Goal: Task Accomplishment & Management: Manage account settings

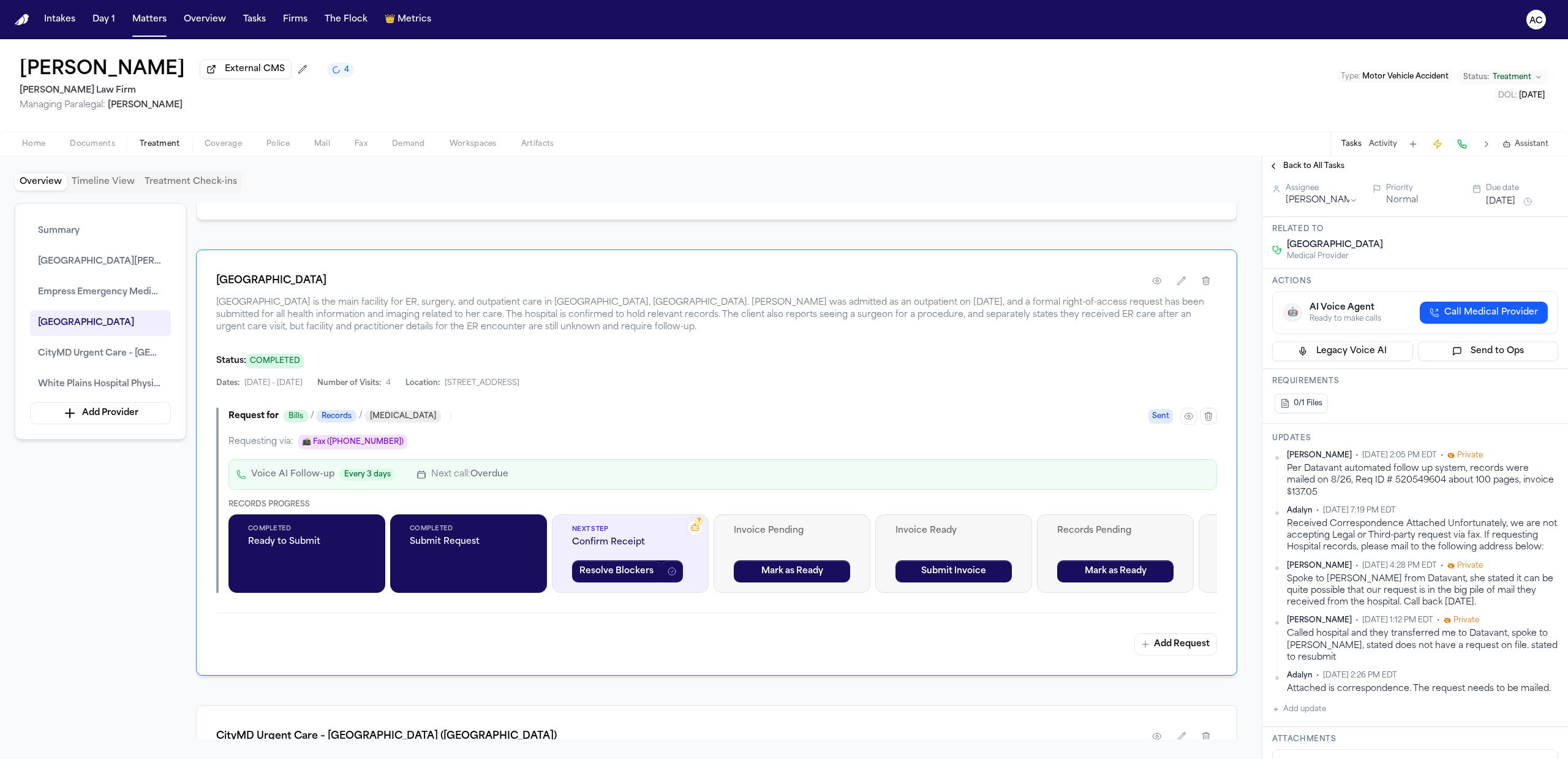
scroll to position [81, 0]
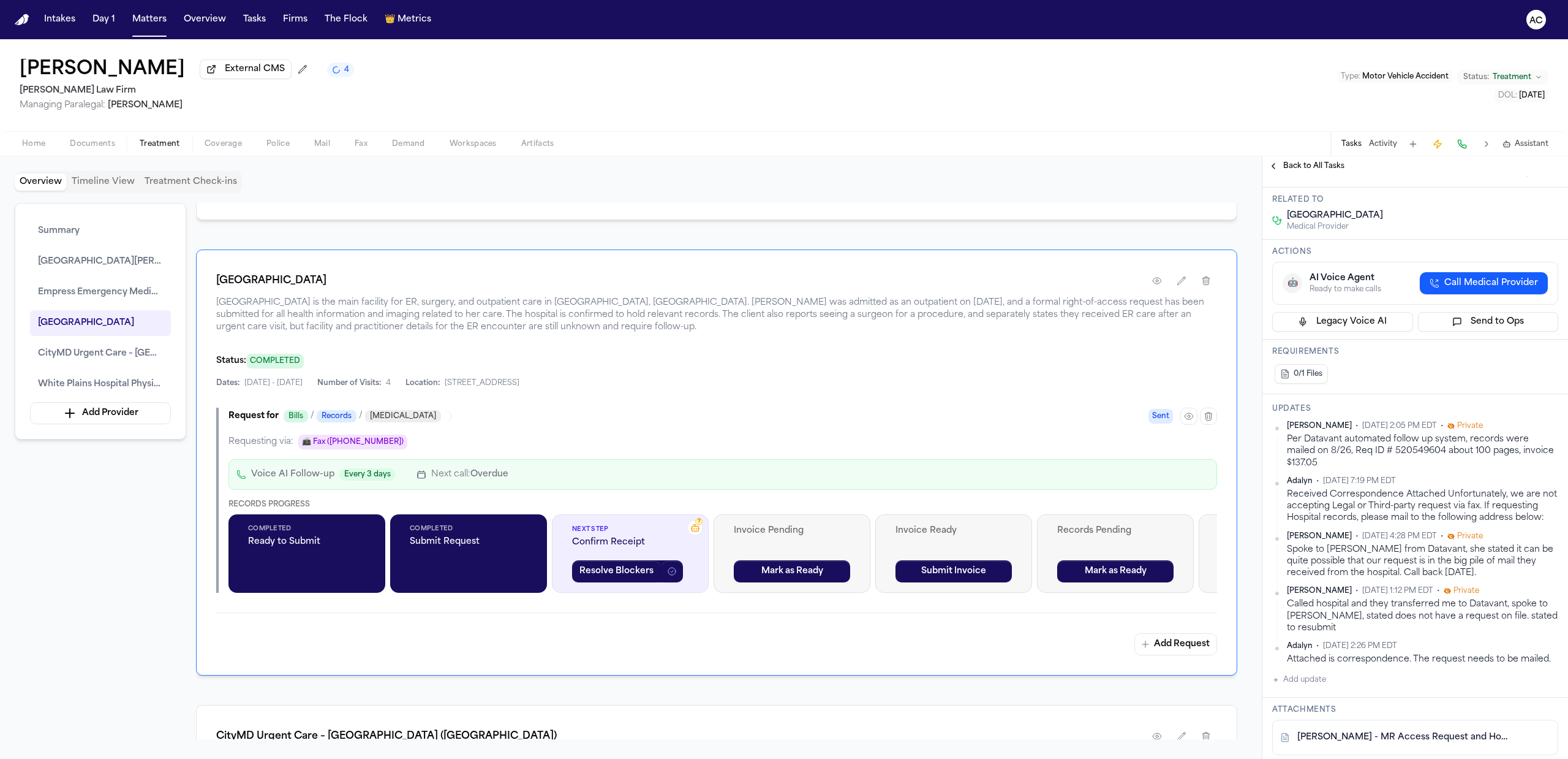
click at [1314, 687] on button "Add update" at bounding box center [1299, 679] width 54 height 15
click at [1304, 723] on div "Private" at bounding box center [1311, 718] width 39 height 10
click at [1298, 723] on button "Private" at bounding box center [1296, 718] width 10 height 10
click at [1319, 701] on textarea "Add your update" at bounding box center [1422, 689] width 262 height 24
type textarea "**********"
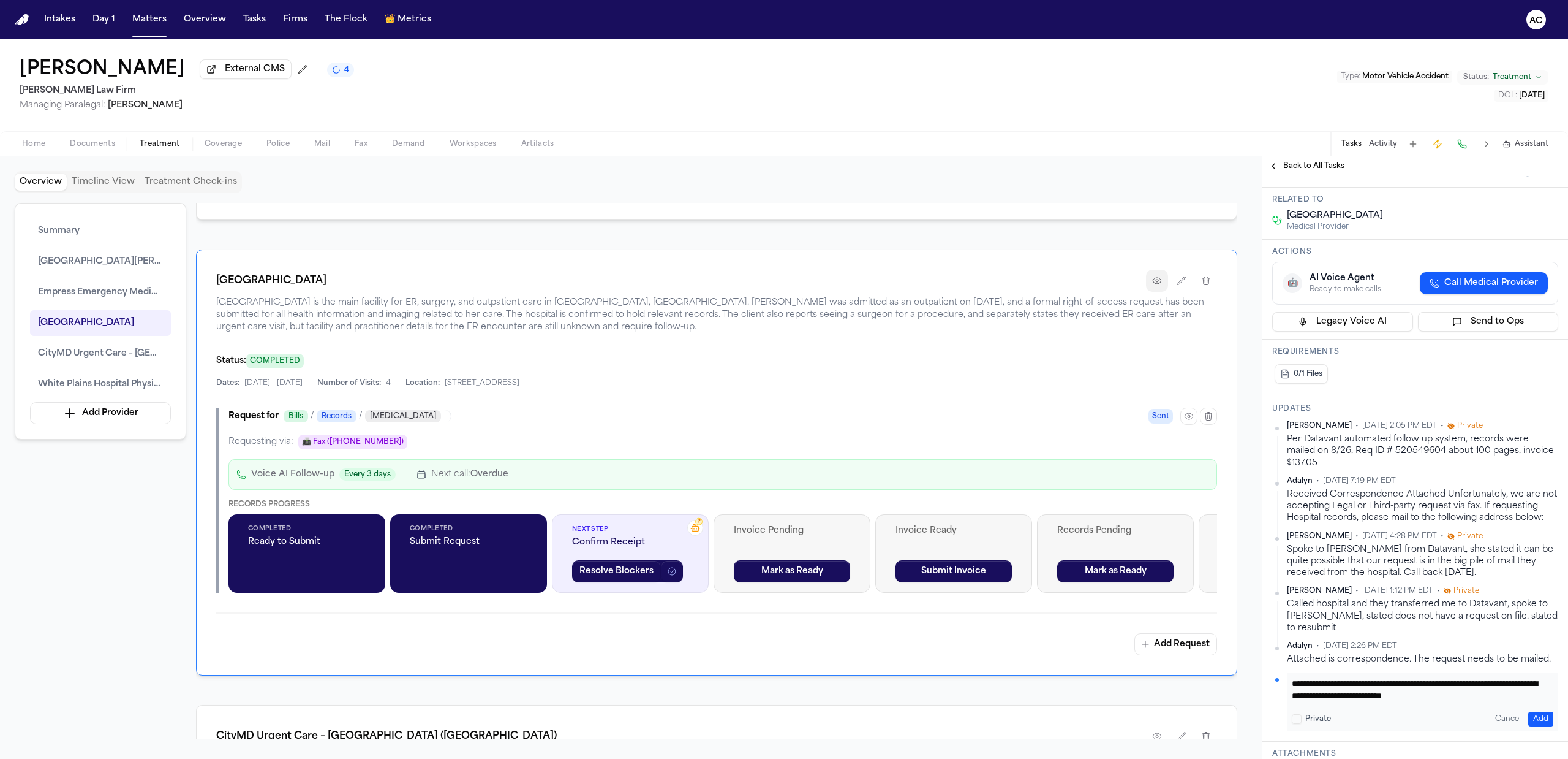
click at [1162, 291] on button "button" at bounding box center [1156, 280] width 22 height 22
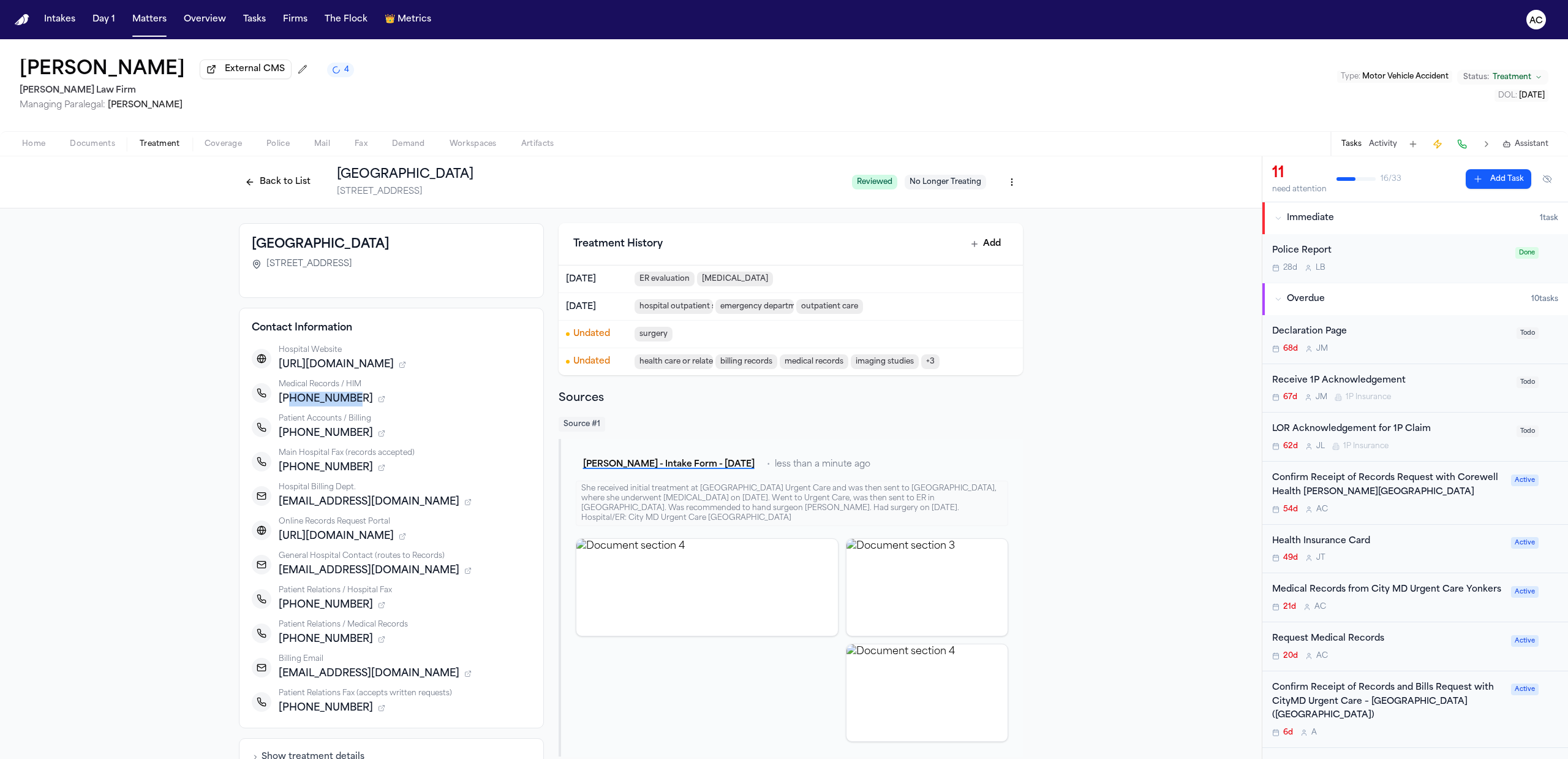
drag, startPoint x: 336, startPoint y: 400, endPoint x: 283, endPoint y: 400, distance: 53.0
click at [283, 400] on span "+19146811105" at bounding box center [326, 399] width 94 height 15
copy span "9146811105"
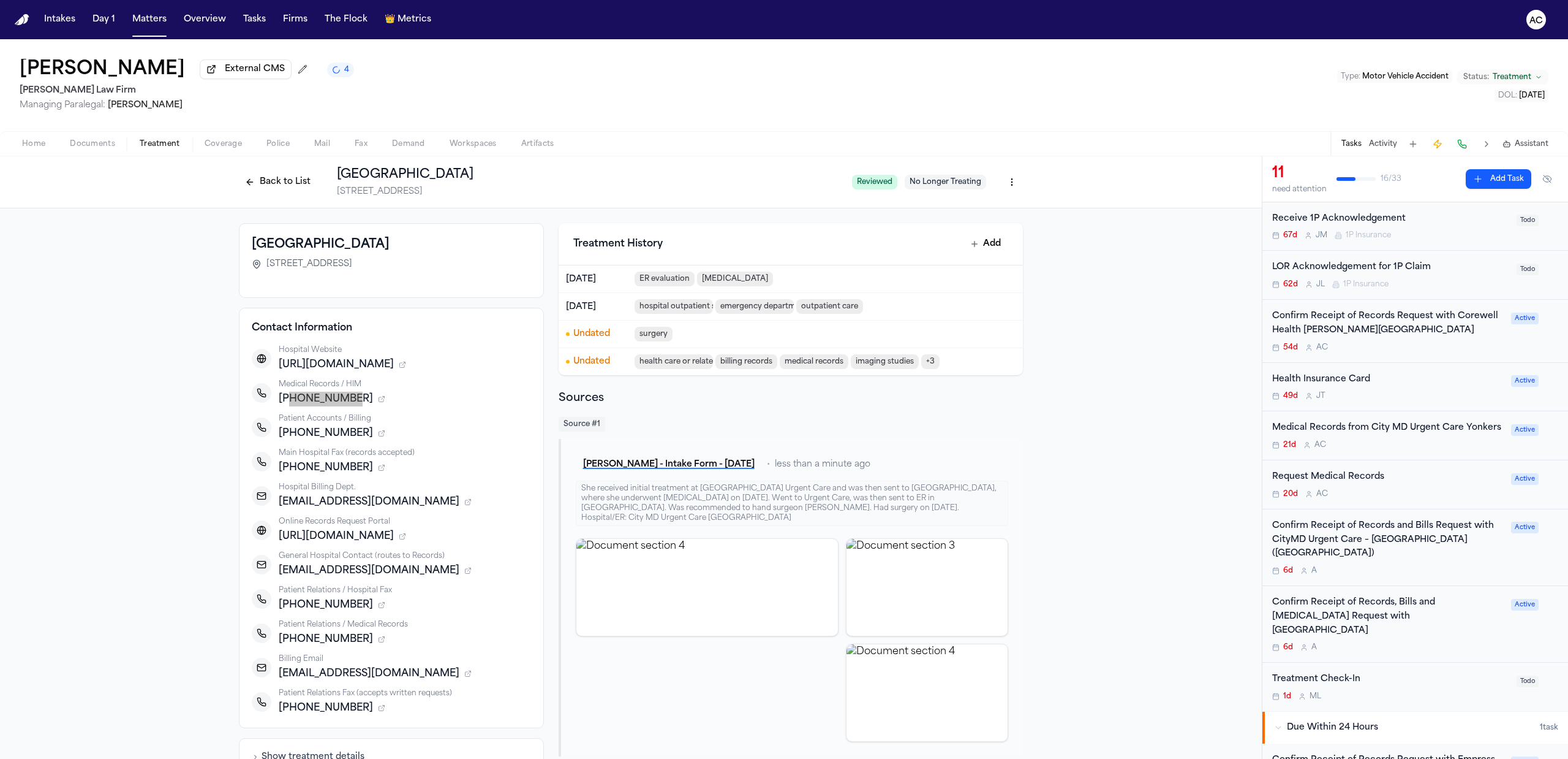
scroll to position [245, 0]
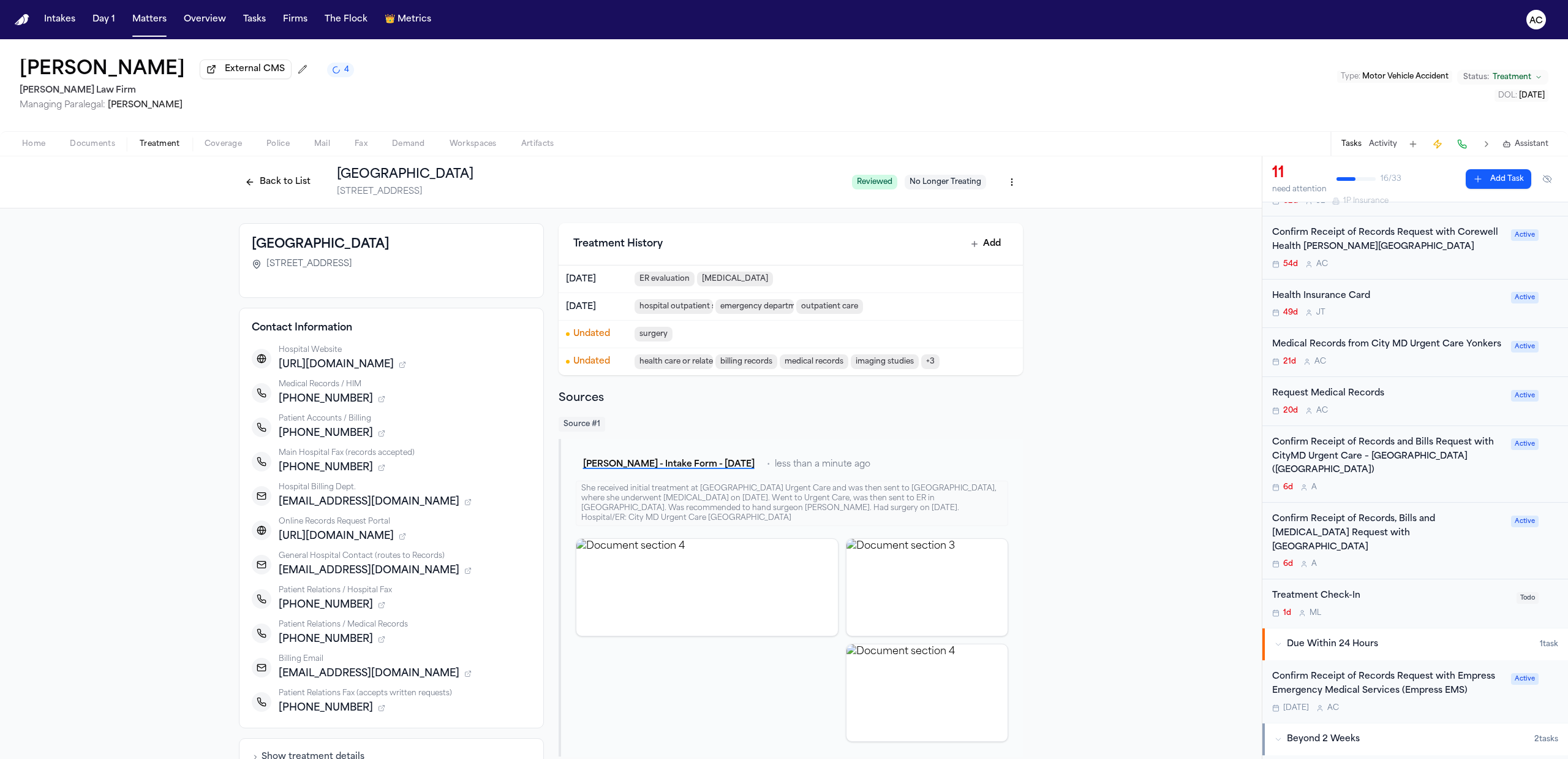
click at [1355, 523] on div "Confirm Receipt of Records, Bills and Radiology Request with White Plains Hospi…" at bounding box center [1415, 541] width 305 height 77
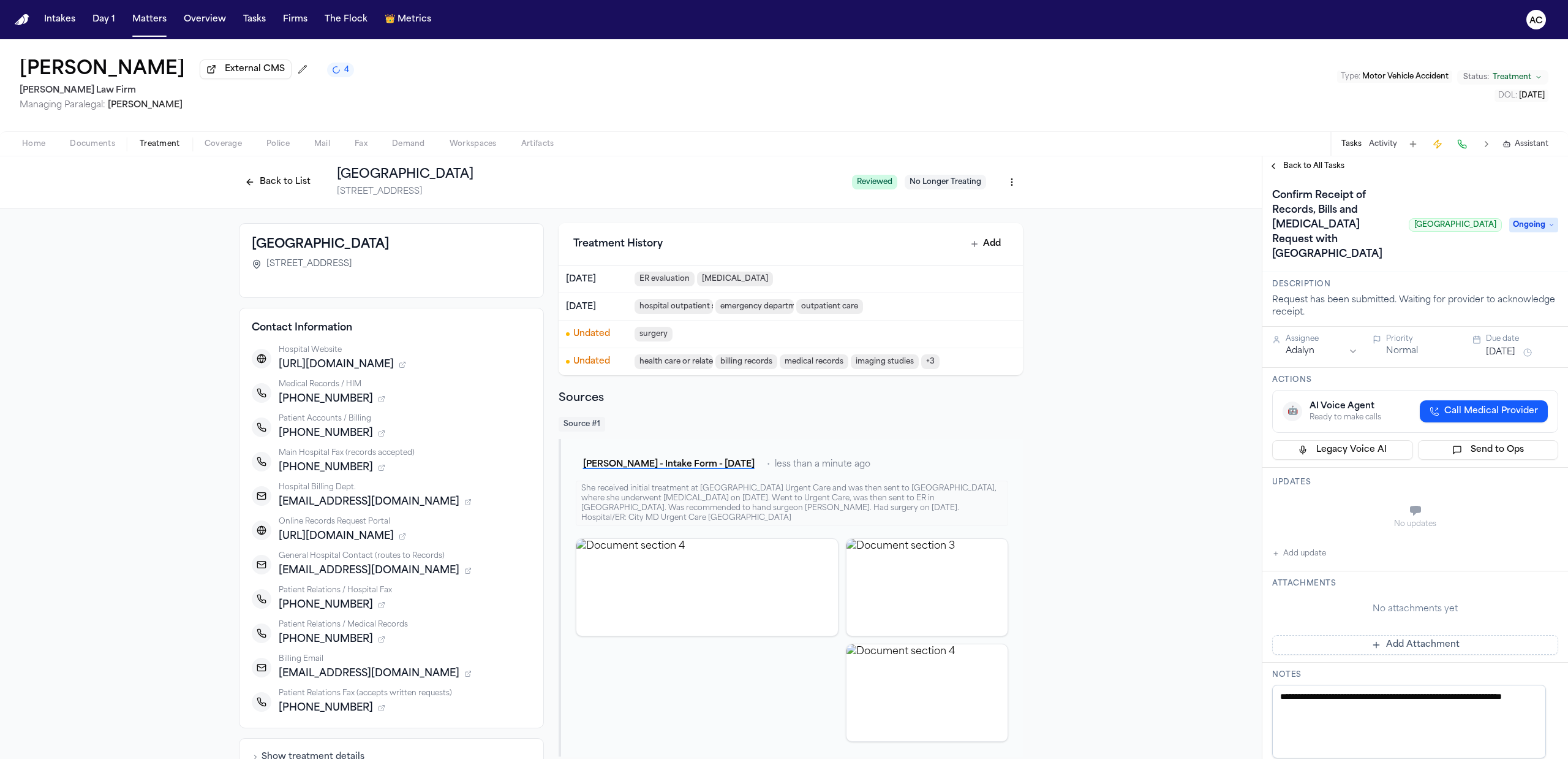
click at [1298, 158] on div "Back to All Tasks" at bounding box center [1415, 166] width 305 height 19
click at [1316, 160] on div "Back to All Tasks" at bounding box center [1415, 166] width 305 height 19
click at [1319, 161] on span "Back to All Tasks" at bounding box center [1313, 166] width 61 height 10
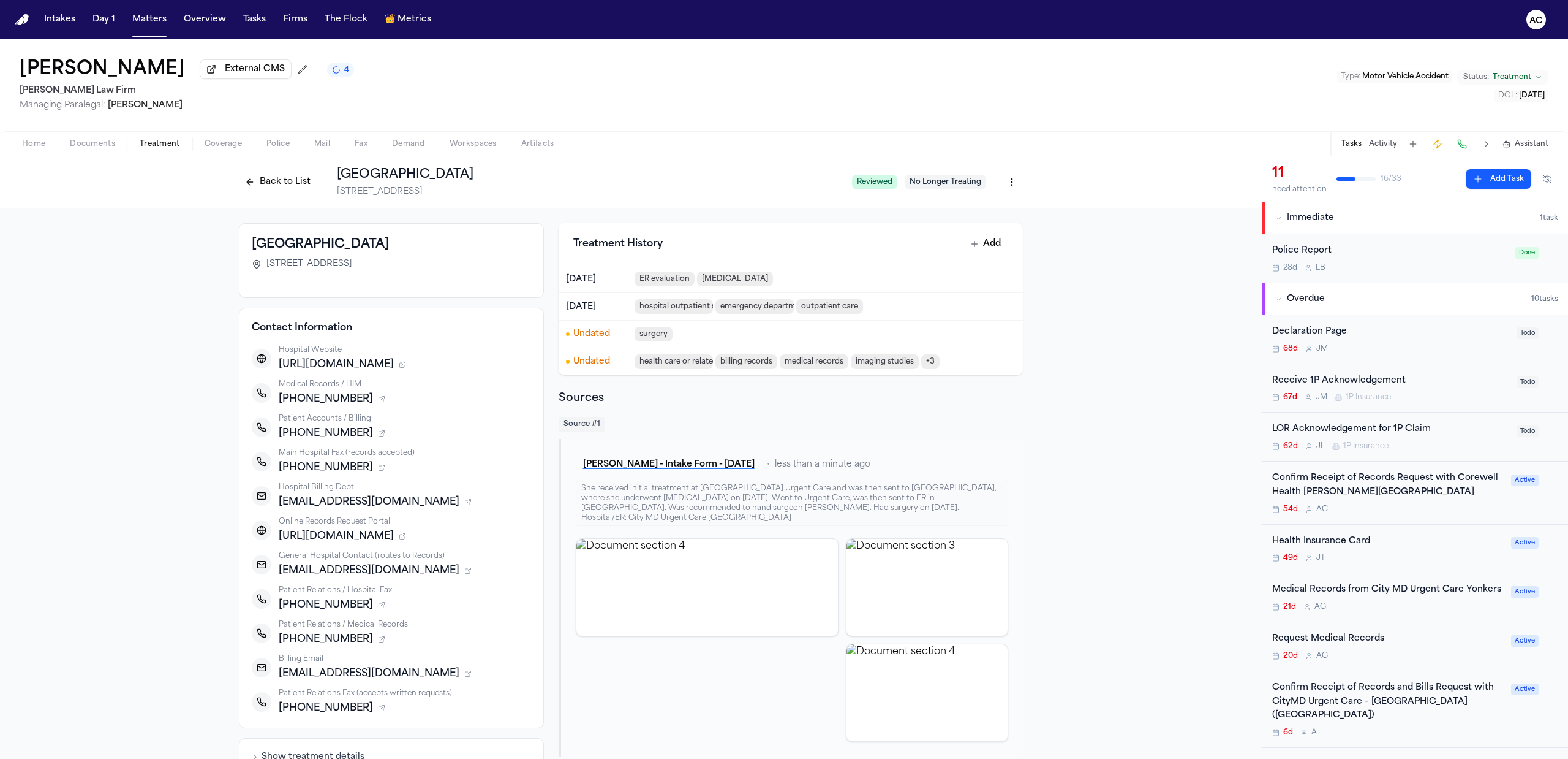
click at [1346, 646] on div "Request Medical Records" at bounding box center [1387, 639] width 231 height 14
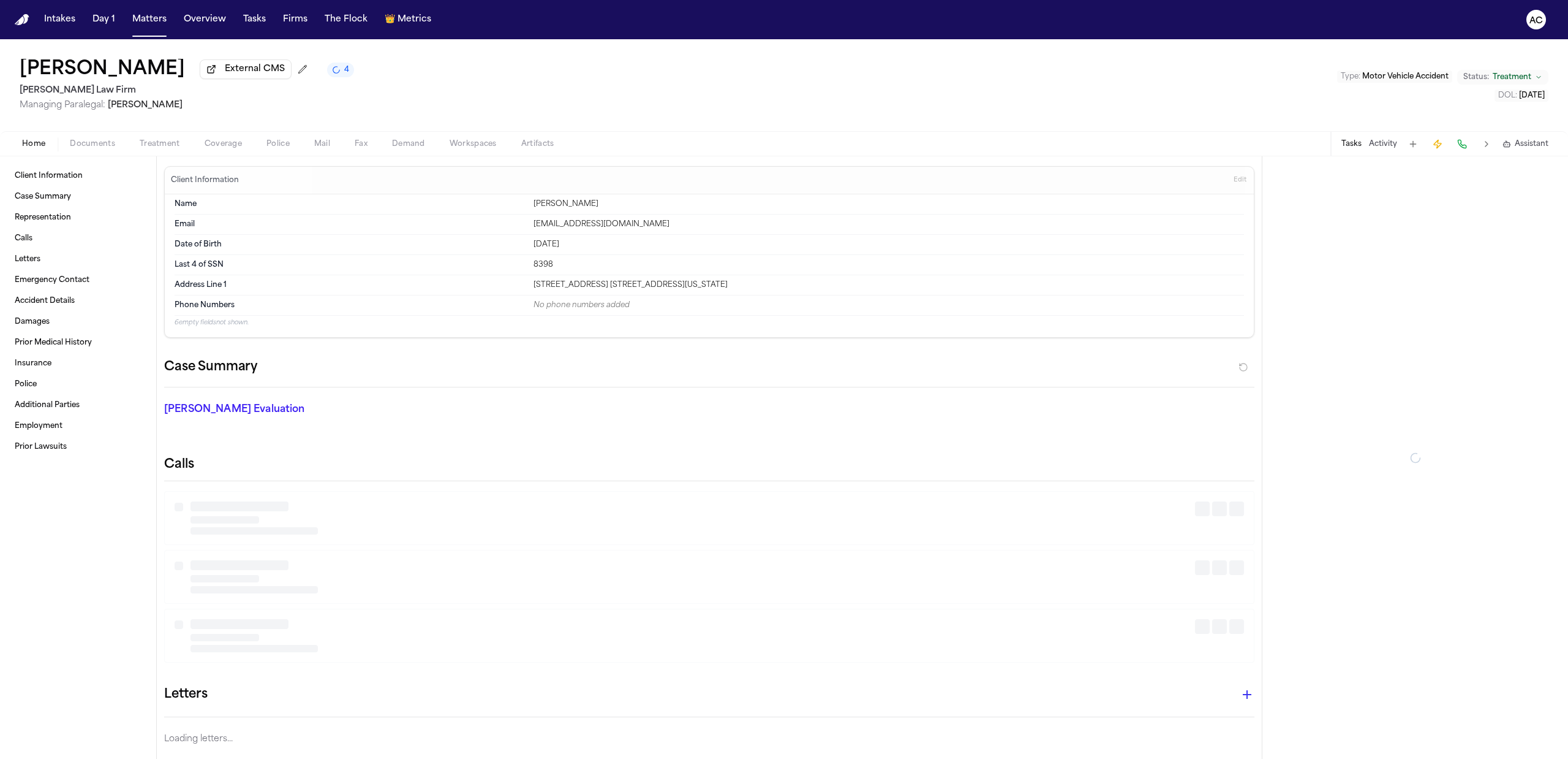
click at [40, 150] on span "button" at bounding box center [34, 150] width 38 height 1
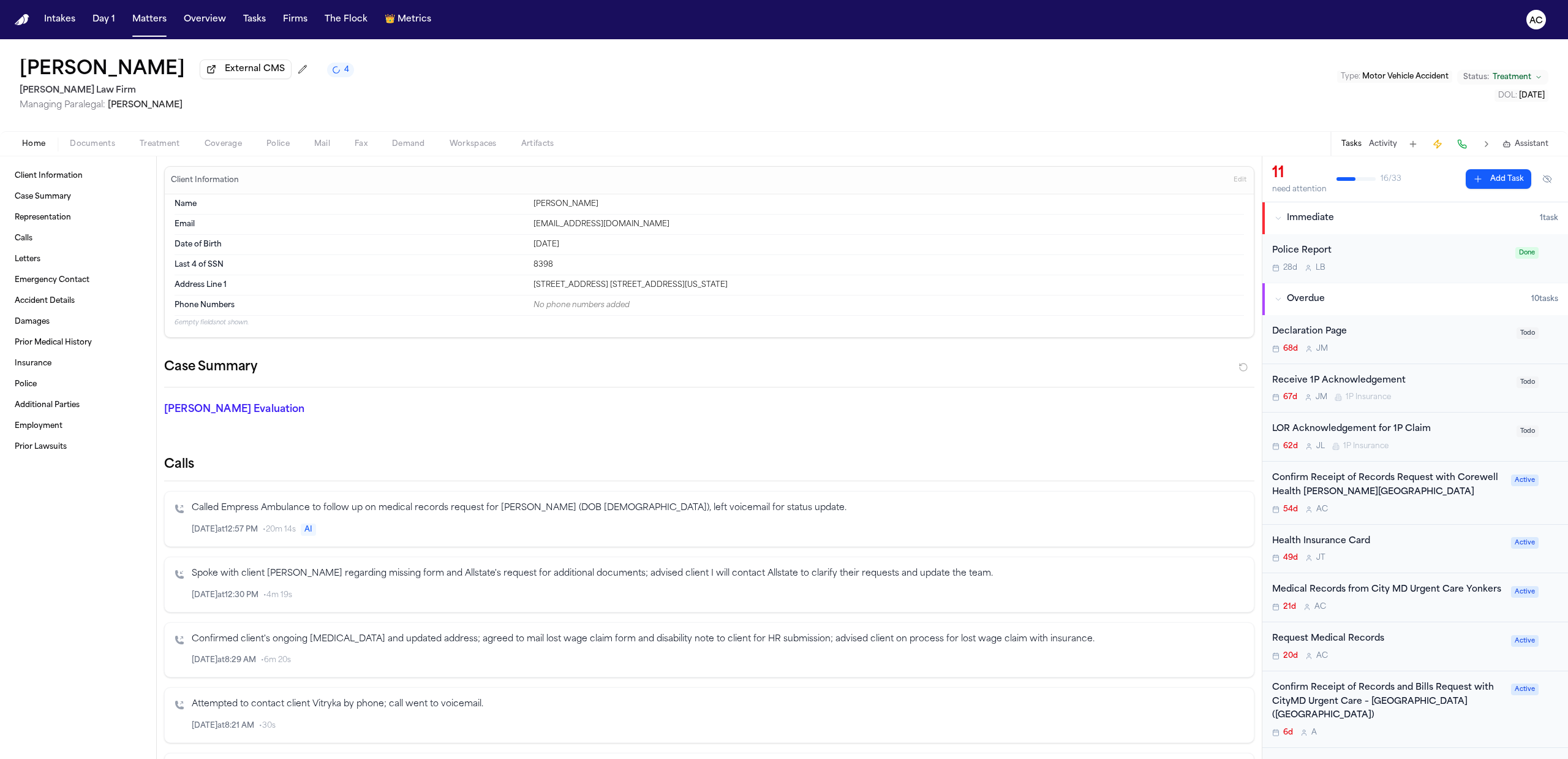
click at [1326, 646] on div "Request Medical Records" at bounding box center [1387, 639] width 231 height 14
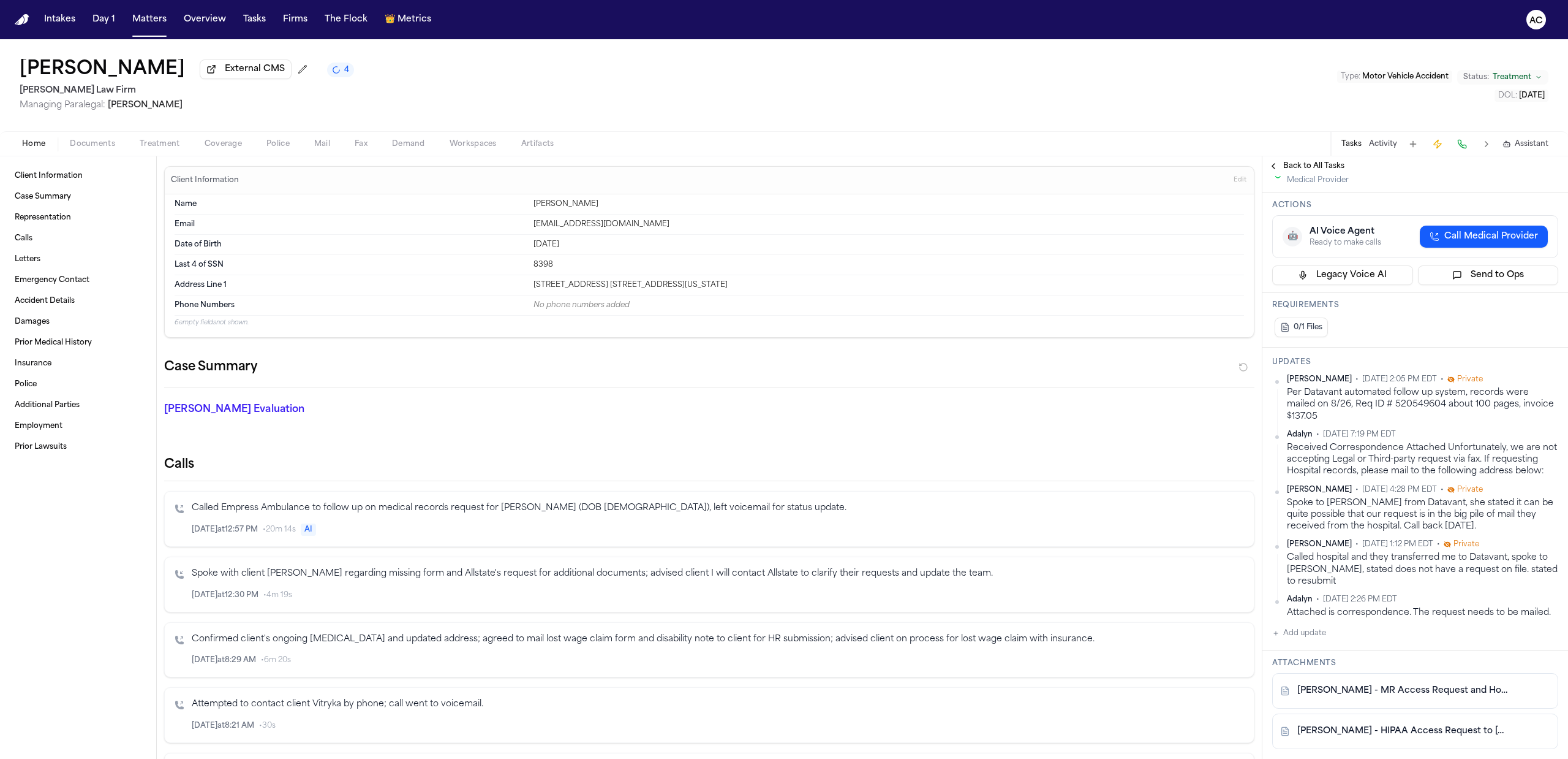
scroll to position [81, 0]
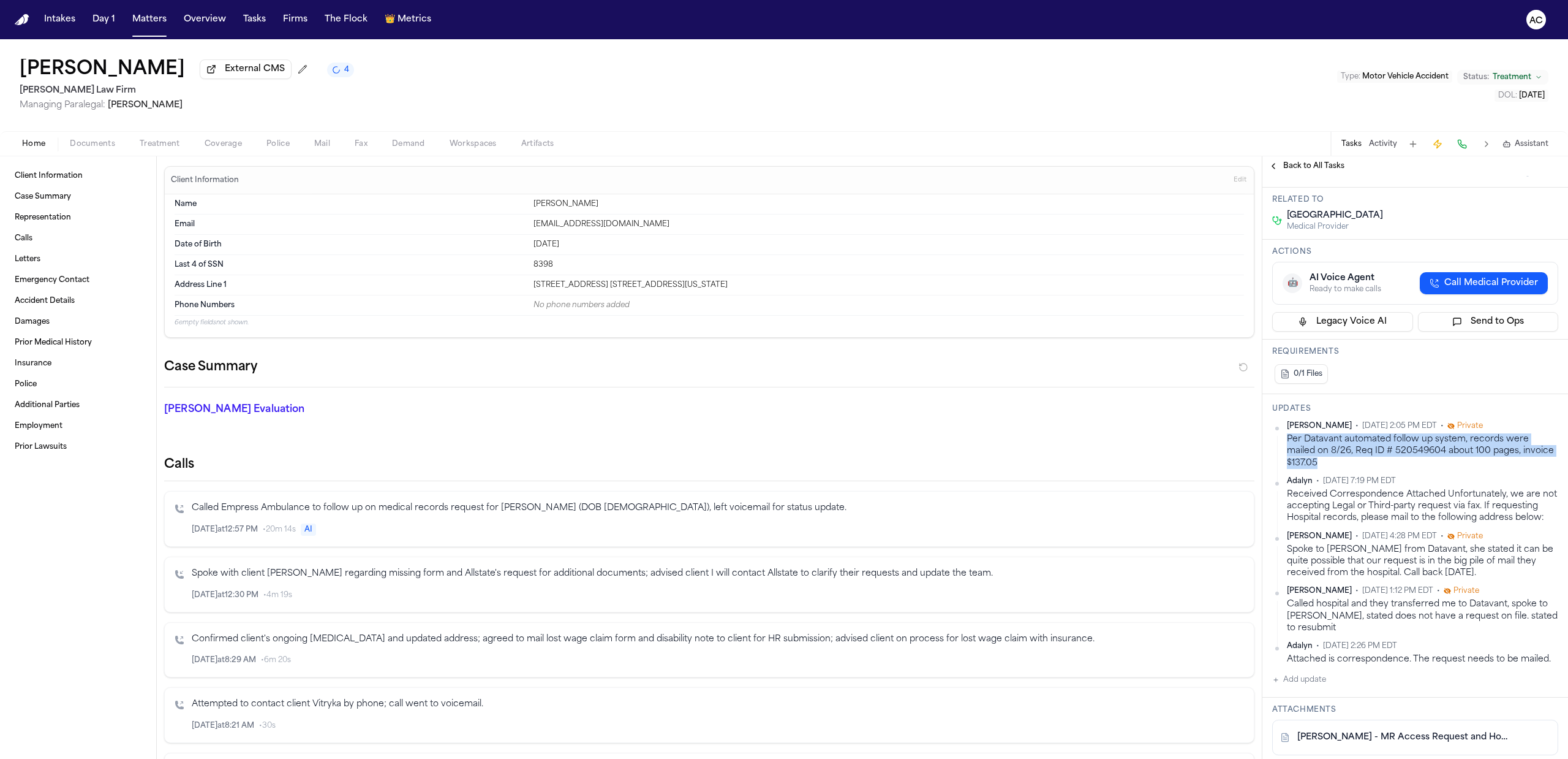
drag, startPoint x: 1358, startPoint y: 461, endPoint x: 1287, endPoint y: 440, distance: 74.0
click at [1287, 440] on div "Per Datavant automated follow up system, records were mailed on 8/26, Req ID # …" at bounding box center [1422, 451] width 271 height 36
copy div "Per Datavant automated follow up system, records were mailed on 8/26, Req ID # …"
click at [1308, 687] on button "Add update" at bounding box center [1299, 679] width 54 height 15
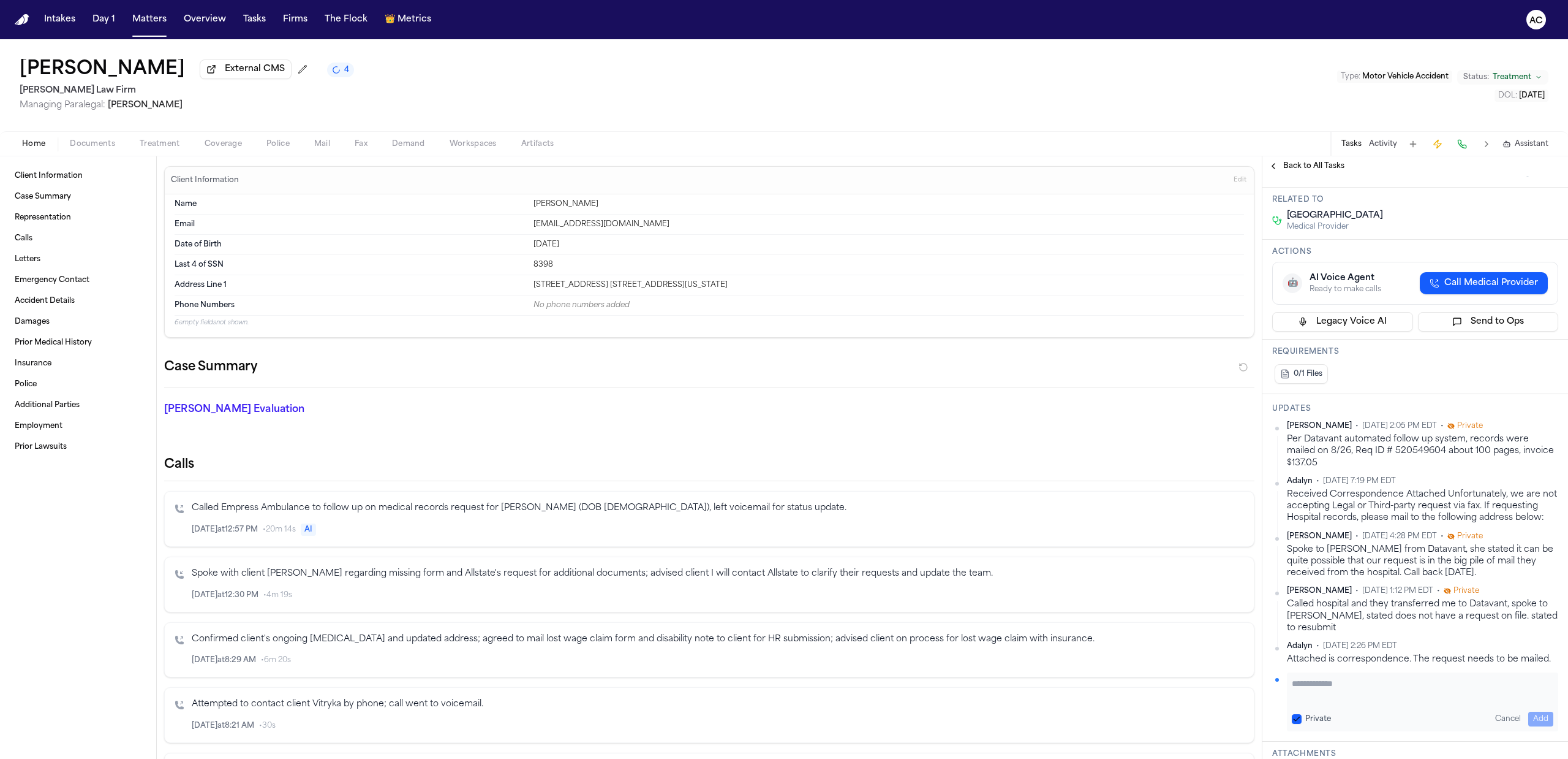
click at [1309, 701] on textarea "Add your update" at bounding box center [1422, 689] width 262 height 24
click at [1295, 723] on button "Private" at bounding box center [1296, 718] width 10 height 10
click at [1328, 701] on textarea "Add your update" at bounding box center [1422, 689] width 262 height 24
click at [1528, 701] on textarea "**********" at bounding box center [1416, 689] width 249 height 24
click at [1415, 701] on textarea "**********" at bounding box center [1416, 689] width 249 height 24
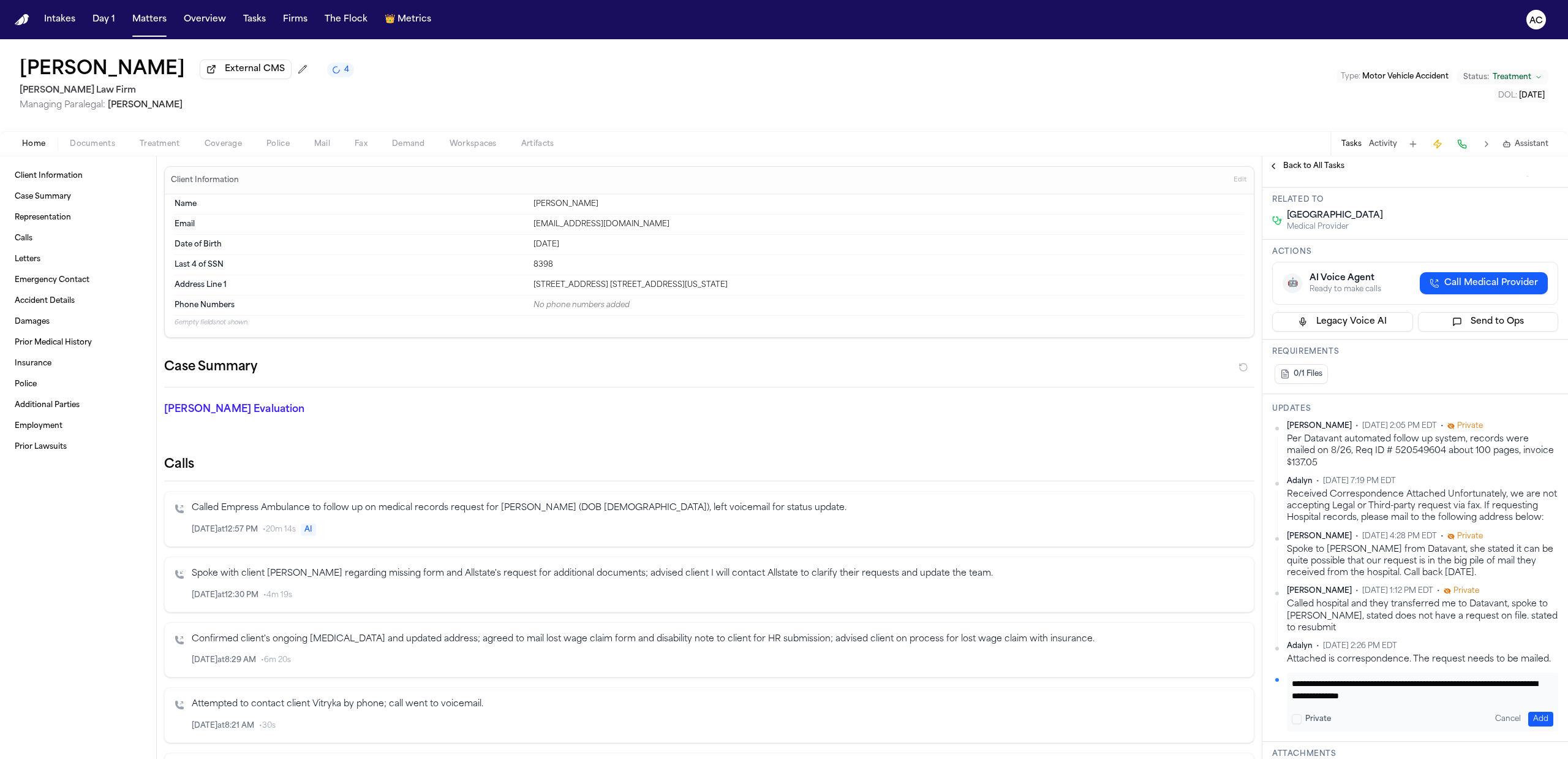
paste textarea "**********"
click at [1372, 701] on textarea "**********" at bounding box center [1416, 689] width 249 height 24
drag, startPoint x: 1456, startPoint y: 707, endPoint x: 1496, endPoint y: 714, distance: 40.6
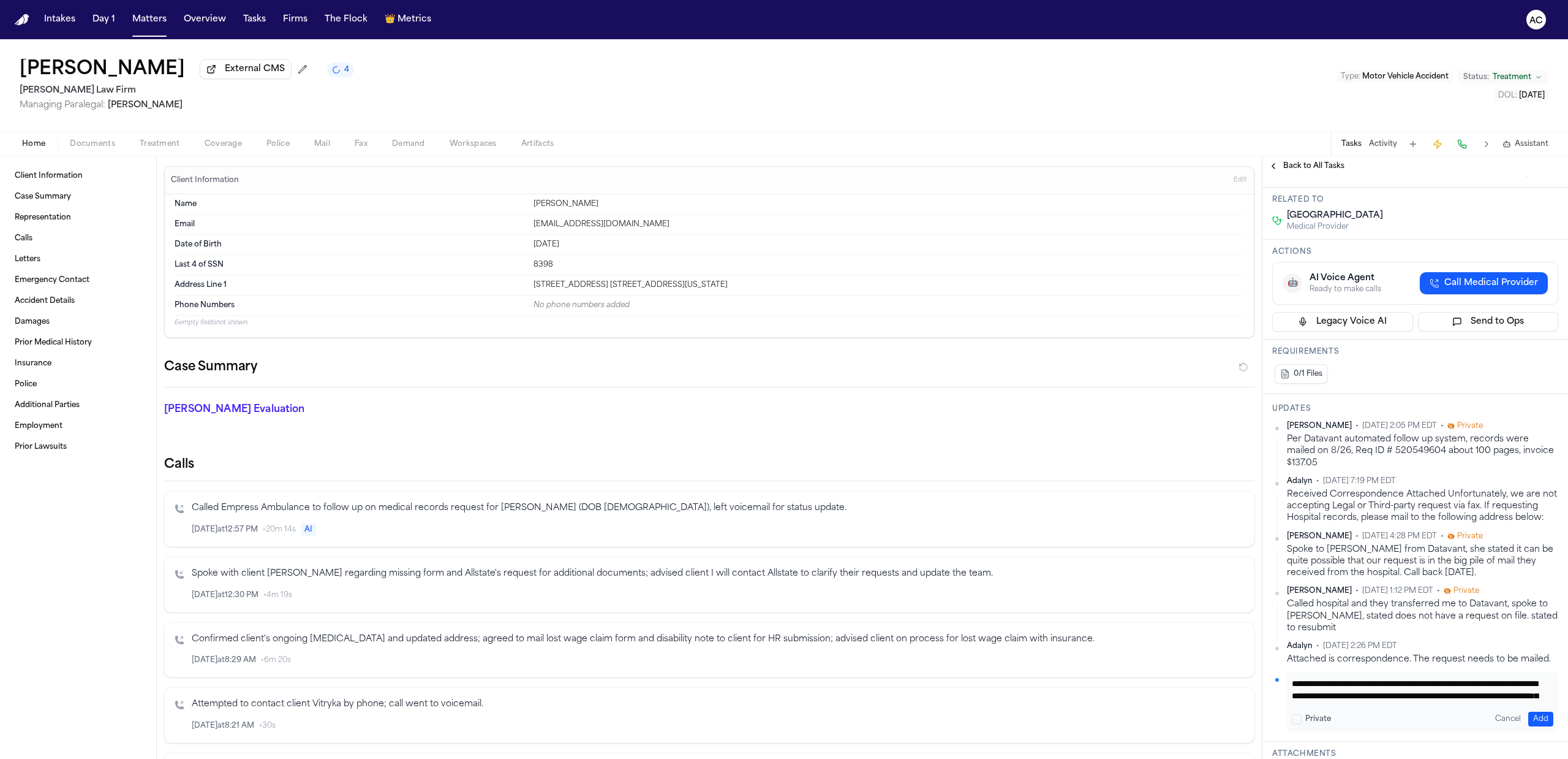
click at [1496, 701] on textarea "**********" at bounding box center [1416, 689] width 249 height 24
type textarea "**********"
click at [1530, 726] on button "Add" at bounding box center [1540, 718] width 25 height 15
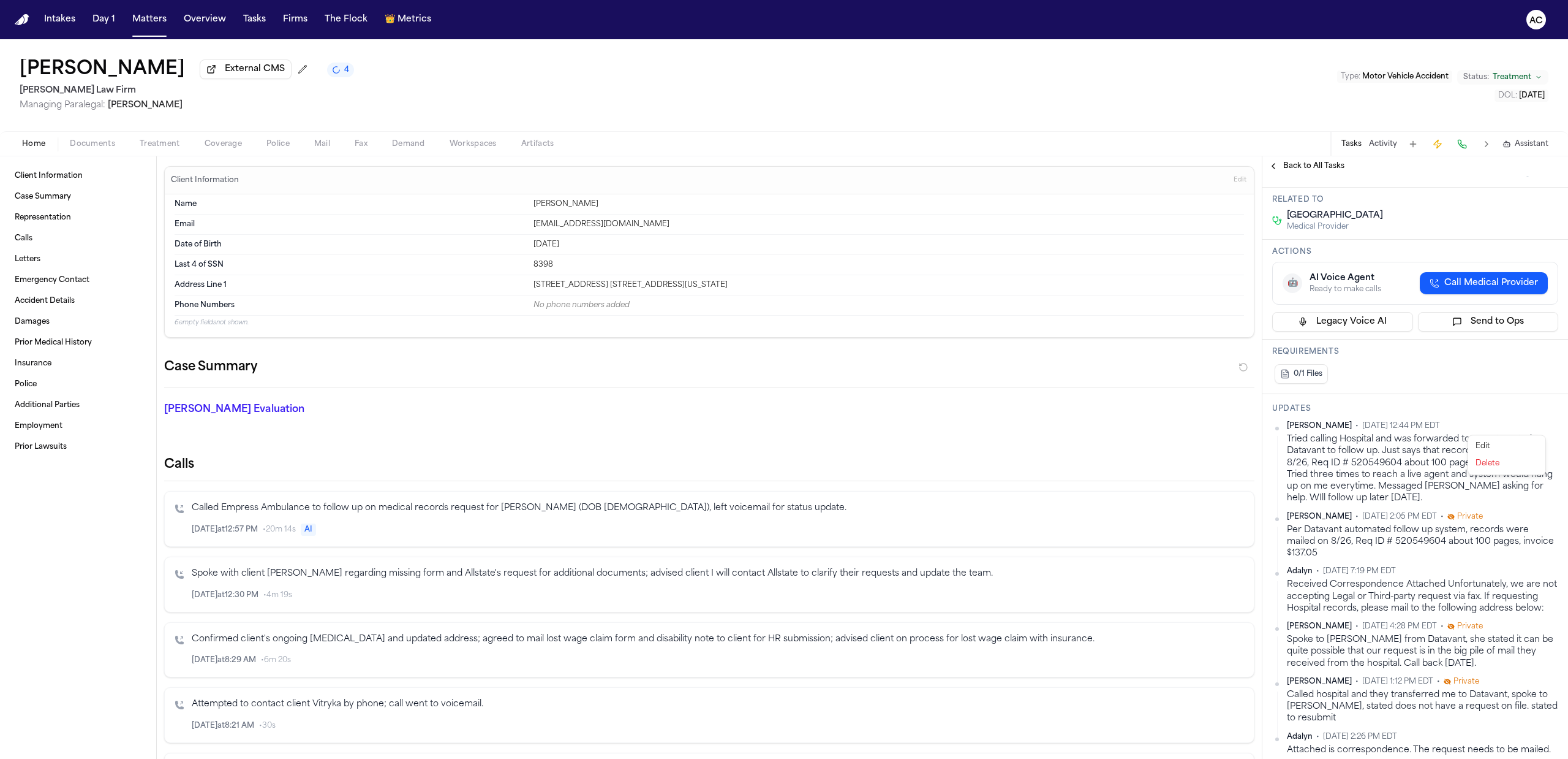
click at [1541, 427] on html "Intakes Day 1 Matters Overview Tasks Firms The Flock 👑 Metrics AC Francoise But…" at bounding box center [784, 380] width 1568 height 759
click at [1483, 445] on div "Edit" at bounding box center [1506, 446] width 72 height 17
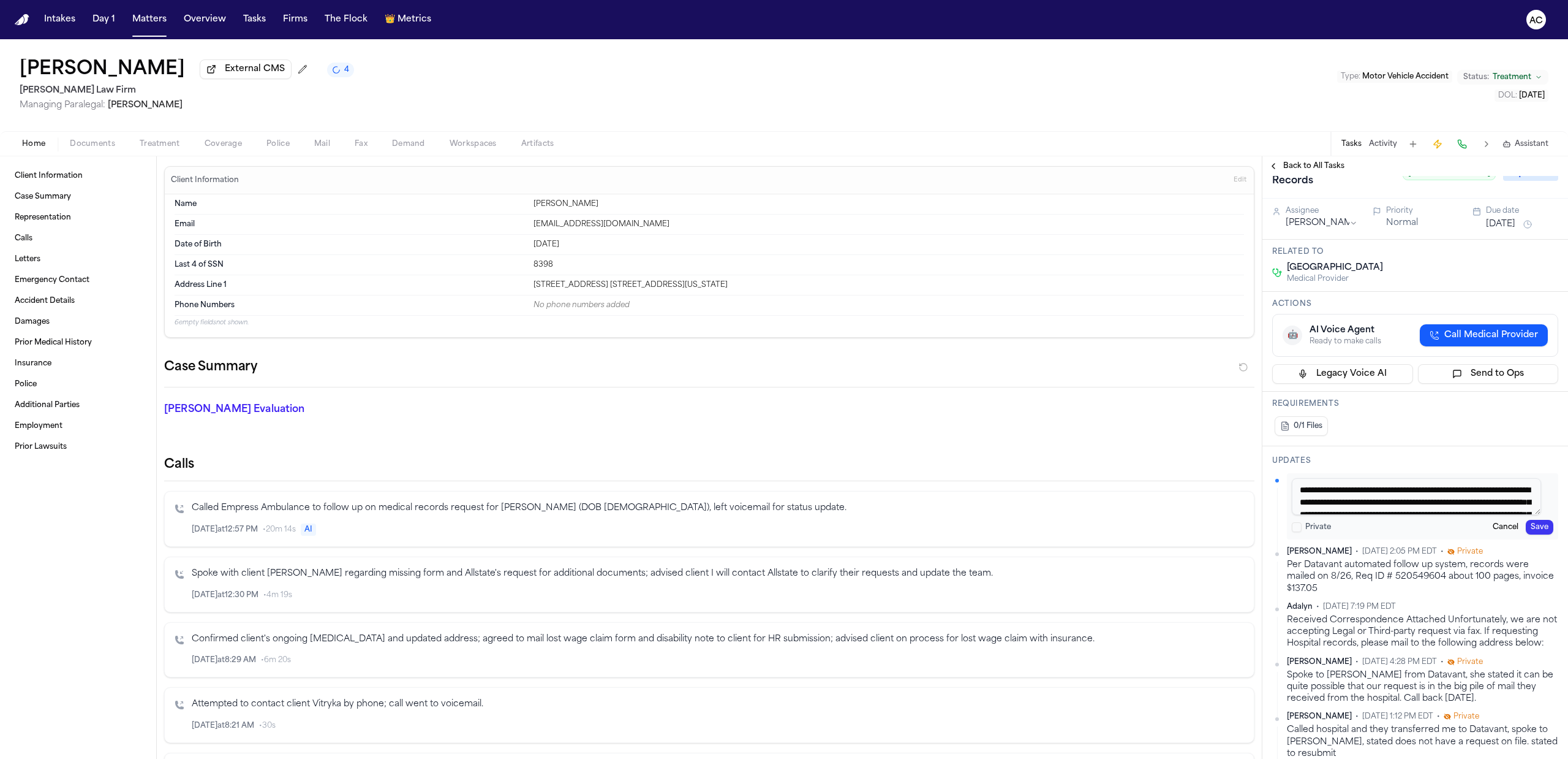
scroll to position [0, 0]
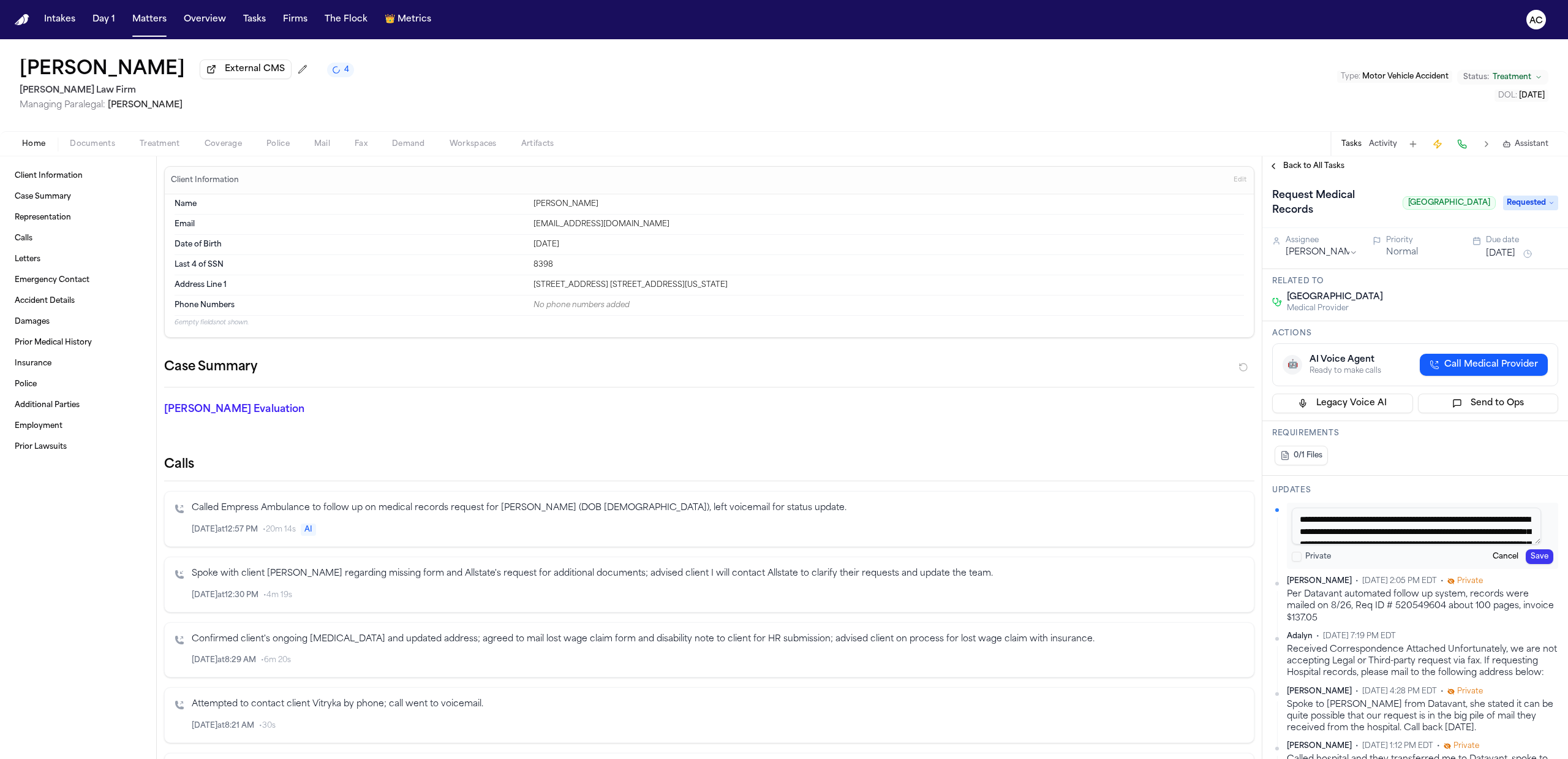
click at [1351, 530] on textarea "**********" at bounding box center [1416, 526] width 249 height 37
type textarea "**********"
click at [1530, 554] on button "Save" at bounding box center [1540, 556] width 28 height 15
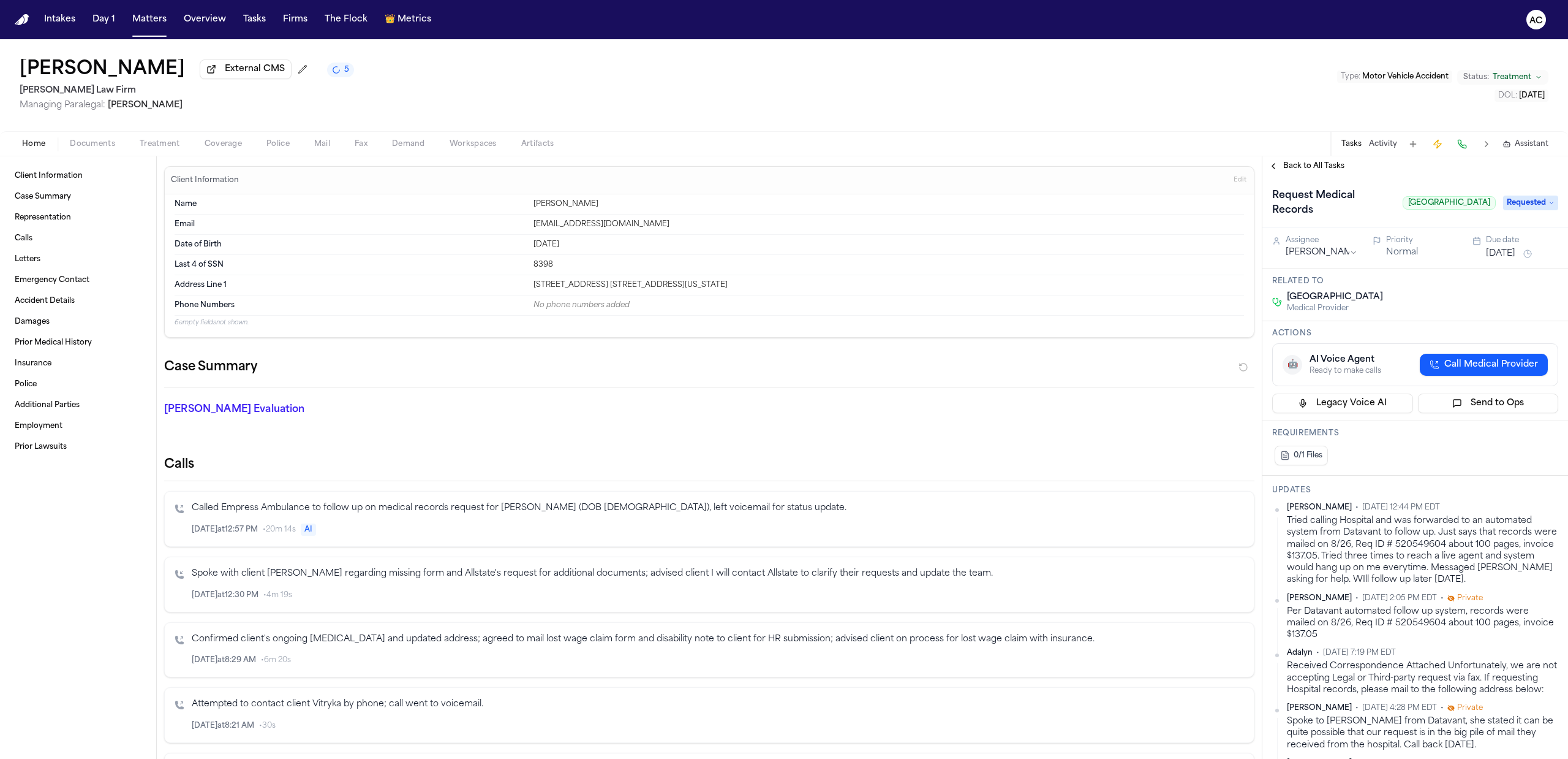
click at [1544, 509] on html "Intakes Day 1 Matters Overview Tasks Firms The Flock 👑 Metrics AC Francoise But…" at bounding box center [784, 380] width 1568 height 759
click at [1526, 524] on div "Edit" at bounding box center [1506, 529] width 72 height 17
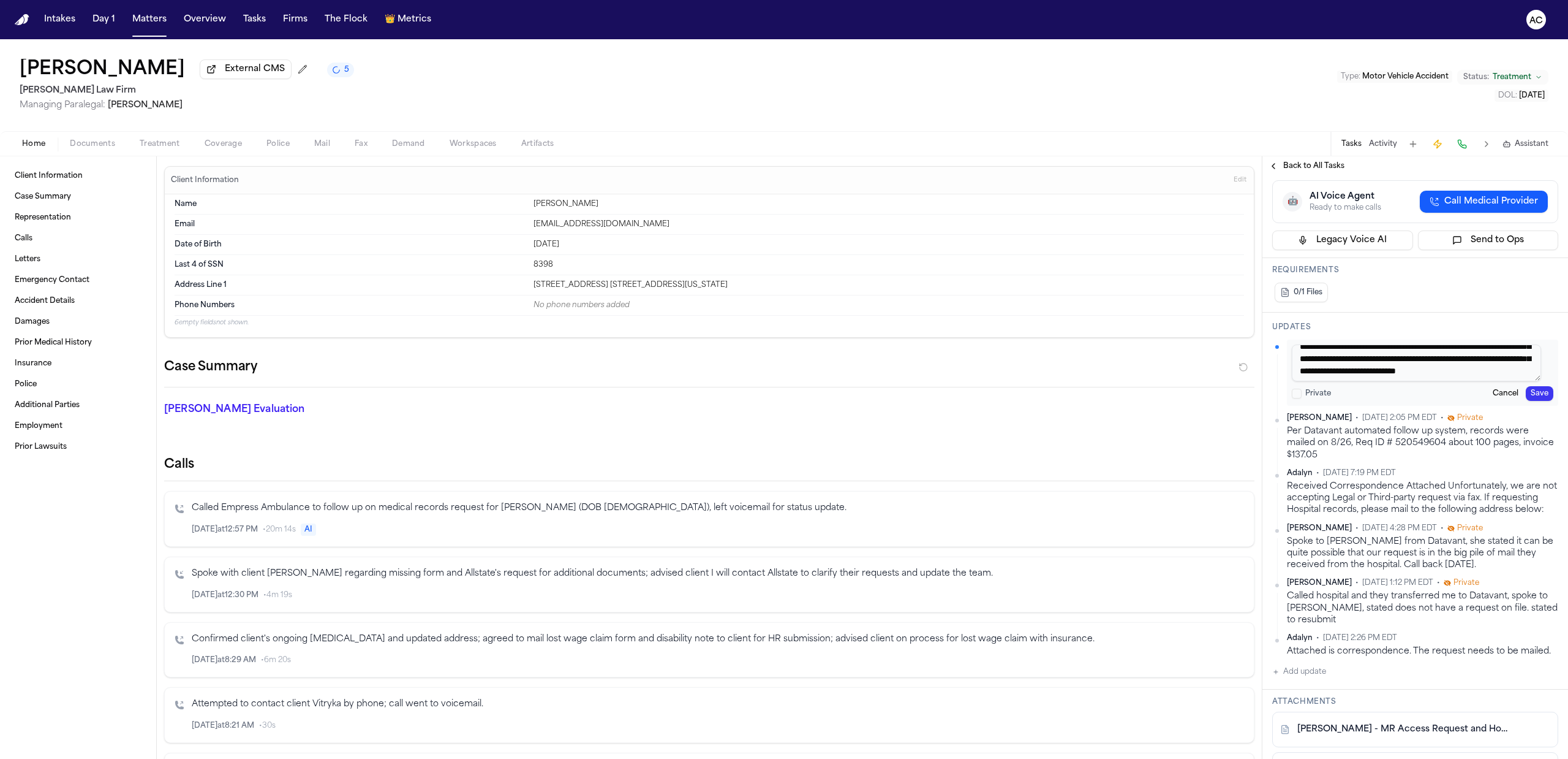
scroll to position [60, 0]
click at [1484, 353] on textarea "**********" at bounding box center [1416, 363] width 249 height 37
type textarea "**********"
drag, startPoint x: 1527, startPoint y: 393, endPoint x: 1515, endPoint y: 390, distance: 12.4
click at [1526, 393] on button "Save" at bounding box center [1540, 393] width 28 height 15
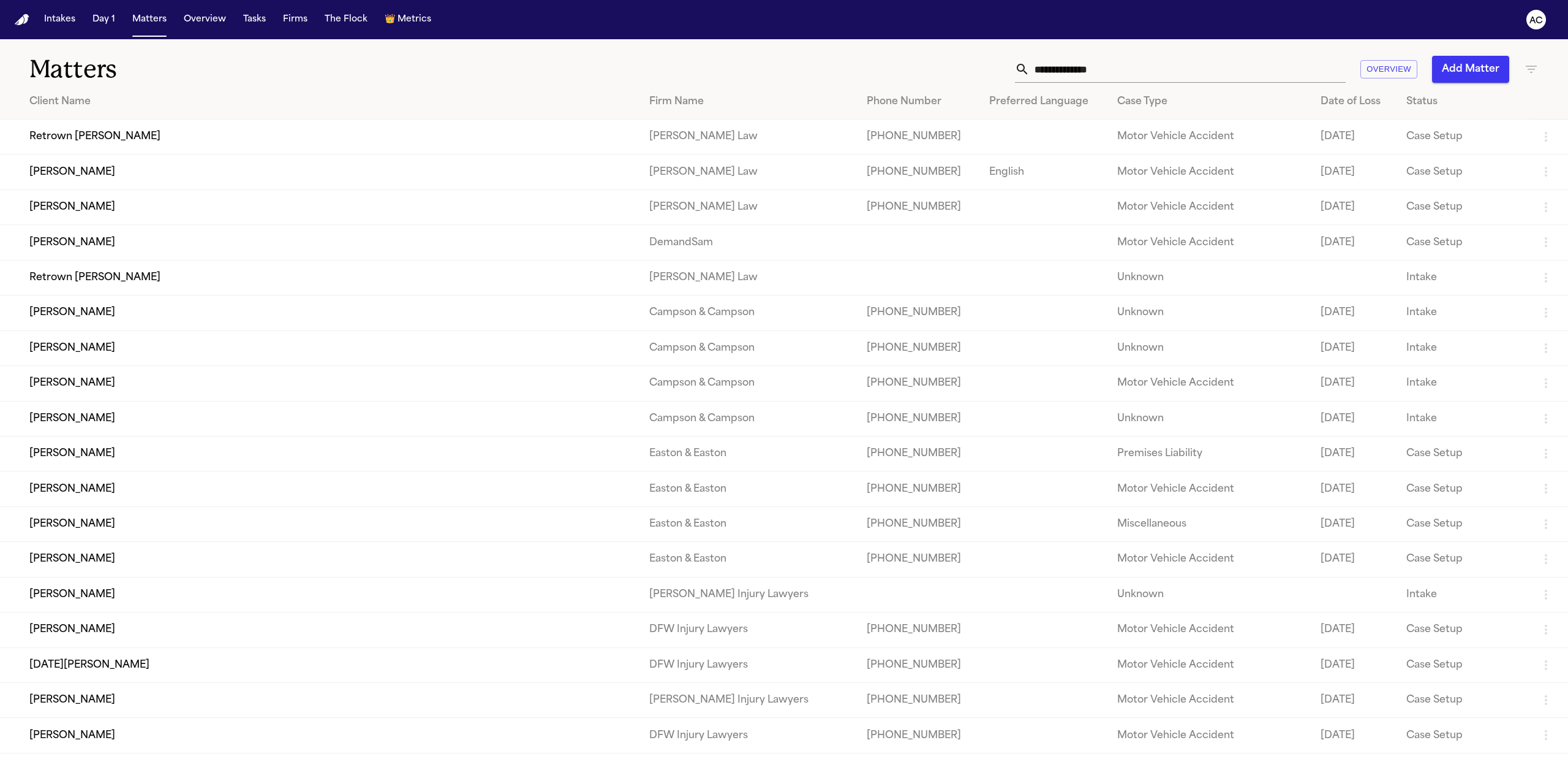
click at [1148, 67] on input "text" at bounding box center [1188, 69] width 316 height 27
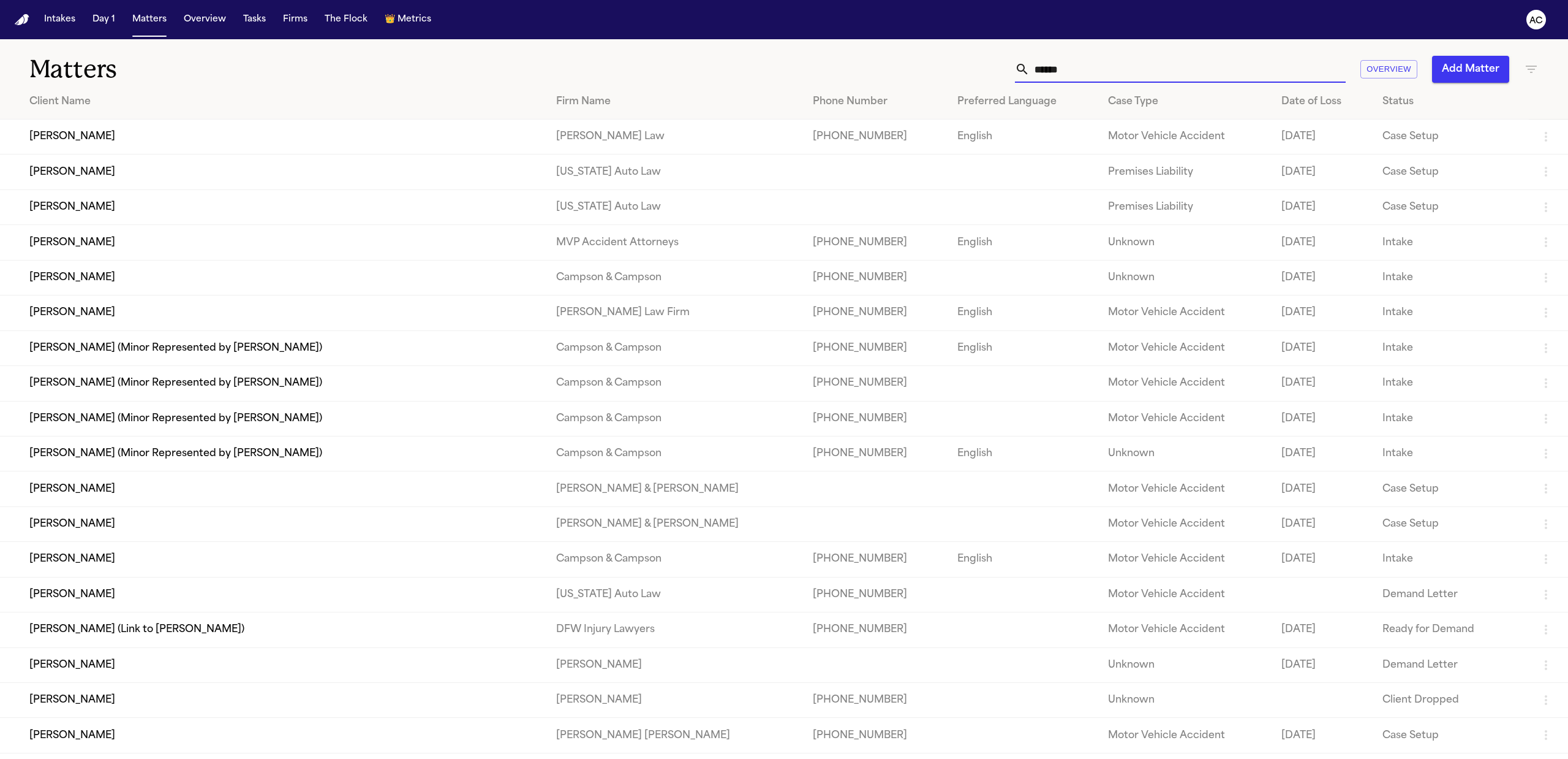
type input "******"
click at [63, 311] on td "[PERSON_NAME]" at bounding box center [273, 313] width 546 height 35
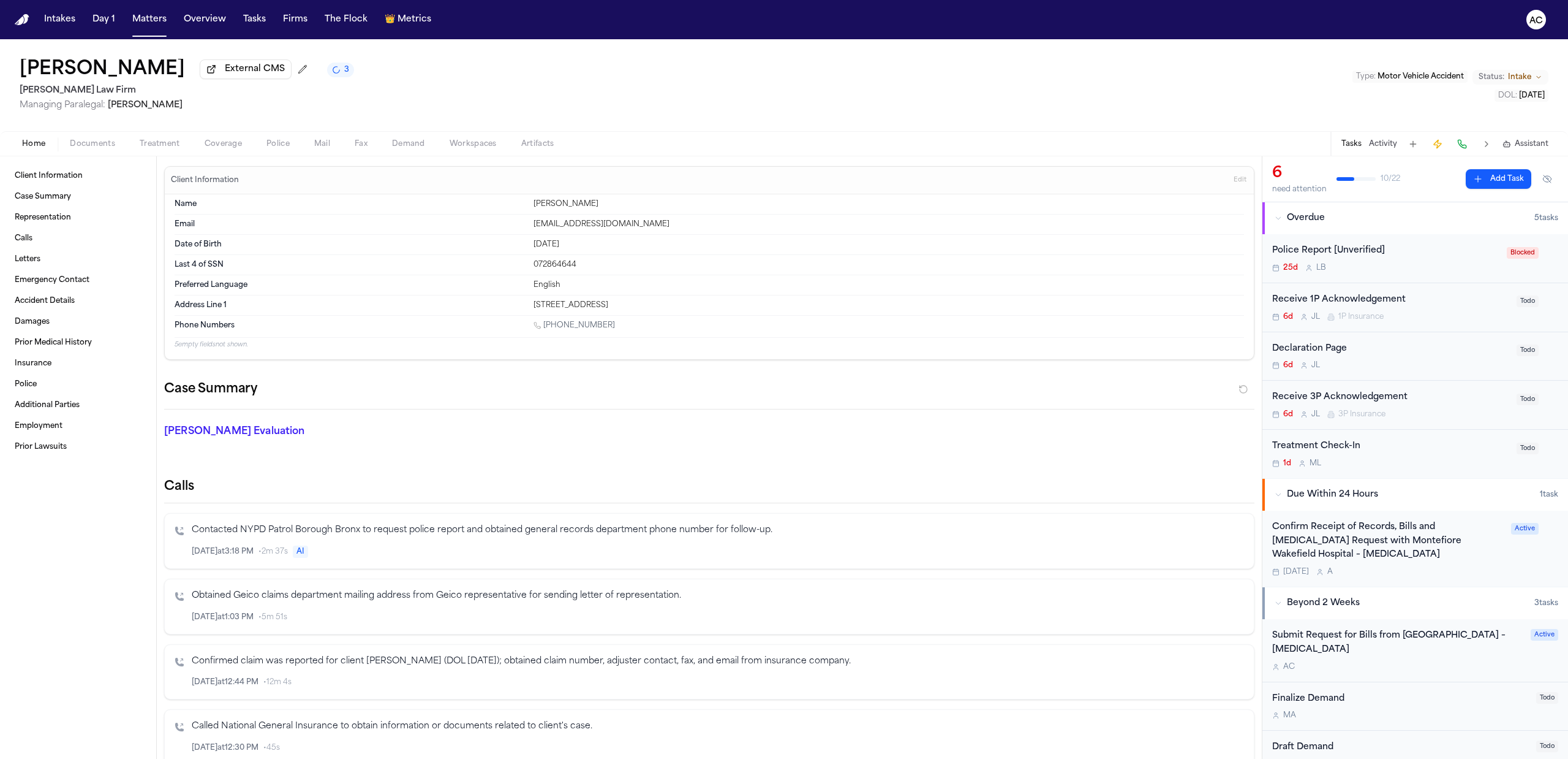
drag, startPoint x: 983, startPoint y: 114, endPoint x: 1040, endPoint y: 136, distance: 61.1
click at [983, 114] on div "Michel Beltre External CMS 3 Martello Law Firm Managing Paralegal: Michelle Lan…" at bounding box center [784, 85] width 1568 height 92
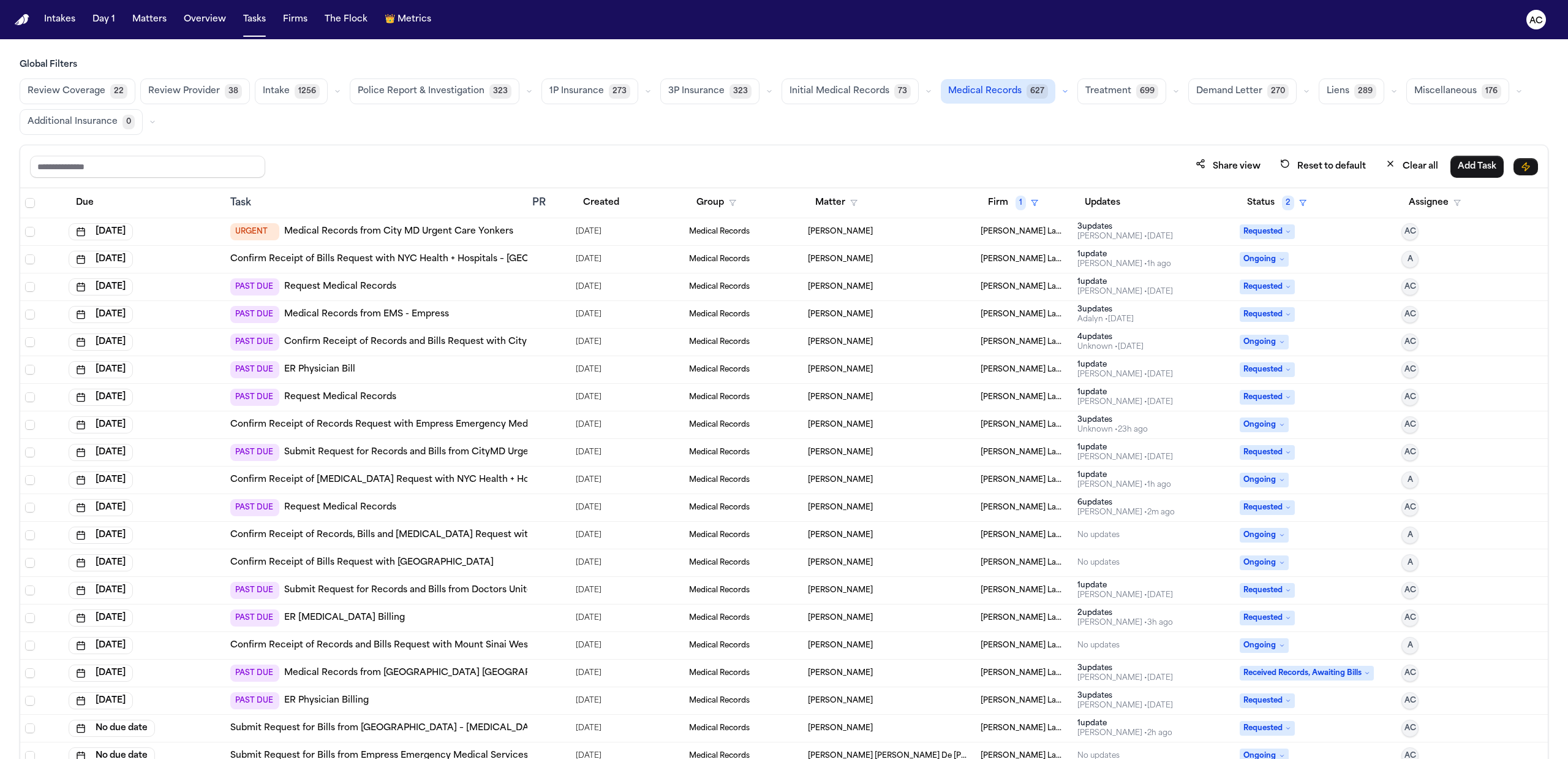
click at [500, 540] on link "Confirm Receipt of Records, Bills and [MEDICAL_DATA] Request with Montefiore Wa…" at bounding box center [493, 535] width 525 height 12
click at [351, 540] on link "Confirm Receipt of Records, Bills and [MEDICAL_DATA] Request with Montefiore Wa…" at bounding box center [493, 535] width 525 height 12
click at [441, 561] on link "Confirm Receipt of Bills Request with Montefiore Nyack Hospital" at bounding box center [362, 563] width 263 height 12
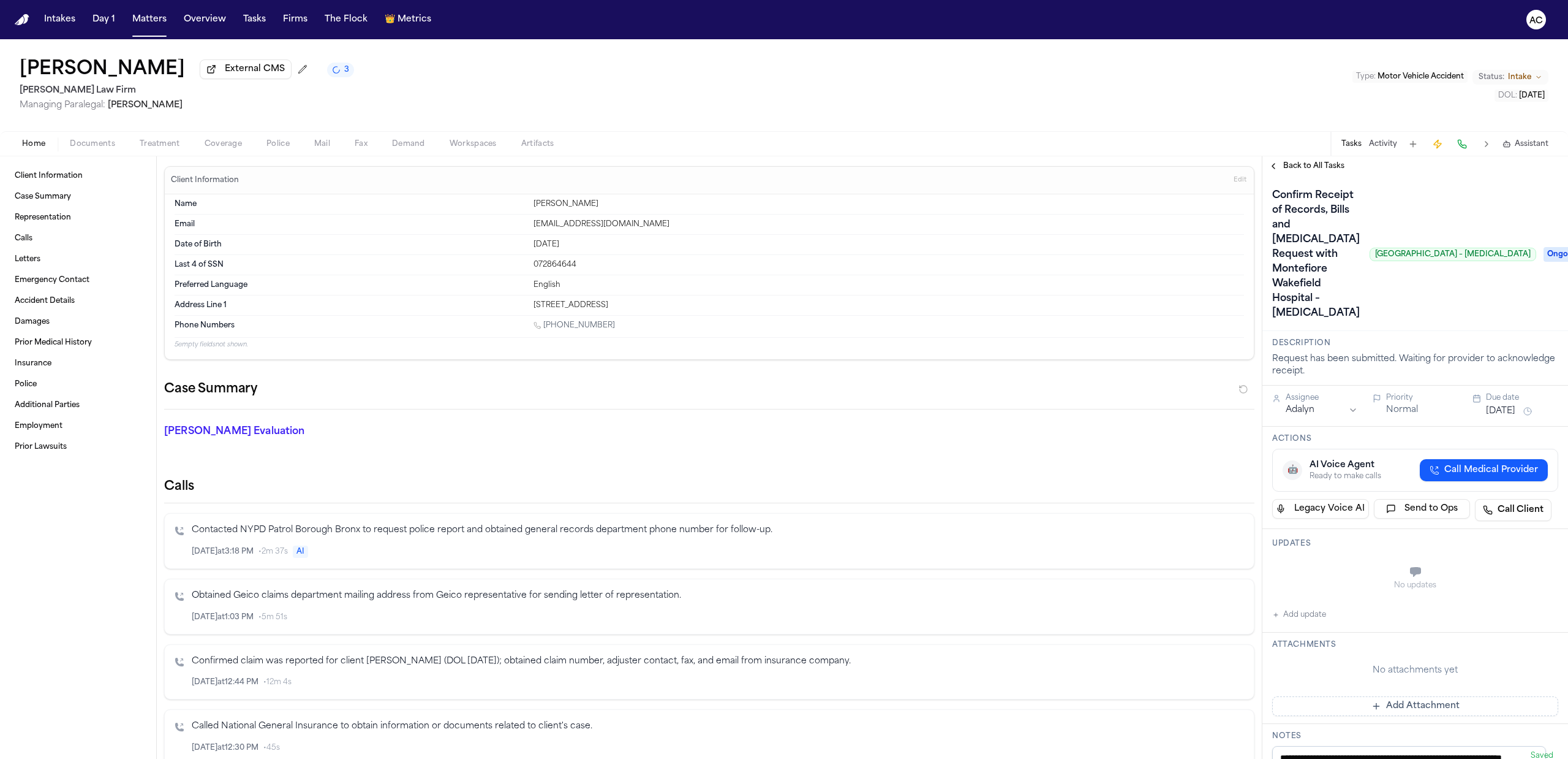
click at [1308, 622] on button "Add update" at bounding box center [1299, 614] width 54 height 15
click at [1294, 585] on textarea "Add your update" at bounding box center [1422, 573] width 262 height 24
type textarea "**********"
click at [1534, 610] on button "Add" at bounding box center [1540, 602] width 25 height 15
click at [1503, 106] on div "[PERSON_NAME] External CMS 4 [PERSON_NAME] Law Firm Managing Paralegal: [PERSON…" at bounding box center [784, 85] width 1568 height 92
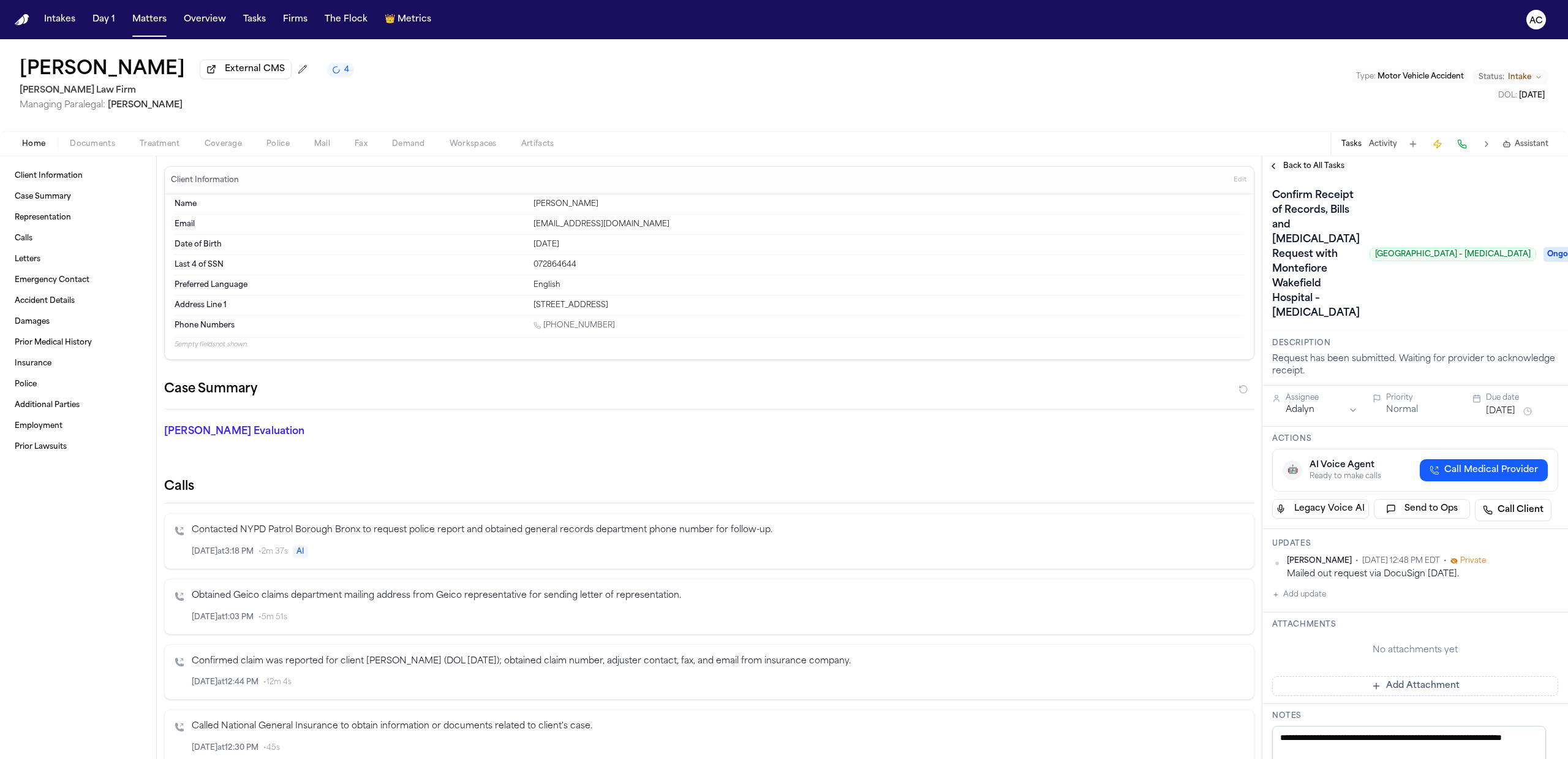
click at [1503, 417] on button "[DATE]" at bounding box center [1501, 411] width 30 height 12
click at [1552, 467] on button "Go to next month" at bounding box center [1549, 467] width 17 height 17
click at [1472, 542] on button "7" at bounding box center [1471, 537] width 19 height 19
click at [1477, 317] on div "Confirm Receipt of Records, Bills and [MEDICAL_DATA] Request with Montefiore Wa…" at bounding box center [1404, 254] width 264 height 137
click at [1346, 436] on html "Intakes Day 1 Matters Overview Tasks Firms The Flock 👑 Metrics AC [PERSON_NAME]…" at bounding box center [784, 380] width 1568 height 759
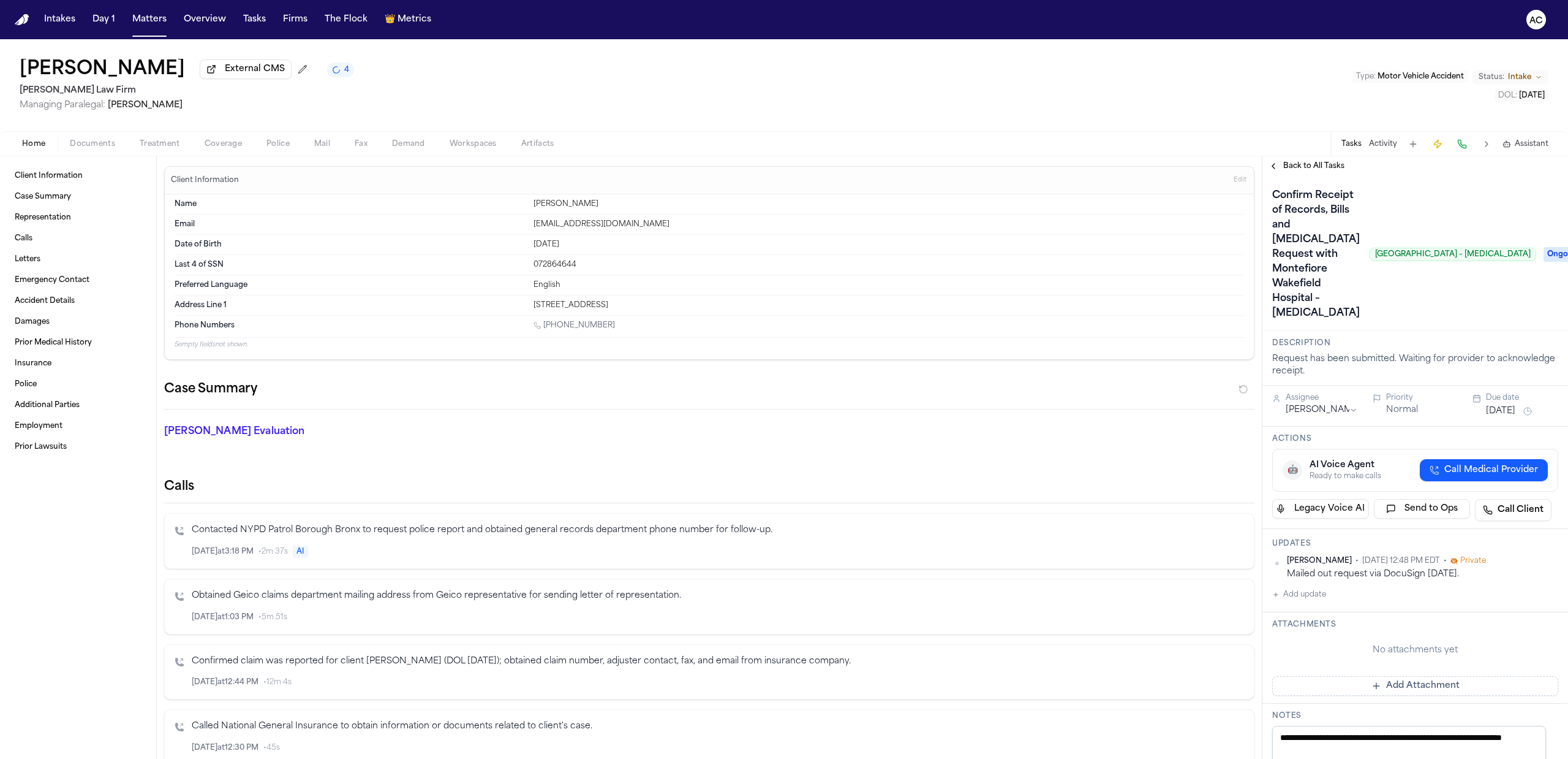
click at [1470, 323] on div "Confirm Receipt of Records, Bills and [MEDICAL_DATA] Request with Montefiore Wa…" at bounding box center [1404, 254] width 264 height 137
click at [1485, 565] on span "Private" at bounding box center [1472, 560] width 25 height 10
click at [1458, 564] on icon at bounding box center [1454, 560] width 7 height 7
click at [1456, 564] on icon at bounding box center [1453, 561] width 5 height 4
click at [1541, 591] on html "Intakes Day 1 Matters Overview Tasks Firms The Flock 👑 Metrics AC Michel Beltre…" at bounding box center [784, 380] width 1568 height 759
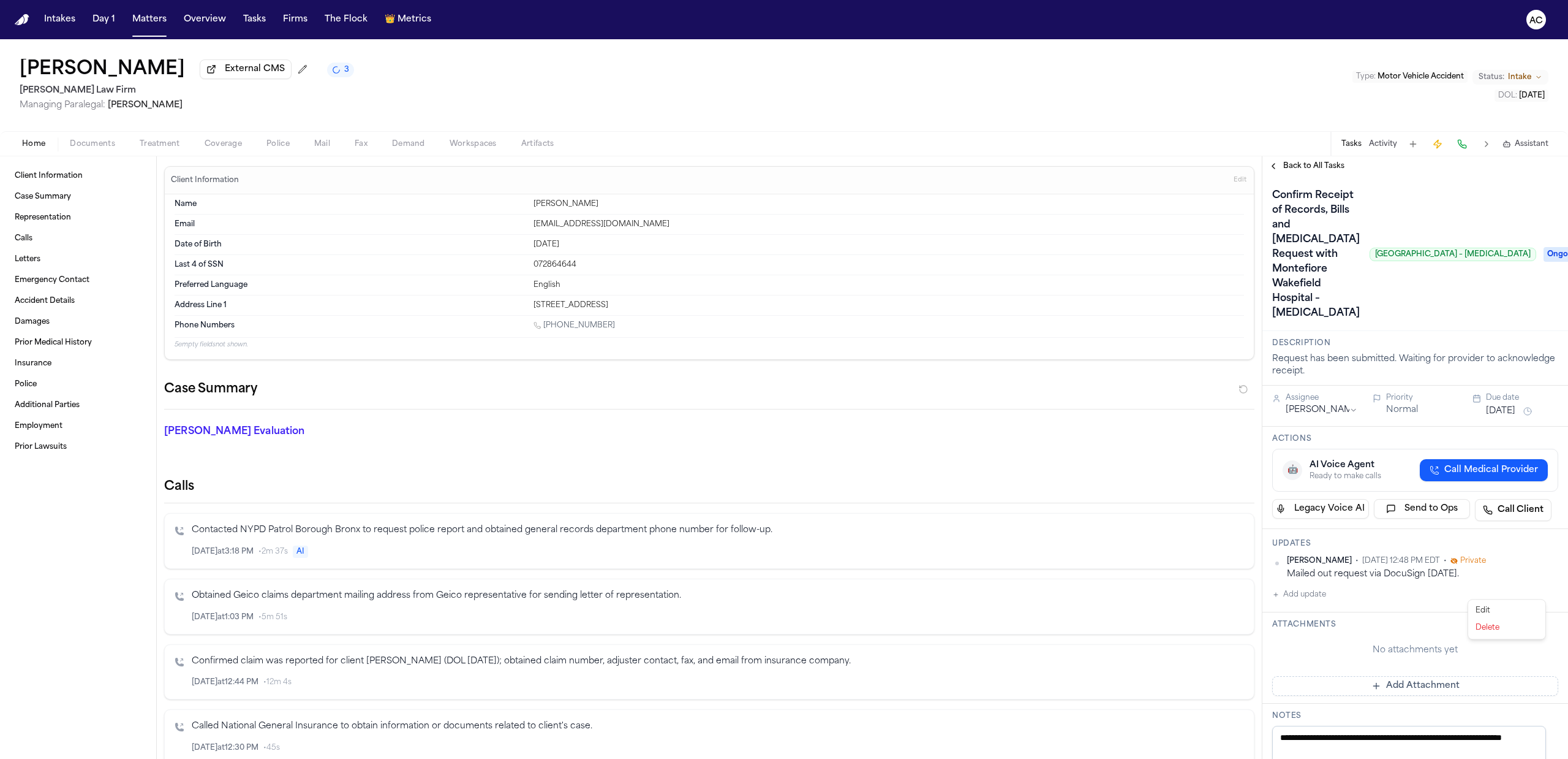
click at [1490, 604] on div "Edit" at bounding box center [1506, 611] width 72 height 17
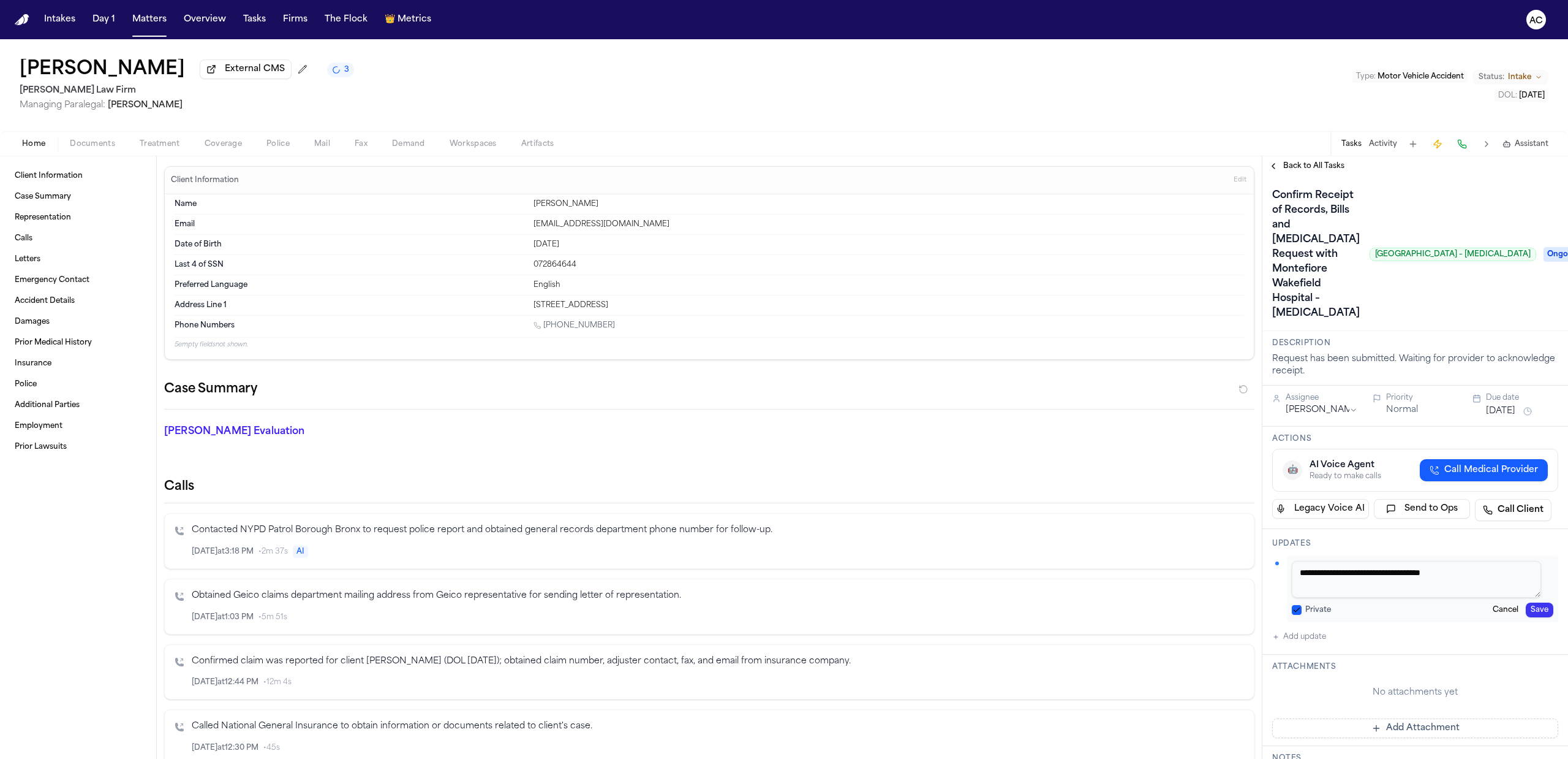
click at [1293, 614] on button "Private" at bounding box center [1296, 609] width 10 height 10
click at [1532, 617] on button "Save" at bounding box center [1540, 609] width 28 height 15
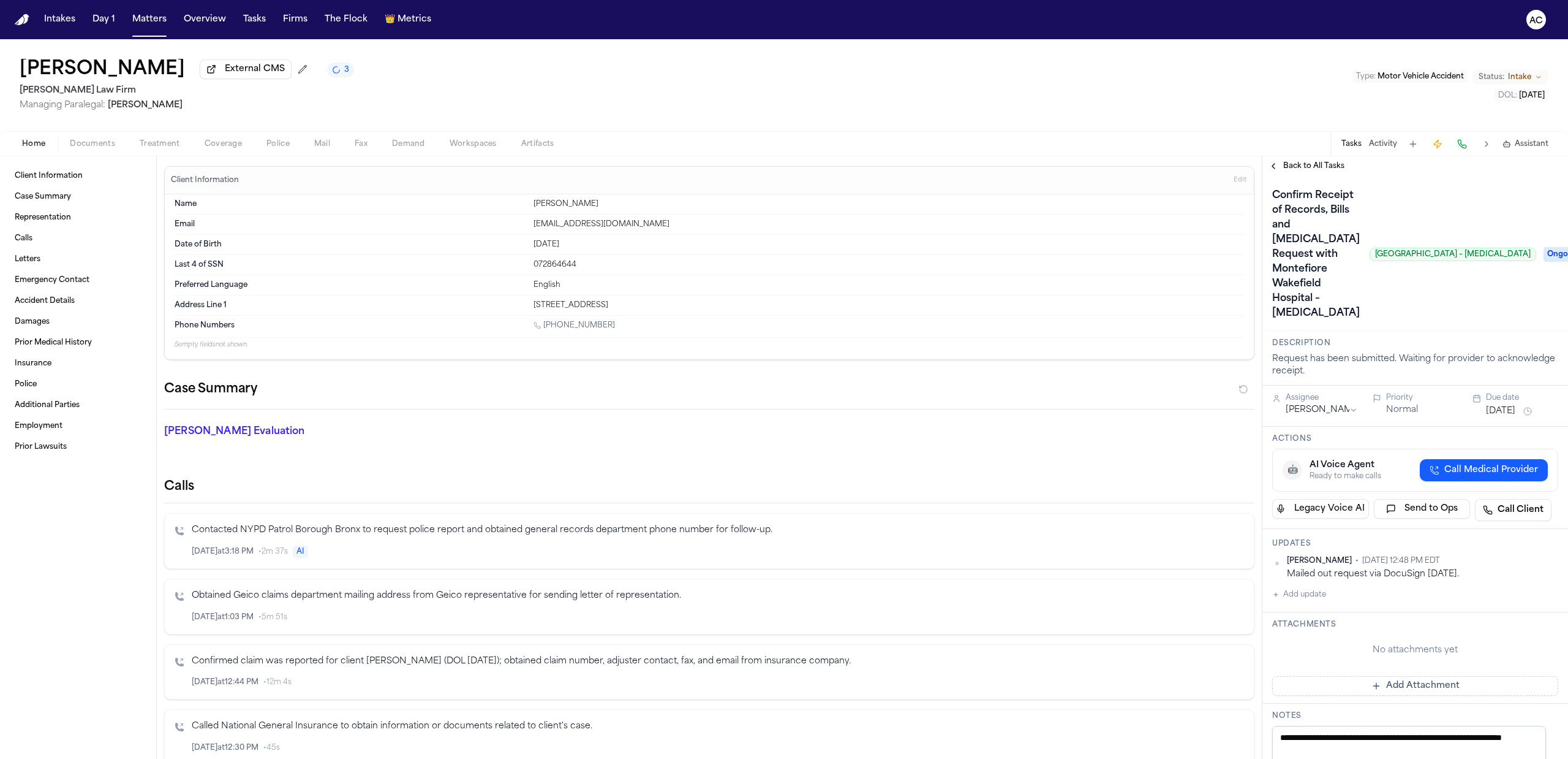
click at [1309, 161] on span "Back to All Tasks" at bounding box center [1313, 166] width 61 height 10
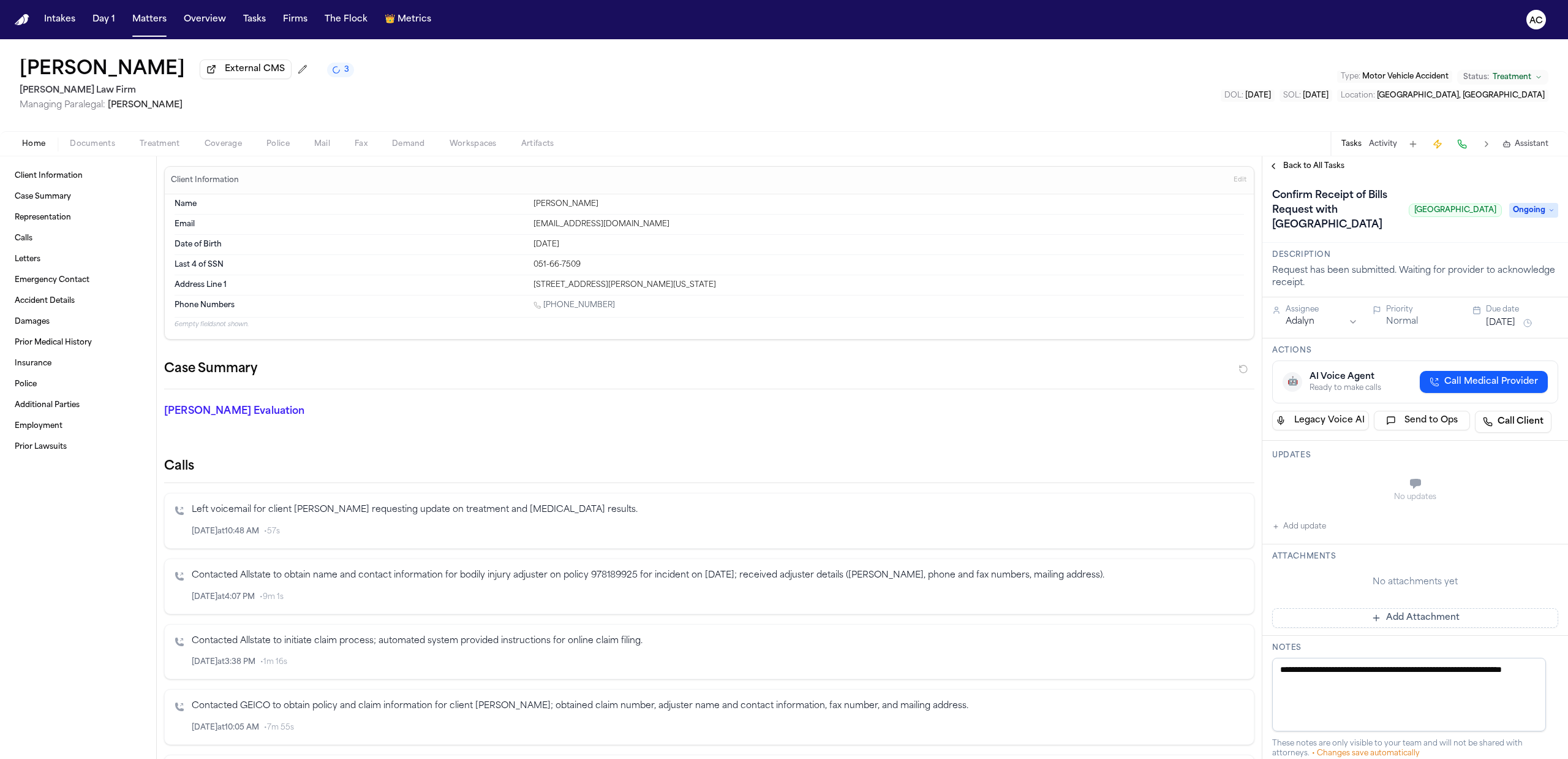
click at [1444, 388] on span "Call Medical Provider" at bounding box center [1490, 382] width 93 height 12
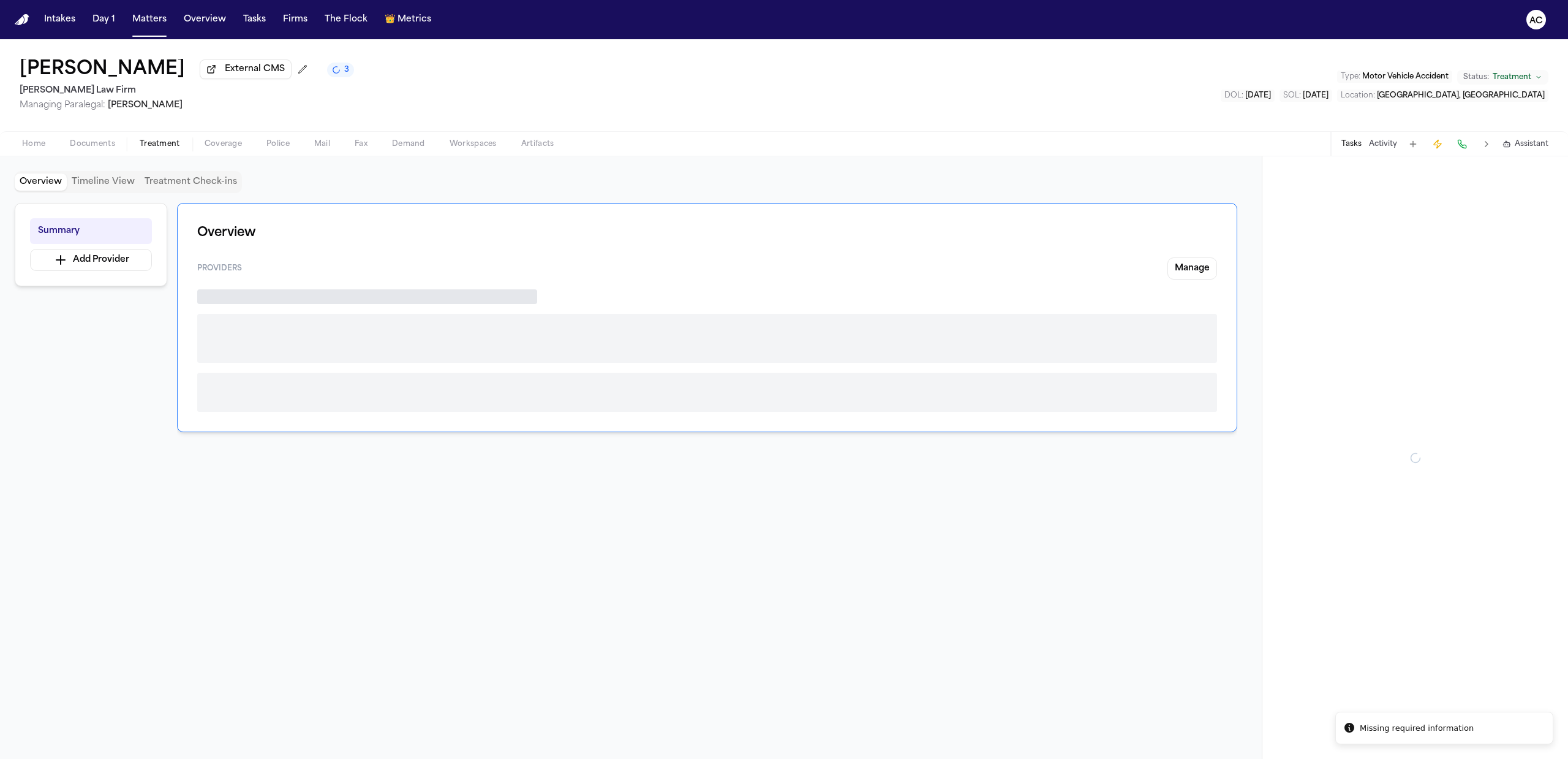
click at [160, 147] on span "Treatment" at bounding box center [160, 143] width 40 height 10
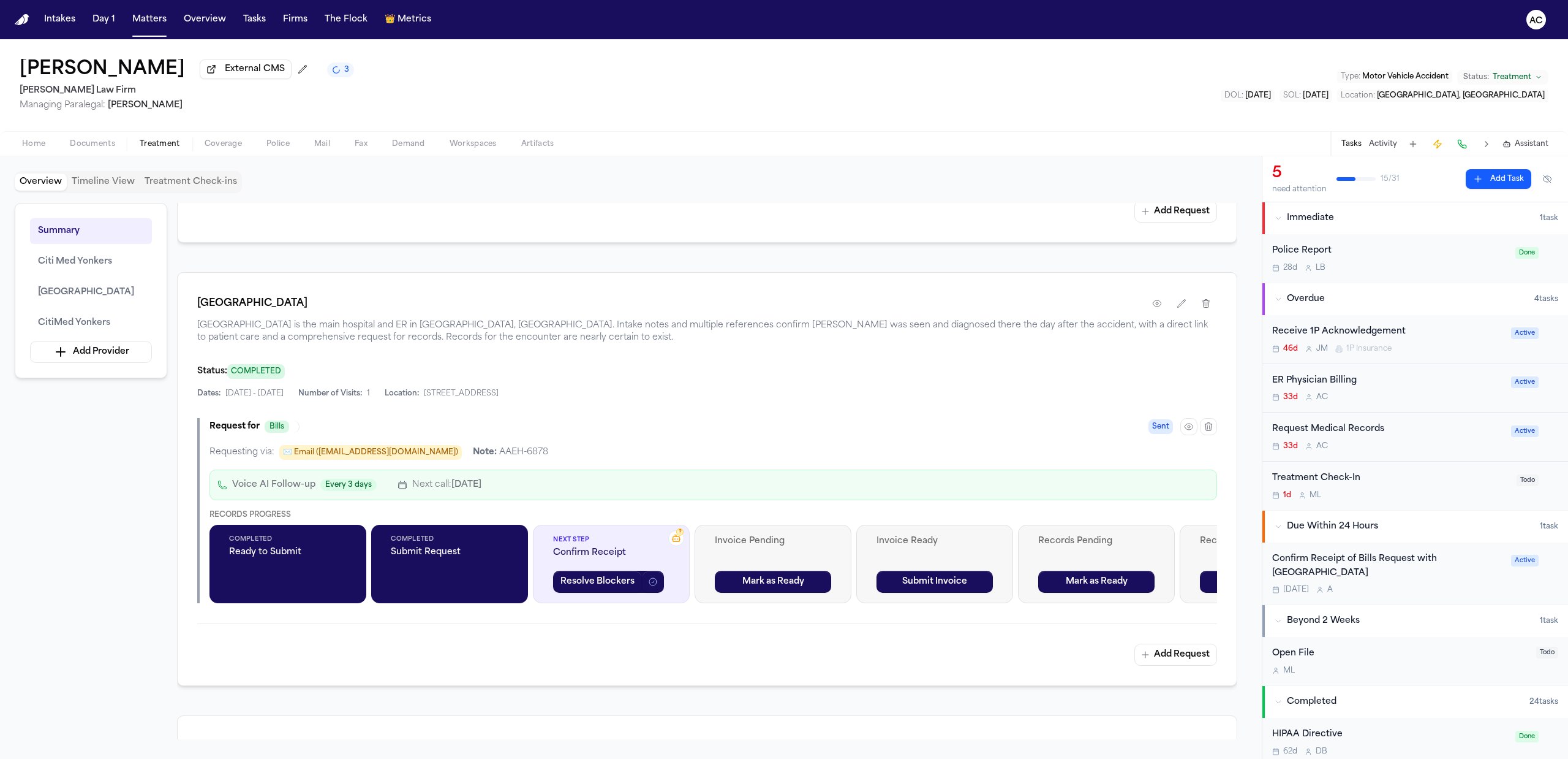
scroll to position [653, 0]
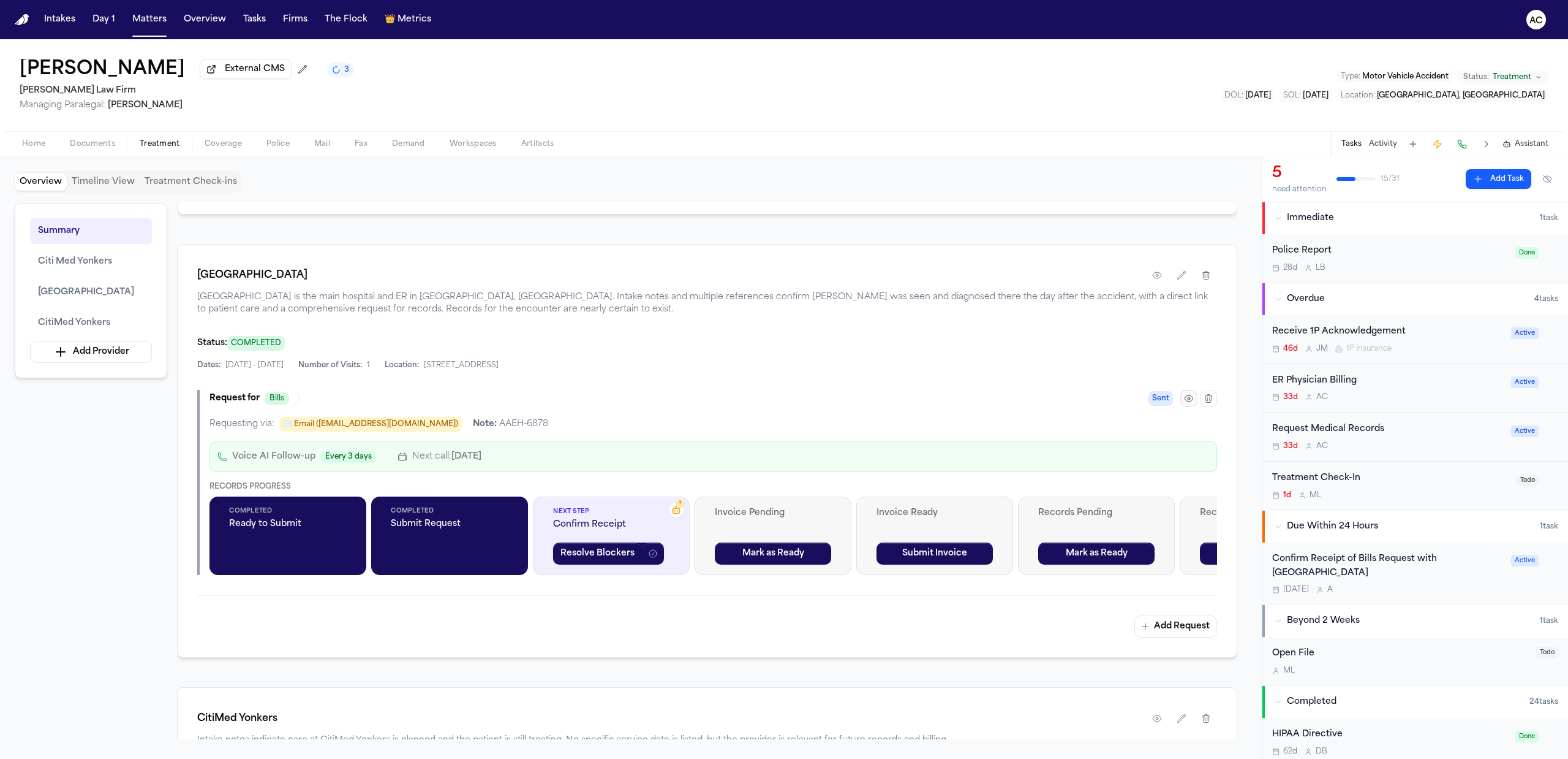
click at [1184, 403] on icon "button" at bounding box center [1189, 398] width 10 height 10
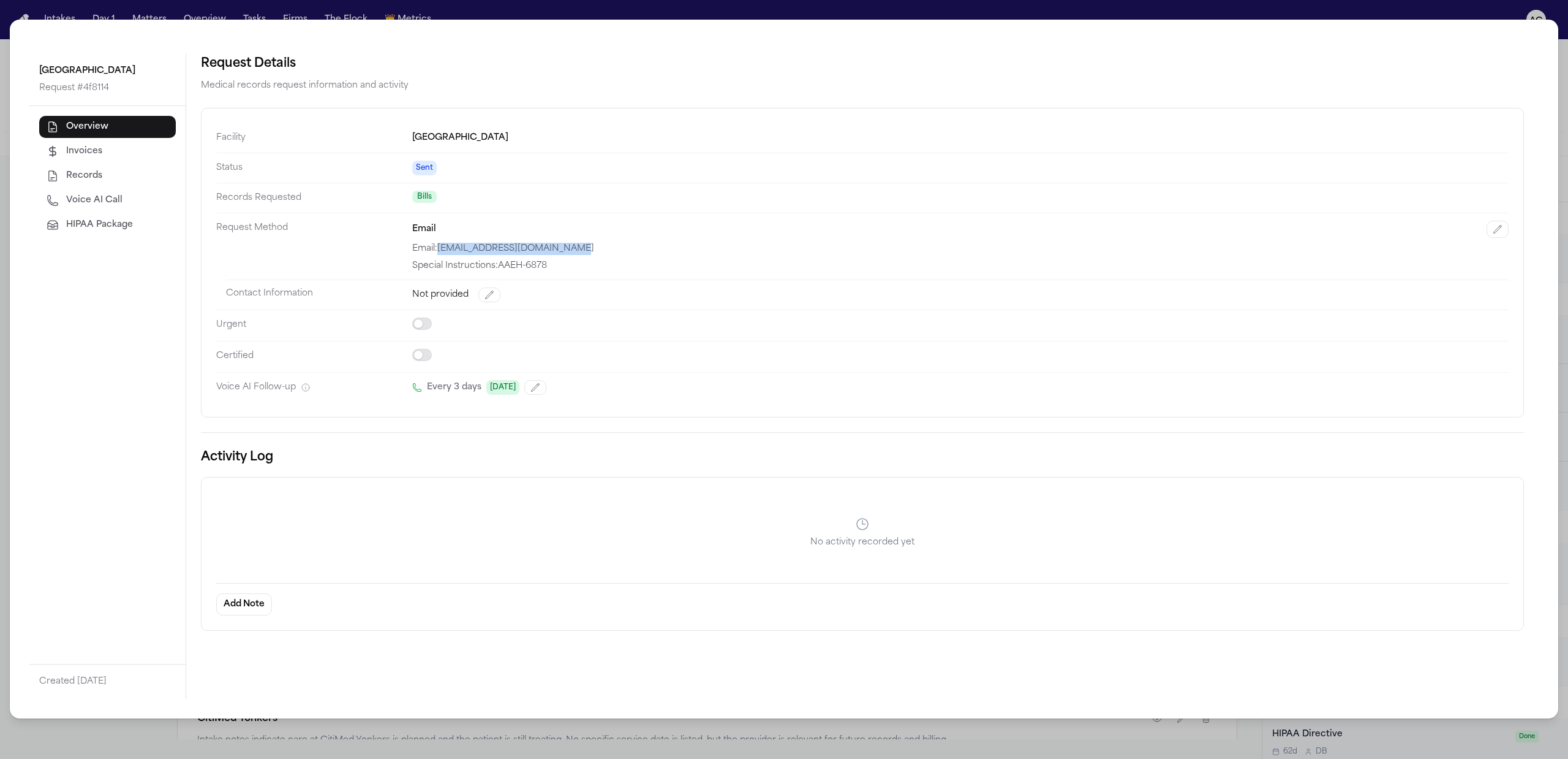
drag, startPoint x: 572, startPoint y: 250, endPoint x: 443, endPoint y: 246, distance: 129.1
click at [443, 246] on div "Email: mnh-roi@montefiorenyack.org" at bounding box center [960, 249] width 1096 height 12
copy div "mnh-roi@montefiorenyack.org"
click at [113, 209] on button "Voice AI Call" at bounding box center [107, 200] width 137 height 22
select select "*****"
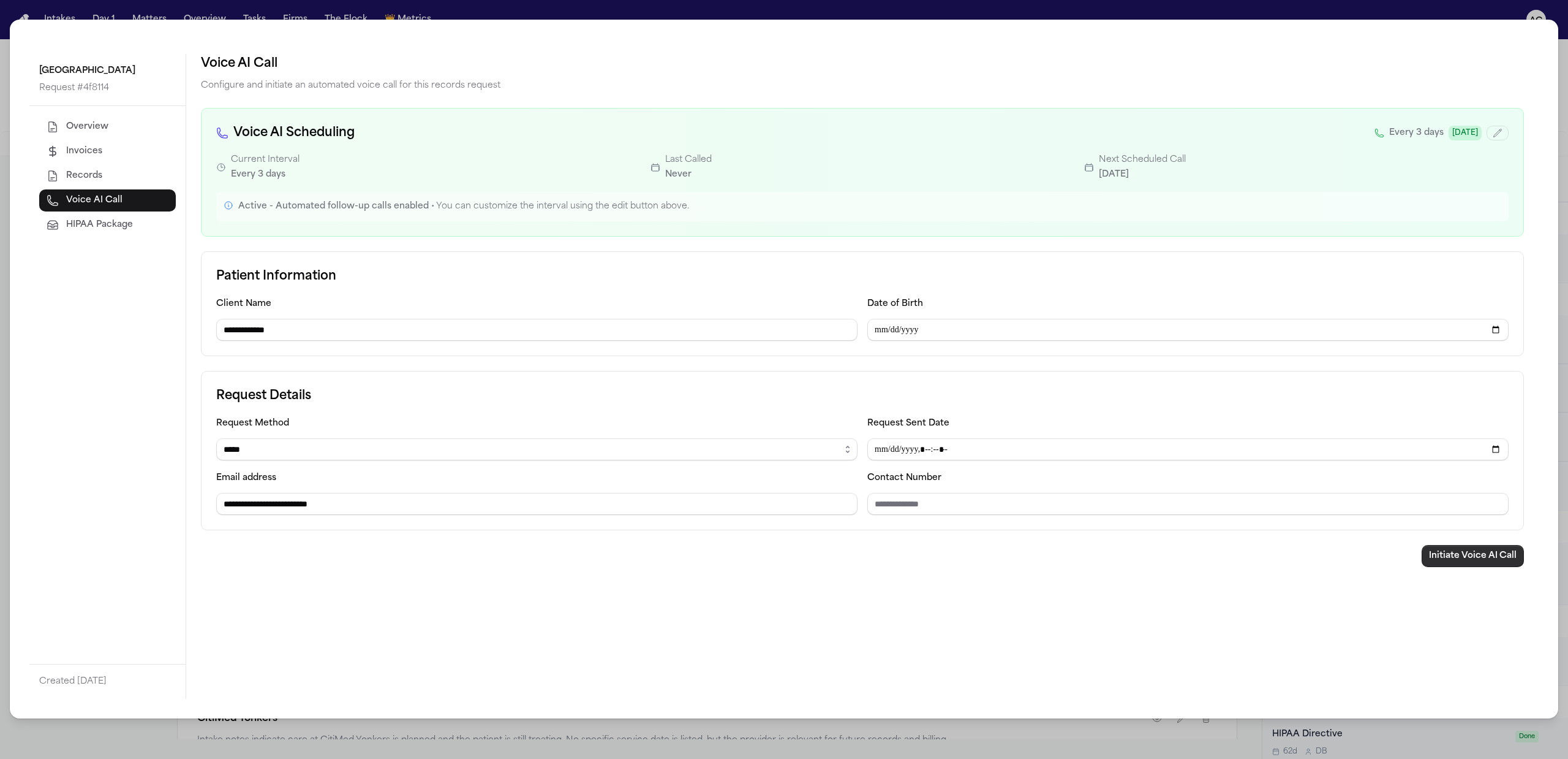
click at [1458, 552] on button "Initiate Voice AI Call" at bounding box center [1472, 555] width 102 height 22
click at [1464, 10] on div "**********" at bounding box center [784, 380] width 1568 height 759
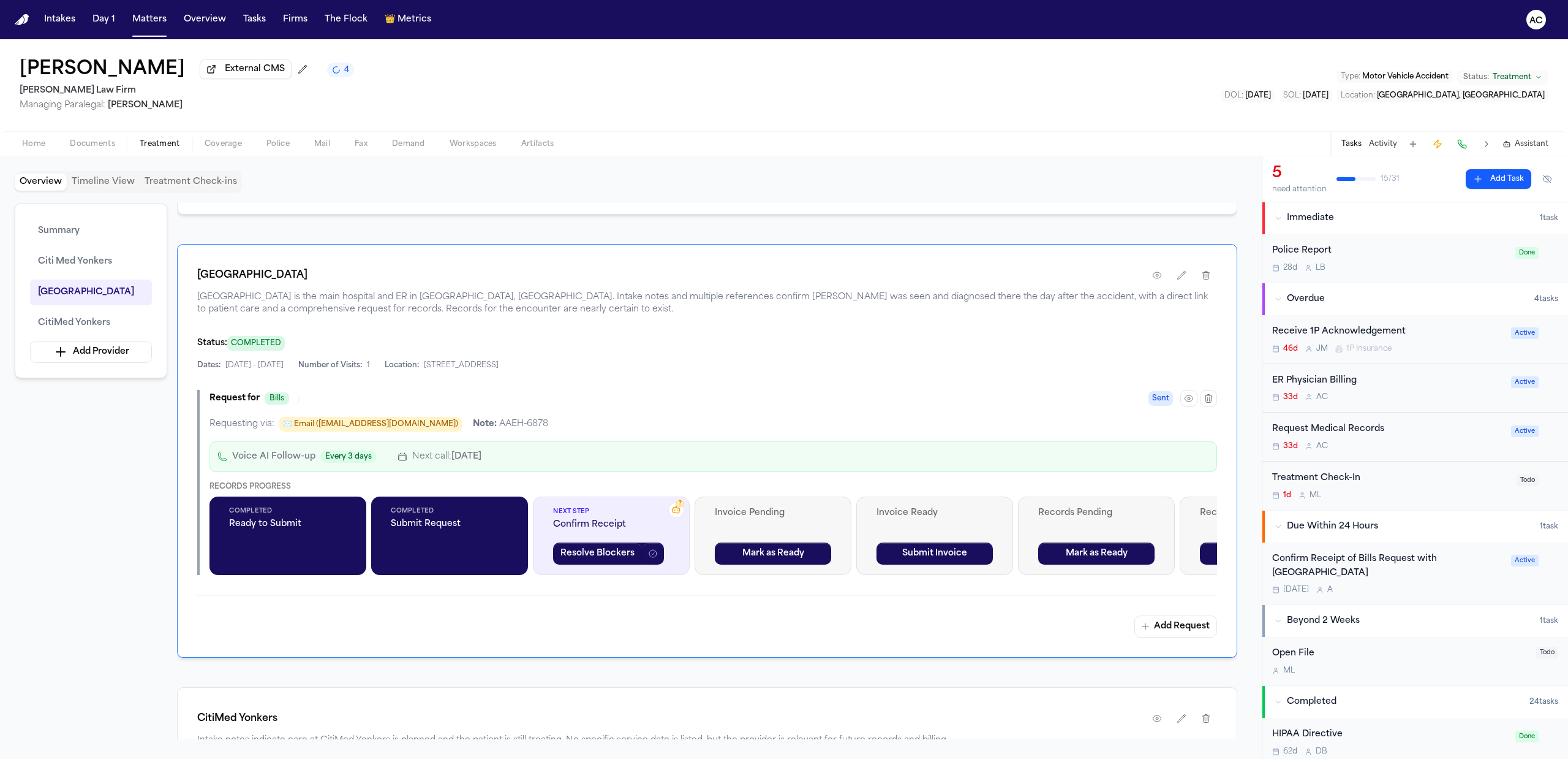
click at [1345, 432] on div "Request Medical Records" at bounding box center [1387, 429] width 231 height 14
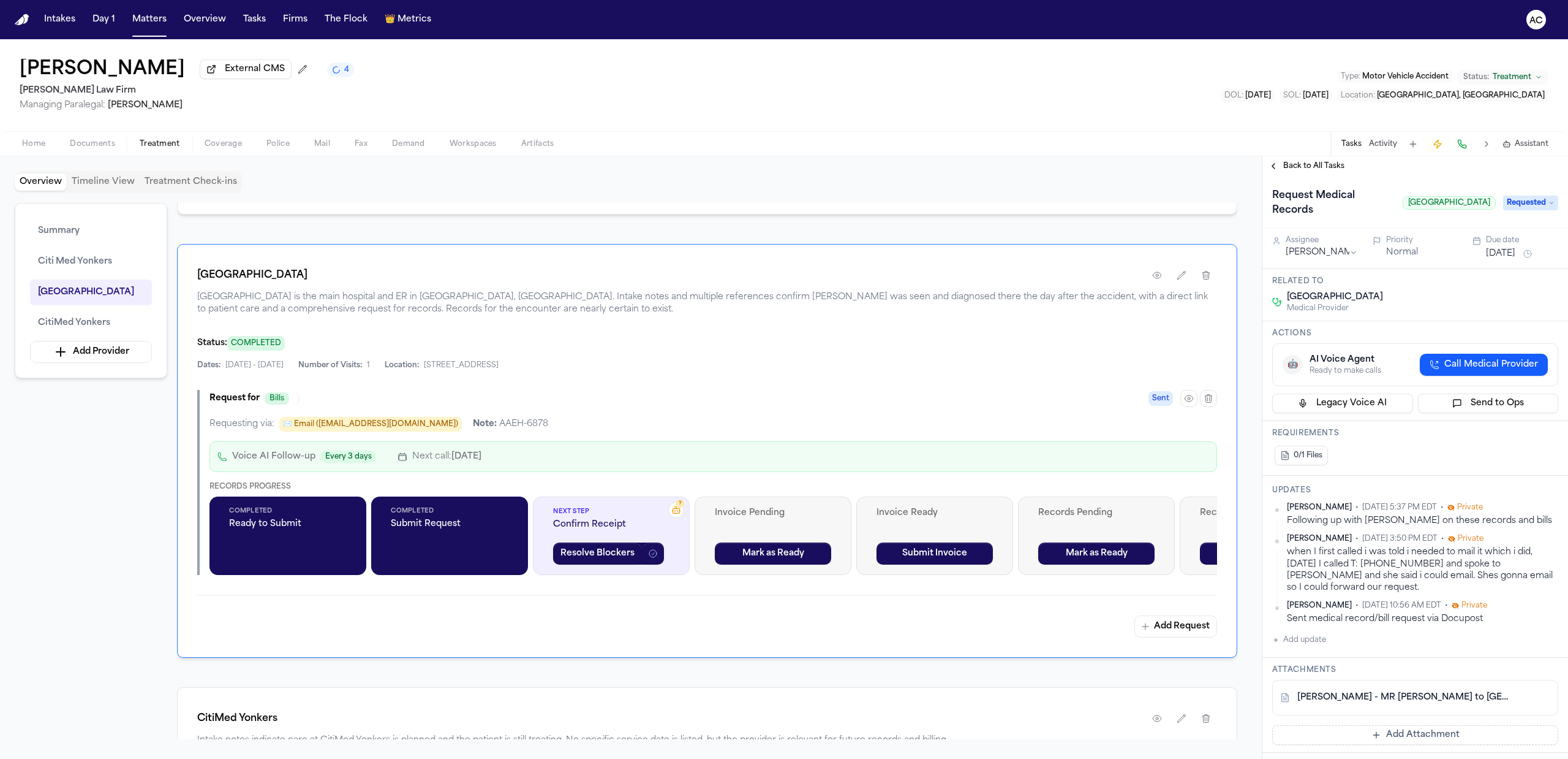
click at [1305, 161] on span "Back to All Tasks" at bounding box center [1313, 166] width 61 height 10
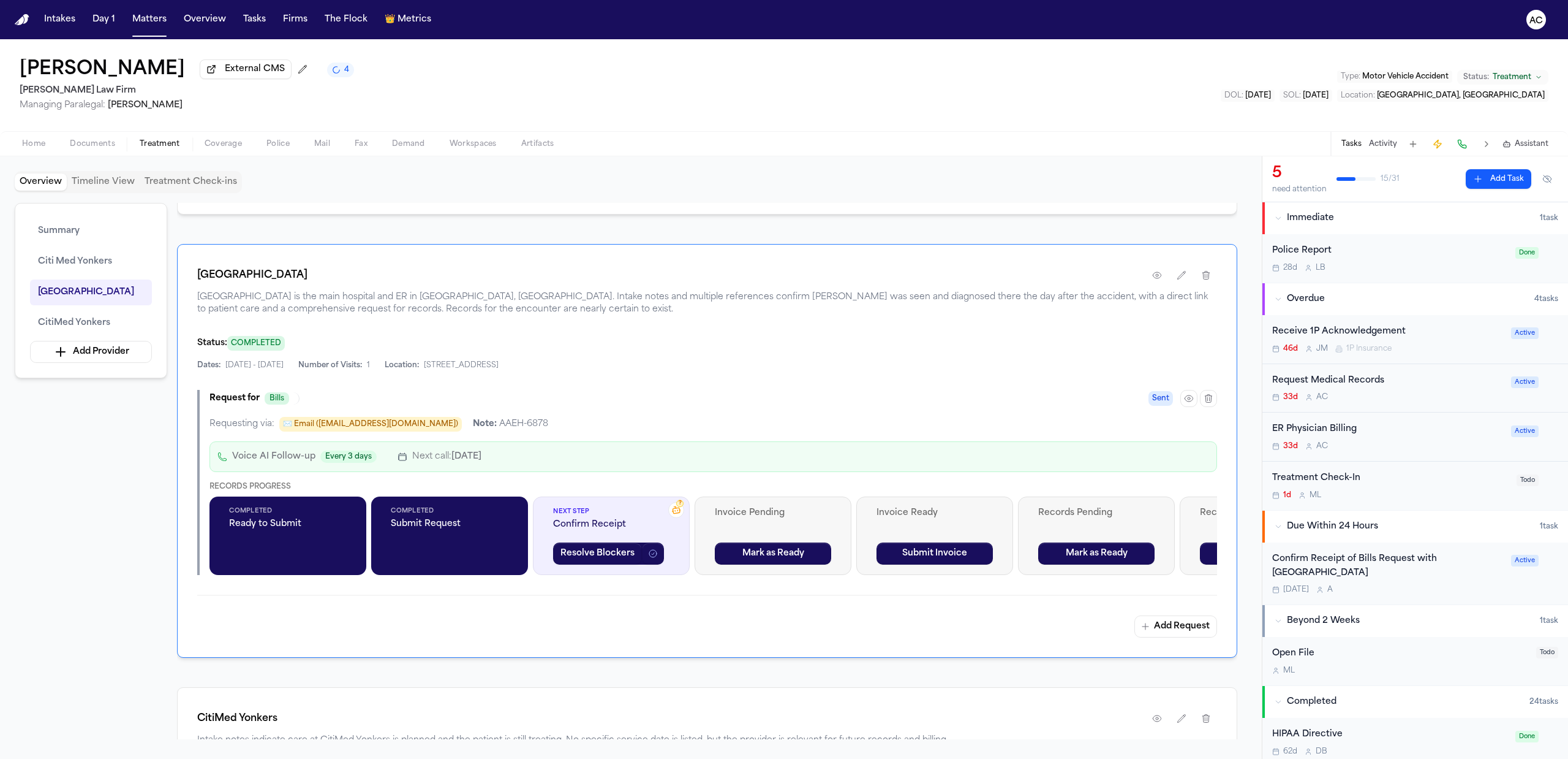
click at [1306, 567] on div "Confirm Receipt of Bills Request with [GEOGRAPHIC_DATA]" at bounding box center [1387, 566] width 231 height 28
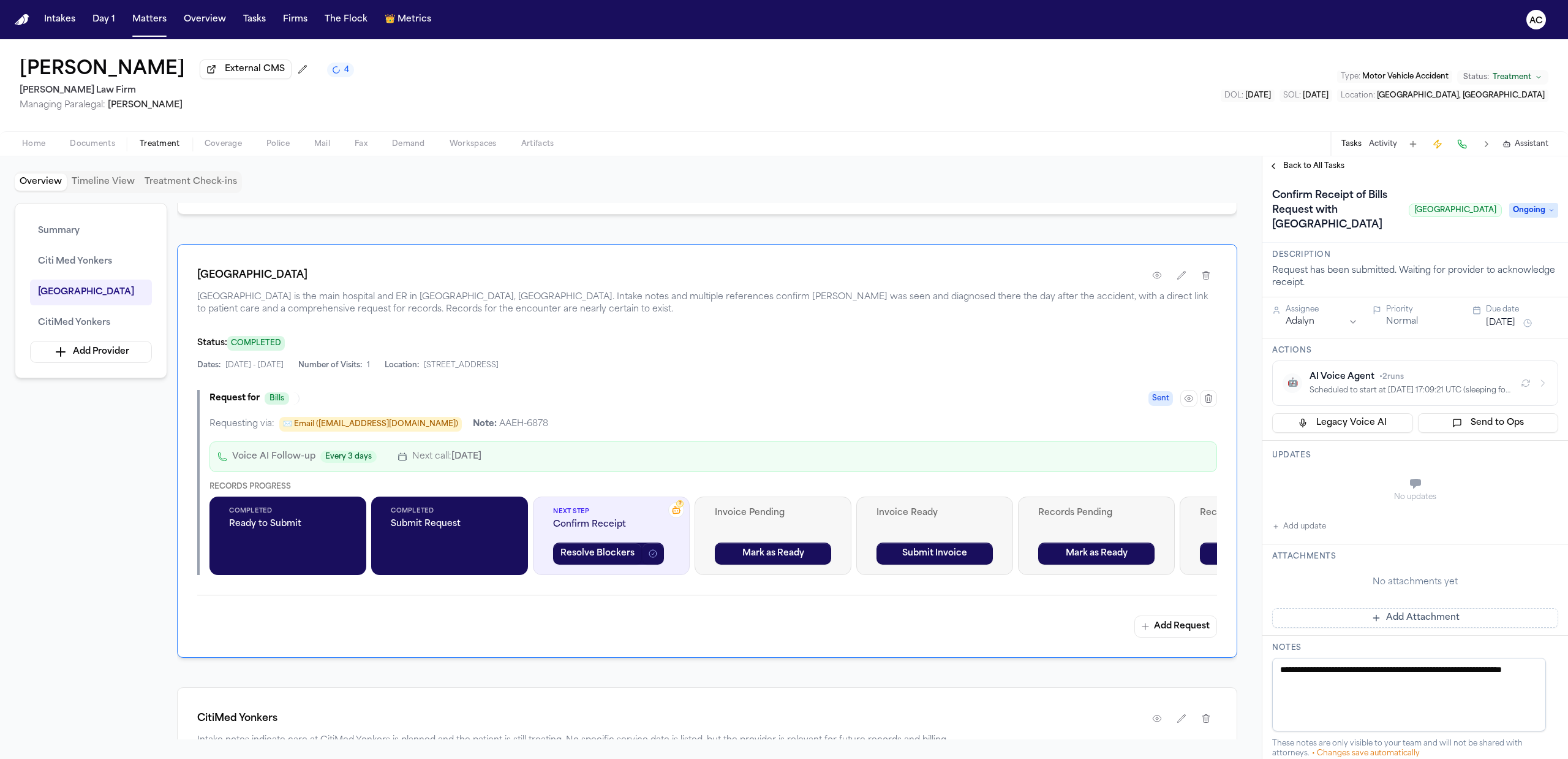
click at [1313, 534] on button "Add update" at bounding box center [1299, 526] width 54 height 15
click at [1295, 519] on button "Private" at bounding box center [1296, 514] width 10 height 10
click at [1343, 497] on textarea "Add your update" at bounding box center [1422, 485] width 262 height 24
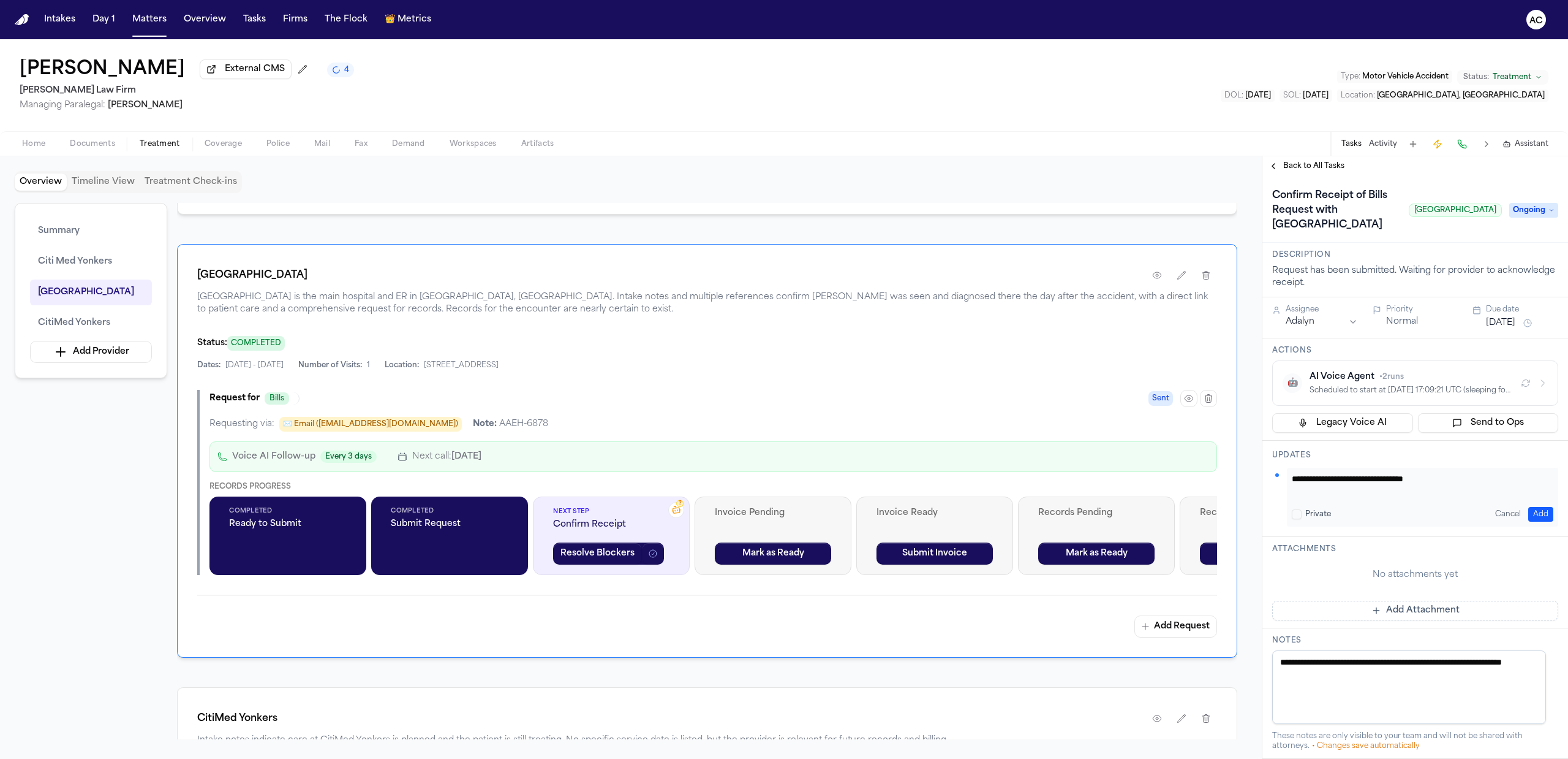
type textarea "**********"
click at [1528, 522] on button "Add" at bounding box center [1540, 514] width 25 height 15
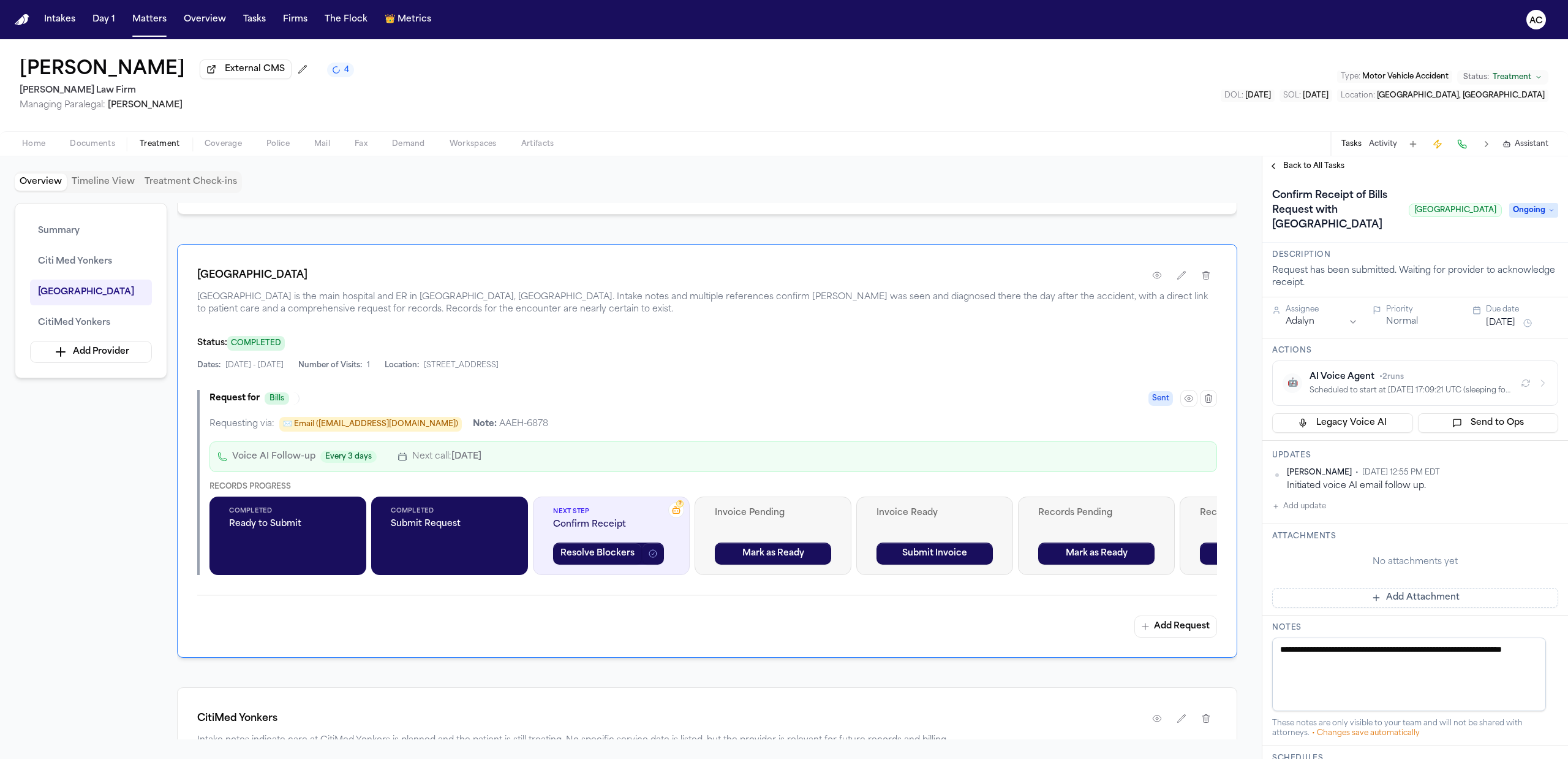
click at [1306, 336] on html "Intakes Day 1 Matters Overview Tasks Firms The Flock 👑 Metrics AC Kristin Ortiz…" at bounding box center [784, 380] width 1568 height 759
click at [1487, 235] on div "Confirm Receipt of Bills Request with Montefiore Nyack Hospital Montefiore Nyac…" at bounding box center [1387, 210] width 229 height 49
click at [1524, 217] on span "Ongoing" at bounding box center [1534, 209] width 49 height 15
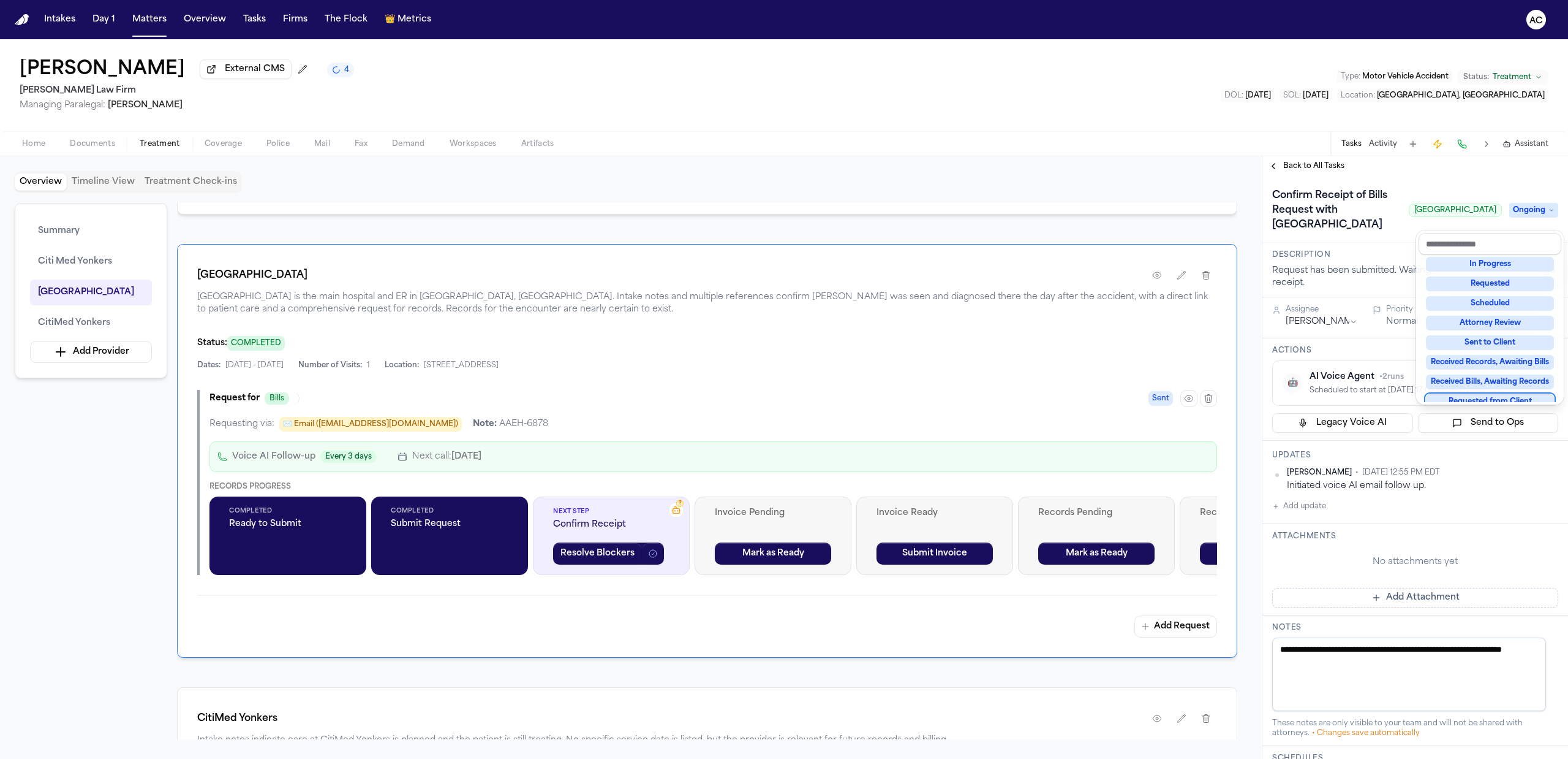
scroll to position [88, 0]
click at [1373, 235] on div "Confirm Receipt of Bills Request with Montefiore Nyack Hospital Montefiore Nyac…" at bounding box center [1415, 210] width 286 height 49
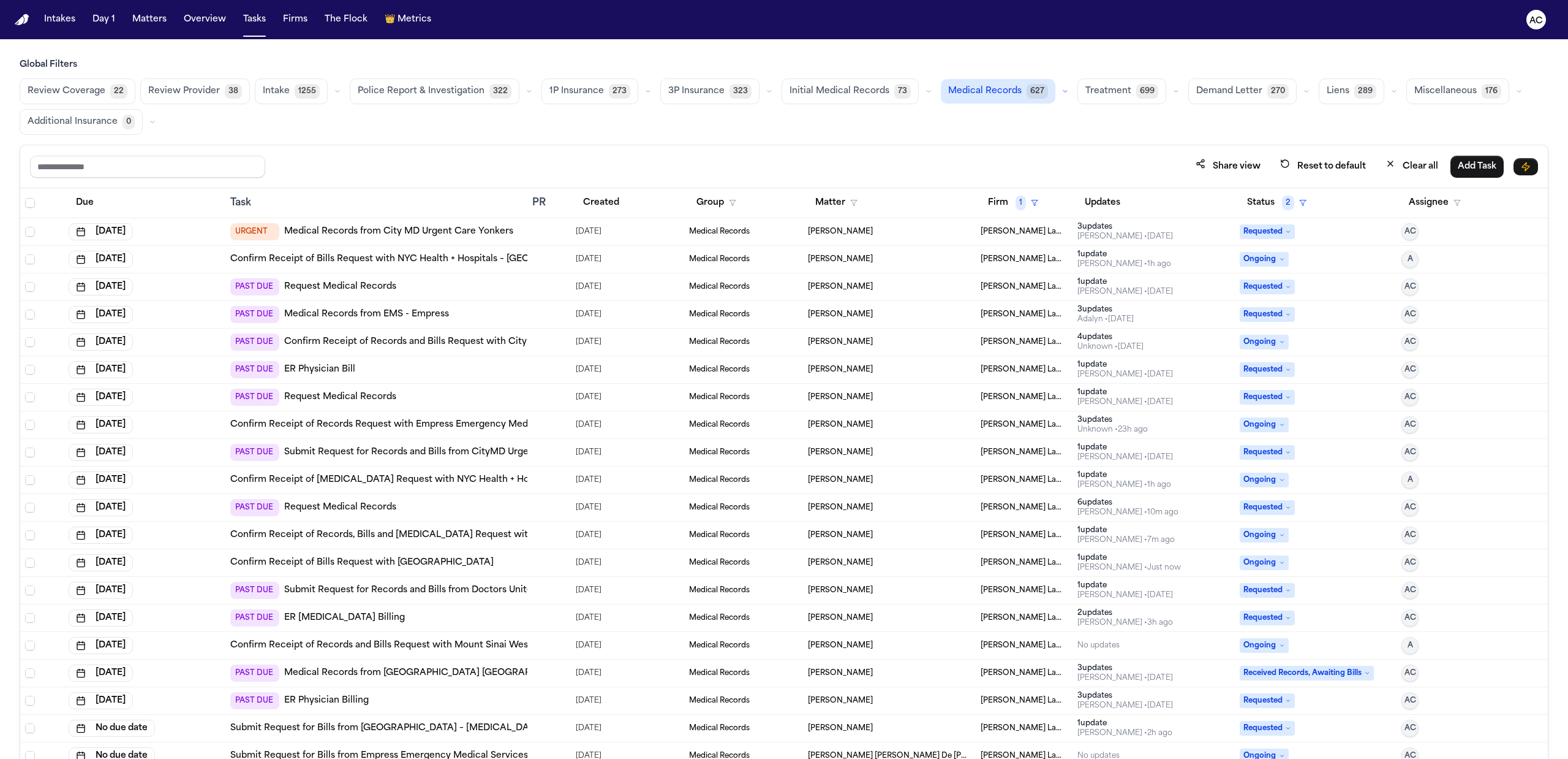
click at [495, 648] on link "Confirm Receipt of Records and Bills Request with Mount Sinai West Health EMS" at bounding box center [407, 646] width 355 height 12
click at [452, 474] on td "Confirm Receipt of Radiology Request with NYC Health + Hospitals – Harlem Hospi…" at bounding box center [376, 480] width 303 height 28
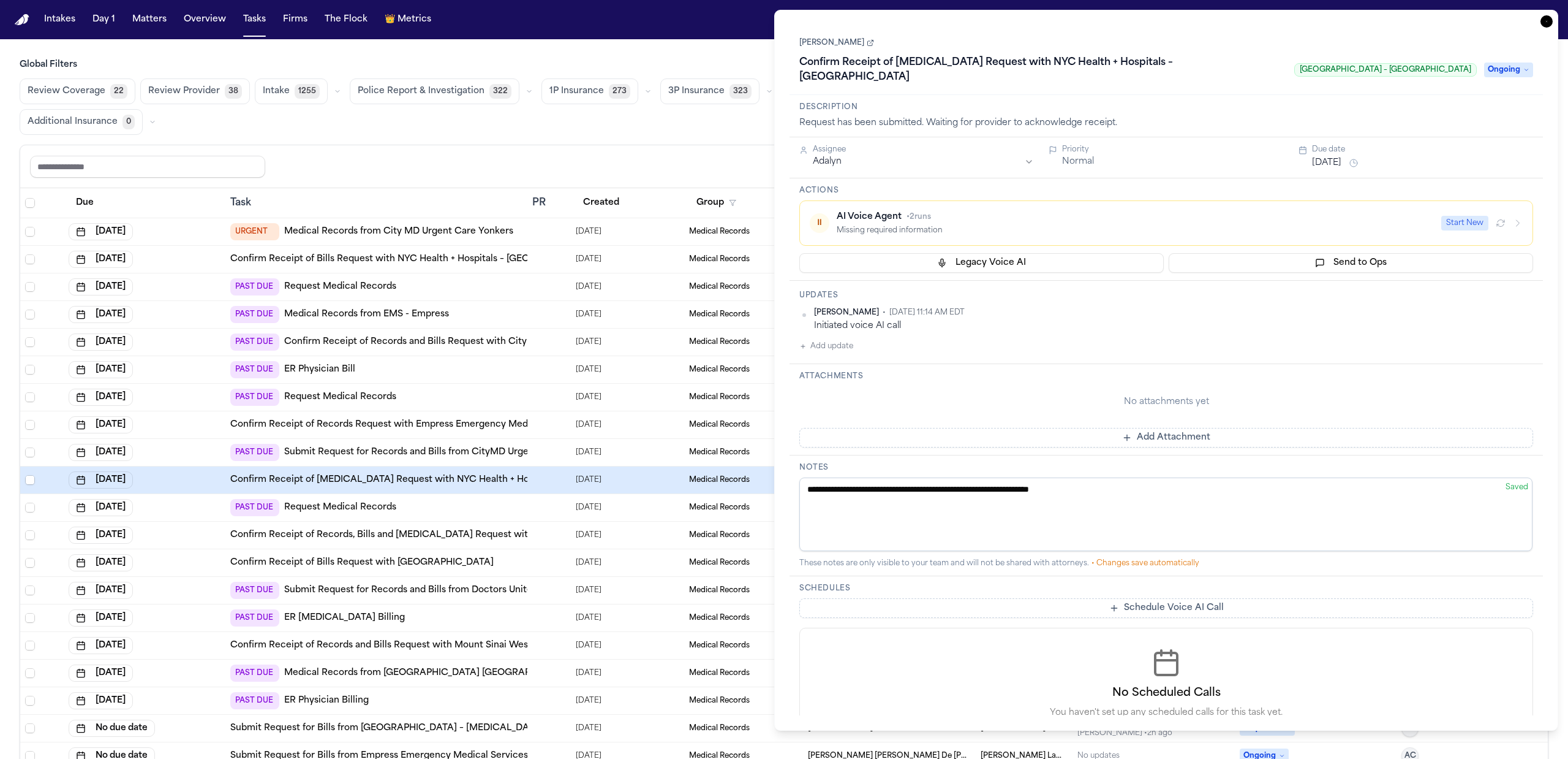
click at [1505, 215] on button "button" at bounding box center [1500, 222] width 15 height 15
click at [1504, 218] on icon "button" at bounding box center [1500, 222] width 10 height 10
click at [1524, 209] on button "⏸ AI Voice Agent • 2 runs Missing required information Start New" at bounding box center [1166, 223] width 733 height 45
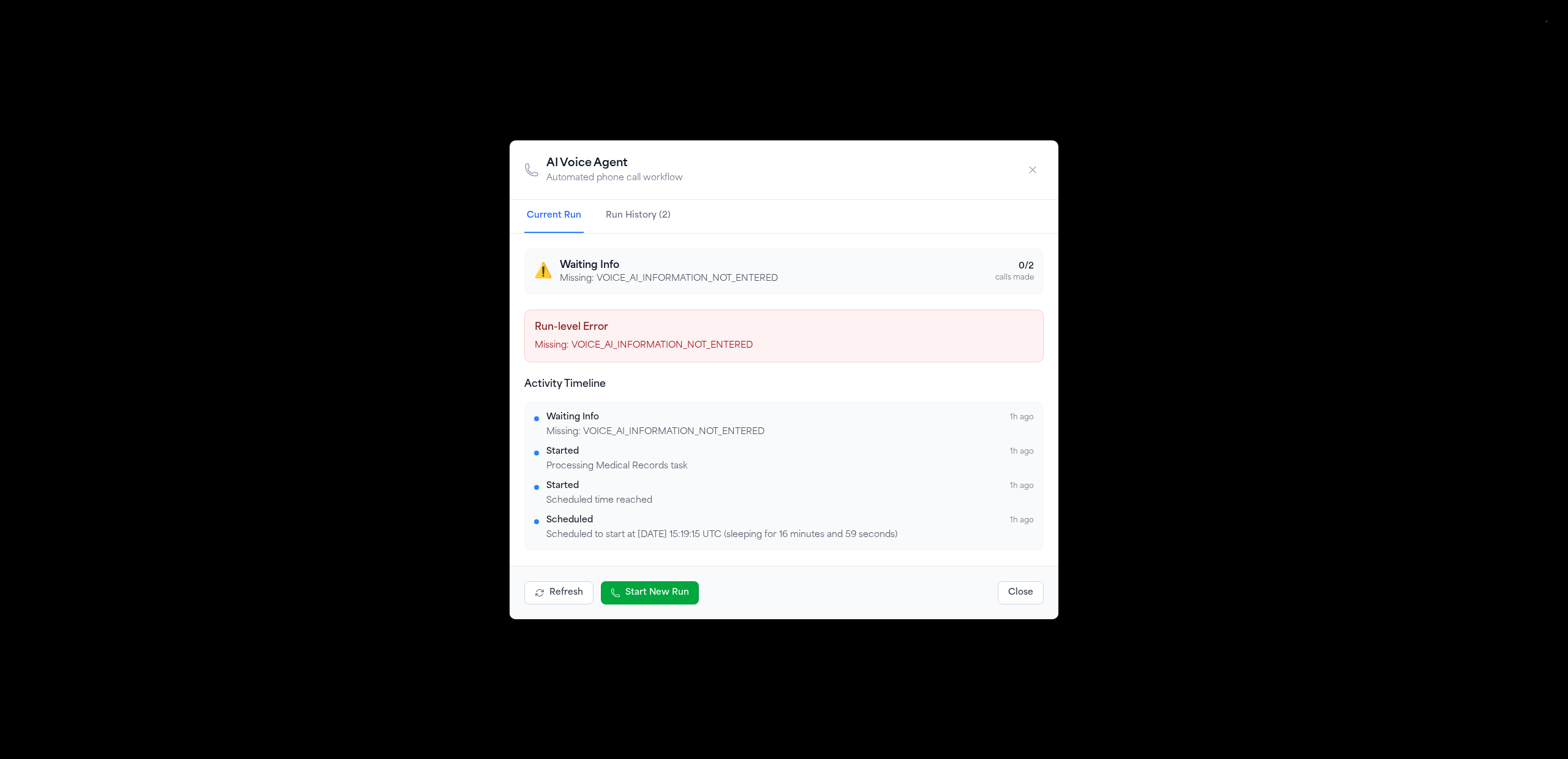
click at [610, 419] on div "Waiting Info 1h ago" at bounding box center [789, 417] width 487 height 12
click at [633, 215] on button "Run History (2)" at bounding box center [638, 216] width 70 height 33
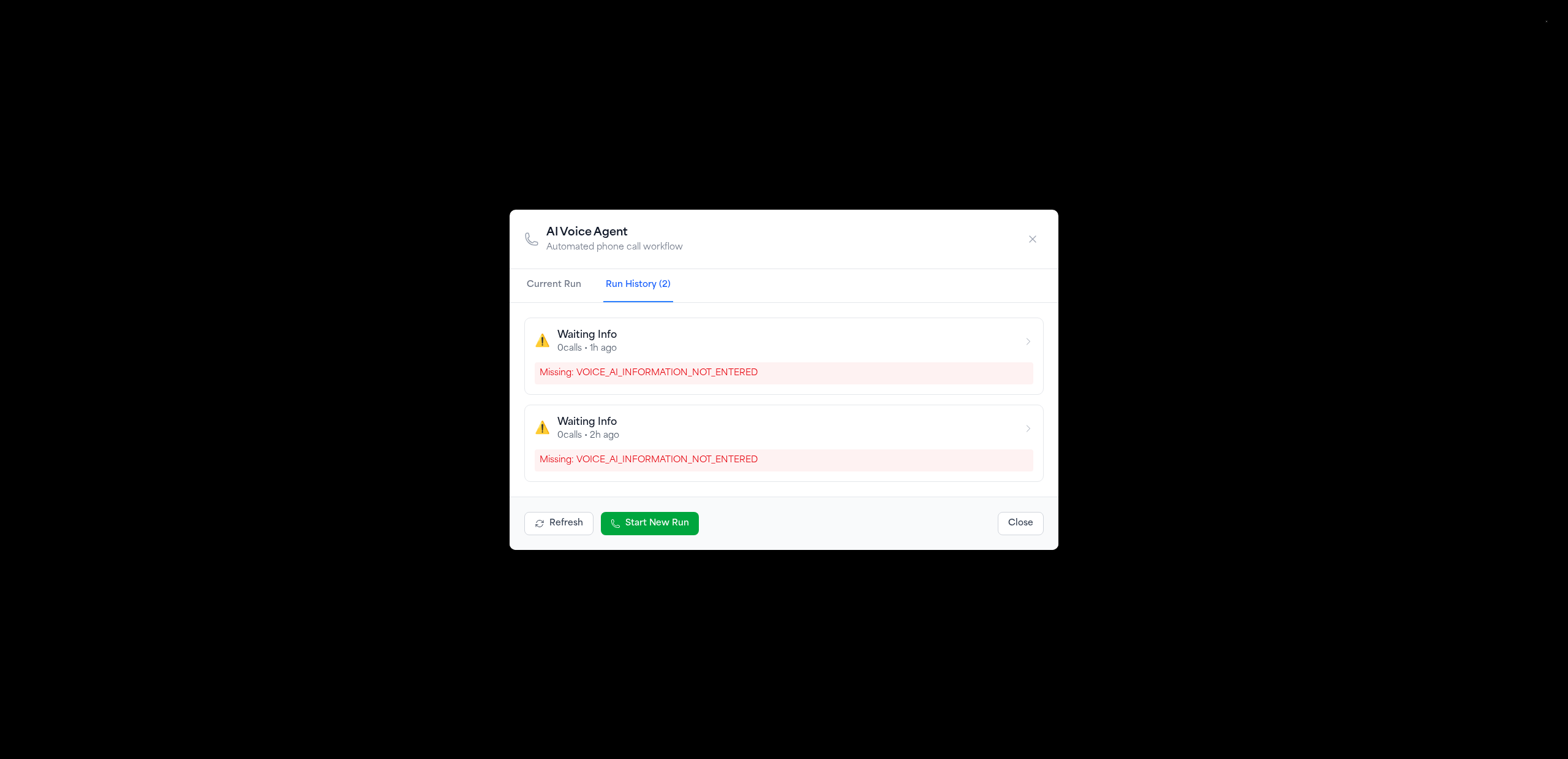
click at [1039, 242] on button "button" at bounding box center [1033, 238] width 22 height 22
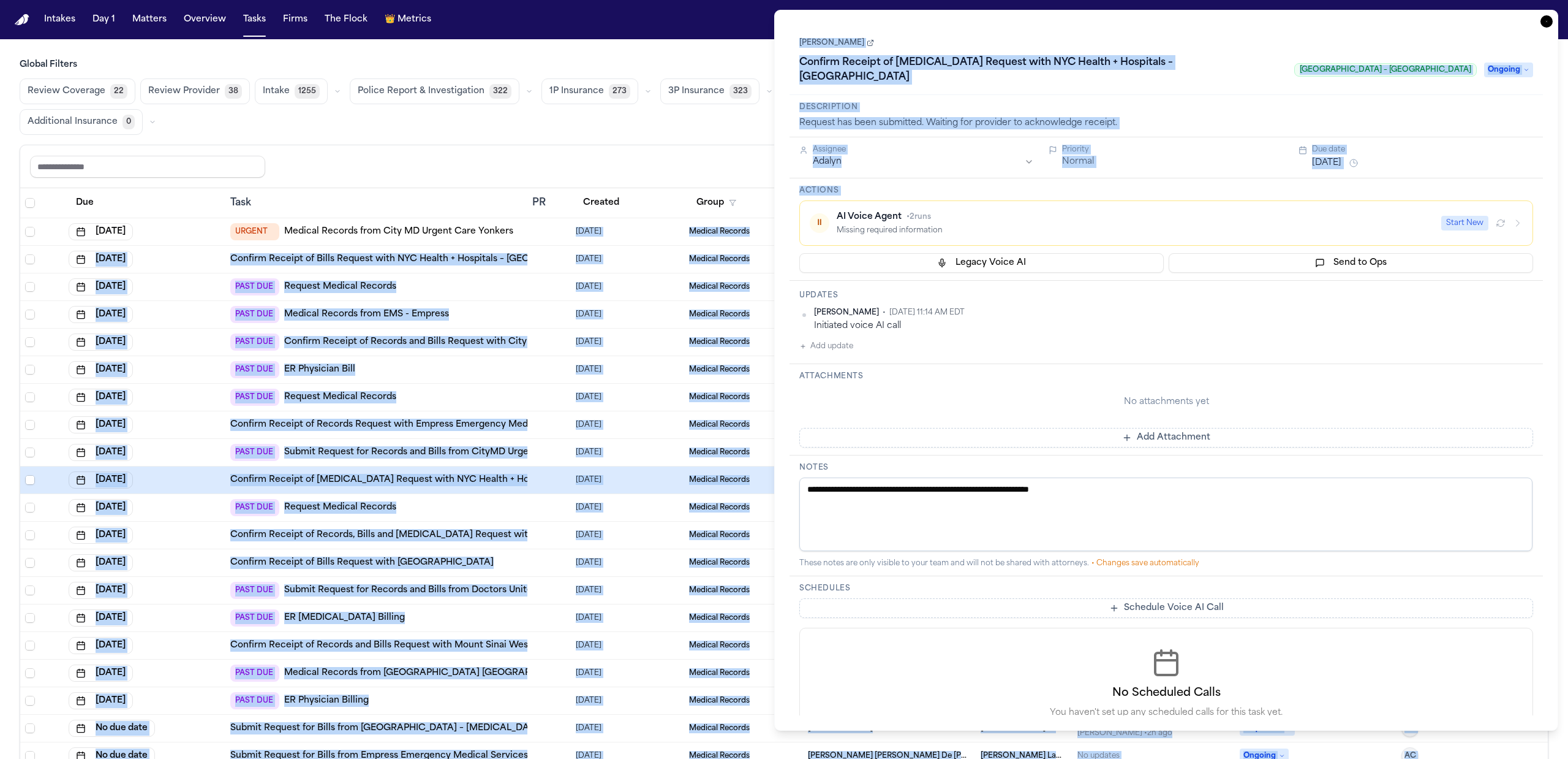
drag, startPoint x: 789, startPoint y: 228, endPoint x: 522, endPoint y: 236, distance: 267.1
drag, startPoint x: 522, startPoint y: 236, endPoint x: 496, endPoint y: 150, distance: 89.8
click at [496, 147] on div "Share view Reset to default Clear all Add Task" at bounding box center [784, 166] width 1528 height 43
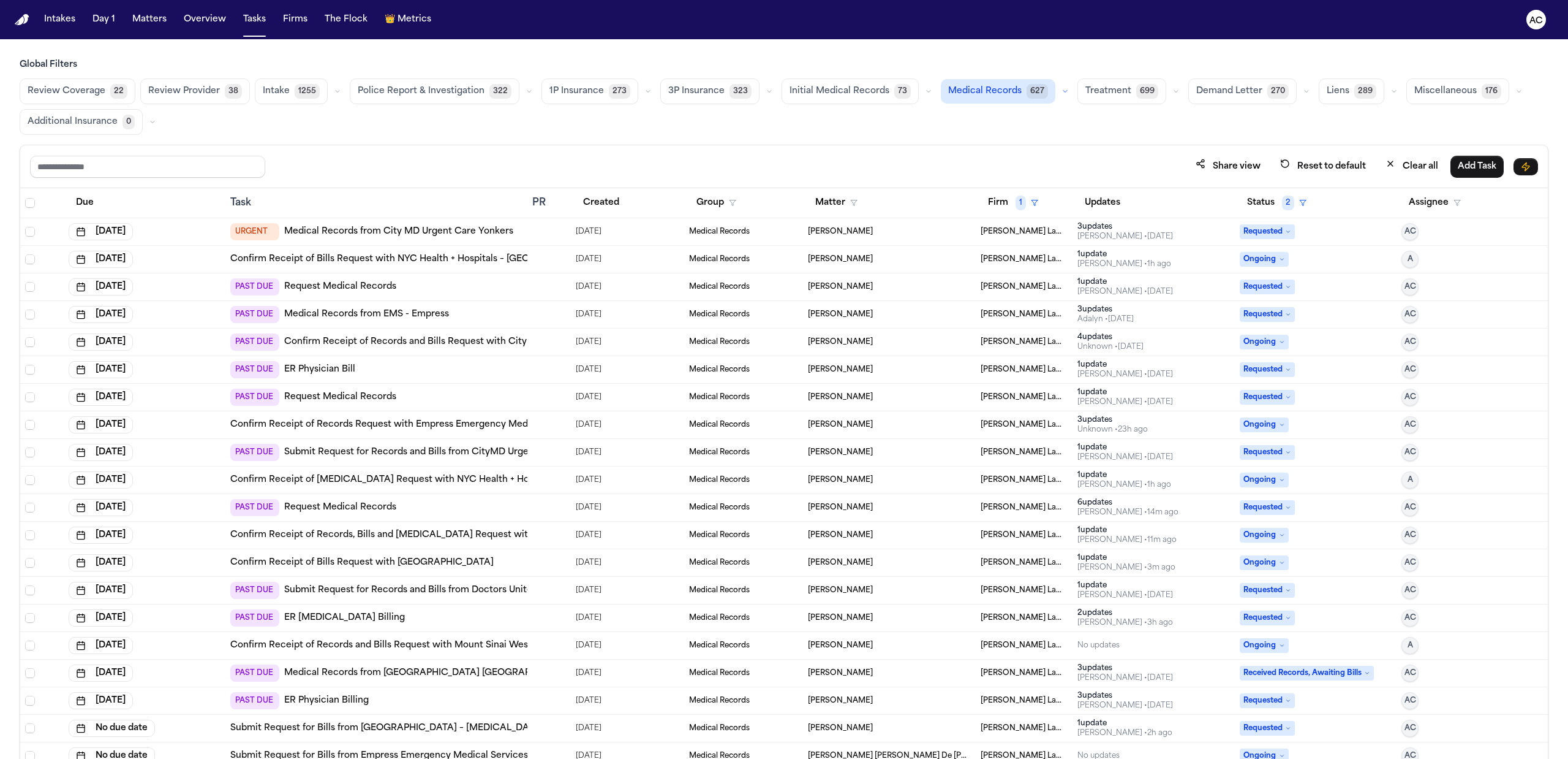
click at [606, 202] on button "Created" at bounding box center [601, 202] width 51 height 22
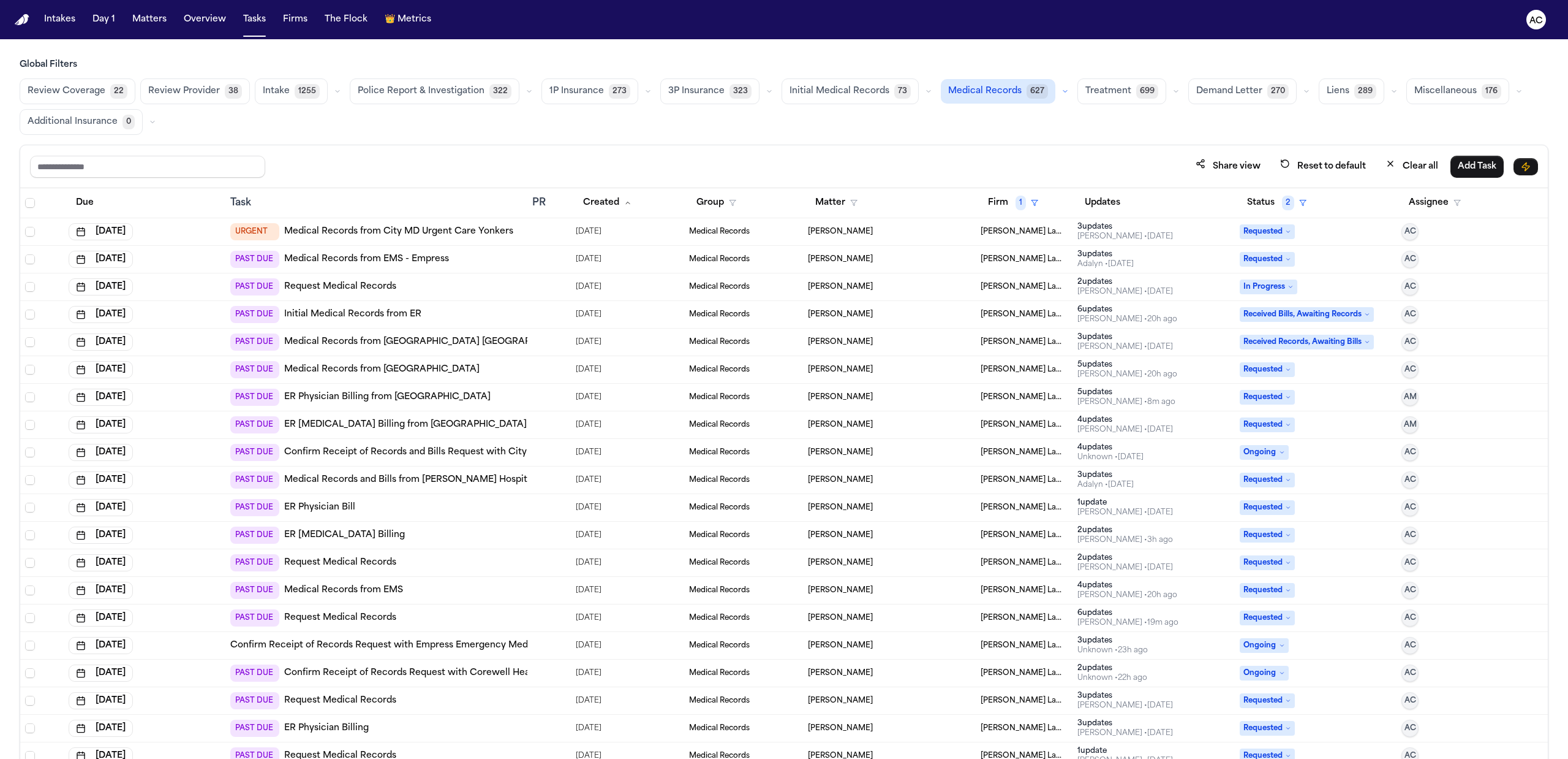
click at [406, 263] on link "Medical Records from EMS - Empress" at bounding box center [366, 259] width 165 height 12
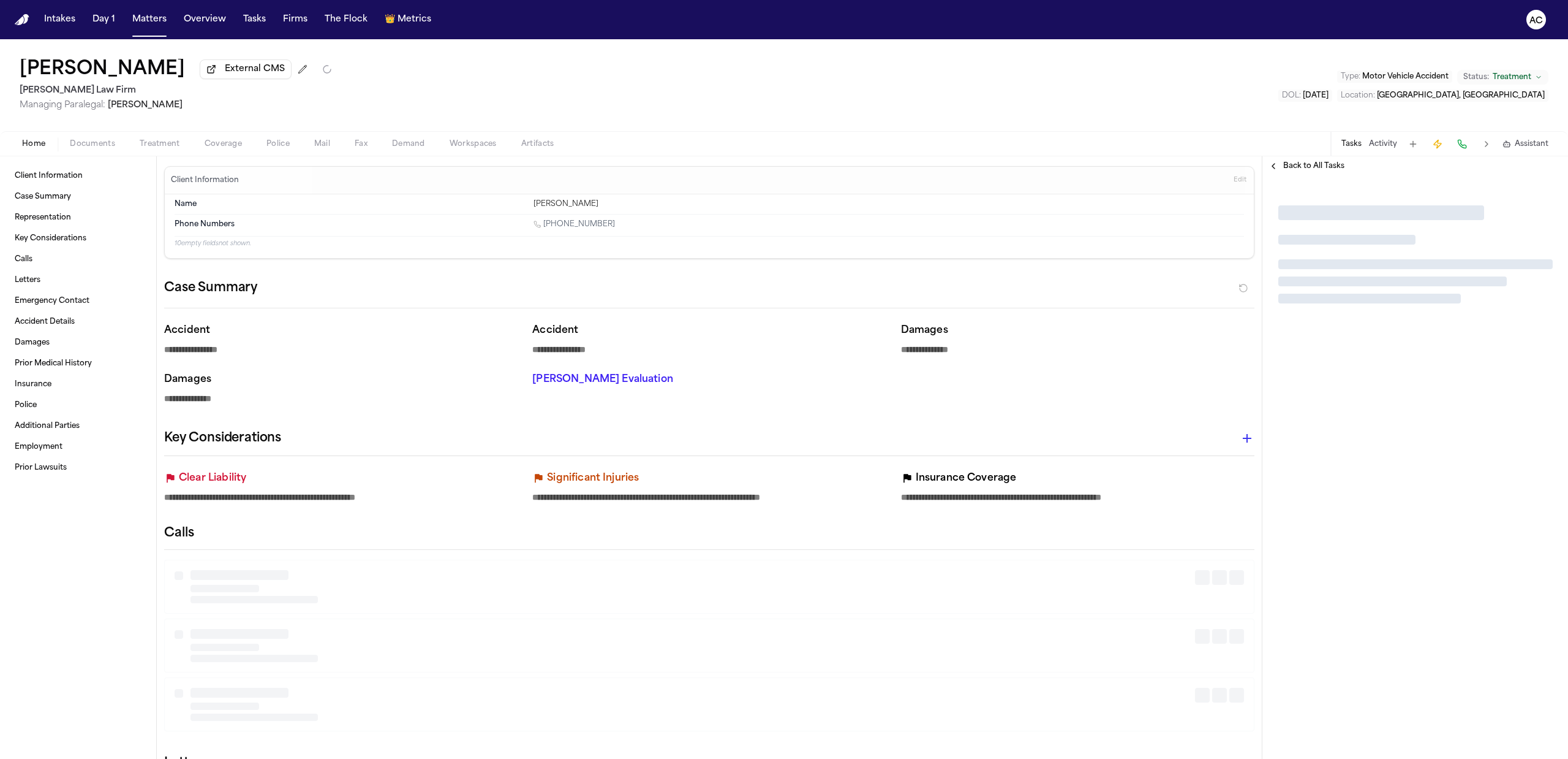
type textarea "*"
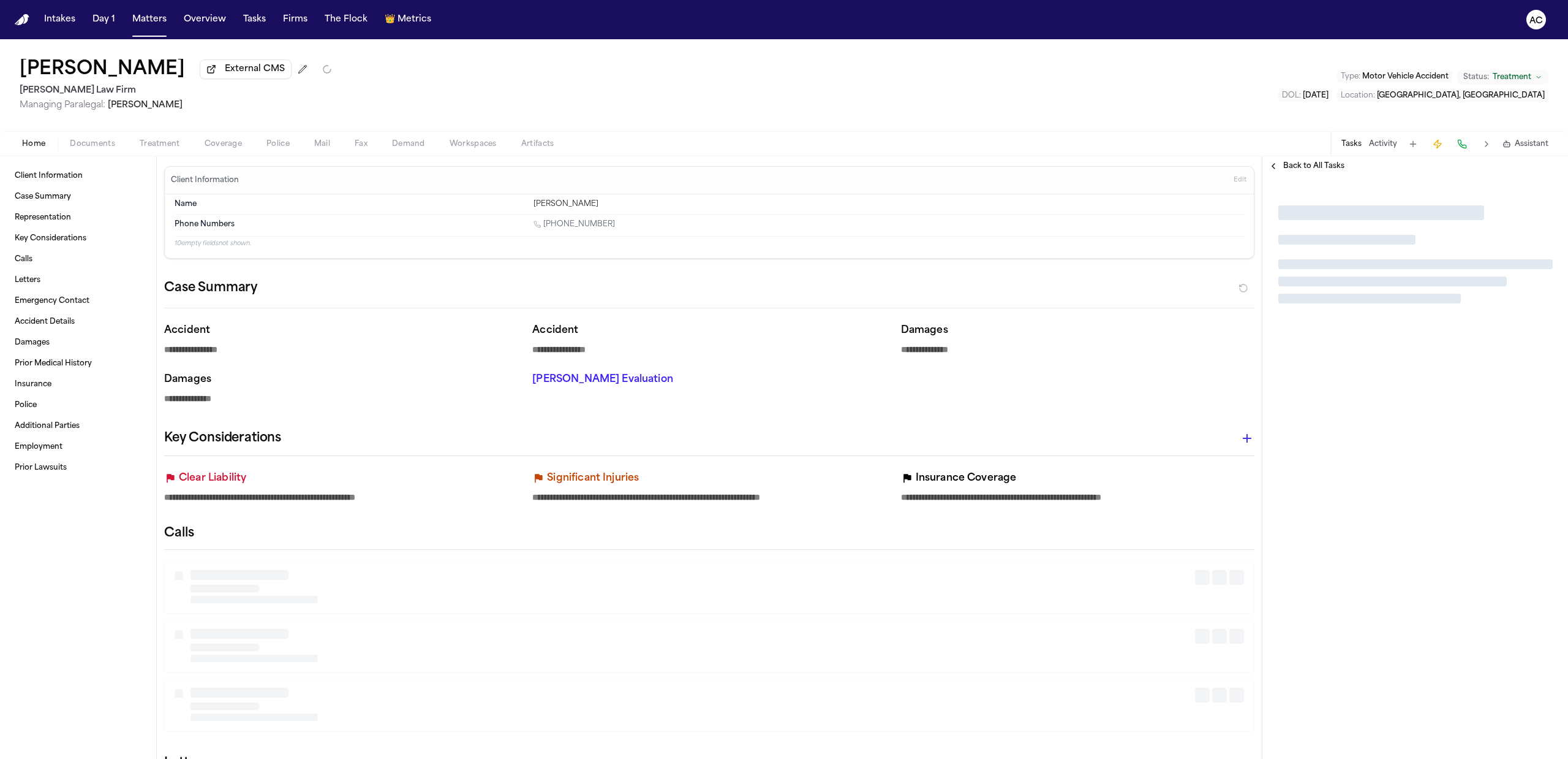
type textarea "*"
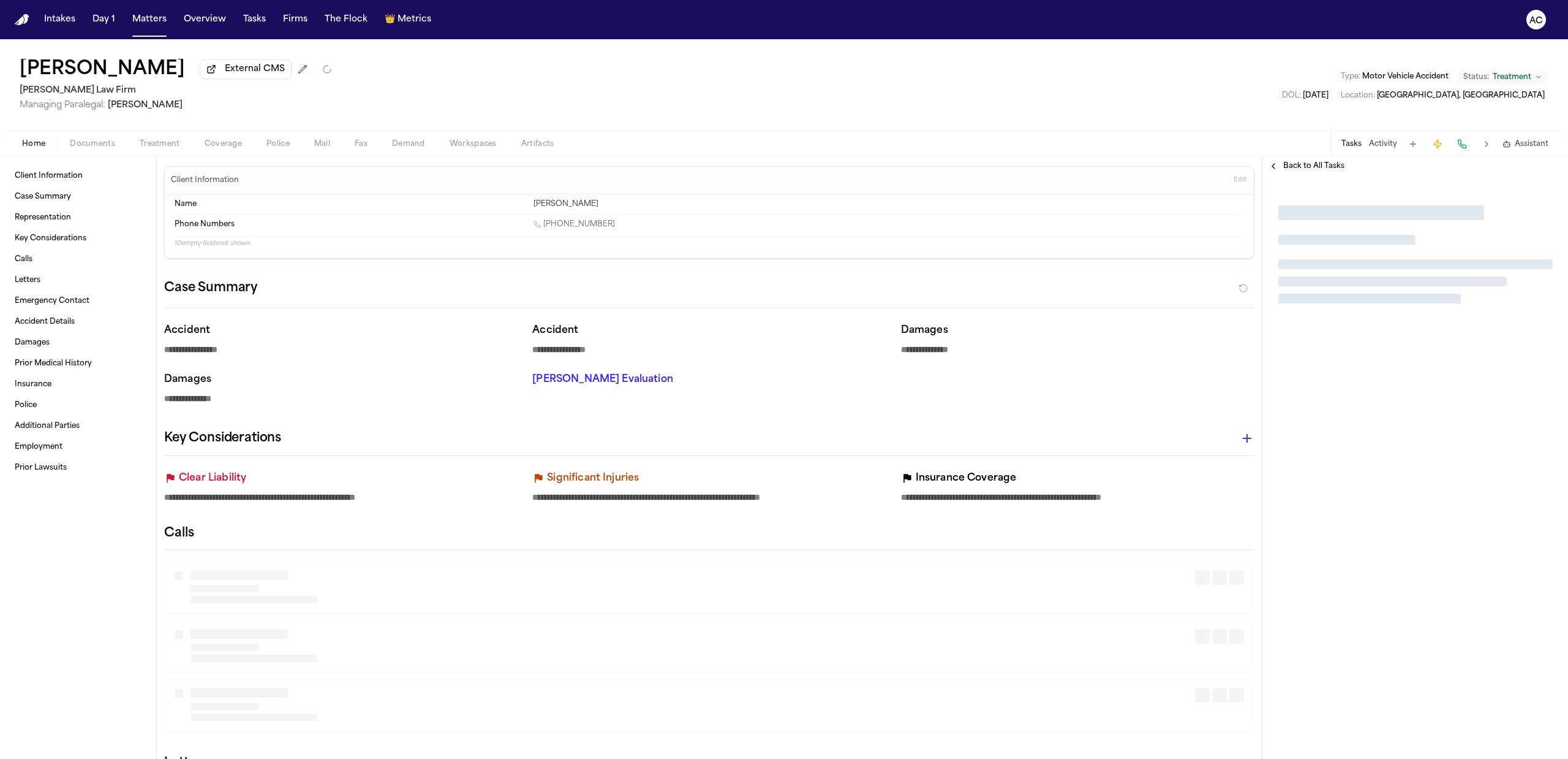
type textarea "*"
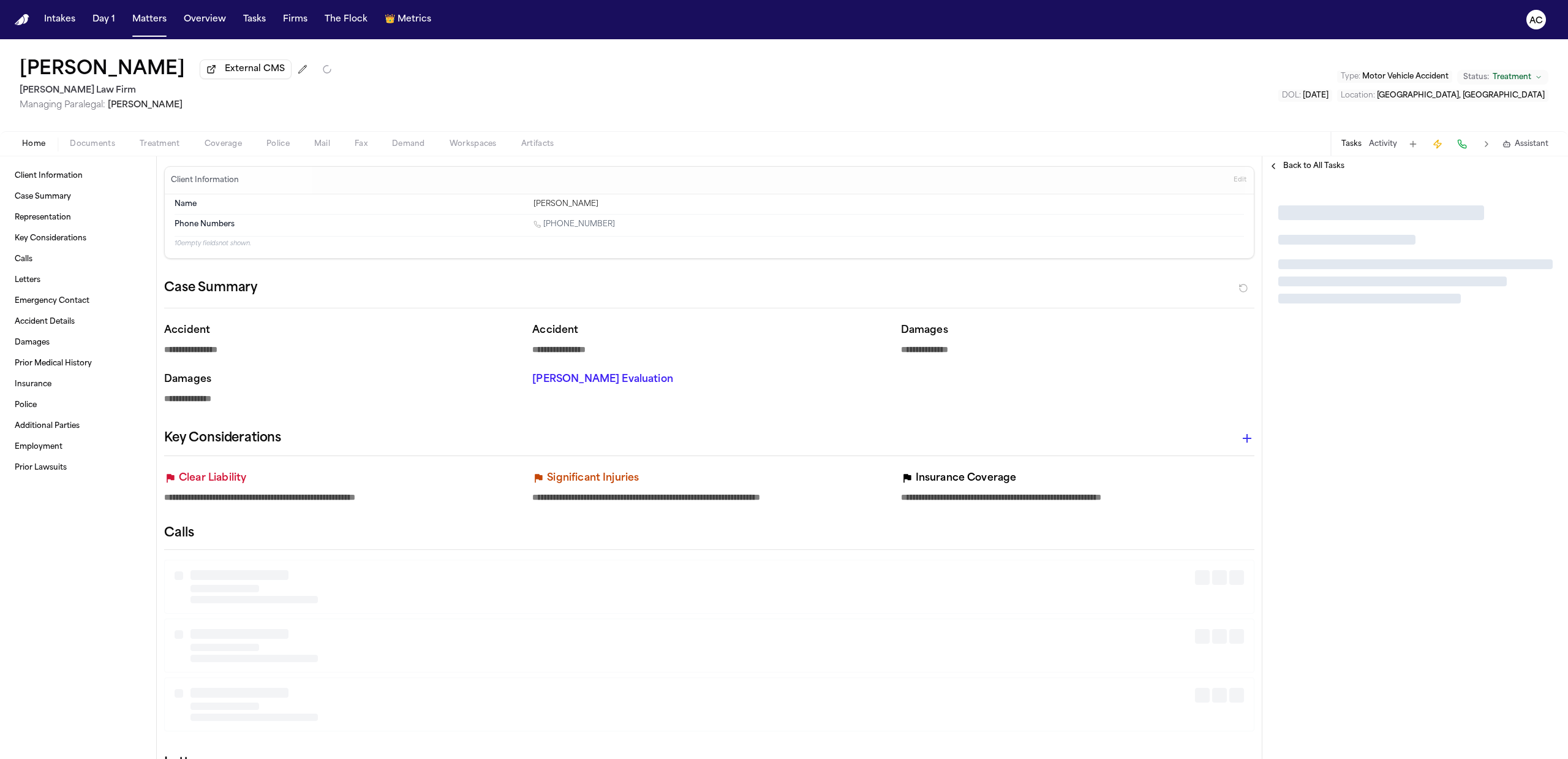
type textarea "*"
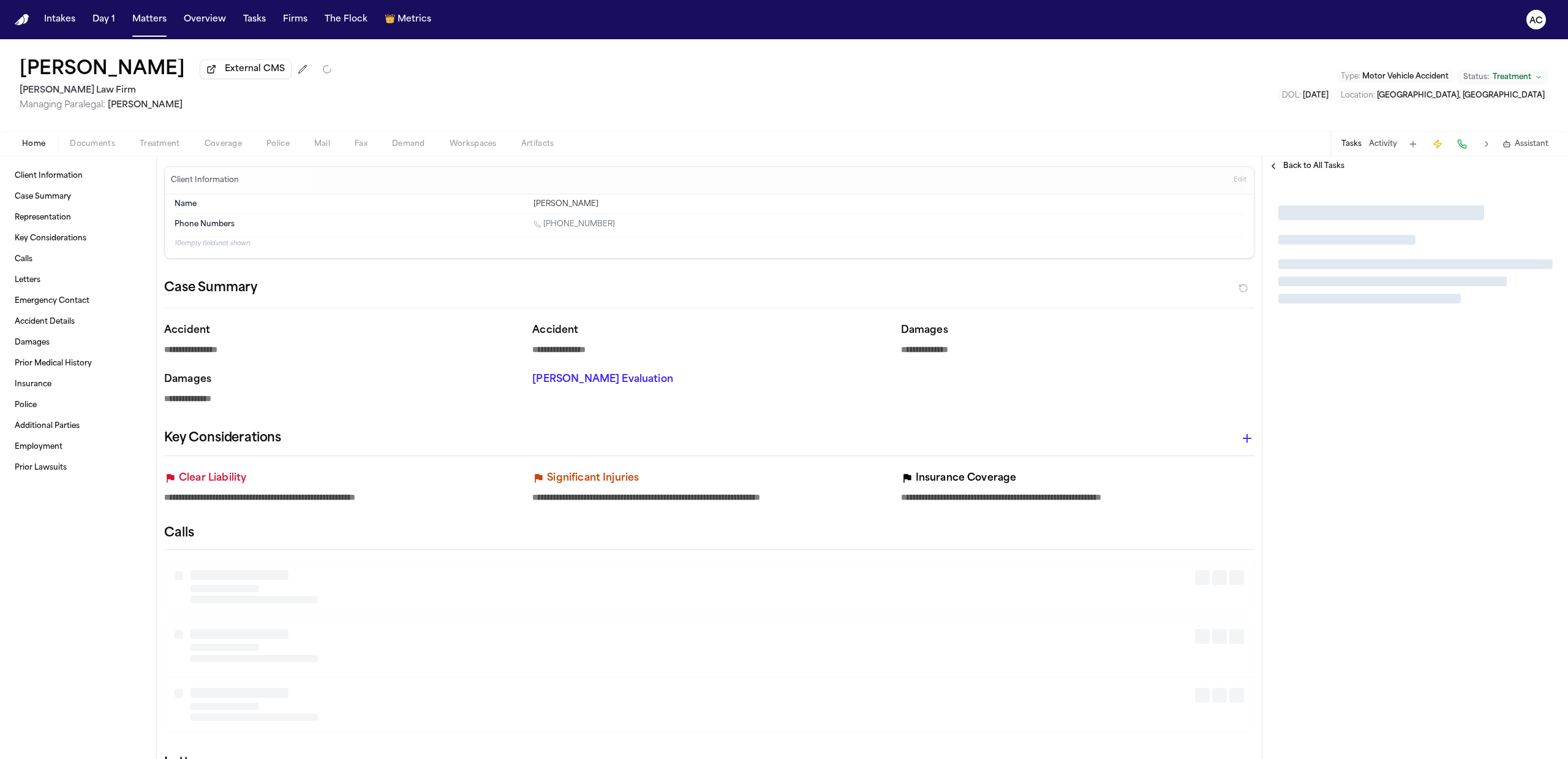
type textarea "*"
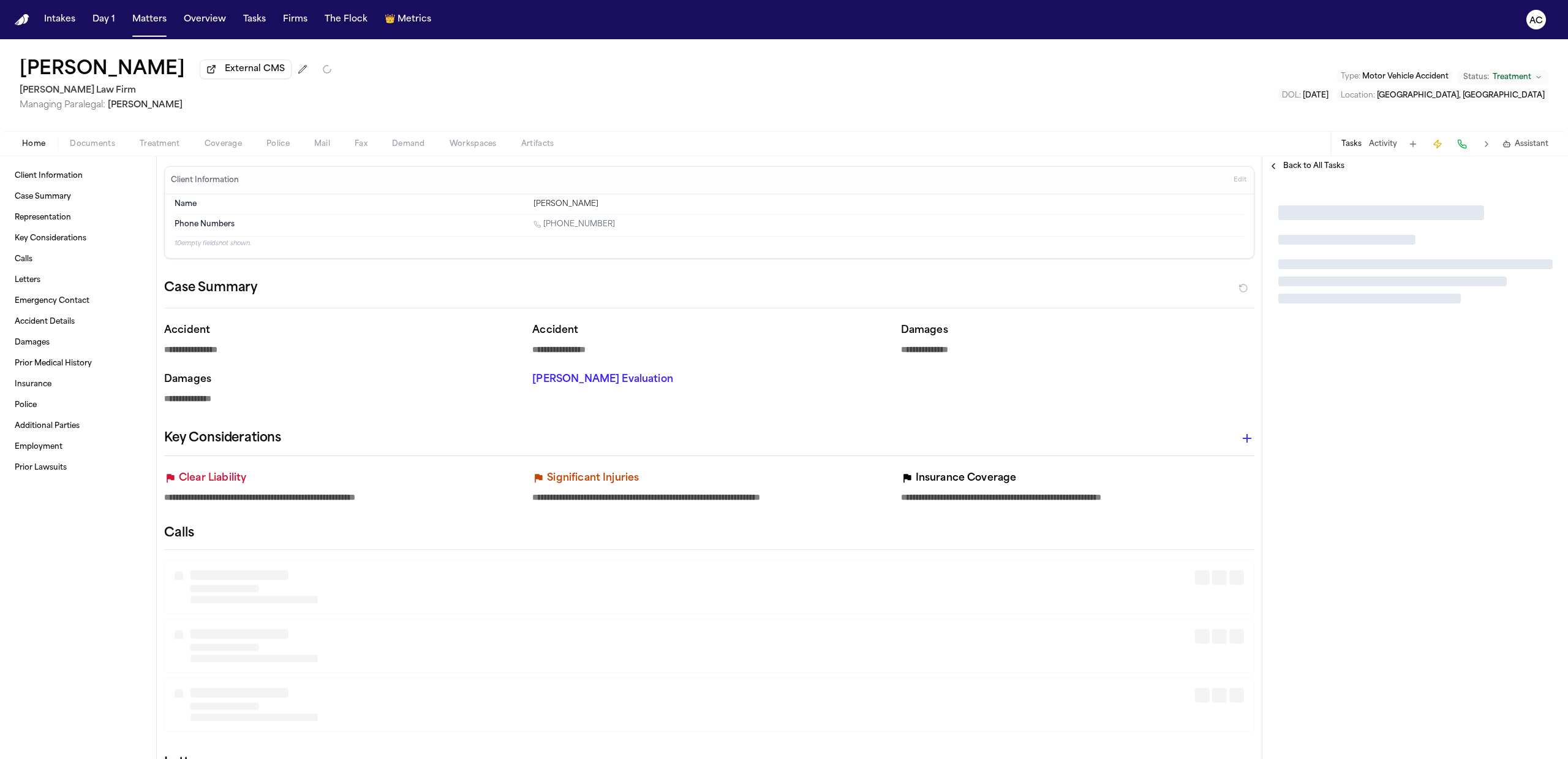
type textarea "*"
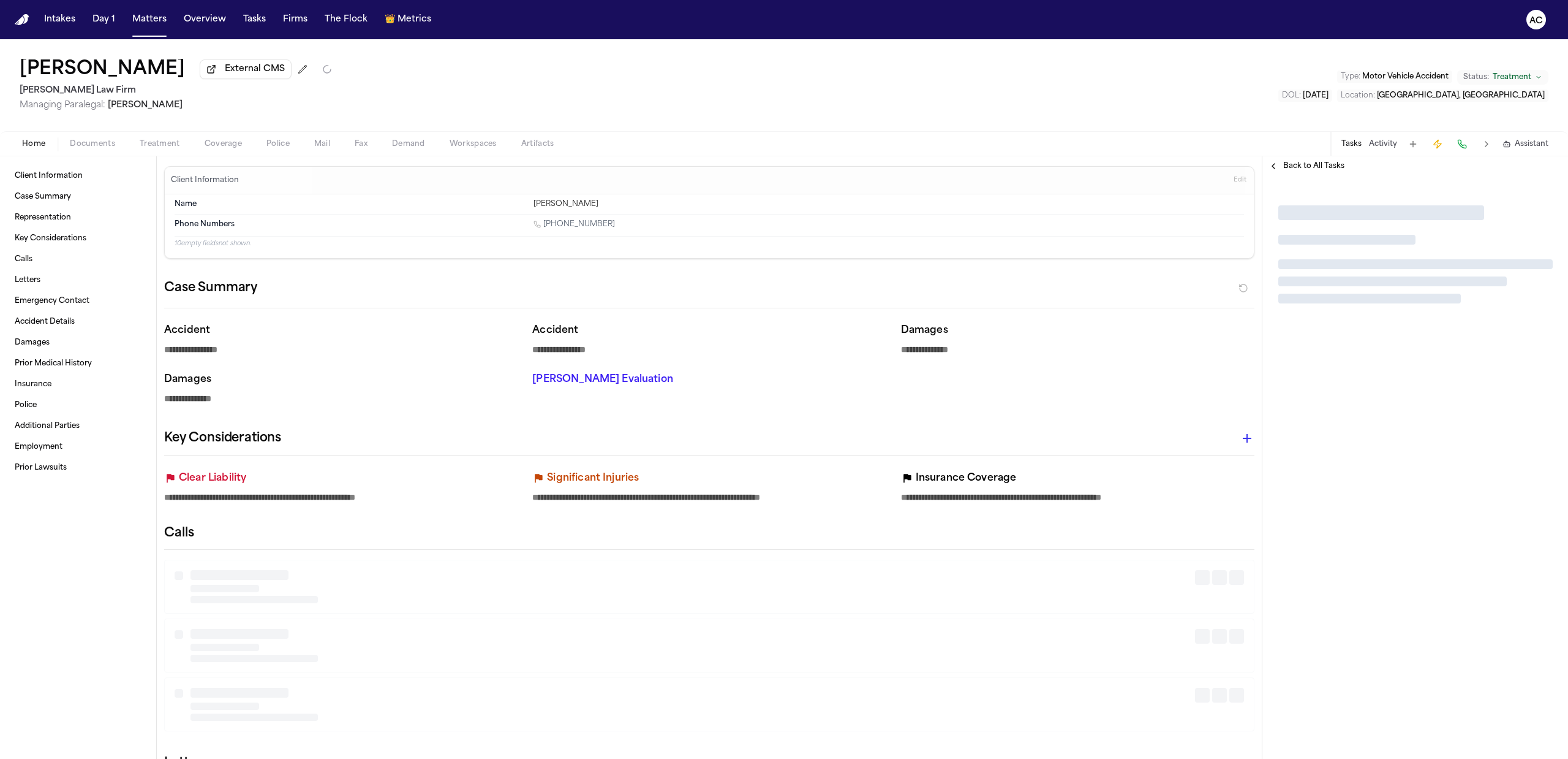
type textarea "*"
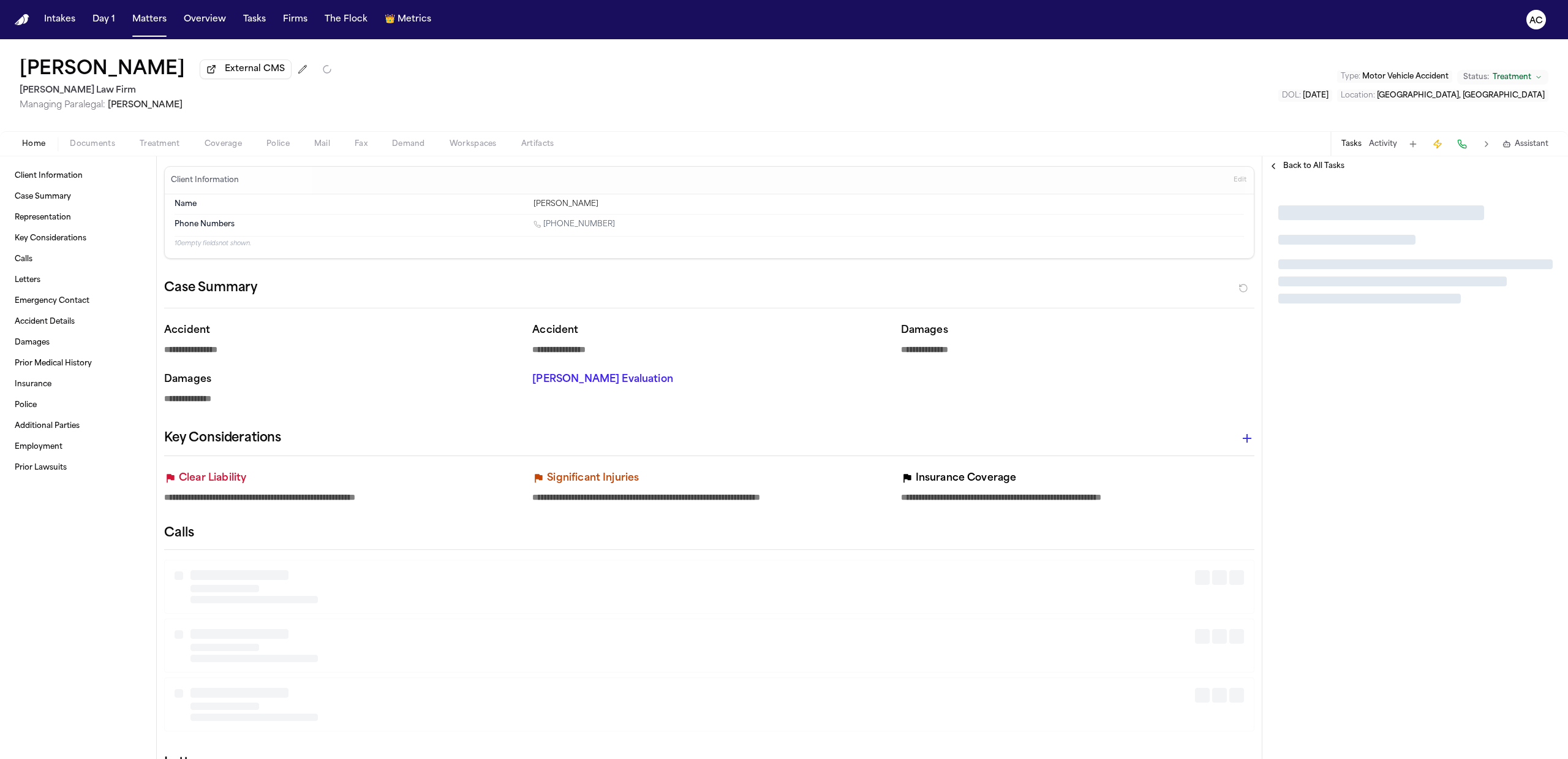
type textarea "*"
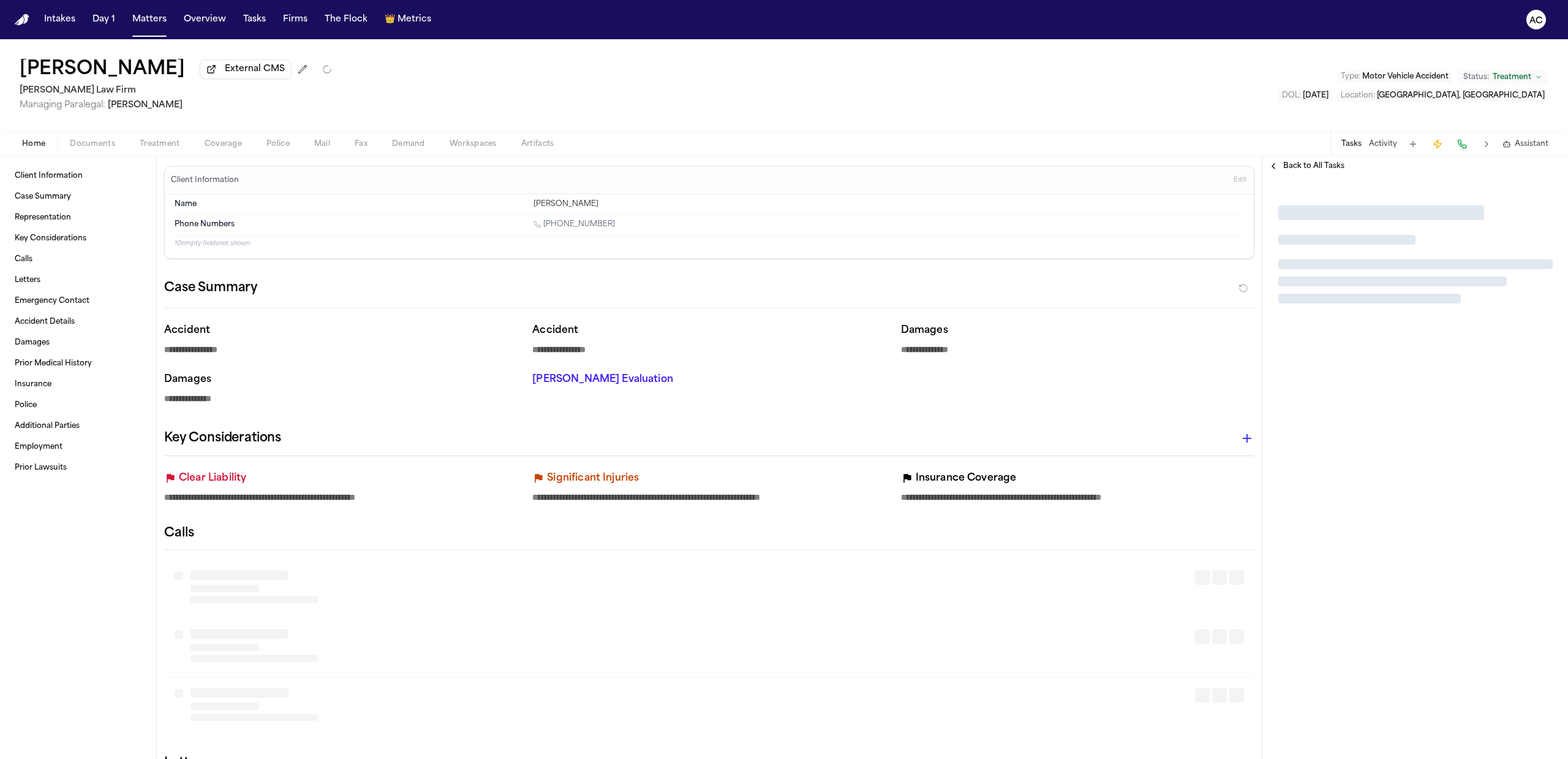
type textarea "*"
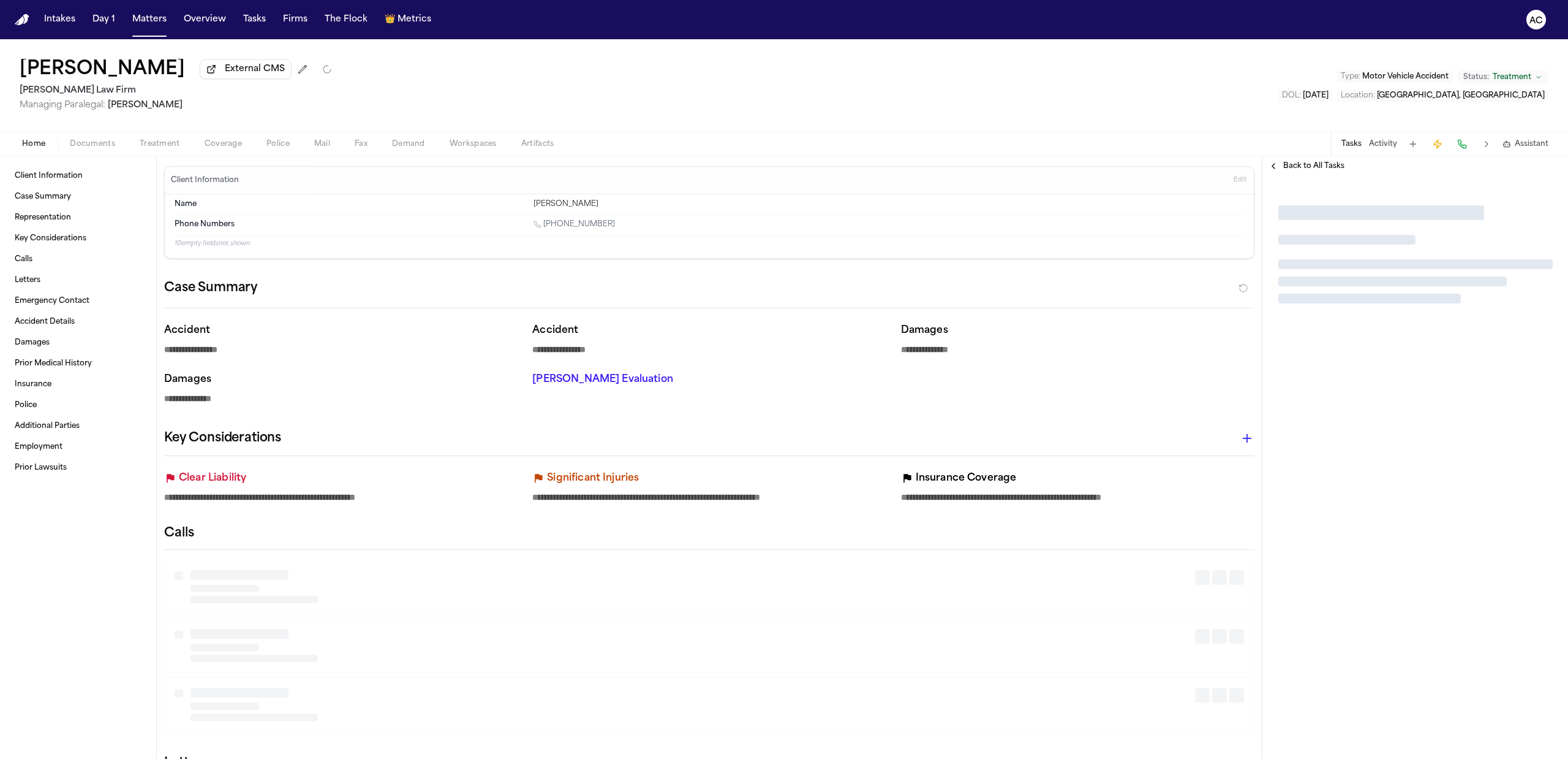
type textarea "*"
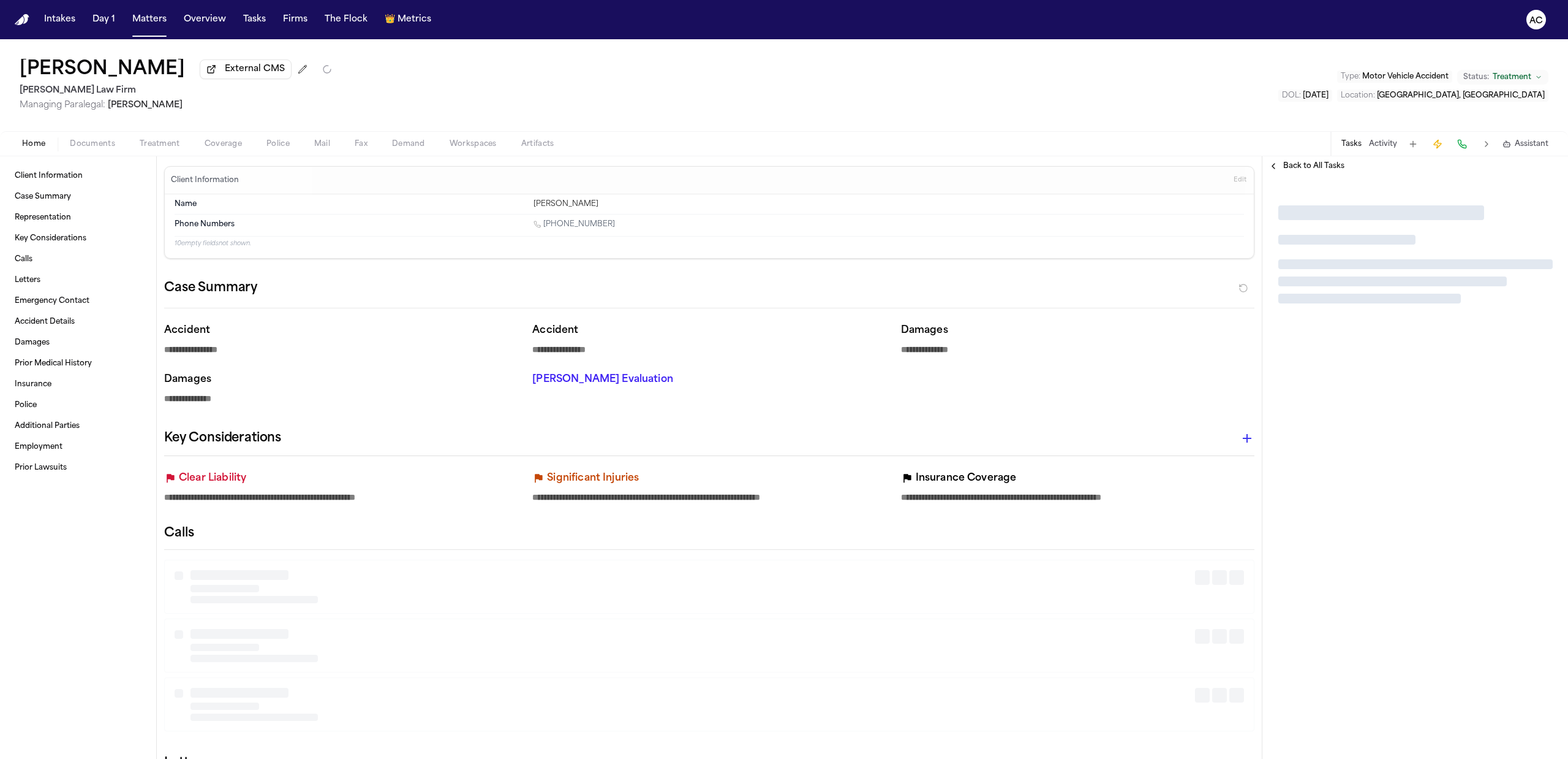
type textarea "*"
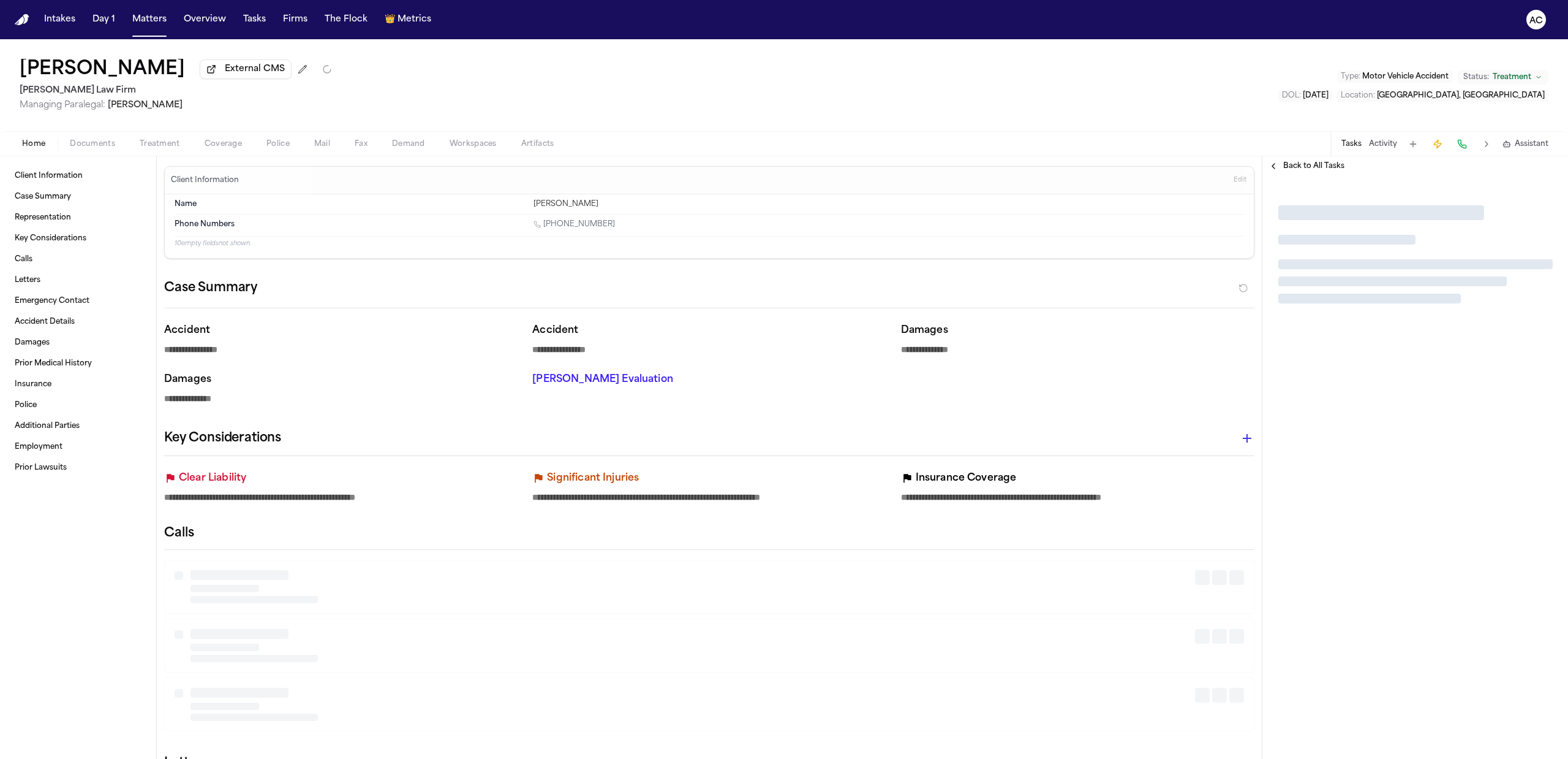
type textarea "*"
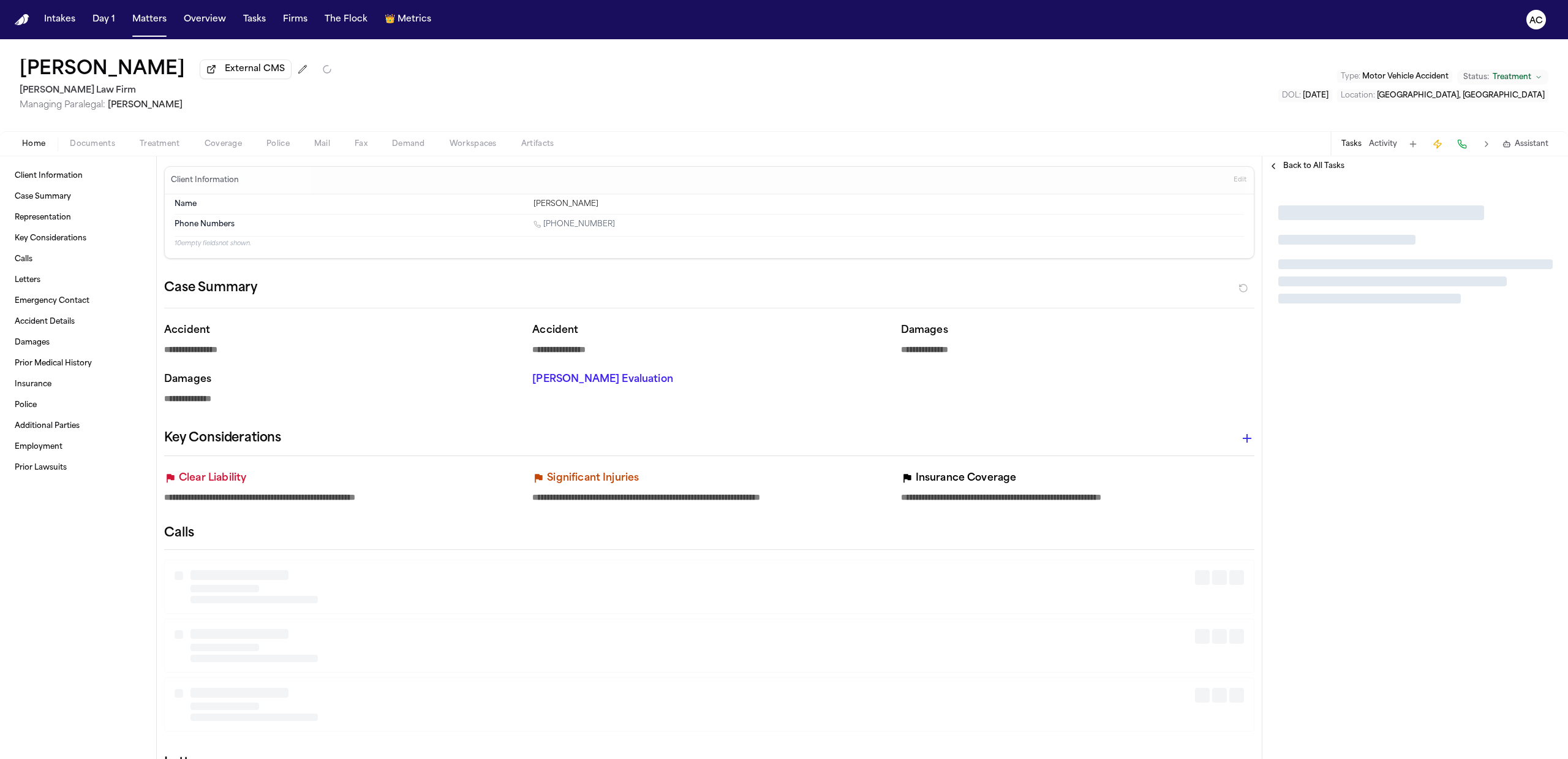
type textarea "*"
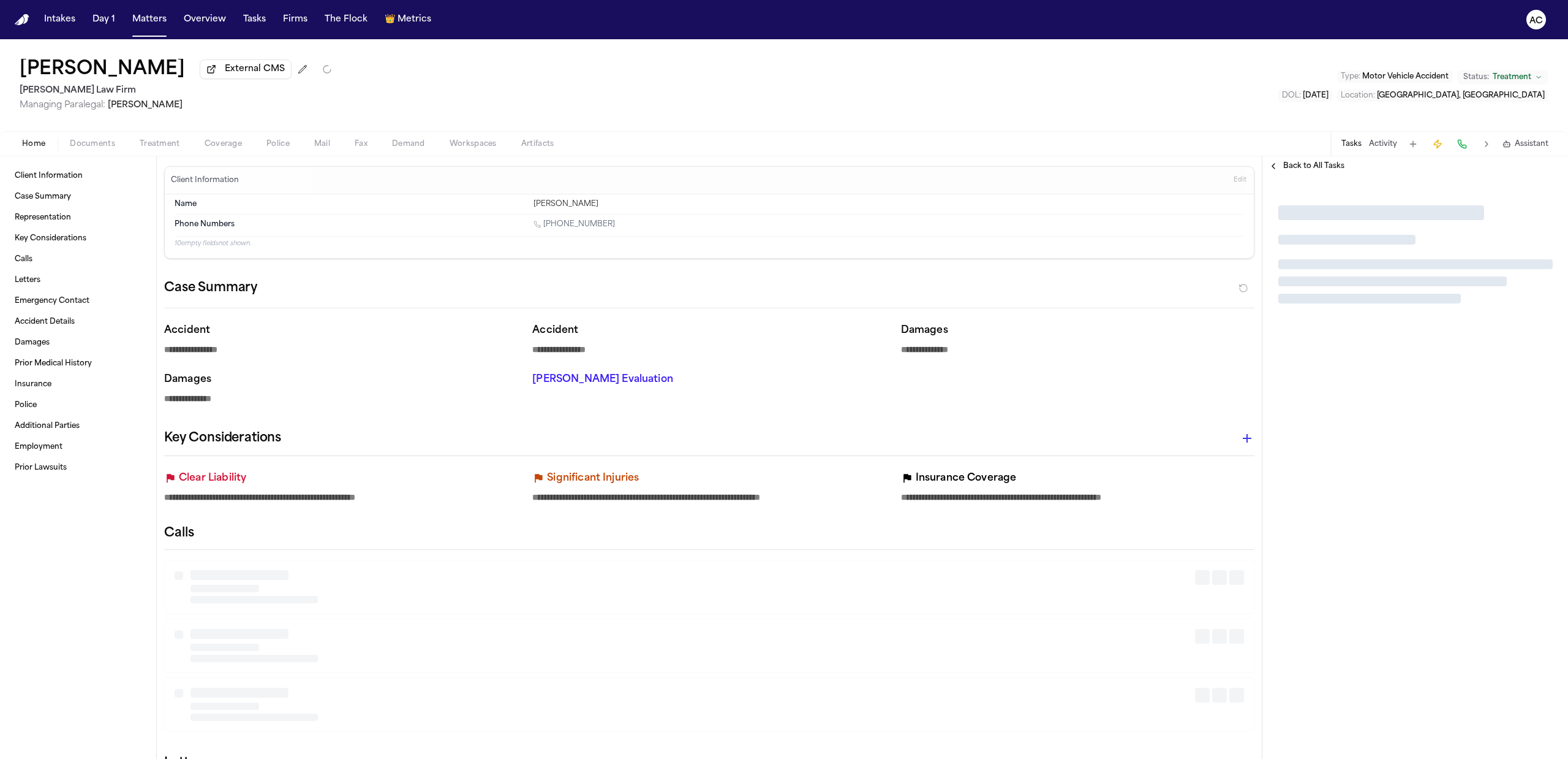
type textarea "*"
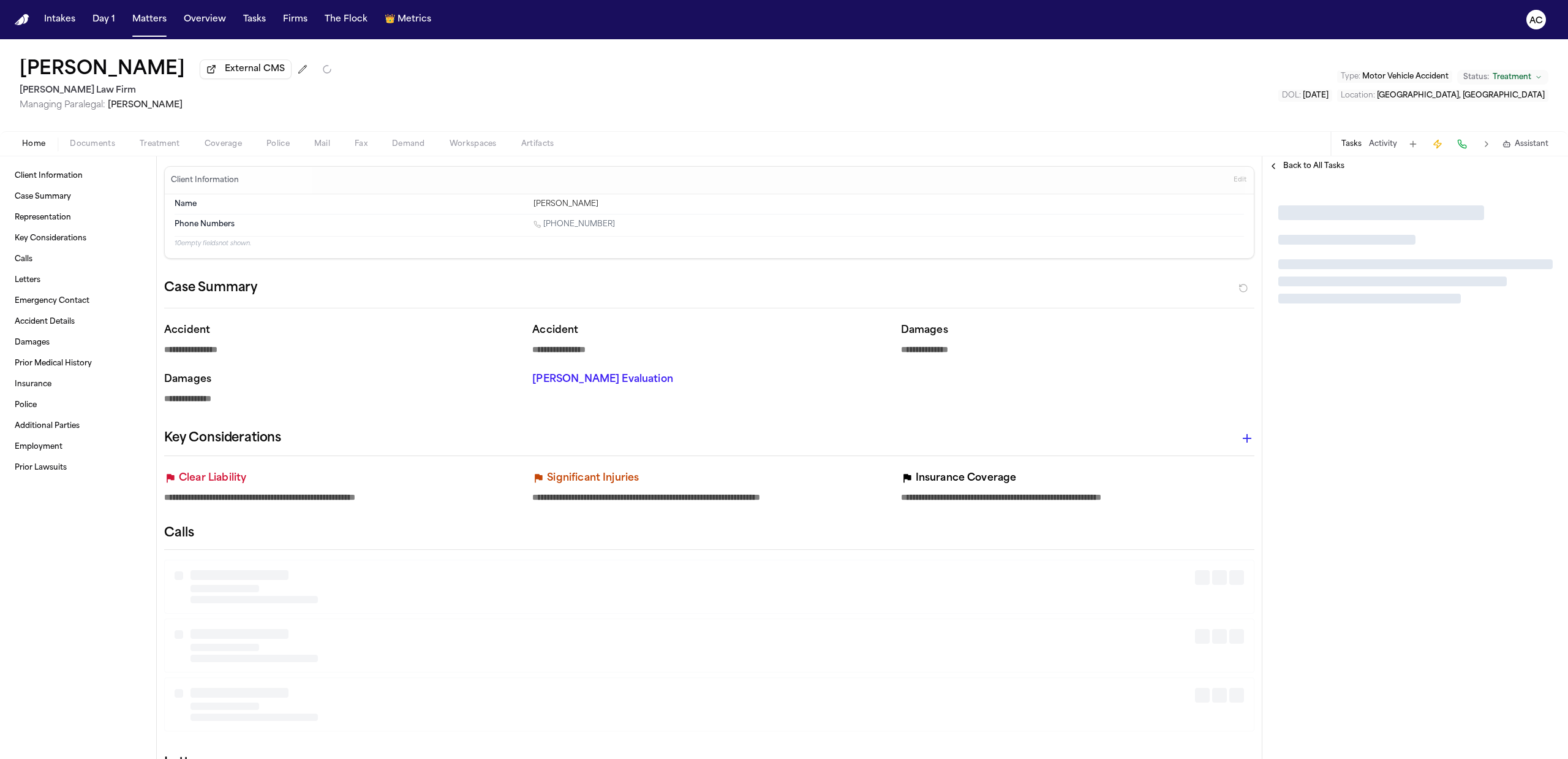
type textarea "*"
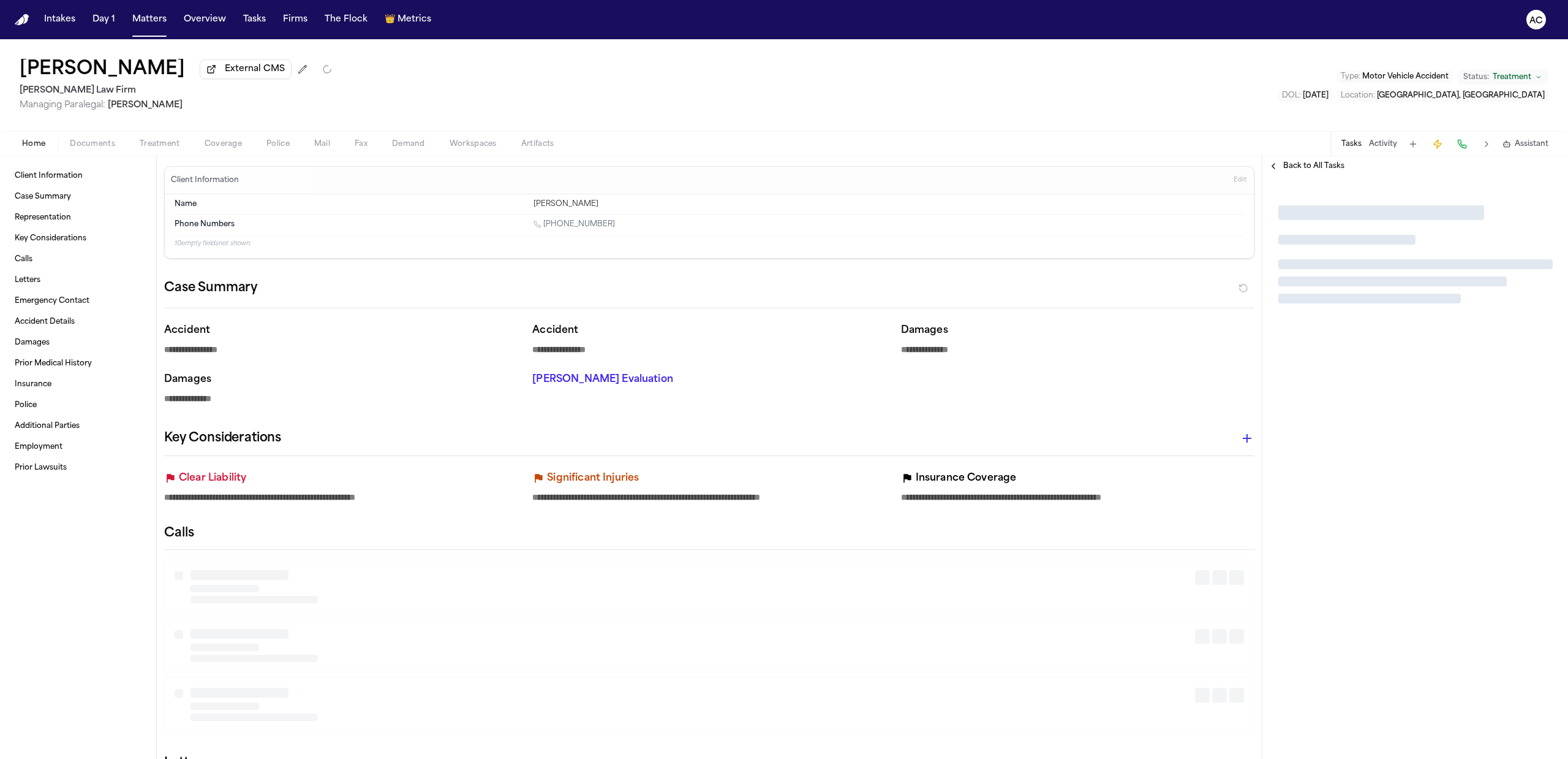
type textarea "*"
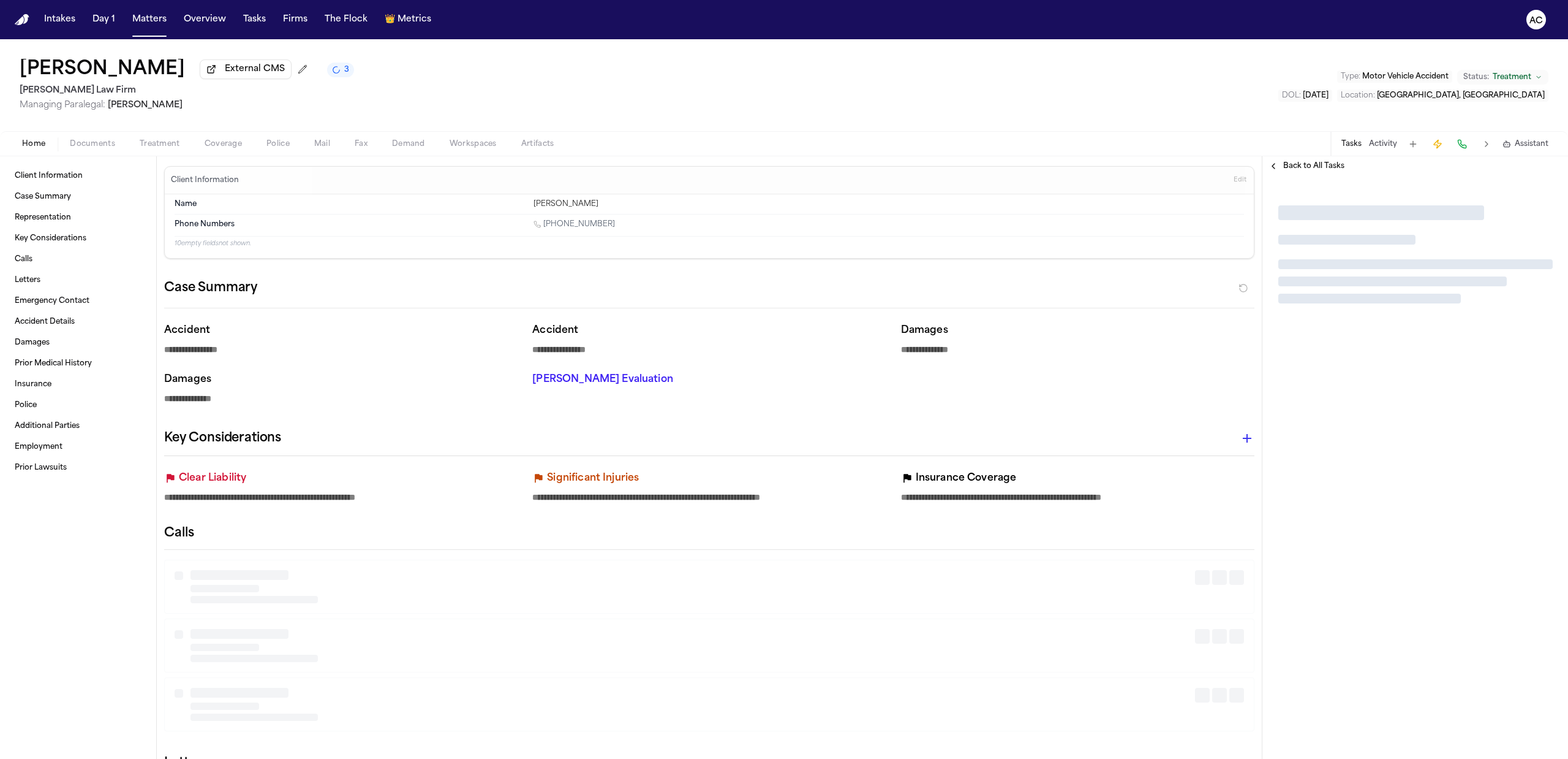
type textarea "*"
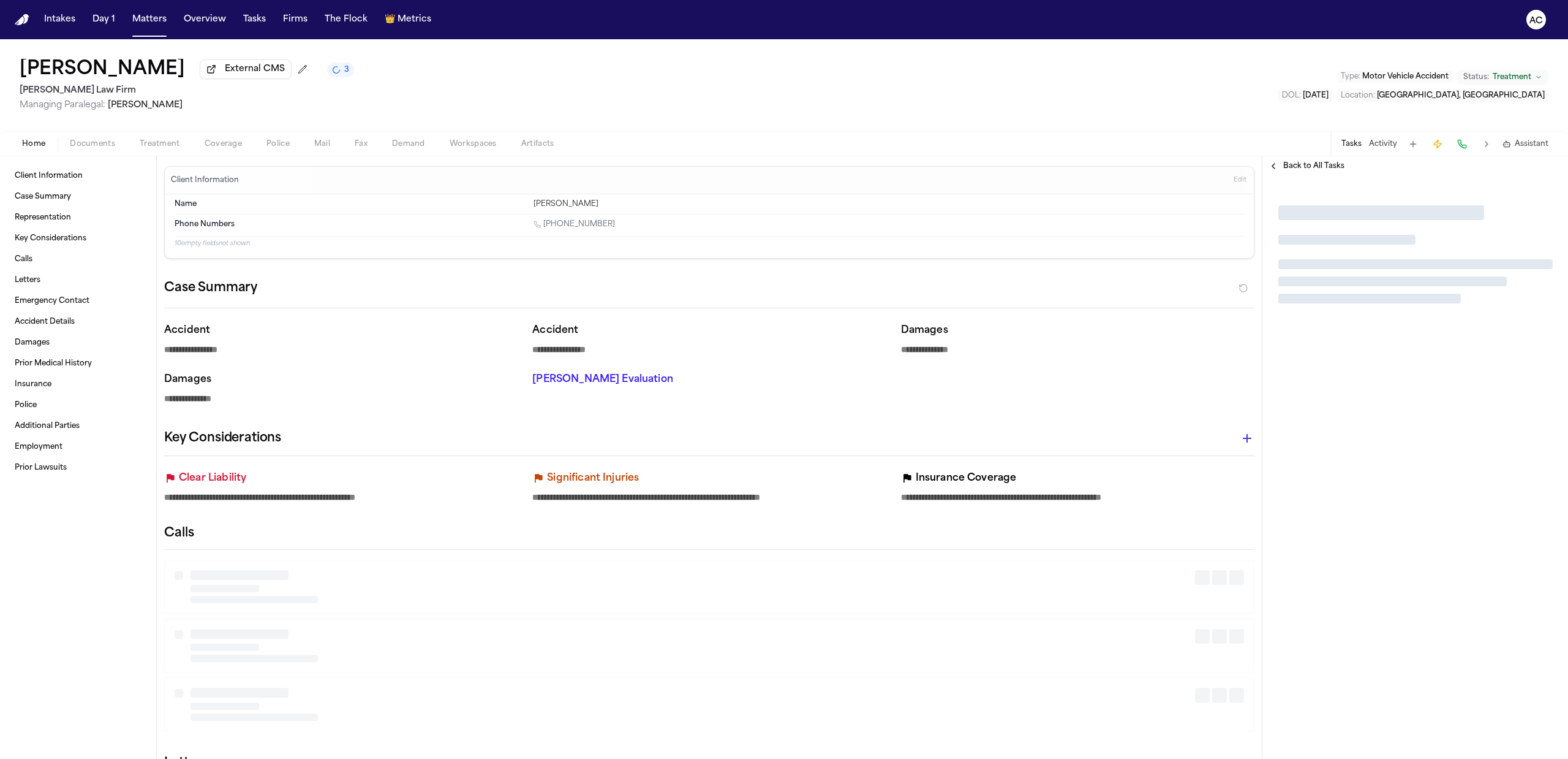
type textarea "*"
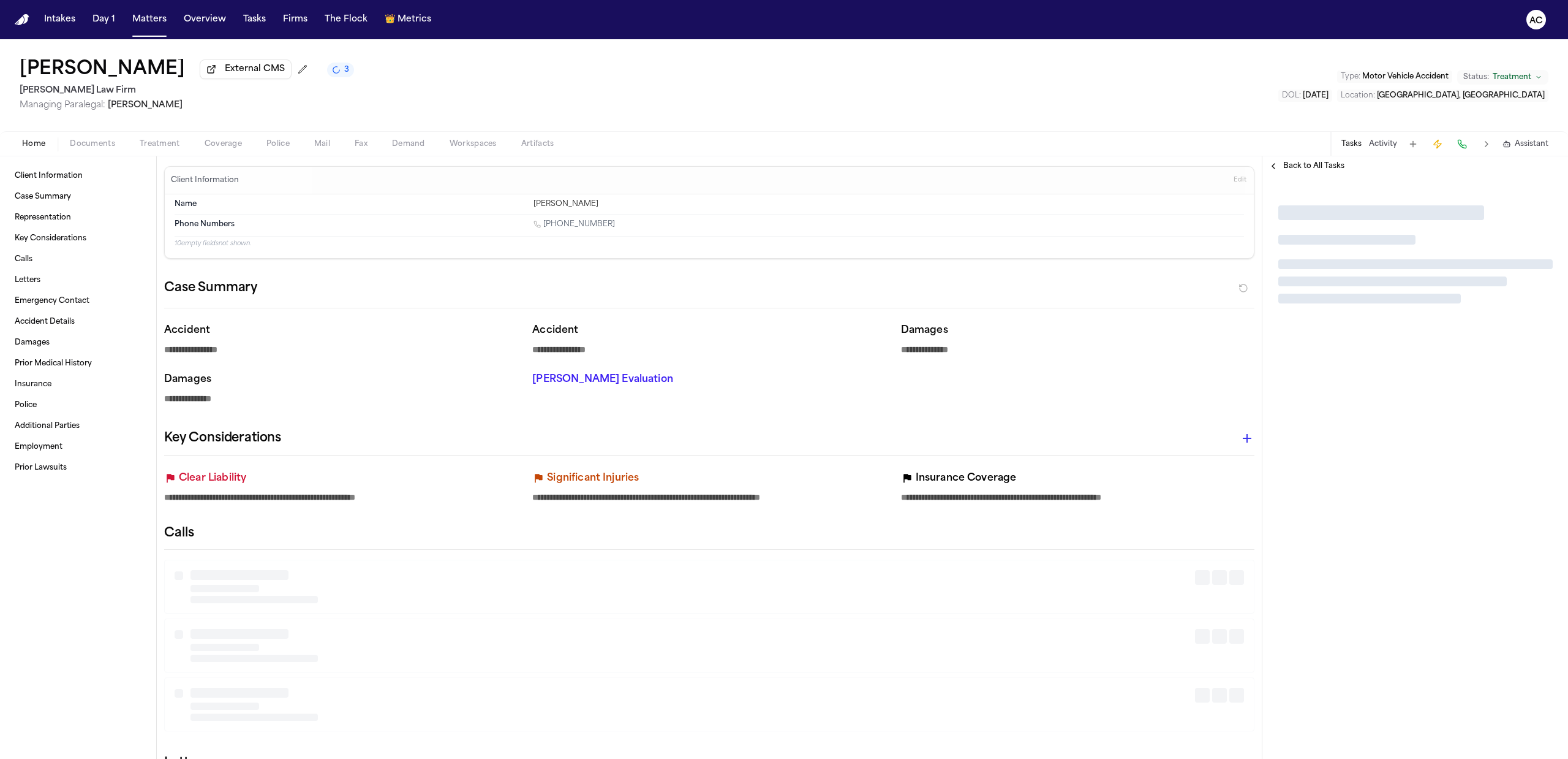
type textarea "*"
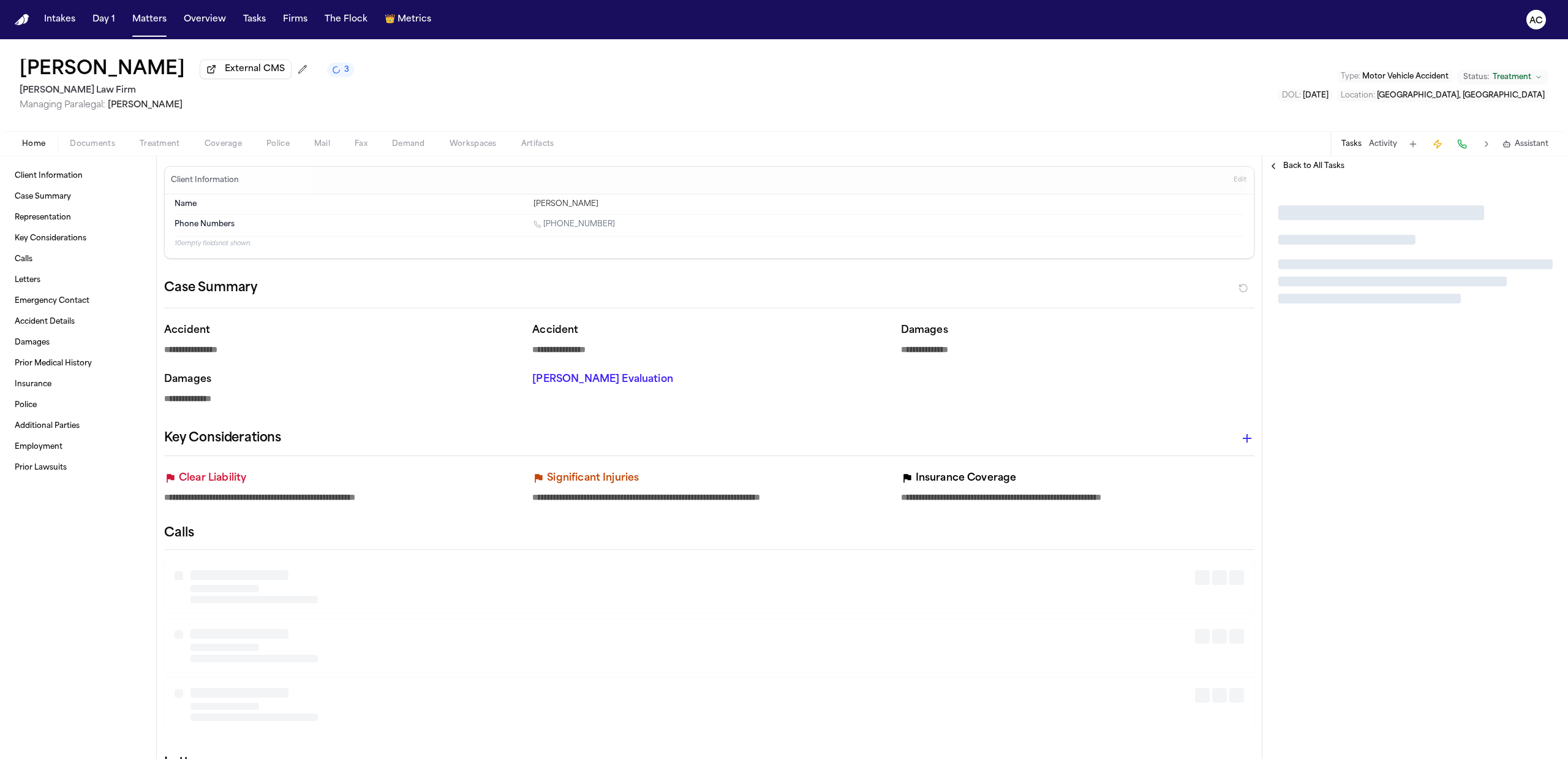
type textarea "*"
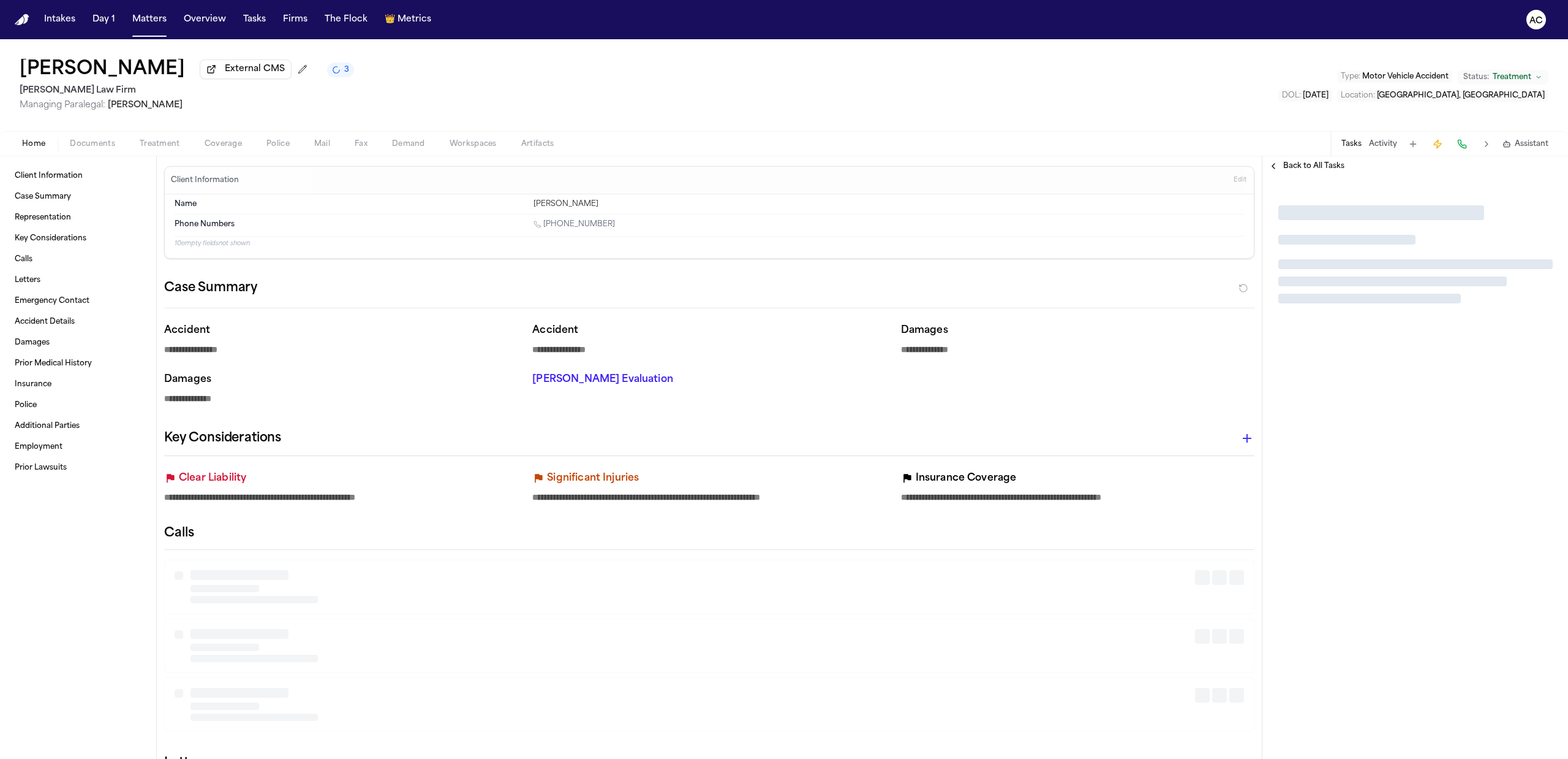
type textarea "*"
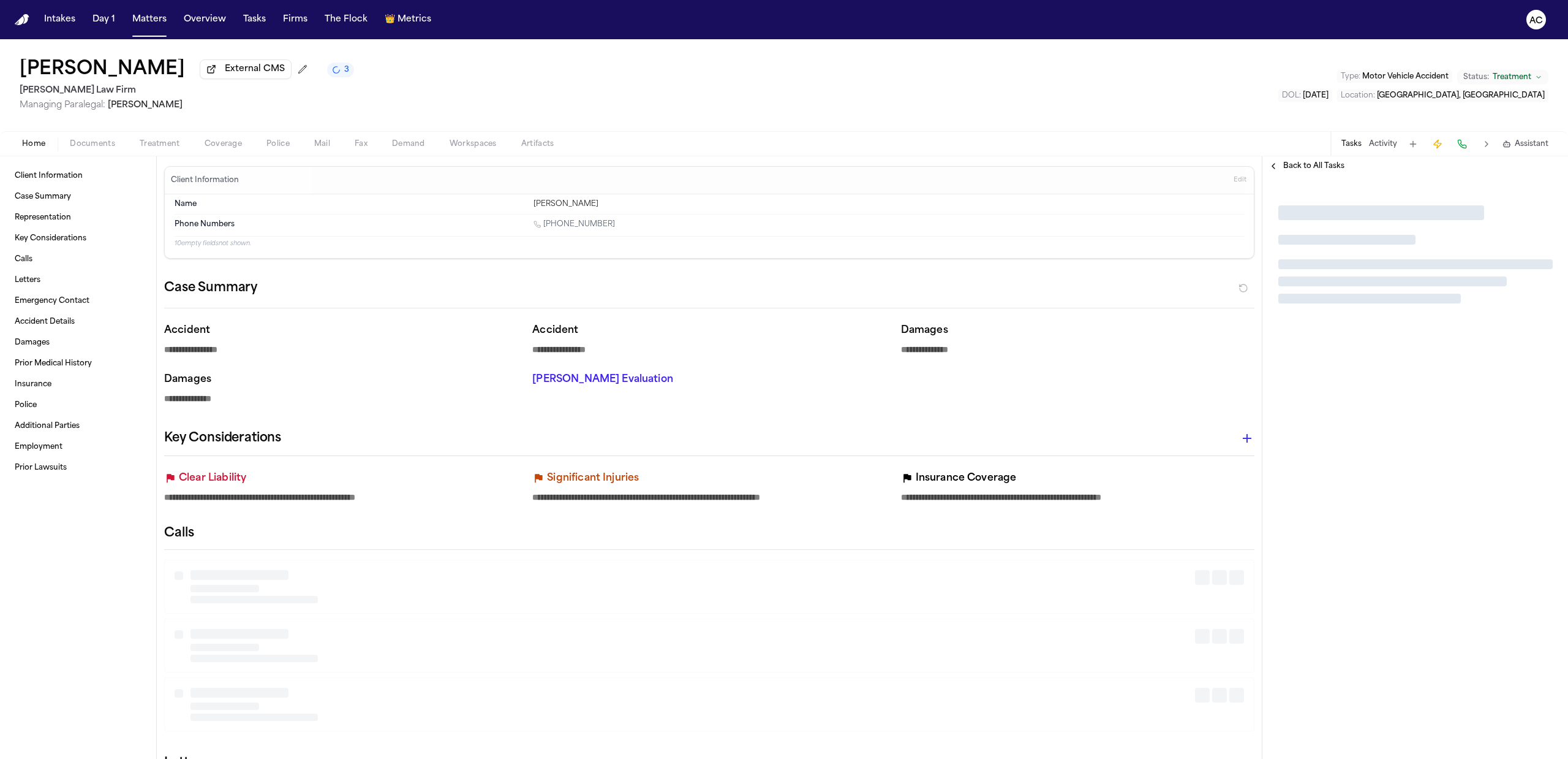
type textarea "*"
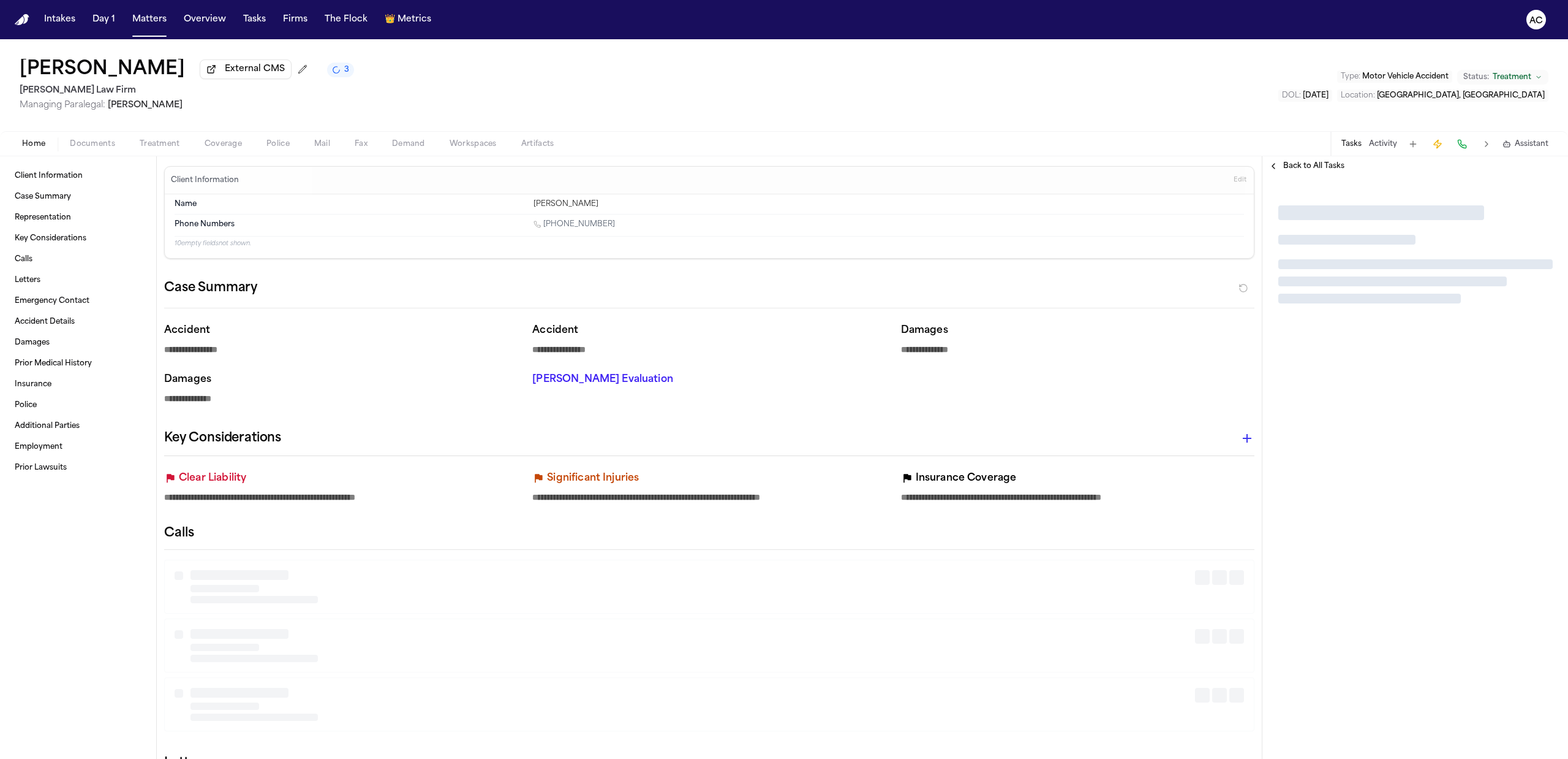
type textarea "*"
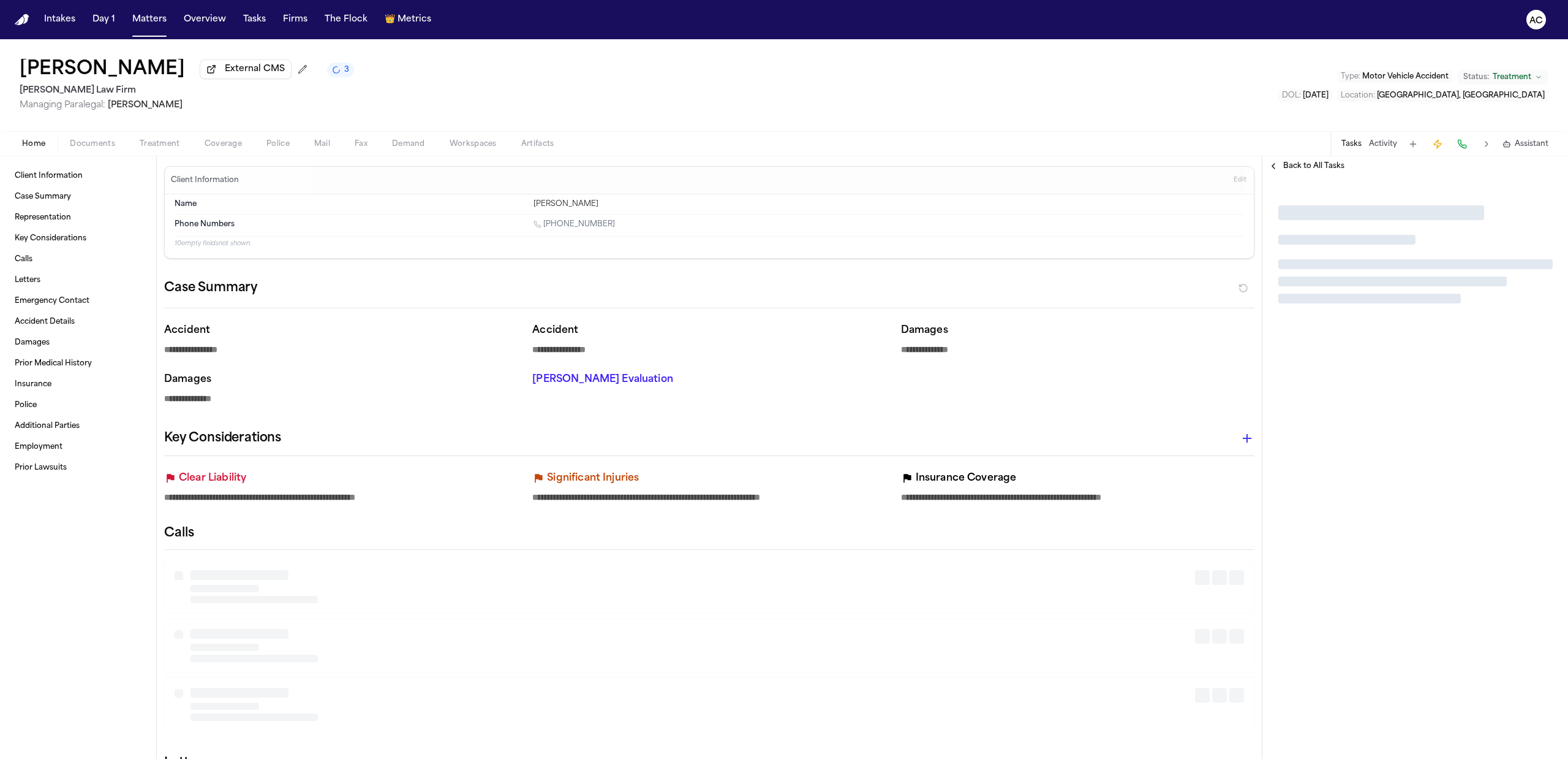
type textarea "*"
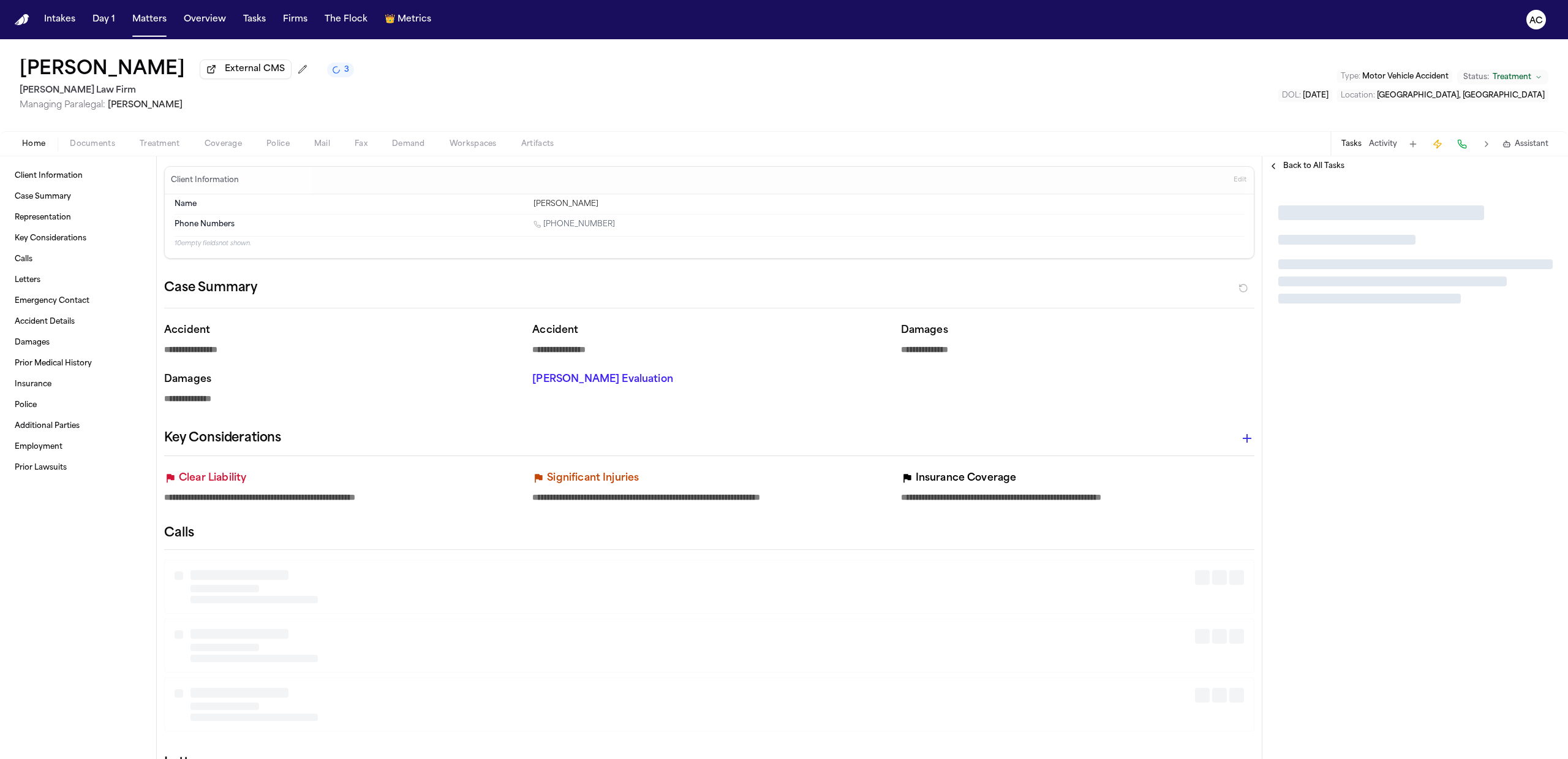
type textarea "*"
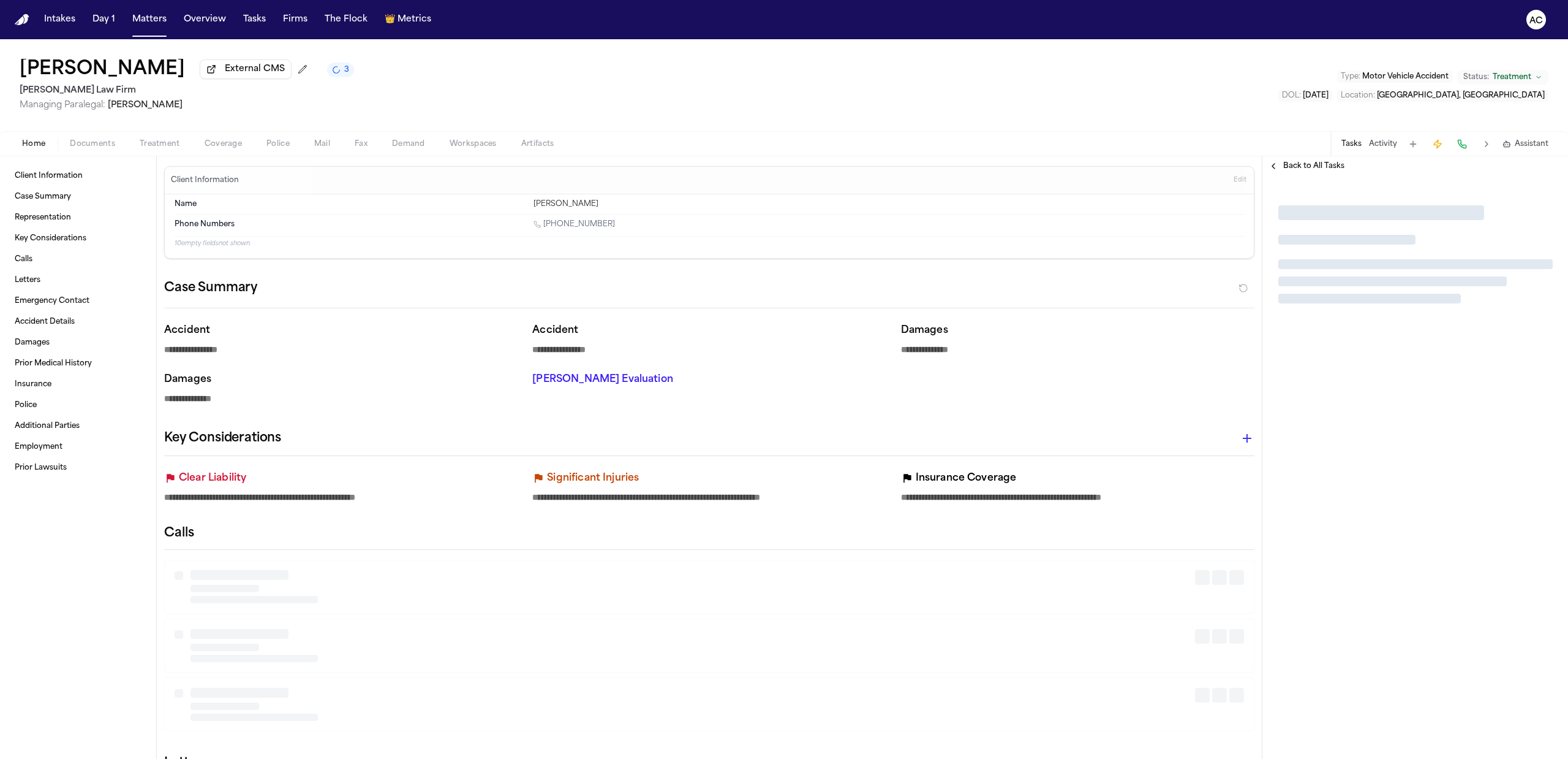
type textarea "*"
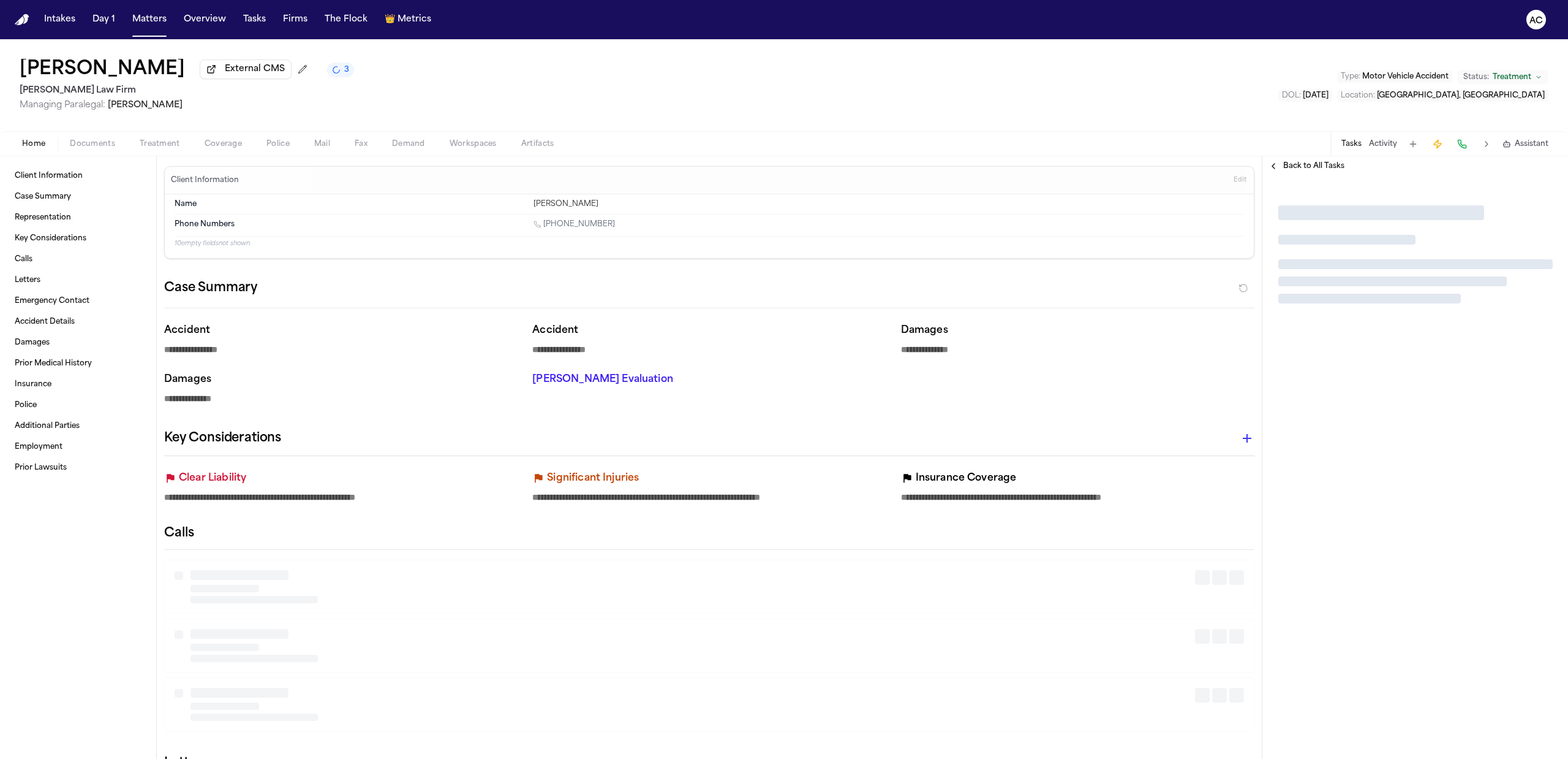
type textarea "*"
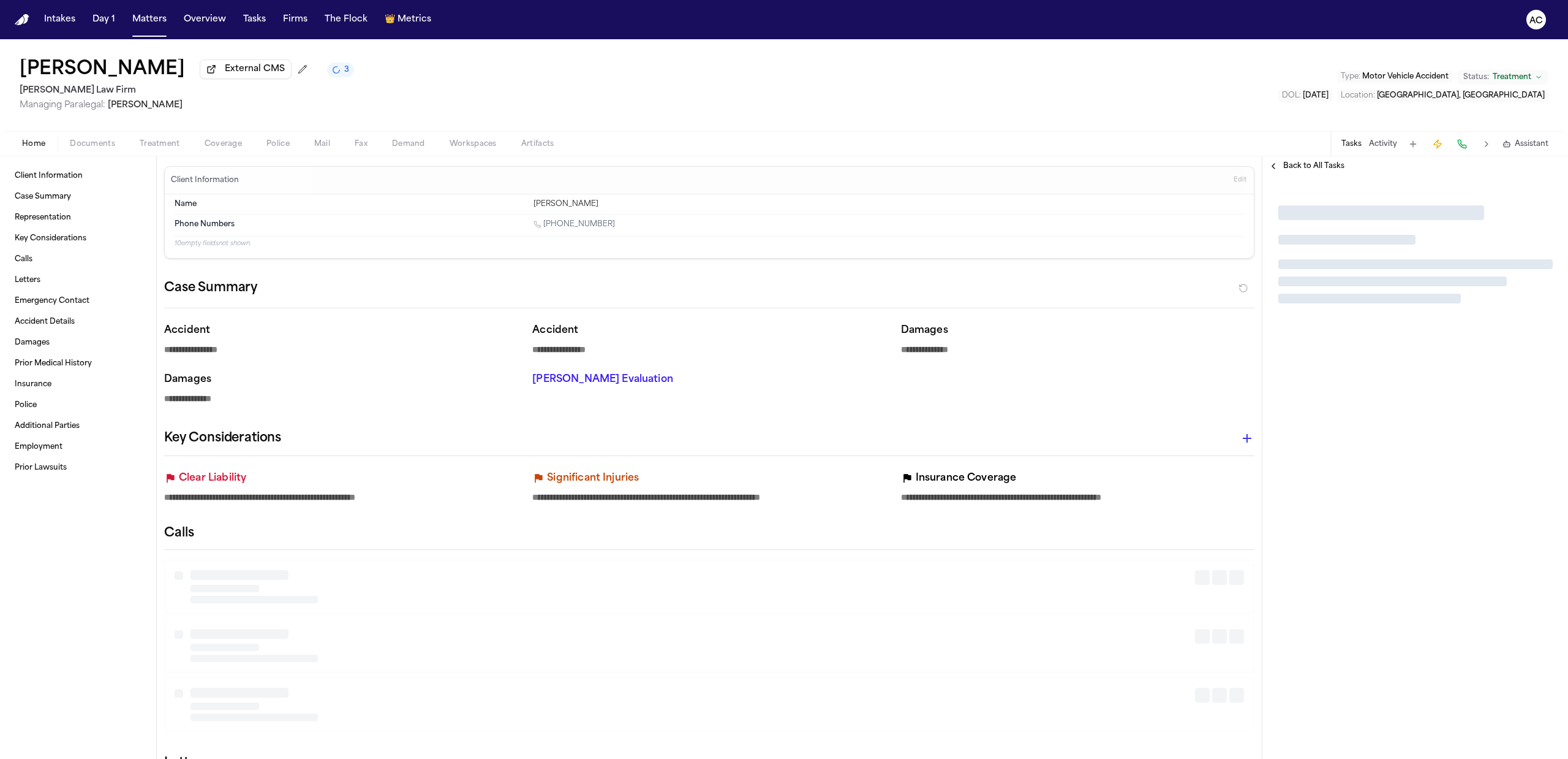
type textarea "*"
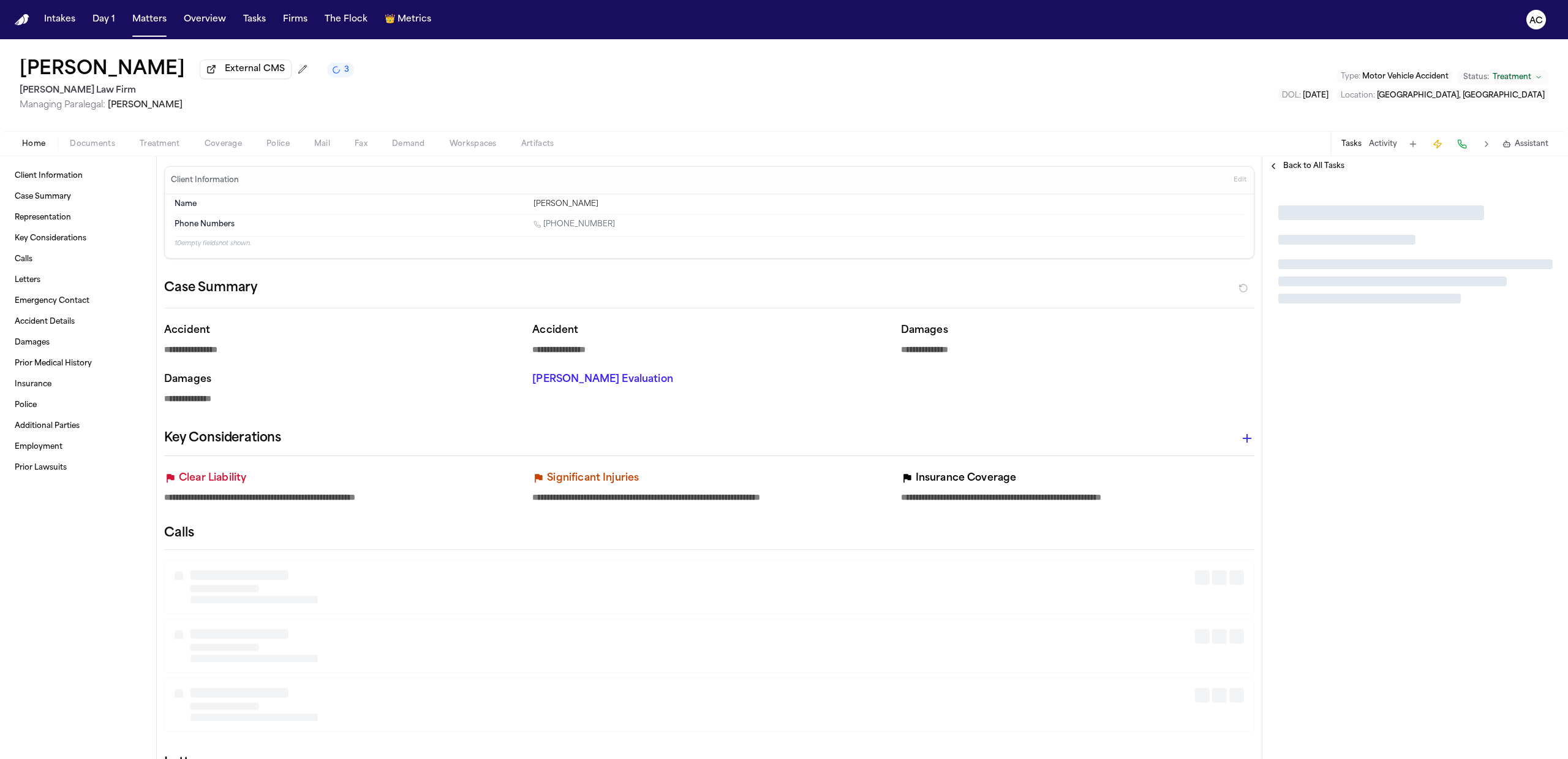
type textarea "*"
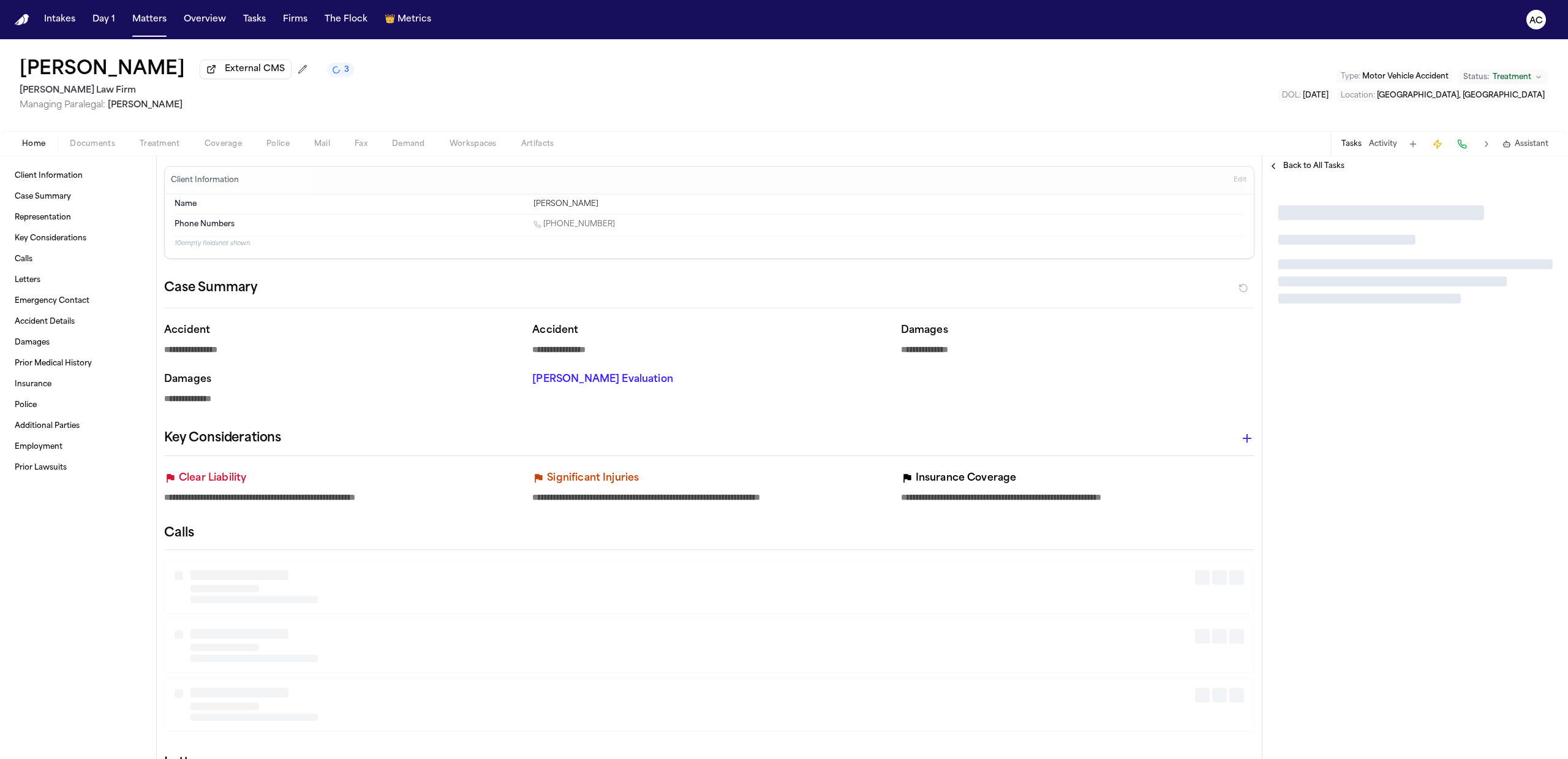
type textarea "*"
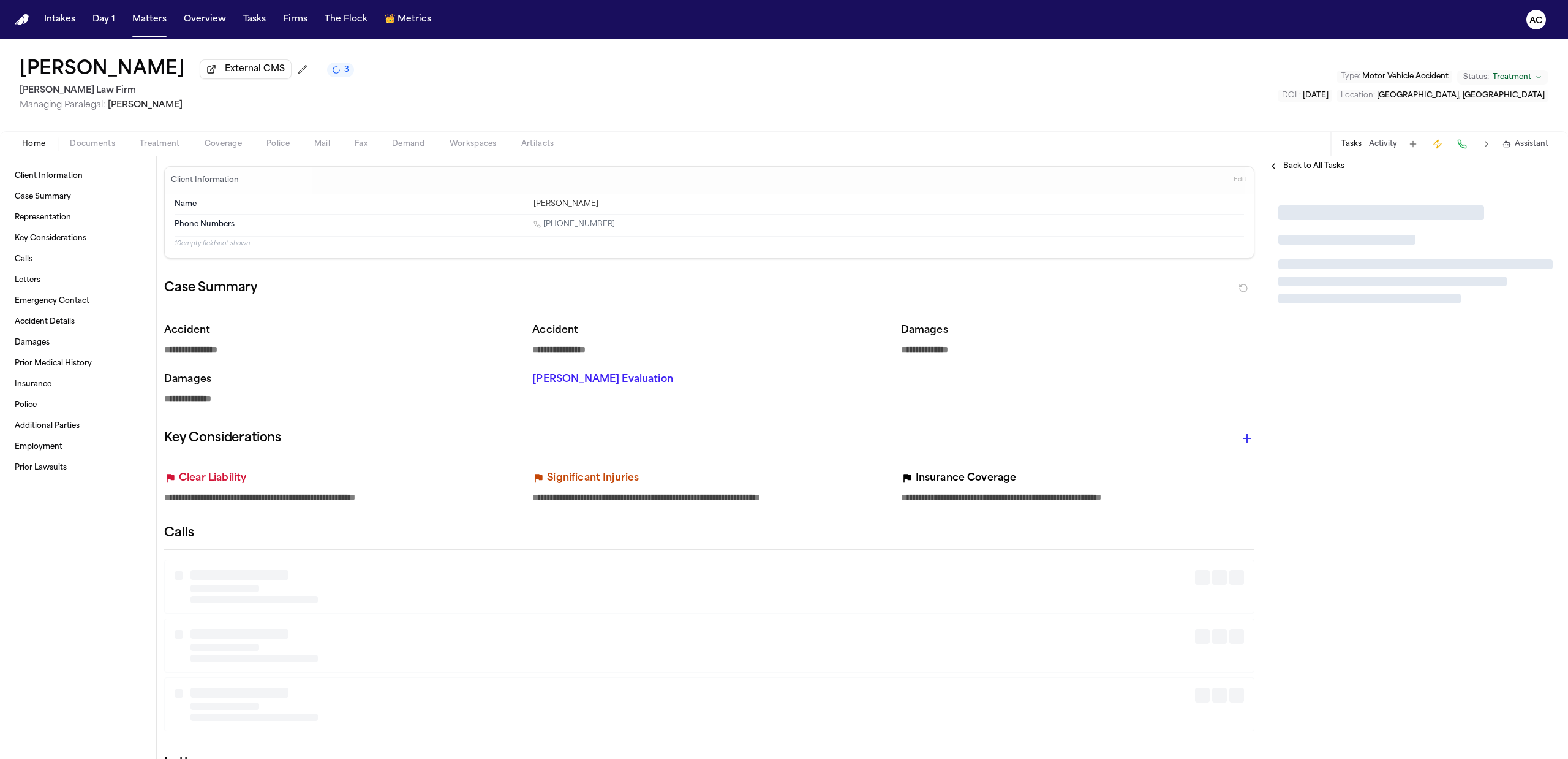
type textarea "*"
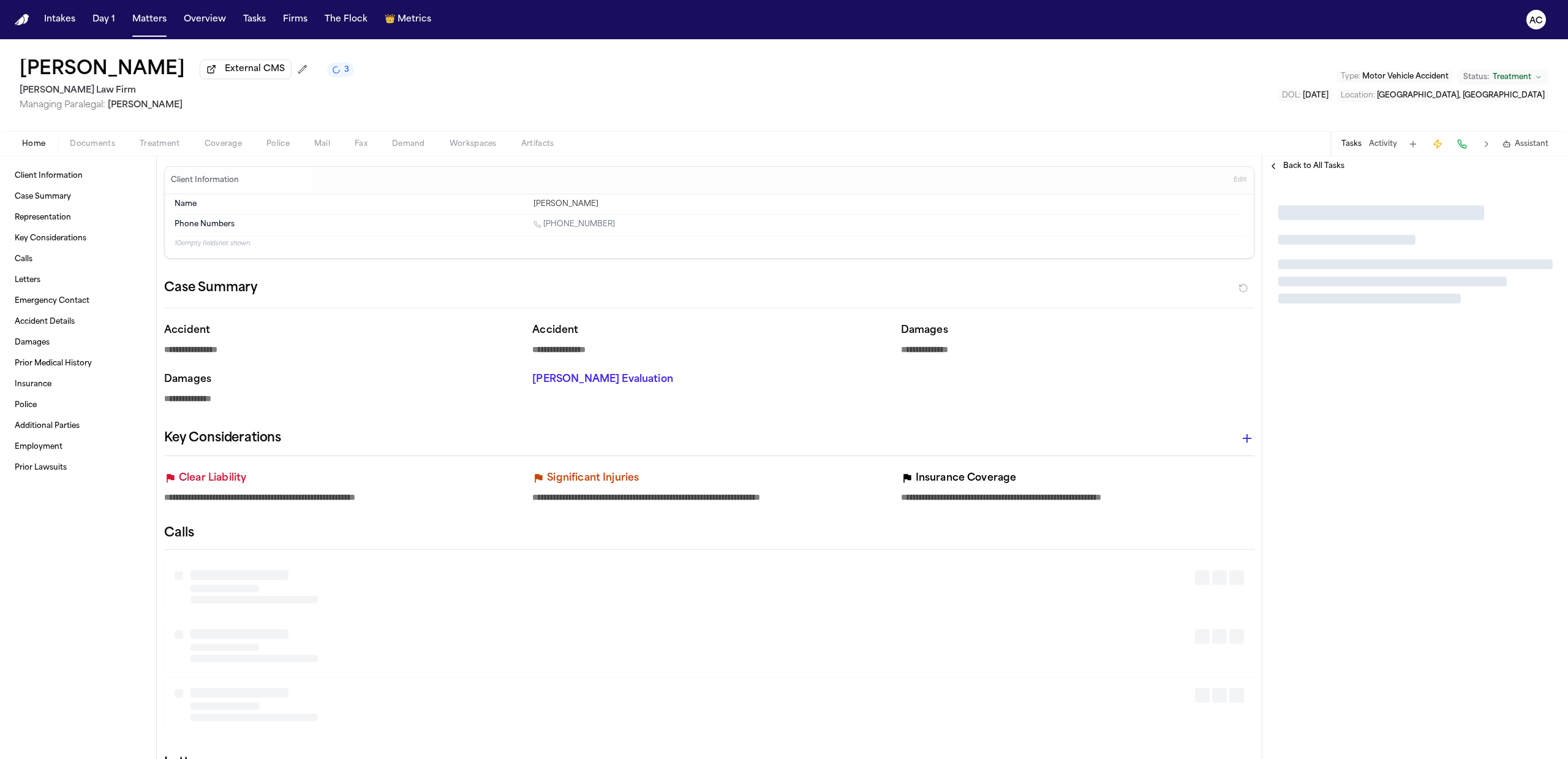
type textarea "*"
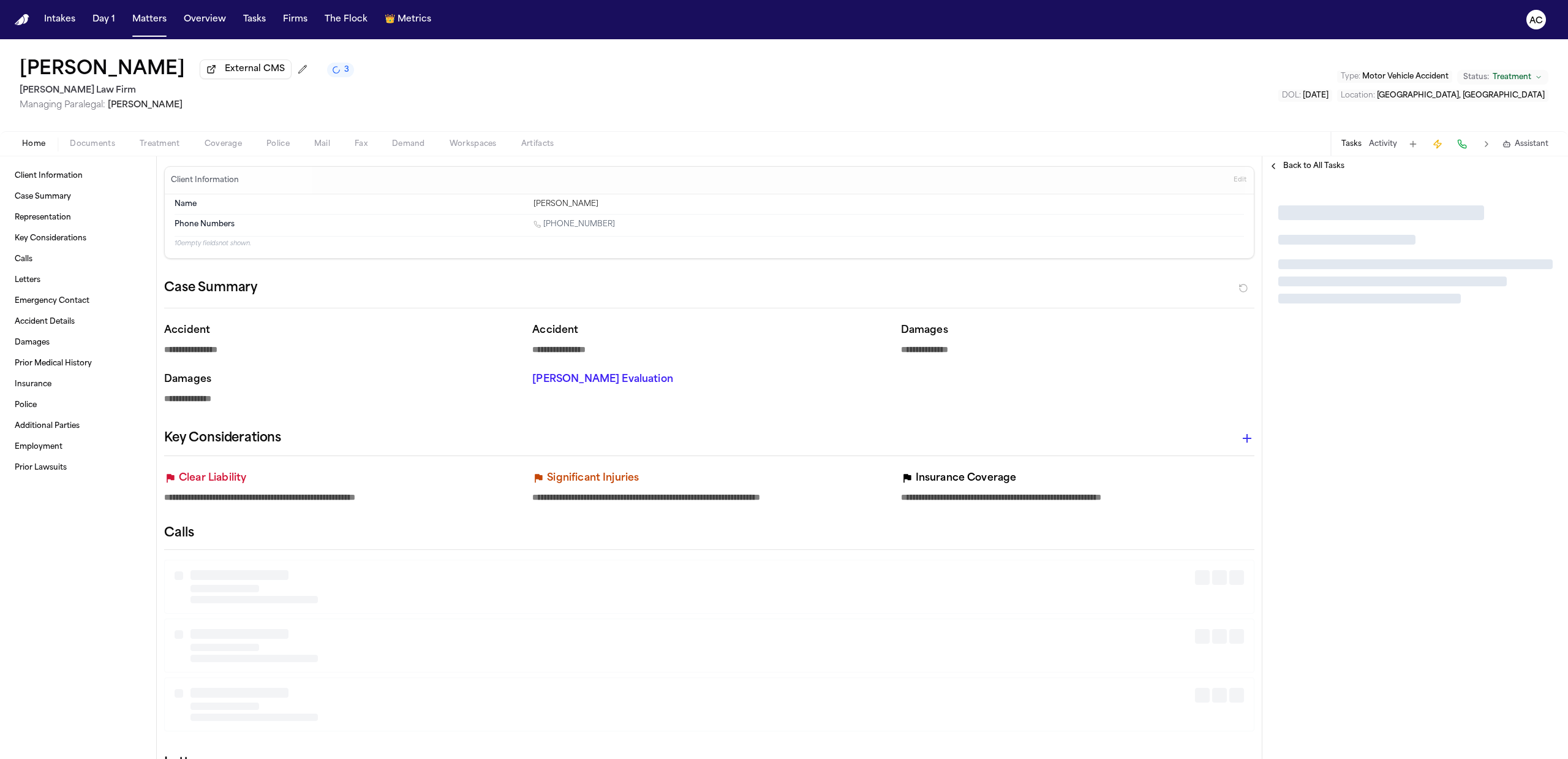
type textarea "*"
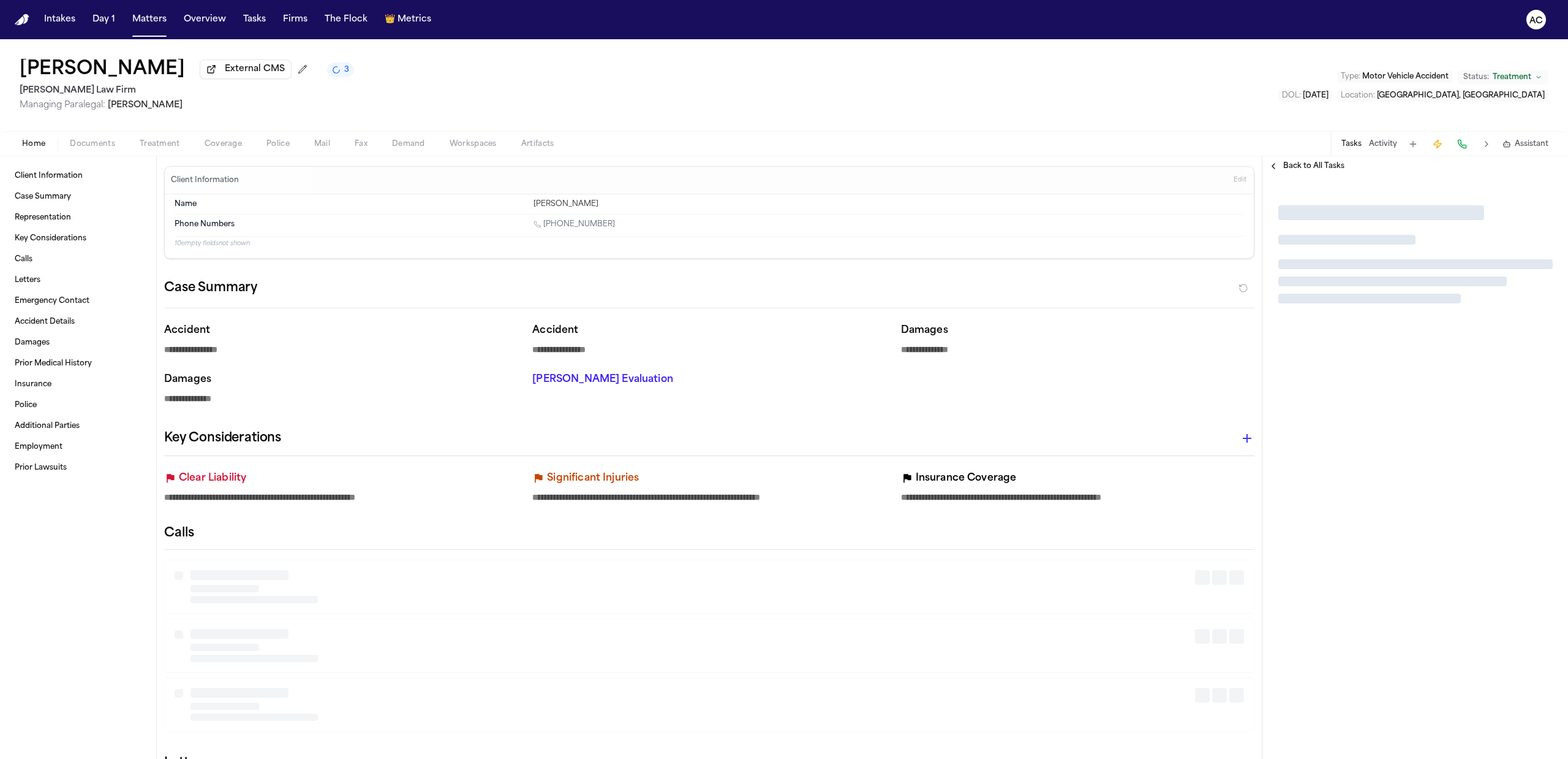
type textarea "*"
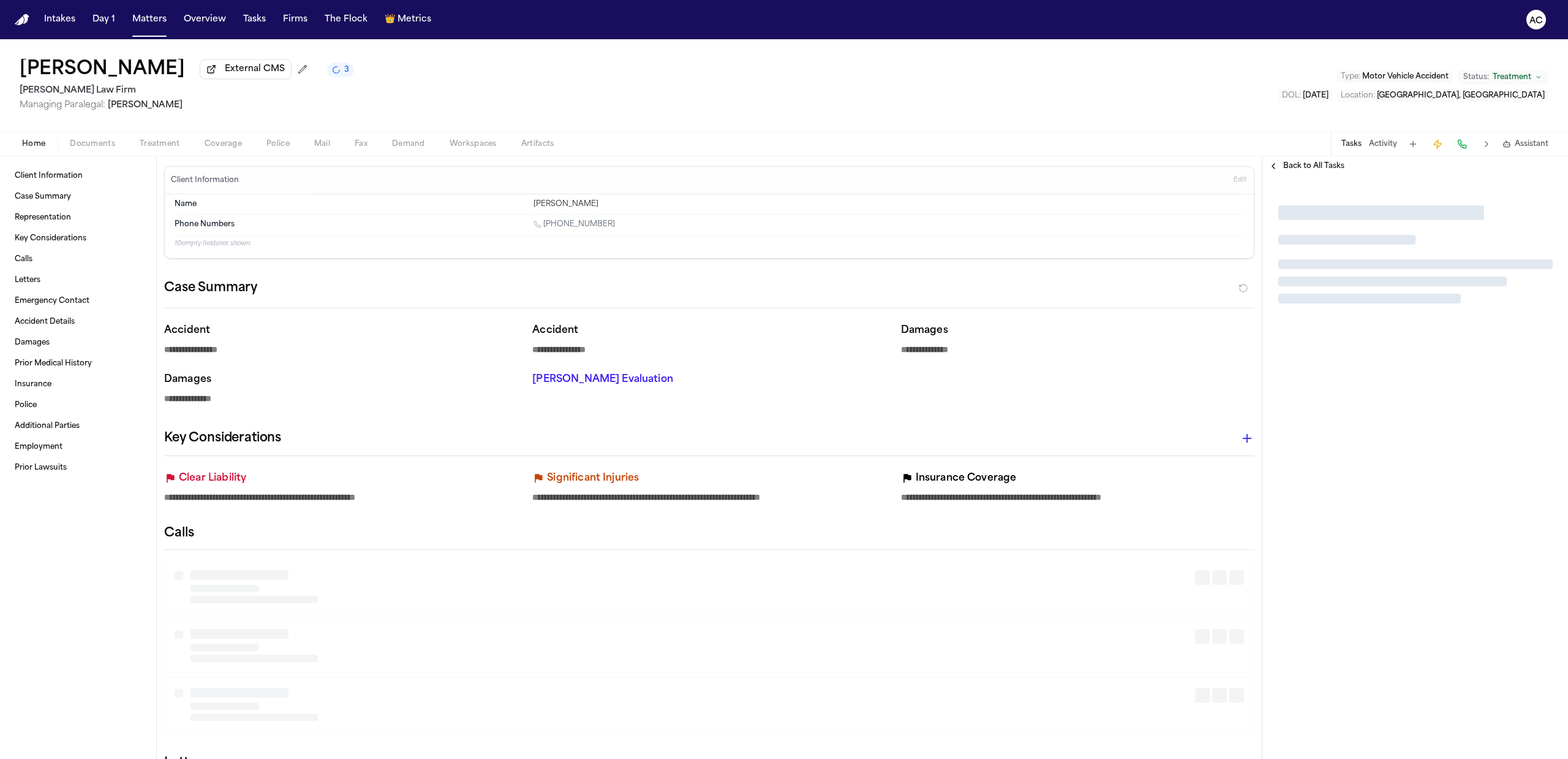
type textarea "*"
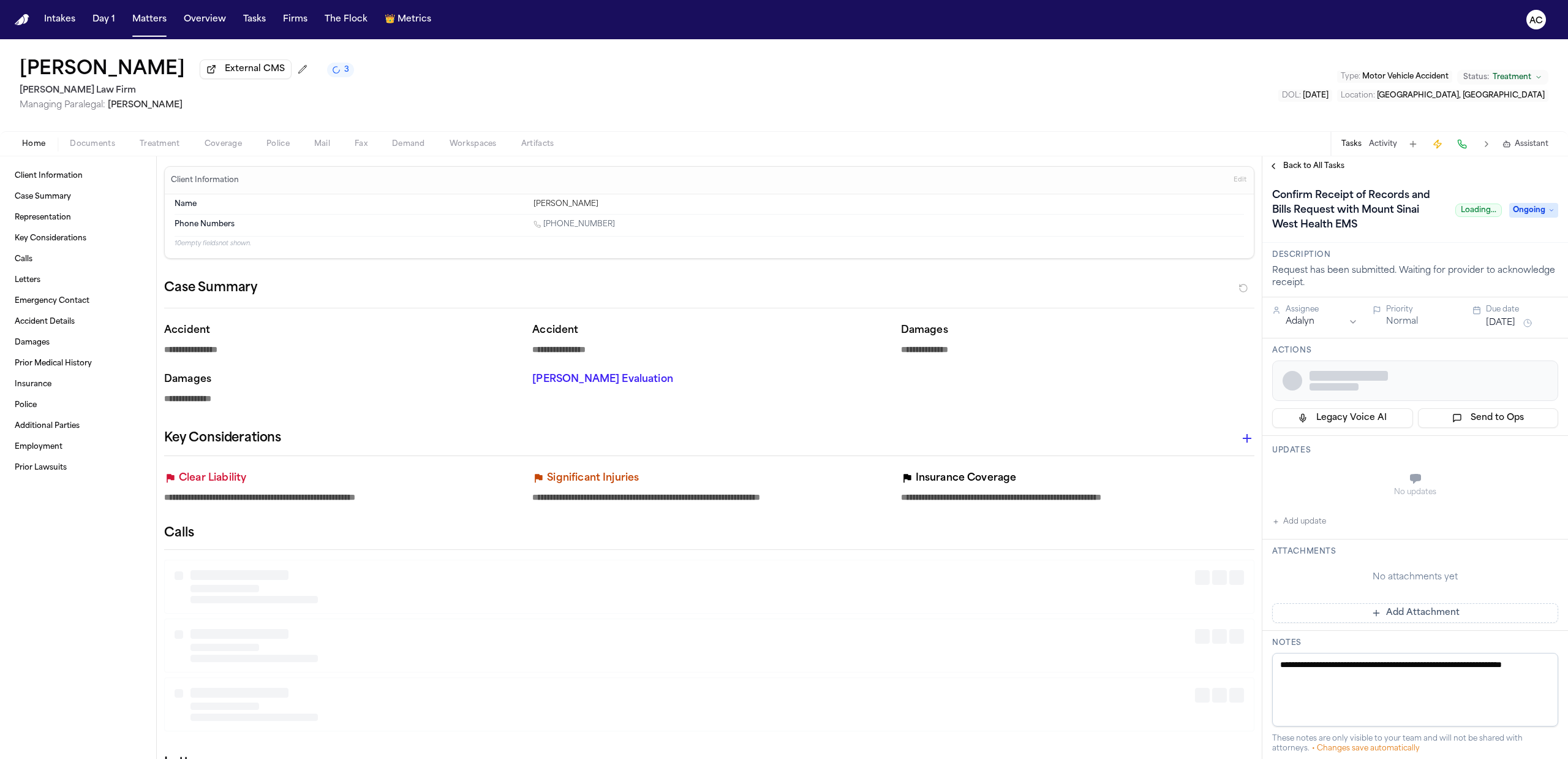
type textarea "*"
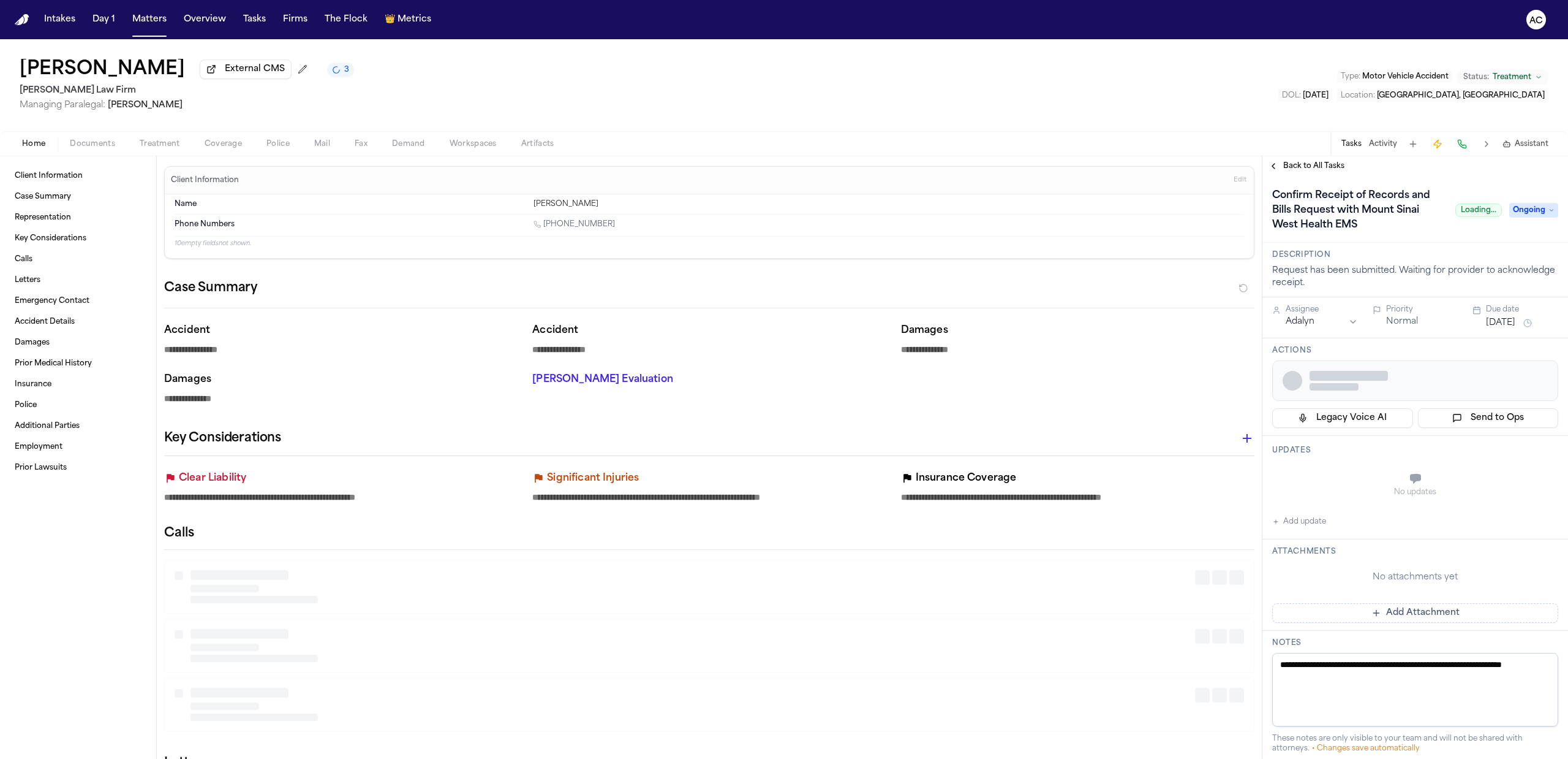
type textarea "*"
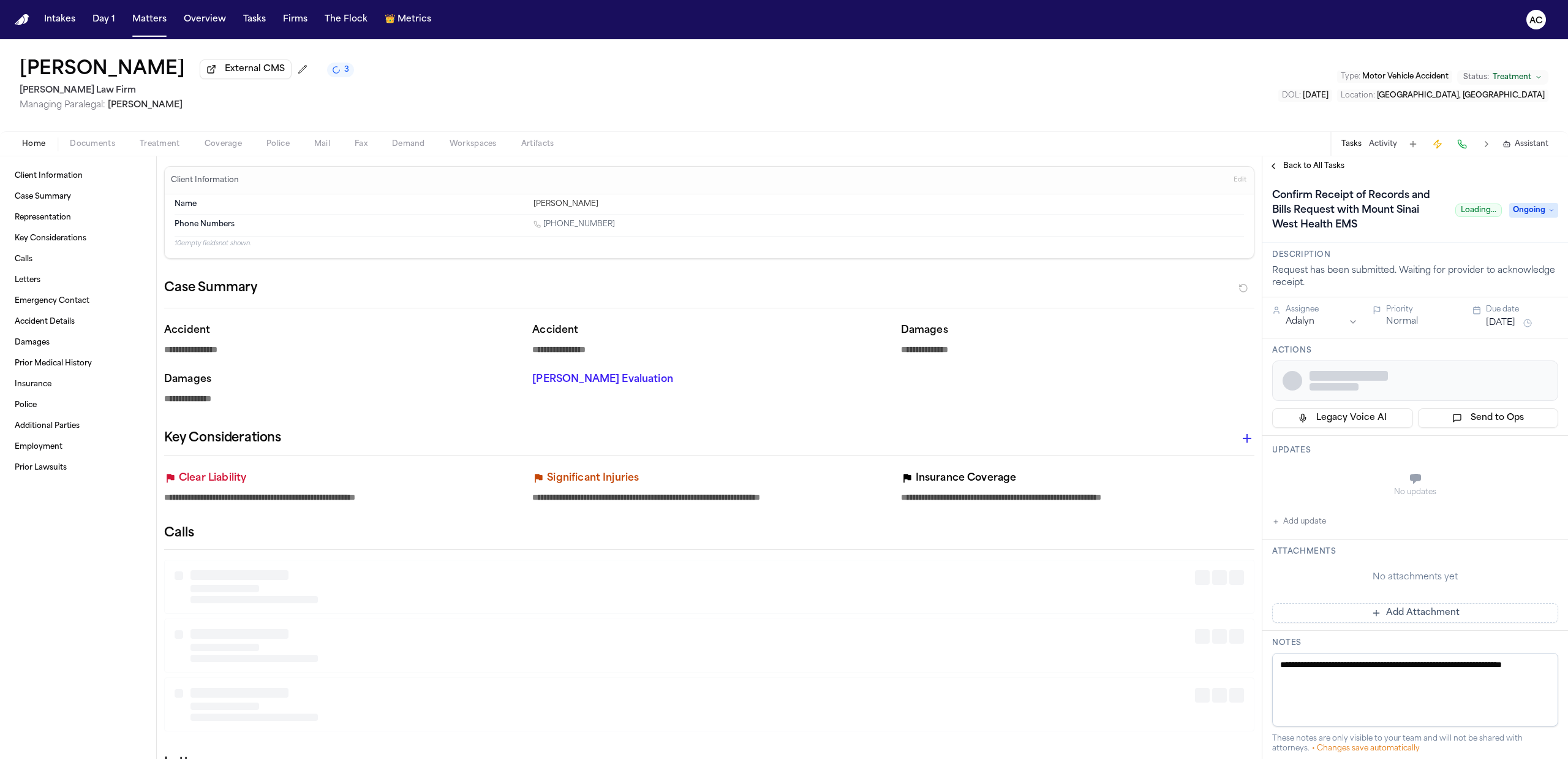
type textarea "*"
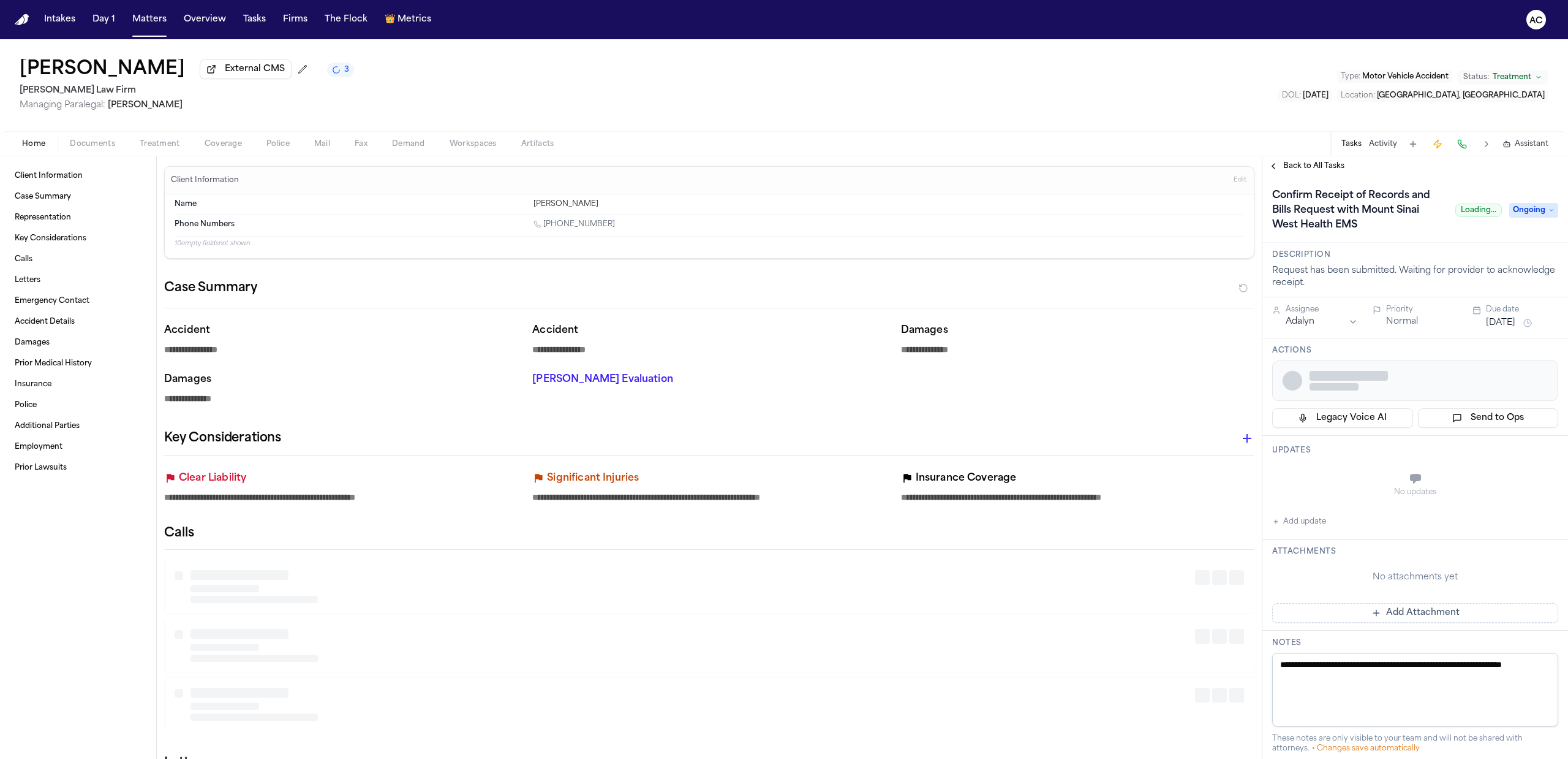
type textarea "*"
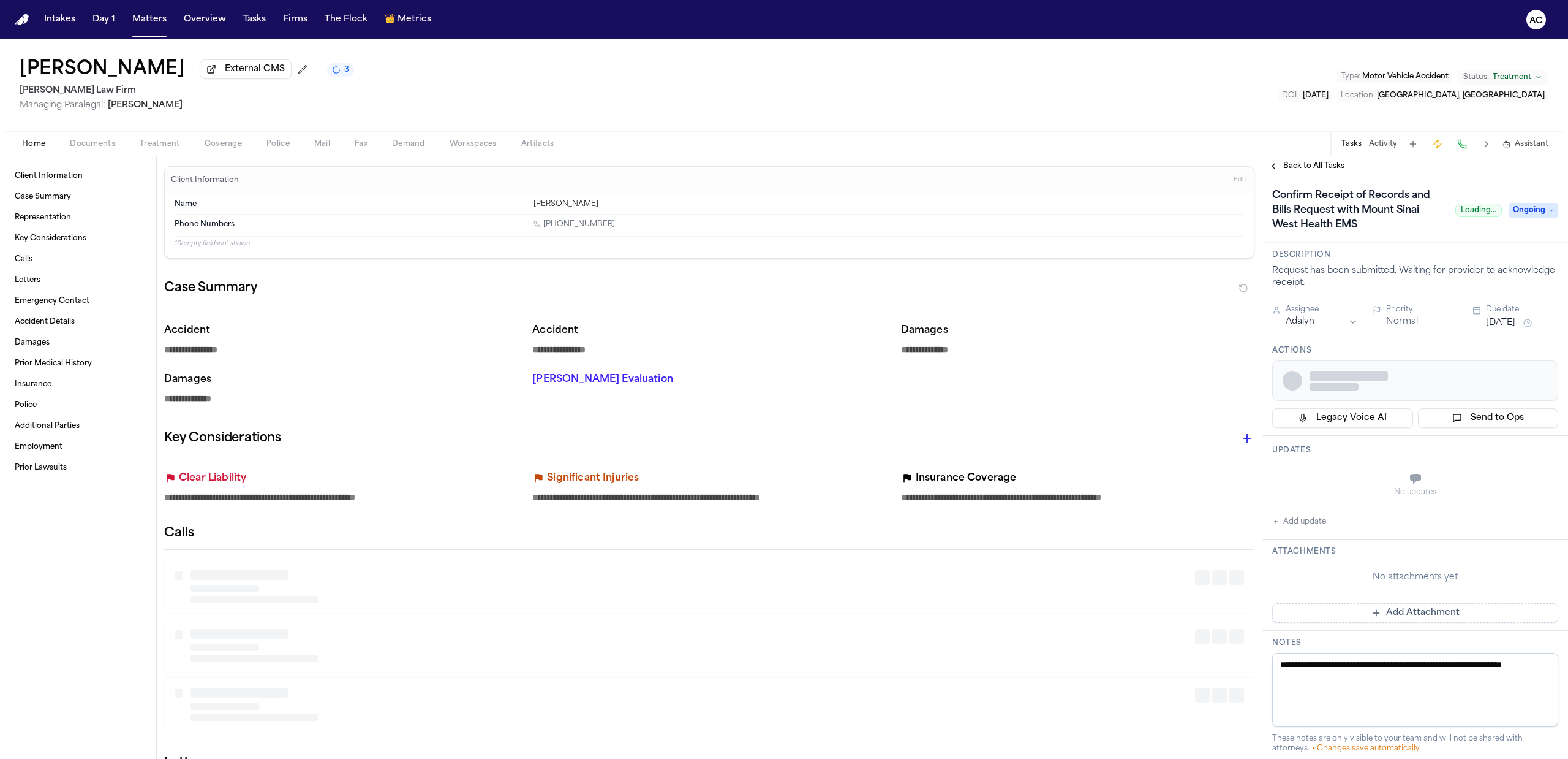
type textarea "*"
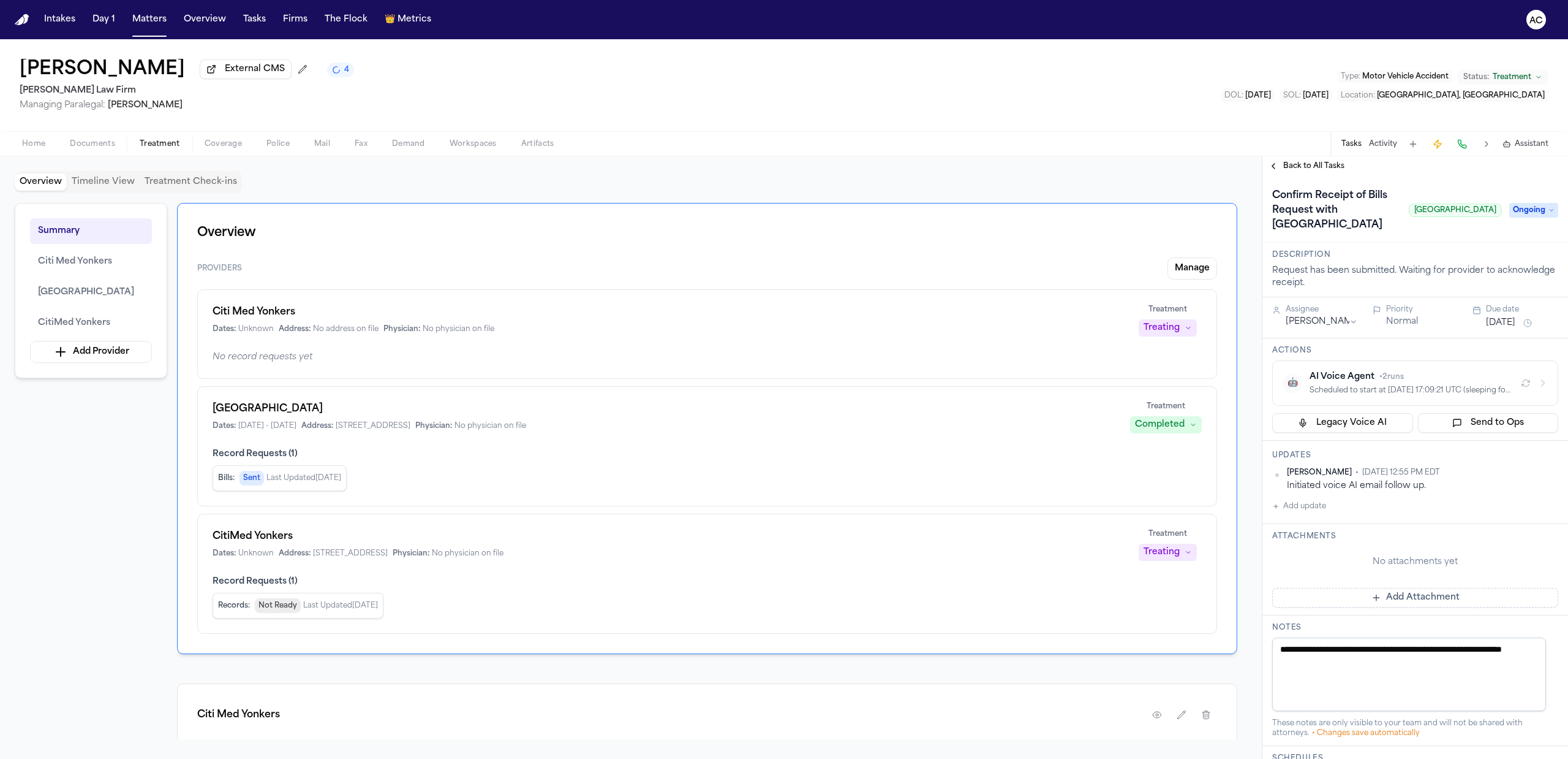
click at [1538, 388] on icon "button" at bounding box center [1543, 382] width 10 height 10
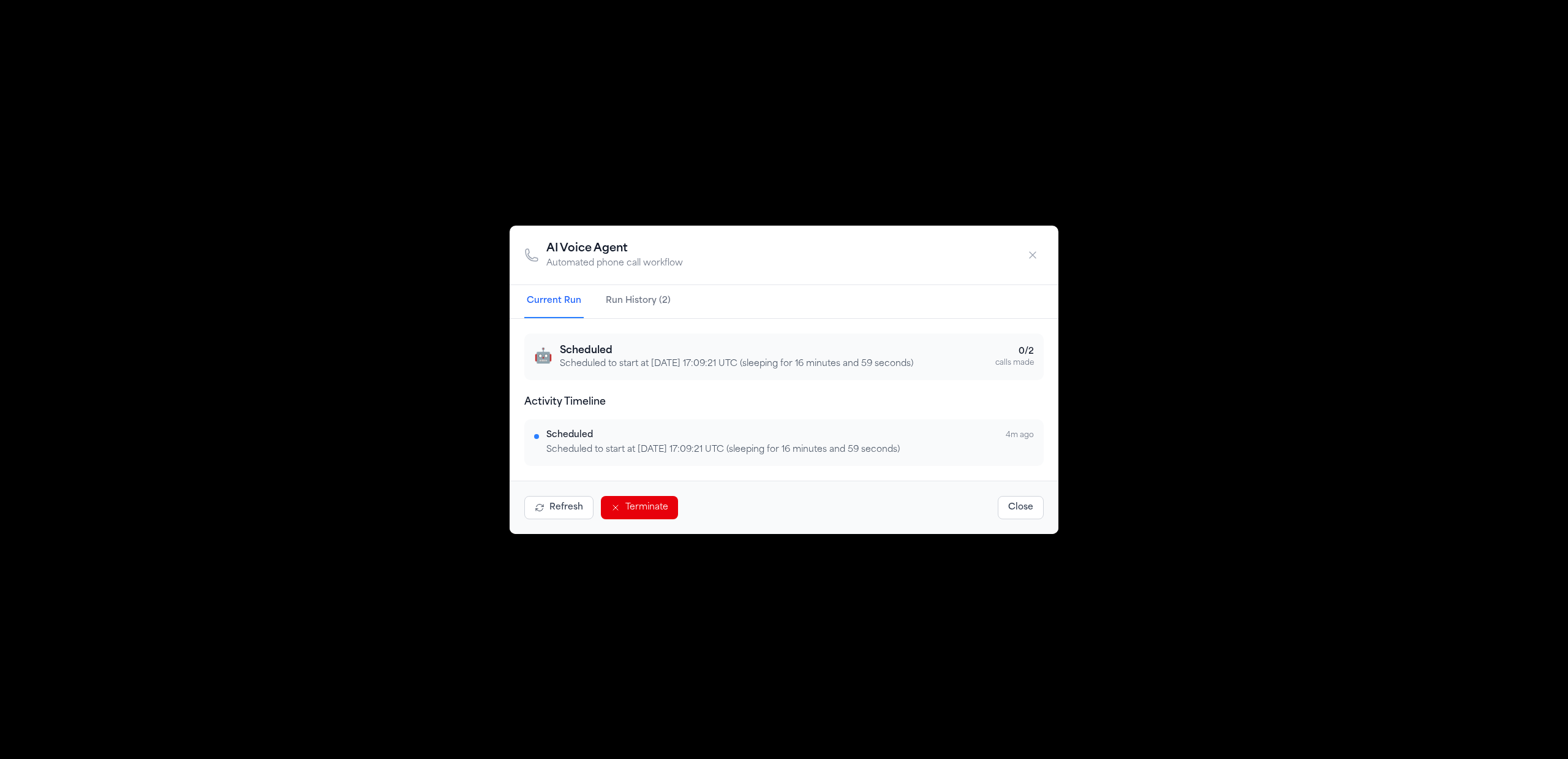
click at [628, 297] on button "Run History (2)" at bounding box center [638, 302] width 70 height 33
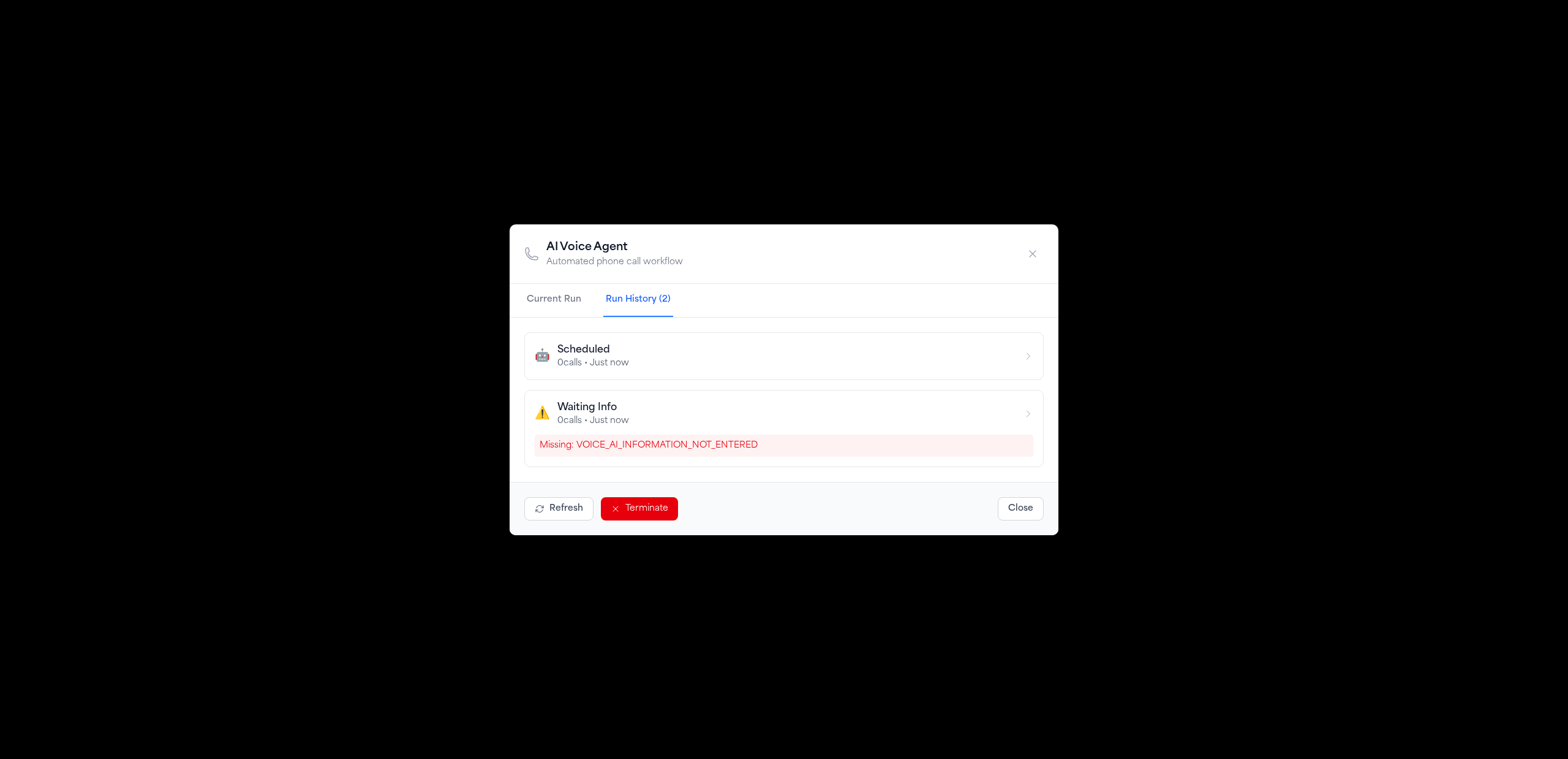
click at [564, 299] on button "Current Run" at bounding box center [554, 300] width 59 height 33
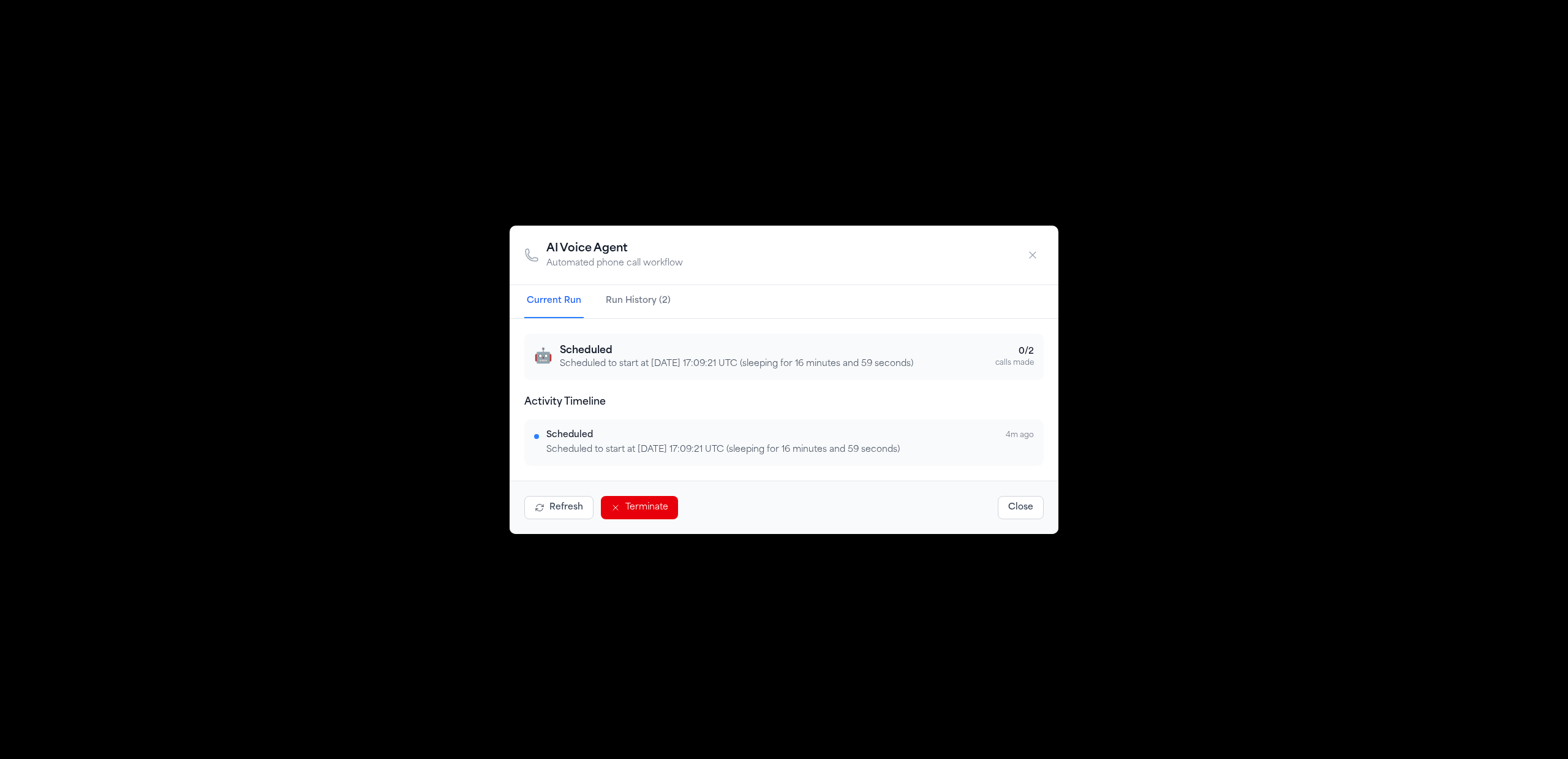
click at [555, 506] on button "Refresh" at bounding box center [558, 507] width 69 height 24
click at [1187, 434] on div "AI Voice Agent Automated phone call workflow Current Run Run History (2) 🤖 Sche…" at bounding box center [784, 380] width 1568 height 759
click at [1033, 255] on icon "button" at bounding box center [1033, 255] width 6 height 6
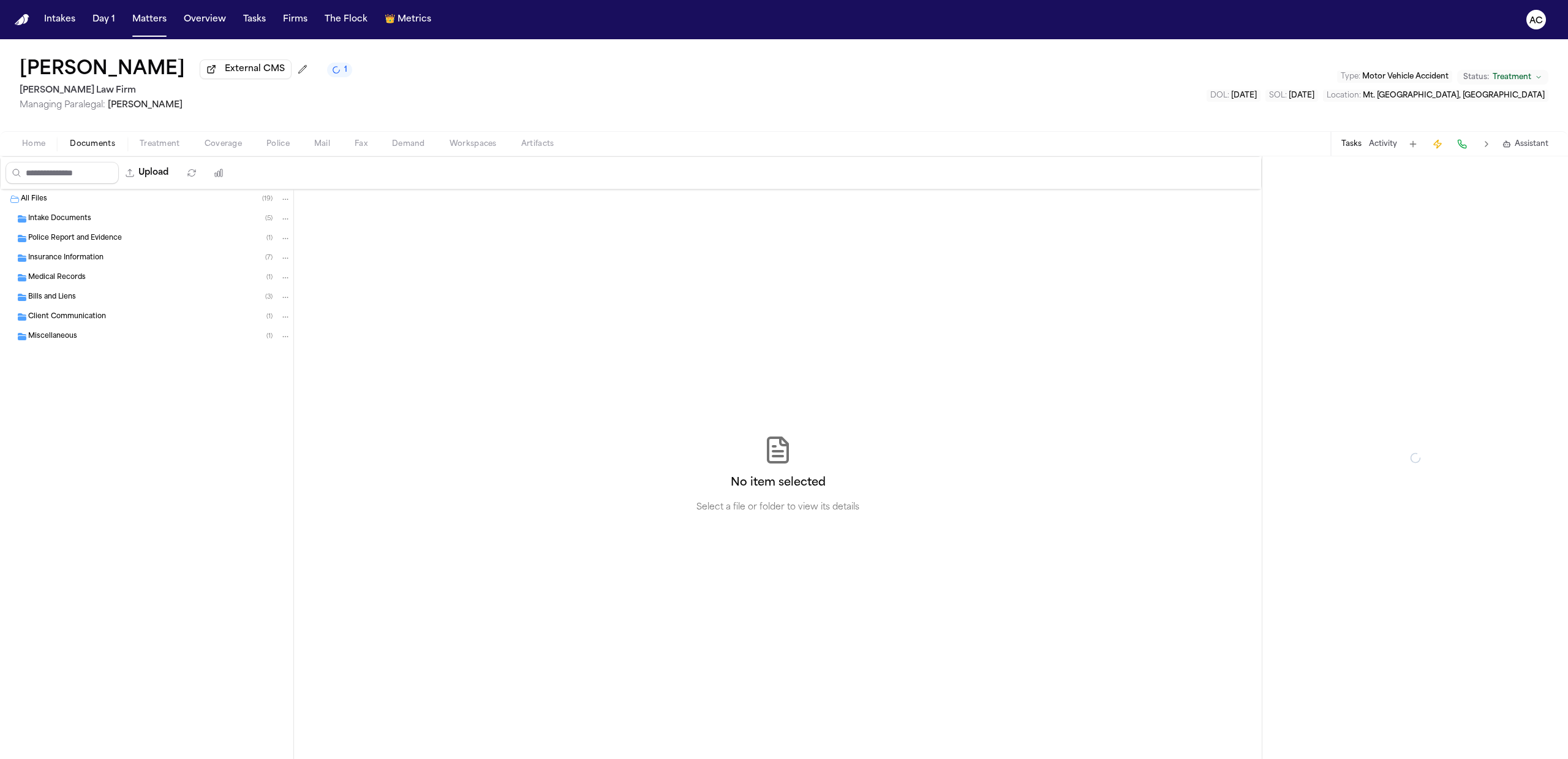
click at [96, 143] on span "Documents" at bounding box center [92, 143] width 45 height 10
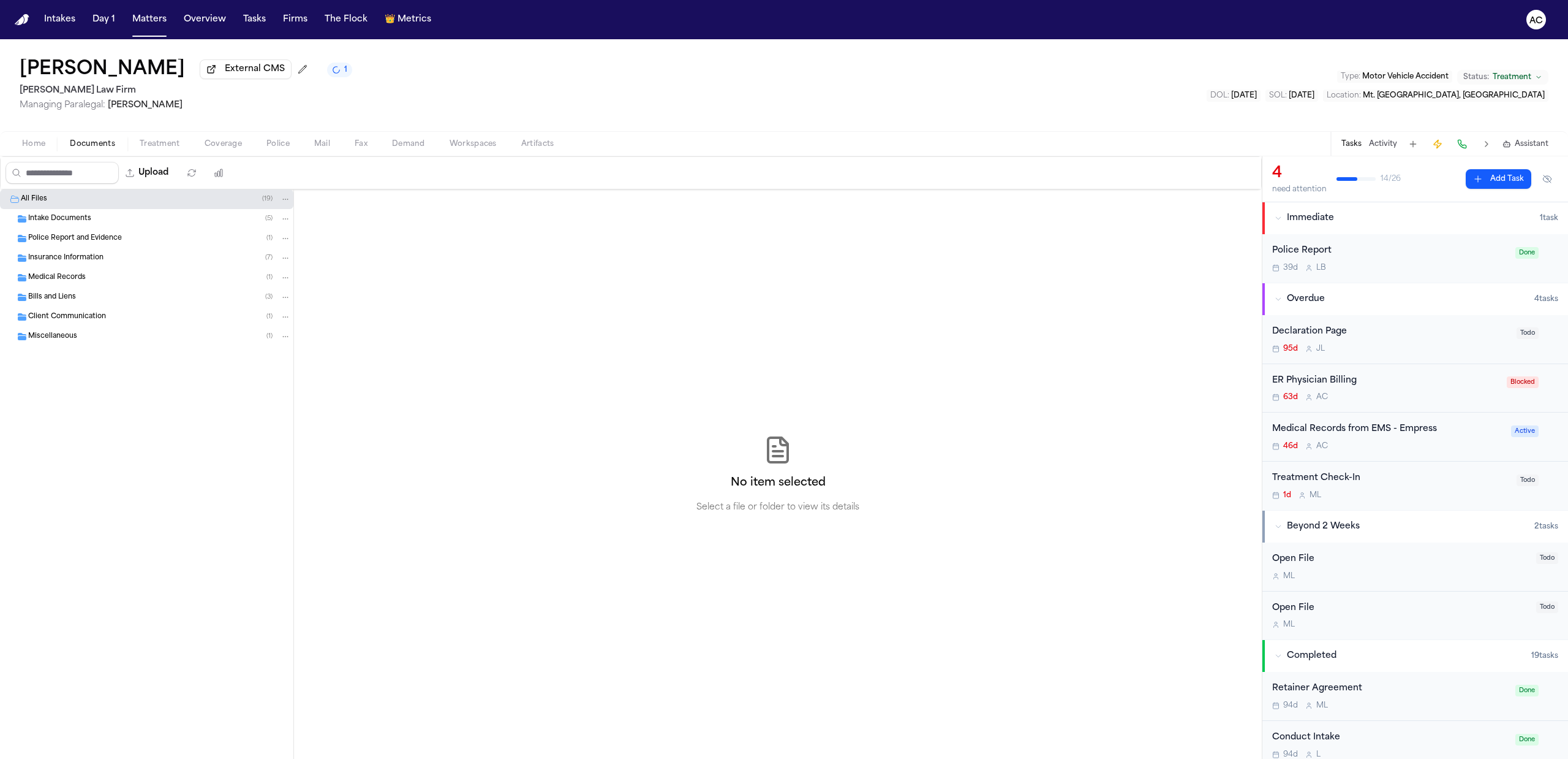
click at [150, 155] on div "Home Documents Treatment Coverage Police Mail Fax Demand Workspaces Artifacts T…" at bounding box center [784, 143] width 1568 height 24
click at [152, 150] on span "button" at bounding box center [160, 150] width 55 height 1
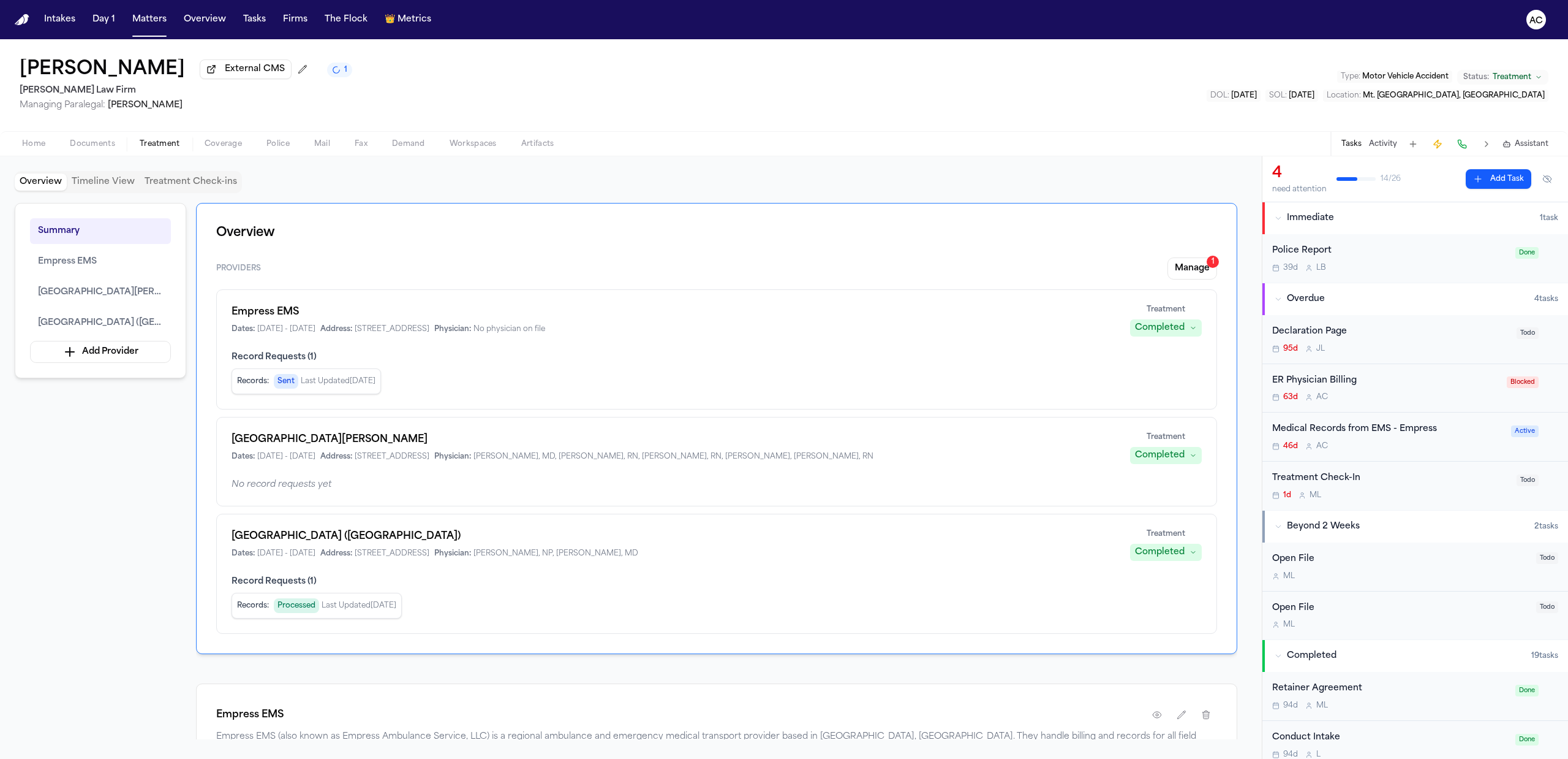
click at [1346, 381] on div "ER Physician Billing" at bounding box center [1386, 380] width 228 height 14
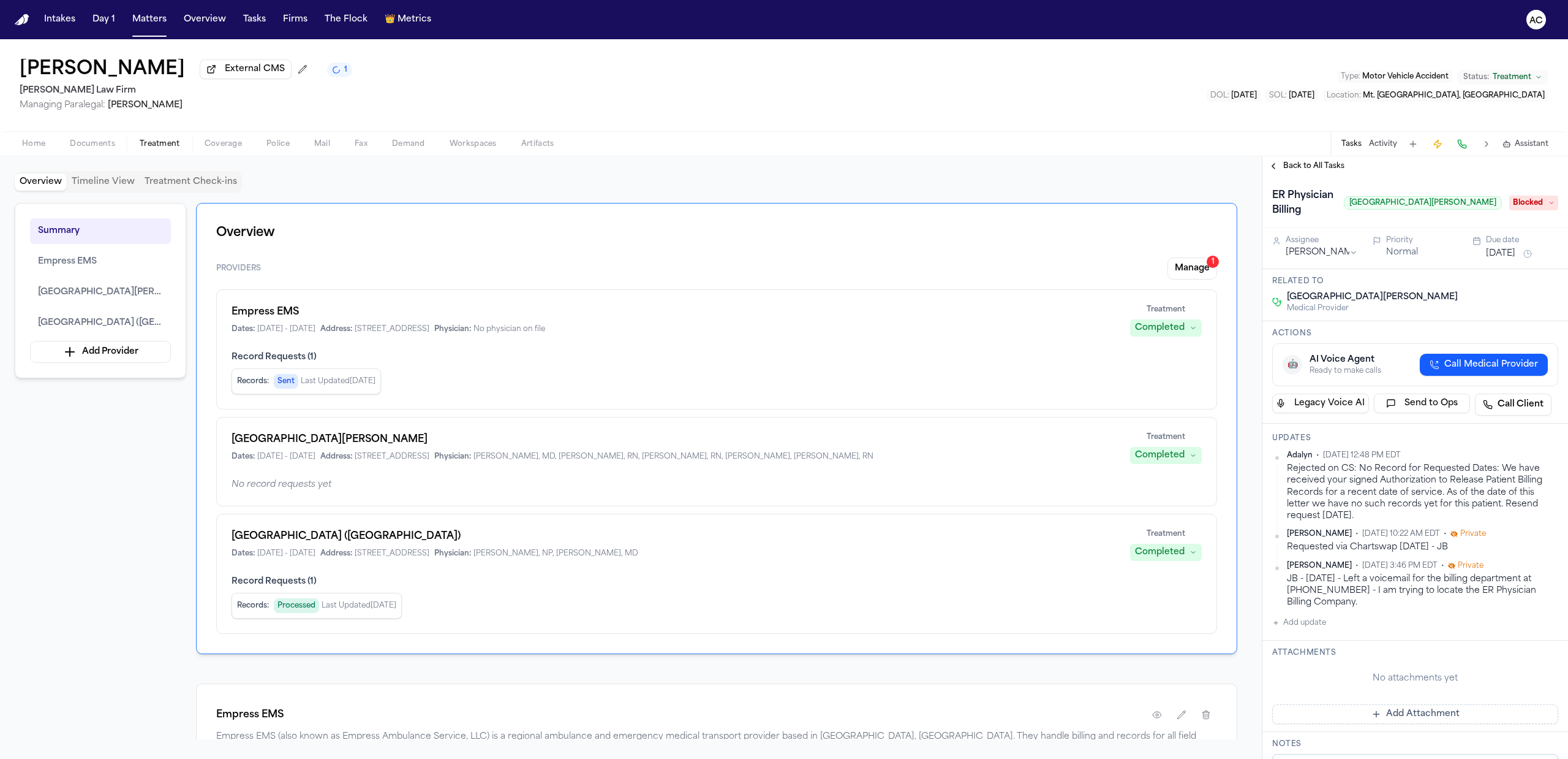
click at [1324, 162] on span "Back to All Tasks" at bounding box center [1313, 166] width 61 height 10
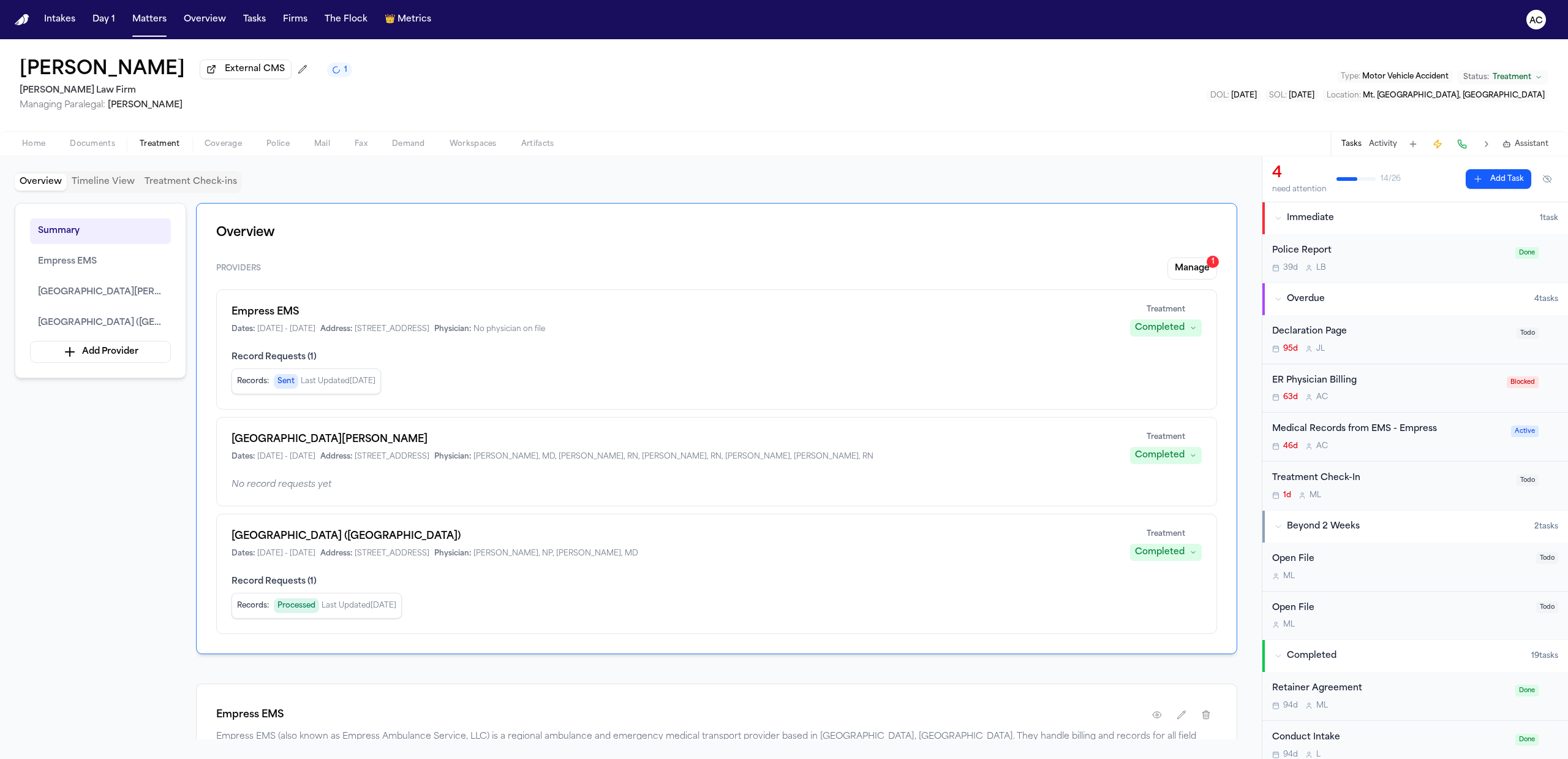
click at [1367, 425] on div "Medical Records from EMS - Empress" at bounding box center [1387, 429] width 231 height 14
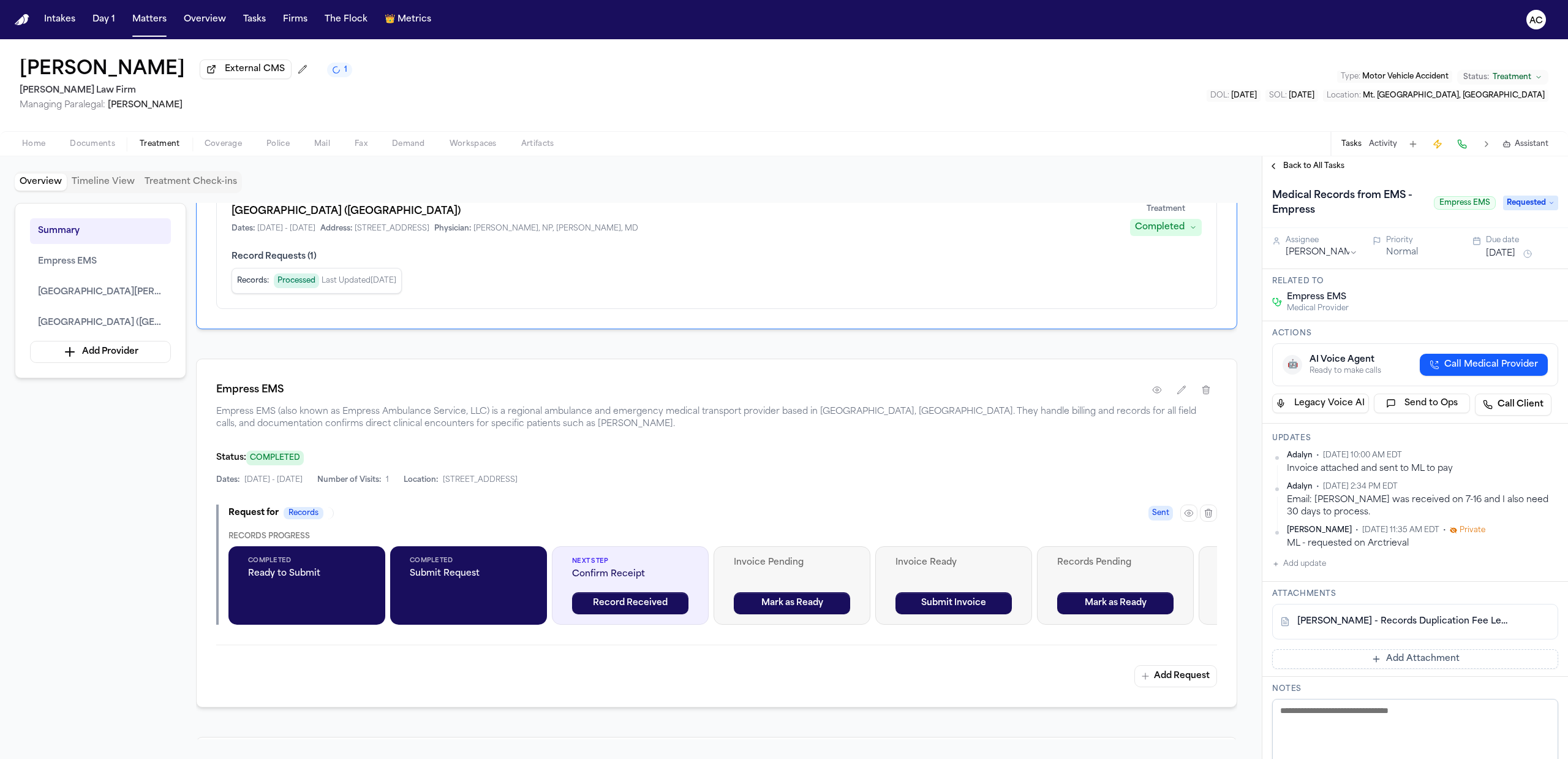
scroll to position [326, 0]
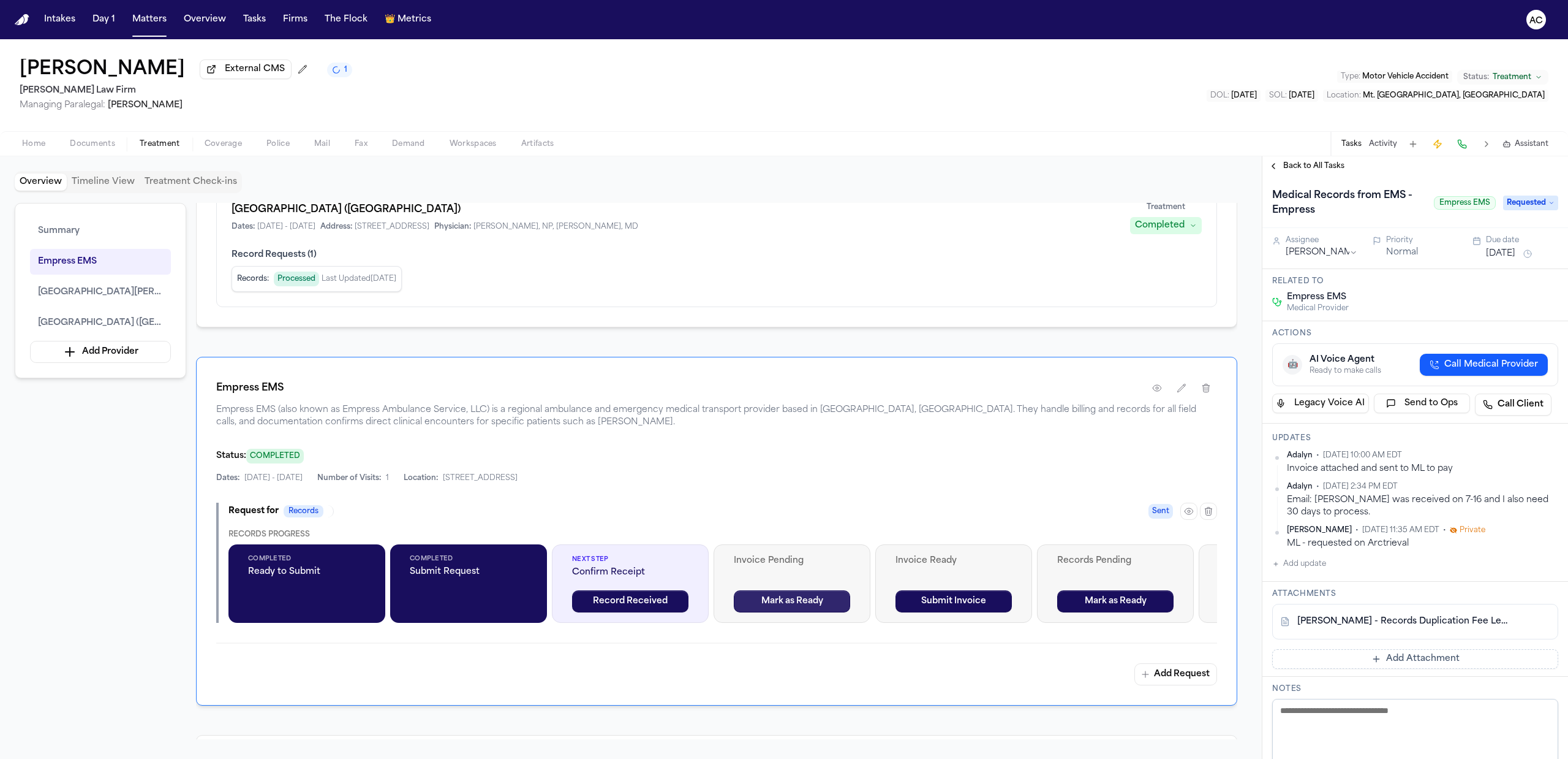
click at [809, 605] on button "Mark as Ready" at bounding box center [791, 600] width 116 height 22
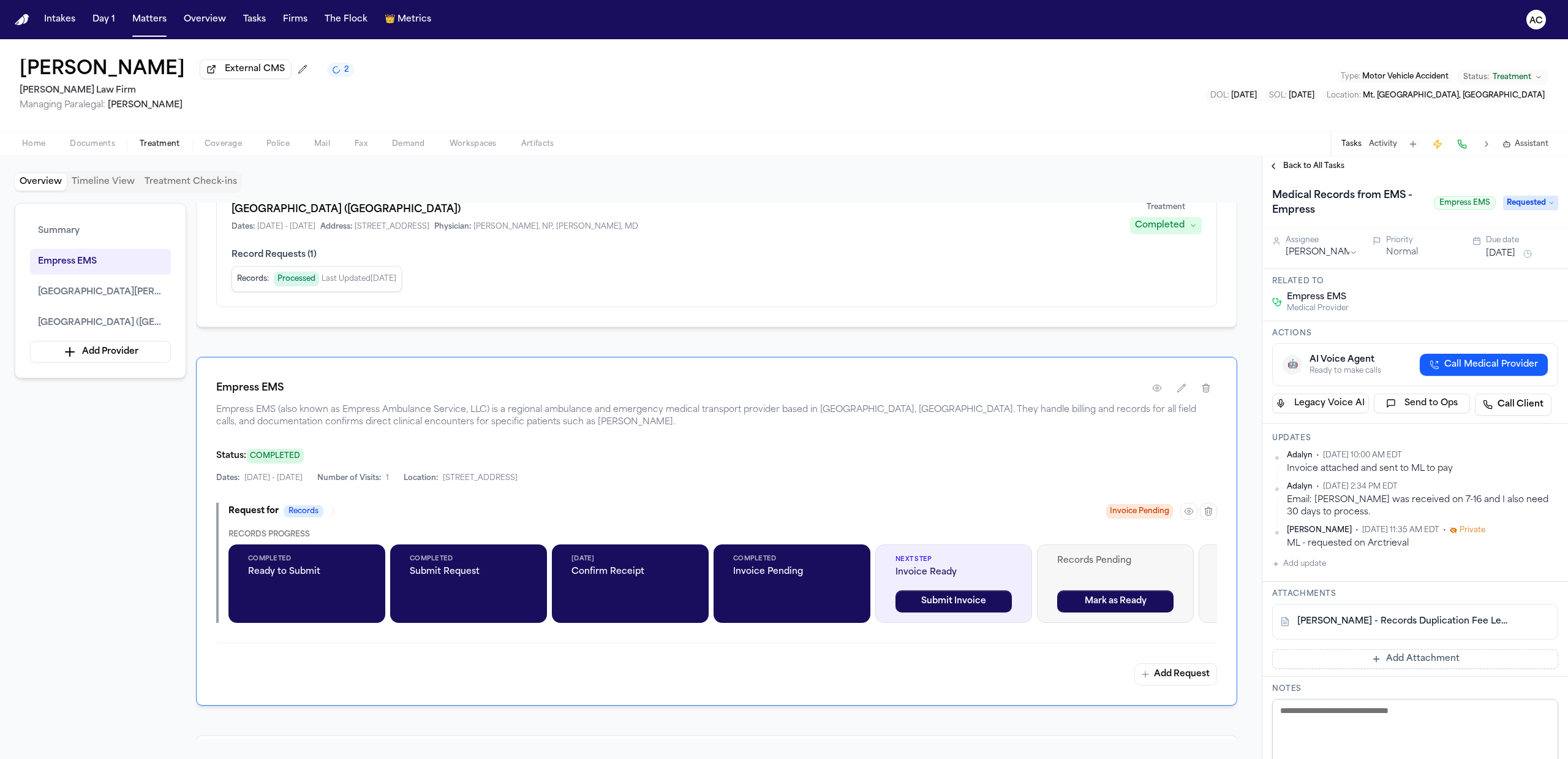
click at [1522, 205] on span "Requested" at bounding box center [1531, 202] width 55 height 15
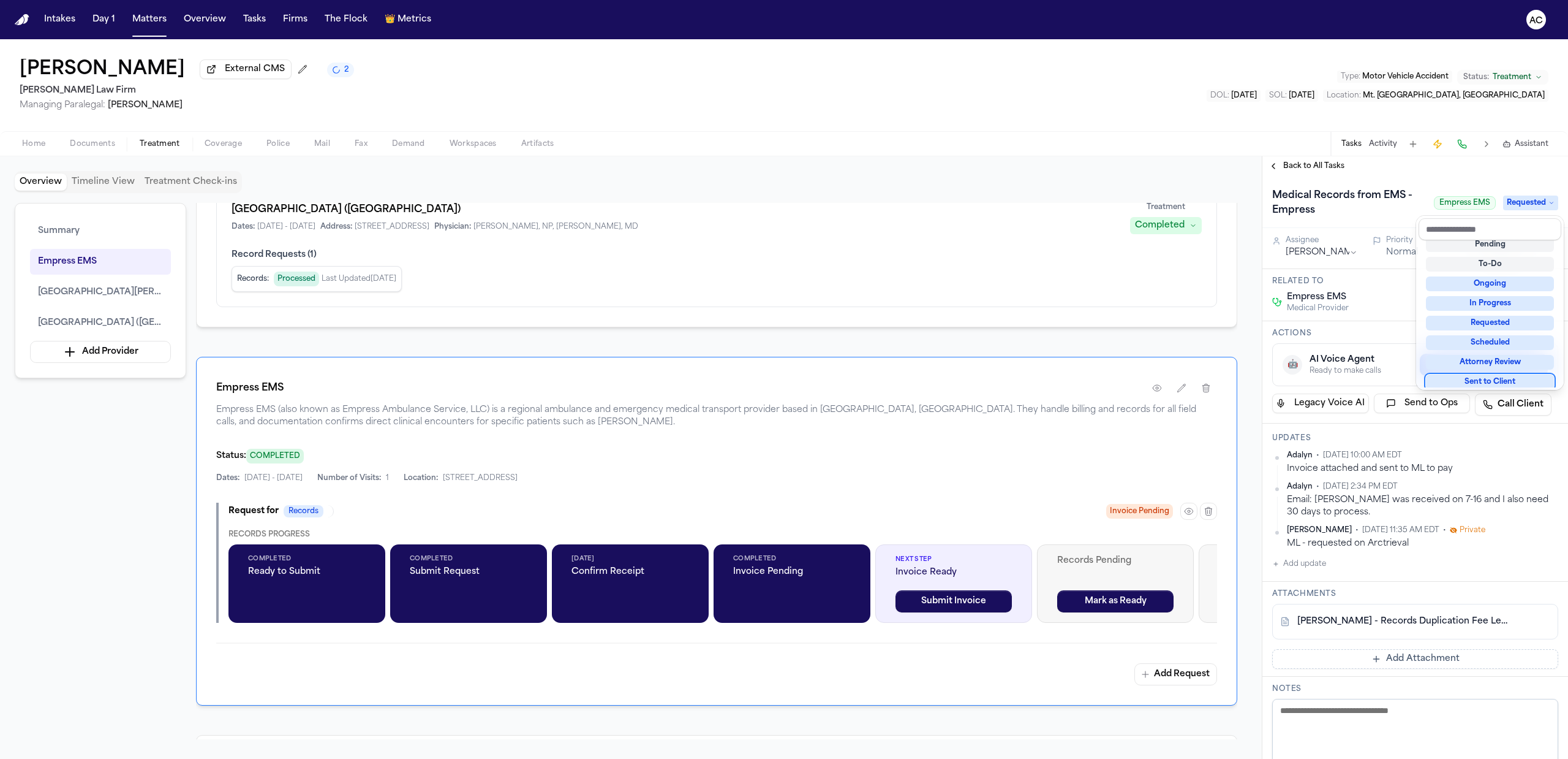
scroll to position [30, 0]
click at [1493, 466] on div "Medical Records from EMS - Empress Empress EMS Requested Assignee Anna Contrera…" at bounding box center [1415, 612] width 305 height 873
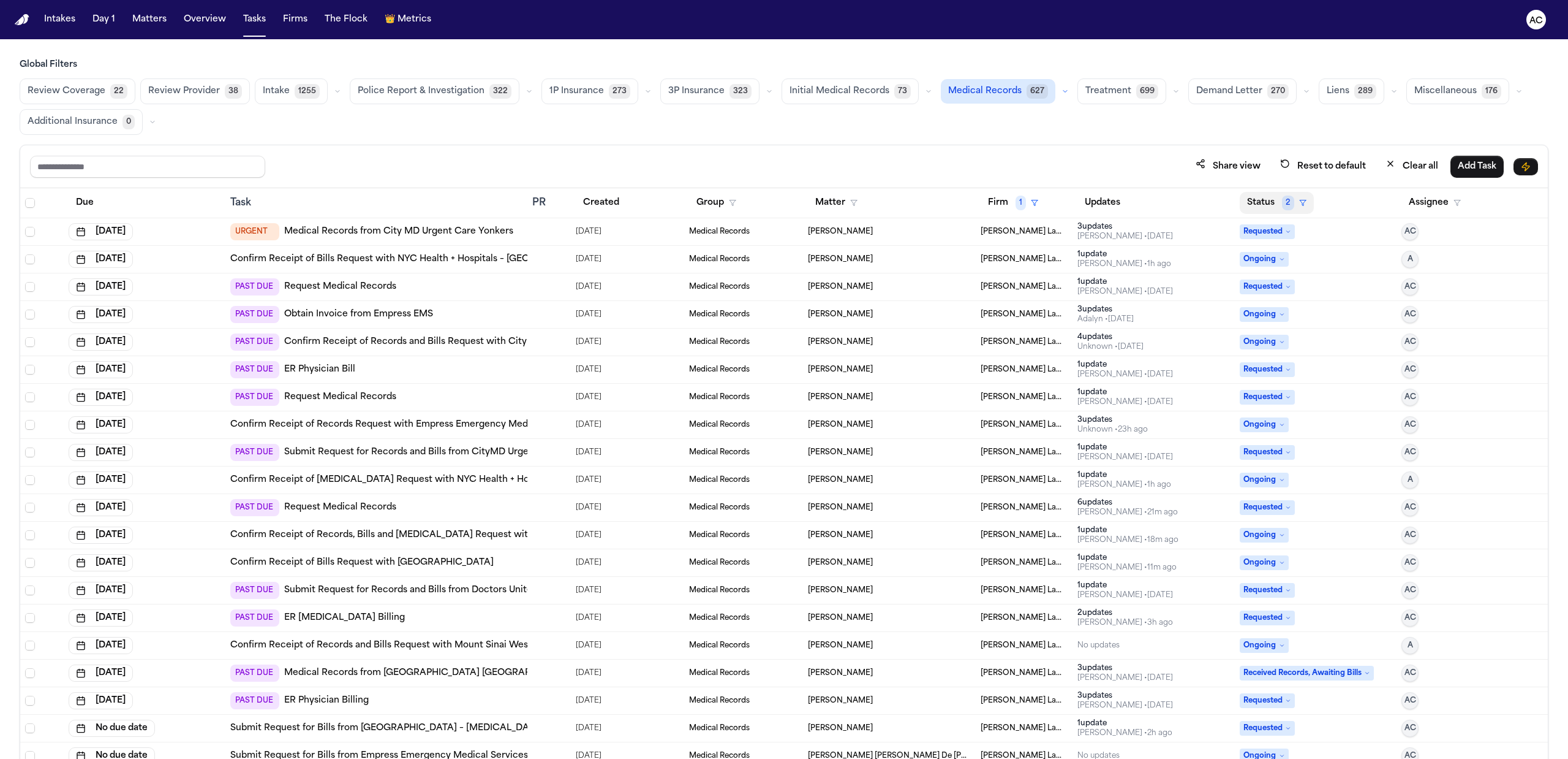
click at [1283, 196] on button "Status 2" at bounding box center [1277, 202] width 74 height 22
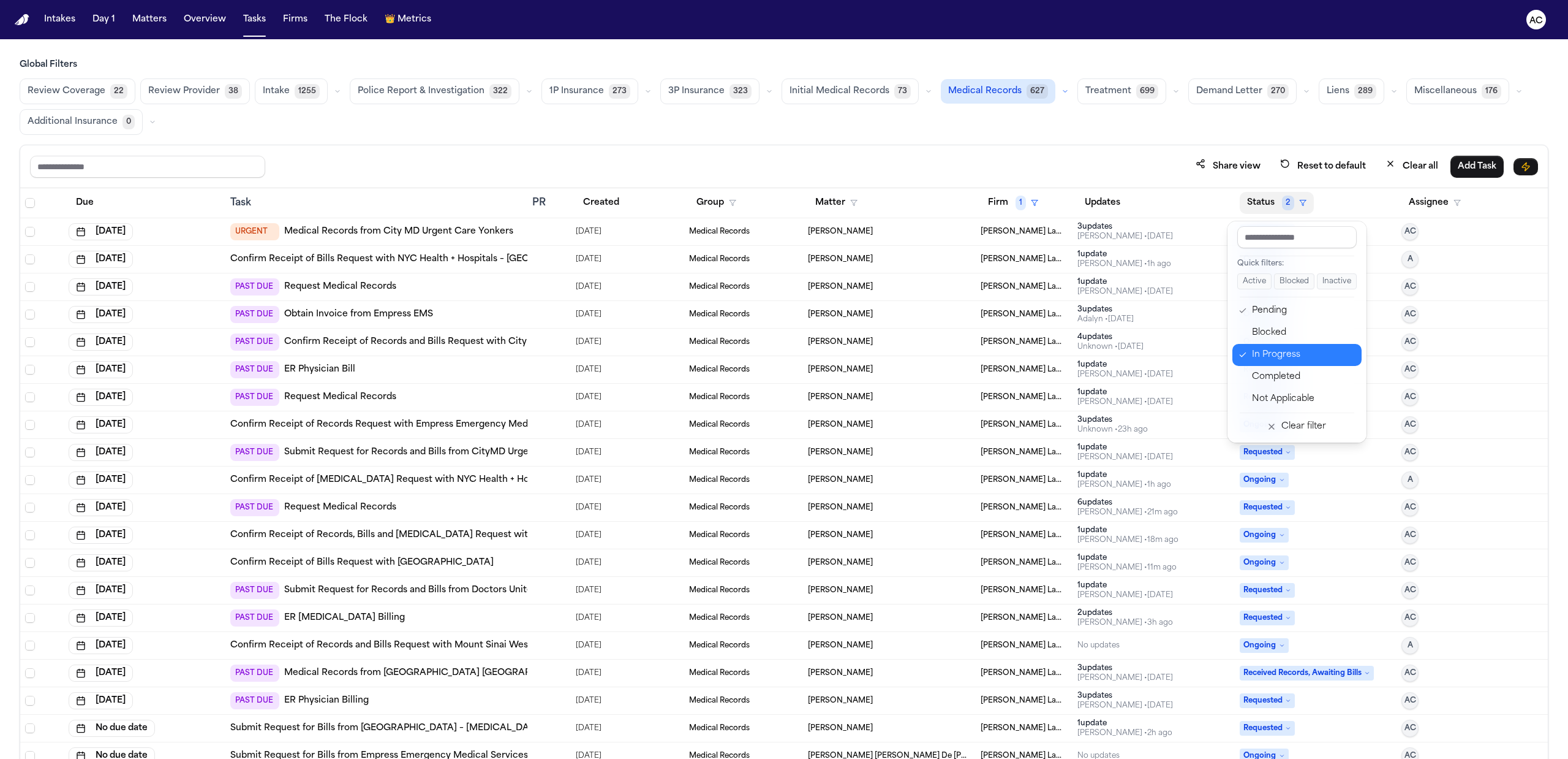
click at [1294, 359] on div "In Progress" at bounding box center [1303, 354] width 102 height 15
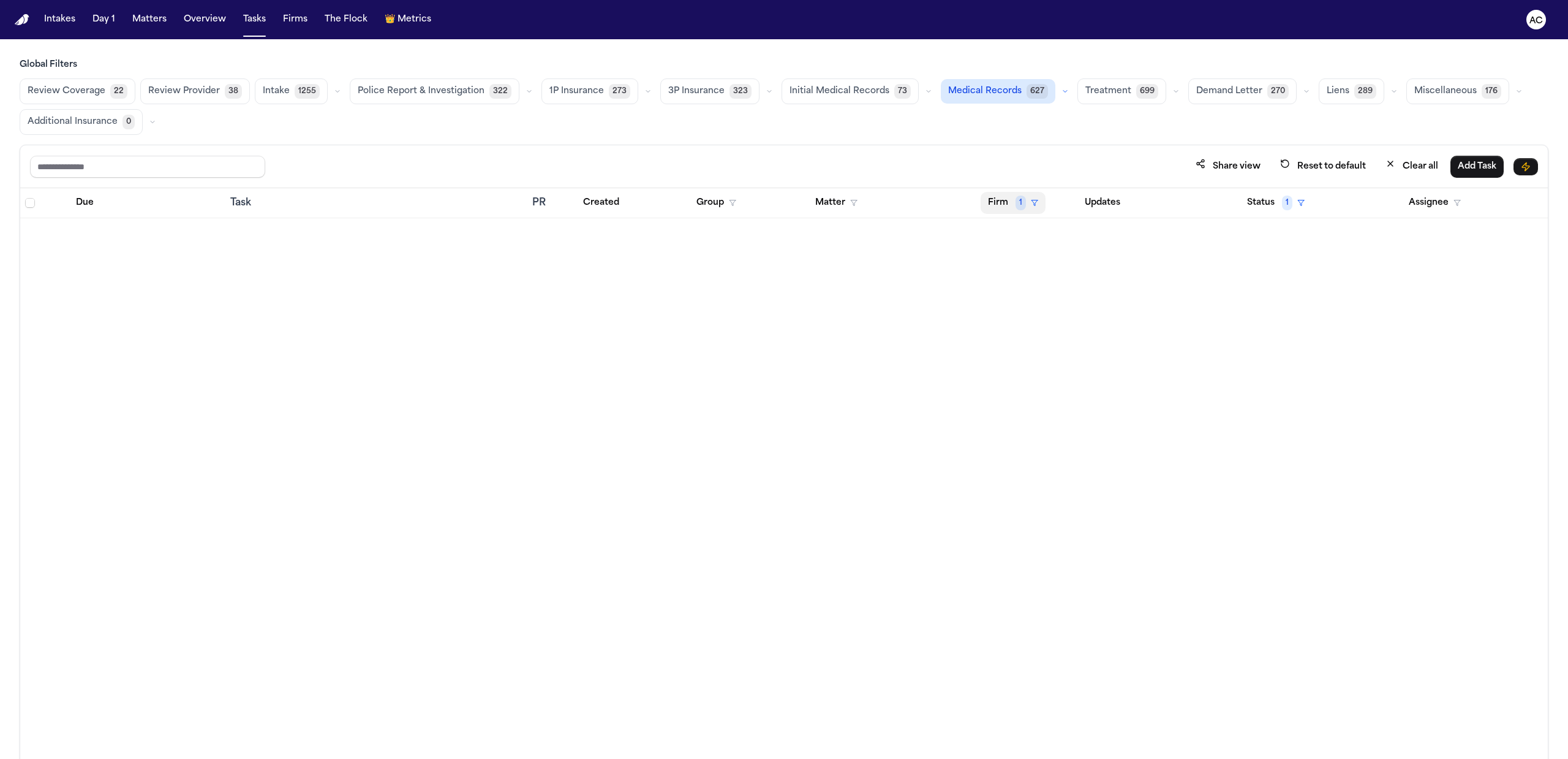
click at [1026, 203] on button "Firm 1" at bounding box center [1012, 202] width 65 height 22
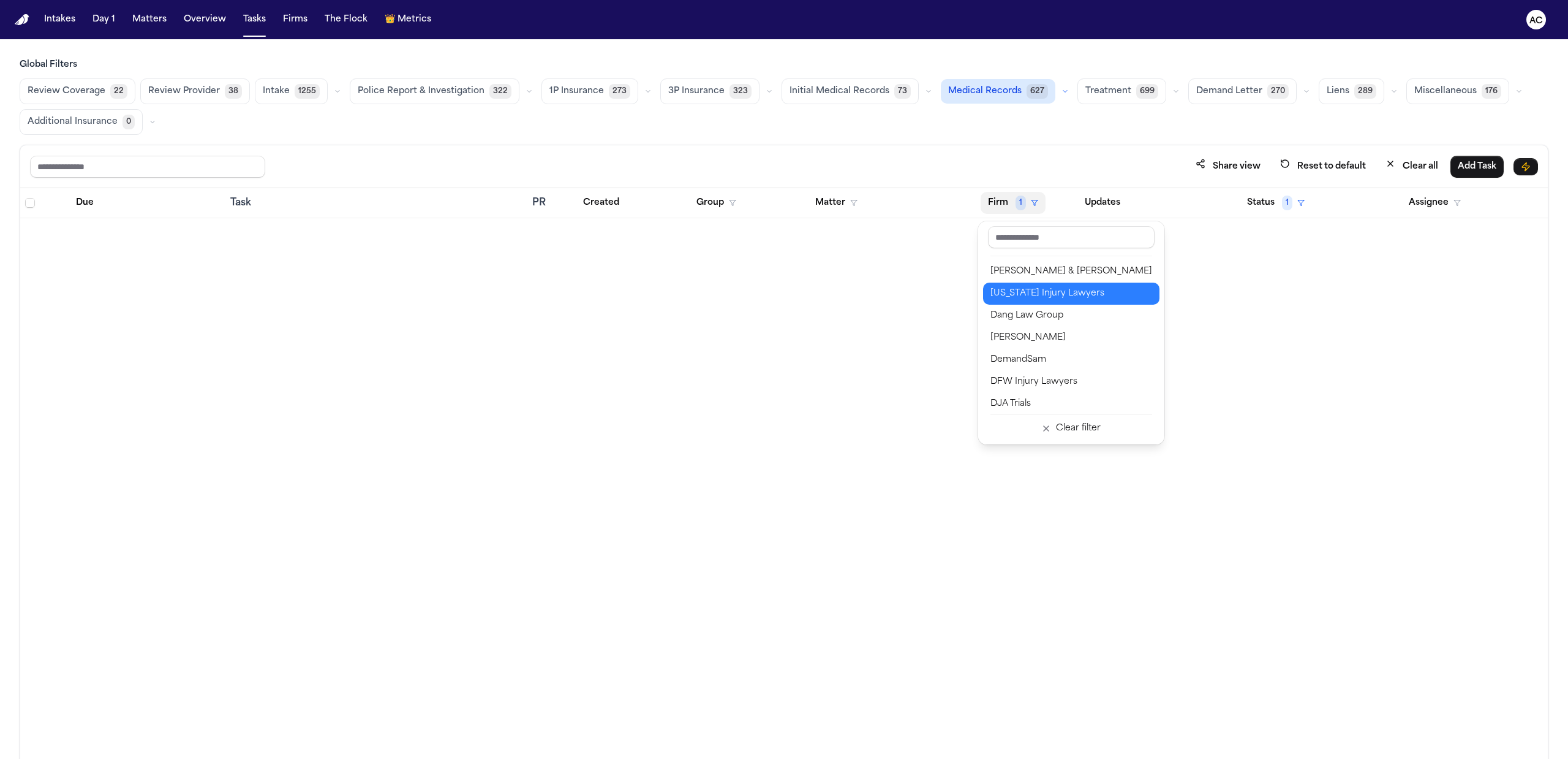
scroll to position [245, 0]
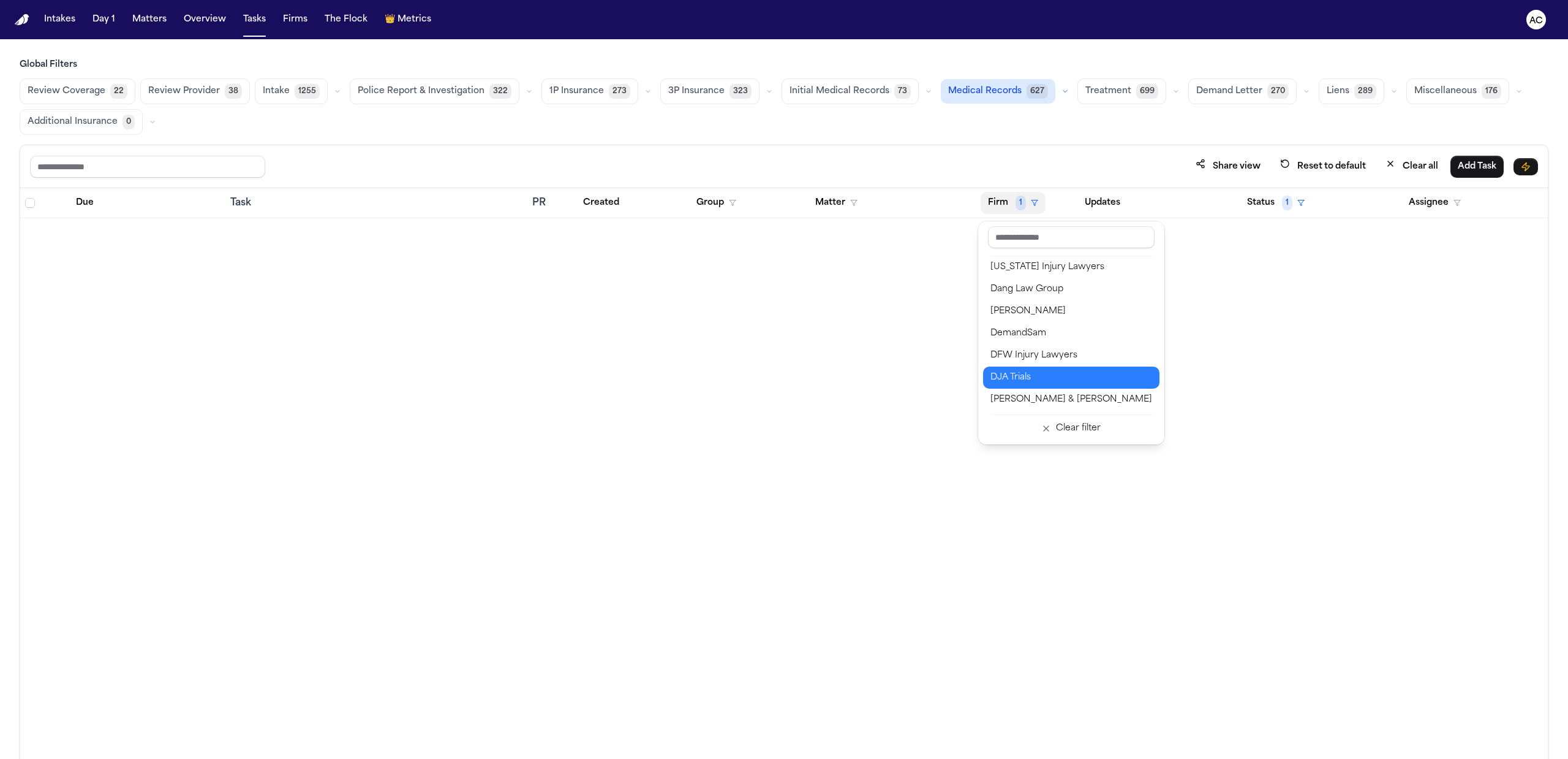
click at [1048, 378] on div "DJA Trials" at bounding box center [1071, 377] width 161 height 15
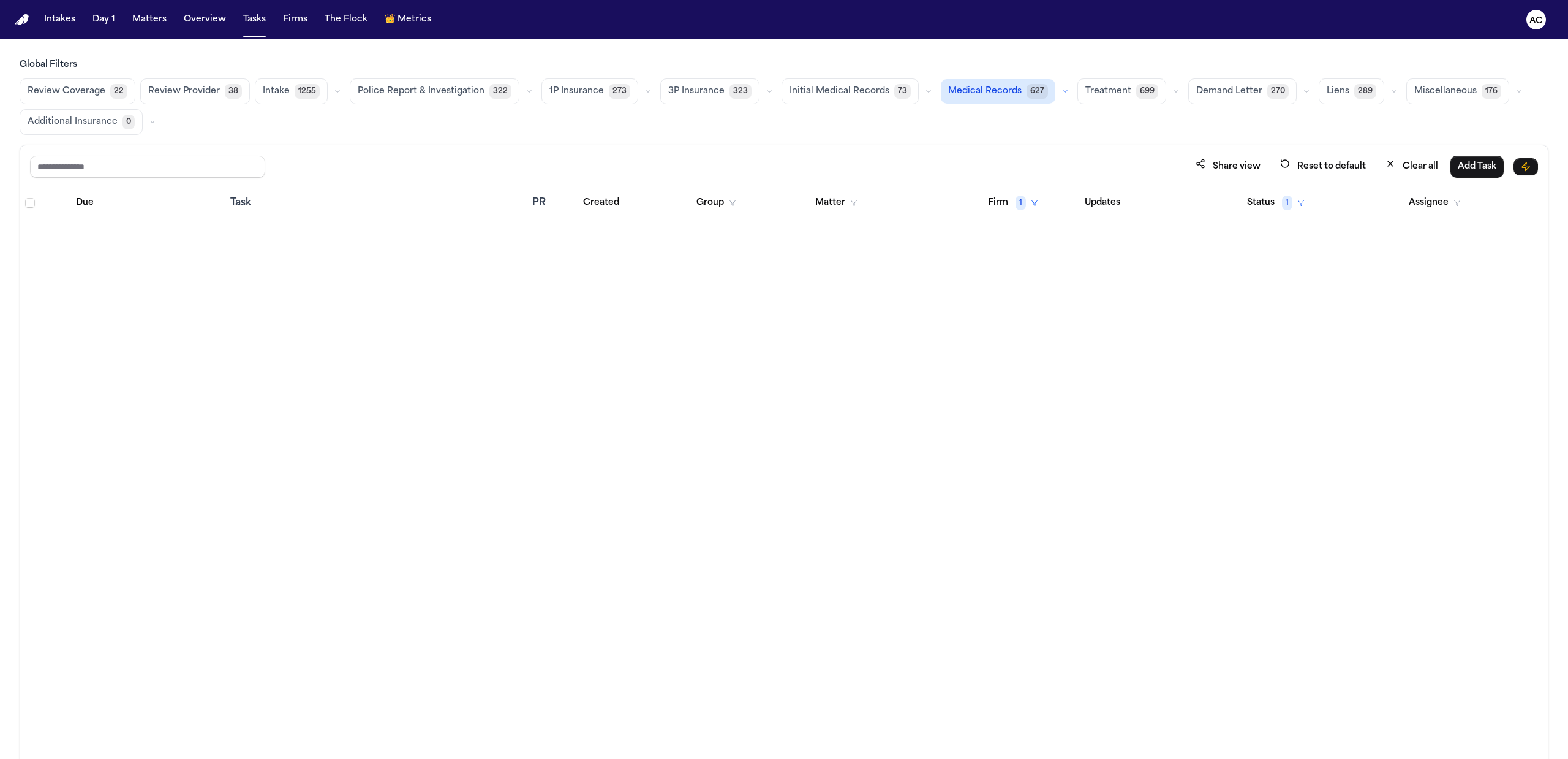
click at [1453, 200] on button "Assignee" at bounding box center [1435, 202] width 67 height 22
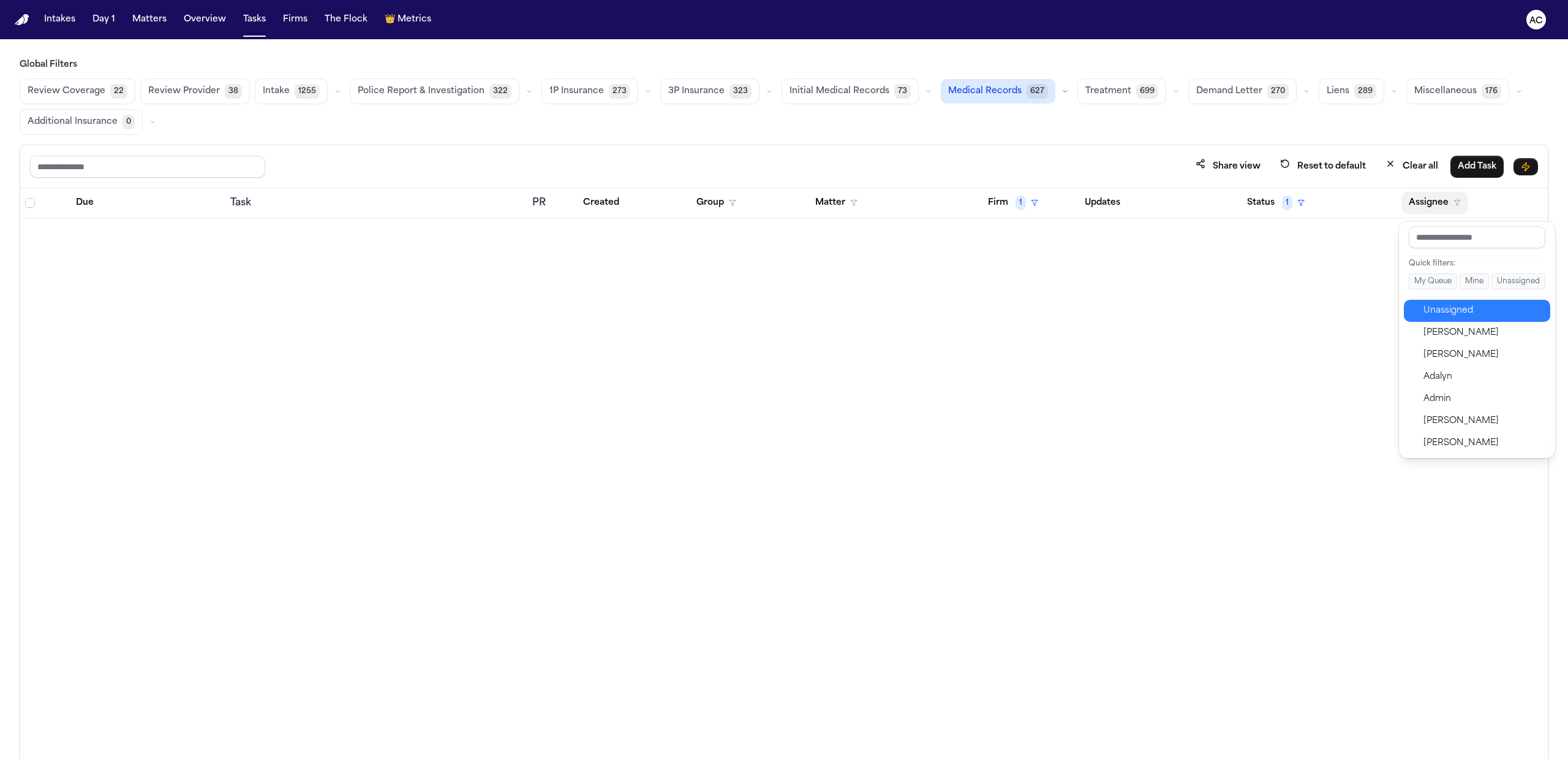
click at [1483, 308] on div "Unassigned" at bounding box center [1483, 311] width 119 height 15
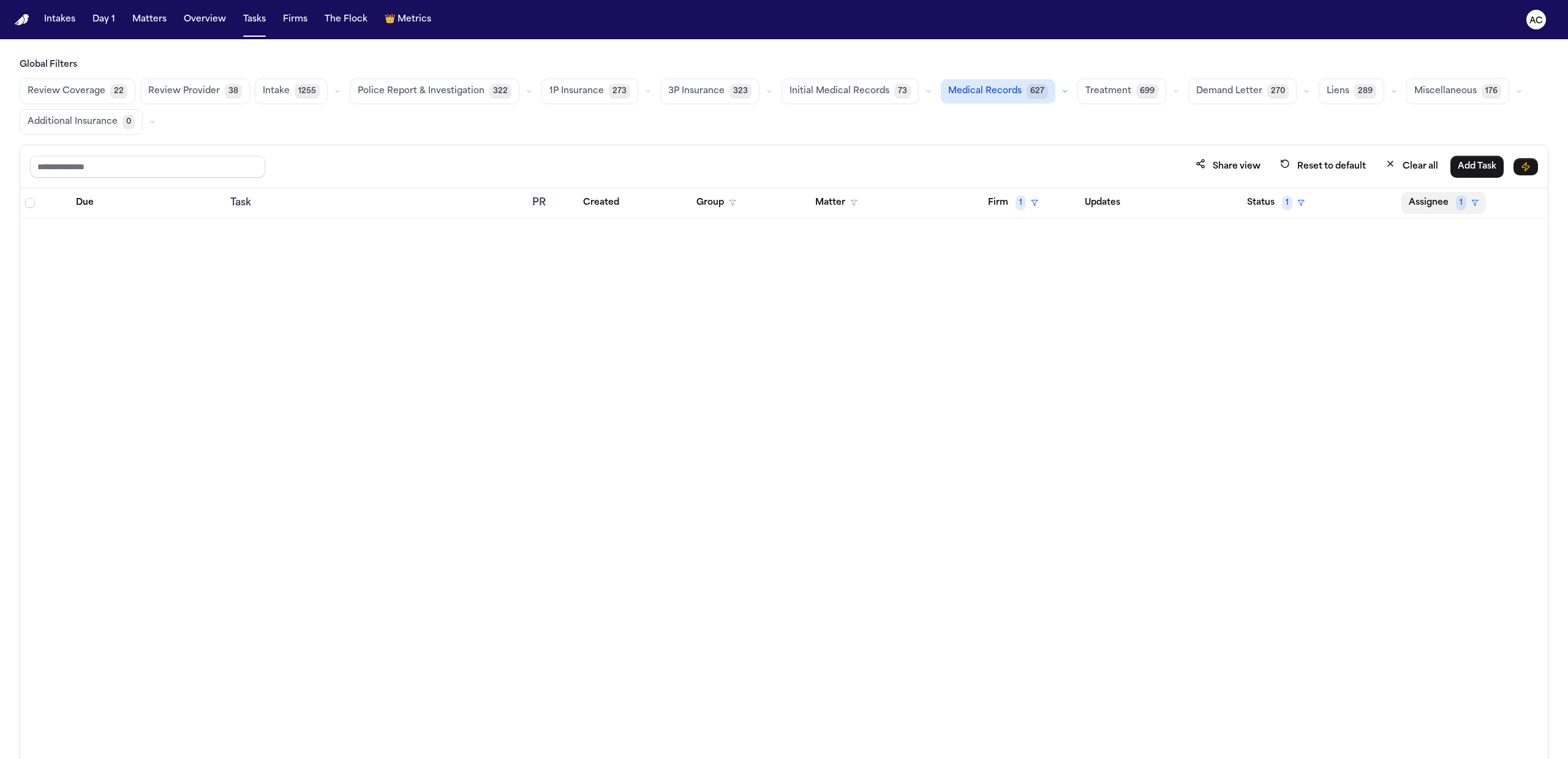
click at [1442, 201] on button "Assignee 1" at bounding box center [1443, 202] width 85 height 22
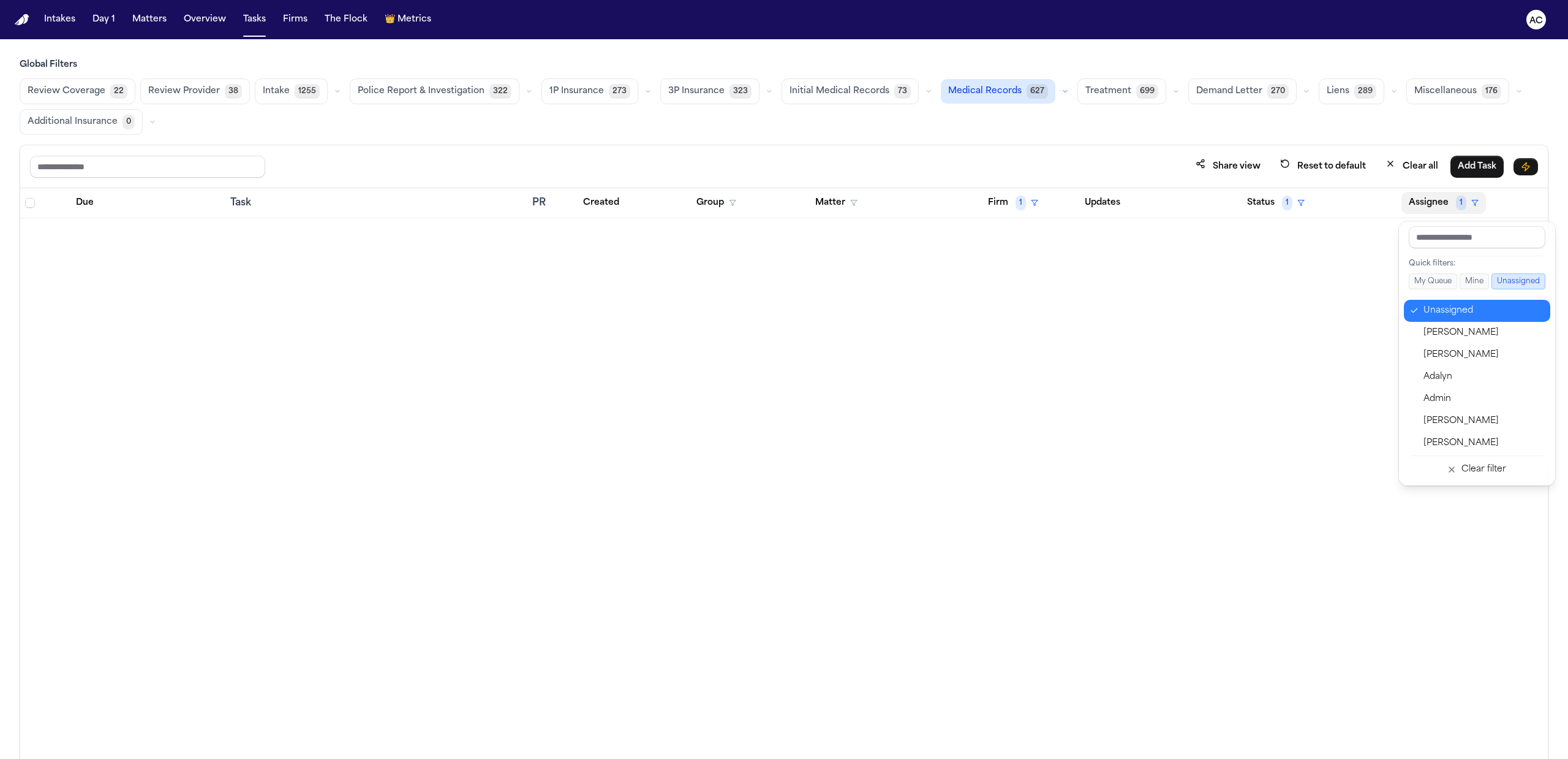
click at [1458, 311] on div "Unassigned" at bounding box center [1483, 311] width 119 height 15
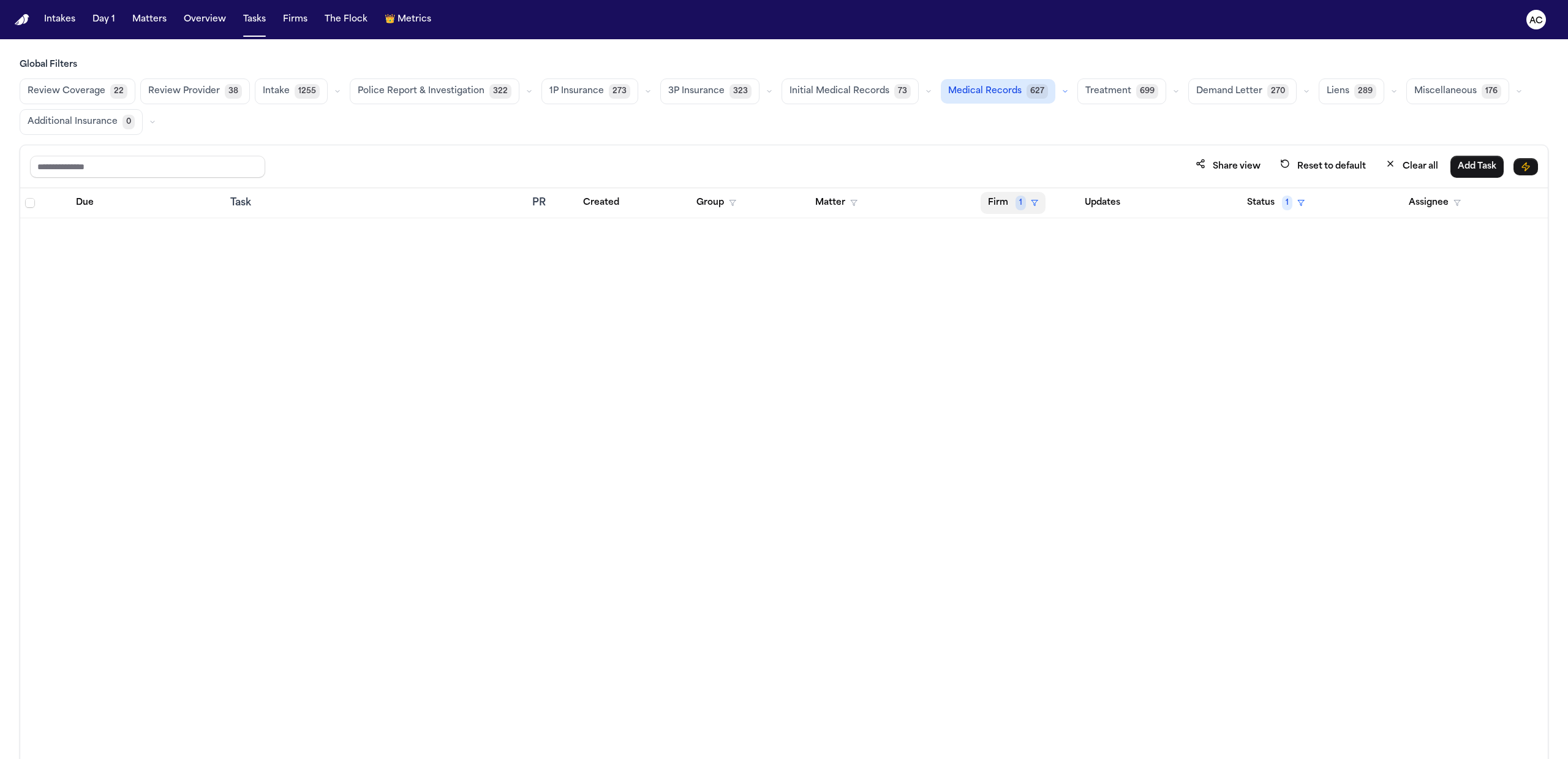
drag, startPoint x: 1037, startPoint y: 199, endPoint x: 1042, endPoint y: 221, distance: 22.6
click at [1036, 199] on button "Firm 1" at bounding box center [1012, 202] width 65 height 22
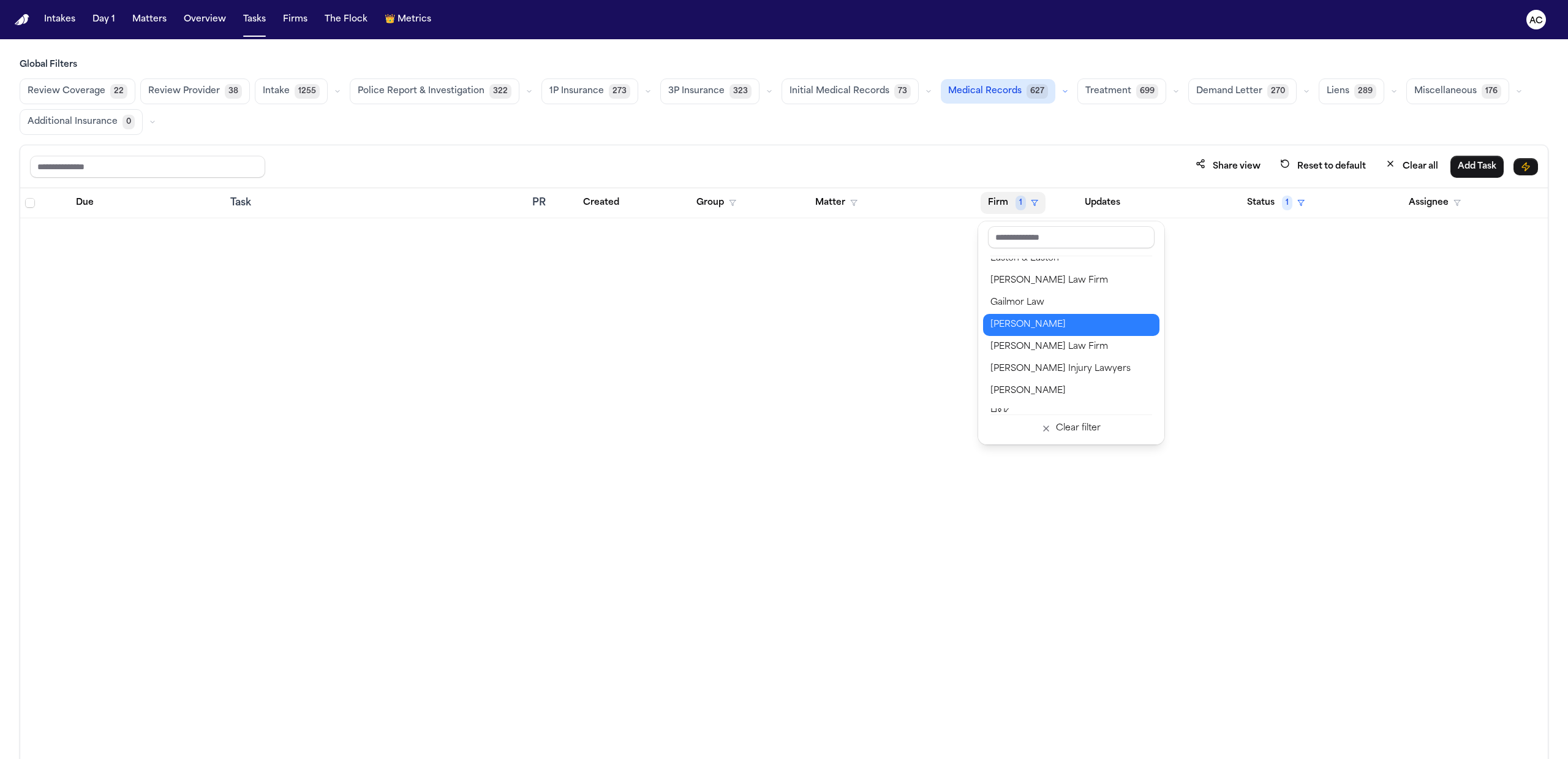
scroll to position [326, 0]
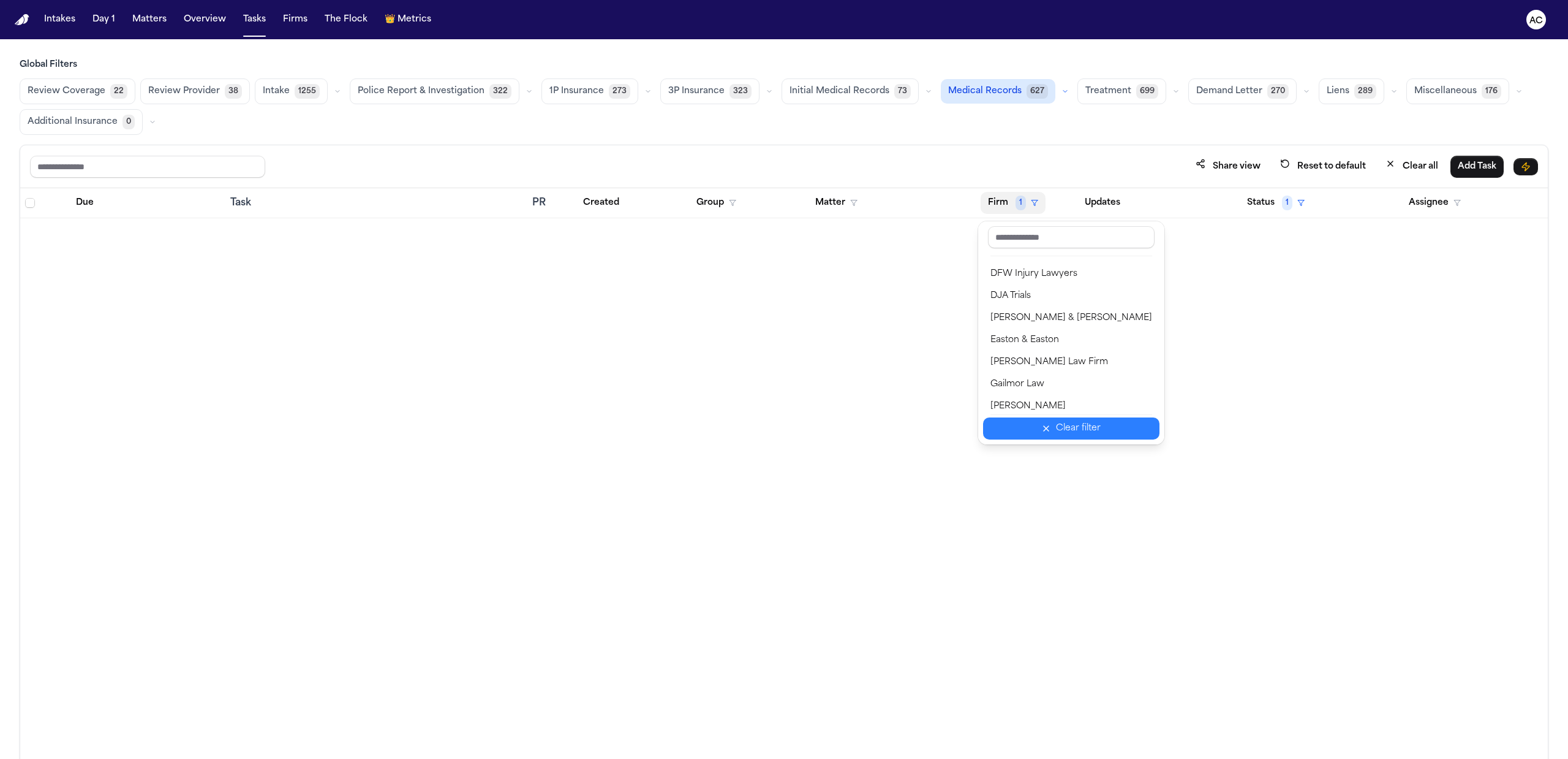
click at [1081, 424] on div "Clear filter" at bounding box center [1078, 428] width 44 height 15
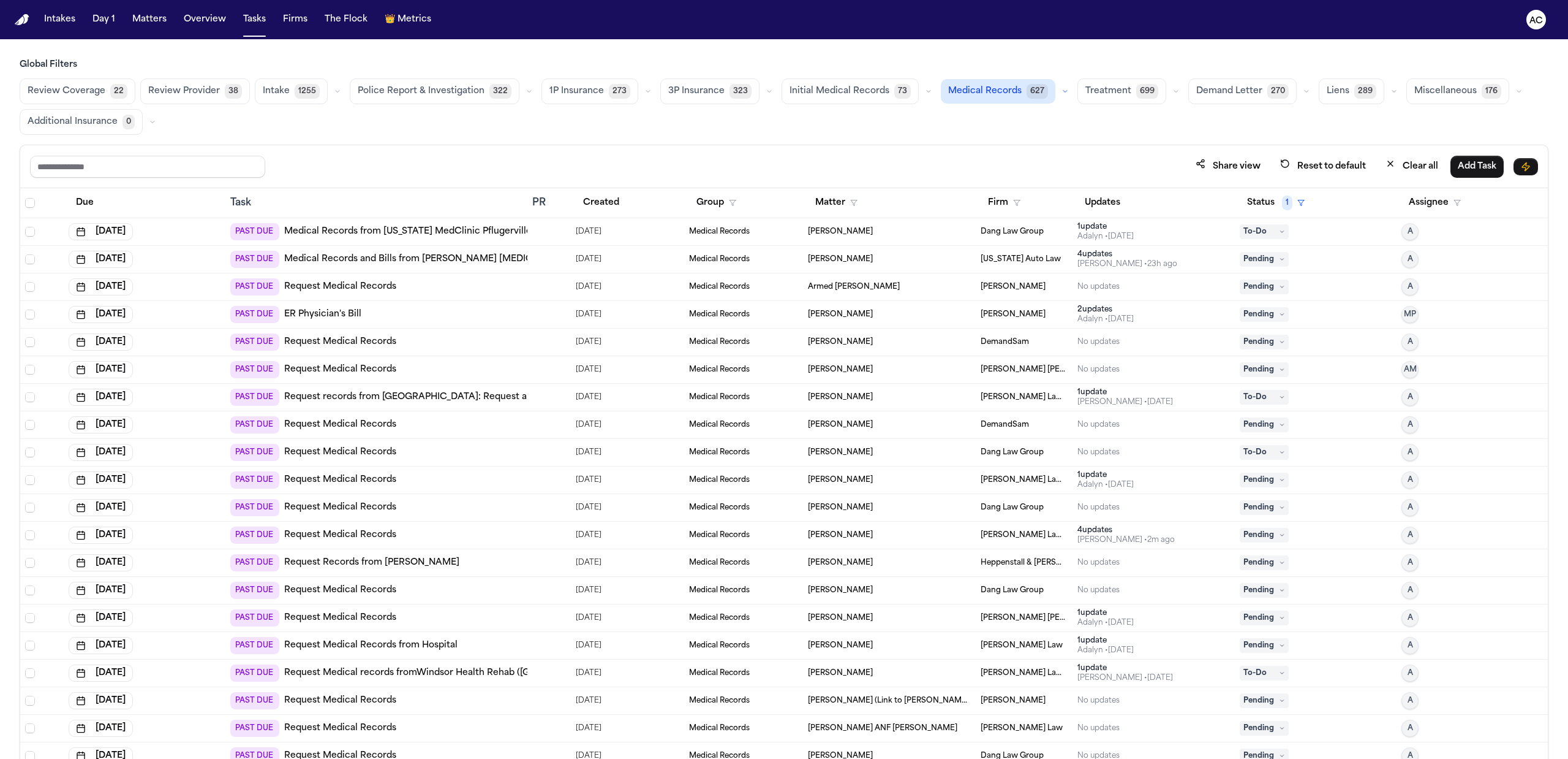
click at [827, 104] on div "Review Coverage 22 Review Provider 38 Intake 1255 Police Report & Investigation…" at bounding box center [783, 106] width 1529 height 57
click at [834, 99] on button "Initial Medical Records 73" at bounding box center [849, 91] width 137 height 25
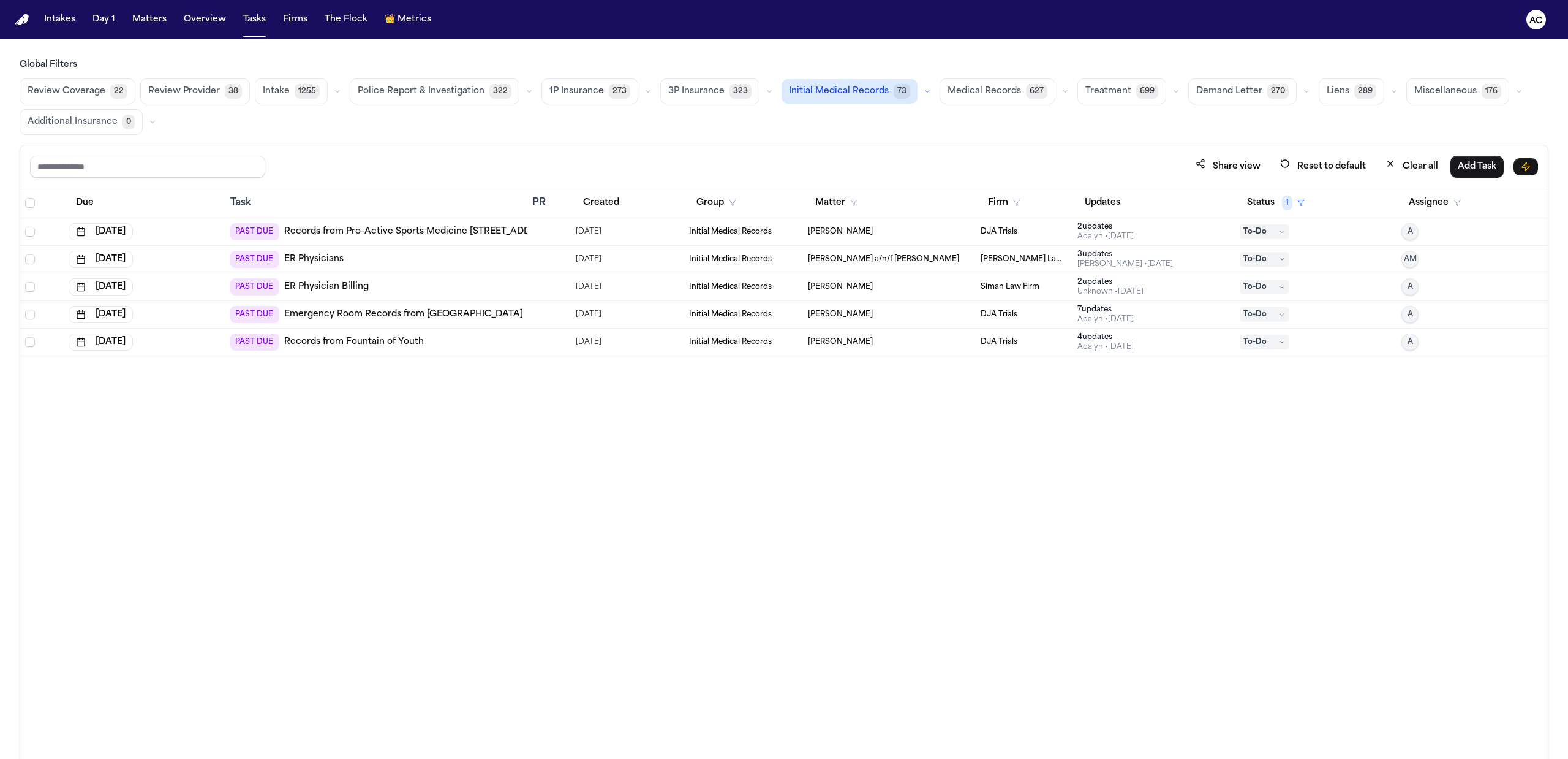
click at [308, 263] on link "ER Physicians" at bounding box center [314, 259] width 59 height 12
click at [980, 96] on span "Medical Records" at bounding box center [985, 92] width 73 height 12
click at [862, 92] on span "Initial Medical Records" at bounding box center [839, 92] width 99 height 12
click at [487, 233] on link "Records from Pro-Active Sports Medicine 340 S Glendora Ave #2 Glendora, Ca. 917…" at bounding box center [433, 231] width 297 height 12
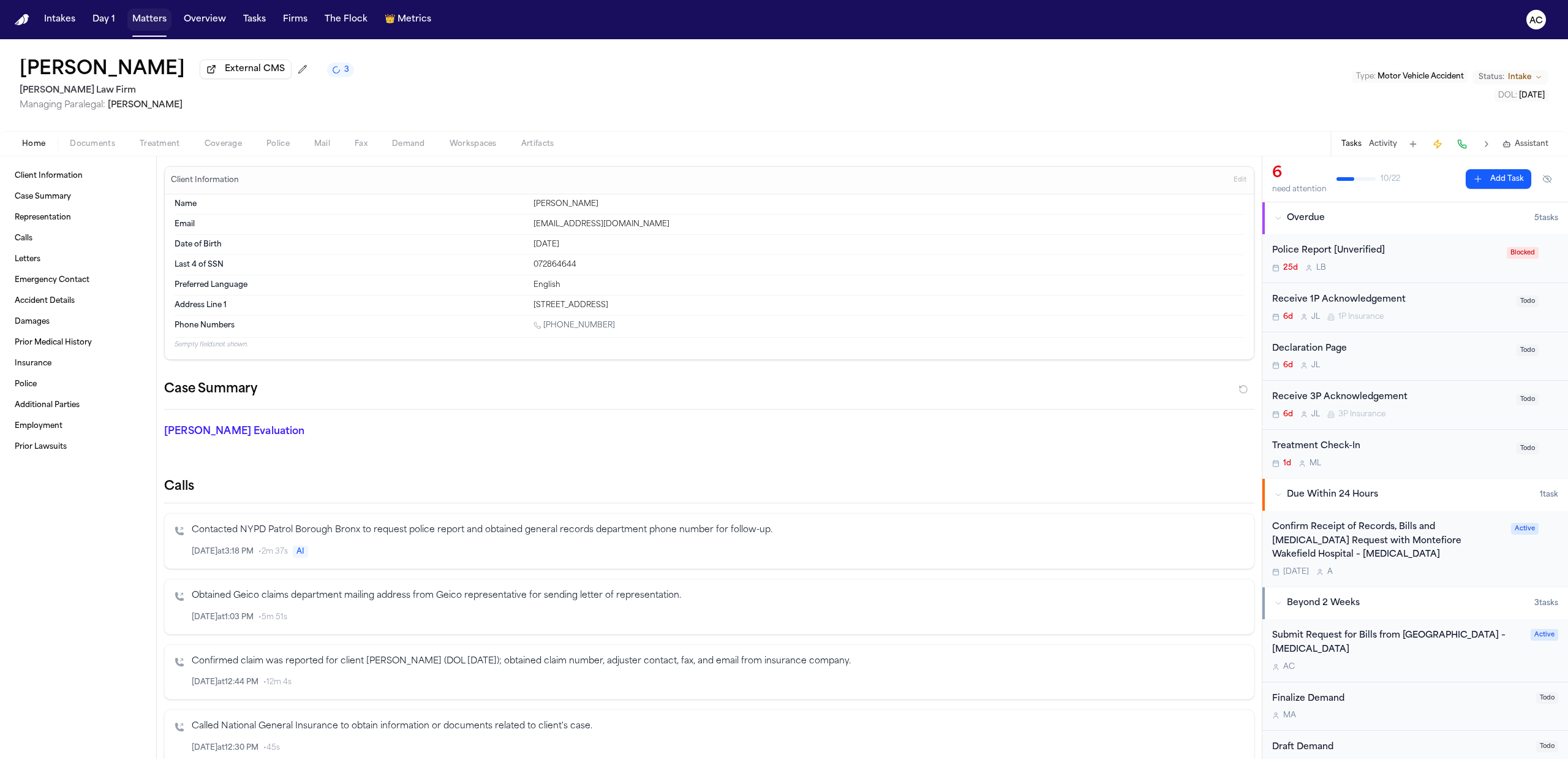
click at [147, 21] on button "Matters" at bounding box center [149, 19] width 44 height 22
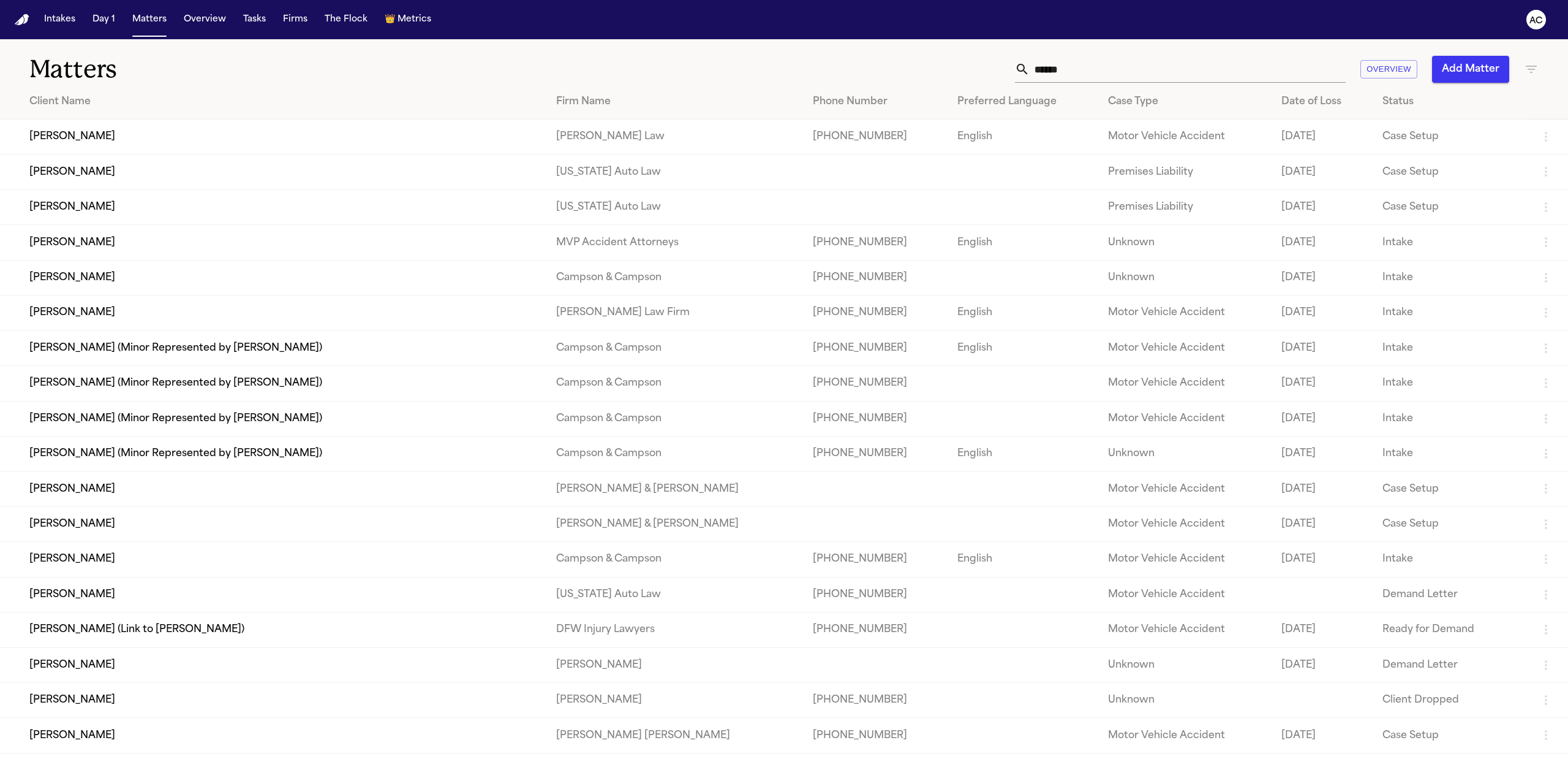
click at [1156, 72] on input "******" at bounding box center [1188, 69] width 316 height 27
drag, startPoint x: 1155, startPoint y: 66, endPoint x: 845, endPoint y: 61, distance: 310.0
click at [845, 61] on div "****** Overview Add Matter" at bounding box center [1012, 69] width 1053 height 27
drag, startPoint x: 1083, startPoint y: 67, endPoint x: 1089, endPoint y: 72, distance: 7.8
click at [1086, 67] on input "******" at bounding box center [1188, 69] width 316 height 27
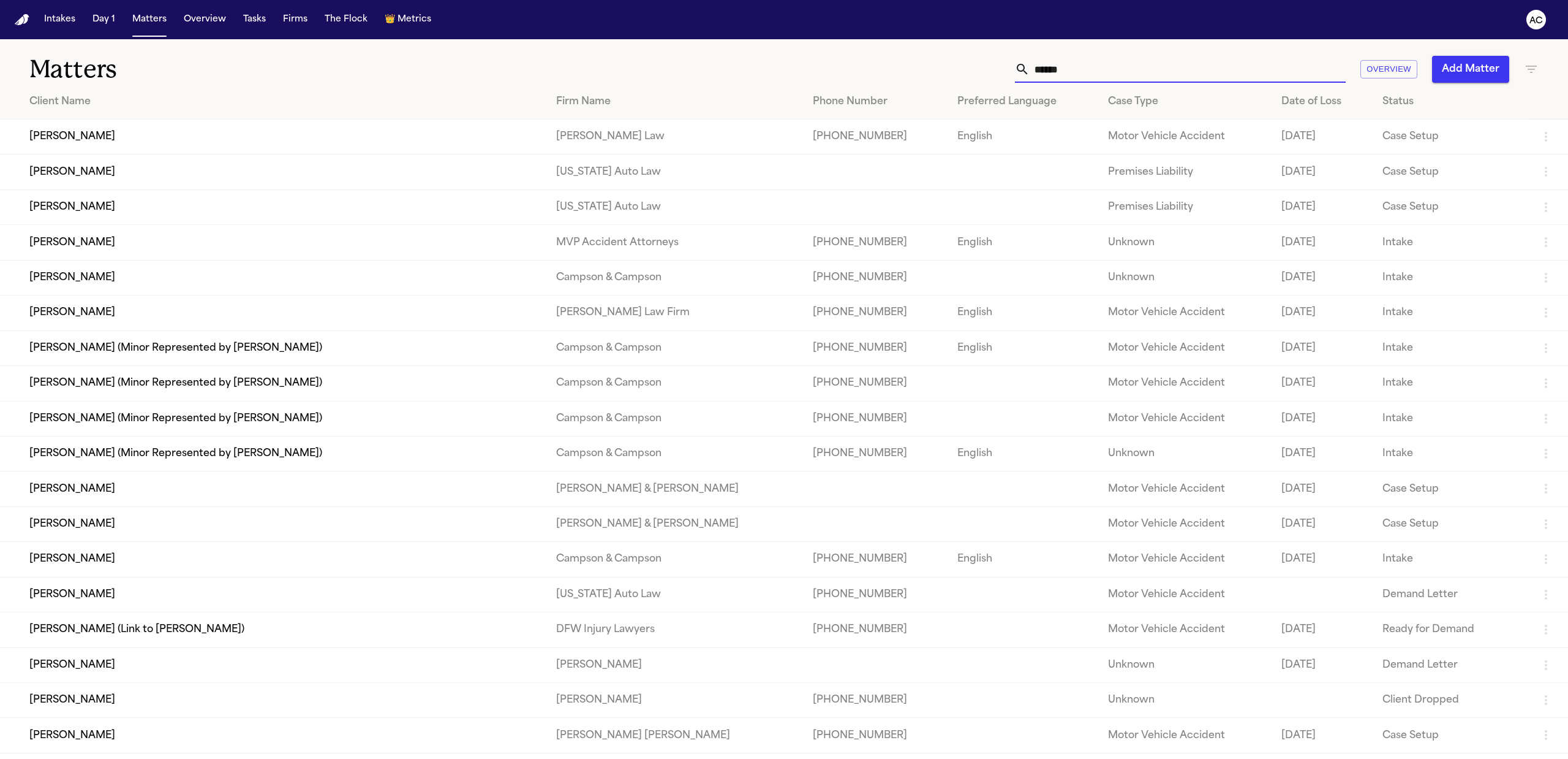
click at [1094, 72] on input "******" at bounding box center [1188, 69] width 316 height 27
drag, startPoint x: 999, startPoint y: 71, endPoint x: 958, endPoint y: 66, distance: 41.3
click at [958, 66] on div "****** Overview Add Matter" at bounding box center [1012, 69] width 1053 height 27
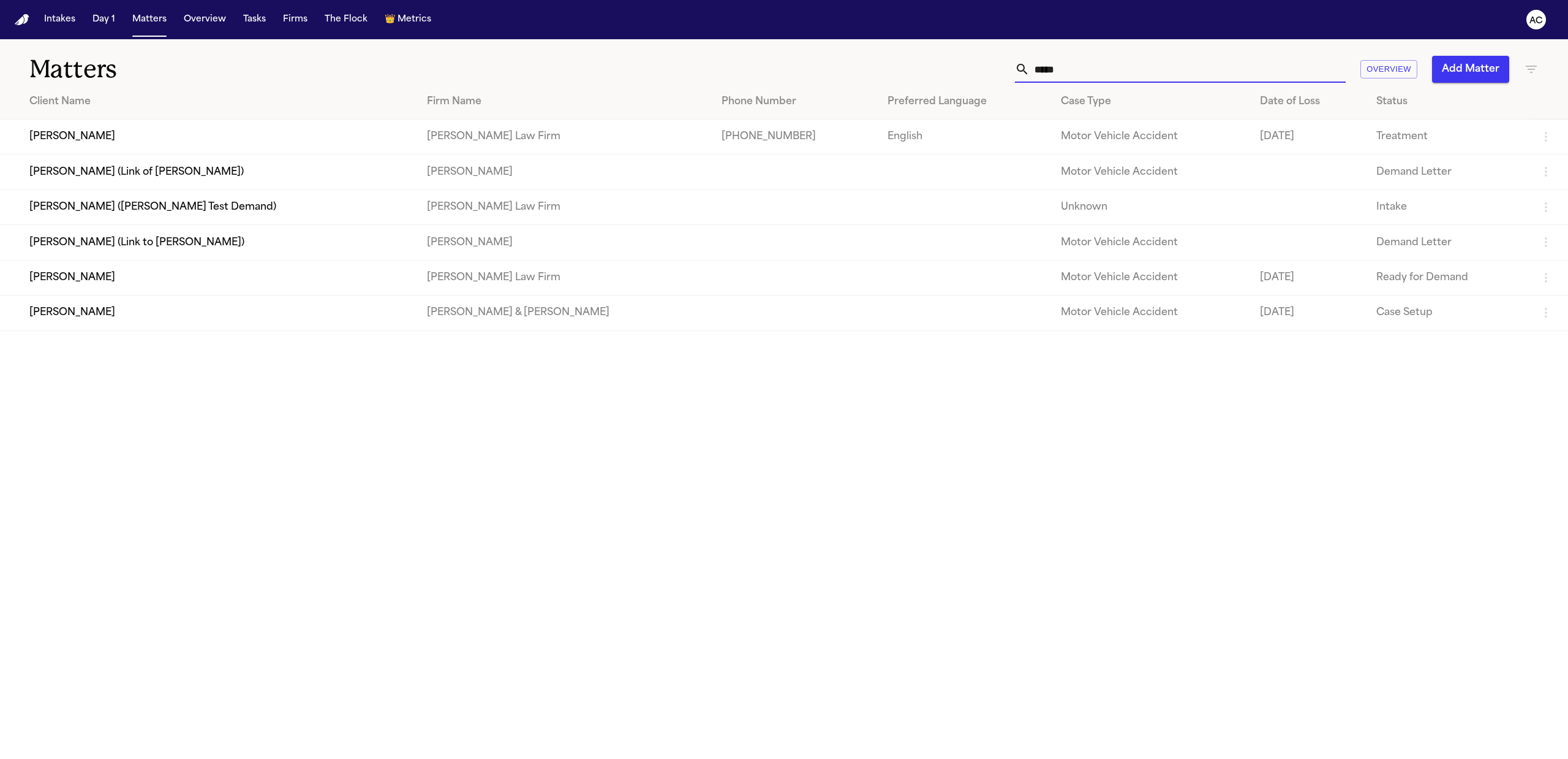
type input "******"
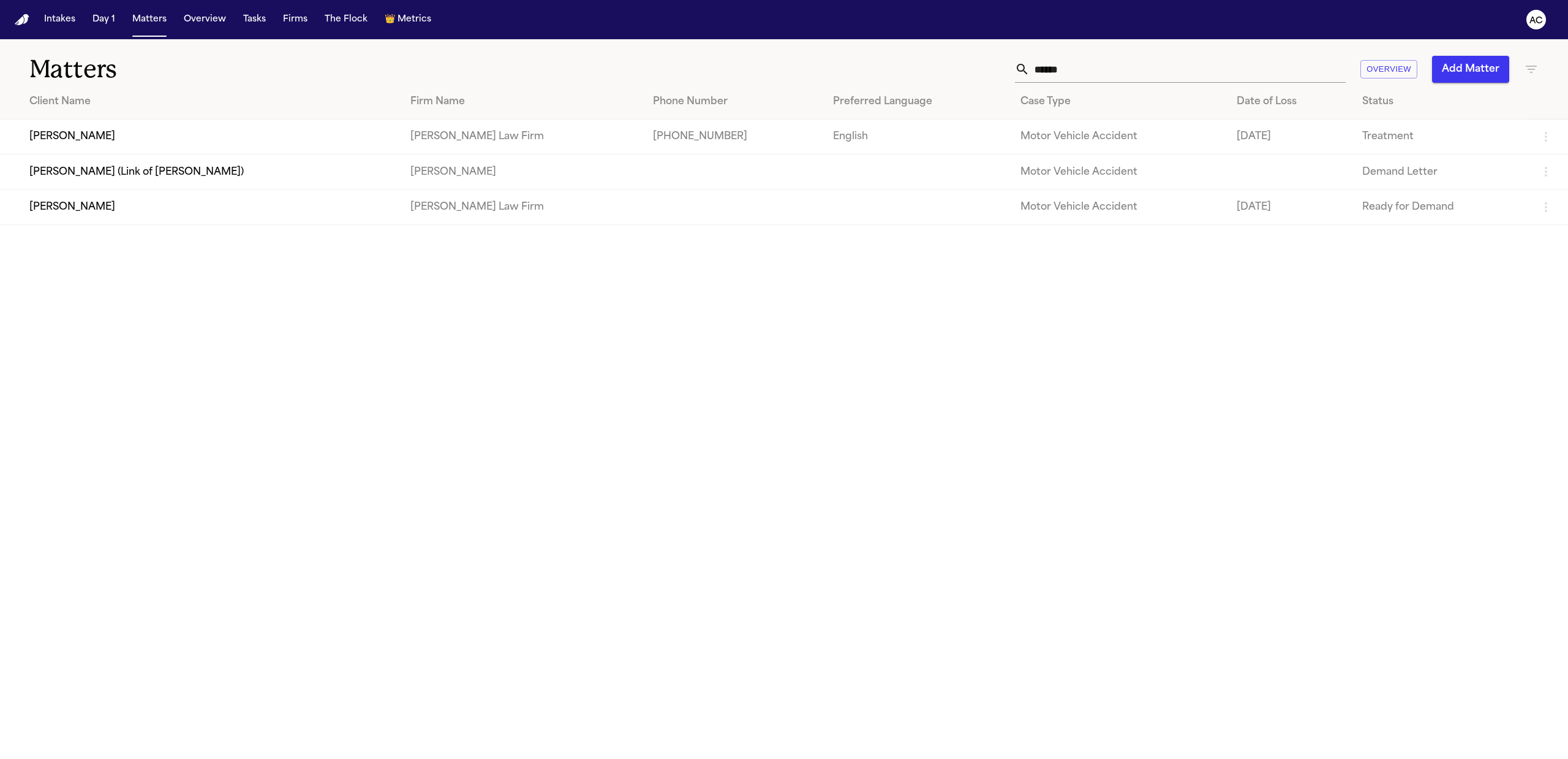
click at [79, 211] on td "[PERSON_NAME]" at bounding box center [200, 207] width 400 height 35
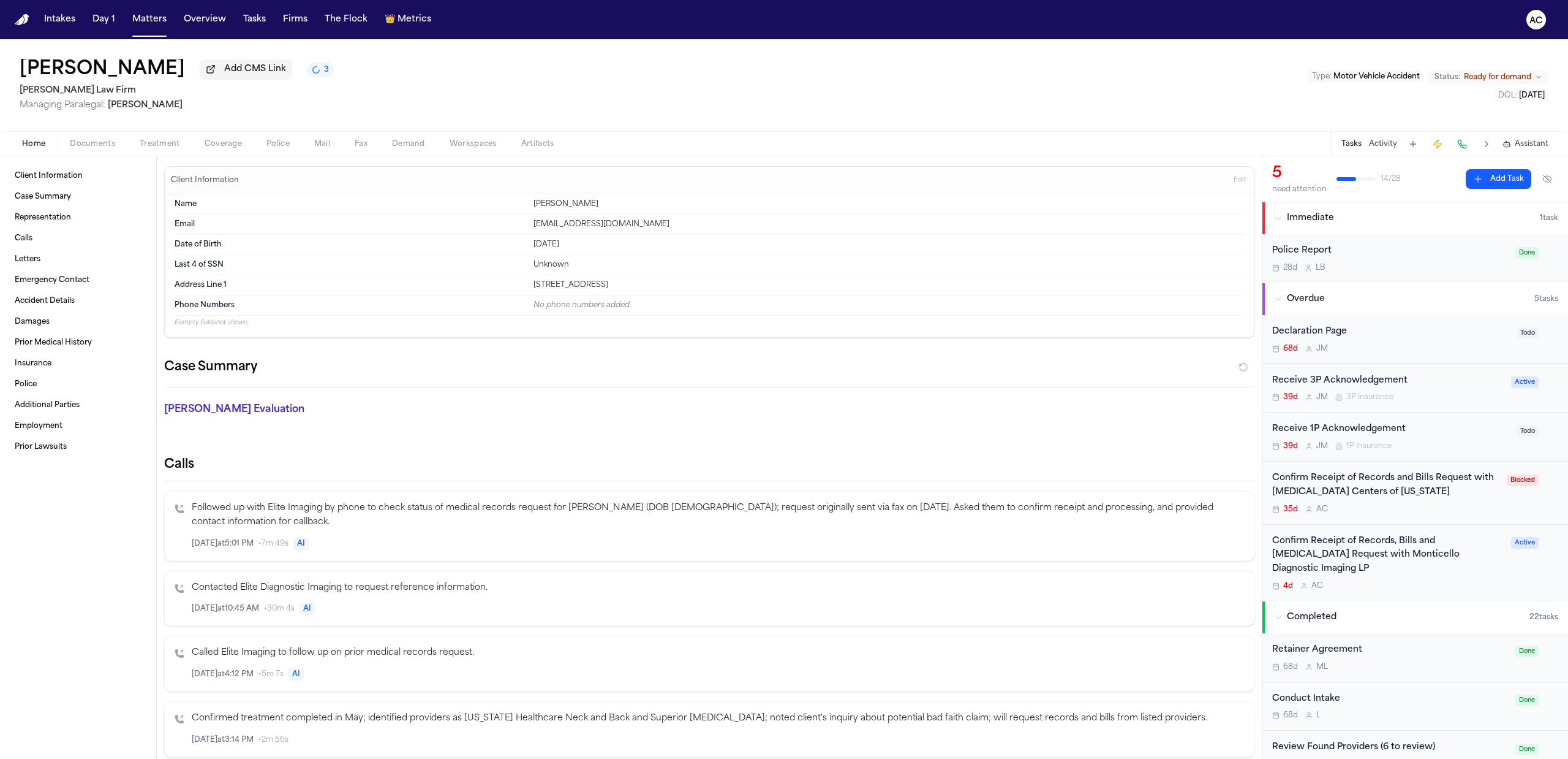
click at [1326, 482] on div "Confirm Receipt of Records and Bills Request with [MEDICAL_DATA] Centers of [US…" at bounding box center [1386, 485] width 228 height 28
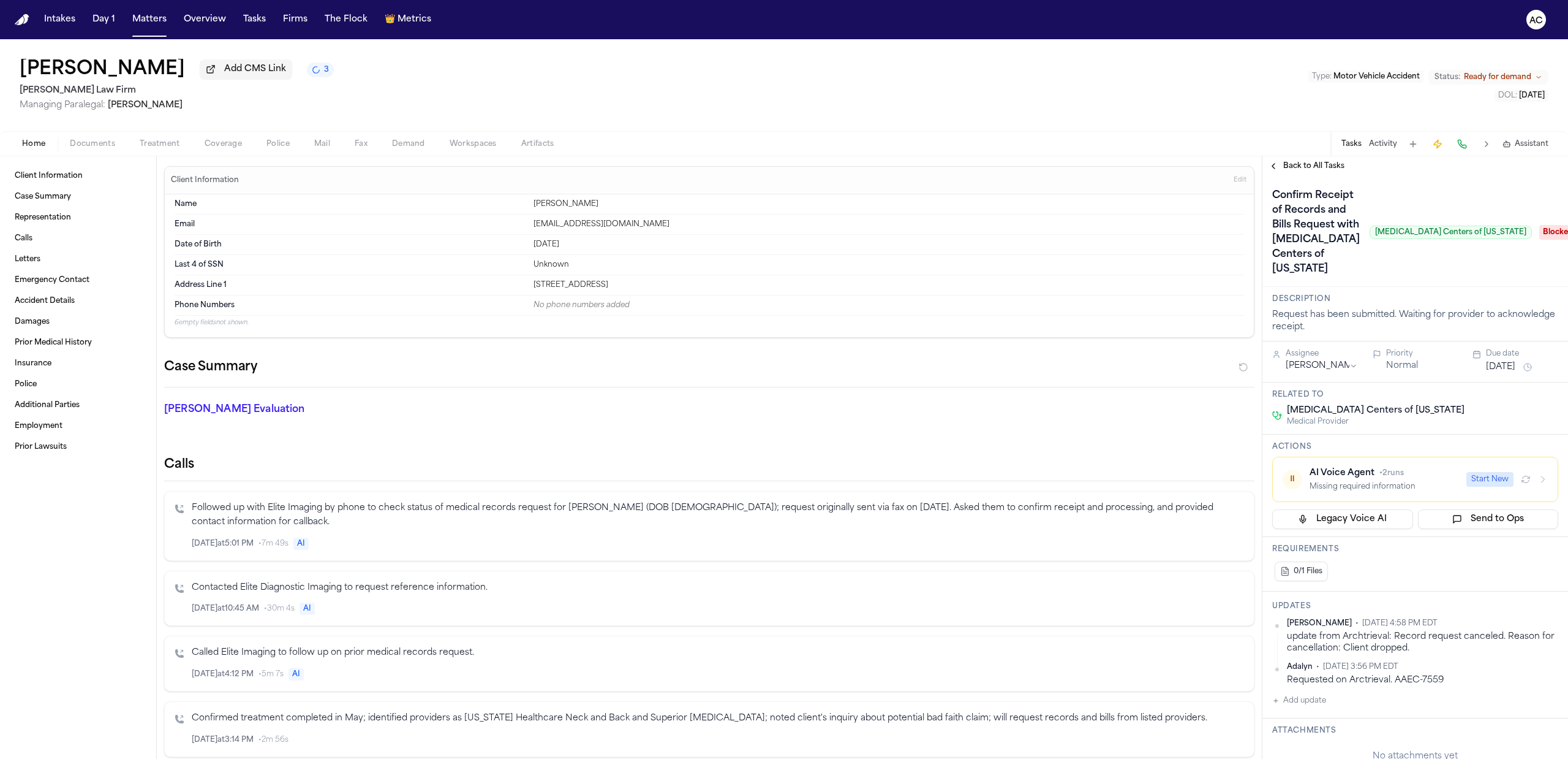
click at [1312, 167] on span "Back to All Tasks" at bounding box center [1313, 166] width 61 height 10
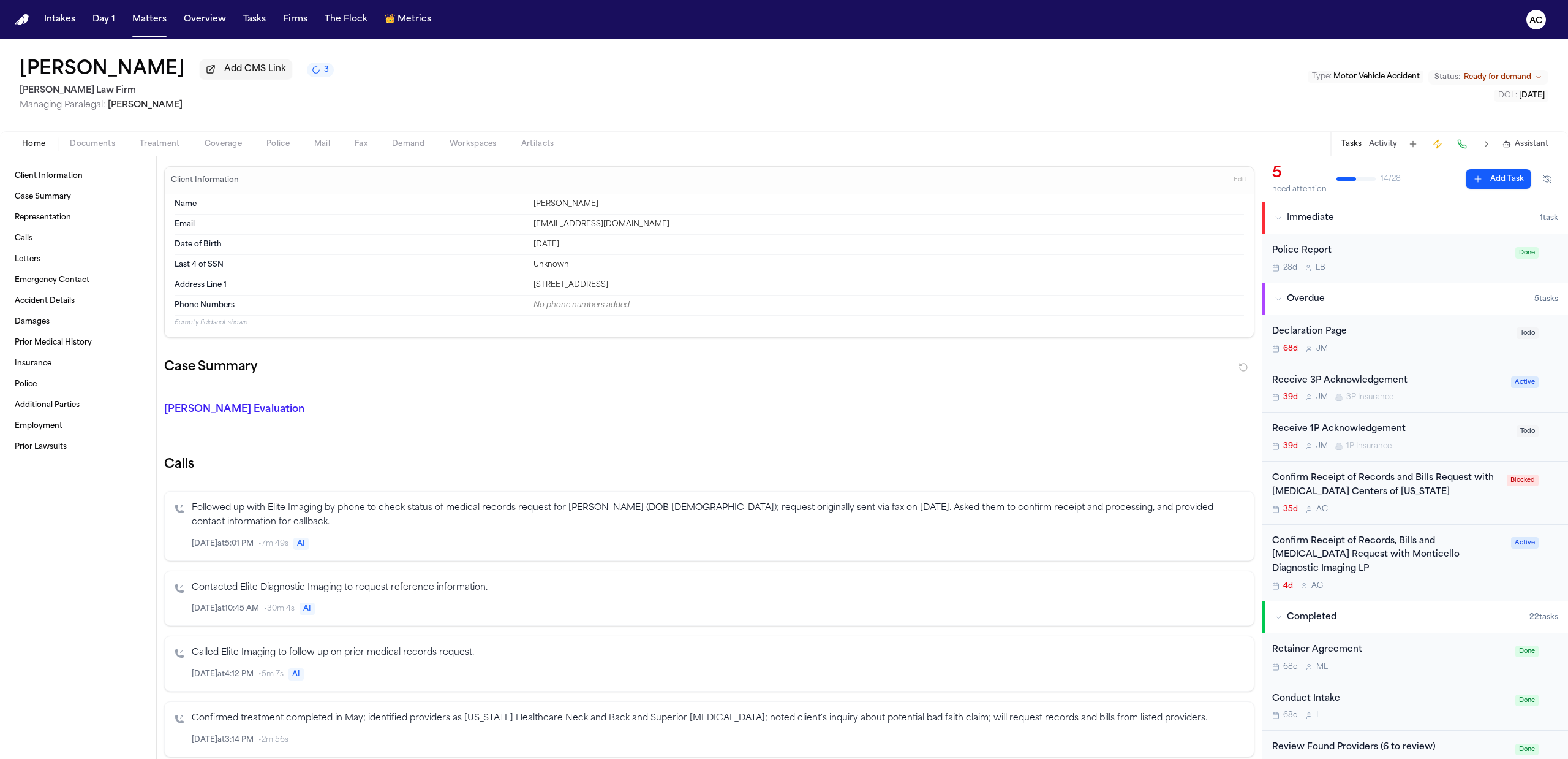
click at [1401, 557] on div "Confirm Receipt of Records, Bills and [MEDICAL_DATA] Request with Monticello Di…" at bounding box center [1387, 555] width 231 height 42
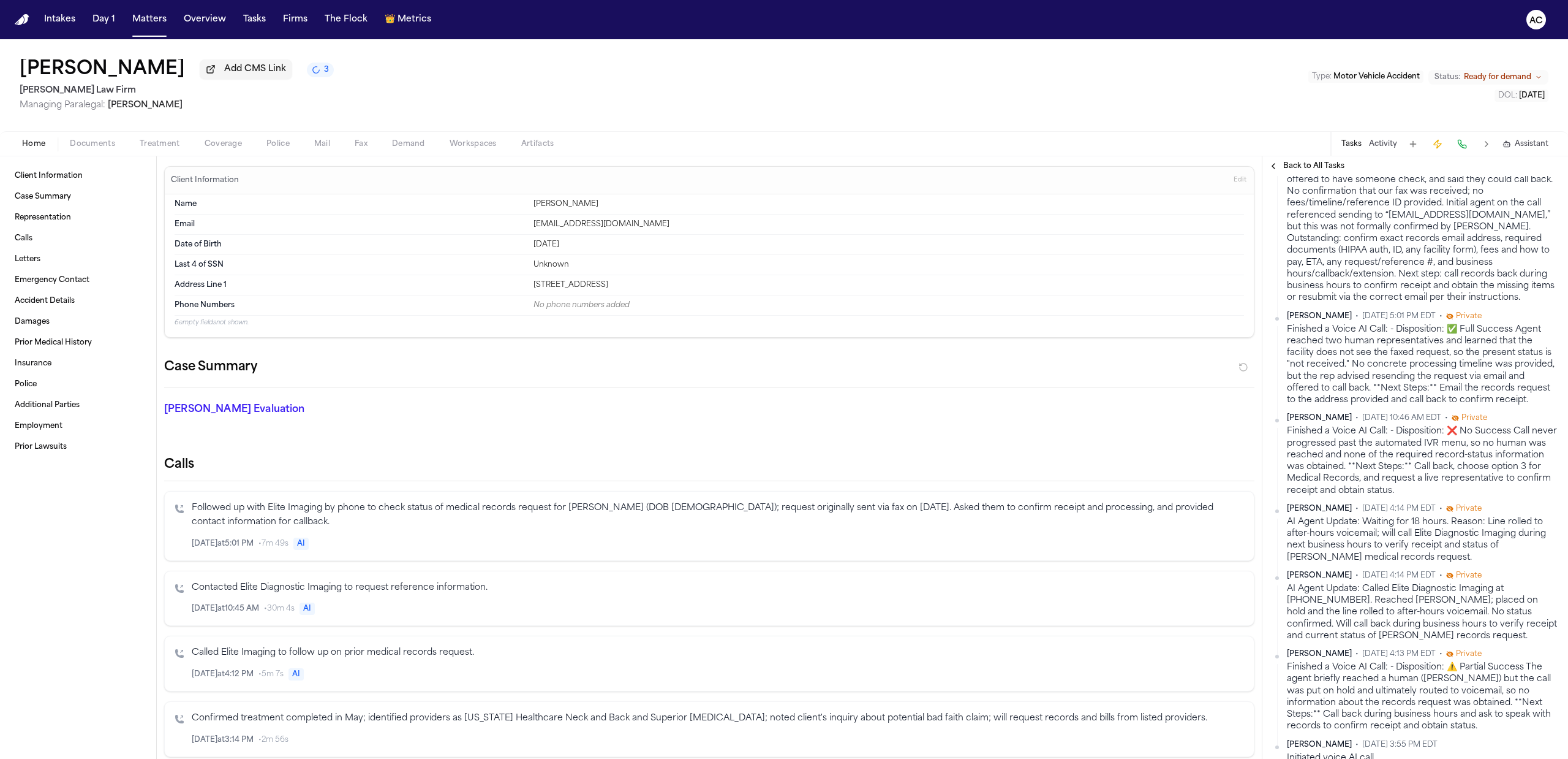
scroll to position [571, 0]
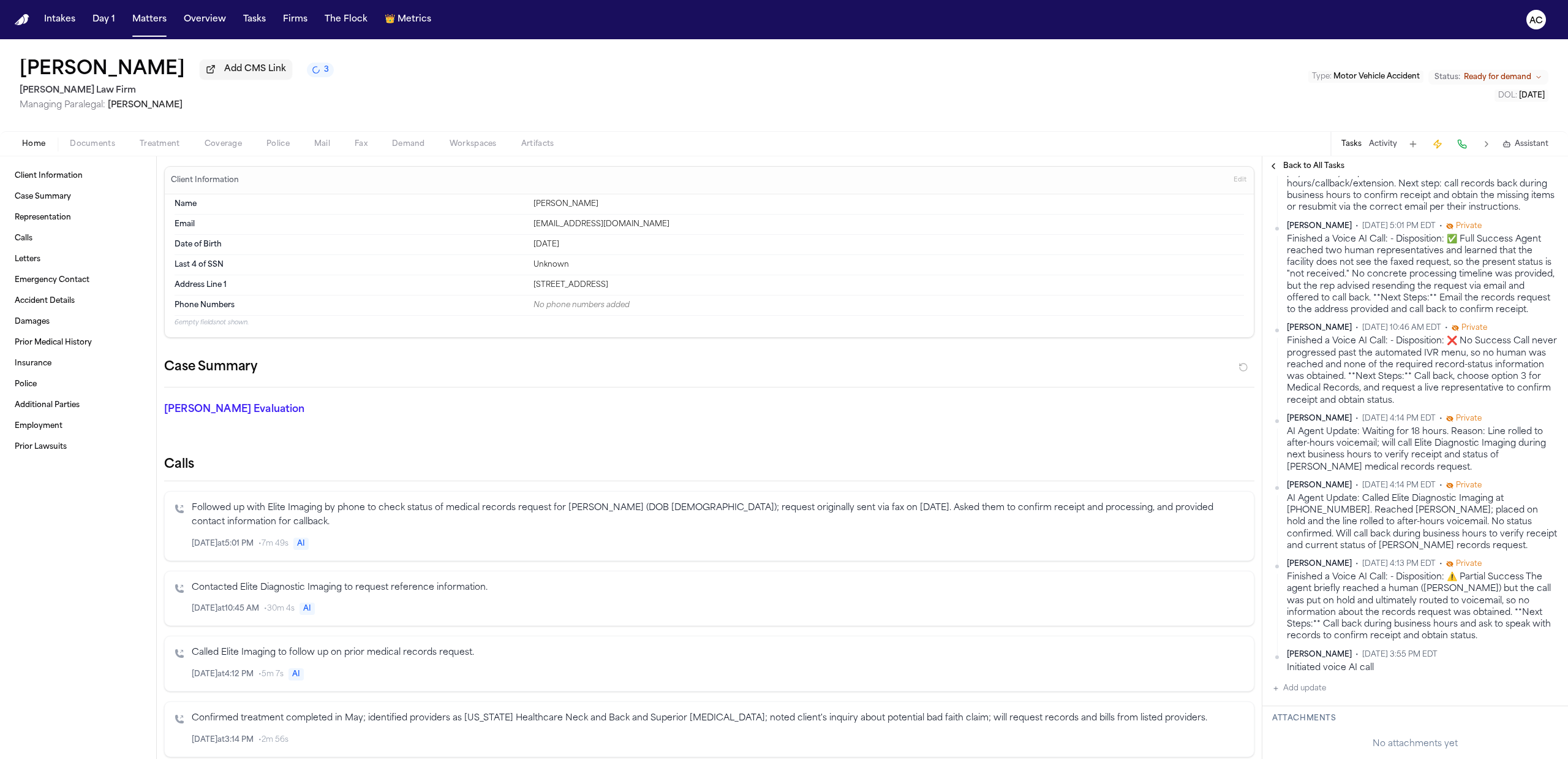
click at [1311, 695] on button "Add update" at bounding box center [1299, 687] width 54 height 15
click at [1293, 732] on button "Private" at bounding box center [1296, 727] width 10 height 10
drag, startPoint x: 1343, startPoint y: 711, endPoint x: 1343, endPoint y: 723, distance: 12.0
click at [1343, 710] on textarea "Add your update" at bounding box center [1422, 698] width 262 height 24
type textarea "**********"
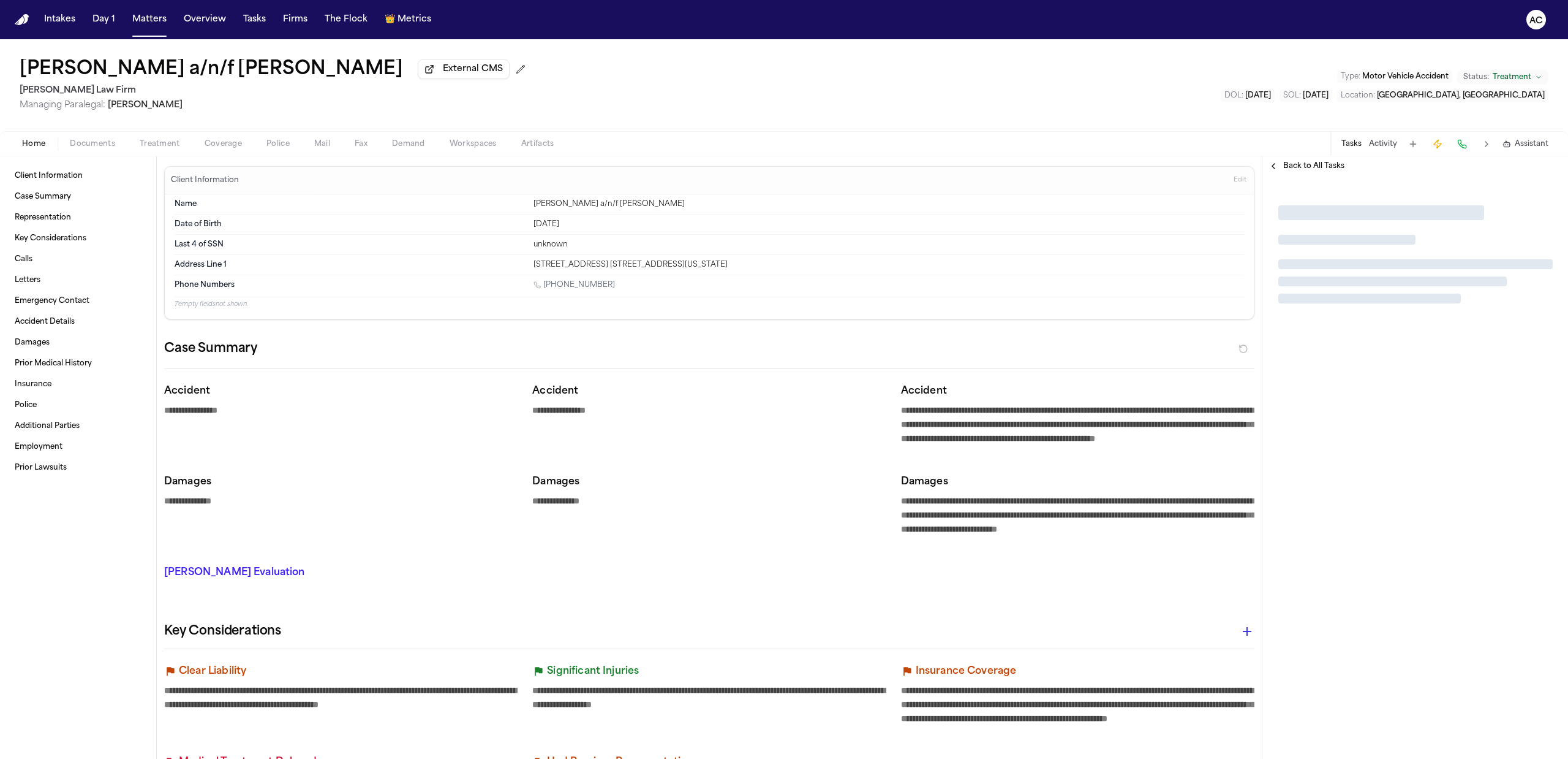
type textarea "*"
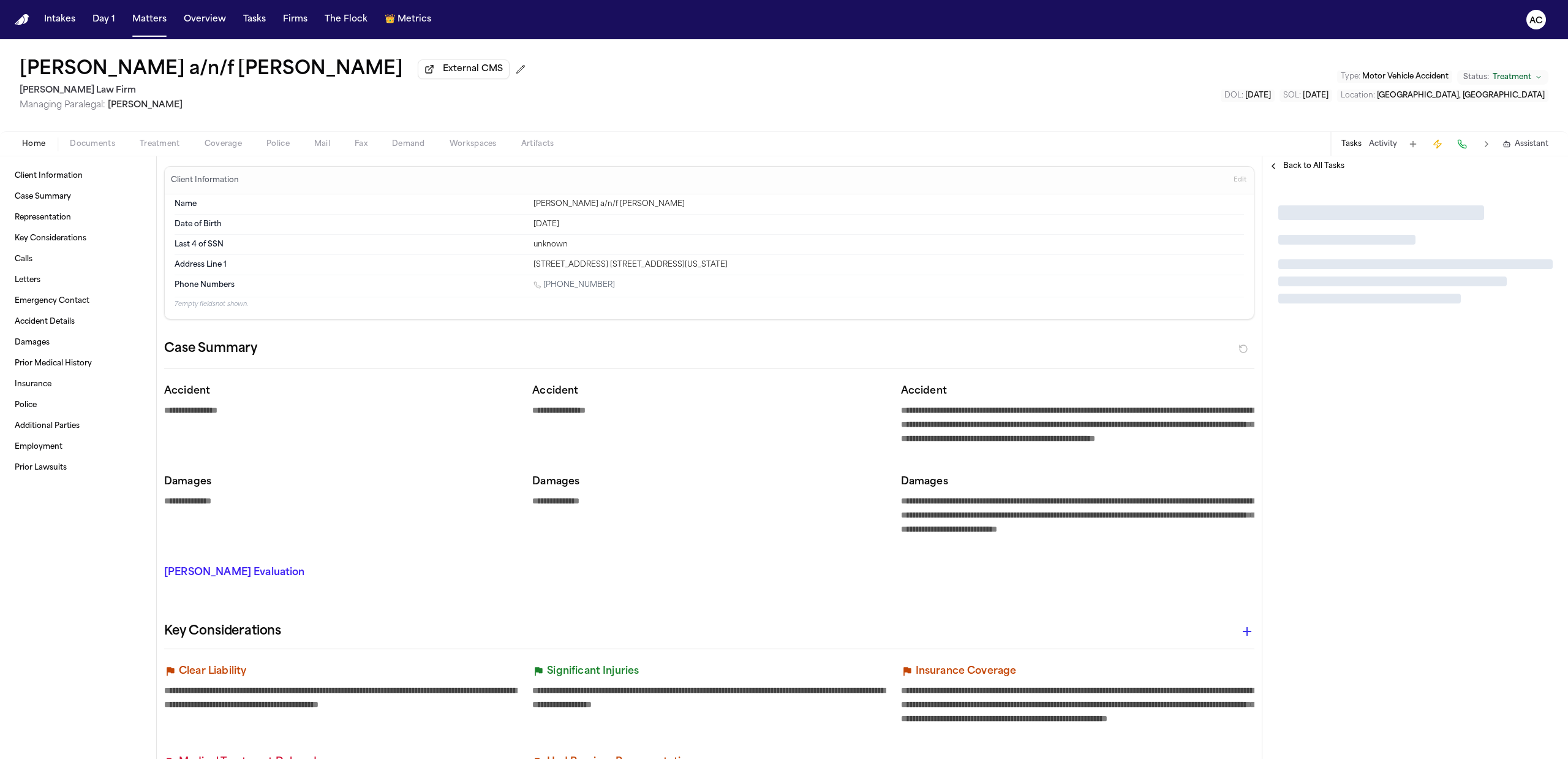
type textarea "*"
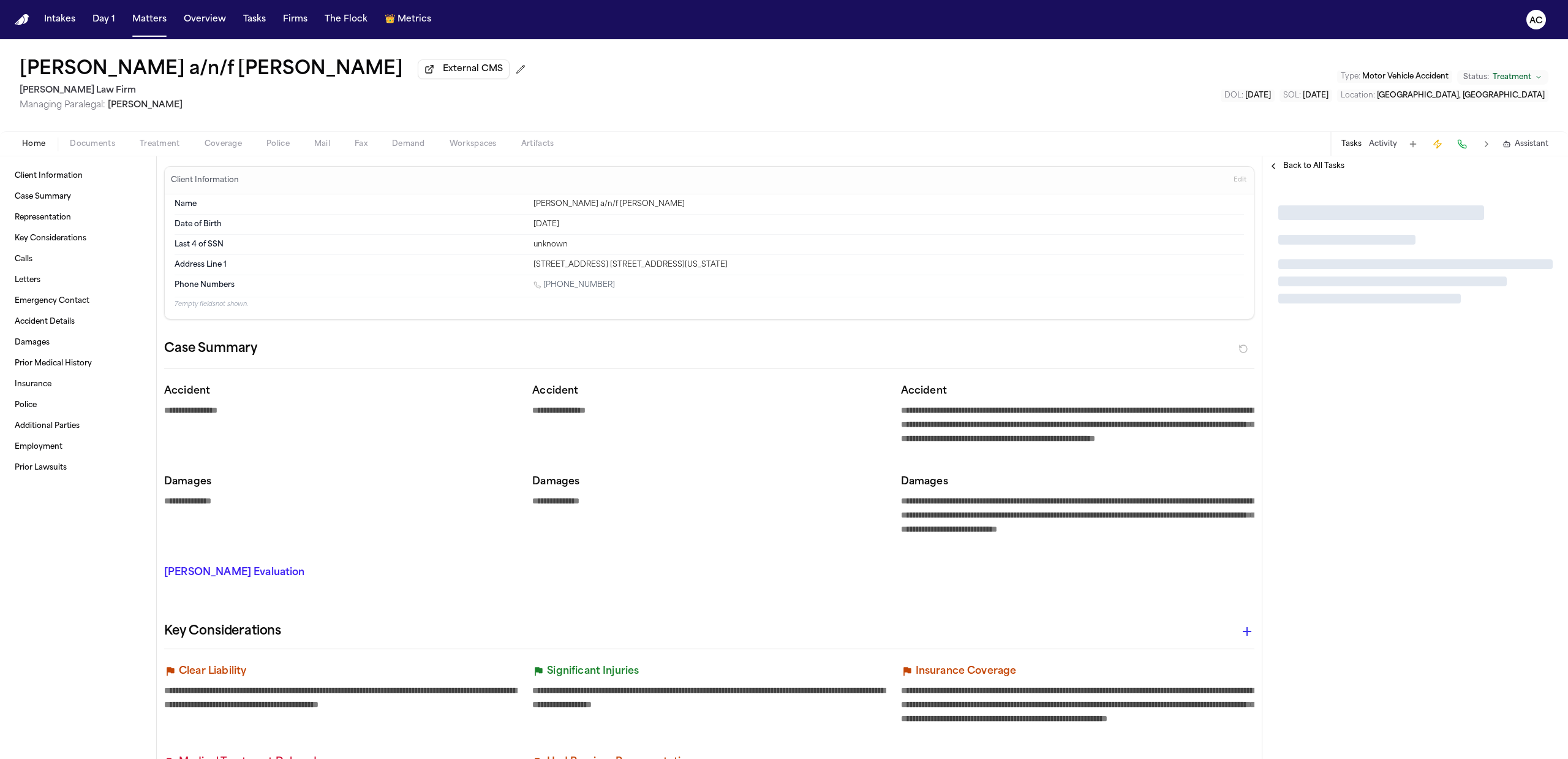
type textarea "*"
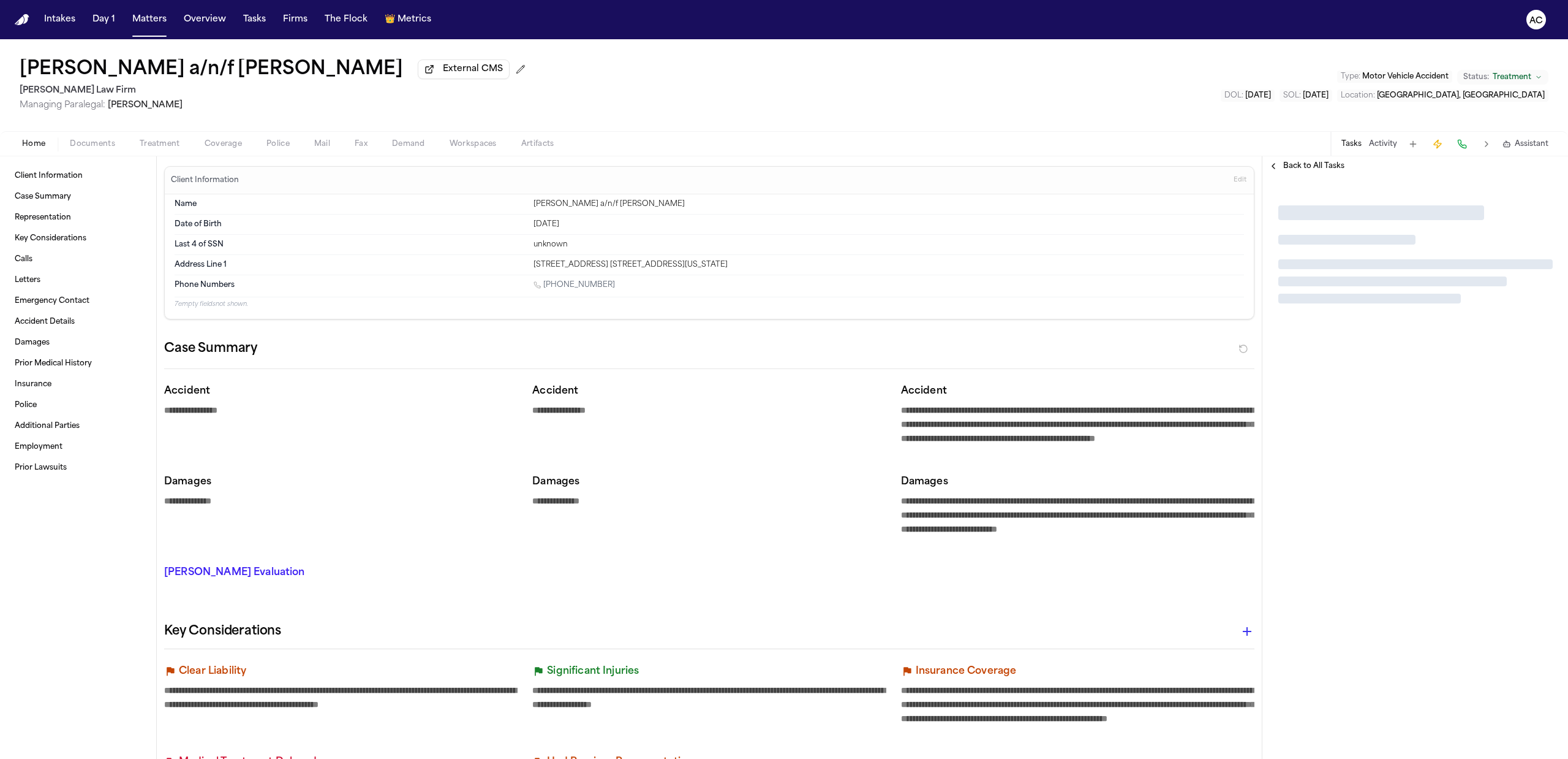
type textarea "*"
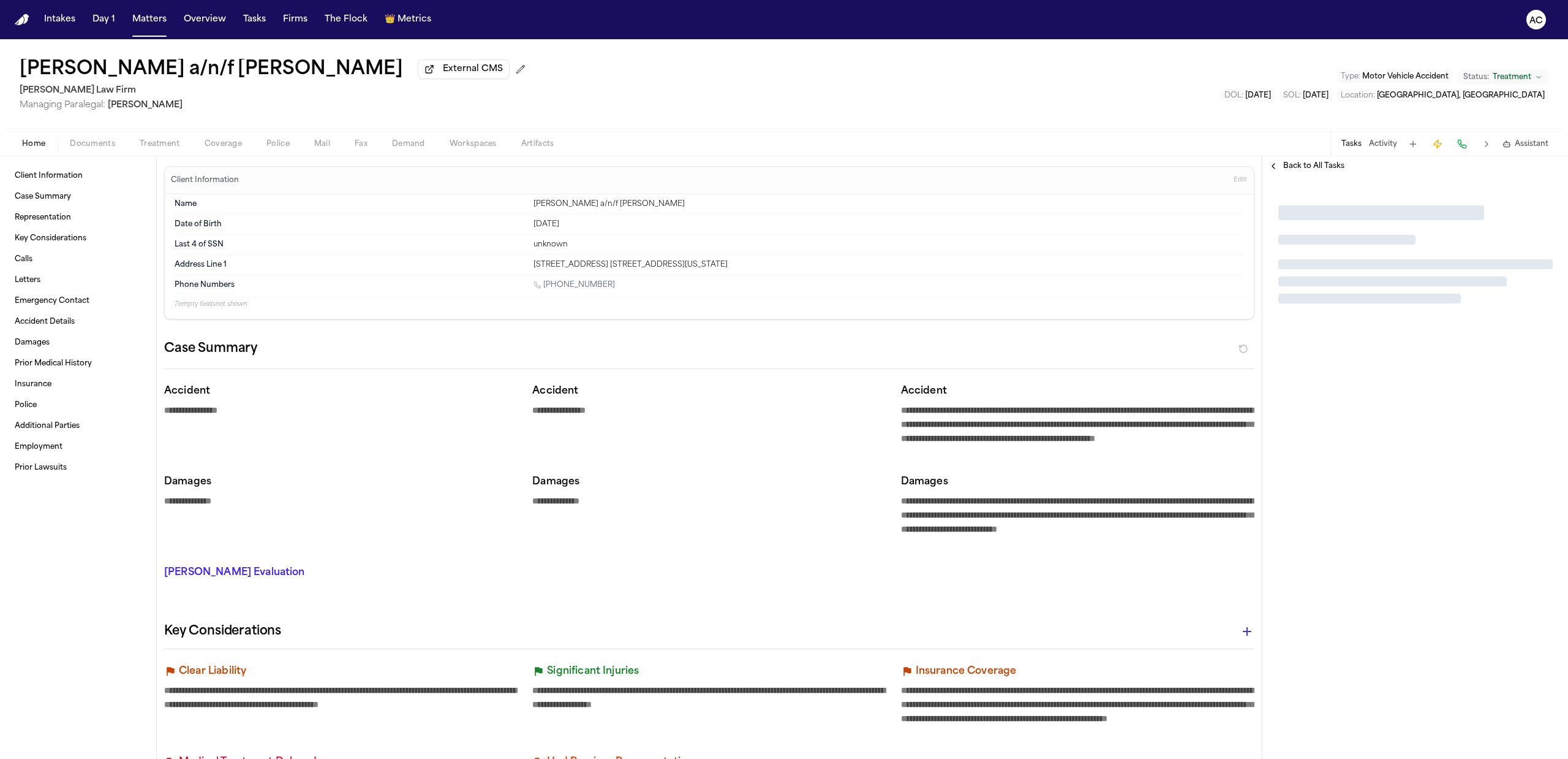
type textarea "*"
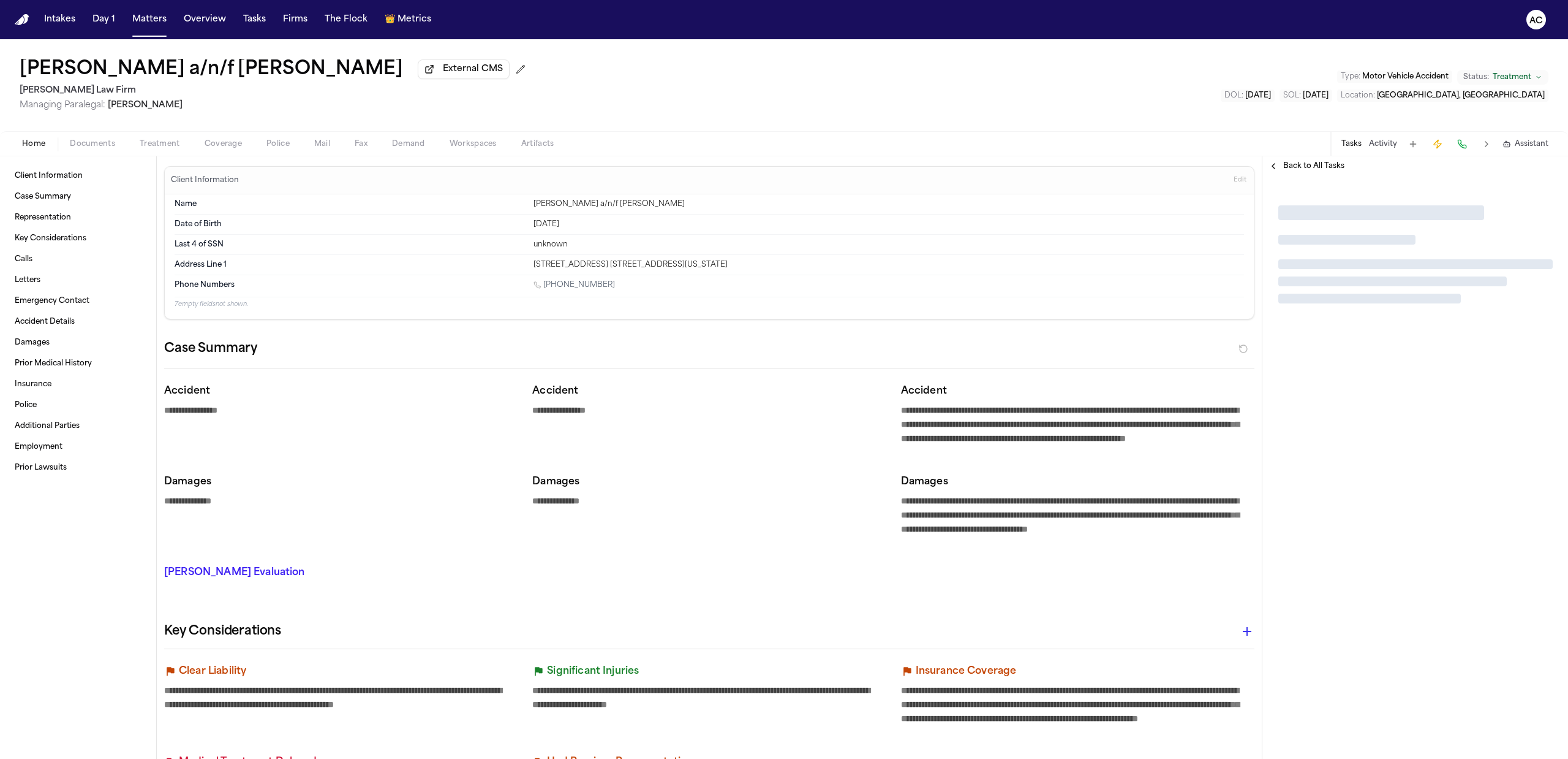
type textarea "*"
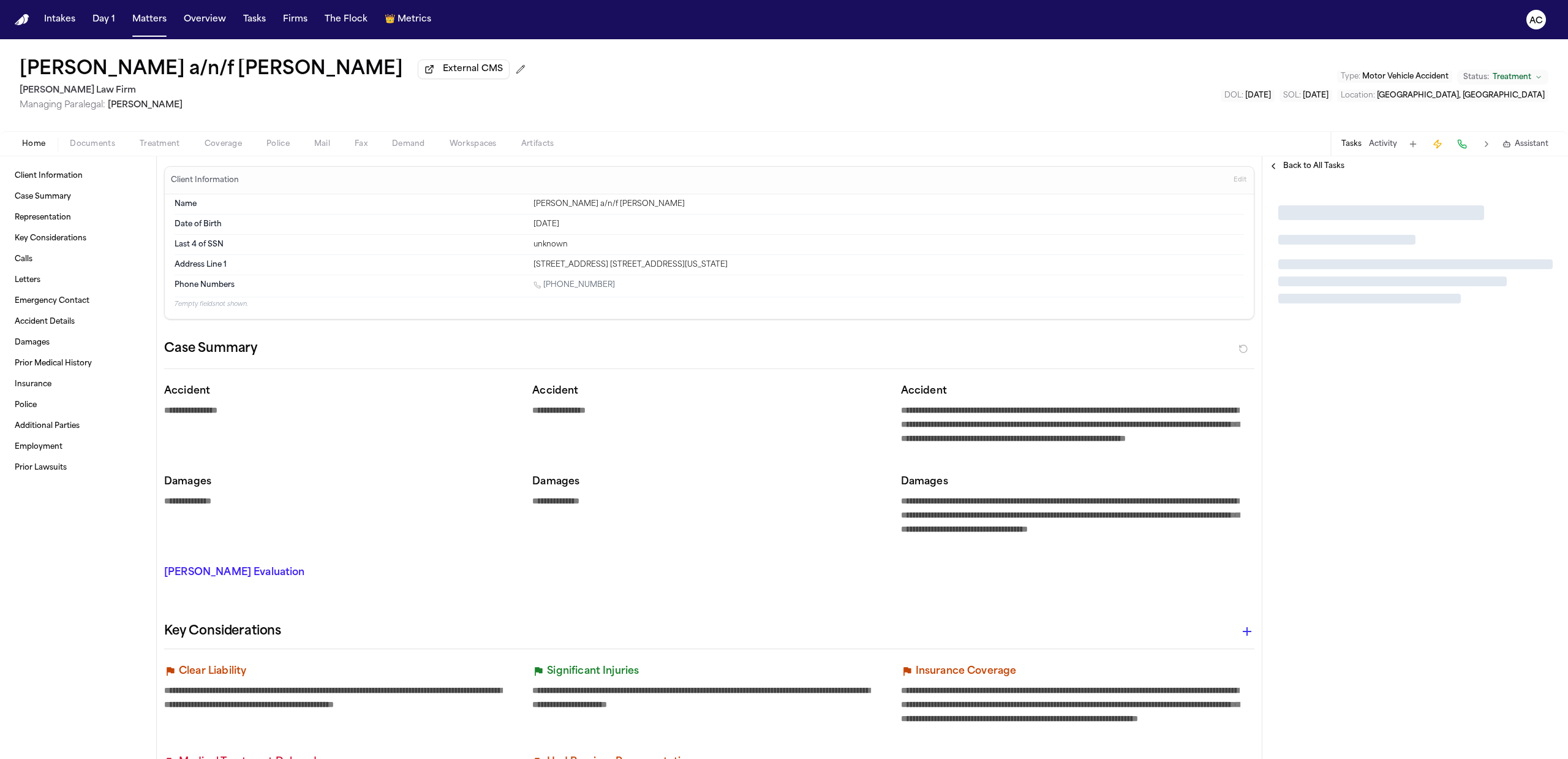
type textarea "*"
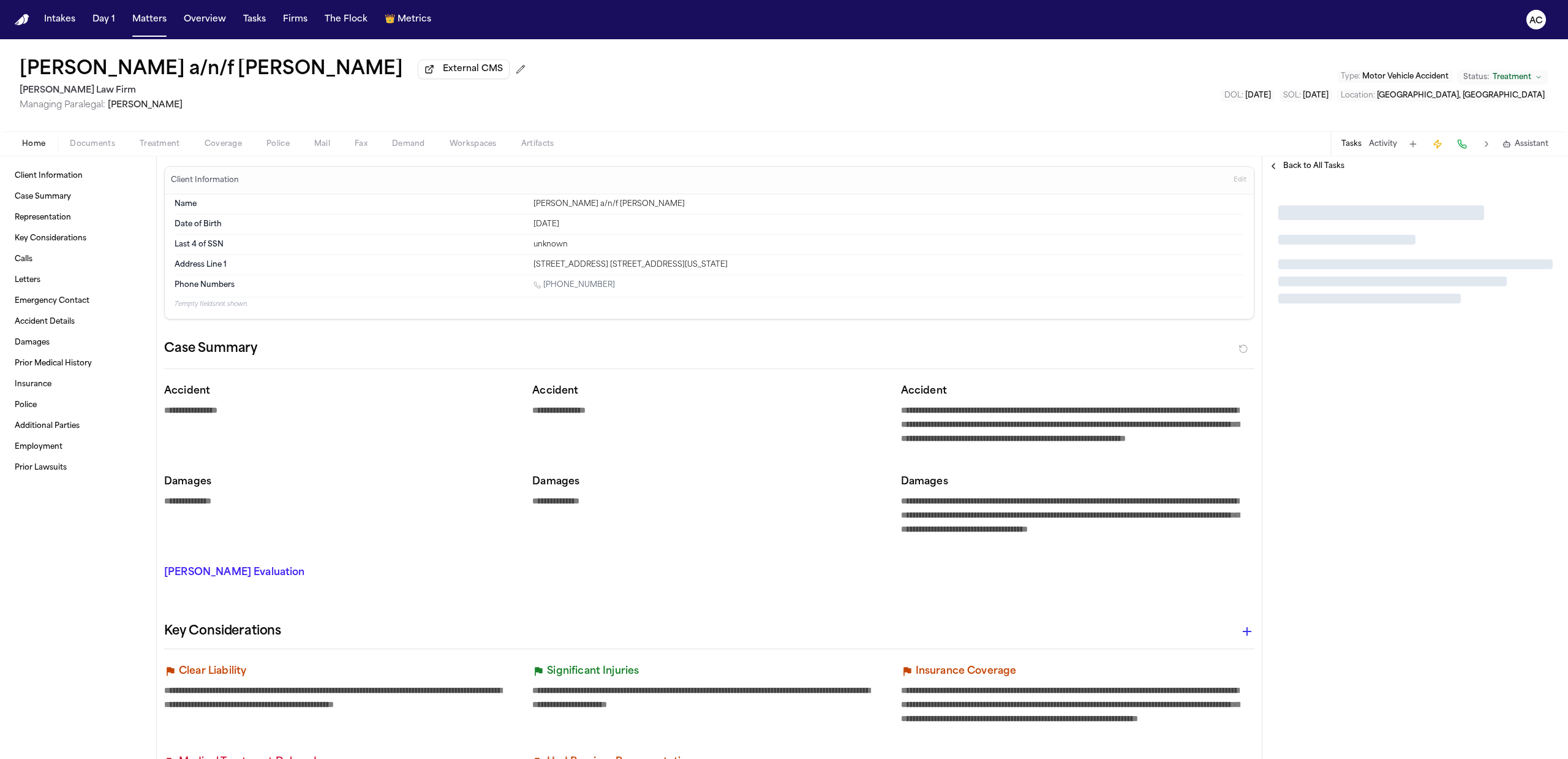
type textarea "*"
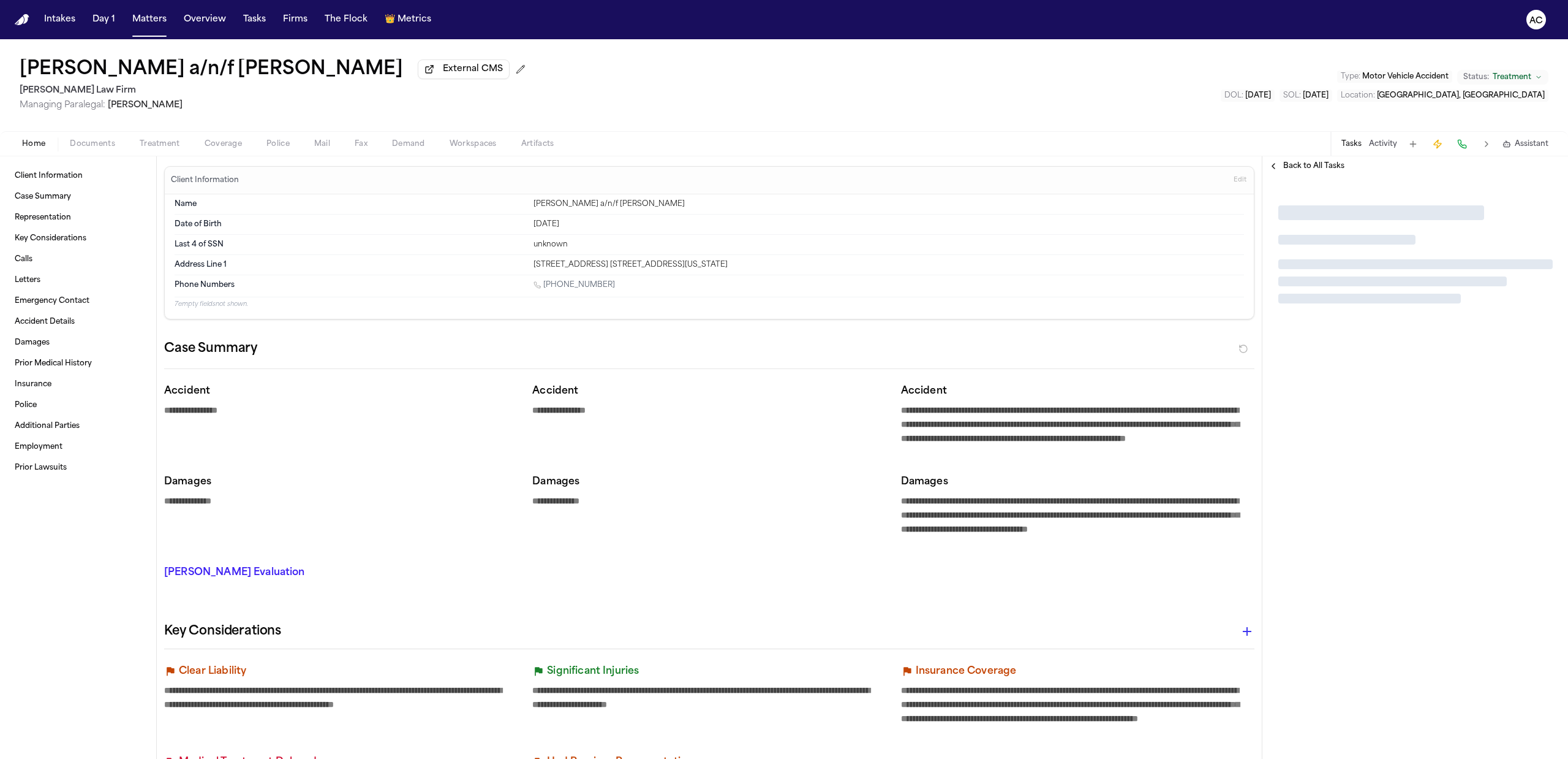
type textarea "*"
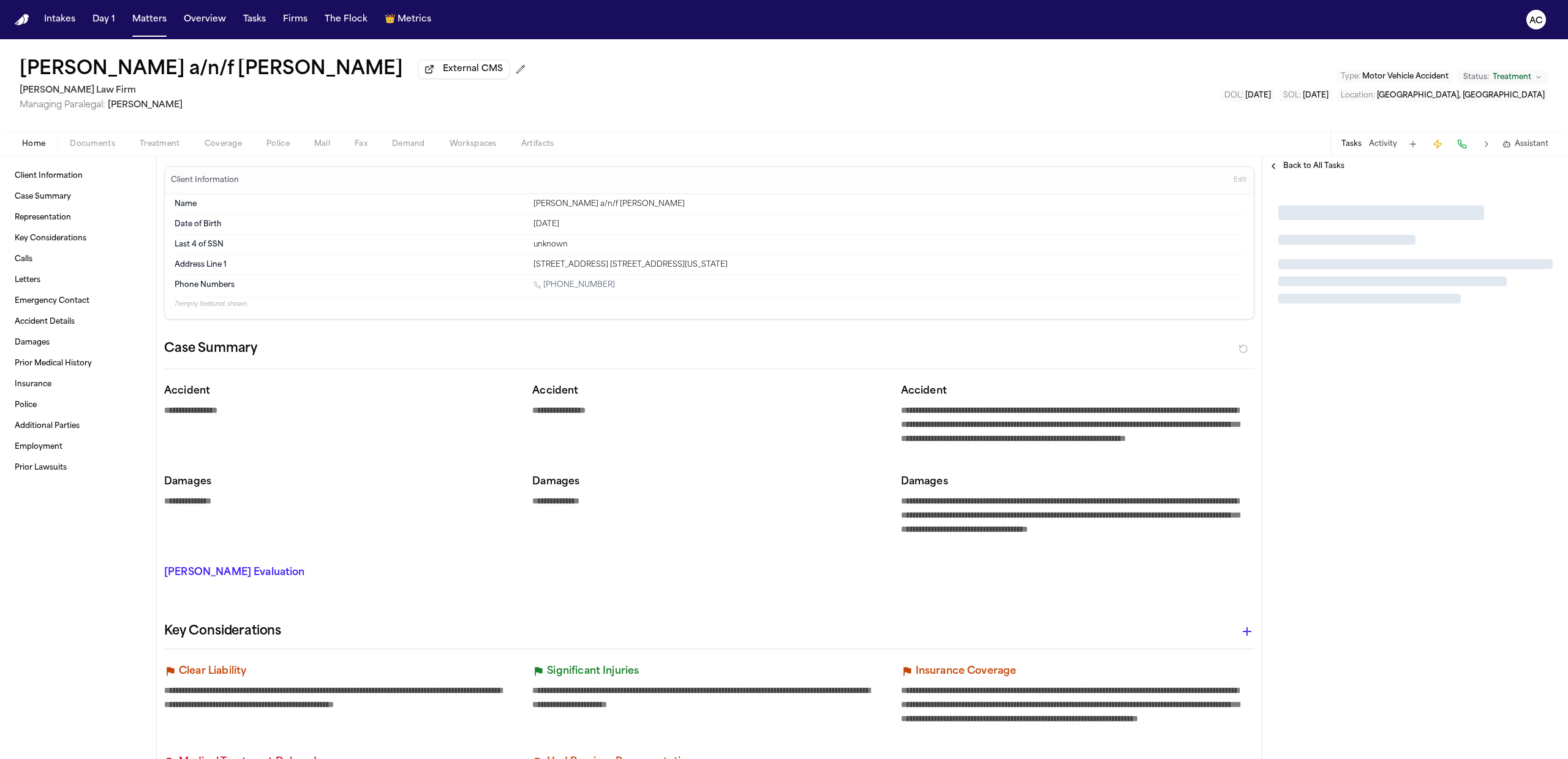
type textarea "*"
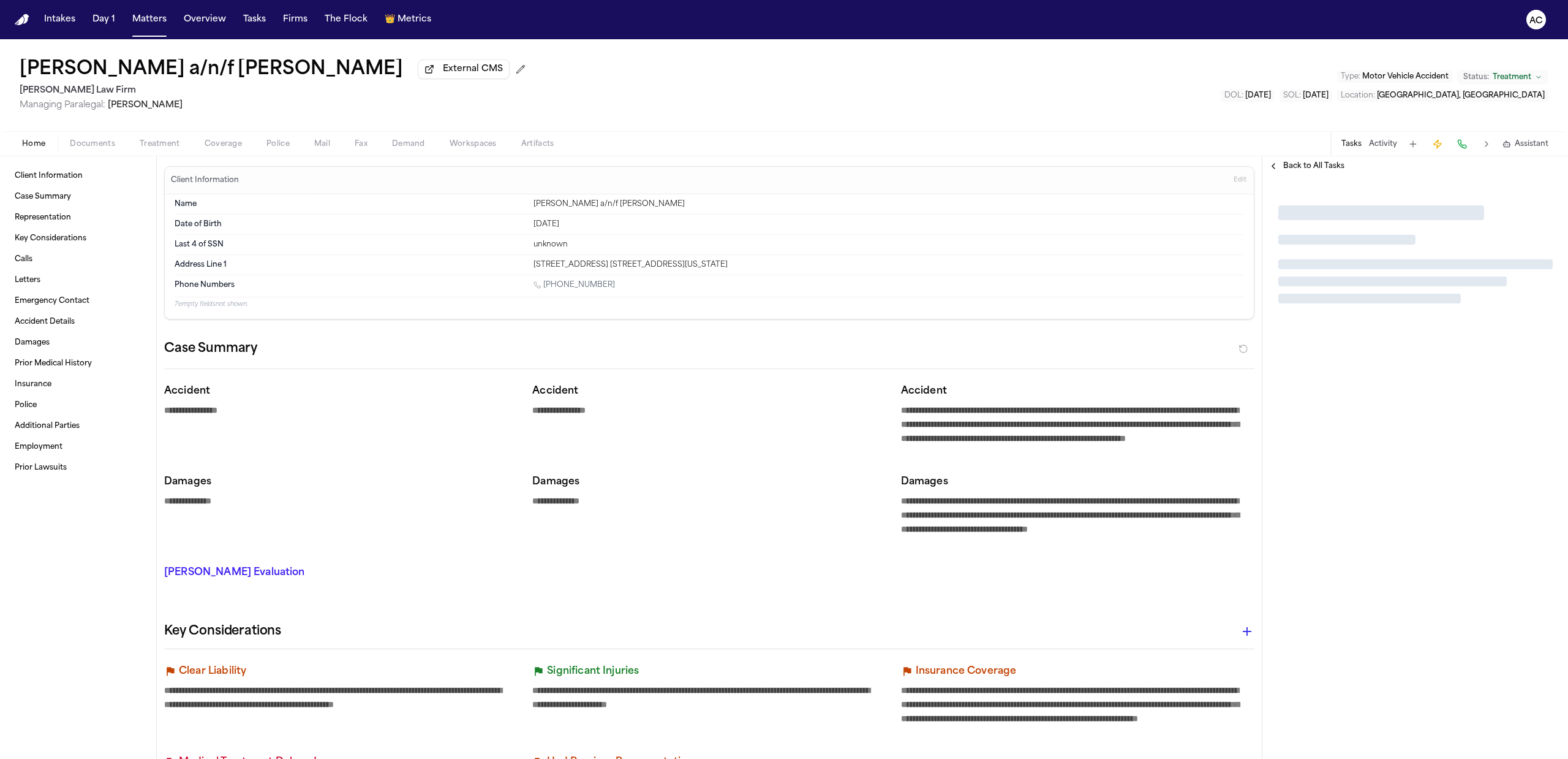
type textarea "*"
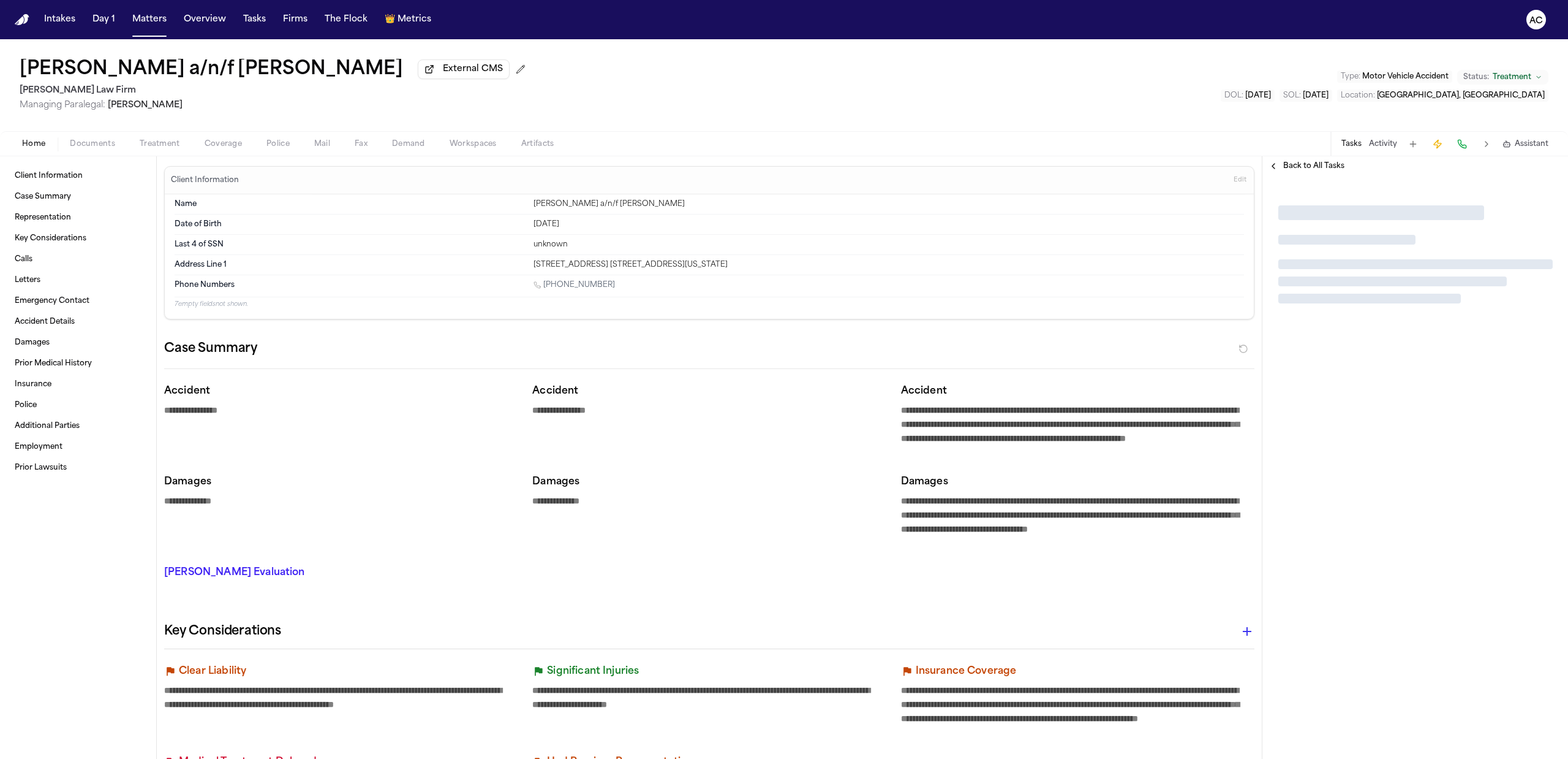
type textarea "*"
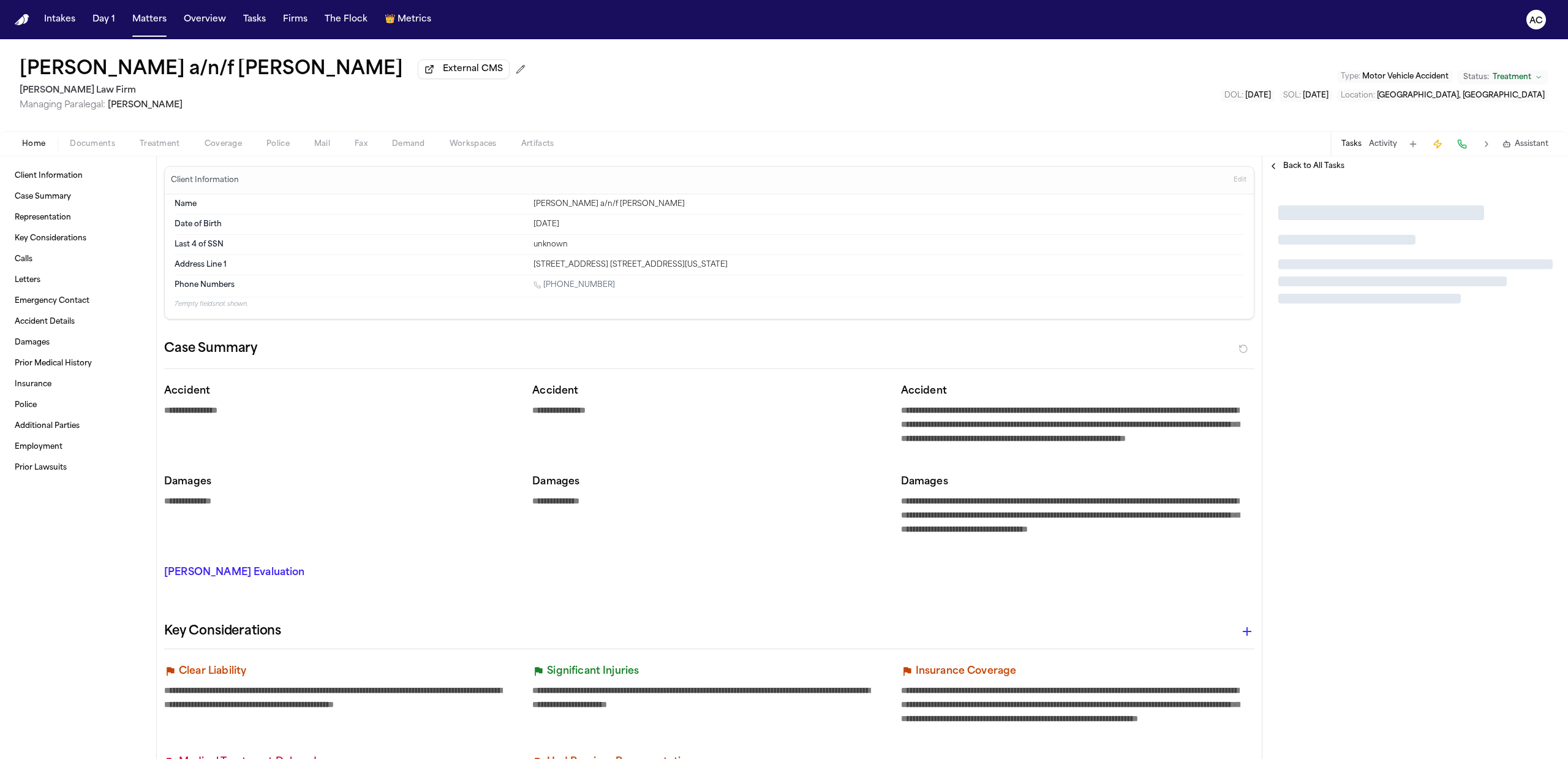
type textarea "*"
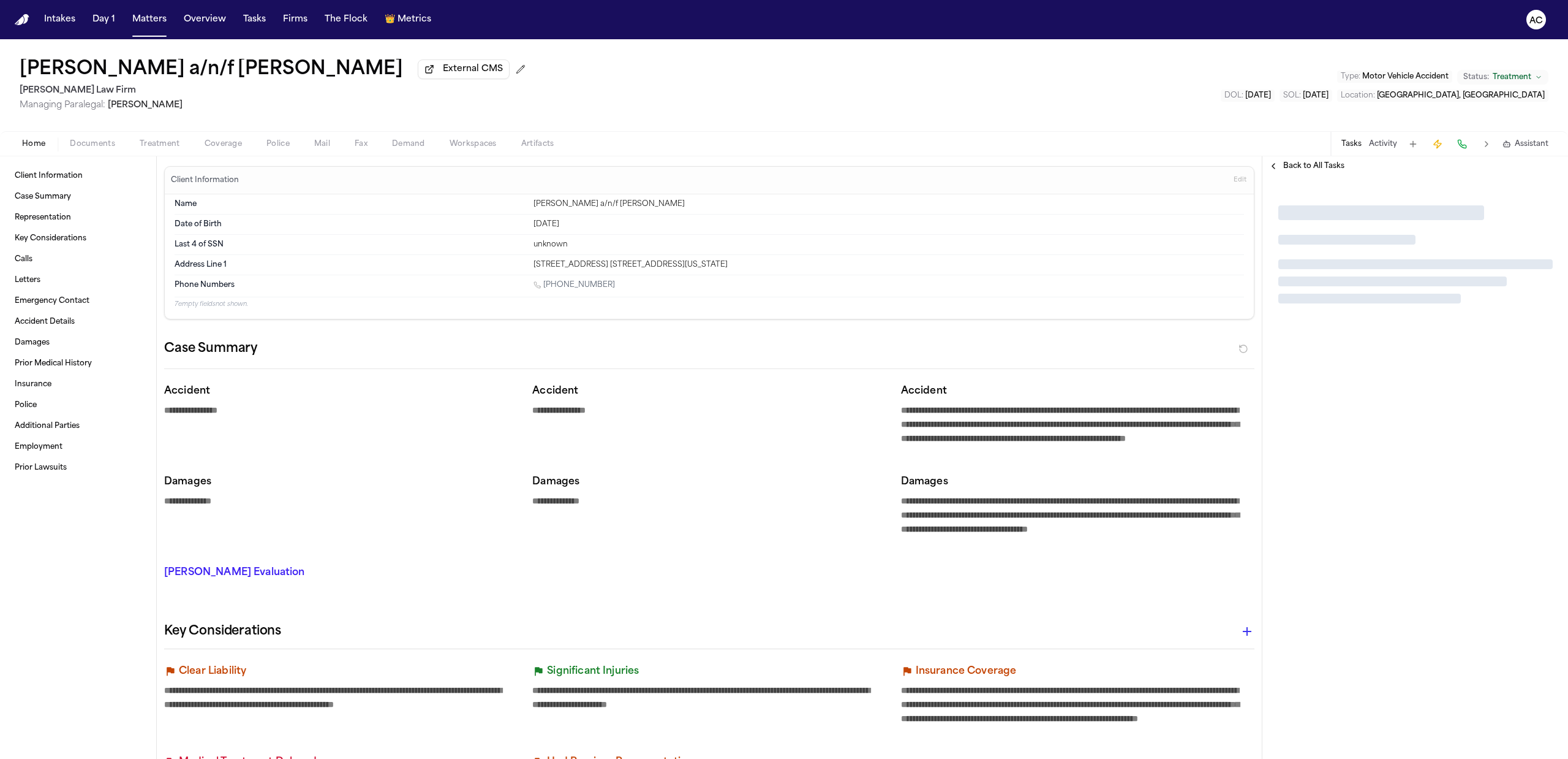
type textarea "*"
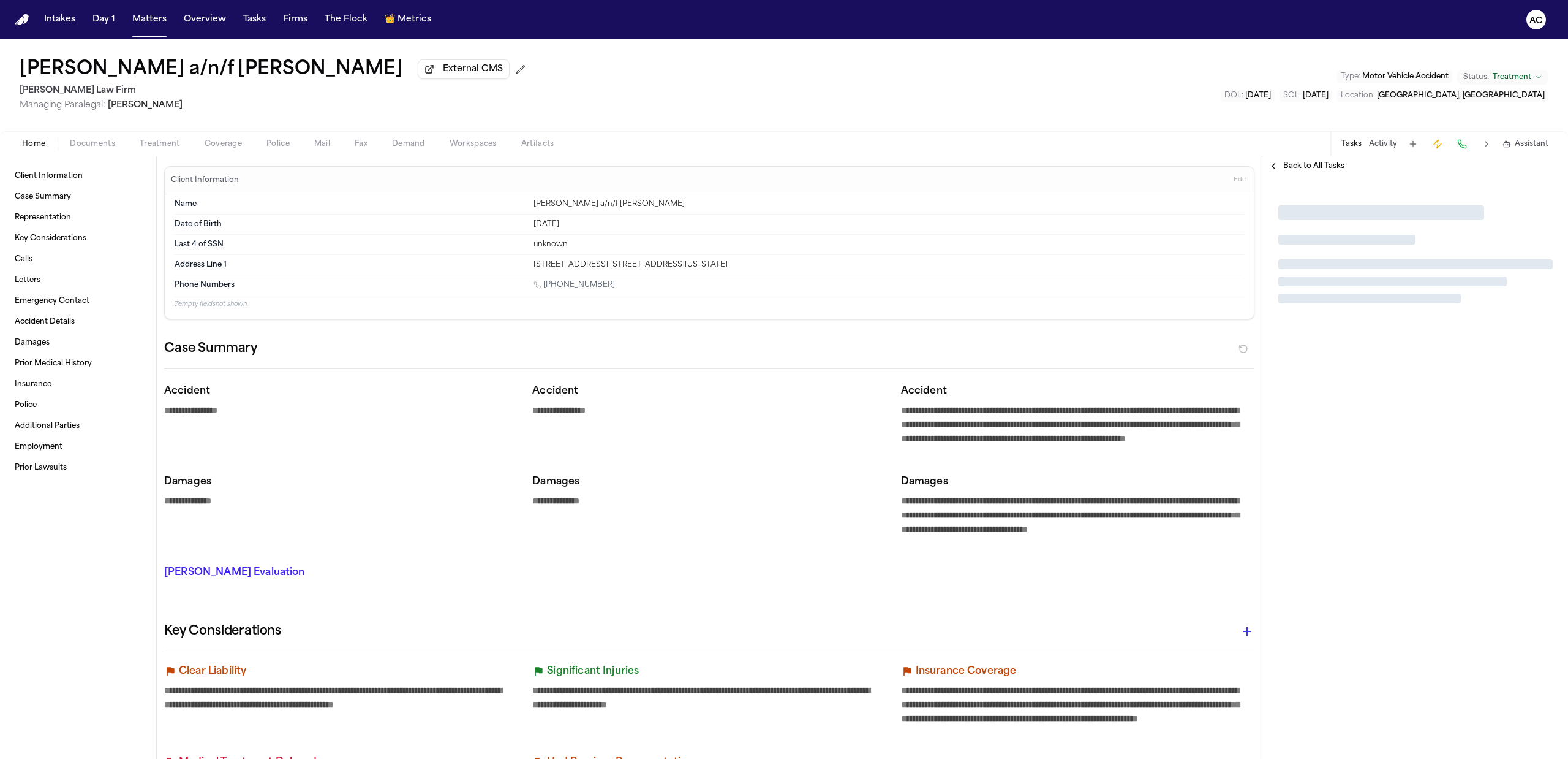
type textarea "*"
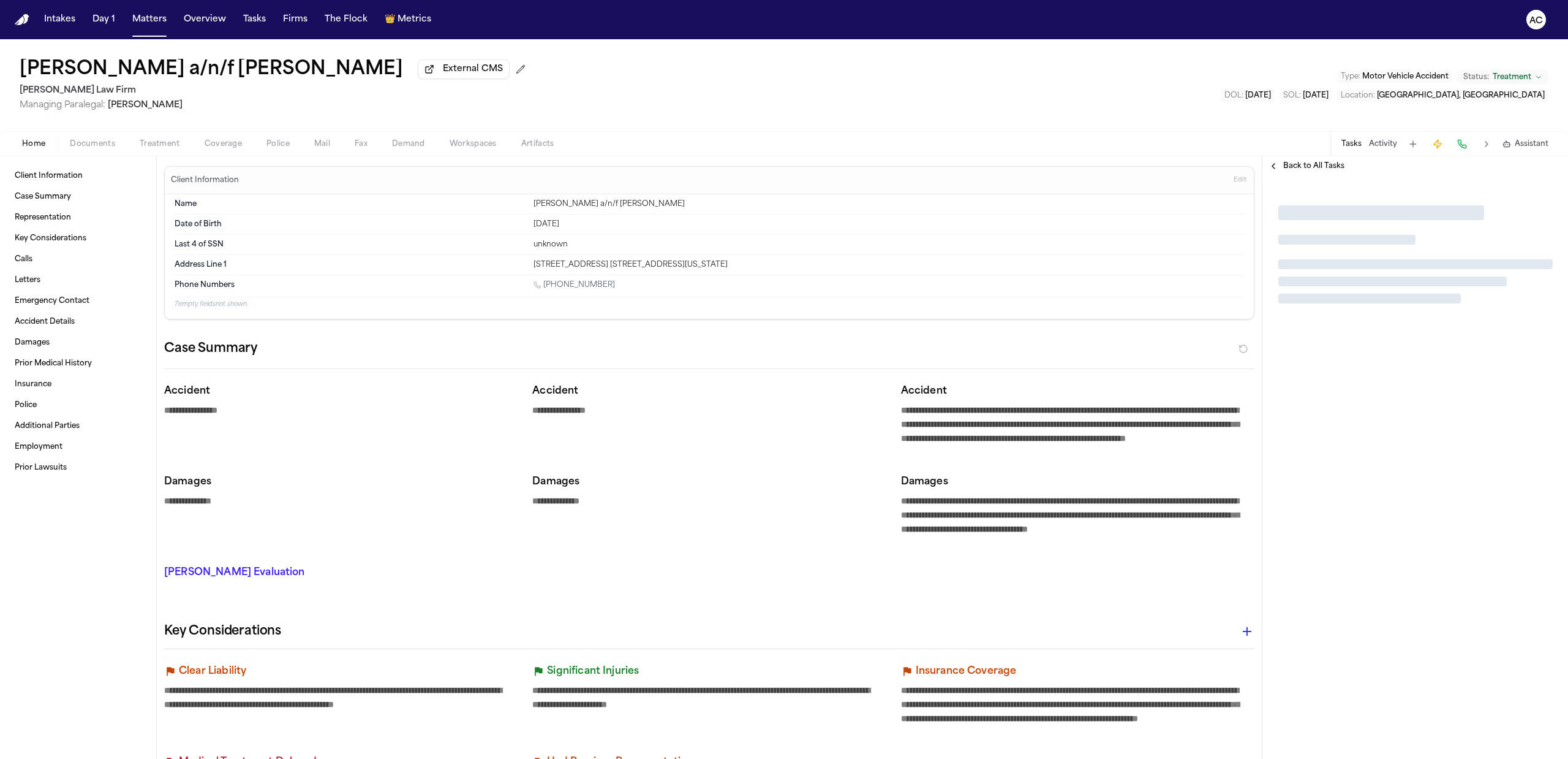
type textarea "*"
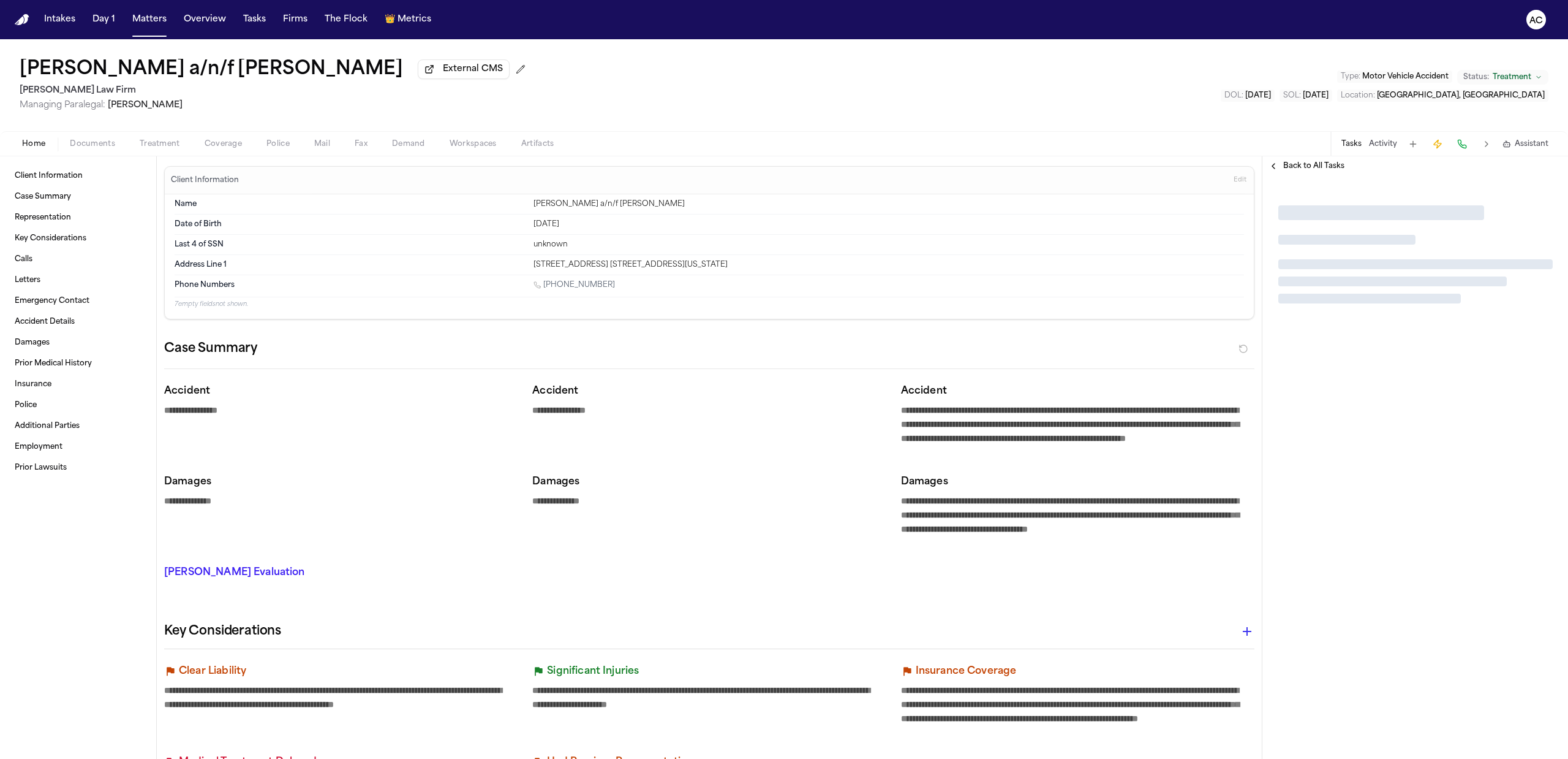
type textarea "*"
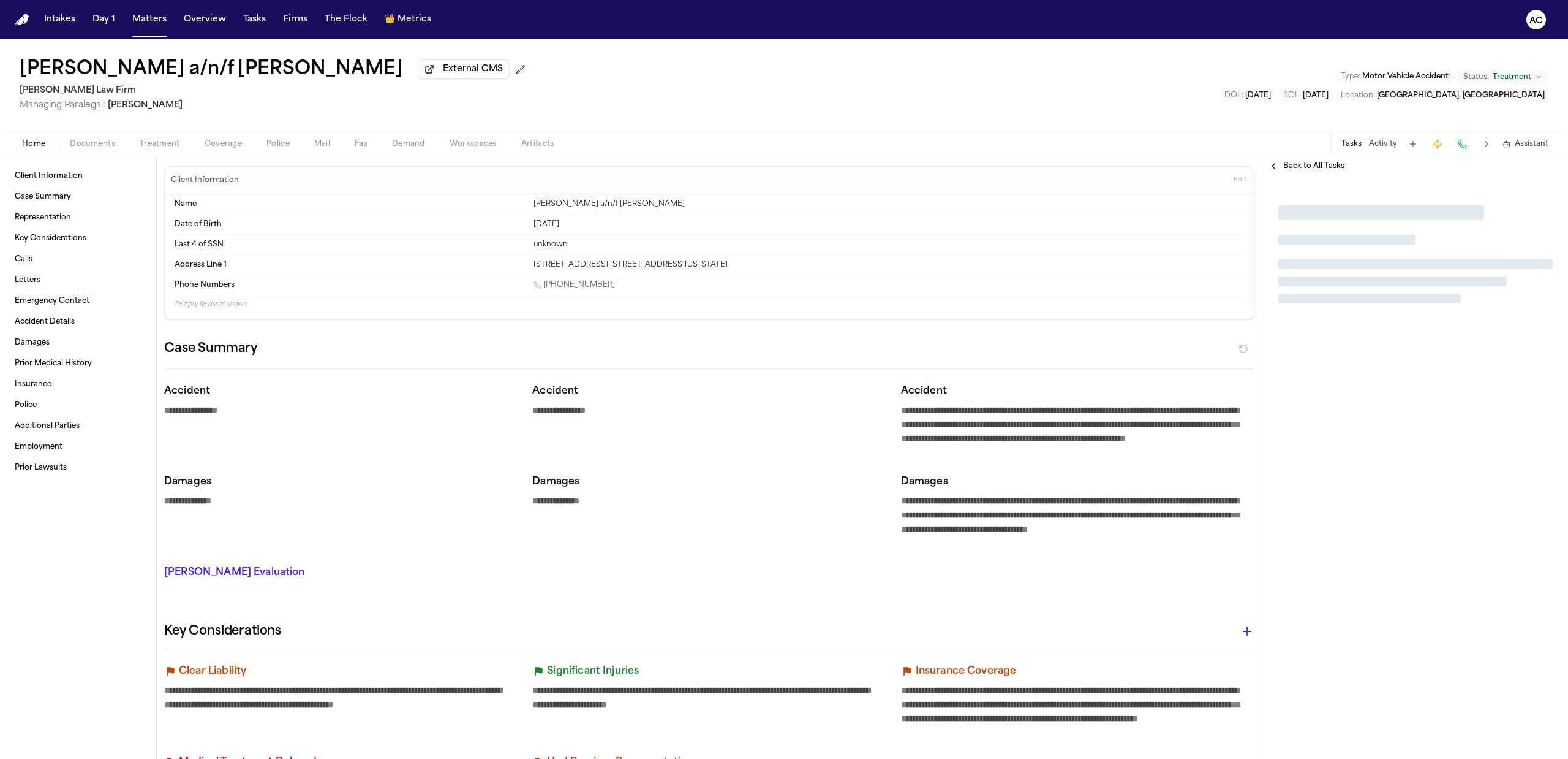
type textarea "*"
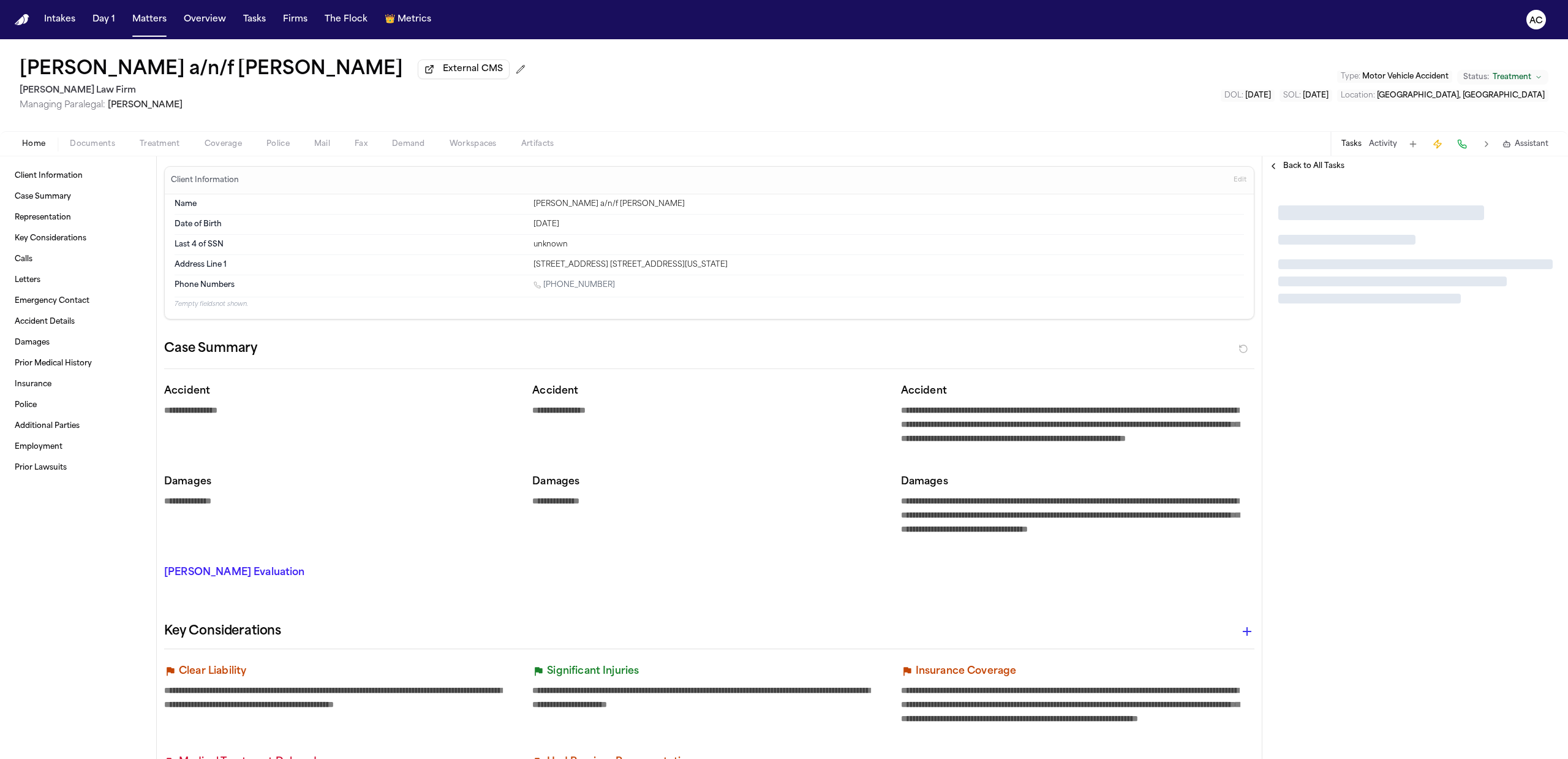
type textarea "*"
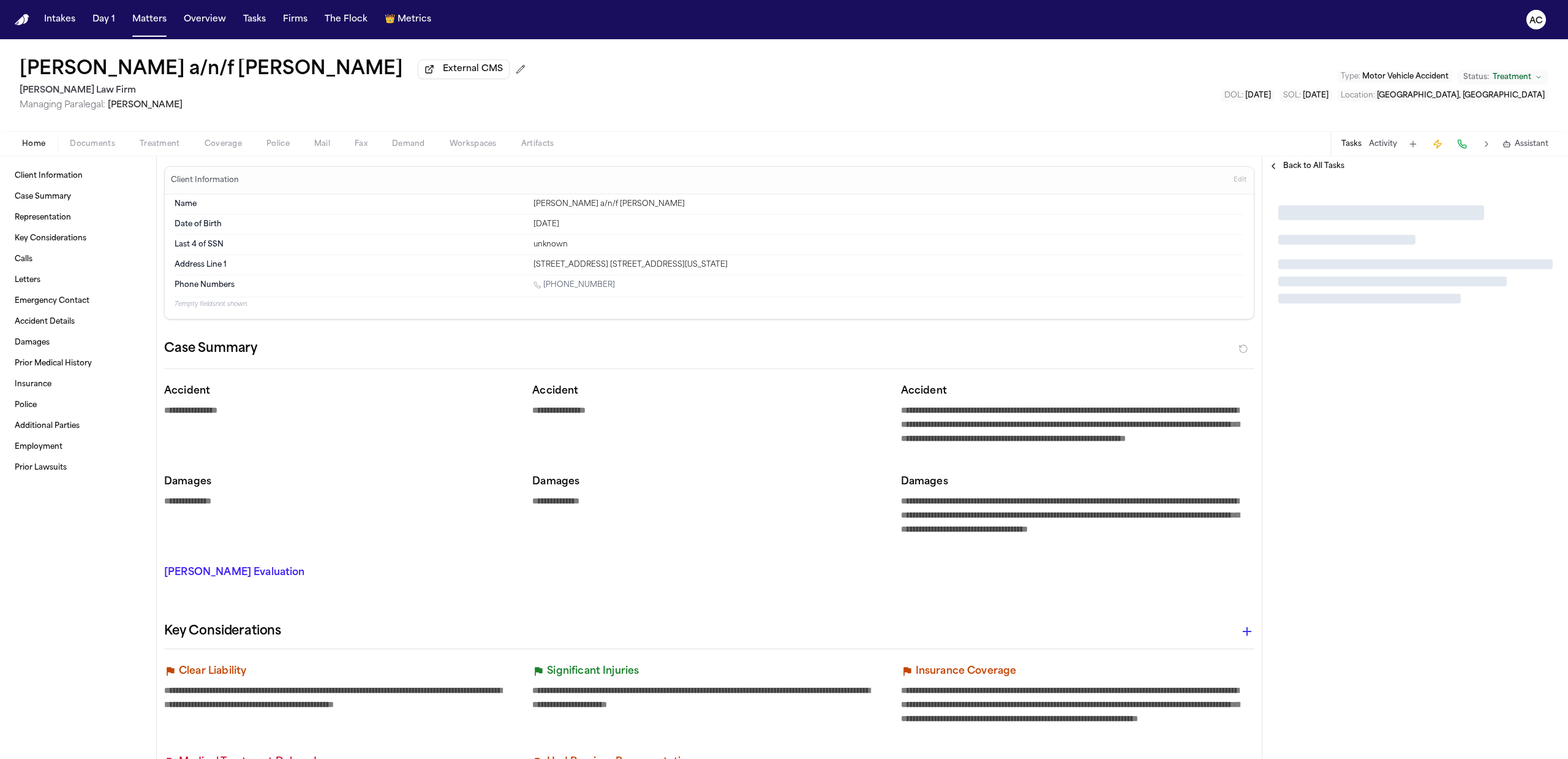
type textarea "*"
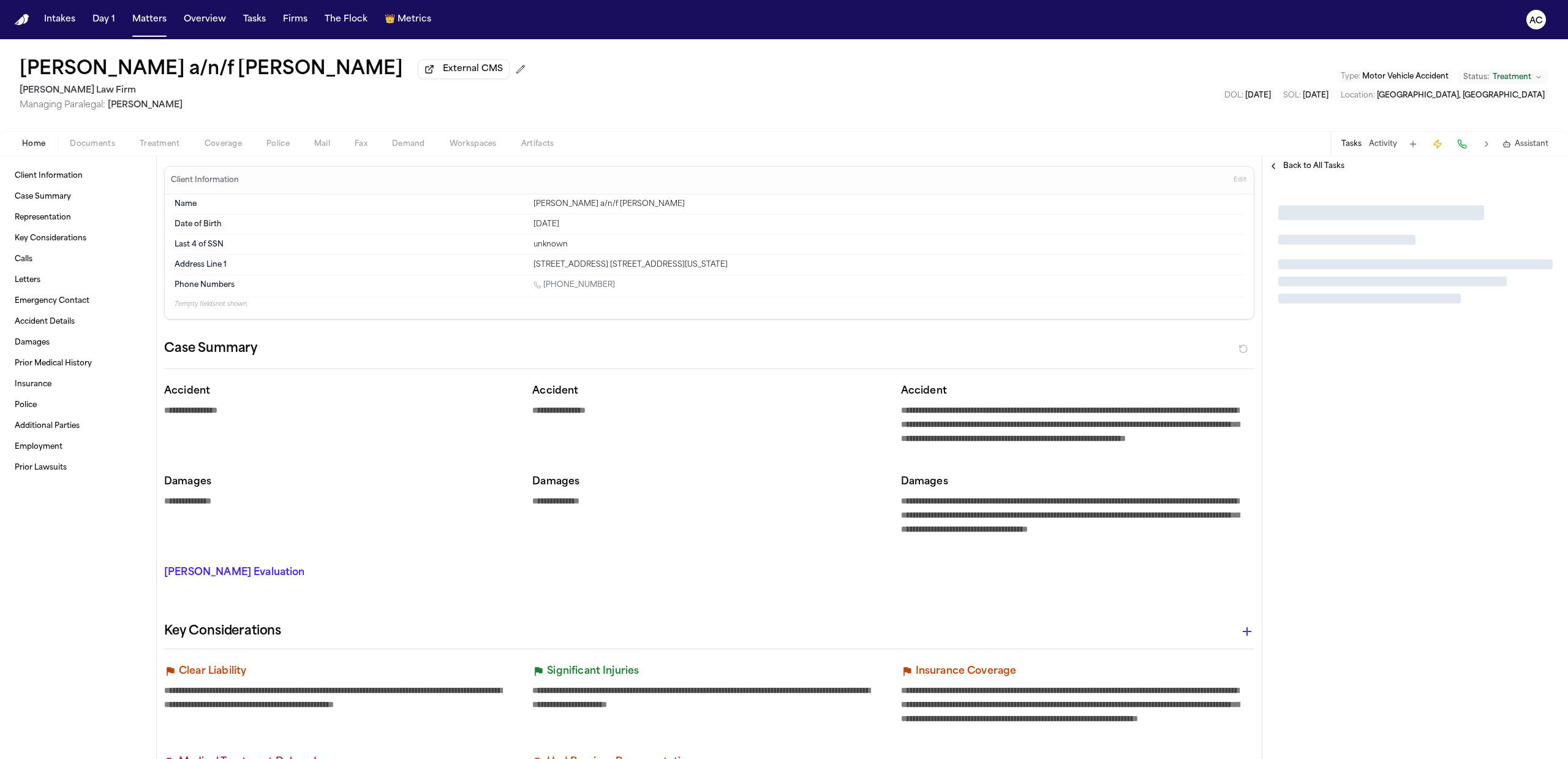
type textarea "*"
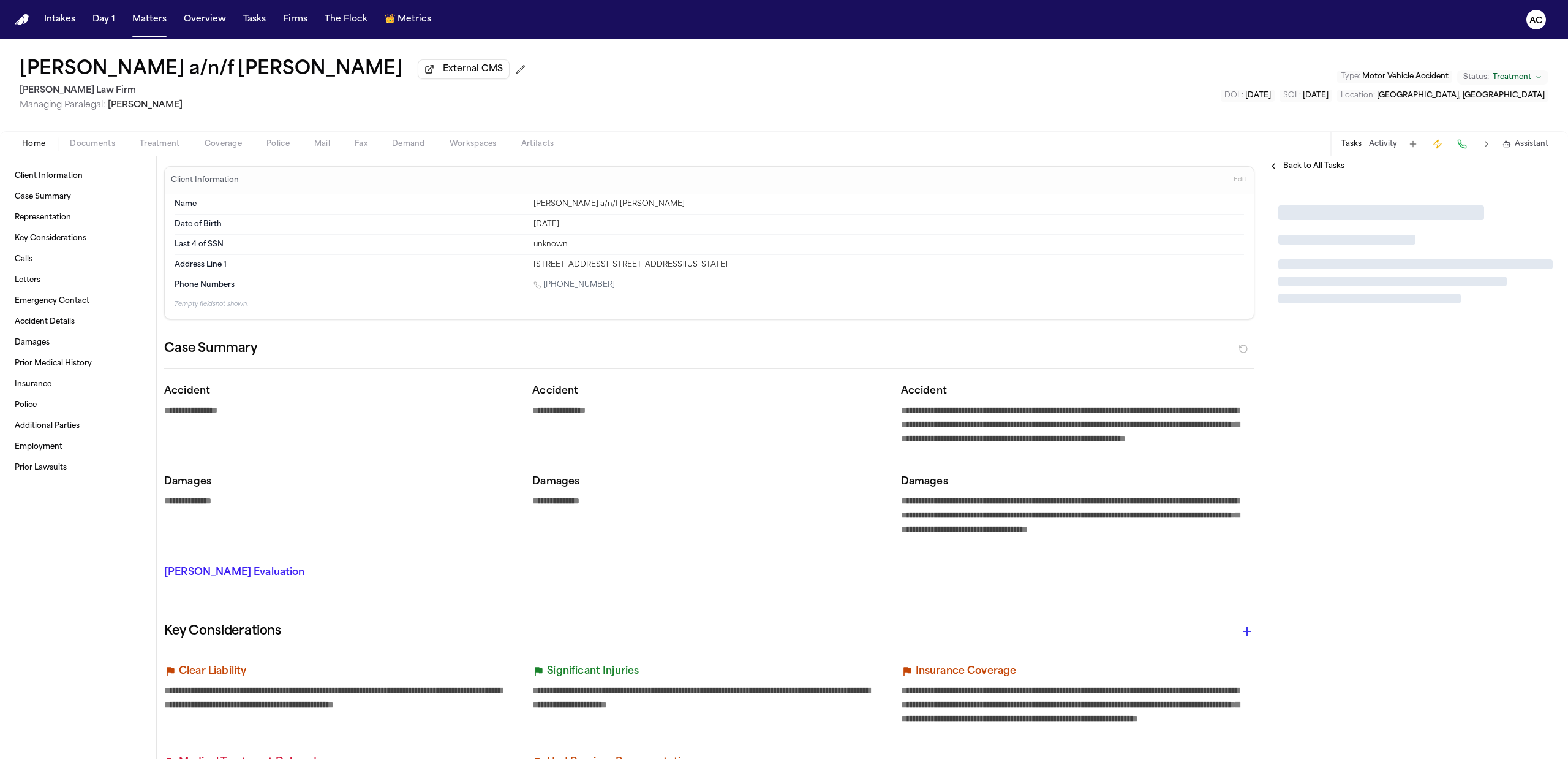
type textarea "*"
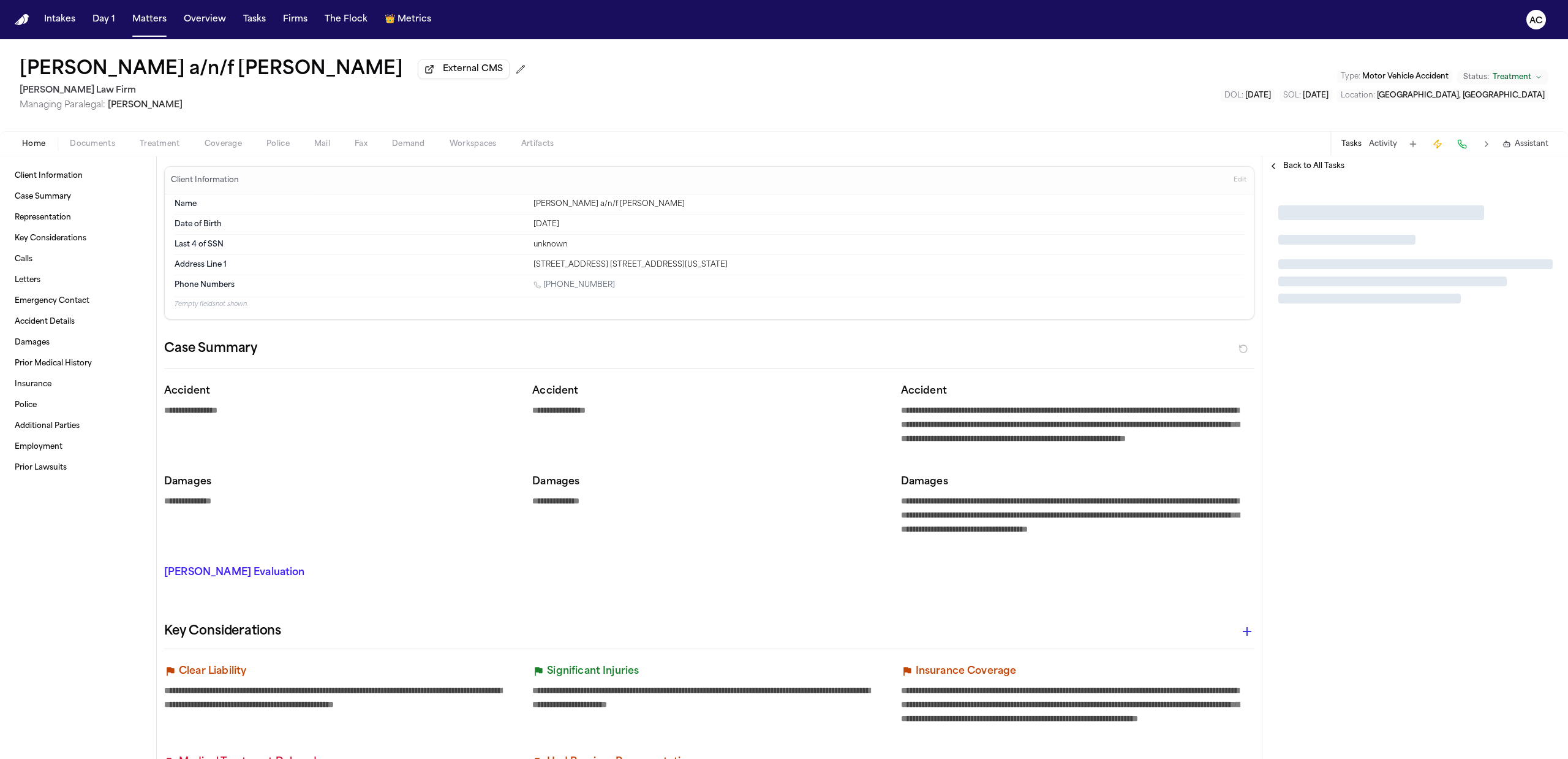
type textarea "*"
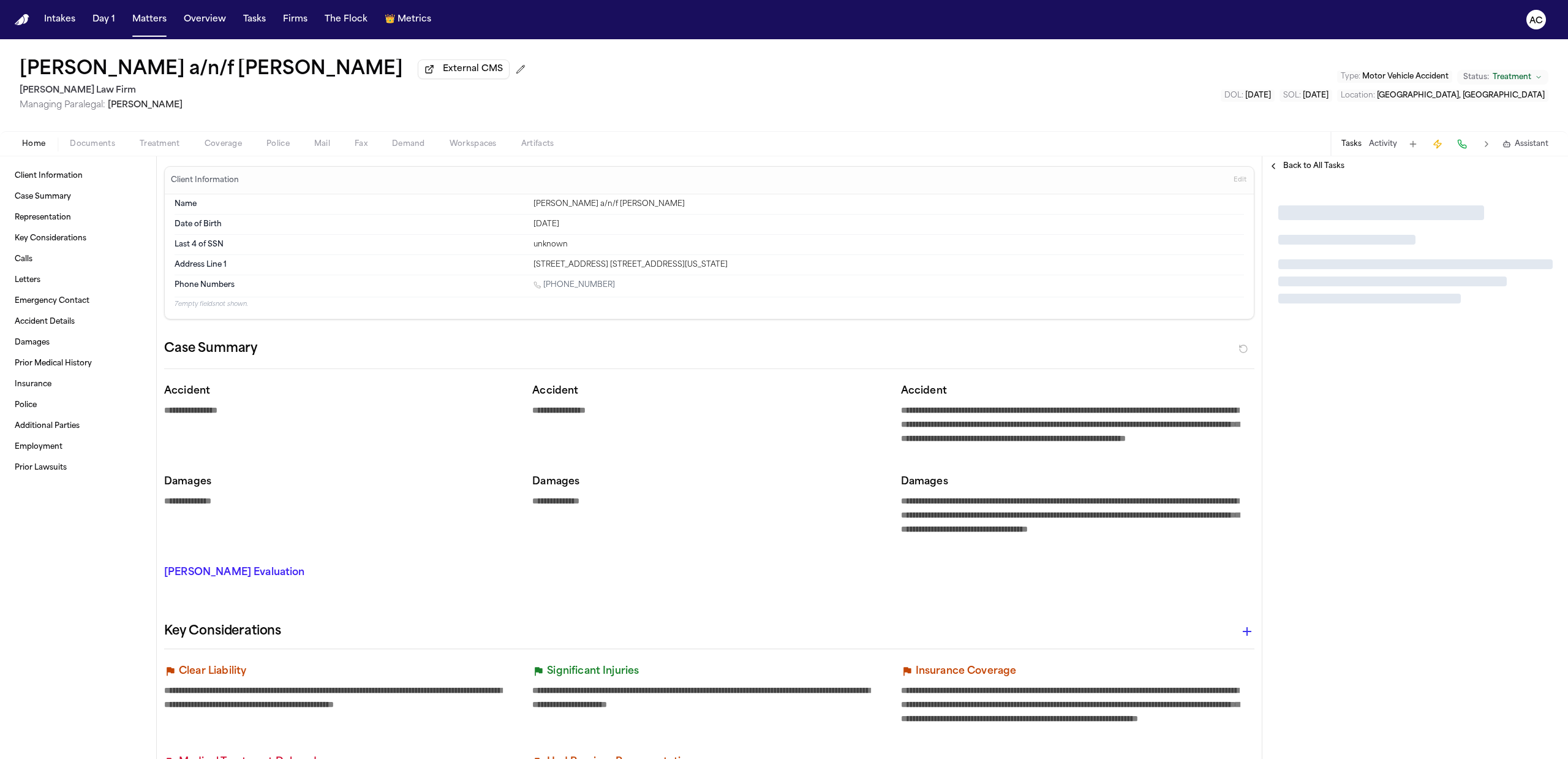
type textarea "*"
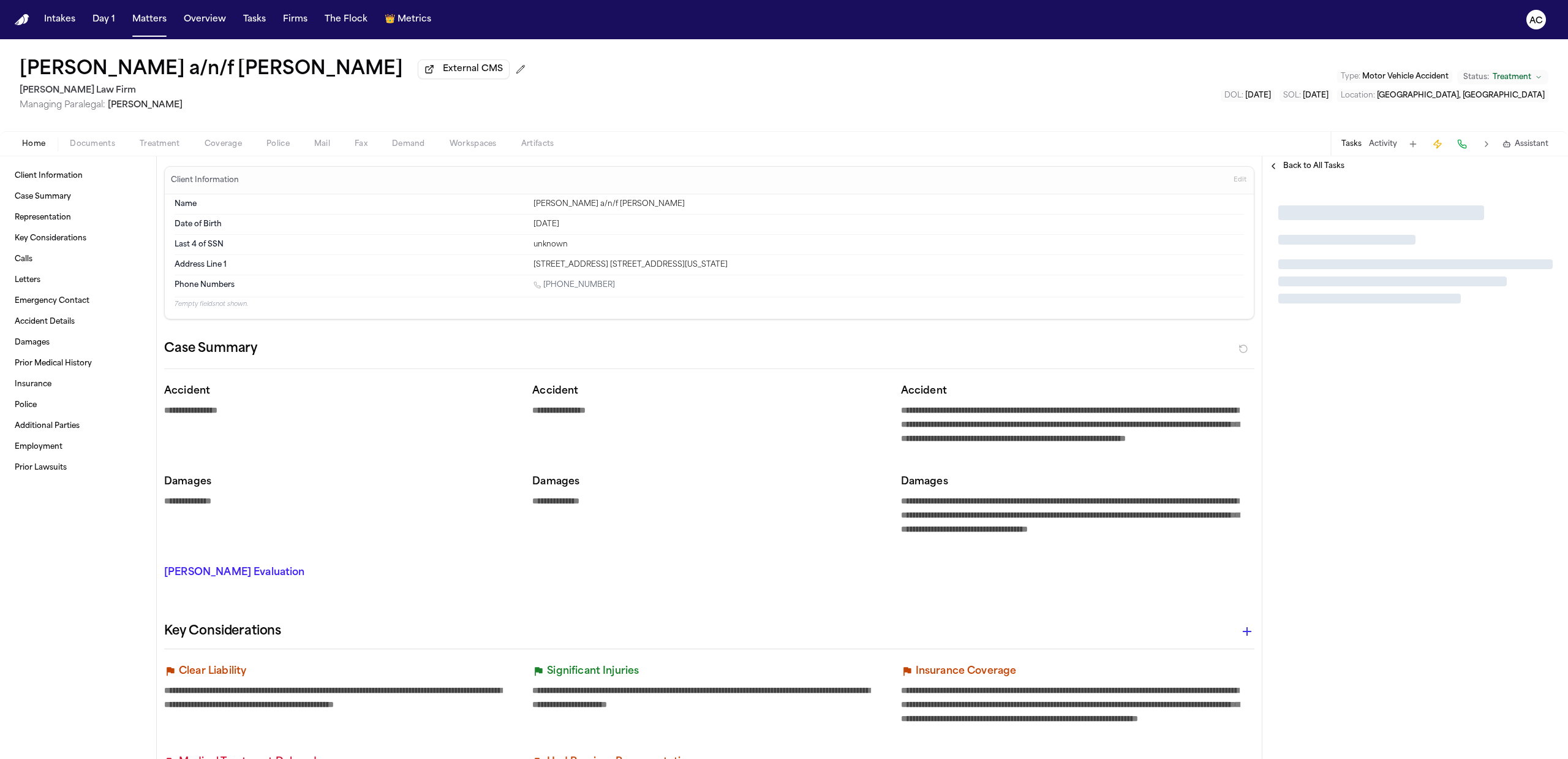
type textarea "*"
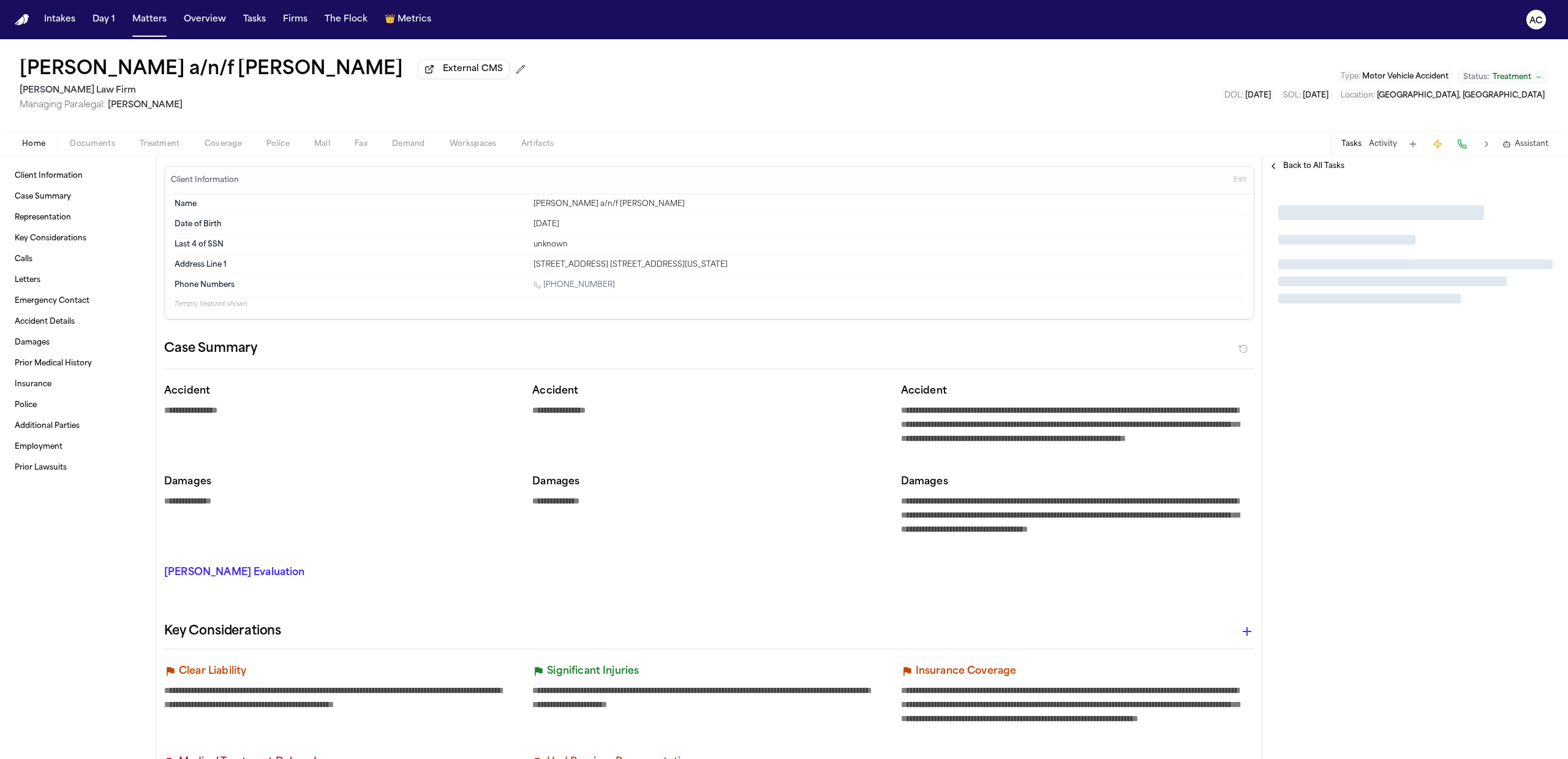
type textarea "*"
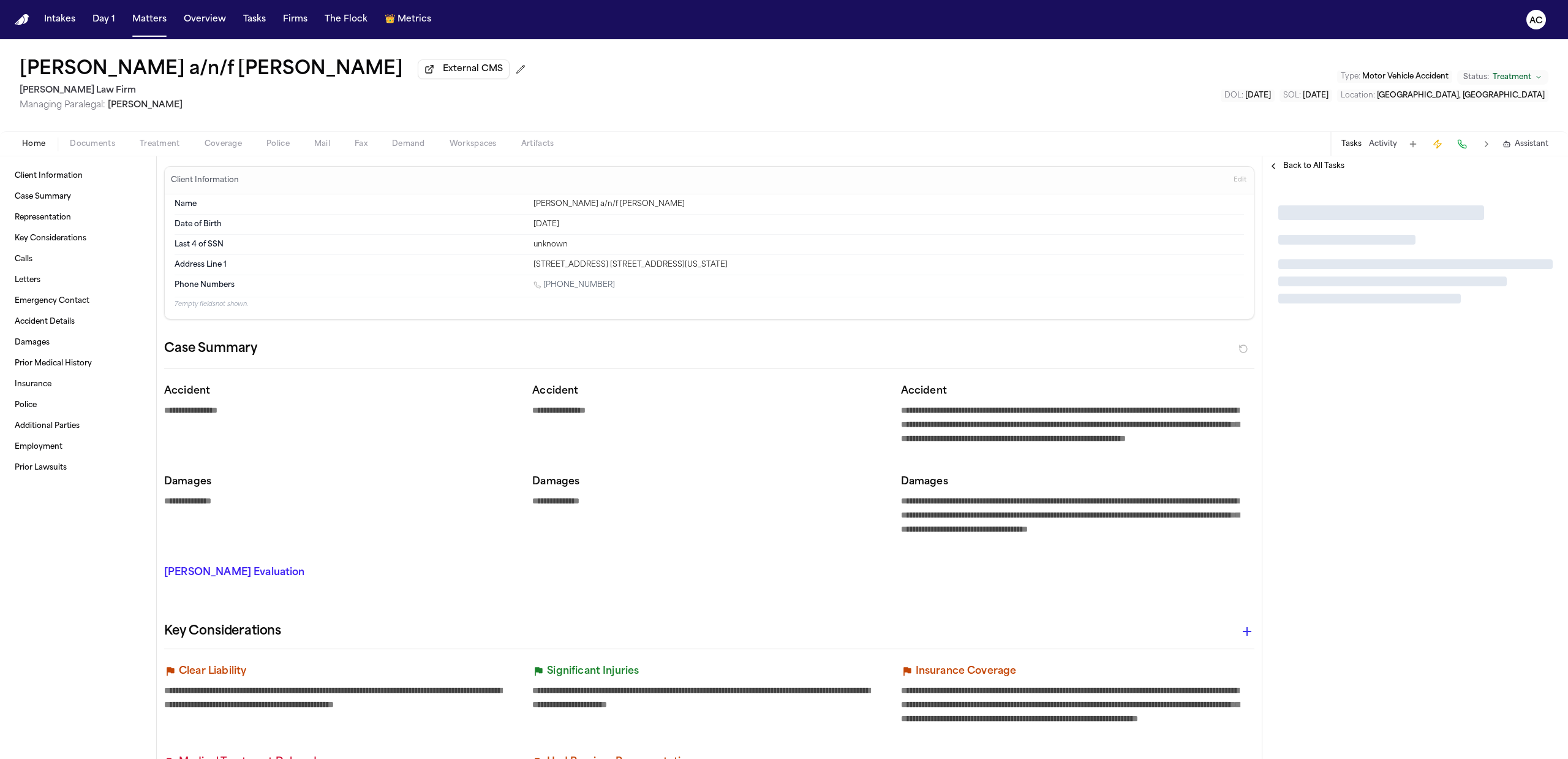
type textarea "*"
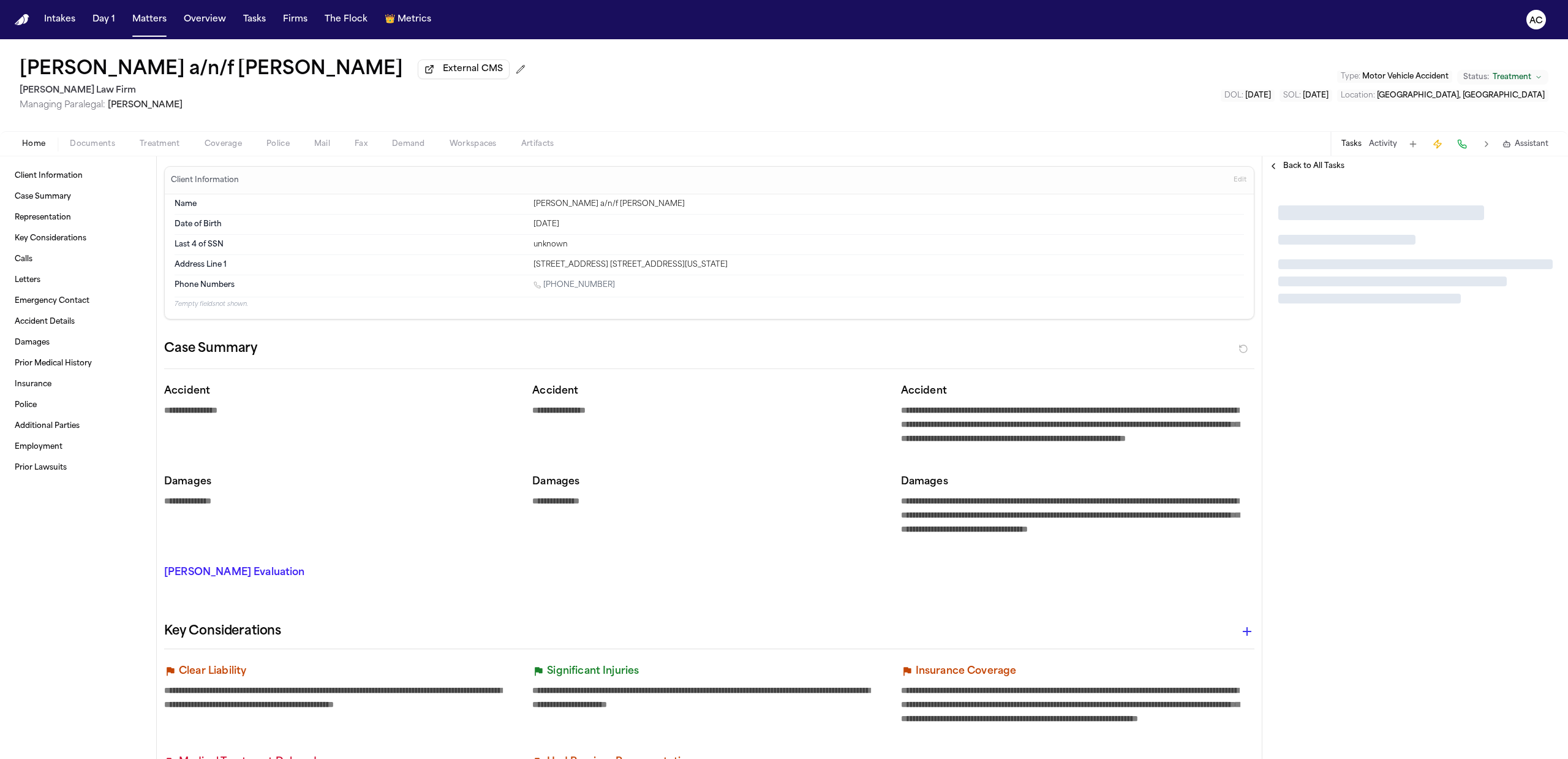
type textarea "*"
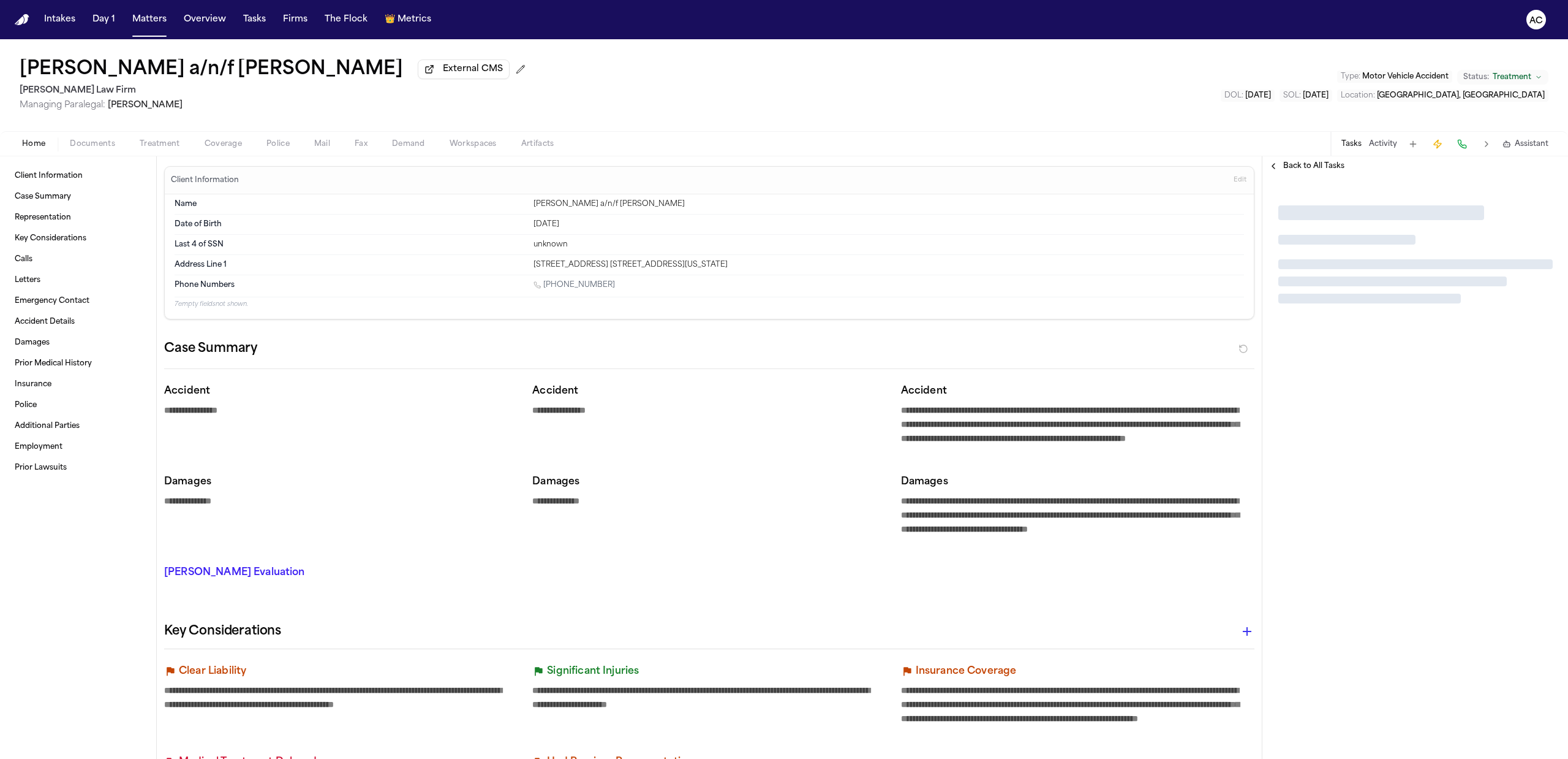
type textarea "*"
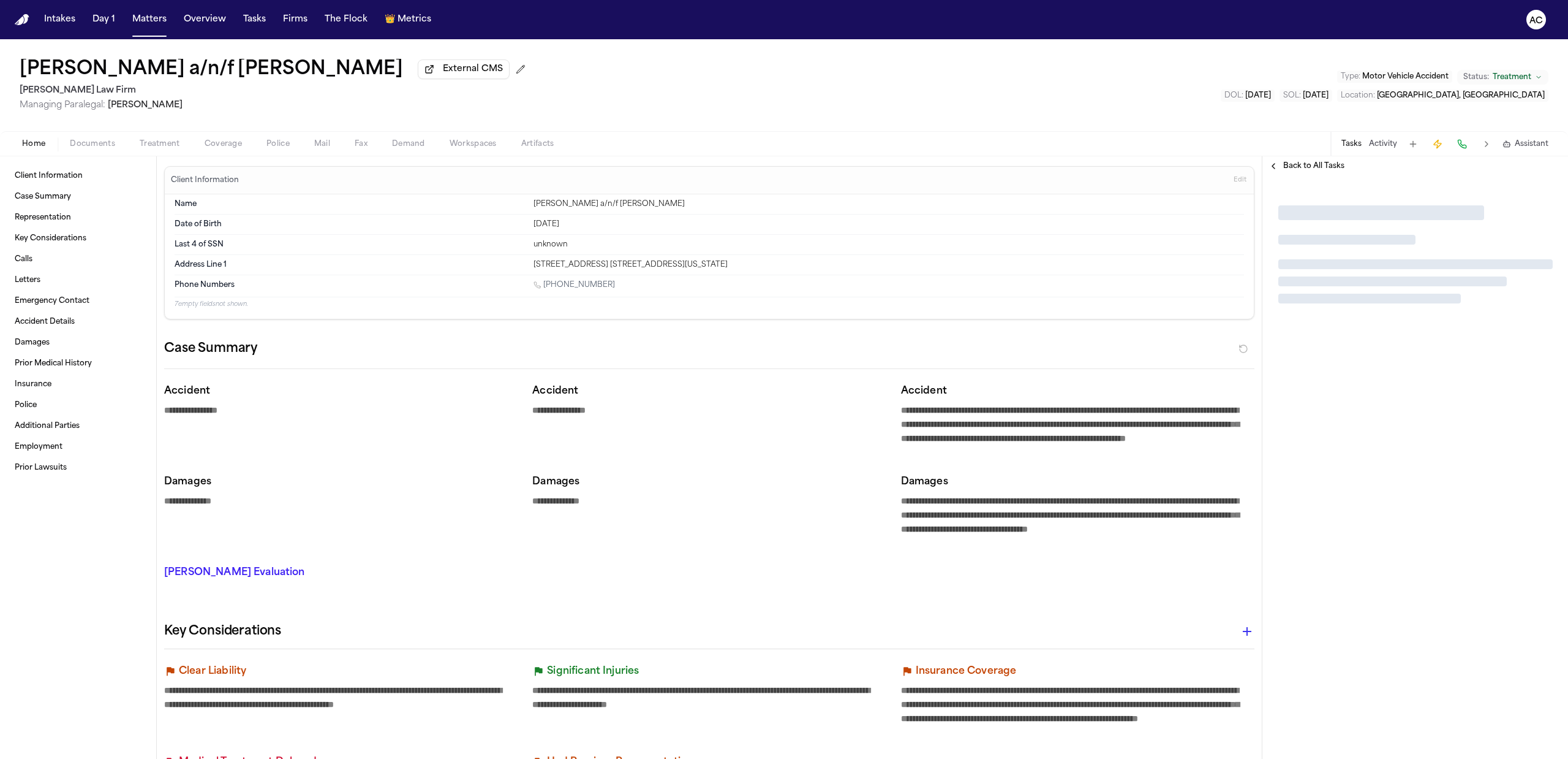
type textarea "*"
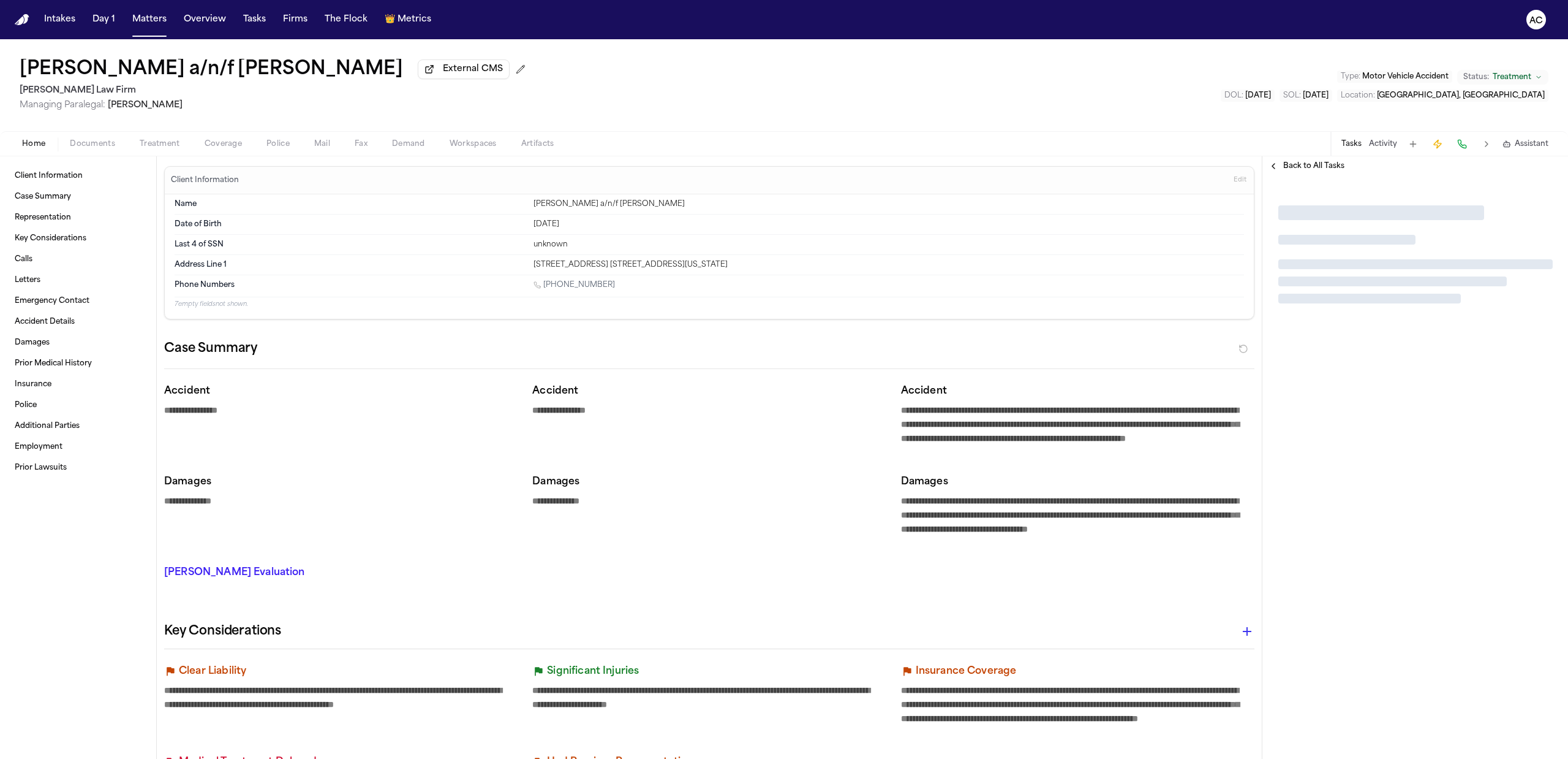
type textarea "*"
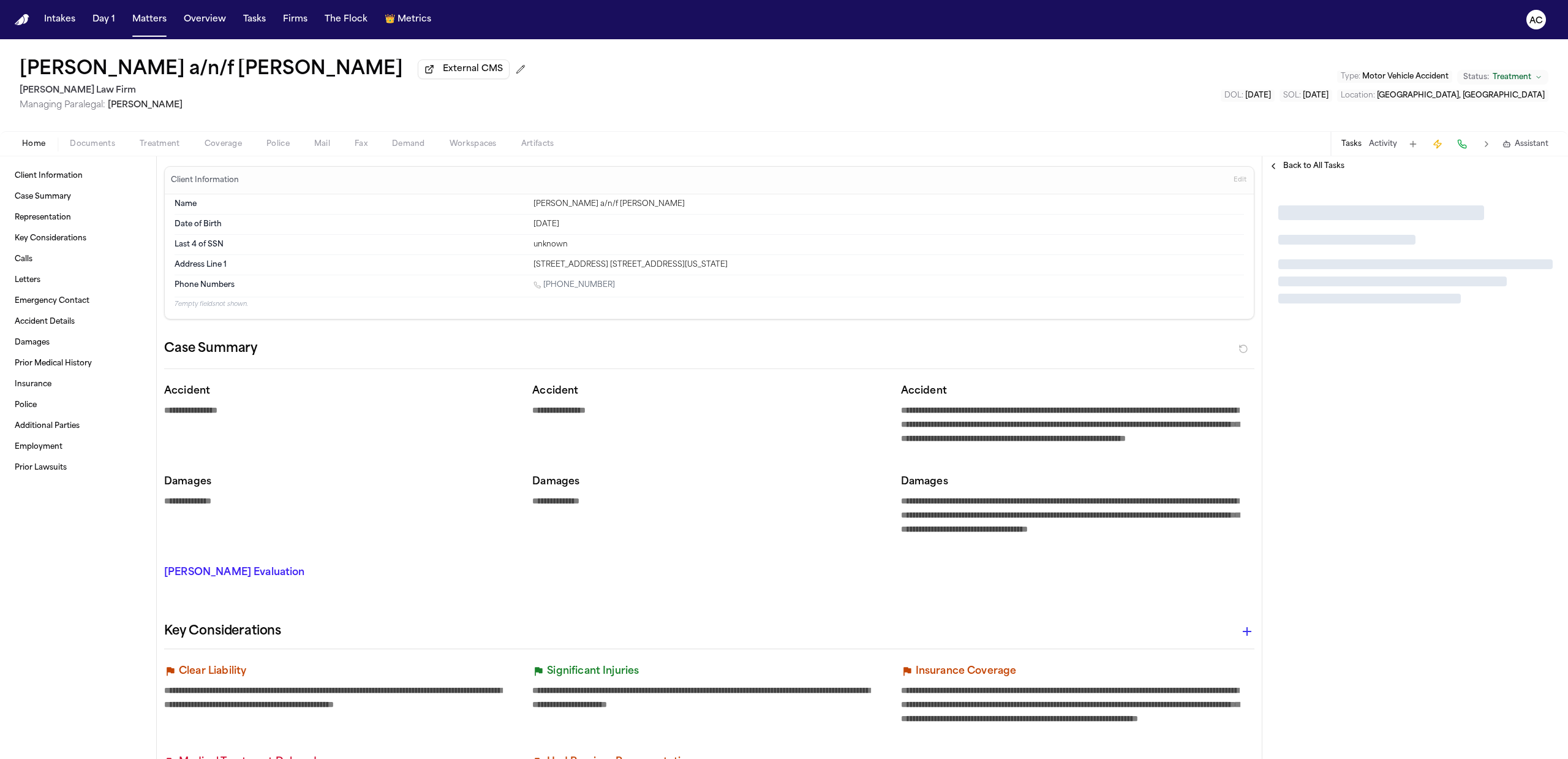
type textarea "*"
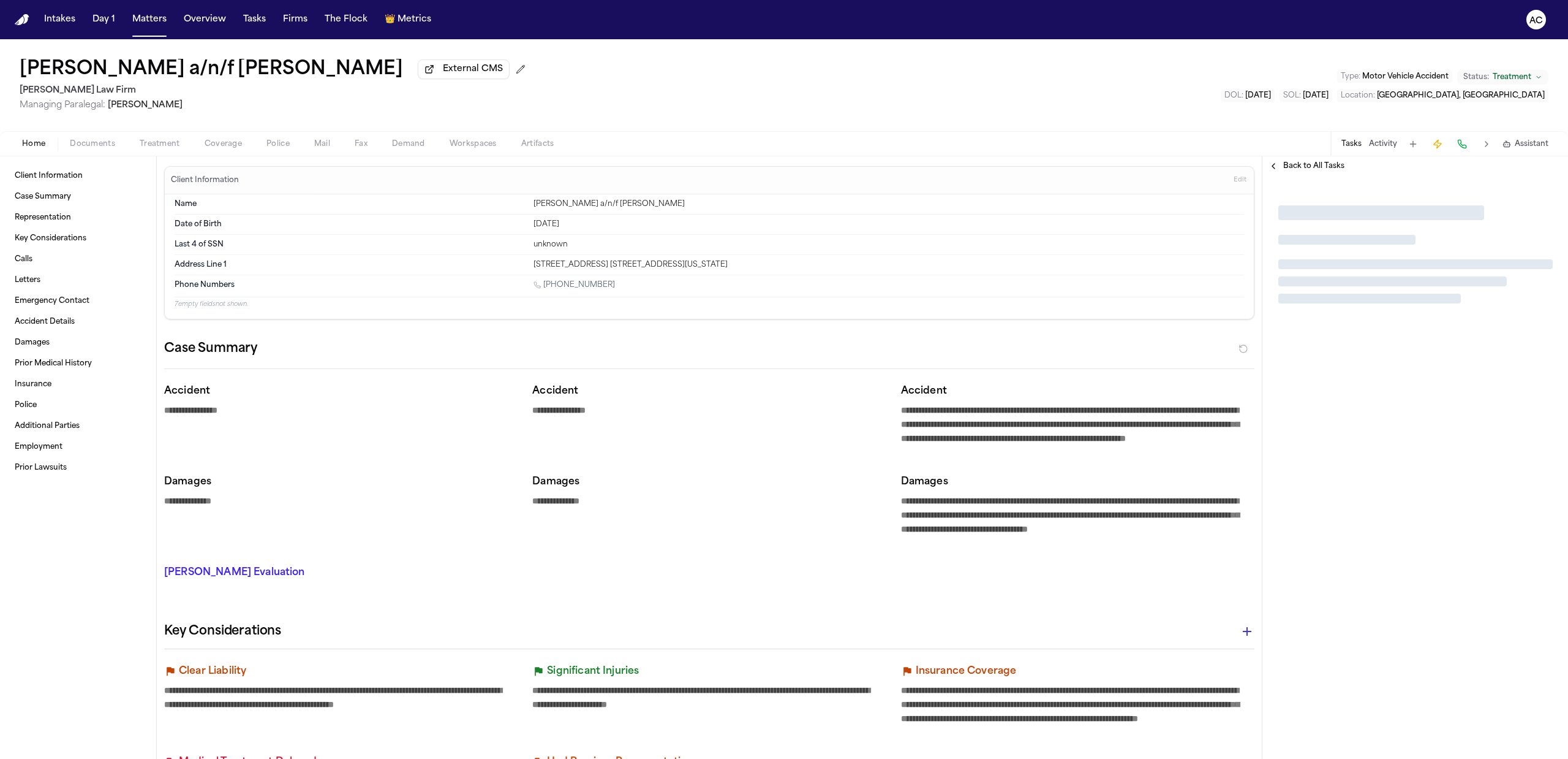
type textarea "*"
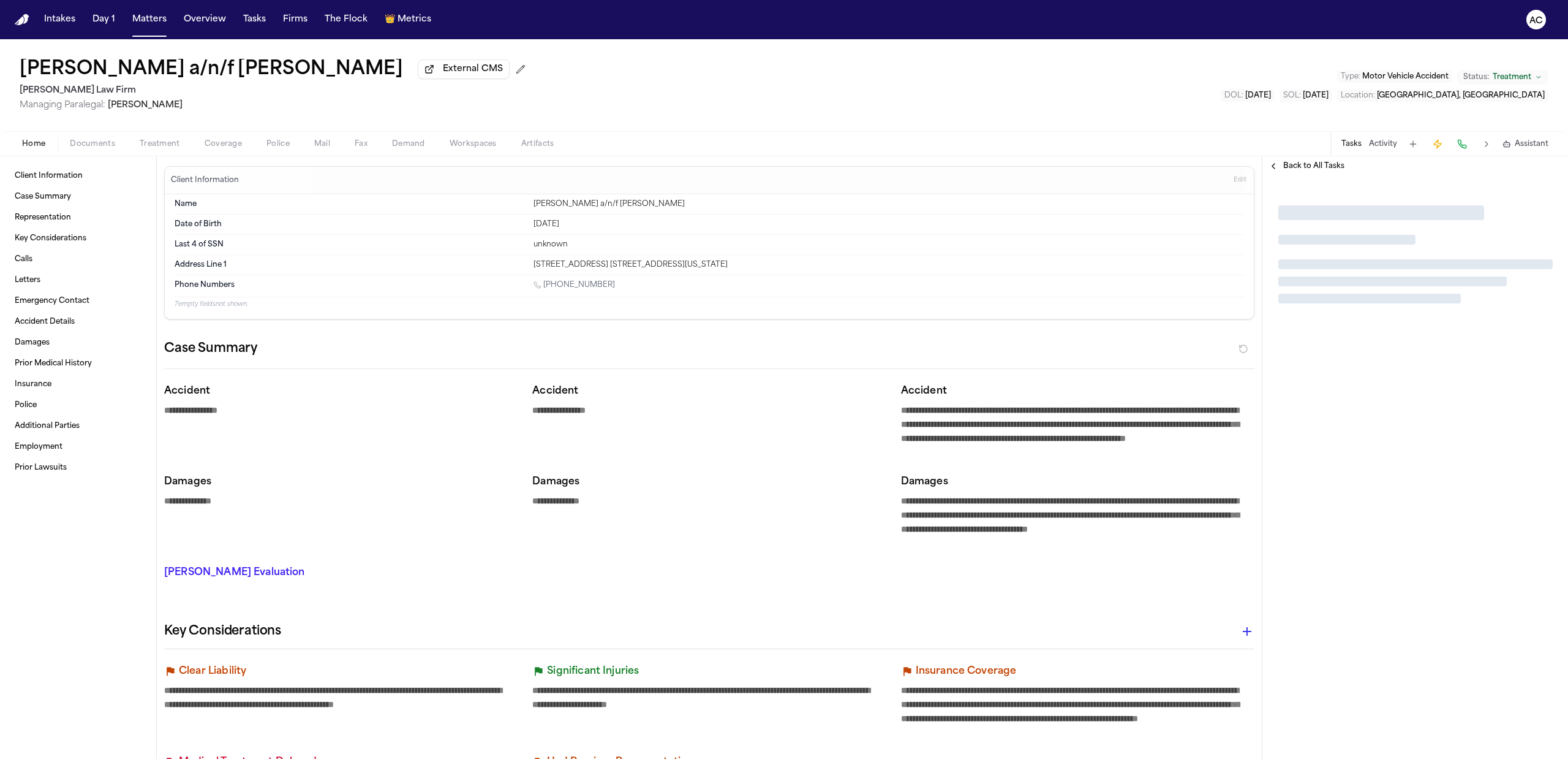
type textarea "*"
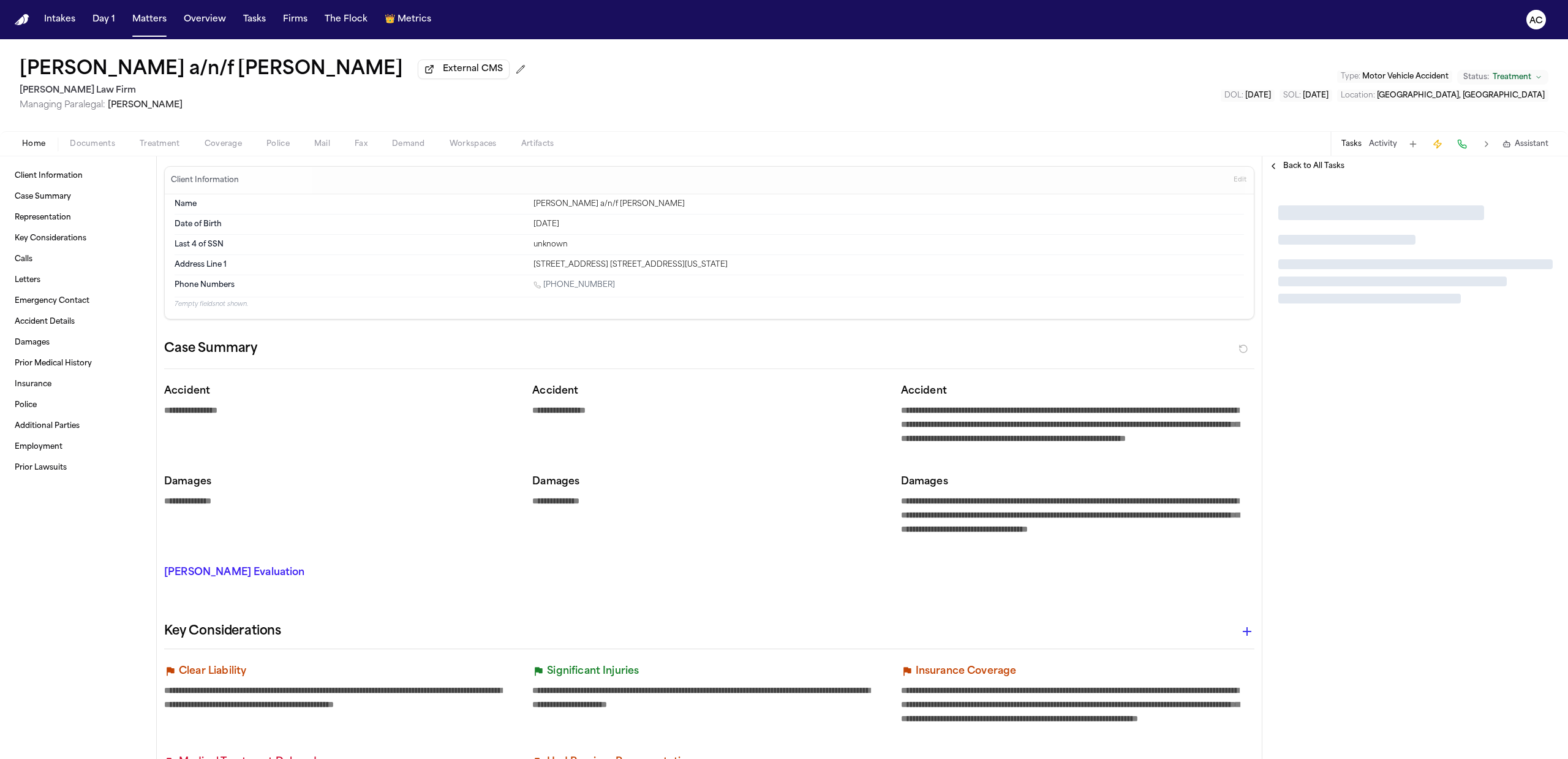
type textarea "*"
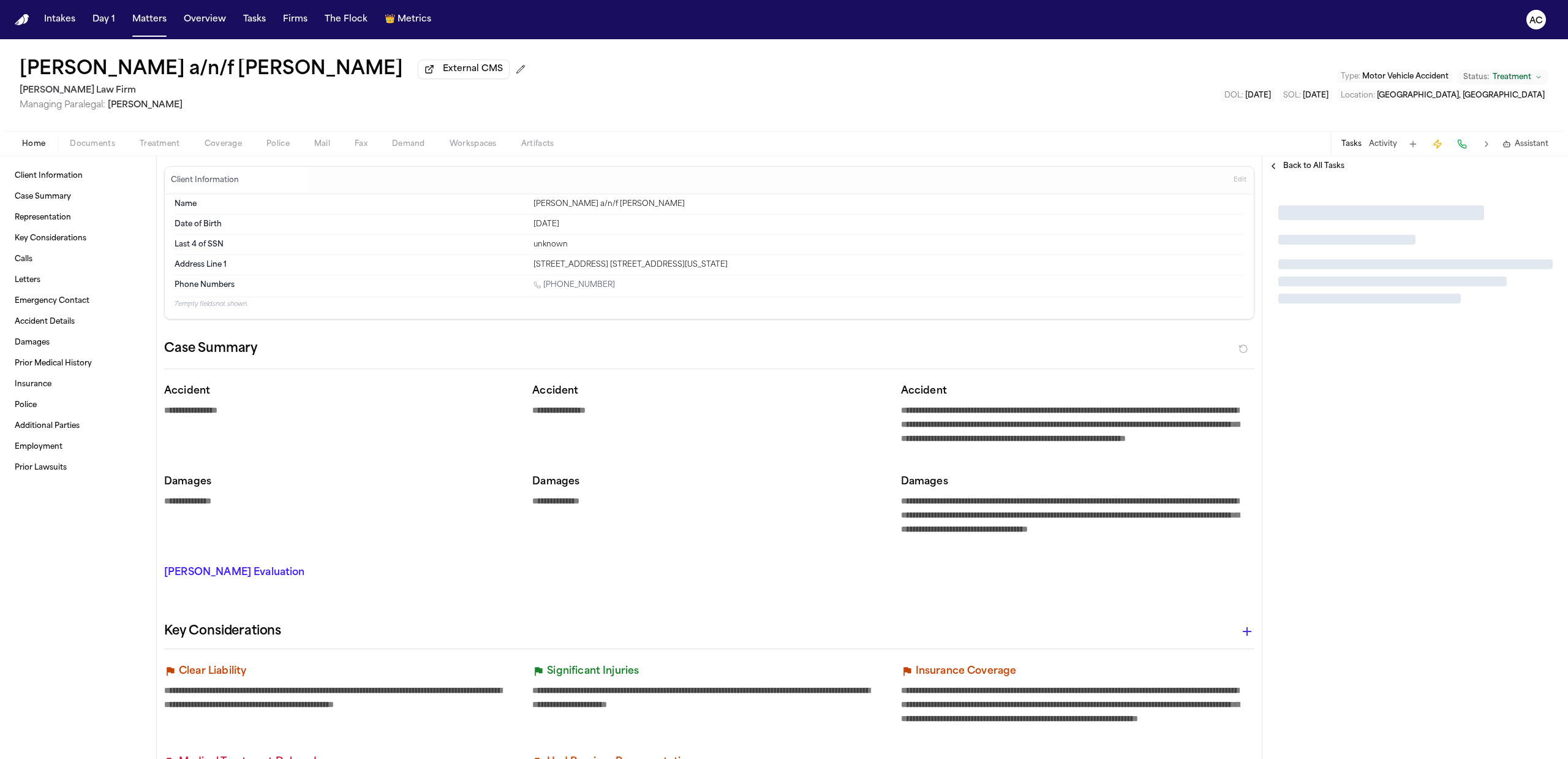
type textarea "*"
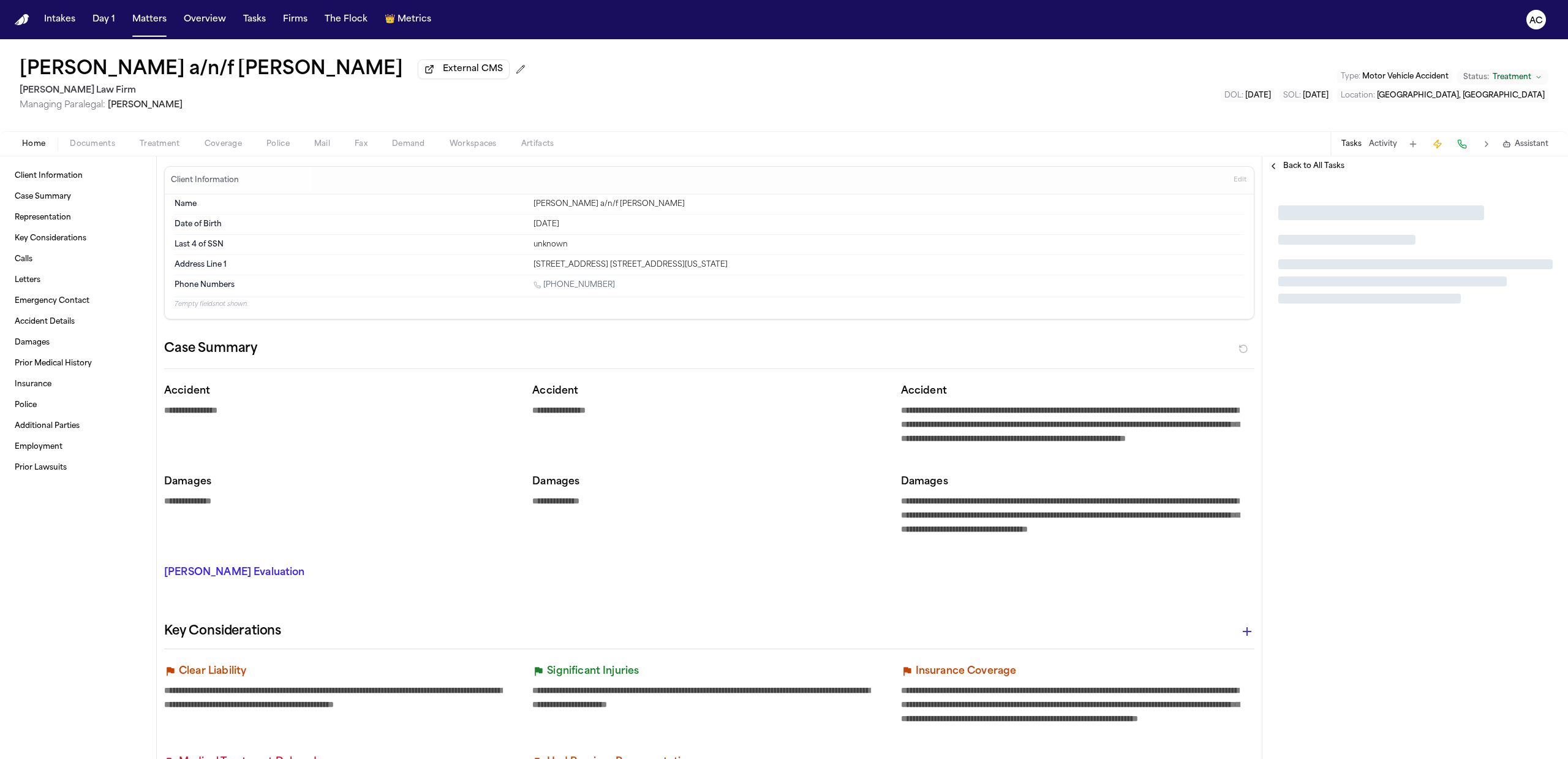
type textarea "*"
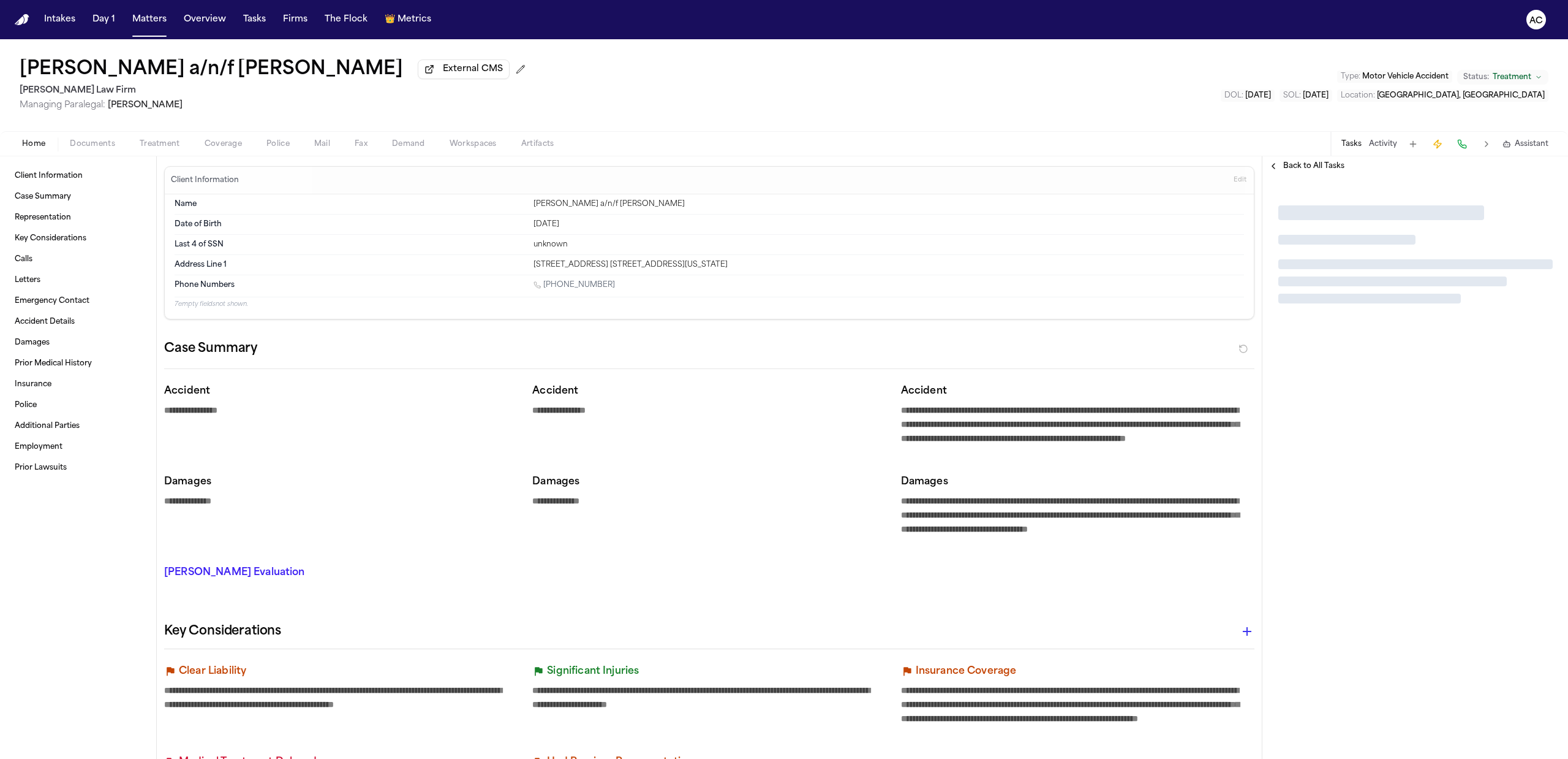
type textarea "*"
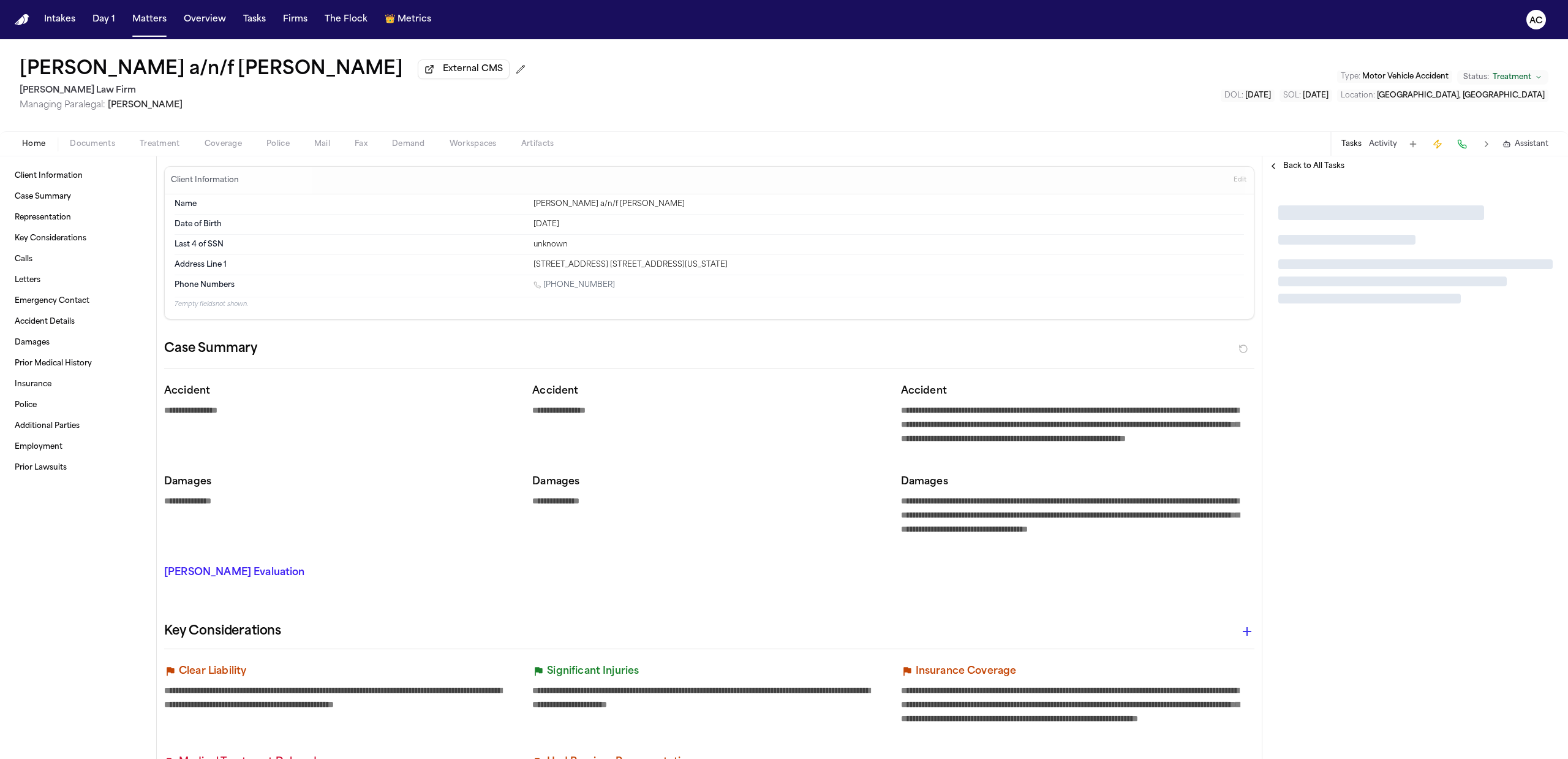
type textarea "*"
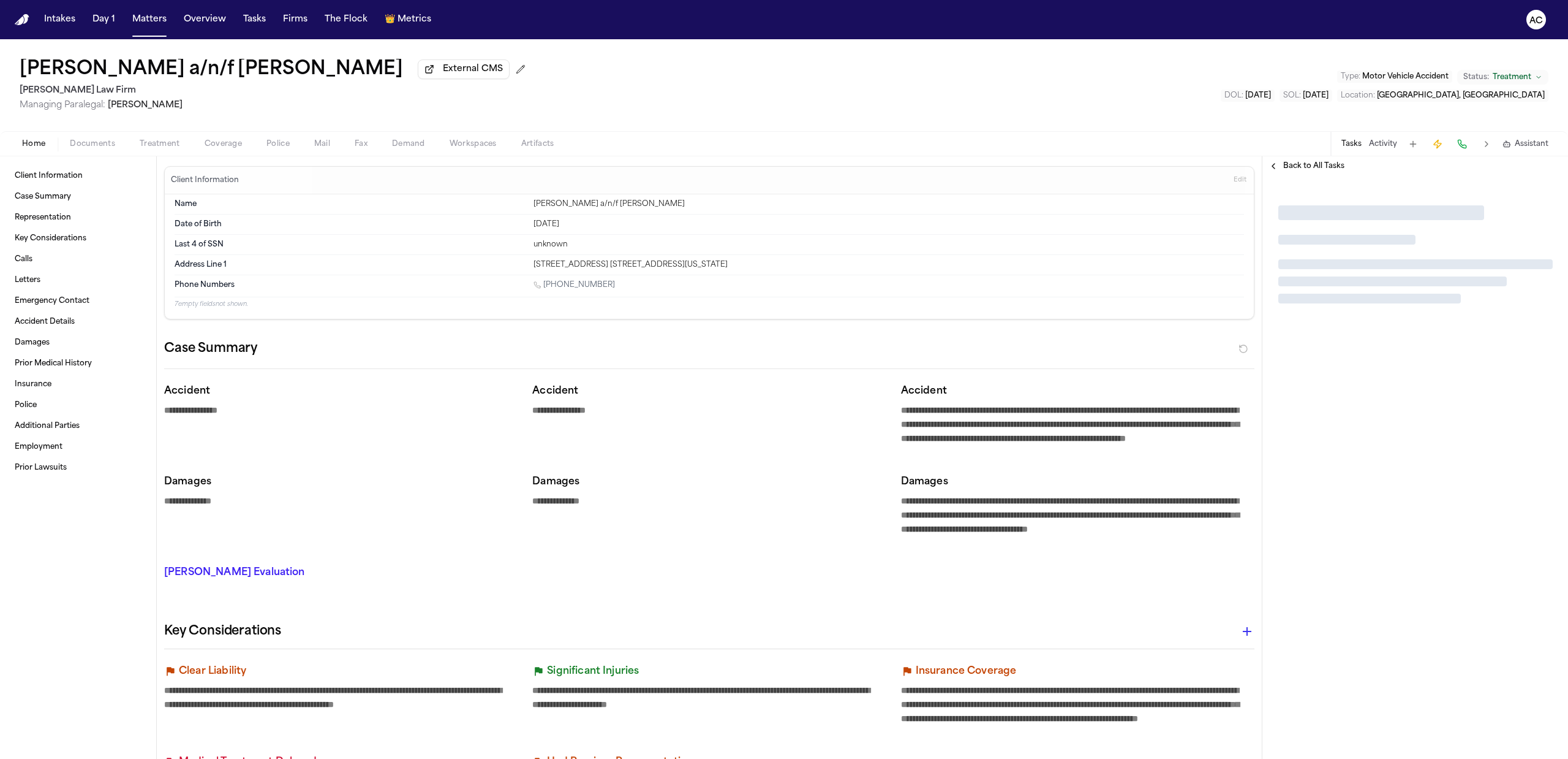
type textarea "*"
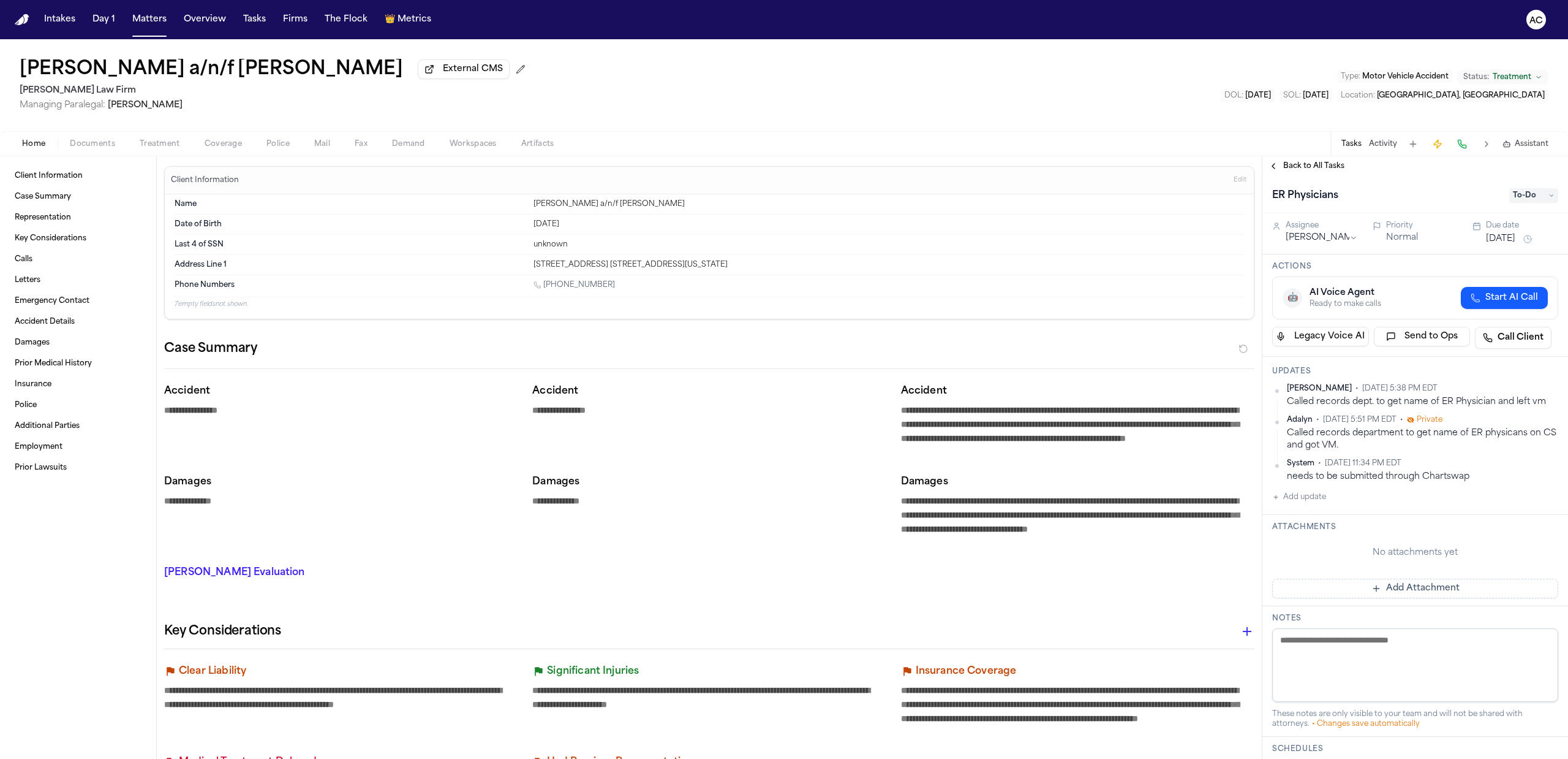
click at [155, 145] on span "Treatment" at bounding box center [160, 143] width 40 height 10
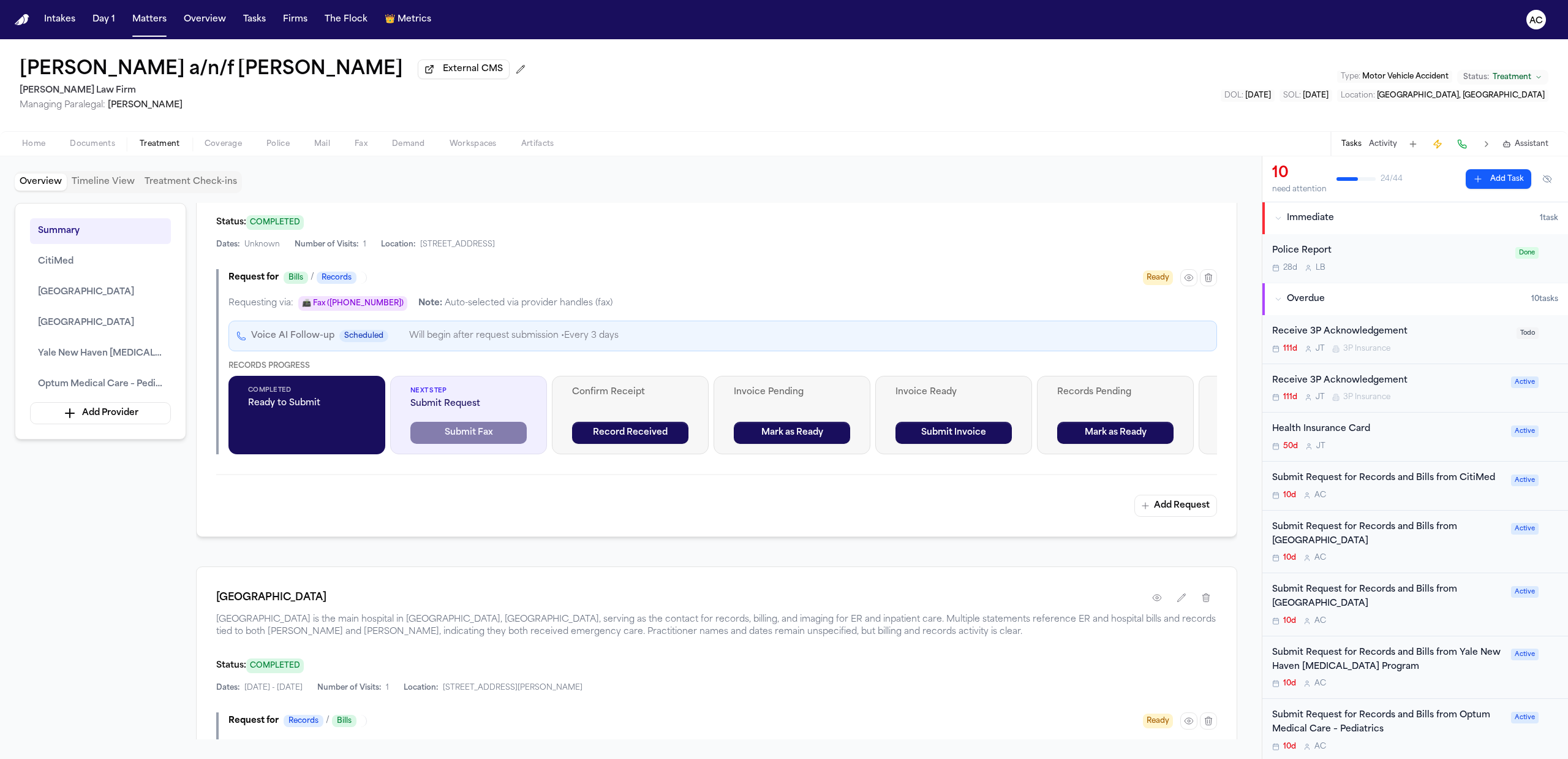
scroll to position [1144, 0]
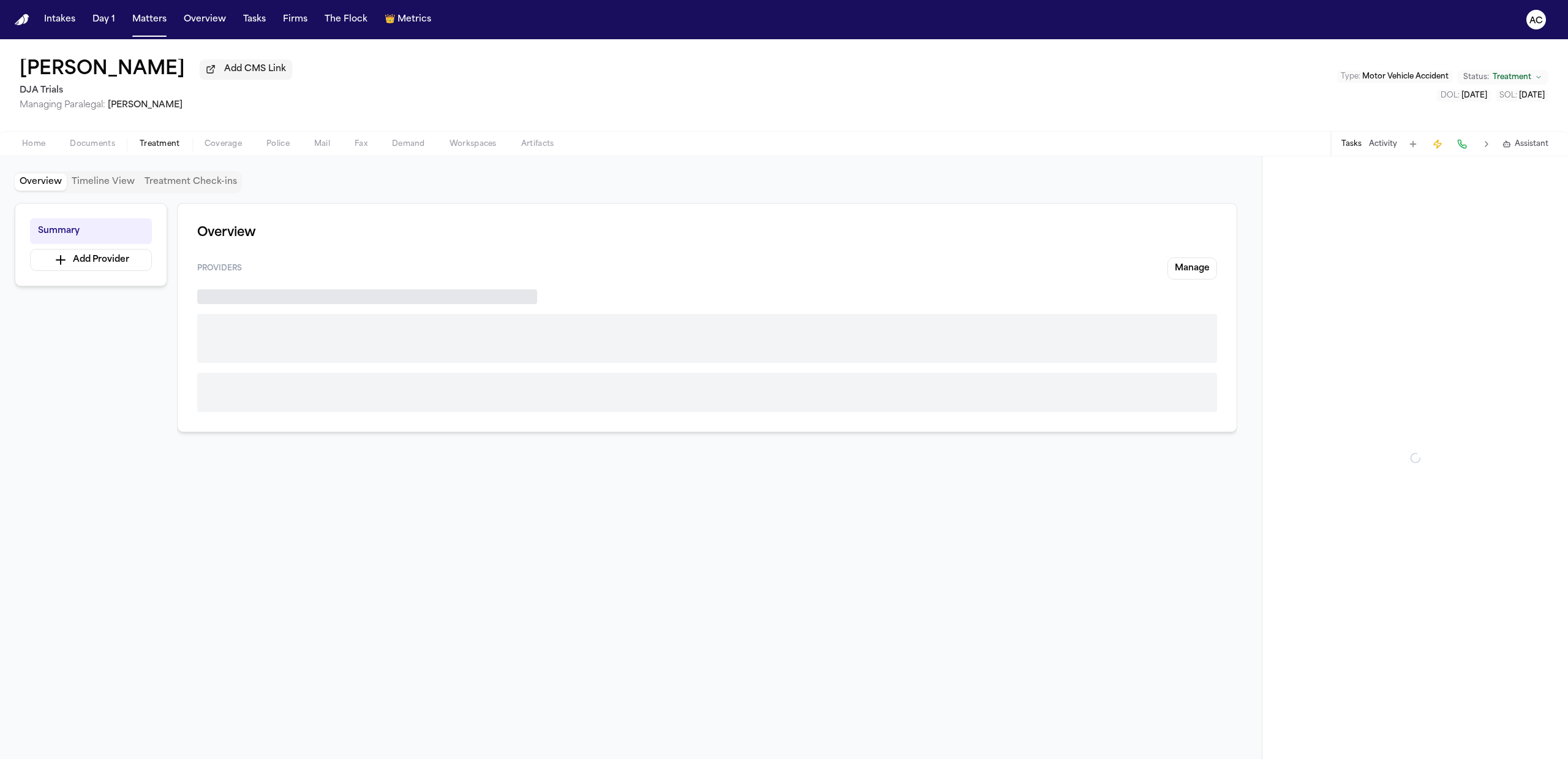
click at [160, 140] on span "Treatment" at bounding box center [160, 143] width 40 height 10
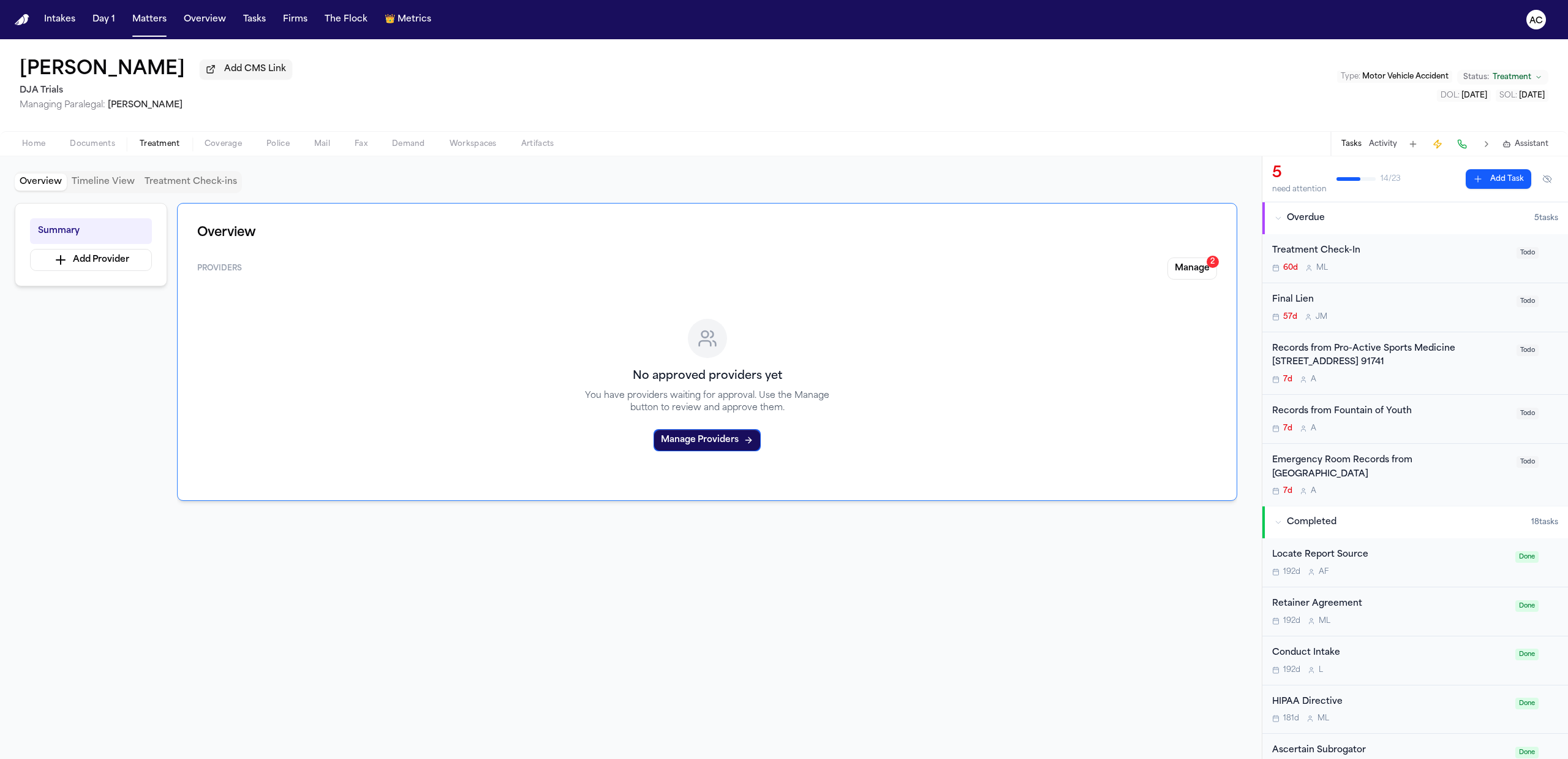
click at [1372, 364] on div "Records from Pro-Active Sports Medicine [STREET_ADDRESS] 91741" at bounding box center [1391, 356] width 237 height 28
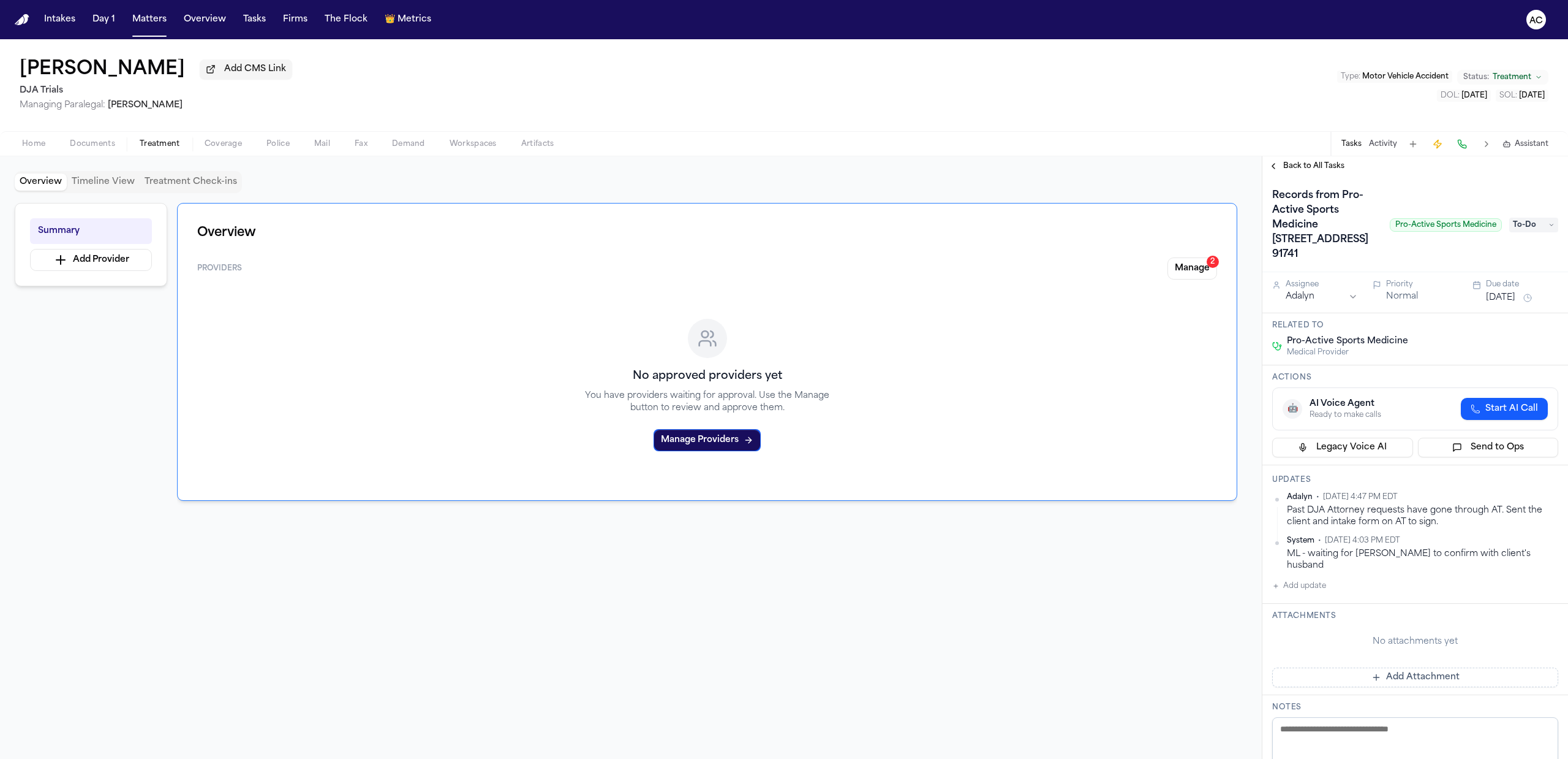
click at [1189, 273] on button "Manage 2" at bounding box center [1192, 268] width 50 height 22
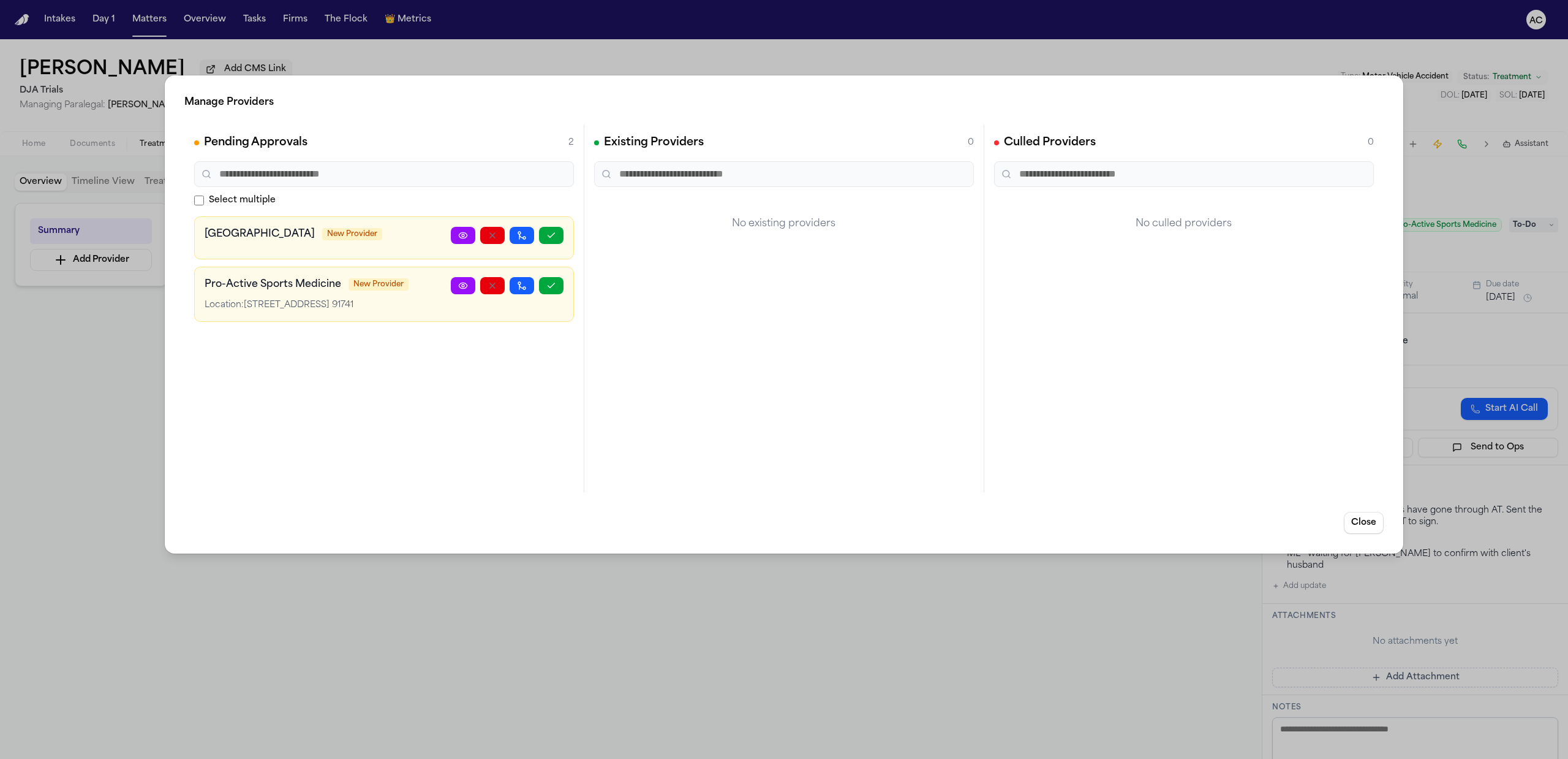
click at [1086, 58] on div "Manage Providers Pending Approvals 2 Select multiple [GEOGRAPHIC_DATA] New Prov…" at bounding box center [784, 380] width 1568 height 759
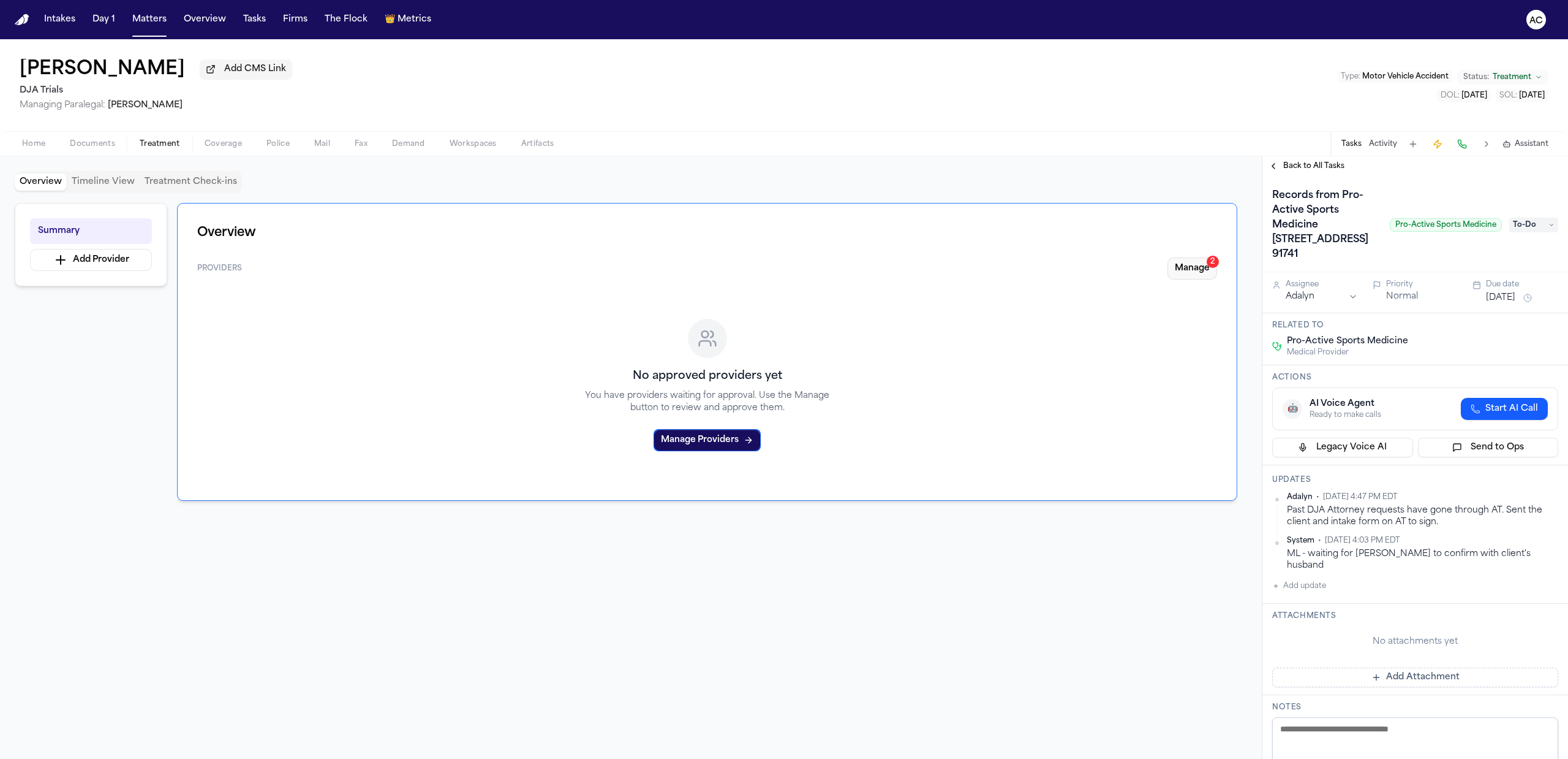
click at [1214, 273] on button "Manage 2" at bounding box center [1192, 268] width 50 height 22
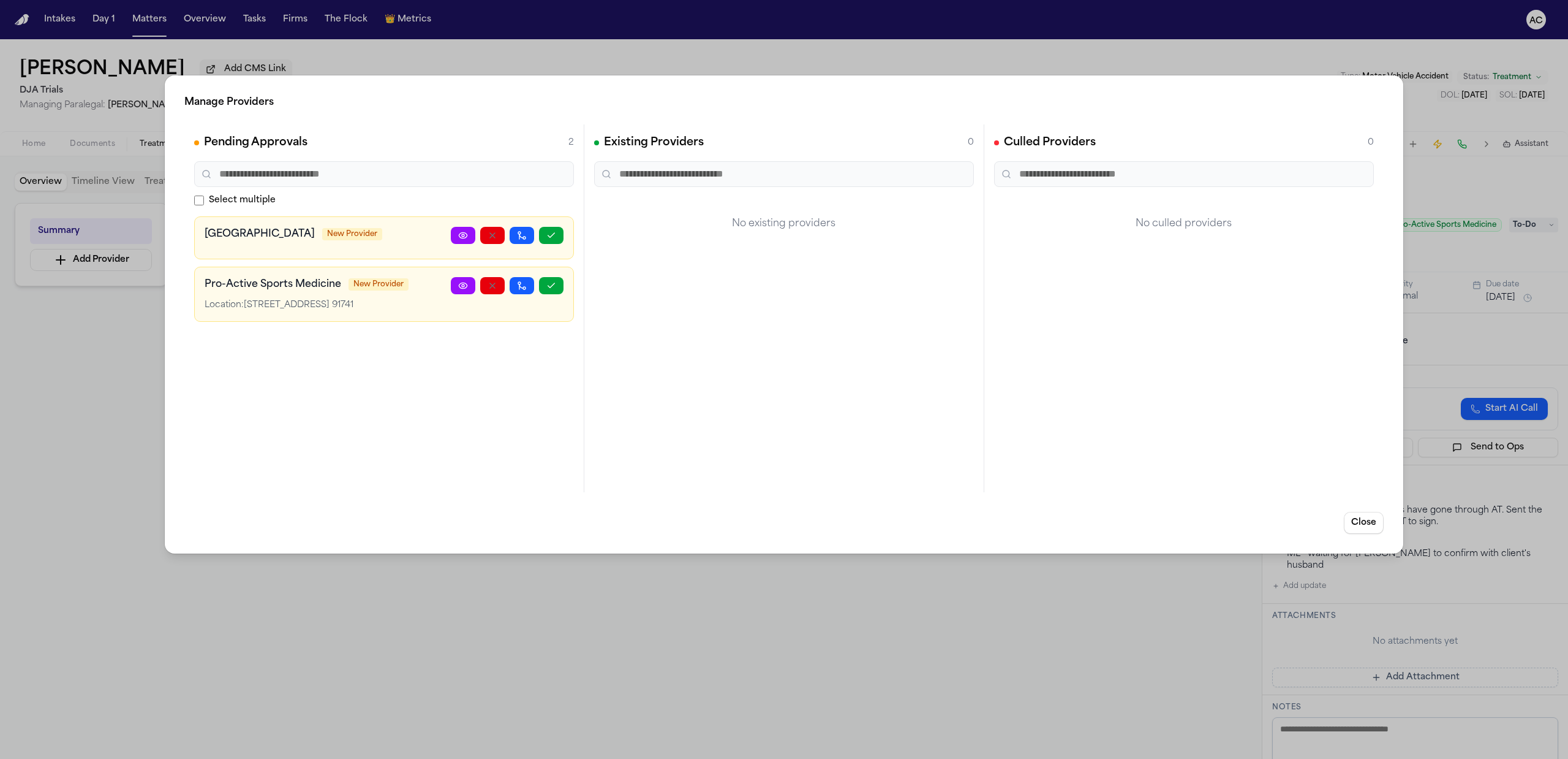
click at [717, 39] on div "Manage Providers Pending Approvals 2 Select multiple [GEOGRAPHIC_DATA] New Prov…" at bounding box center [784, 380] width 1568 height 759
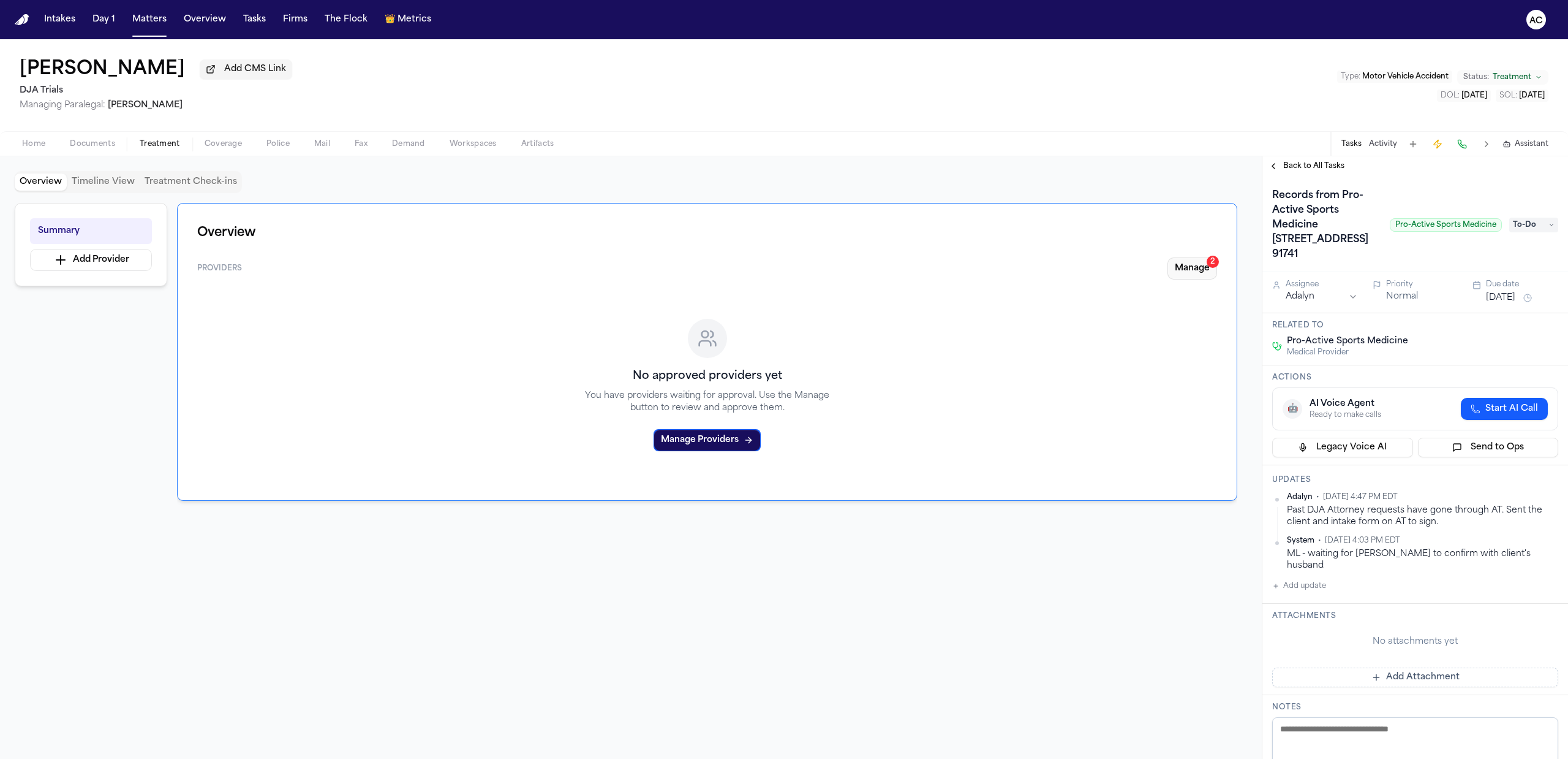
click at [1184, 268] on button "Manage 2" at bounding box center [1192, 268] width 50 height 22
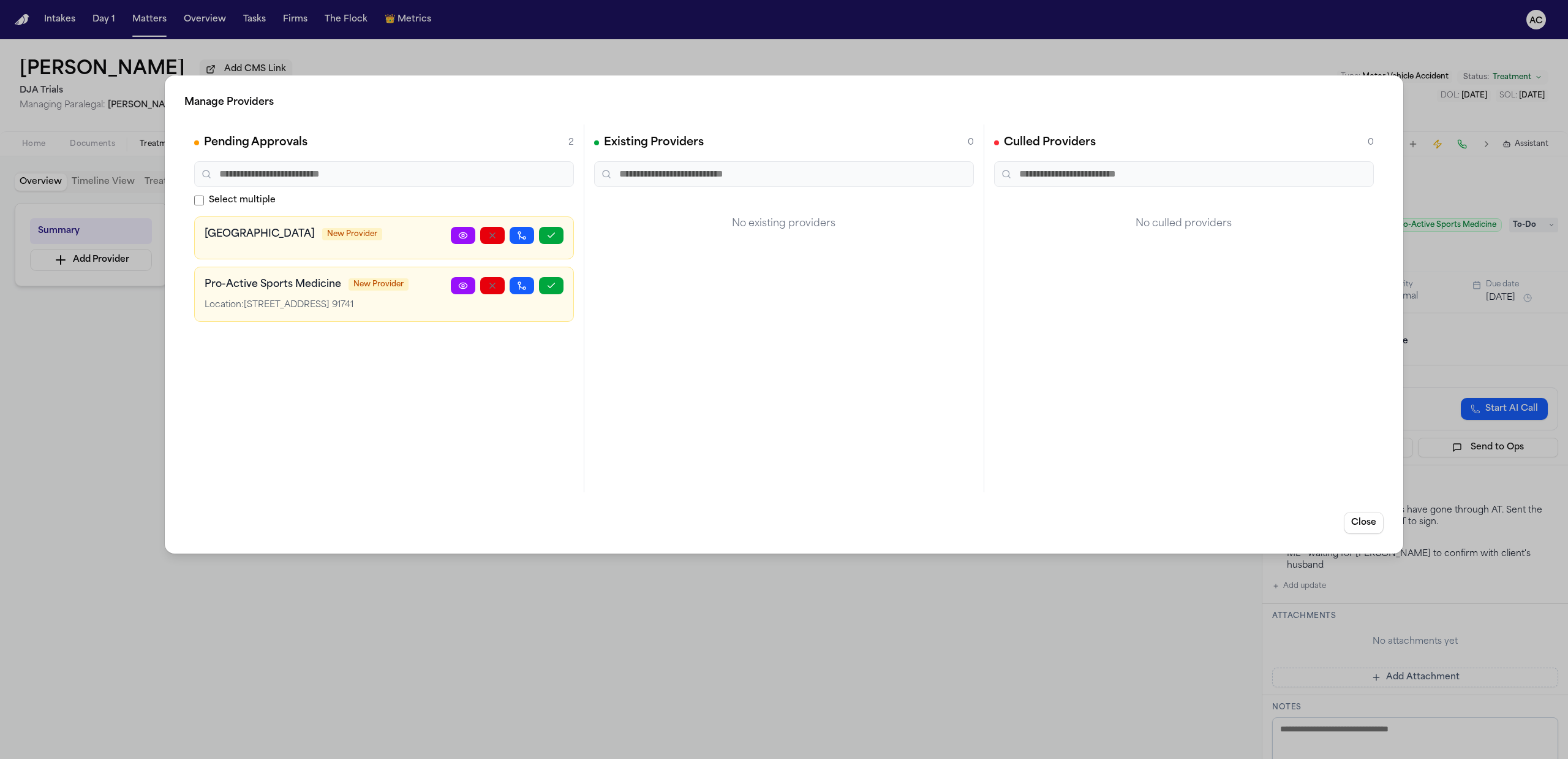
click at [462, 285] on circle at bounding box center [463, 285] width 3 height 3
click at [596, 564] on div "Manage Providers Pending Approvals 2 Select multiple [GEOGRAPHIC_DATA] New Prov…" at bounding box center [784, 380] width 1568 height 759
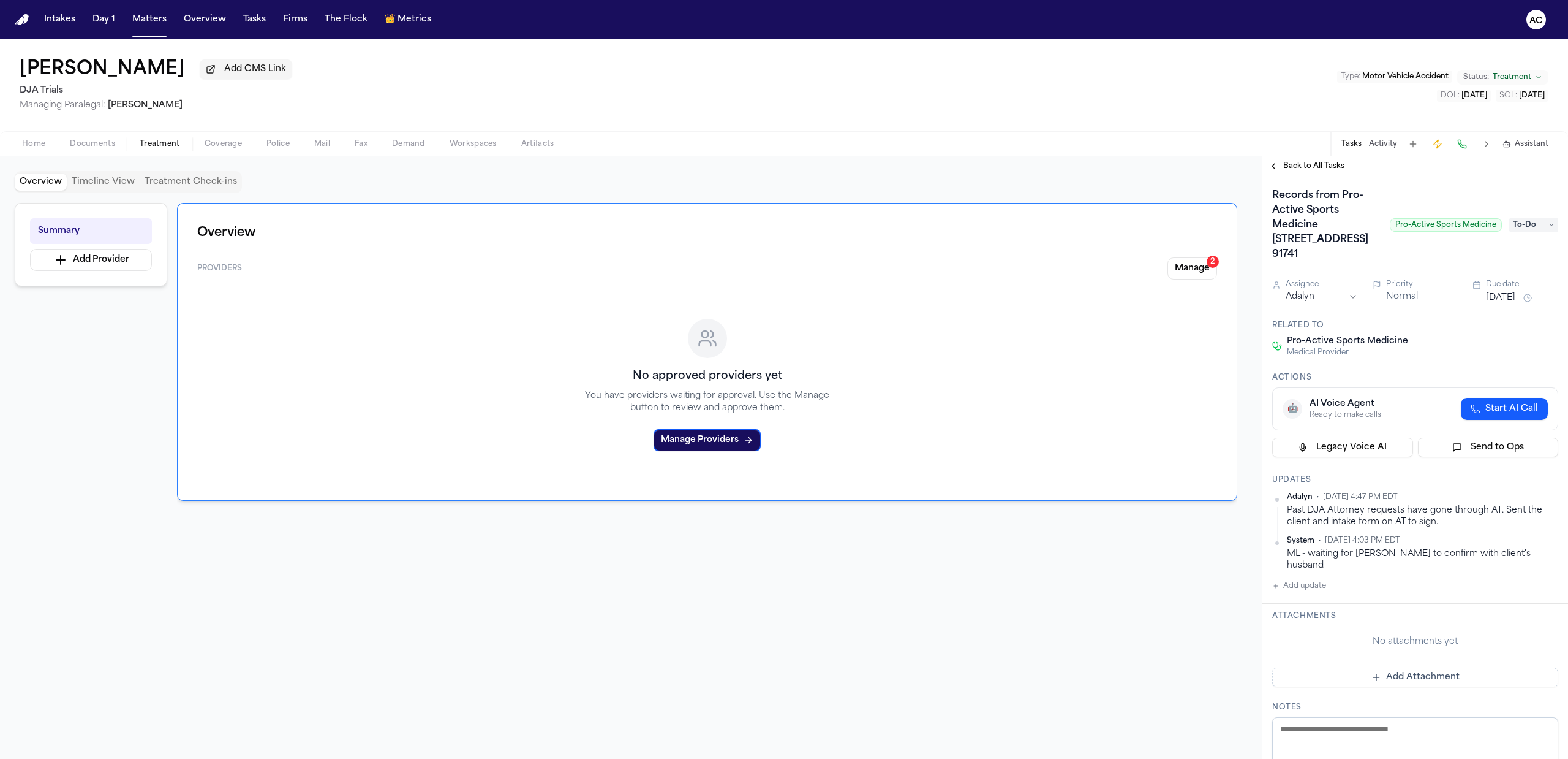
click at [1306, 161] on span "Back to All Tasks" at bounding box center [1313, 166] width 61 height 10
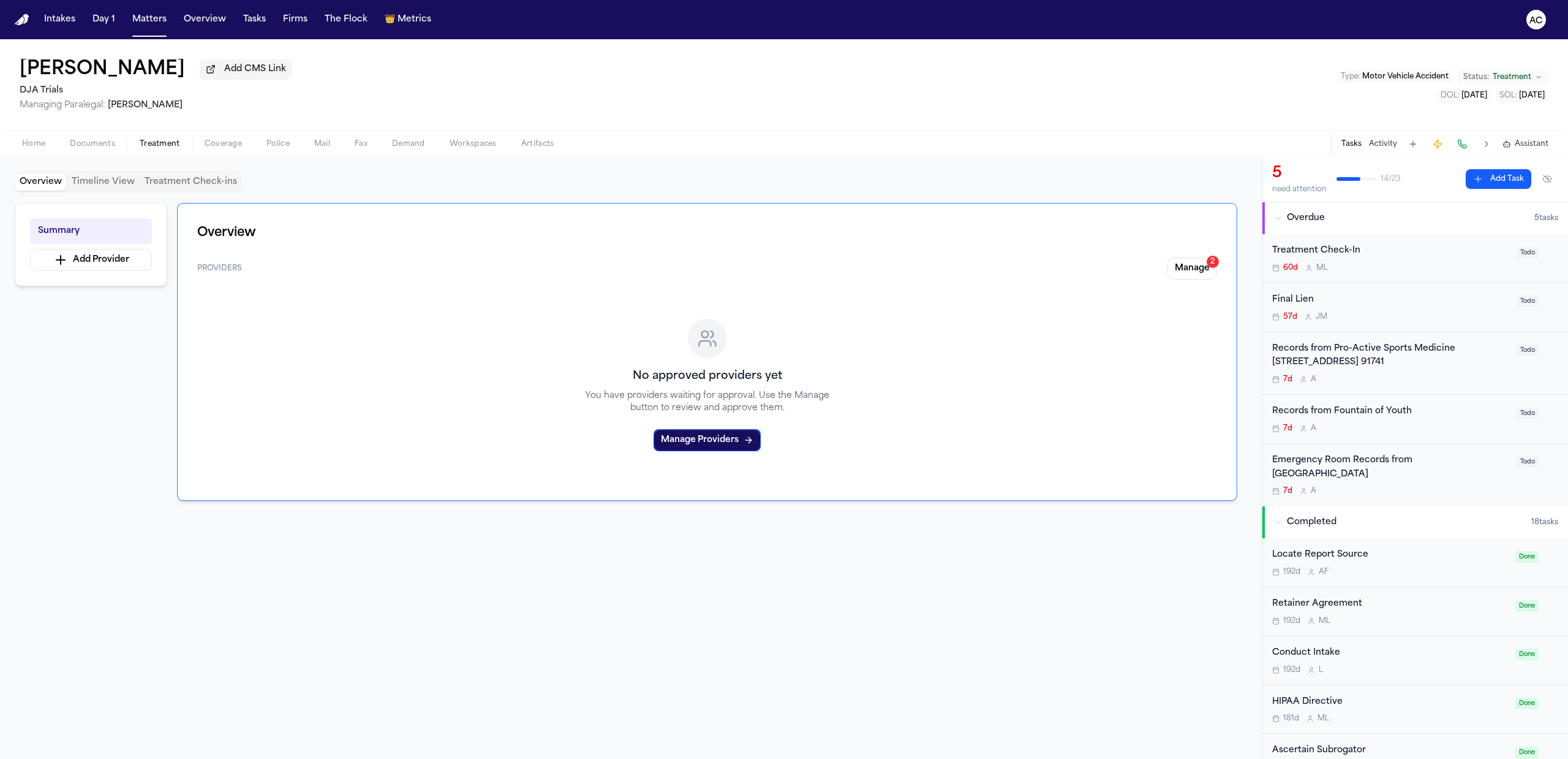
click at [1322, 354] on div "Records from Pro-Active Sports Medicine [STREET_ADDRESS] 91741" at bounding box center [1391, 356] width 237 height 28
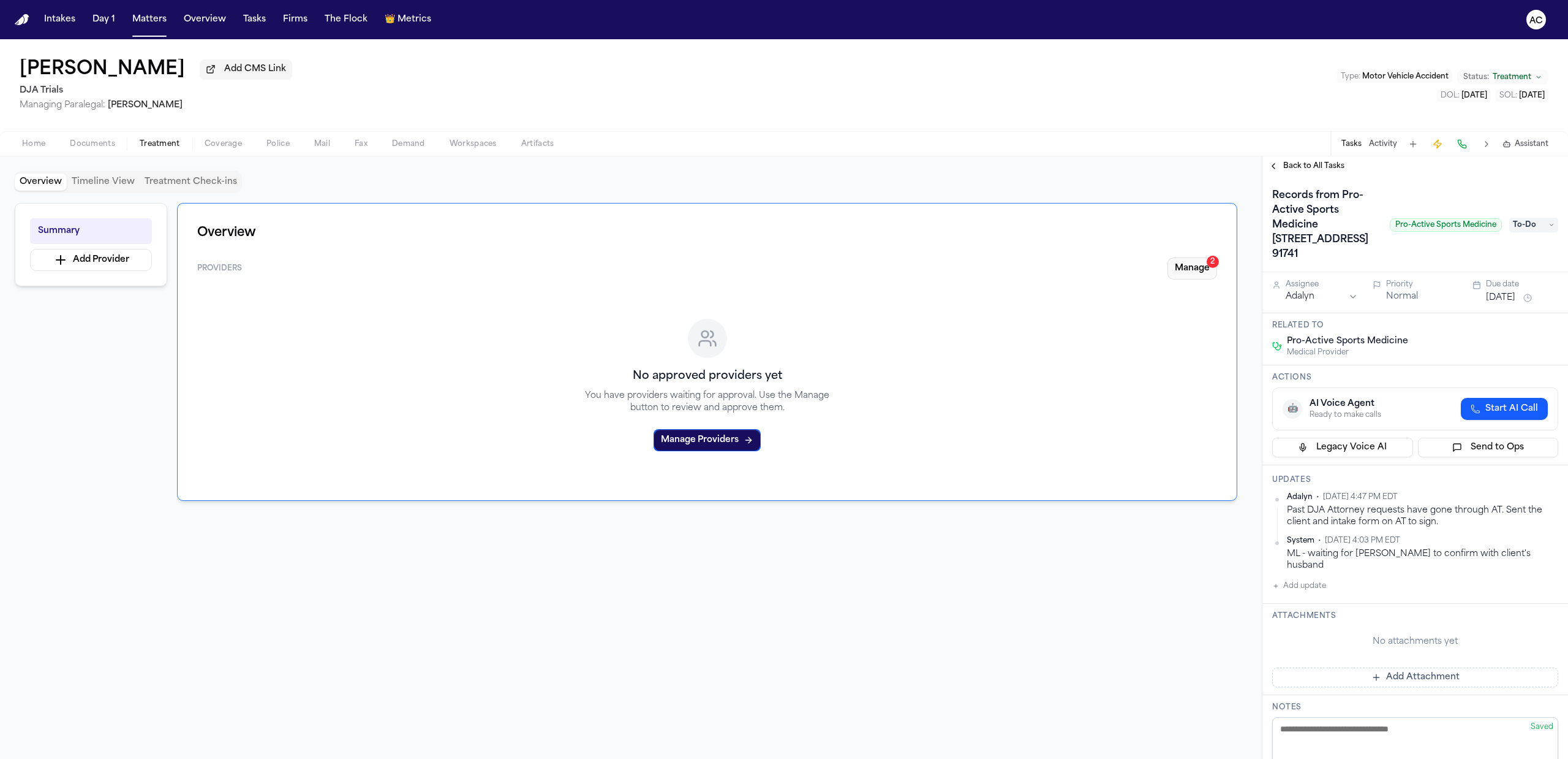
click at [1198, 272] on button "Manage 2" at bounding box center [1192, 268] width 50 height 22
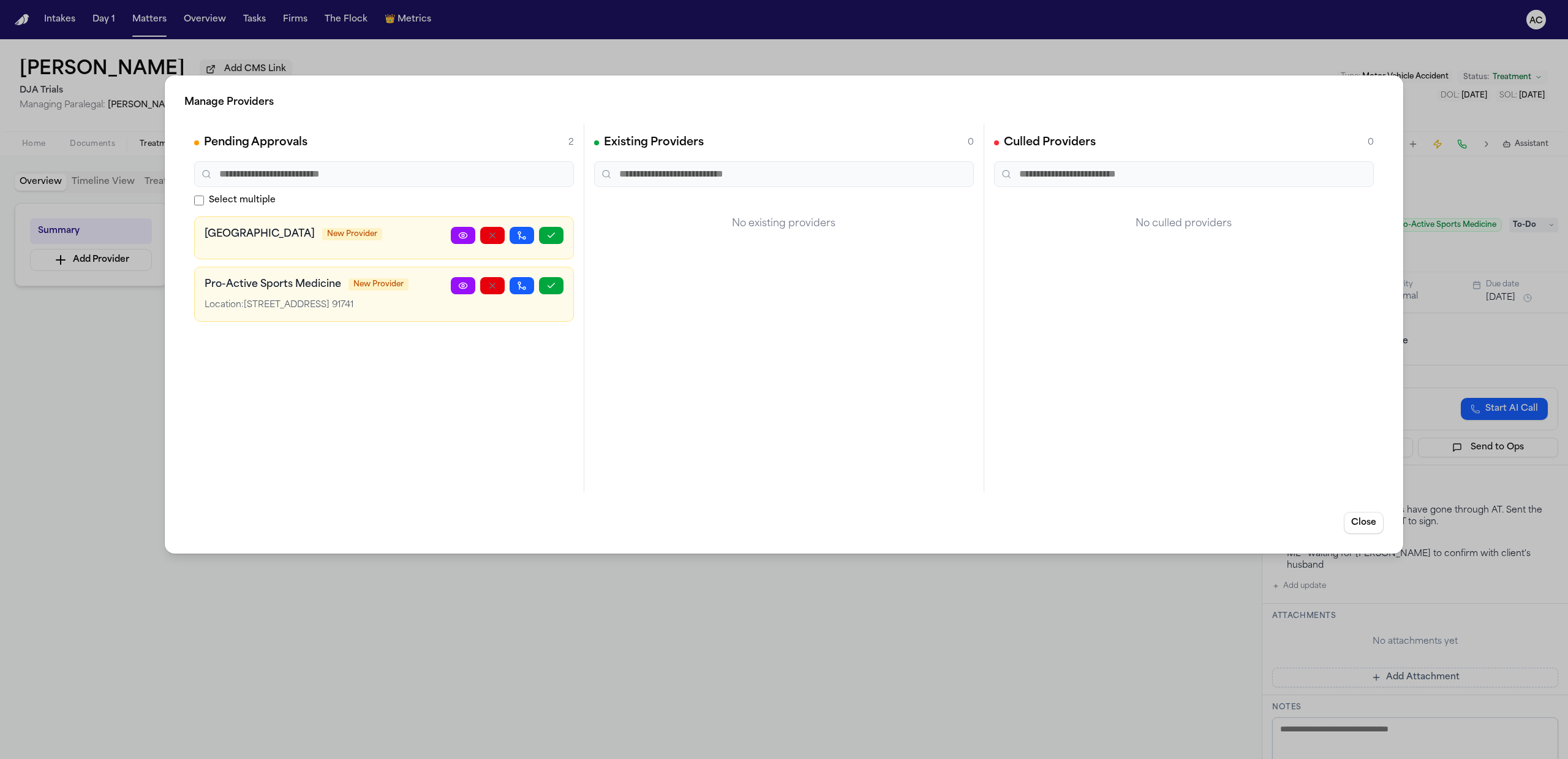
click at [714, 59] on div "Manage Providers Pending Approvals 2 Select multiple Pomona Valley Health Cente…" at bounding box center [784, 380] width 1568 height 759
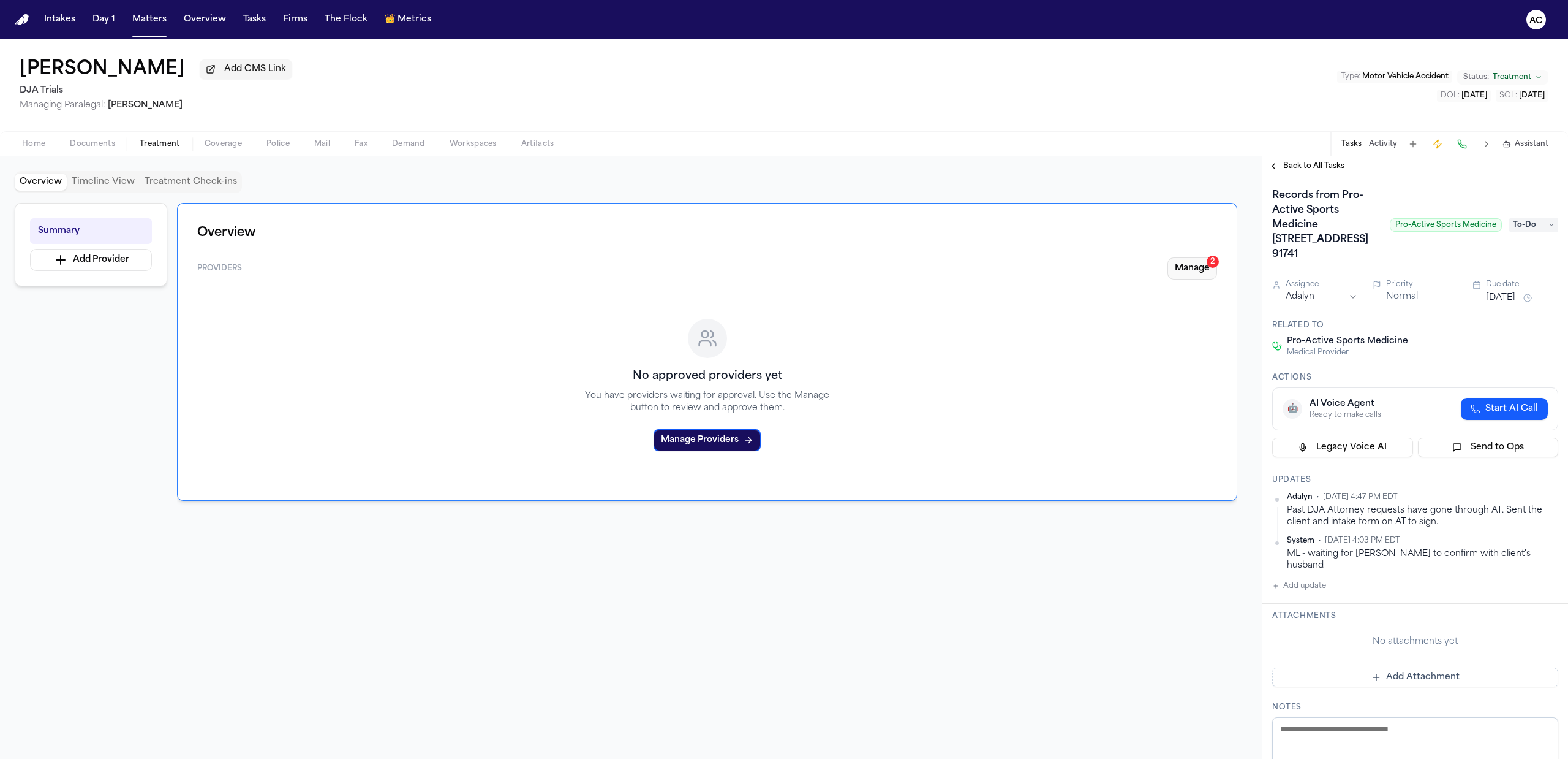
click at [1177, 268] on button "Manage 2" at bounding box center [1192, 268] width 50 height 22
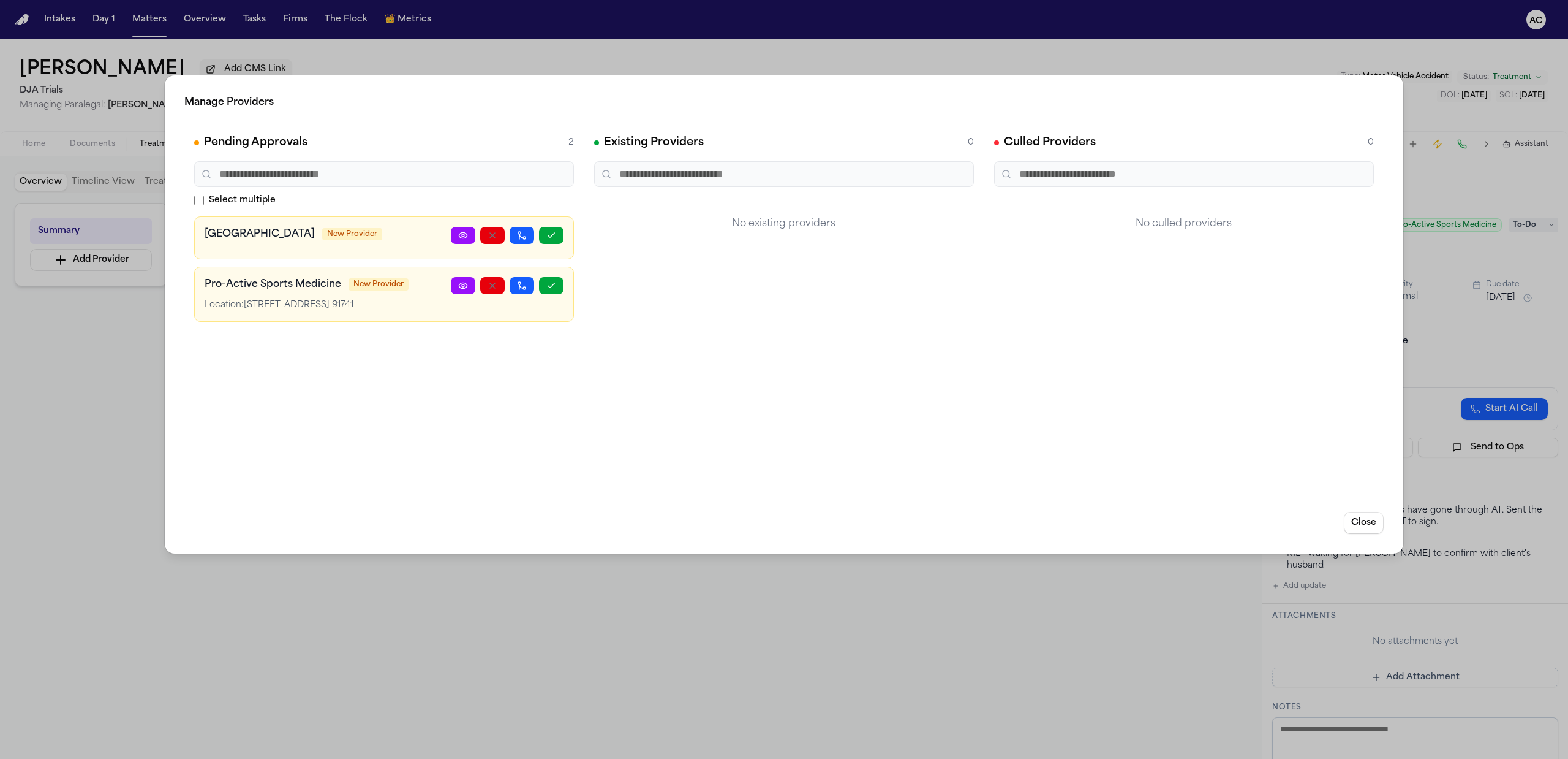
click at [405, 589] on div "Manage Providers Pending Approvals 2 Select multiple Pomona Valley Health Cente…" at bounding box center [784, 380] width 1568 height 759
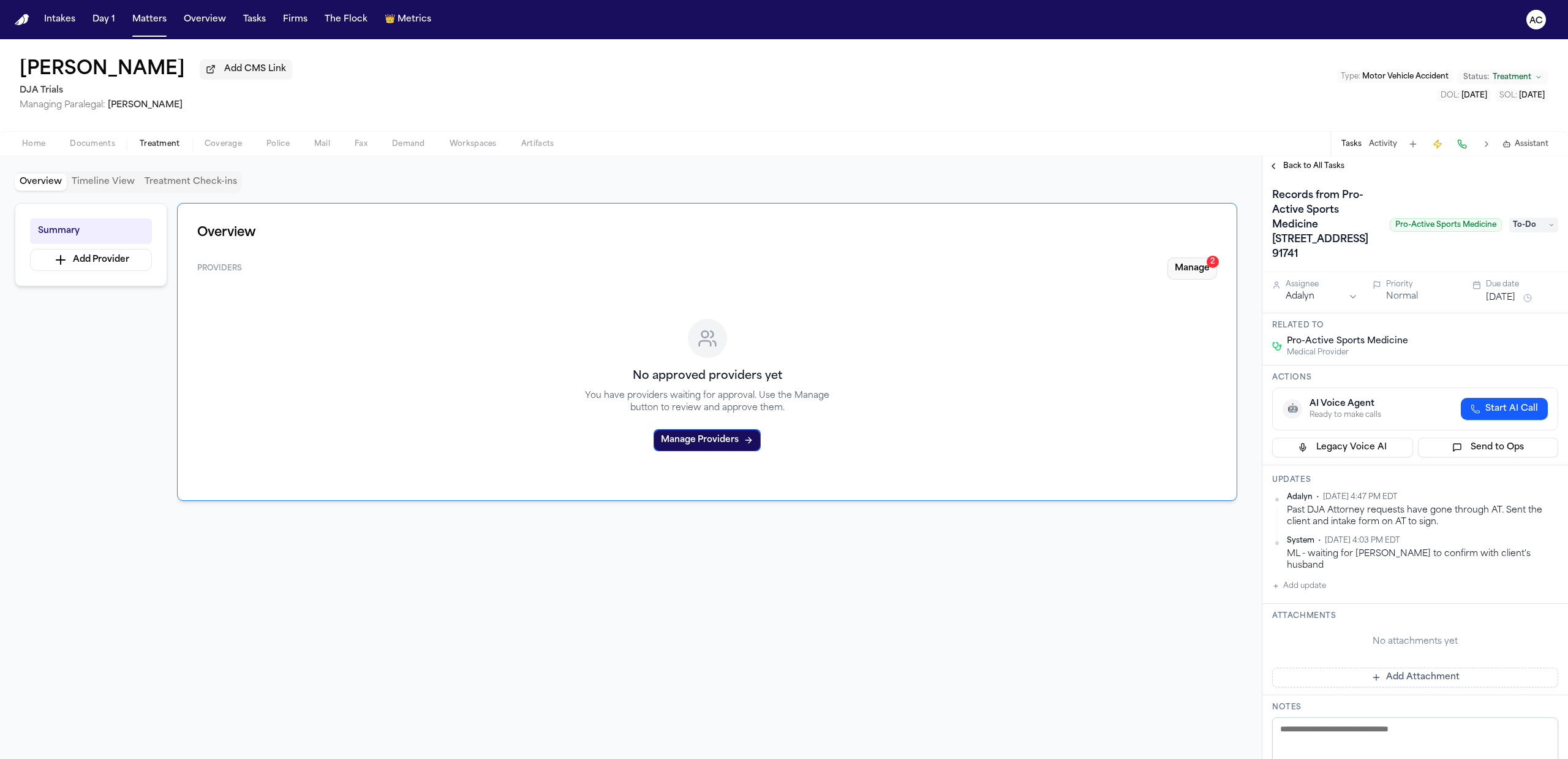
click at [1191, 263] on button "Manage 2" at bounding box center [1192, 268] width 50 height 22
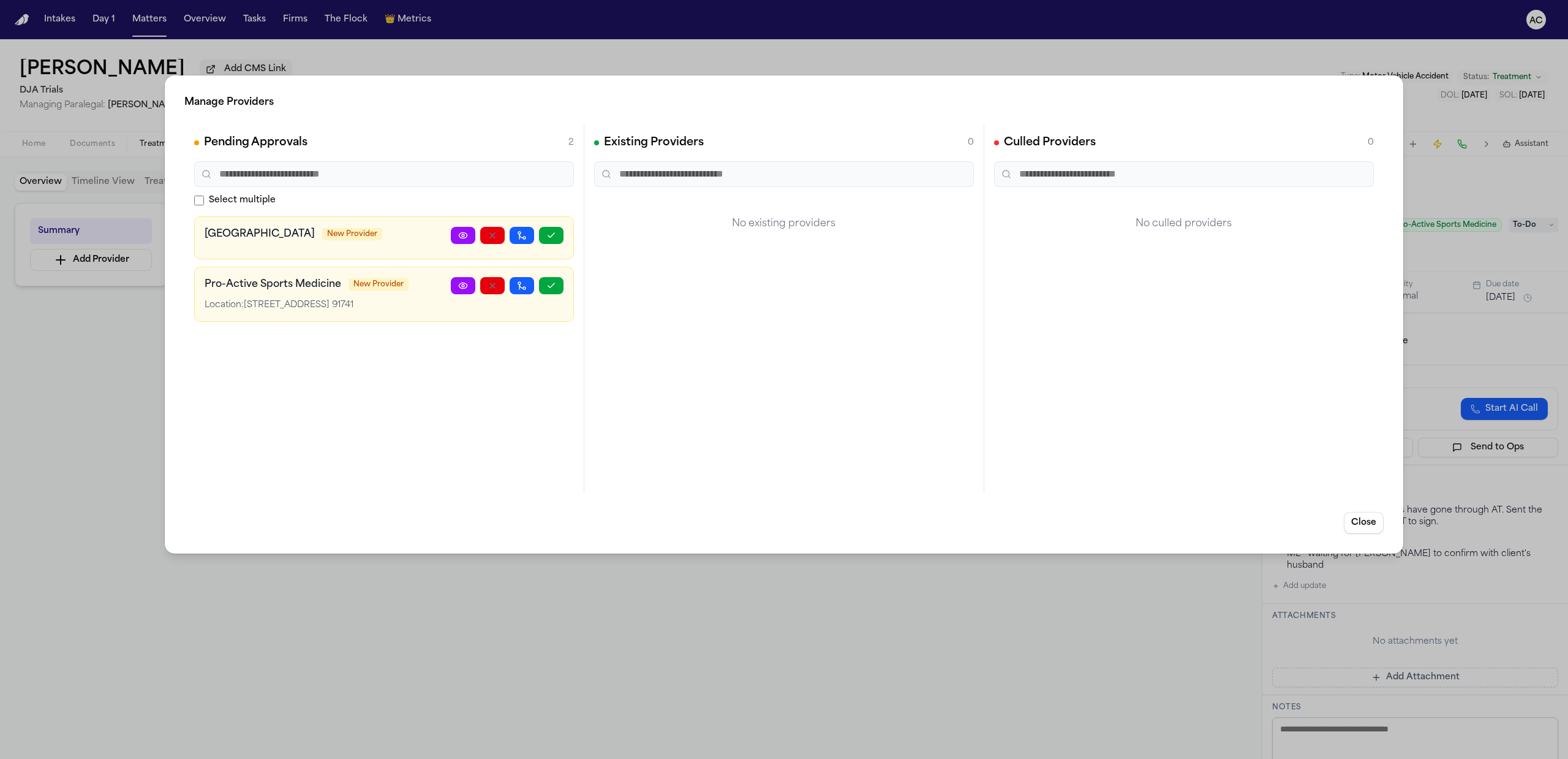
click at [119, 391] on div "Manage Providers Pending Approvals 2 Select multiple Pomona Valley Health Cente…" at bounding box center [784, 380] width 1568 height 759
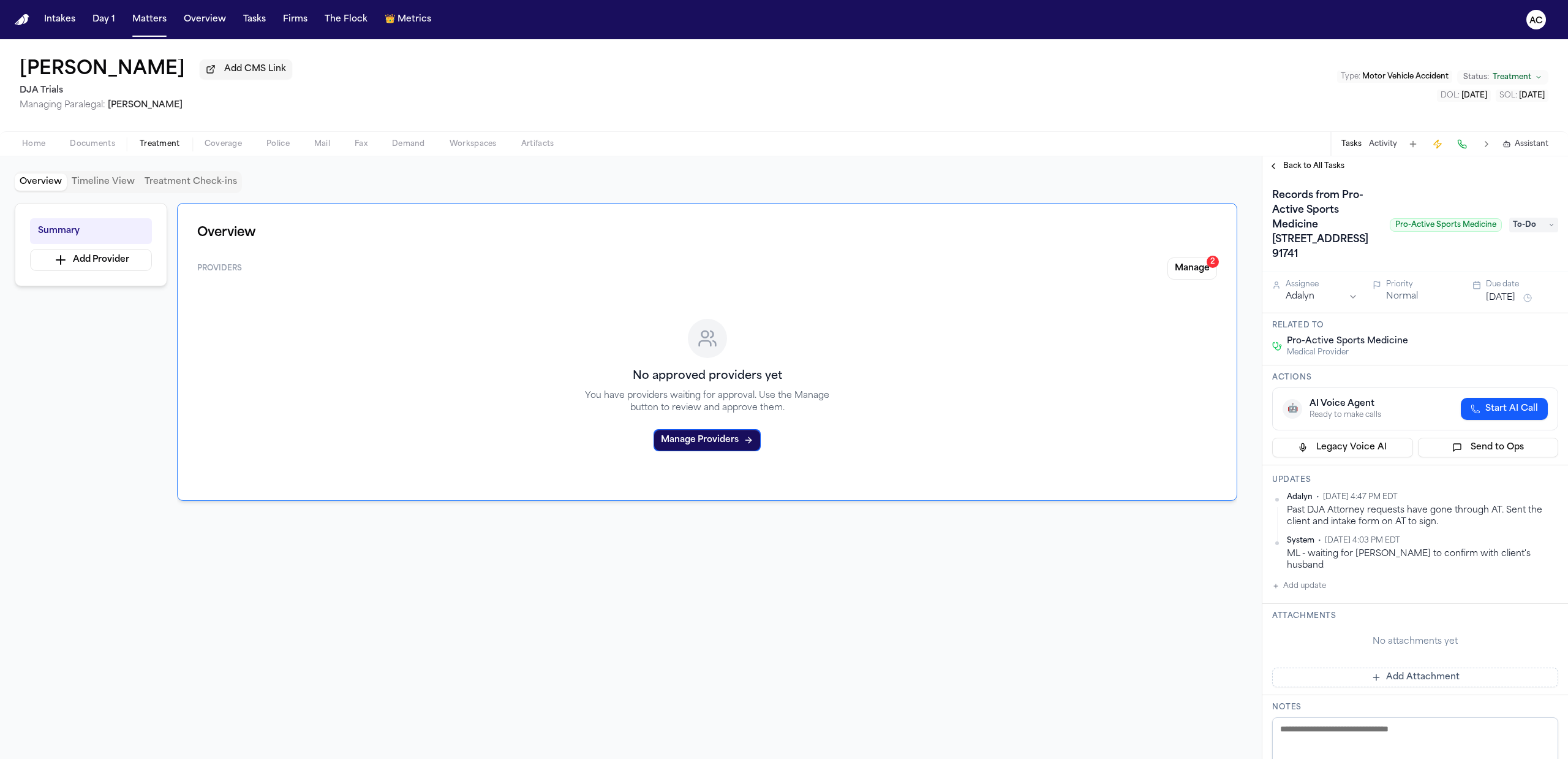
click at [424, 79] on div "Tessa Siegler Add CMS Link DJA Trials Managing Paralegal: Michelle Landazabal T…" at bounding box center [784, 85] width 1568 height 92
drag, startPoint x: 1344, startPoint y: 196, endPoint x: 1319, endPoint y: 225, distance: 38.3
click at [1319, 225] on h1 "Records from Pro-Active Sports Medicine 340 S Glendora Ave #2 Glendora, Ca. 917…" at bounding box center [1326, 225] width 118 height 79
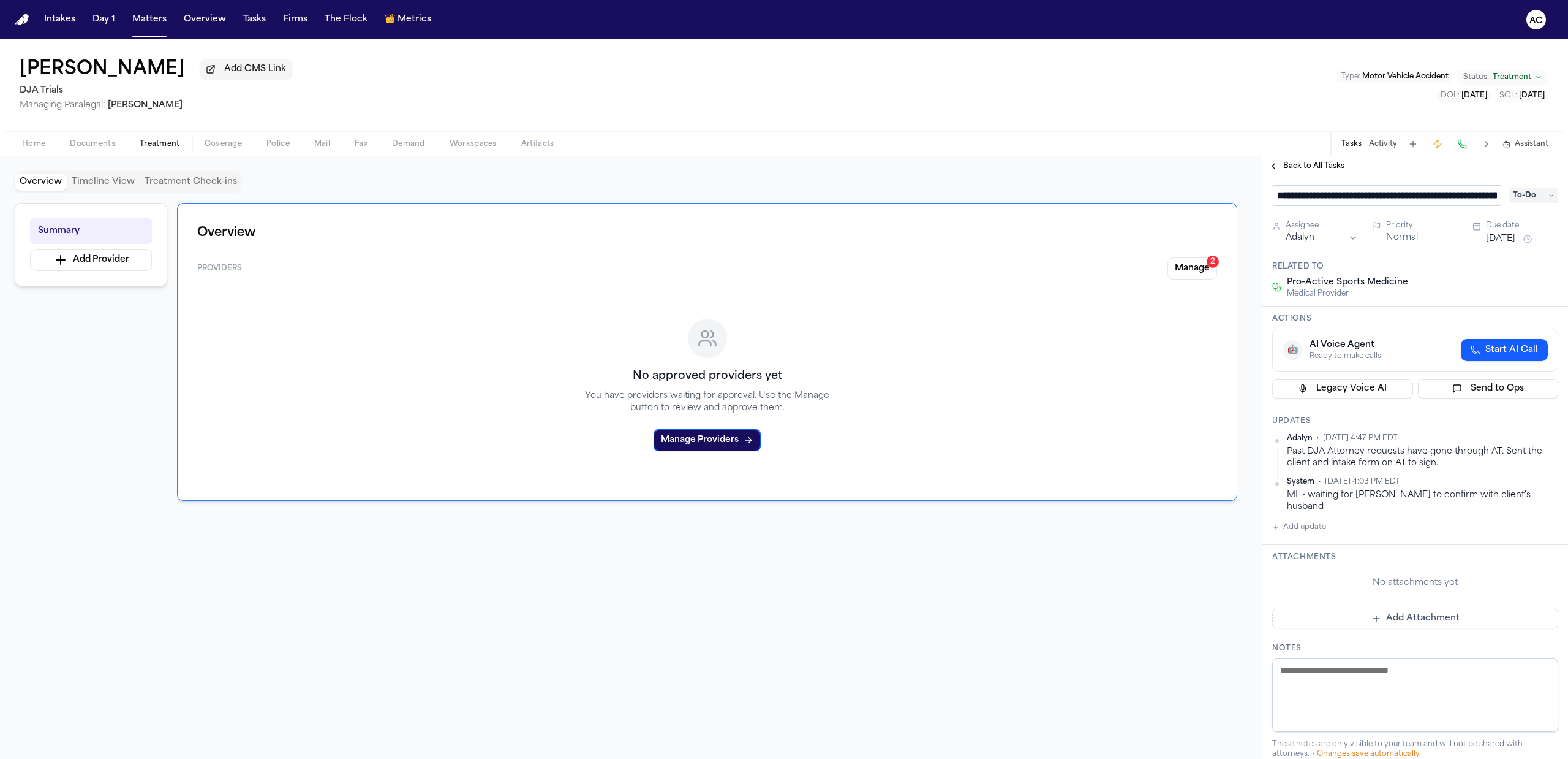
scroll to position [0, 207]
click at [1320, 162] on span "Back to All Tasks" at bounding box center [1313, 166] width 61 height 10
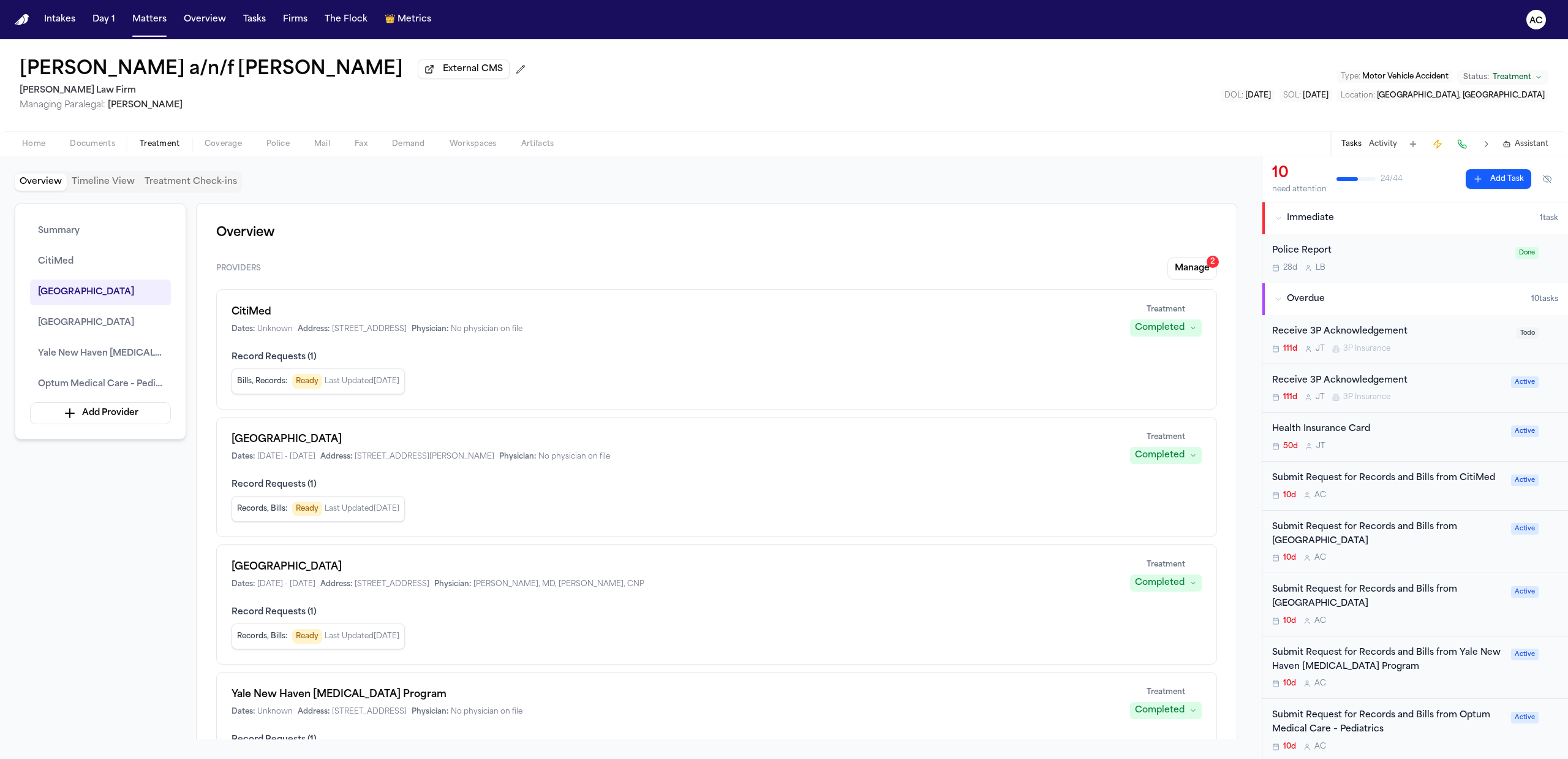
scroll to position [1144, 0]
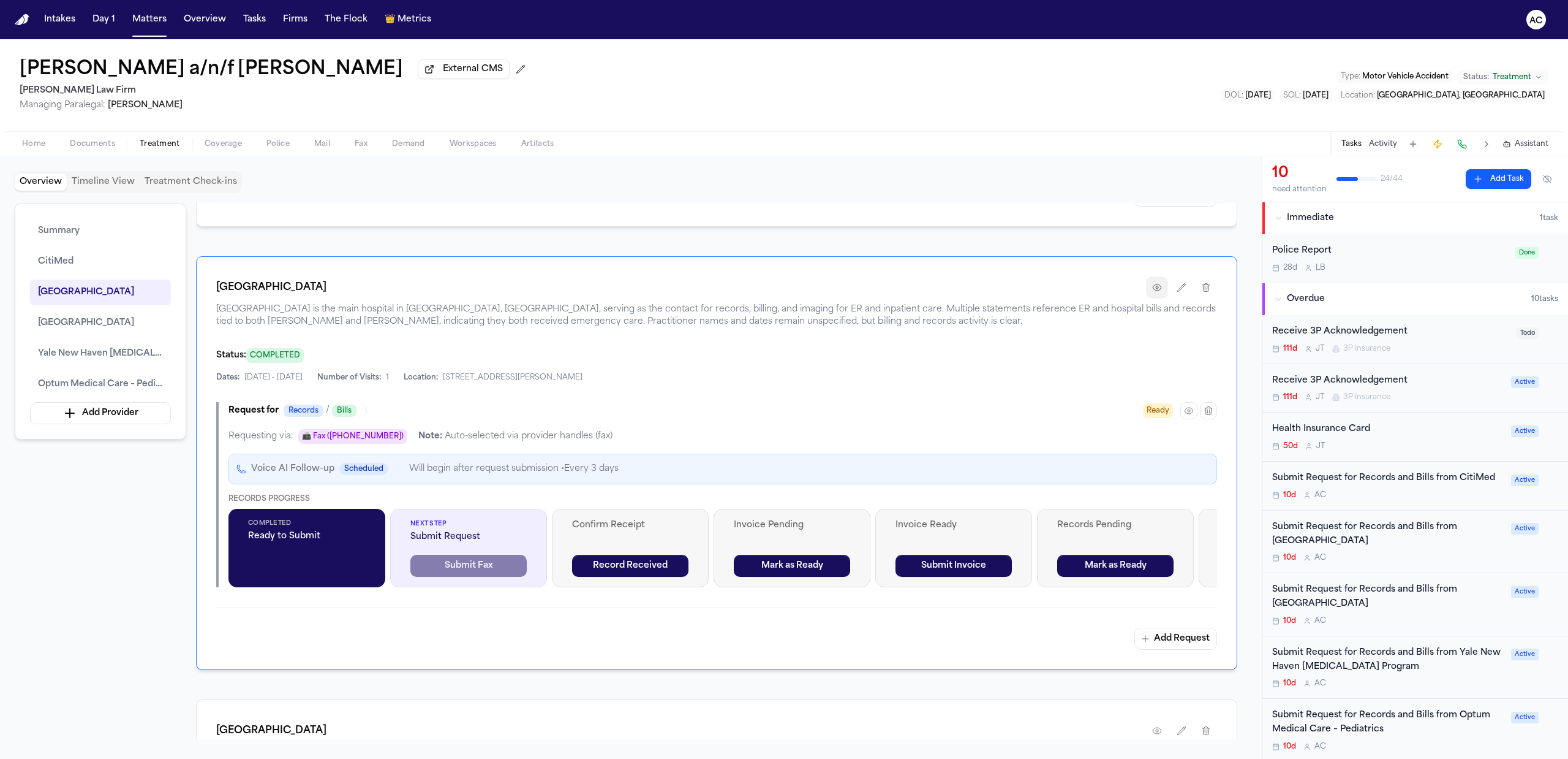
click at [1157, 292] on icon "button" at bounding box center [1156, 287] width 10 height 10
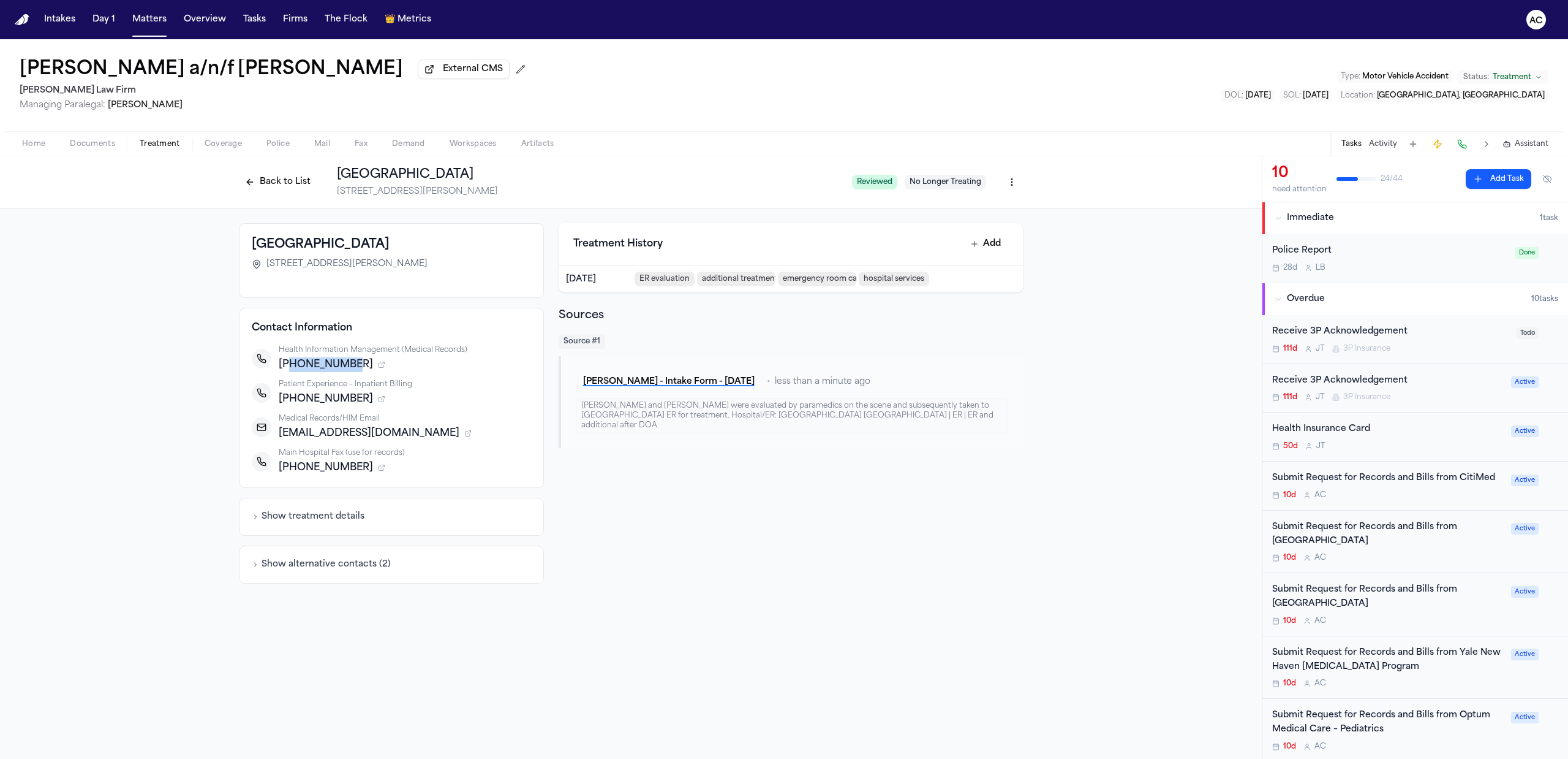
drag, startPoint x: 349, startPoint y: 366, endPoint x: 288, endPoint y: 367, distance: 61.0
click at [288, 367] on span "+19144937600" at bounding box center [326, 364] width 94 height 15
copy span "9144937600"
drag, startPoint x: 349, startPoint y: 394, endPoint x: 290, endPoint y: 398, distance: 59.1
click at [290, 398] on div "+19144938877" at bounding box center [405, 399] width 252 height 15
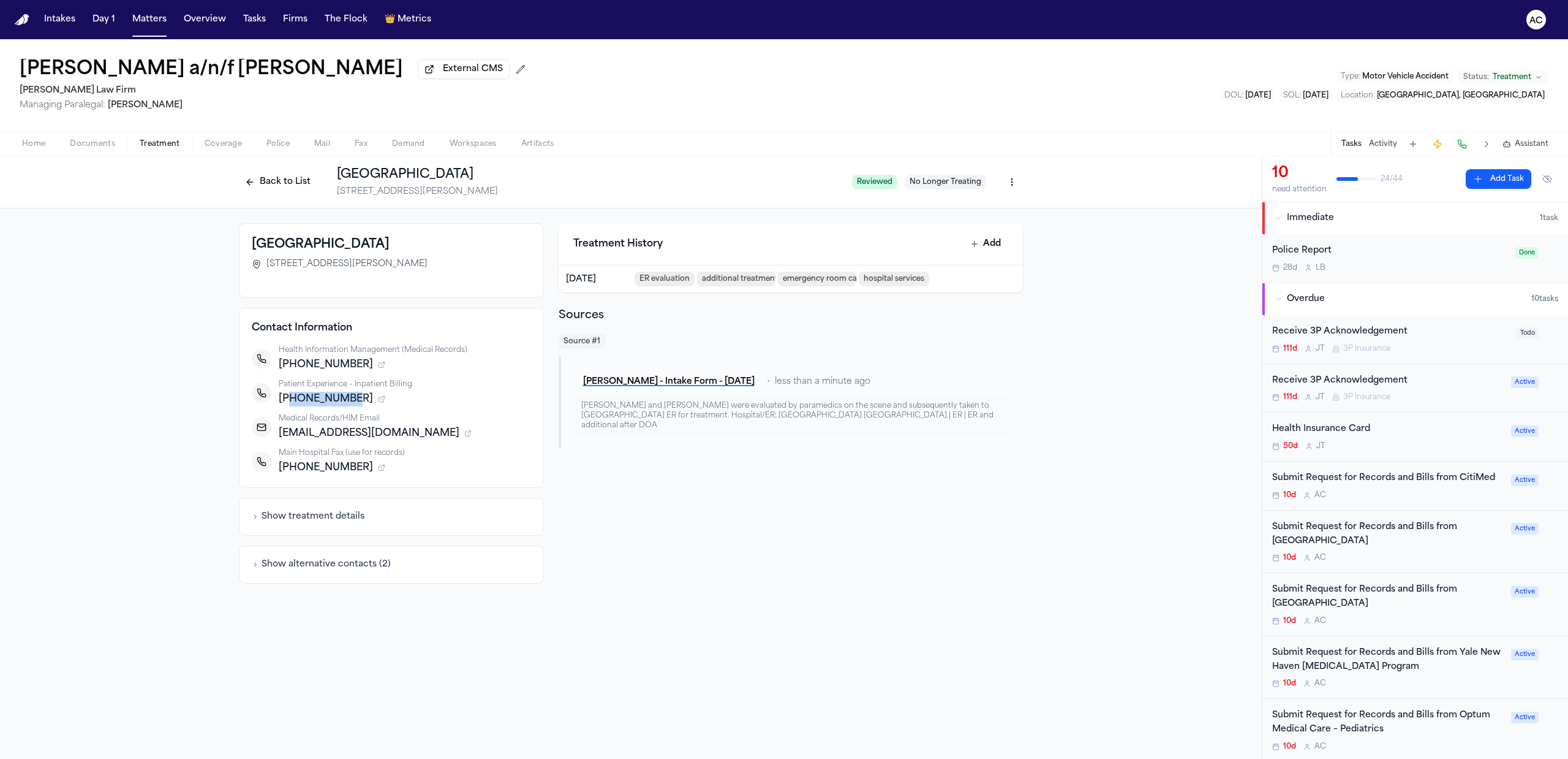
copy span "9144938877"
drag, startPoint x: 1020, startPoint y: 300, endPoint x: 1050, endPoint y: 300, distance: 30.0
click at [1022, 300] on div "Treatment History Add Mar 31, 2025 ER evaluation additional treatment after dat…" at bounding box center [791, 403] width 464 height 360
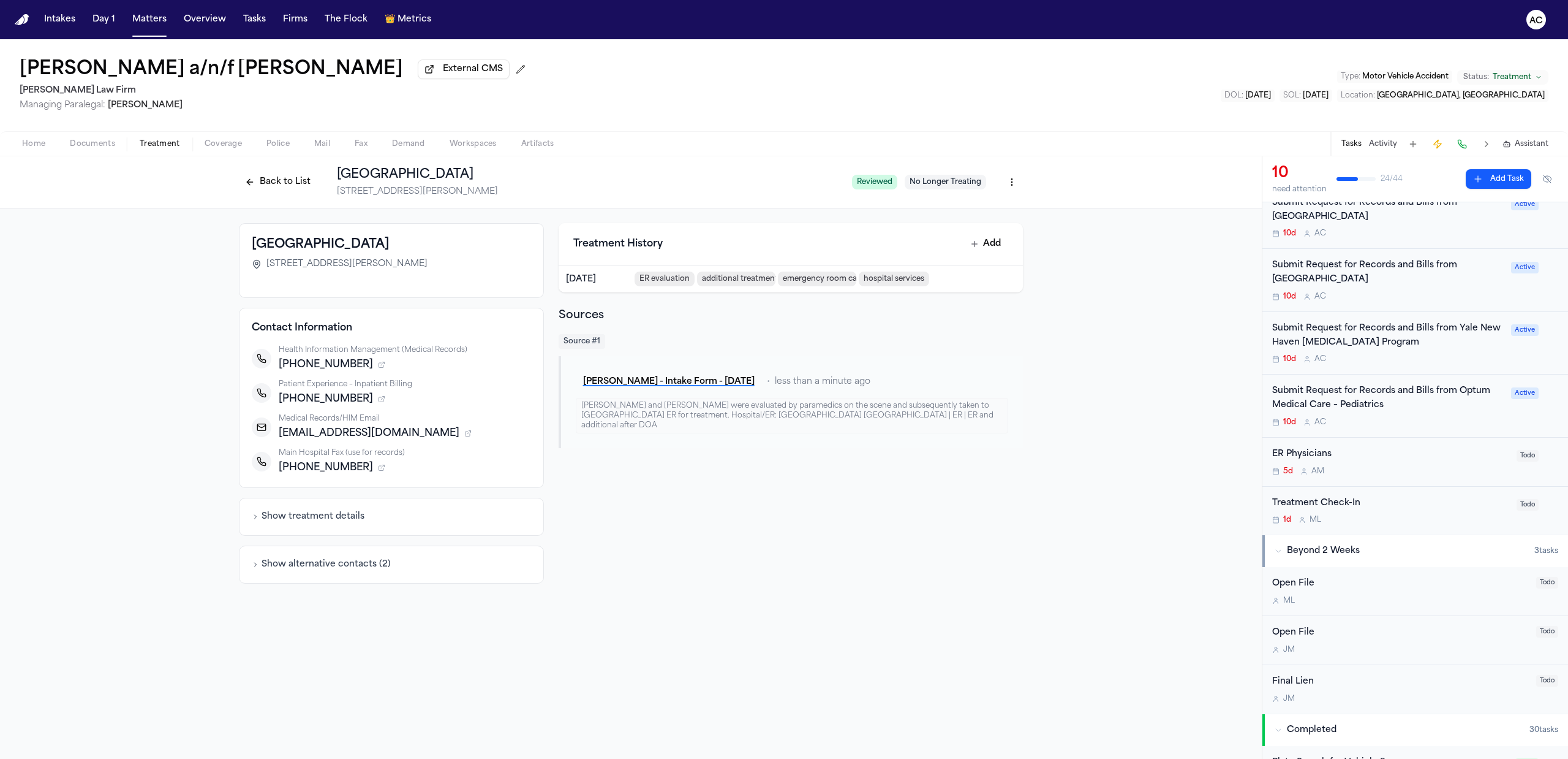
scroll to position [326, 0]
click at [1316, 452] on div "ER Physicians" at bounding box center [1391, 452] width 237 height 14
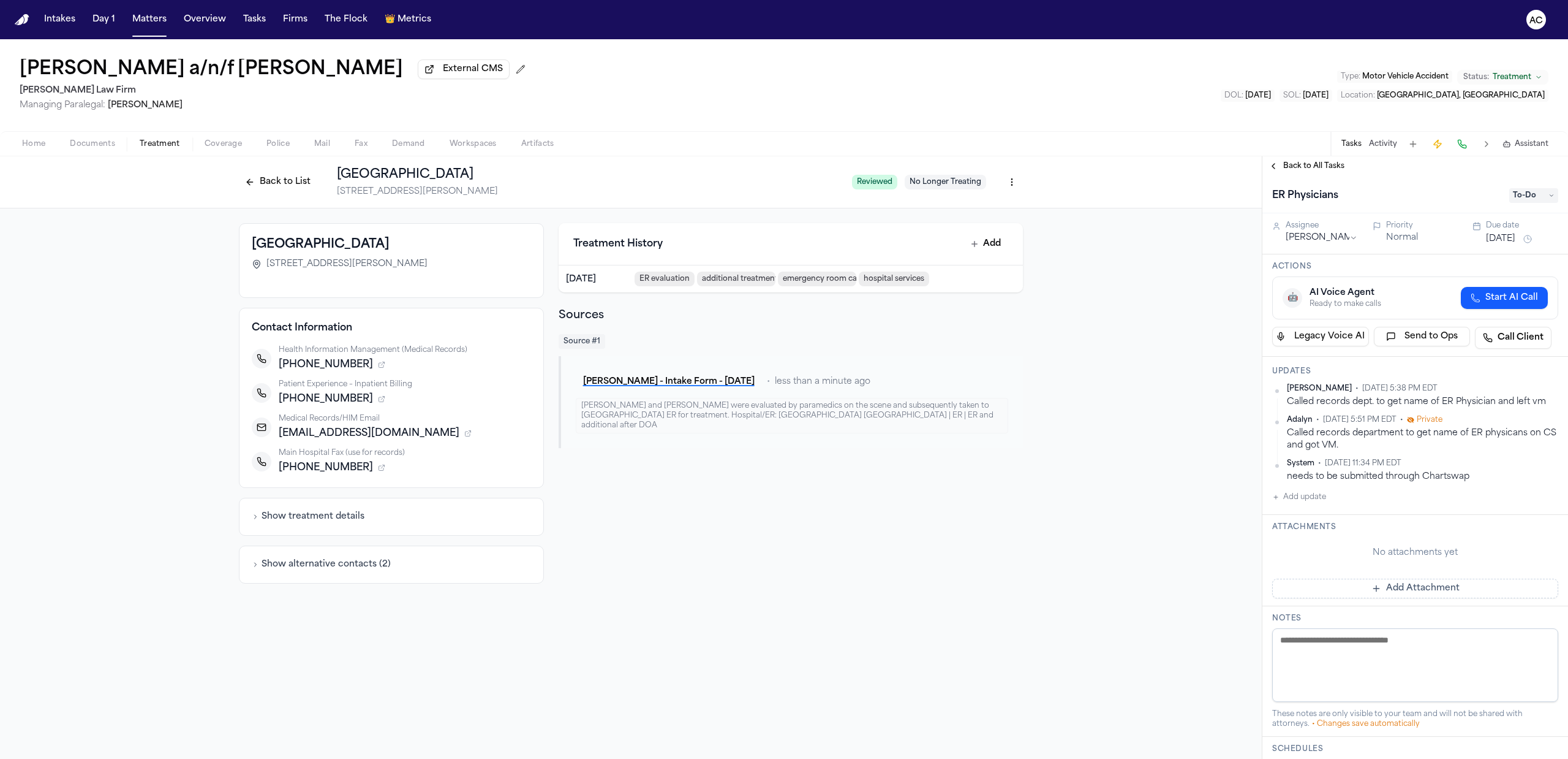
click at [1314, 496] on button "Add update" at bounding box center [1299, 496] width 54 height 15
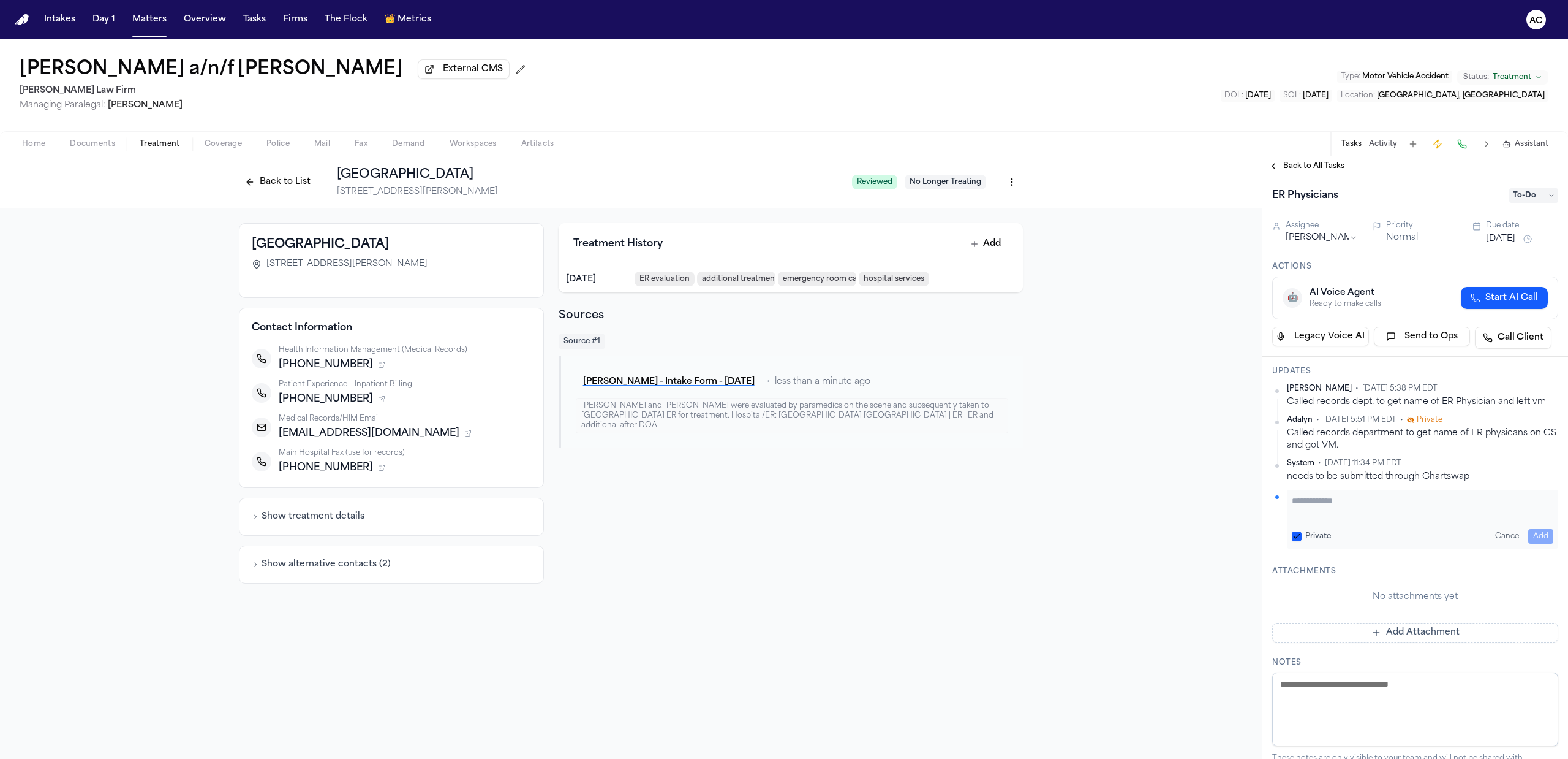
click at [1328, 503] on textarea "Add your update" at bounding box center [1422, 507] width 262 height 24
click at [1301, 534] on button "Private" at bounding box center [1296, 536] width 10 height 10
click at [1323, 514] on textarea "Add your update" at bounding box center [1422, 507] width 262 height 24
drag, startPoint x: 1353, startPoint y: 505, endPoint x: 1335, endPoint y: 494, distance: 21.1
click at [1323, 503] on textarea "**********" at bounding box center [1416, 507] width 249 height 24
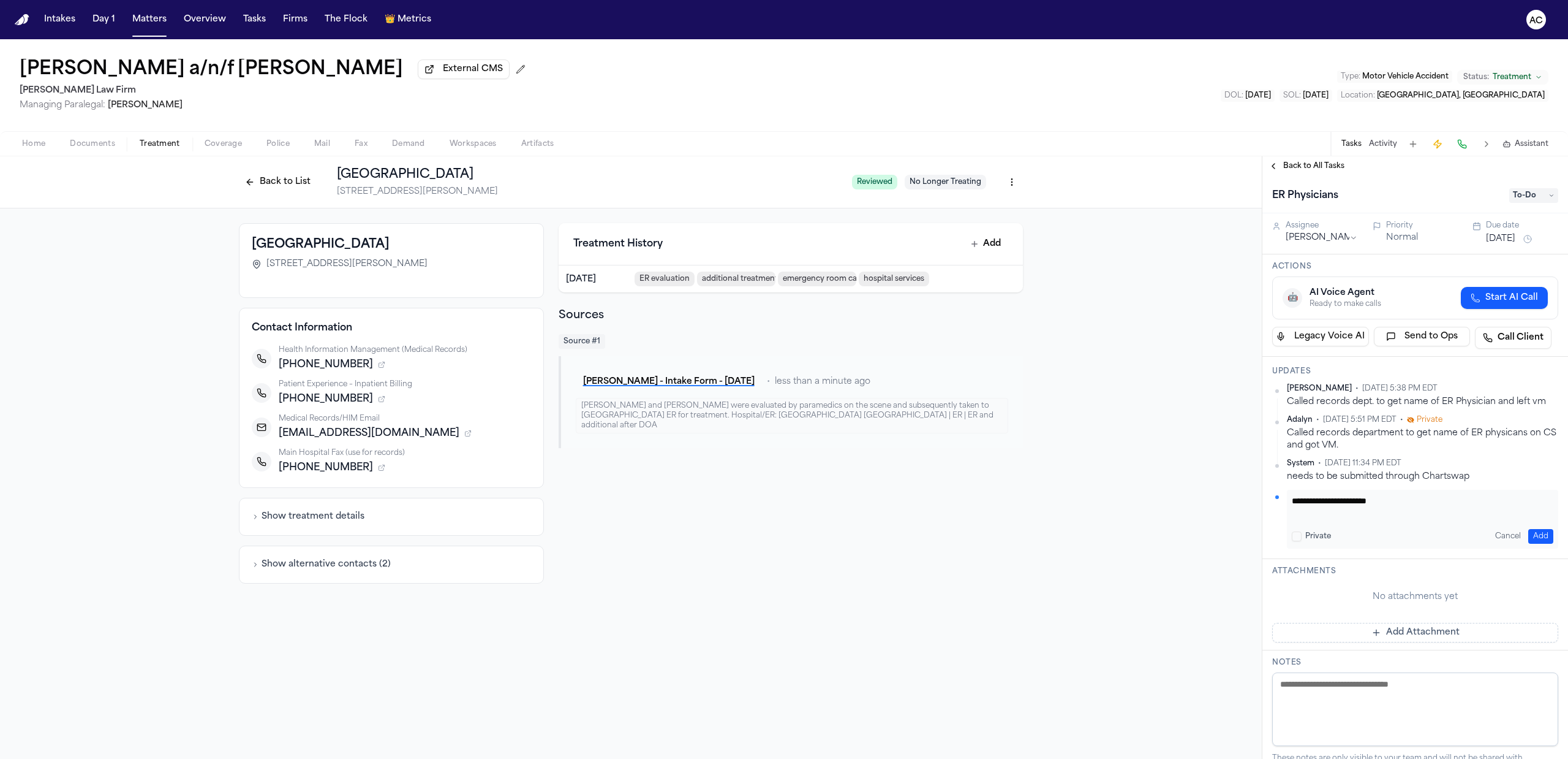
click at [1404, 505] on textarea "**********" at bounding box center [1416, 507] width 249 height 24
click at [1480, 510] on textarea "**********" at bounding box center [1416, 507] width 249 height 24
paste textarea "**********"
click at [1469, 516] on textarea "**********" at bounding box center [1416, 507] width 249 height 24
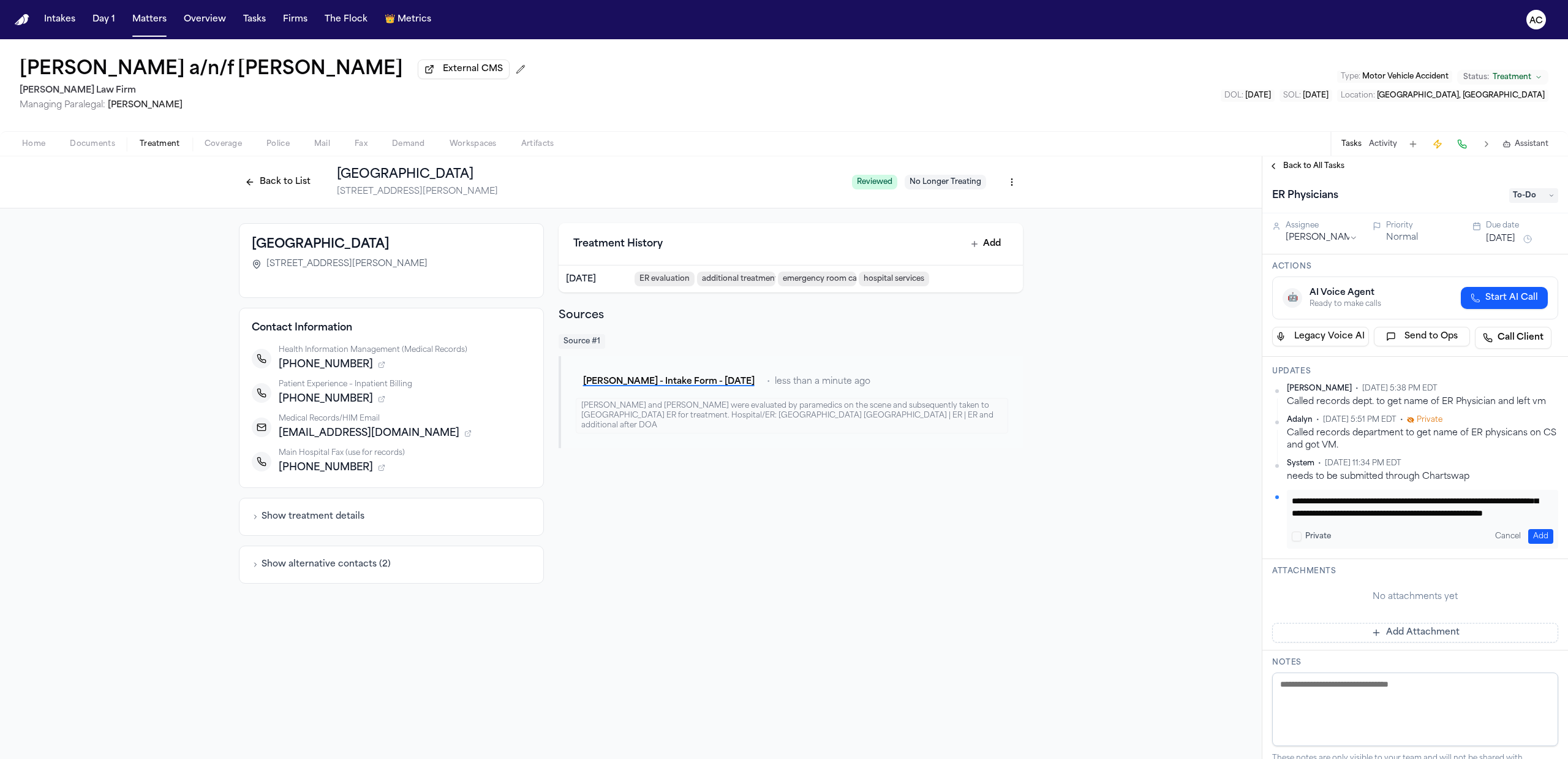
scroll to position [1, 0]
click at [1360, 511] on textarea "**********" at bounding box center [1416, 507] width 249 height 24
click at [1460, 512] on textarea "**********" at bounding box center [1416, 507] width 249 height 24
click at [1499, 508] on textarea "**********" at bounding box center [1416, 507] width 249 height 24
click at [1489, 510] on textarea "**********" at bounding box center [1416, 507] width 249 height 24
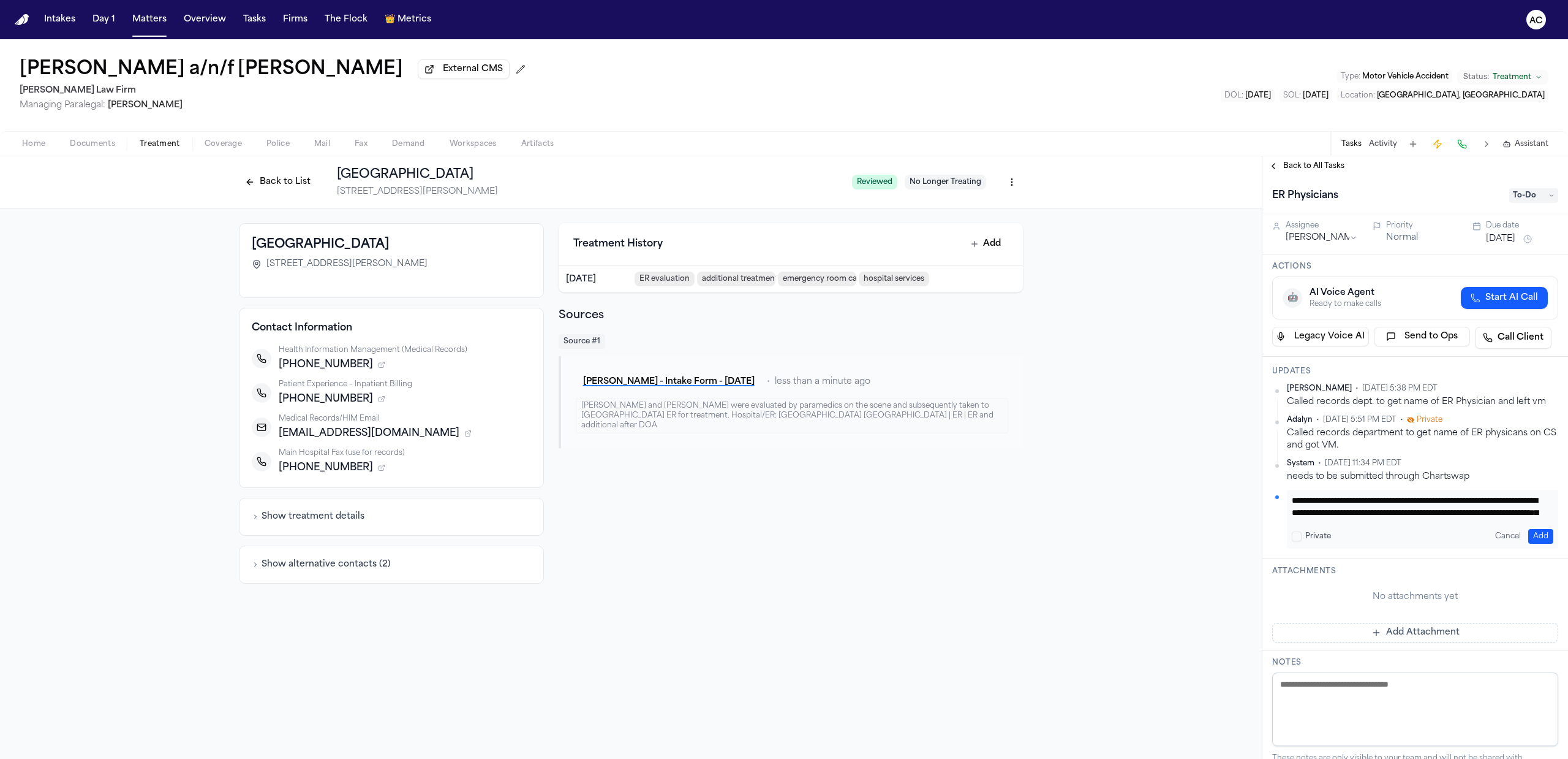
scroll to position [10, 0]
click at [1493, 509] on textarea "**********" at bounding box center [1416, 507] width 249 height 24
click at [1401, 513] on textarea "**********" at bounding box center [1416, 507] width 249 height 24
click at [1441, 517] on textarea "**********" at bounding box center [1416, 507] width 249 height 24
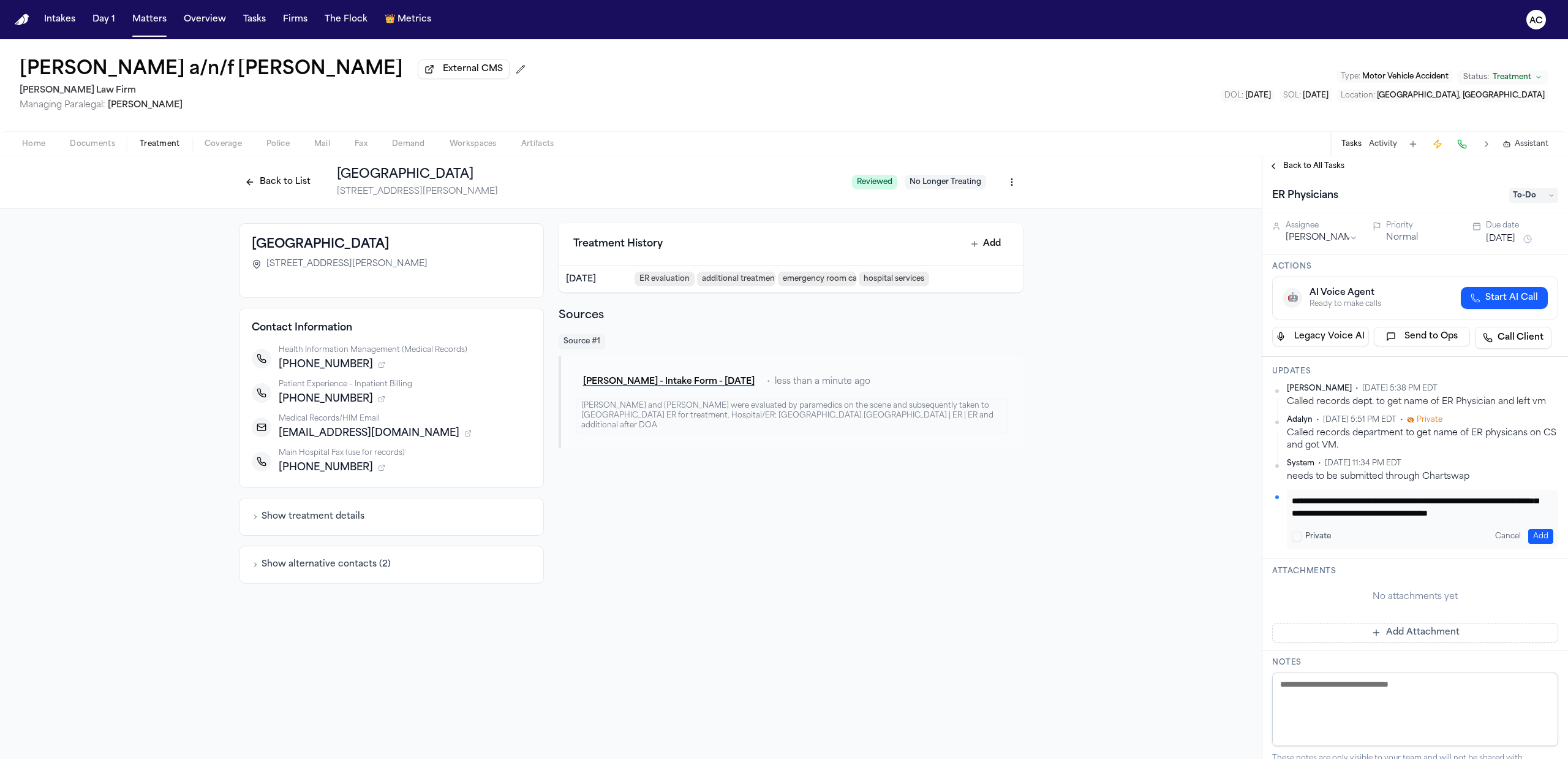
type textarea "**********"
click at [1528, 533] on button "Add" at bounding box center [1540, 536] width 25 height 15
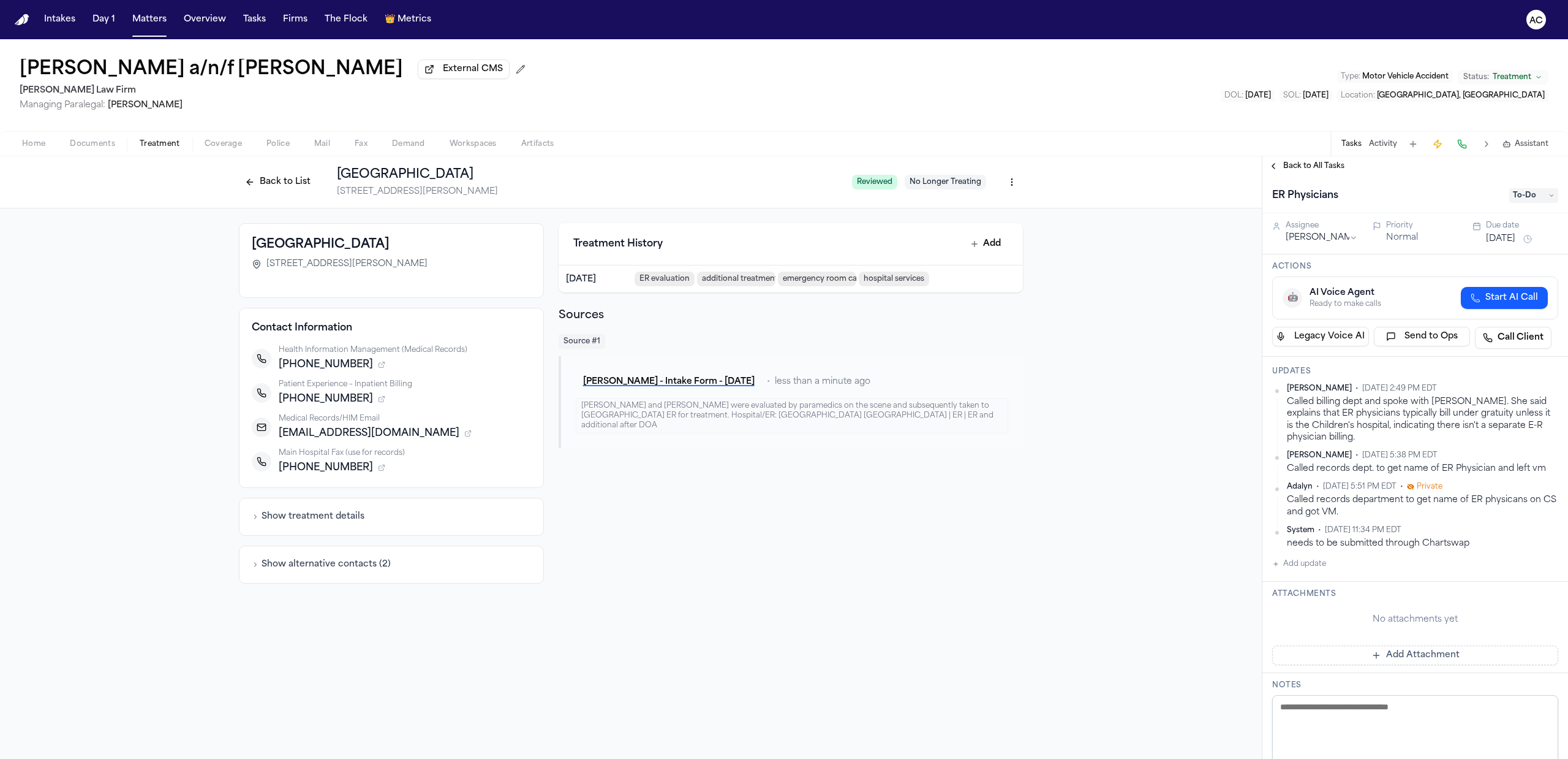
drag, startPoint x: 1476, startPoint y: 402, endPoint x: 1532, endPoint y: 400, distance: 56.0
click at [1478, 402] on div "Called billing dept and spoke with Curly. She said explains that ER physicians …" at bounding box center [1422, 420] width 271 height 47
click at [1539, 390] on html "Intakes Day 1 Matters Overview Tasks Firms The Flock 👑 Metrics AC Juan Carlos B…" at bounding box center [784, 380] width 1568 height 759
click at [1500, 406] on div "Edit" at bounding box center [1506, 409] width 72 height 17
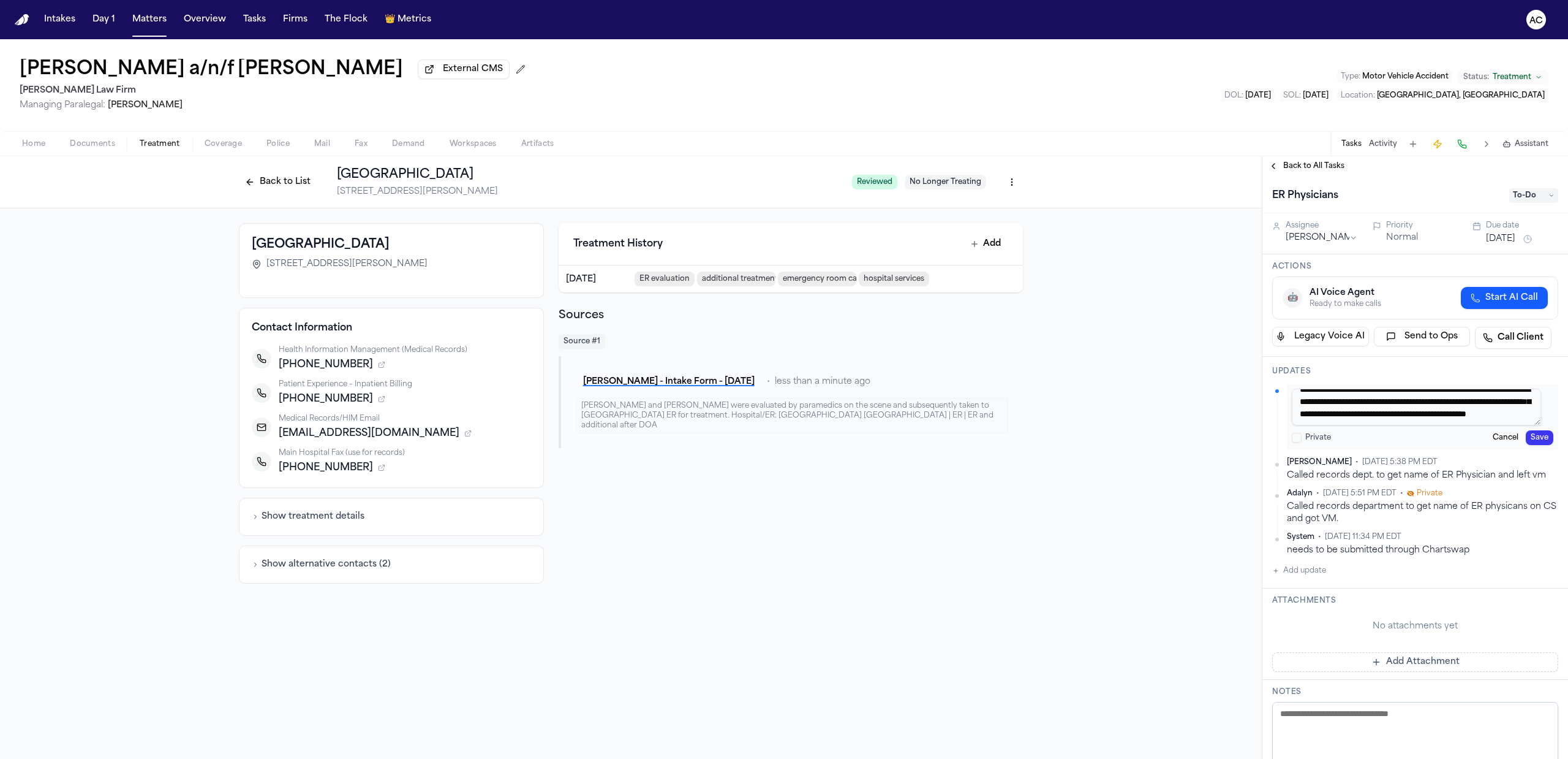
scroll to position [24, 0]
click at [1450, 414] on textarea "**********" at bounding box center [1416, 407] width 249 height 37
click at [1401, 413] on textarea "**********" at bounding box center [1416, 407] width 249 height 37
drag, startPoint x: 1481, startPoint y: 413, endPoint x: 1447, endPoint y: 409, distance: 34.2
click at [1447, 409] on textarea "**********" at bounding box center [1416, 407] width 249 height 37
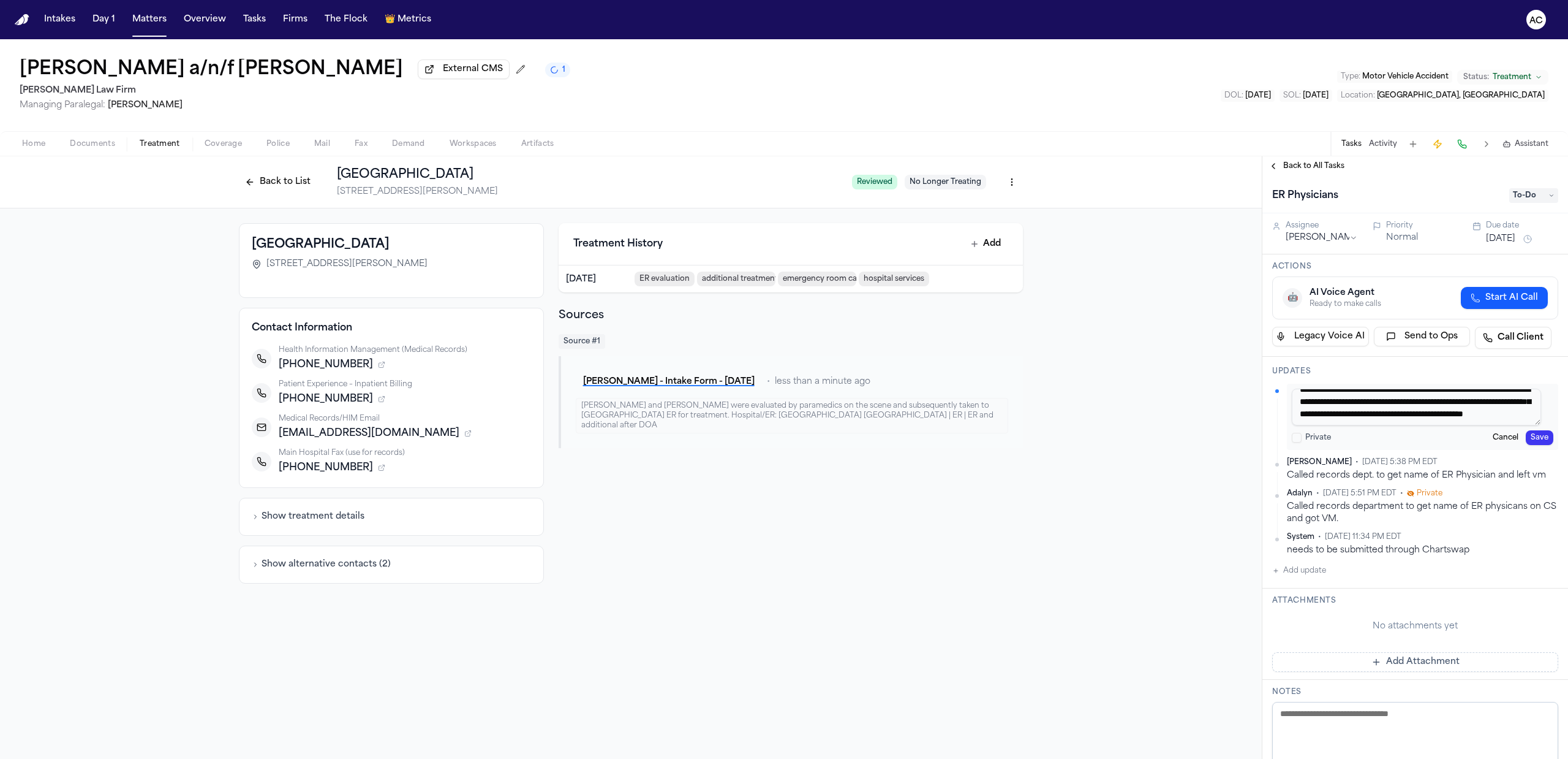
click at [1491, 414] on textarea "**********" at bounding box center [1416, 407] width 249 height 37
type textarea "**********"
click at [1528, 440] on button "Save" at bounding box center [1540, 437] width 28 height 15
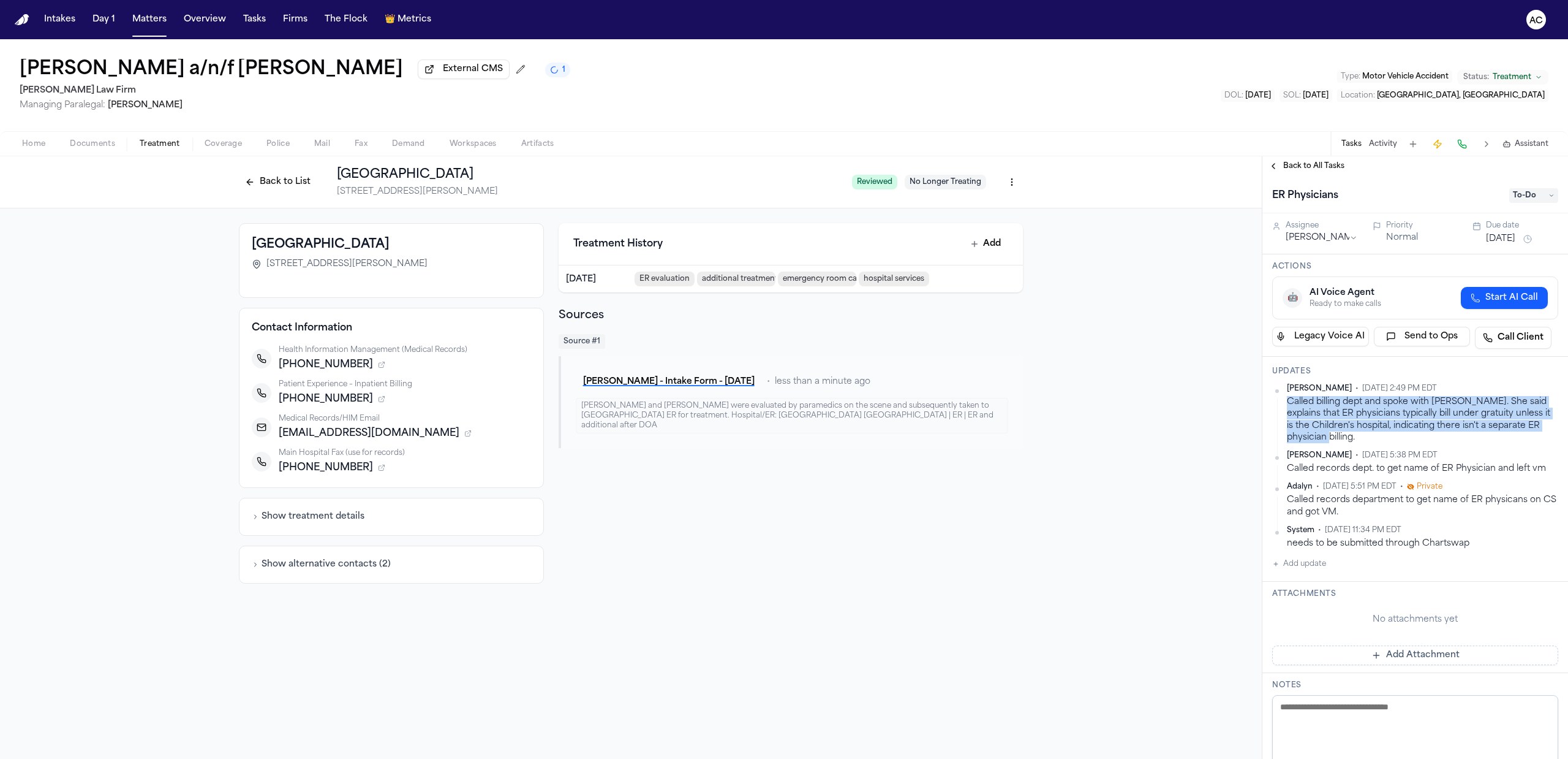
drag, startPoint x: 1374, startPoint y: 439, endPoint x: 1285, endPoint y: 403, distance: 96.0
click at [1285, 403] on div "Anna Contreras • Sep 30, 2025 2:49 PM EDT Called billing dept and spoke with Cu…" at bounding box center [1415, 414] width 286 height 59
copy div "Called billing dept and spoke with Curly. She said explains that ER physicians …"
click at [1217, 469] on div "Westchester Medical Center 100 Woods Road, Valhalla, NY 10595 Contact Informati…" at bounding box center [631, 403] width 1262 height 390
click at [808, 62] on div "Juan Carlos Becerra a/n/f Gabriella Becerra Perez External CMS Martello Law Fir…" at bounding box center [784, 85] width 1568 height 92
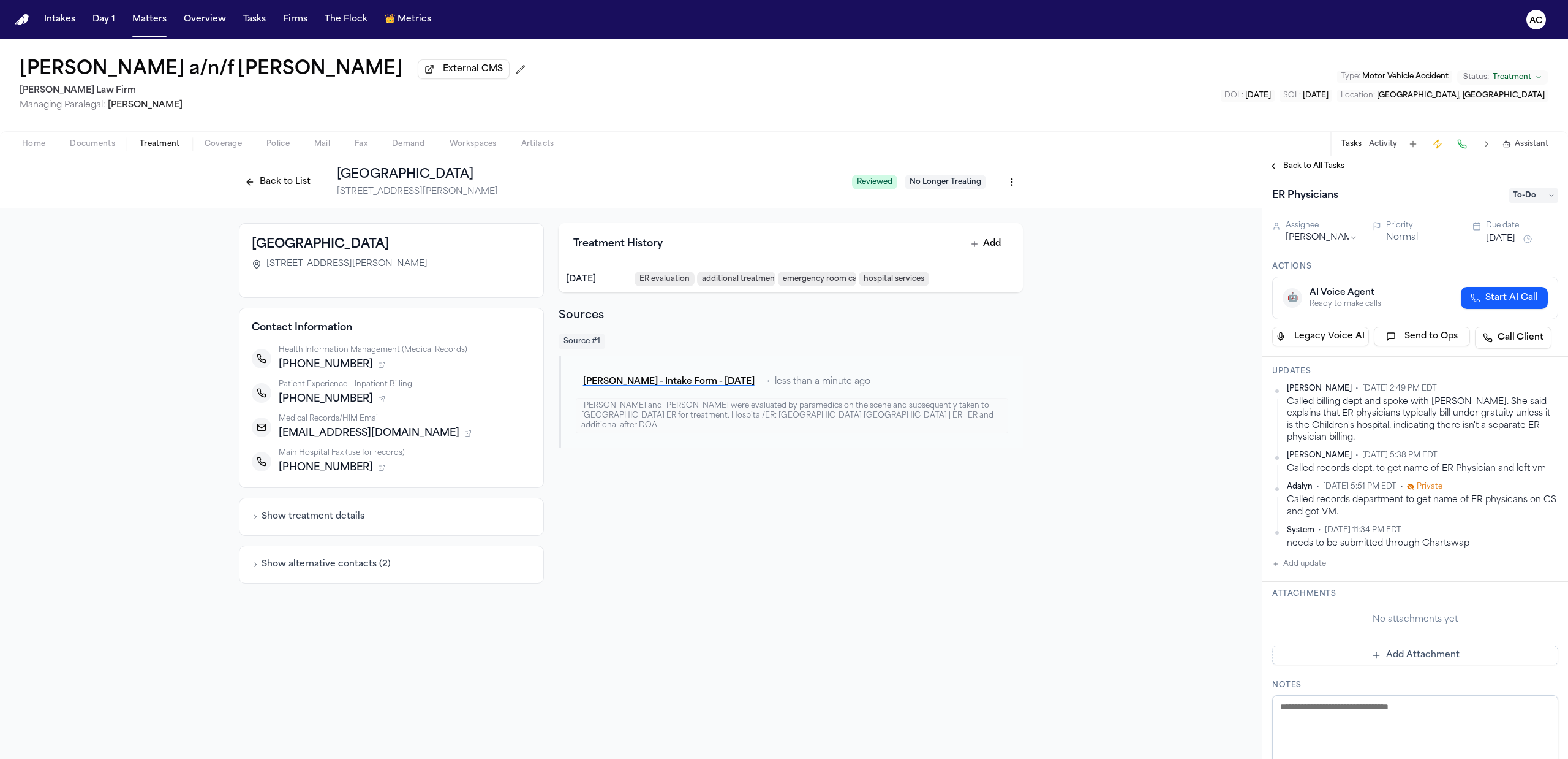
click at [1549, 196] on icon at bounding box center [1551, 195] width 6 height 6
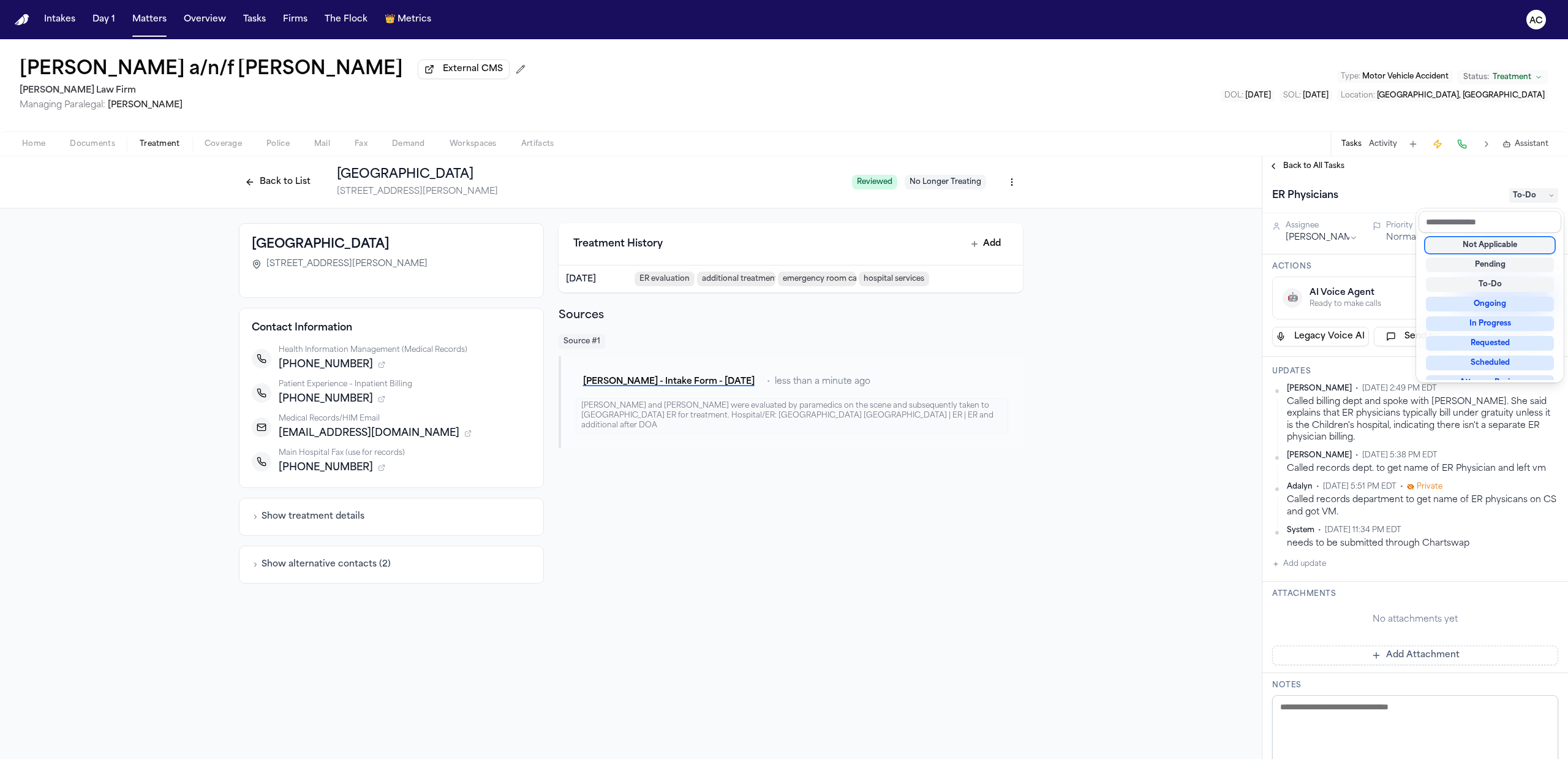
click at [1448, 167] on div "Back to All Tasks ER Physicians To-Do Assignee Ada Martinez Priority Normal Due…" at bounding box center [1415, 457] width 305 height 602
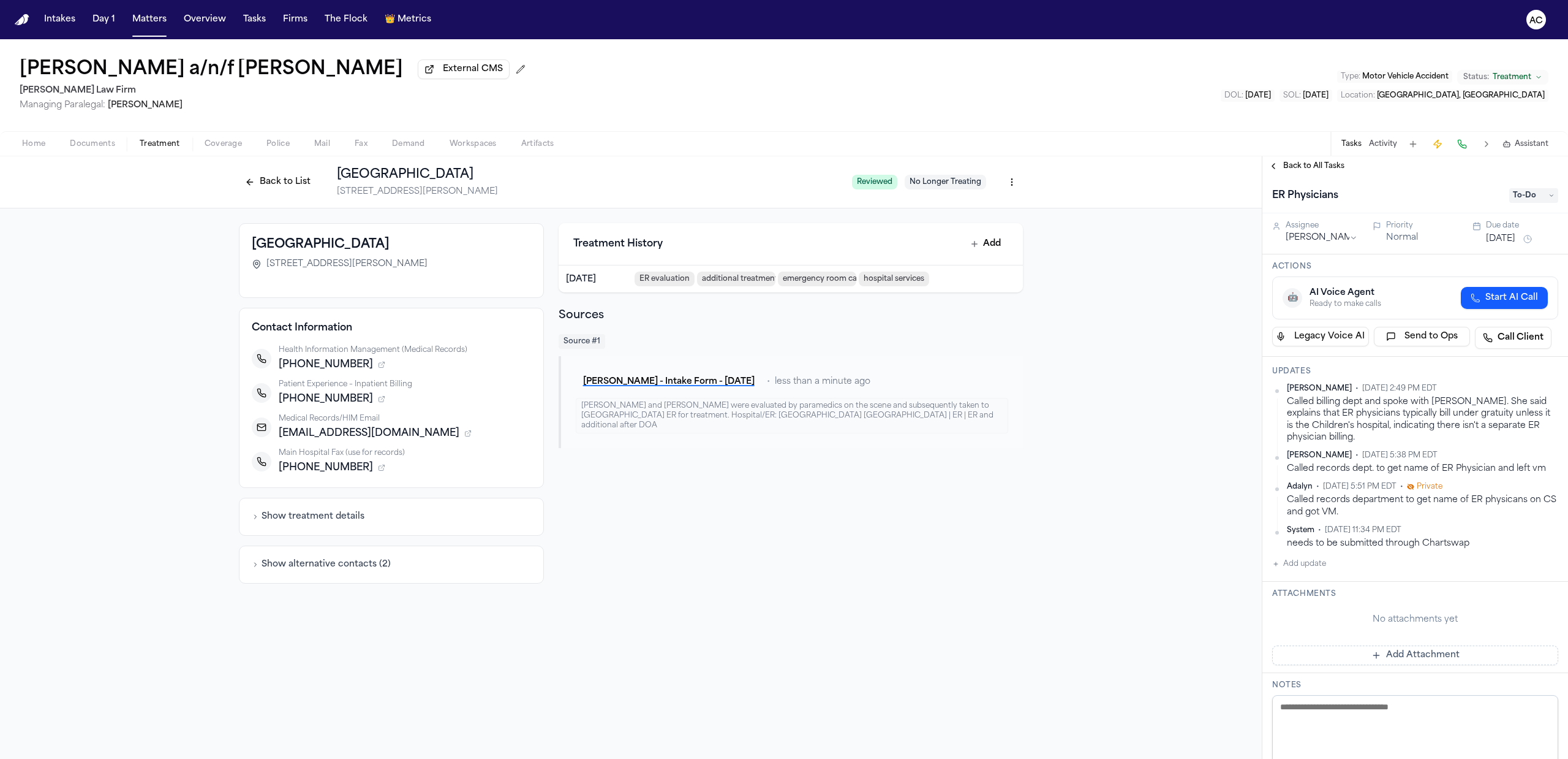
click at [1529, 191] on span "To-Do" at bounding box center [1534, 195] width 49 height 15
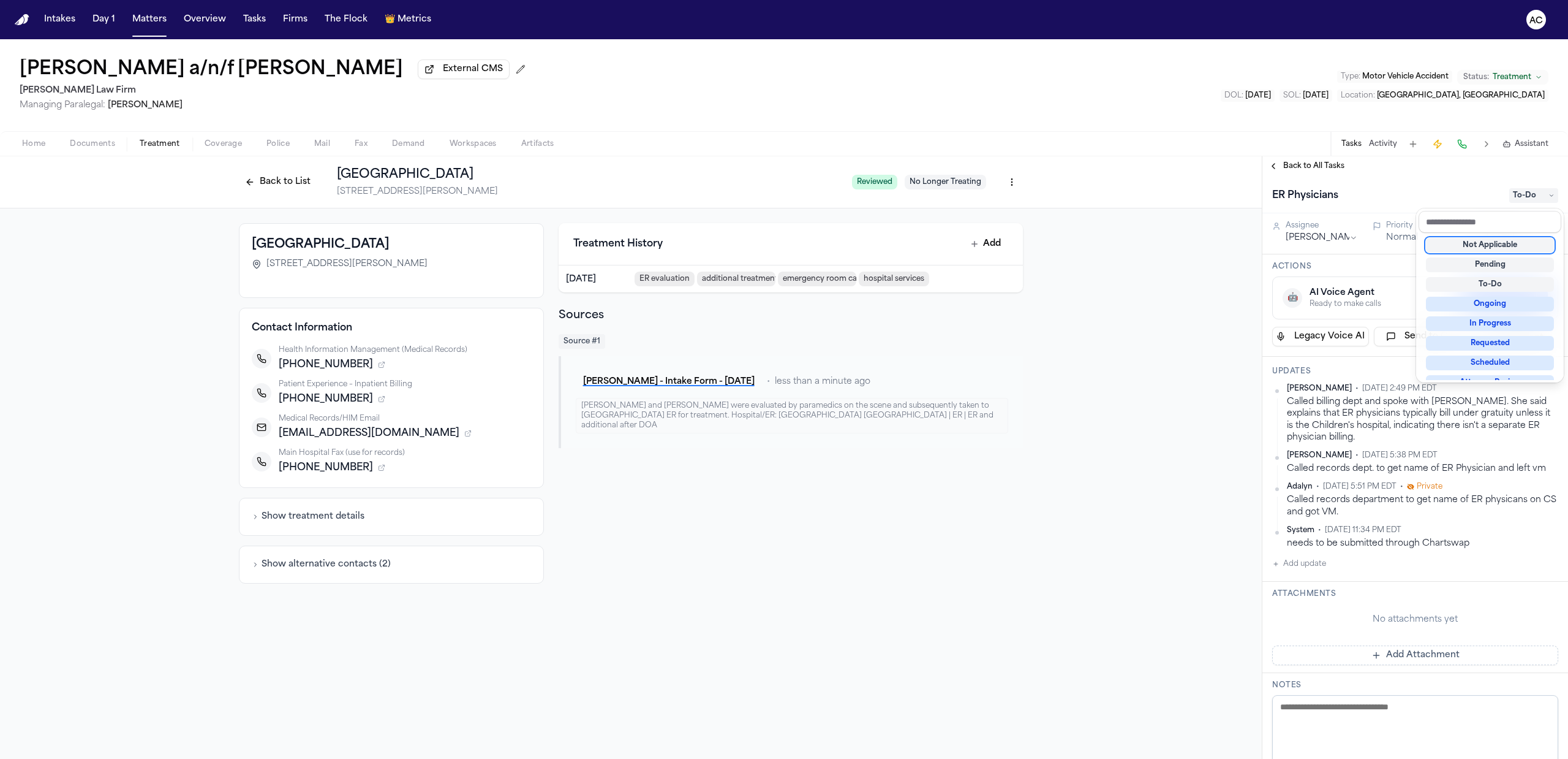
click at [1469, 190] on div "ER Physicians To-Do" at bounding box center [1415, 195] width 286 height 19
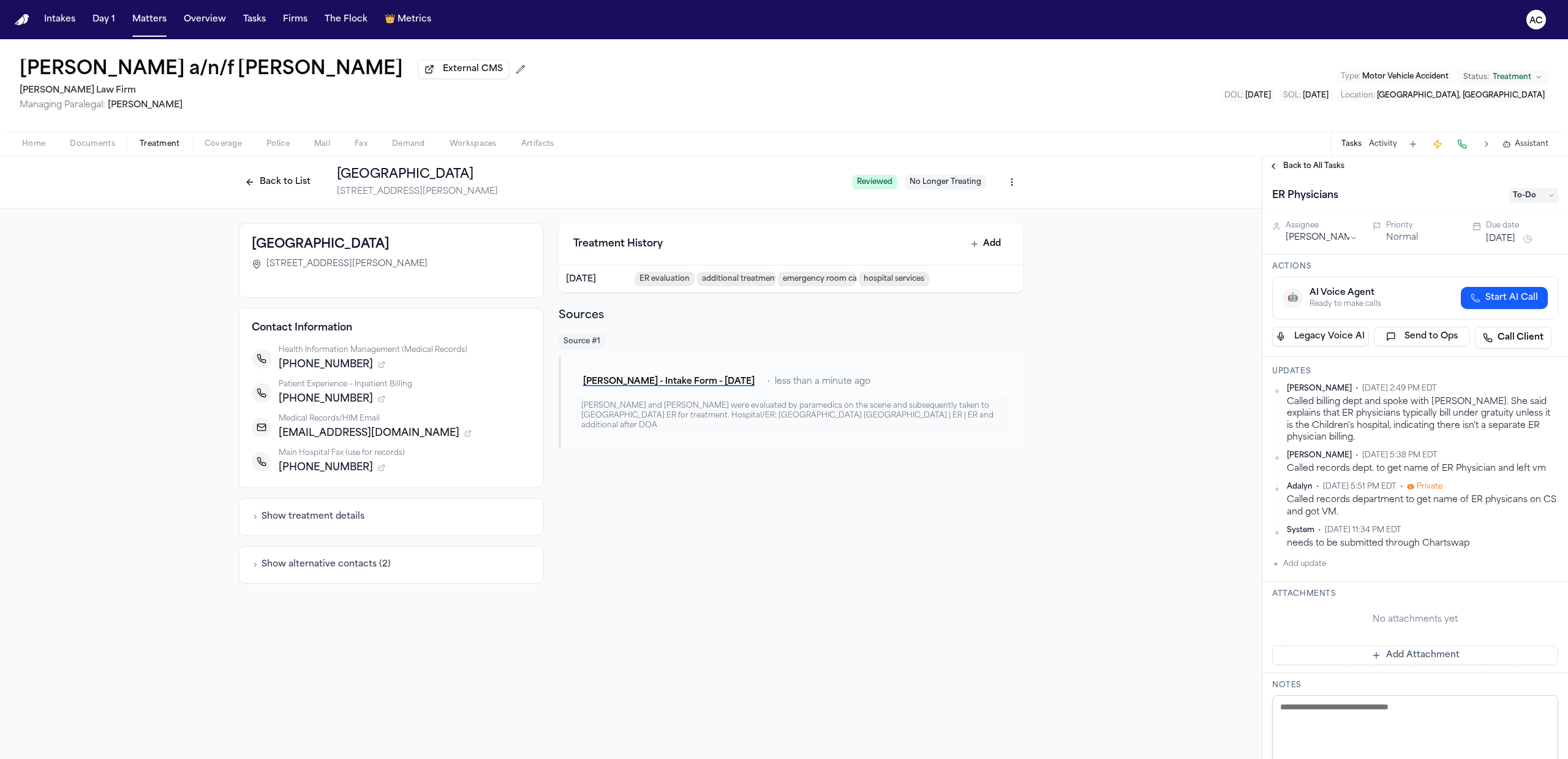
drag, startPoint x: 993, startPoint y: 79, endPoint x: 980, endPoint y: 77, distance: 13.2
click at [993, 79] on div "Juan Carlos Becerra a/n/f Gabriella Becerra Perez External CMS Martello Law Fir…" at bounding box center [784, 85] width 1568 height 92
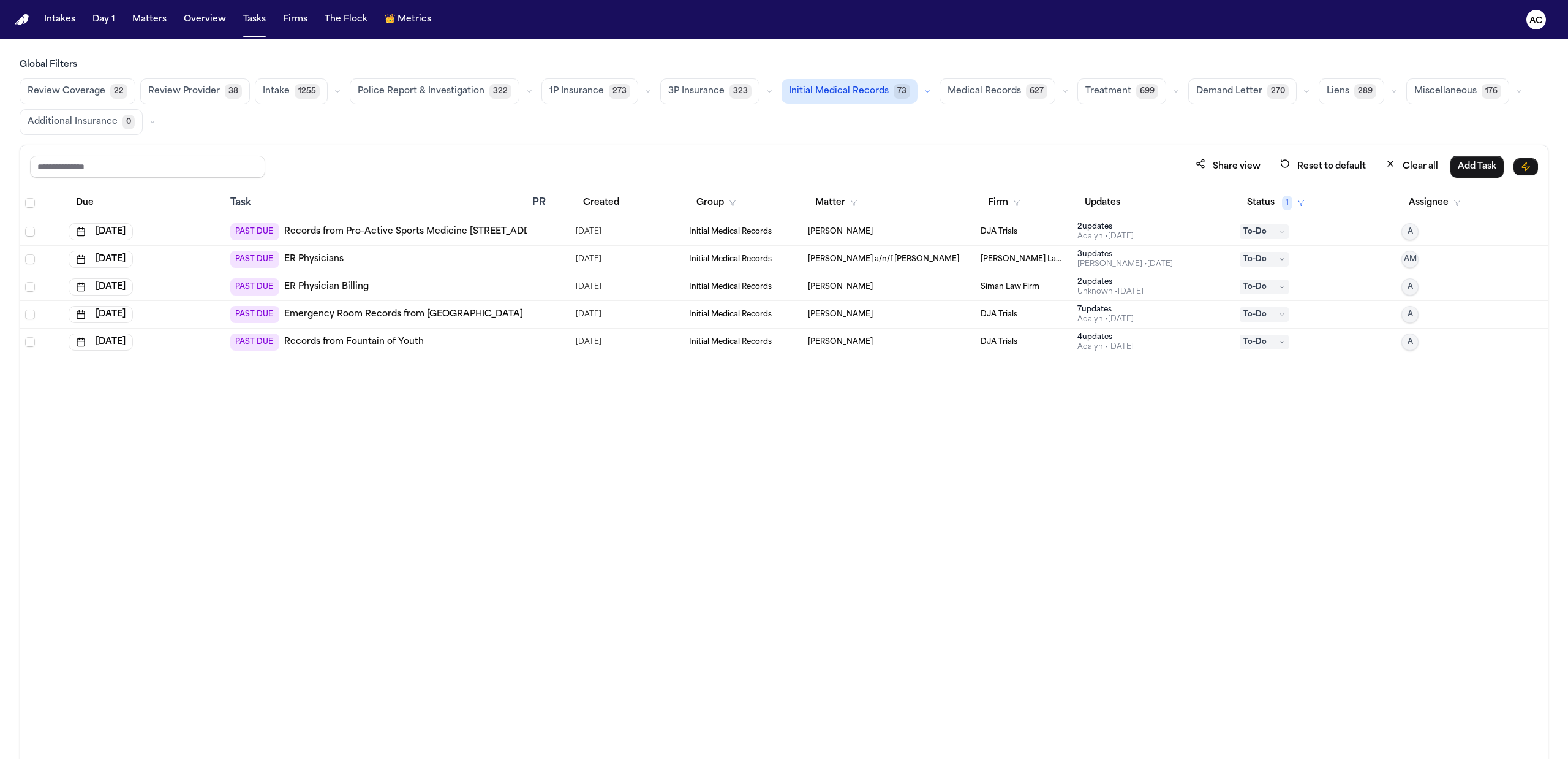
click at [367, 347] on link "Records from Fountain of Youth" at bounding box center [354, 342] width 140 height 12
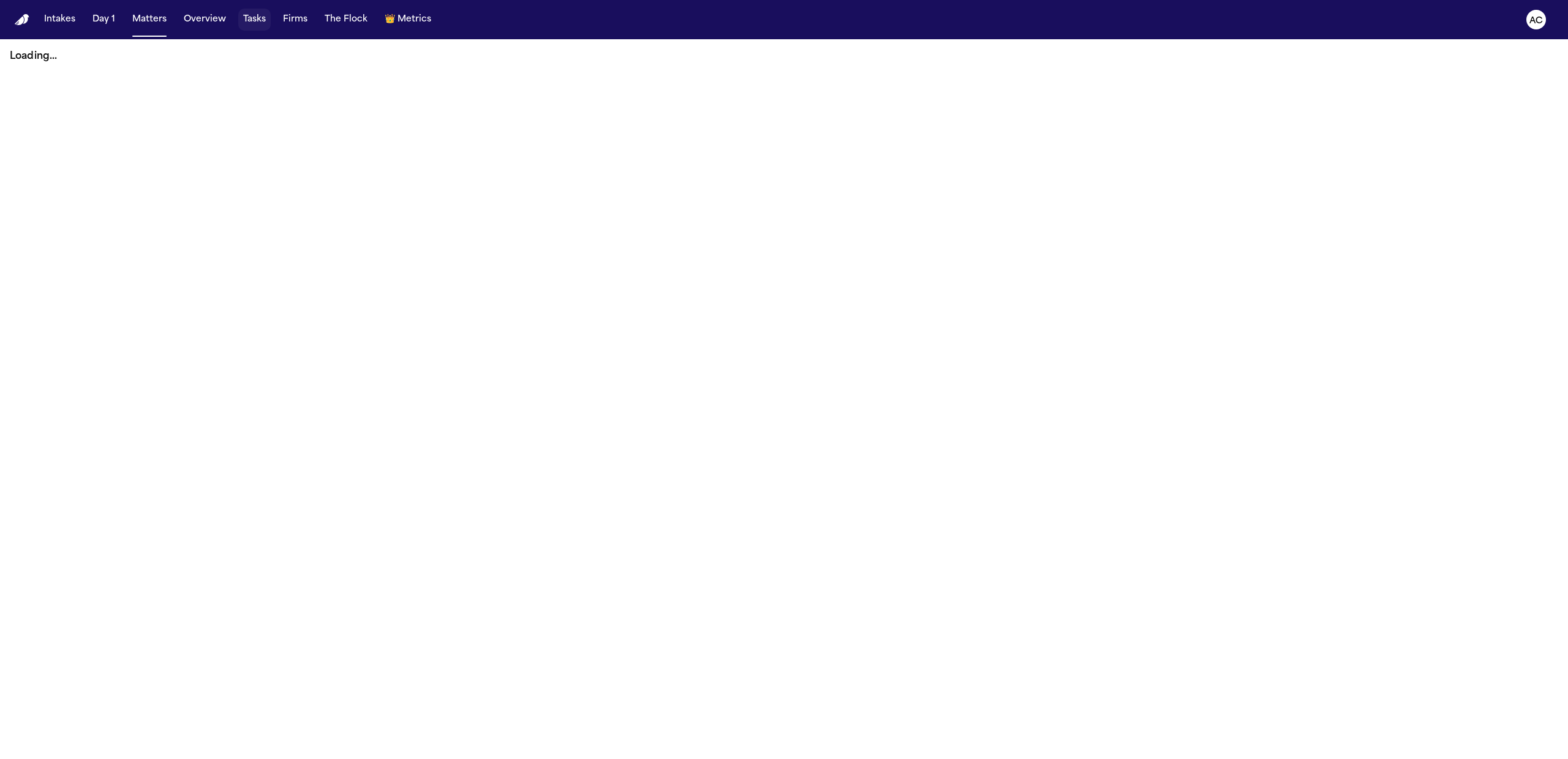
click at [260, 17] on button "Tasks" at bounding box center [254, 19] width 32 height 22
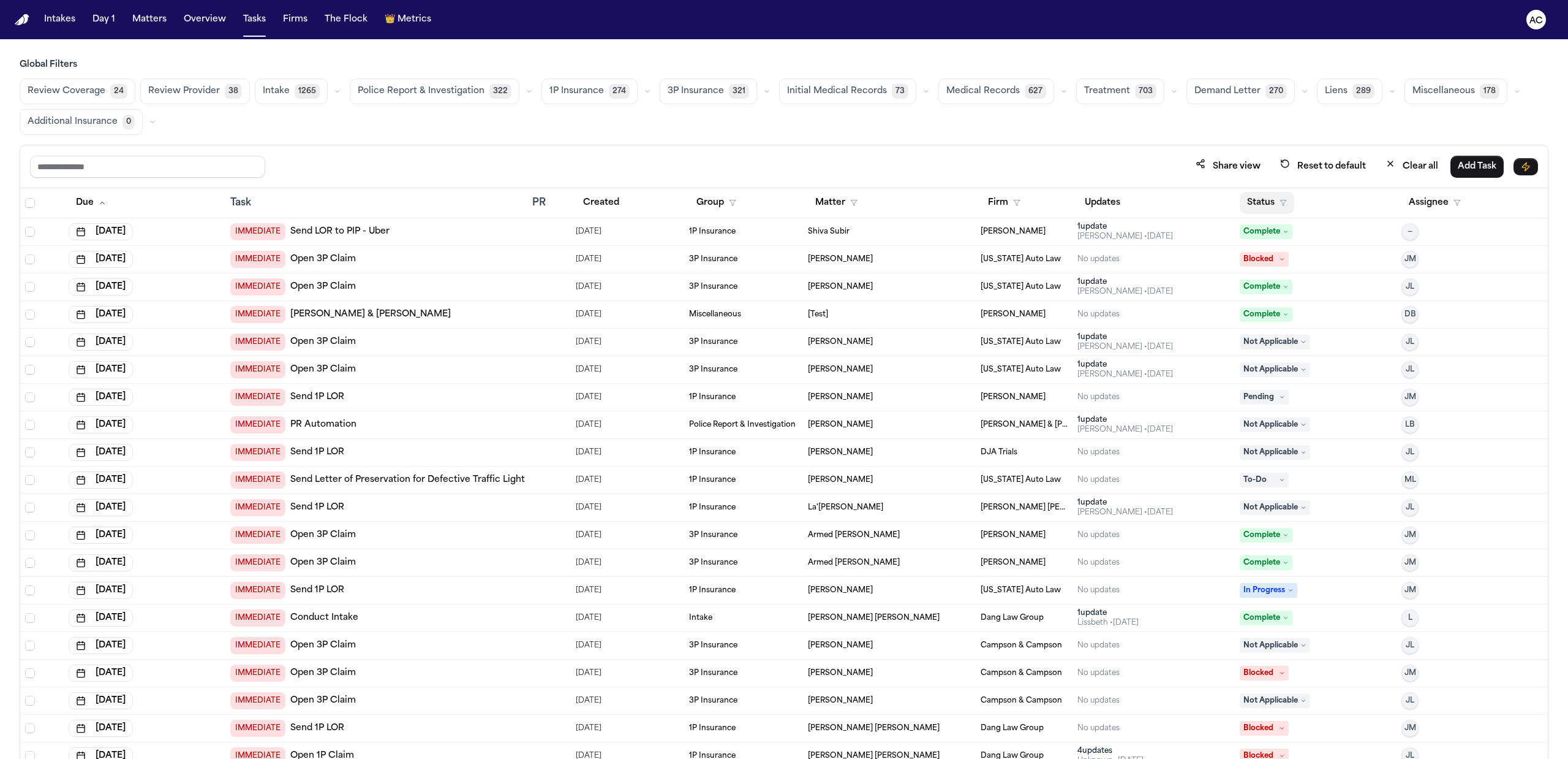
click at [1256, 199] on button "Status" at bounding box center [1267, 202] width 55 height 22
click at [1272, 351] on div "In Progress" at bounding box center [1303, 354] width 102 height 15
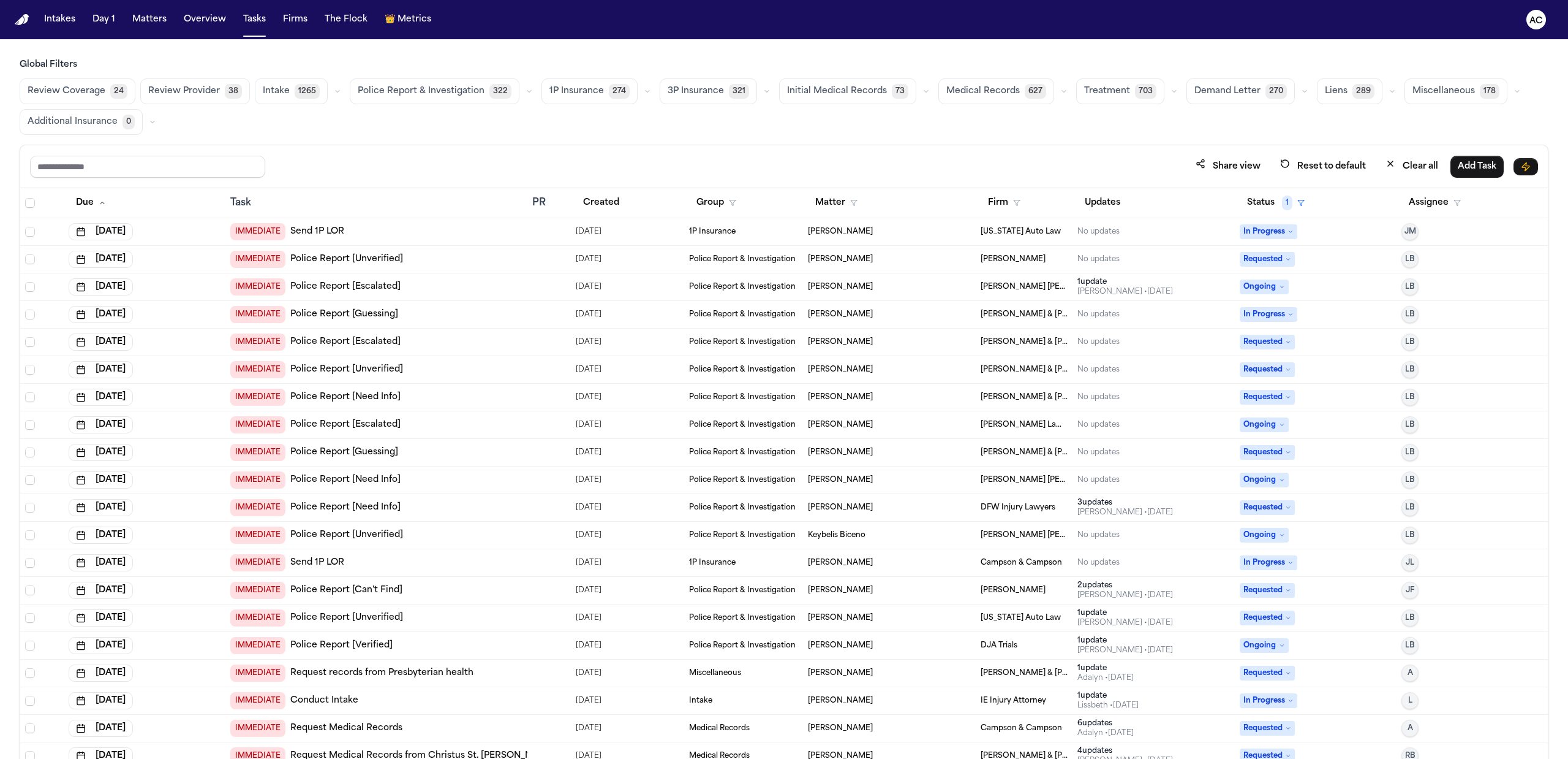
click at [978, 97] on span "Medical Records" at bounding box center [983, 92] width 73 height 12
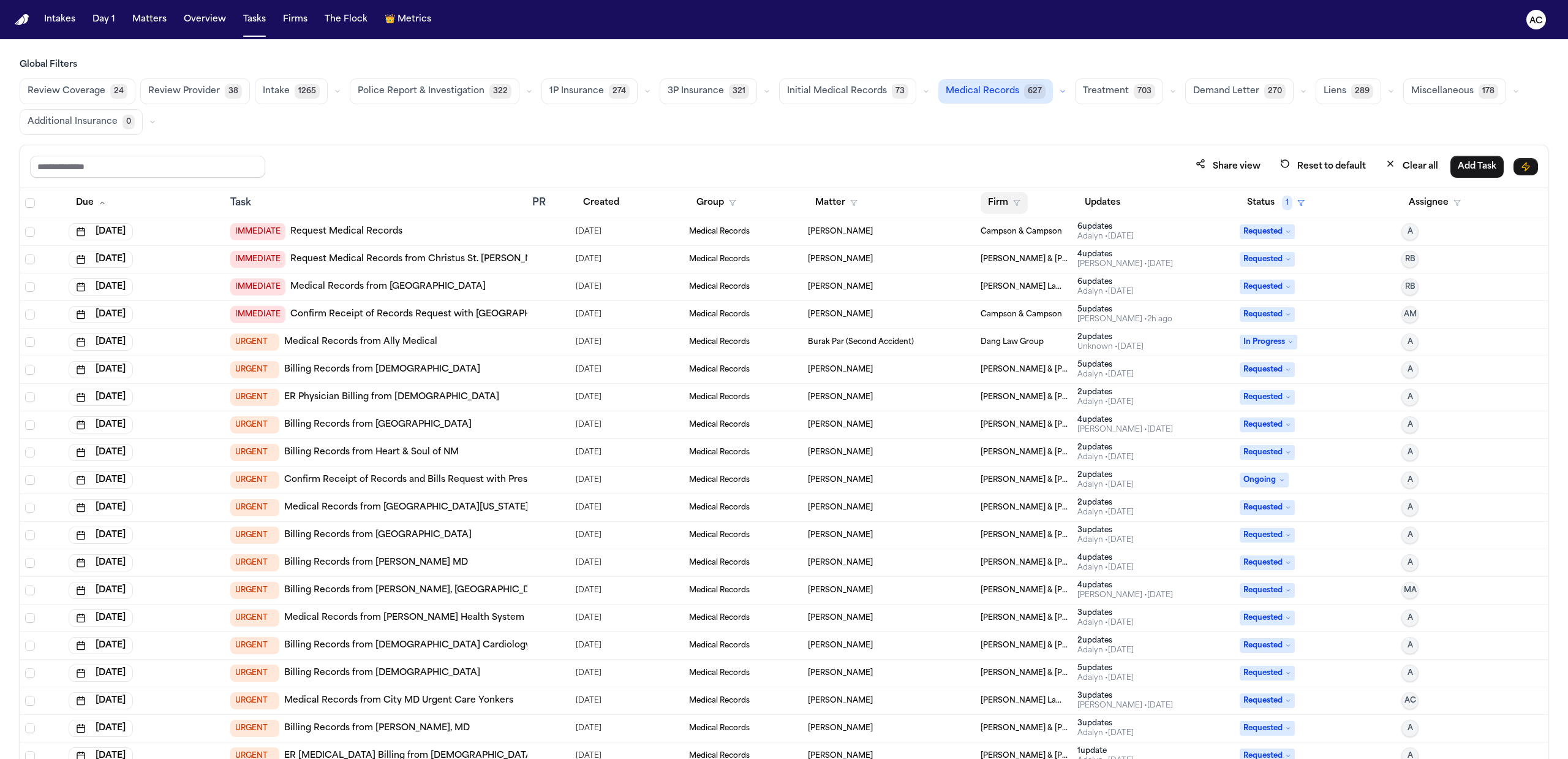
click at [990, 205] on button "Firm" at bounding box center [1004, 202] width 47 height 22
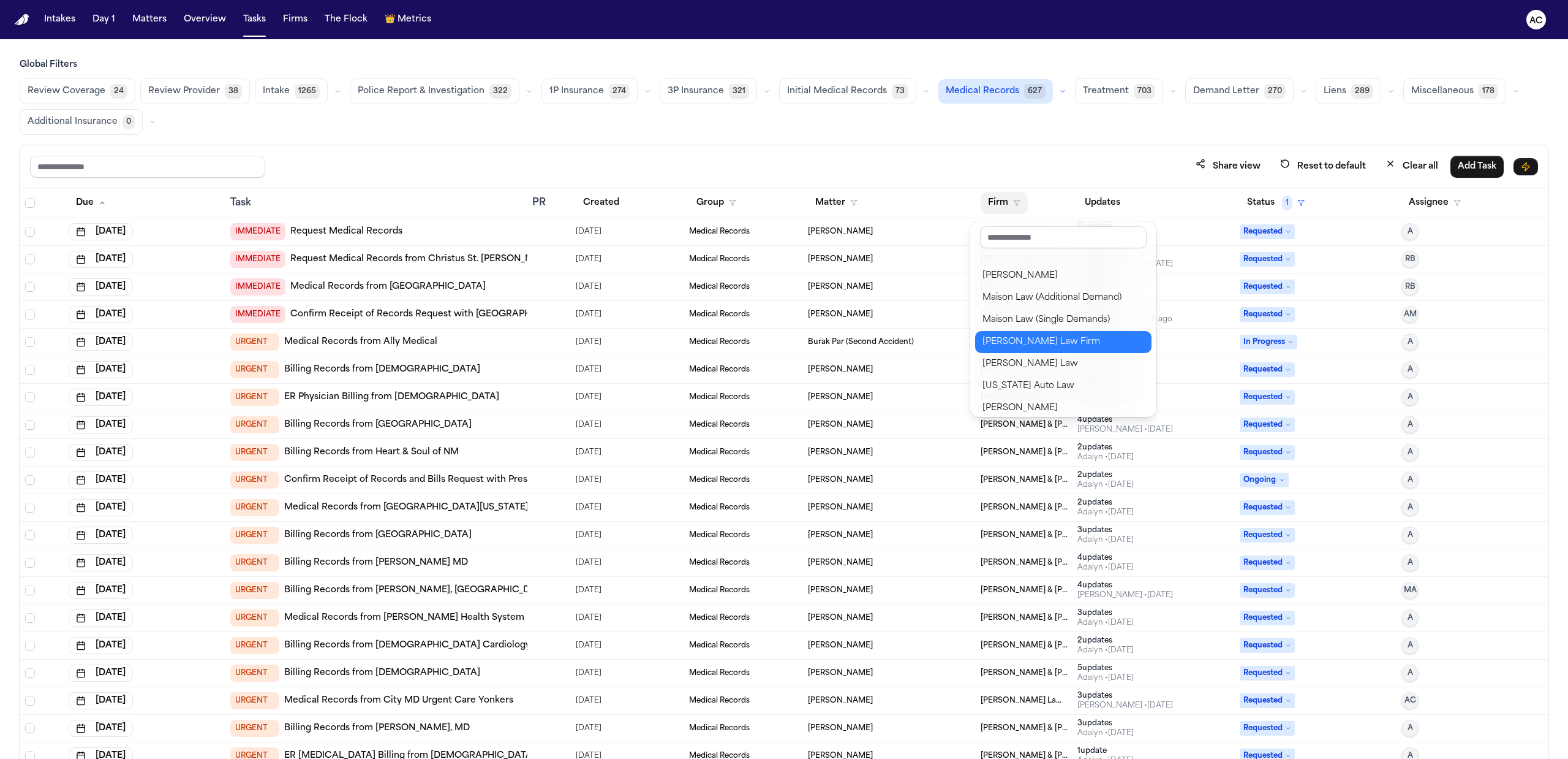
click at [1049, 337] on div "Martello Law Firm" at bounding box center [1063, 341] width 161 height 15
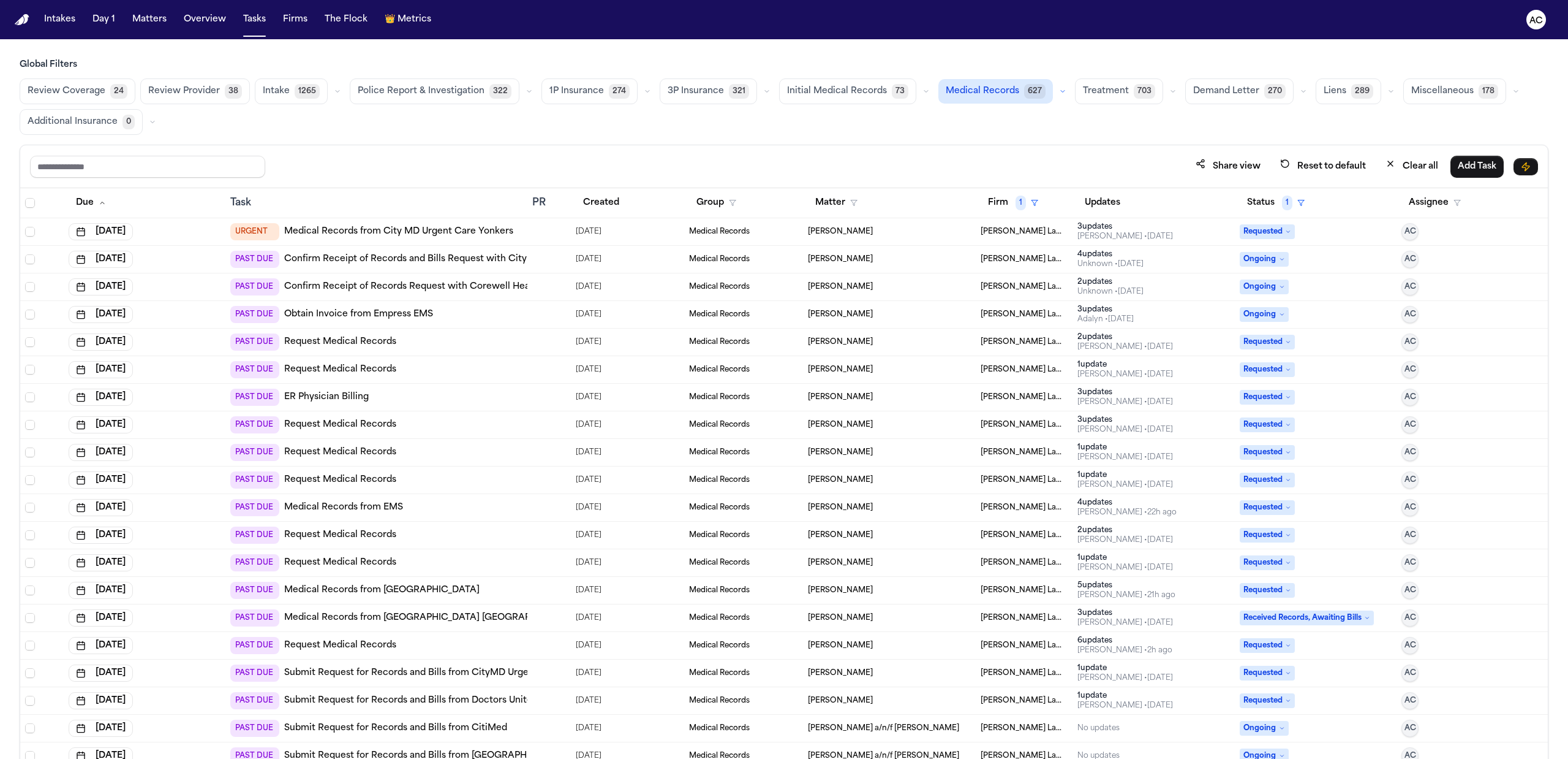
click at [820, 398] on span "Kristin Ortiz" at bounding box center [840, 397] width 65 height 10
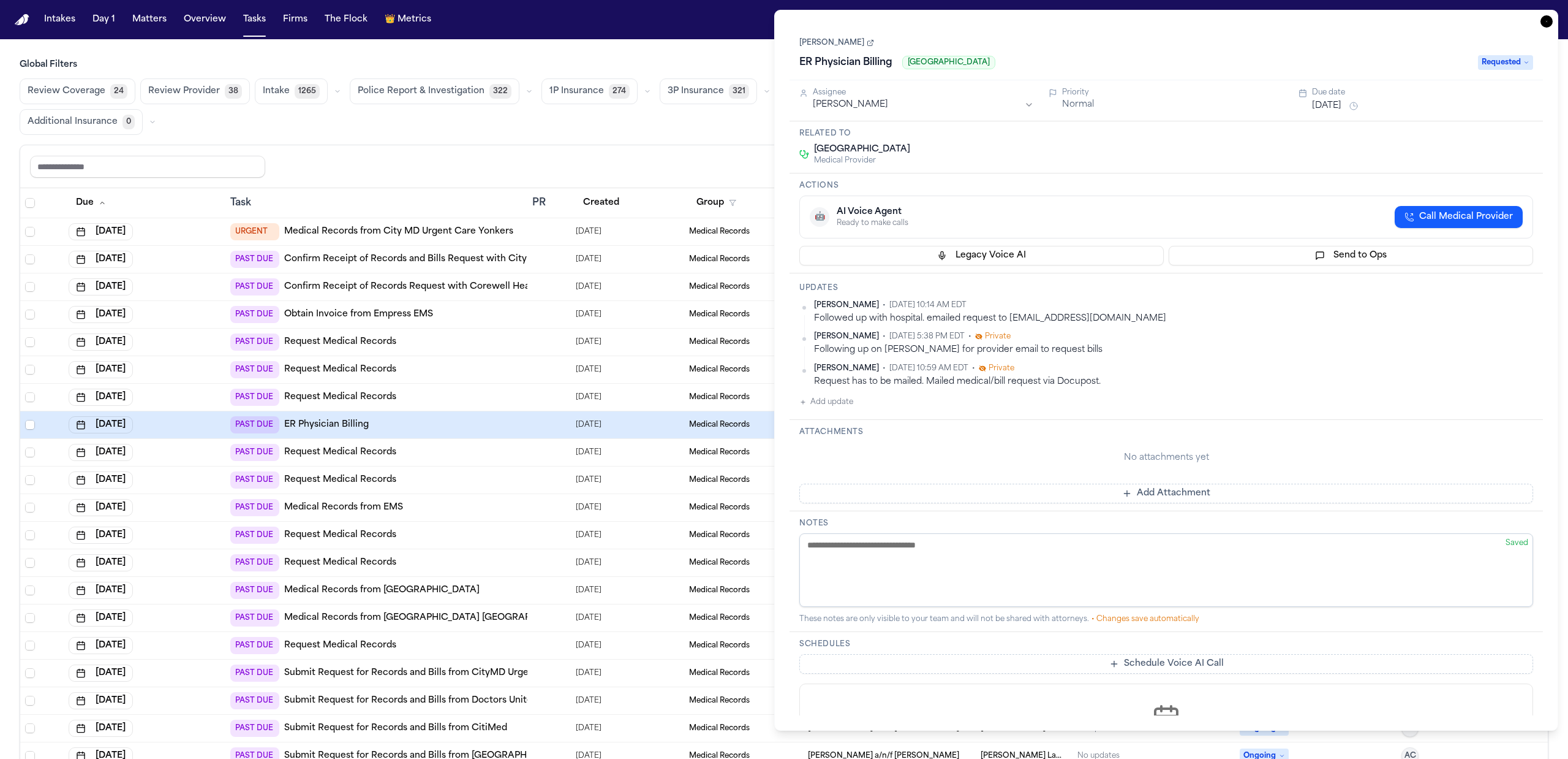
click at [694, 24] on nav "Intakes Day 1 Matters Overview Tasks Firms The Flock 👑 Metrics AC" at bounding box center [784, 19] width 1568 height 39
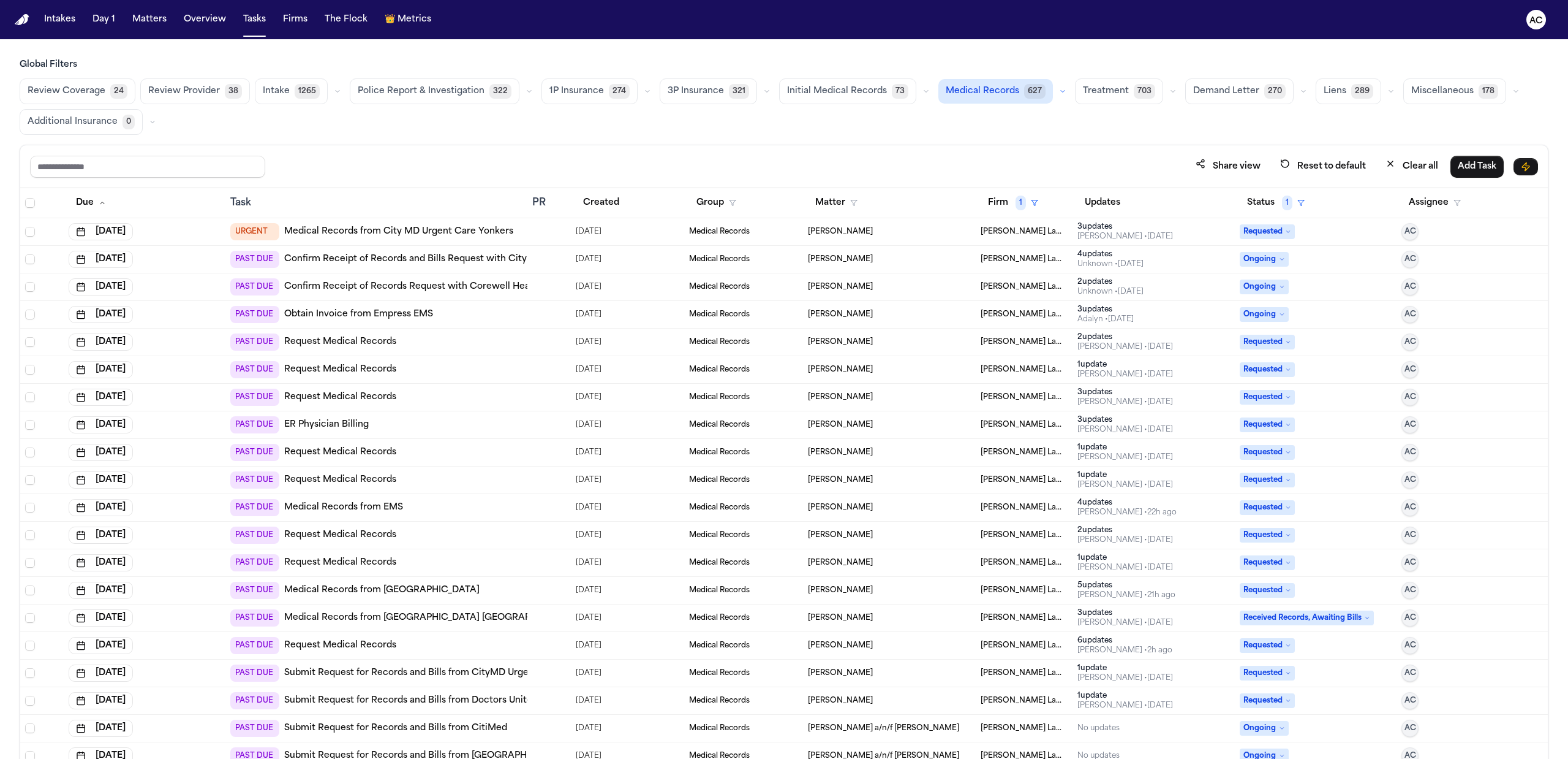
click at [835, 424] on span "Kristin Ortiz" at bounding box center [840, 424] width 65 height 10
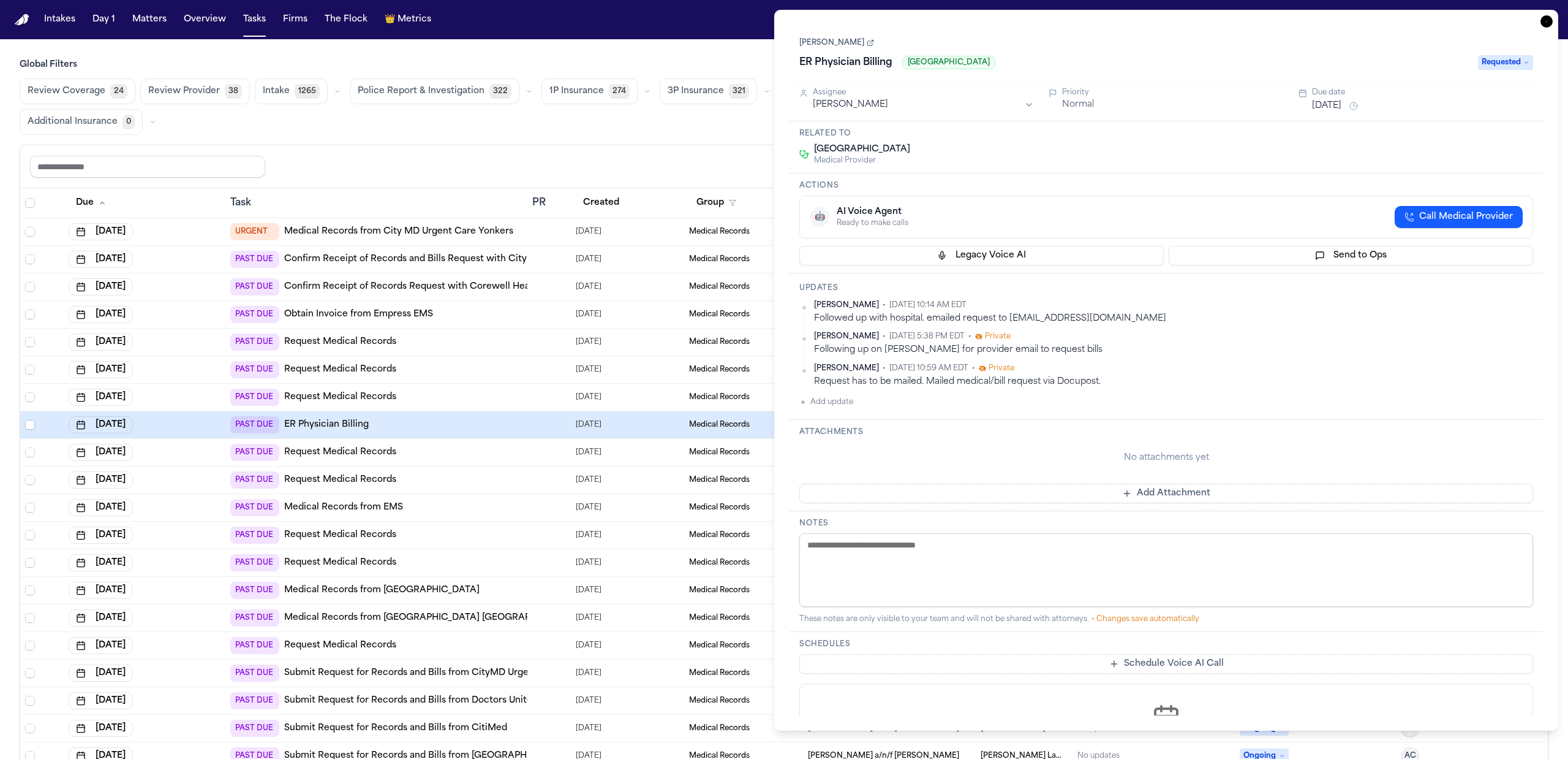
click at [708, 18] on nav "Intakes Day 1 Matters Overview Tasks Firms The Flock 👑 Metrics AC" at bounding box center [784, 19] width 1568 height 39
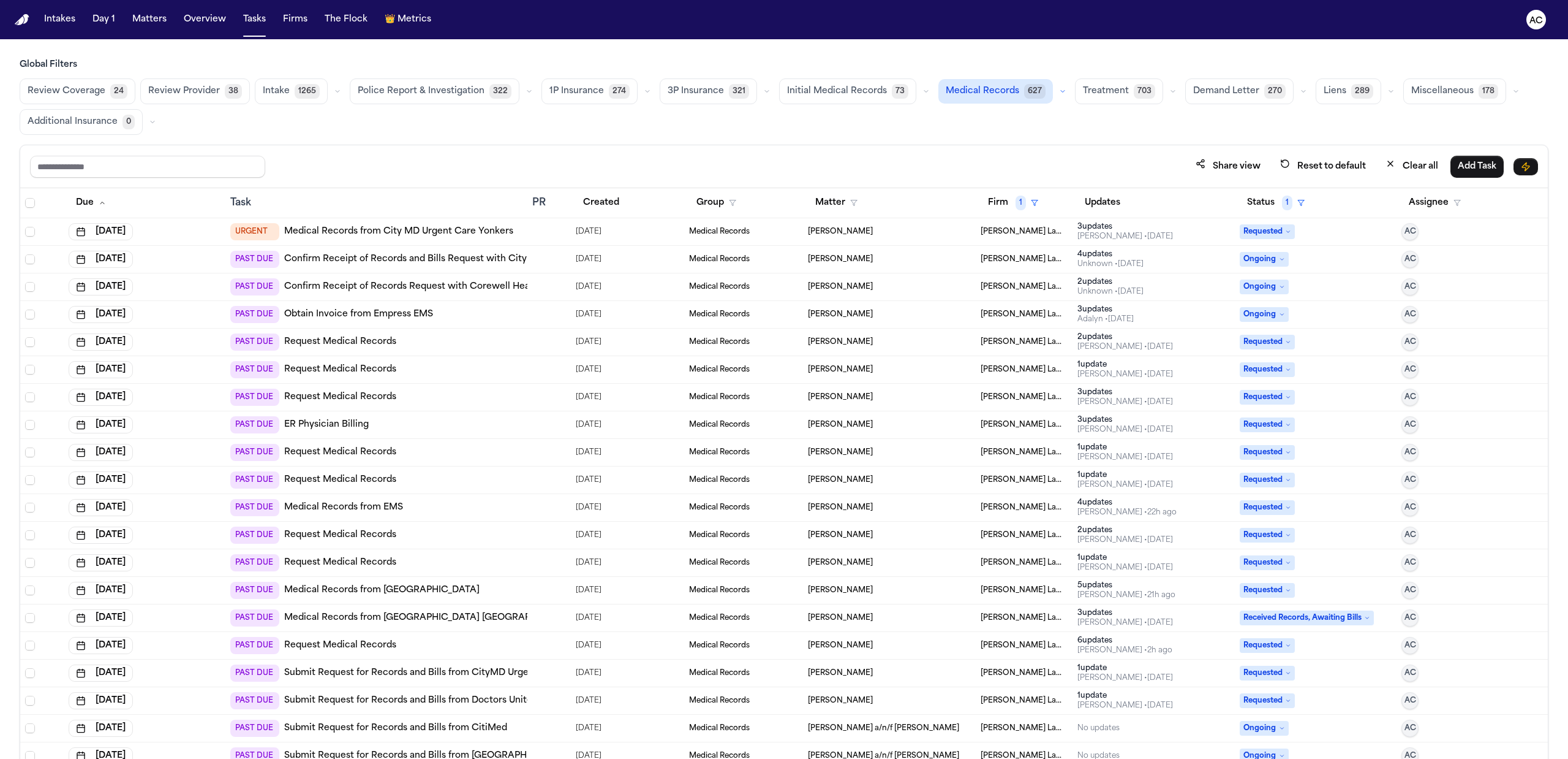
click at [820, 397] on span "Kristin Ortiz" at bounding box center [840, 397] width 65 height 10
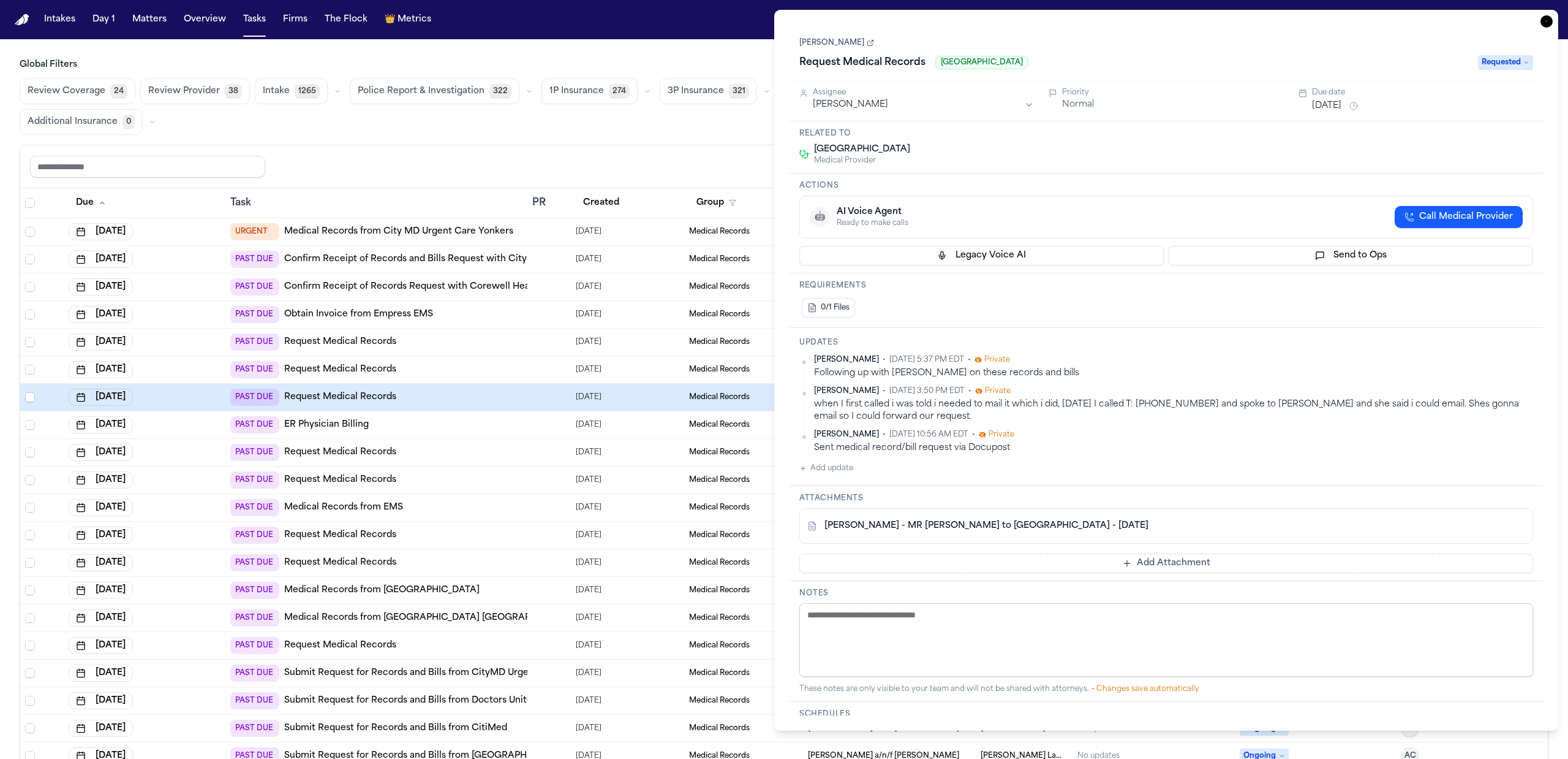
click at [720, 28] on nav "Intakes Day 1 Matters Overview Tasks Firms The Flock 👑 Metrics AC" at bounding box center [784, 19] width 1568 height 39
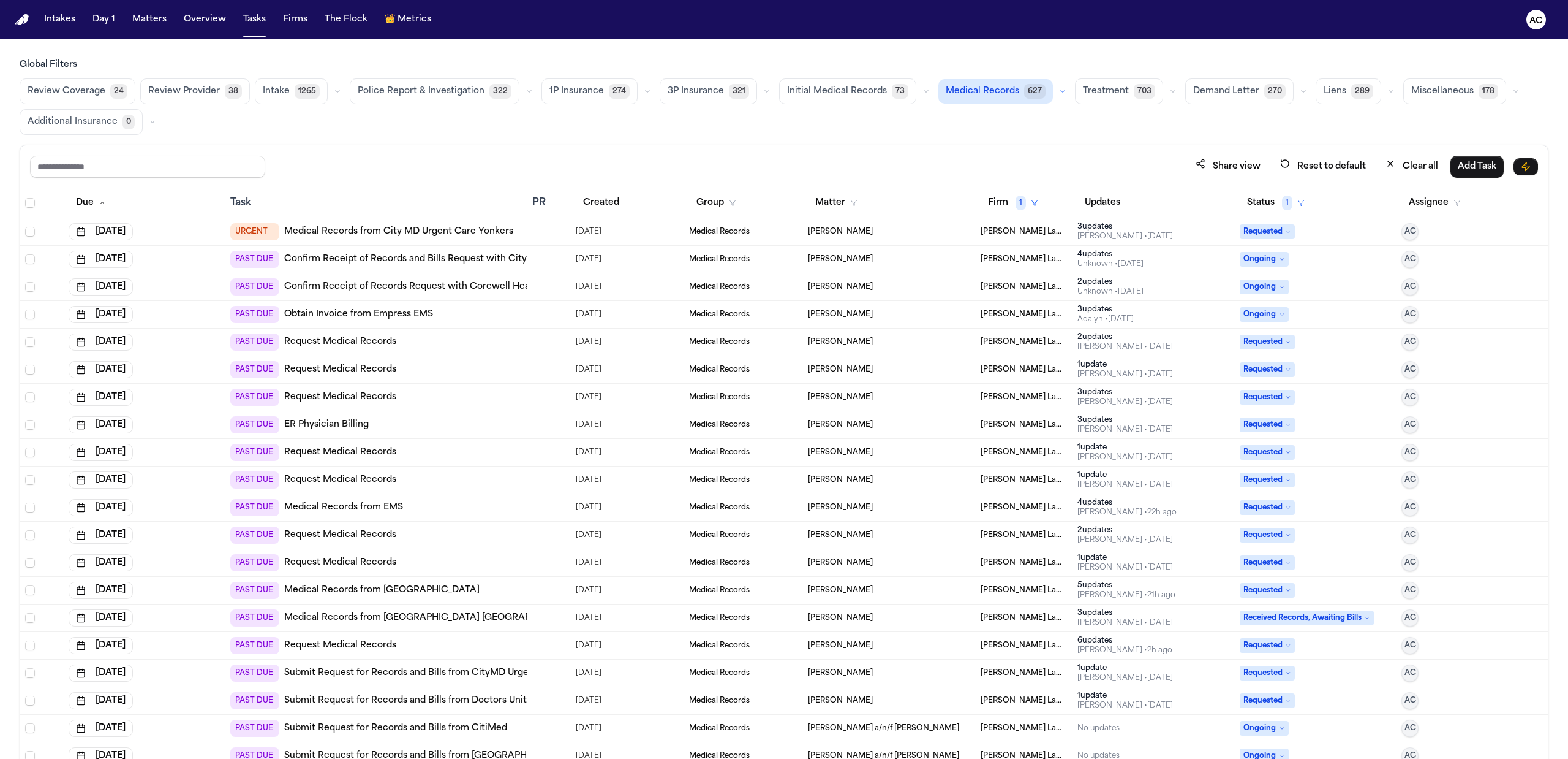
click at [835, 345] on span "Carlos Portillo" at bounding box center [840, 341] width 65 height 10
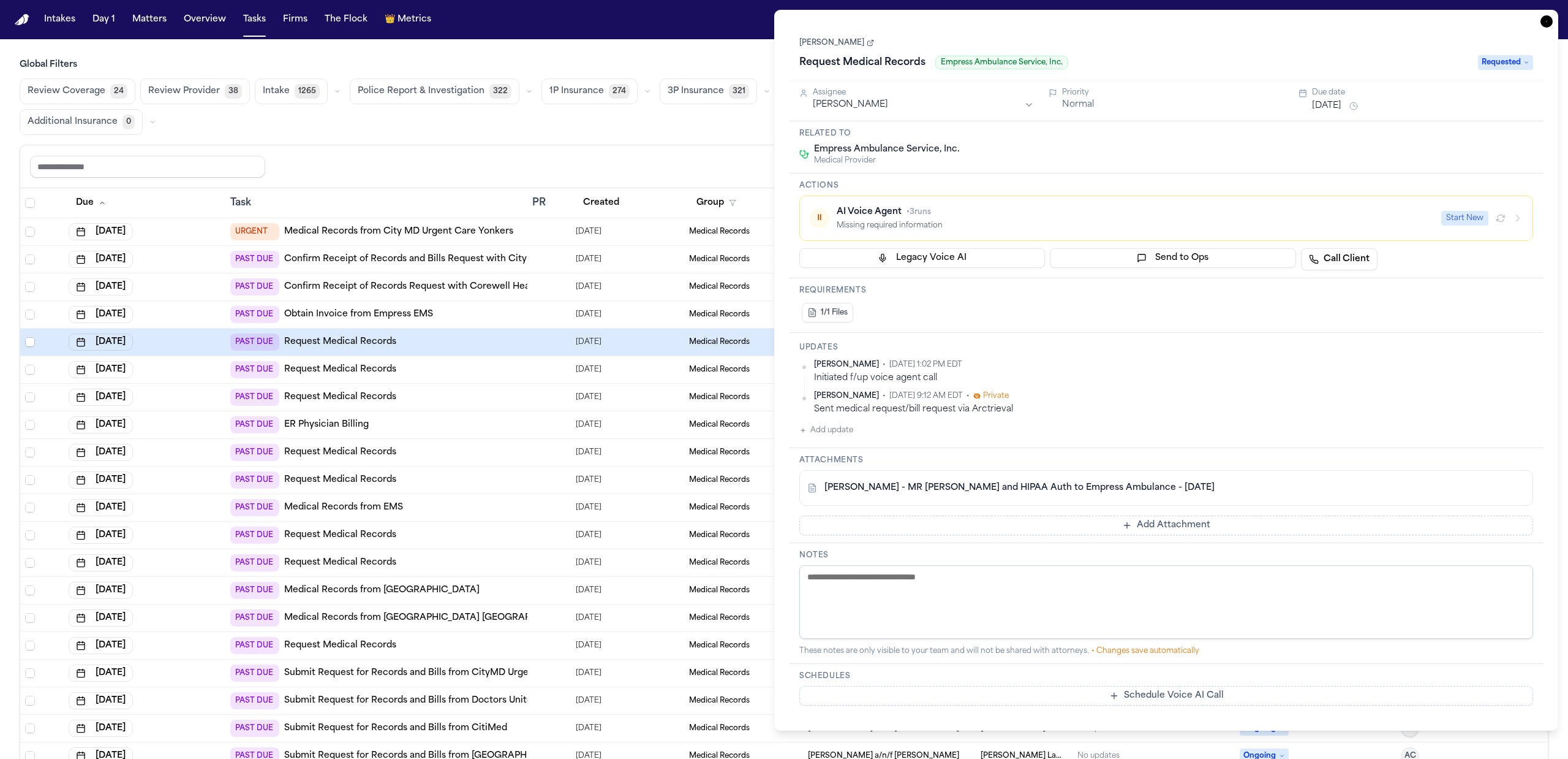
click at [699, 23] on nav "Intakes Day 1 Matters Overview Tasks Firms The Flock 👑 Metrics AC" at bounding box center [784, 19] width 1568 height 39
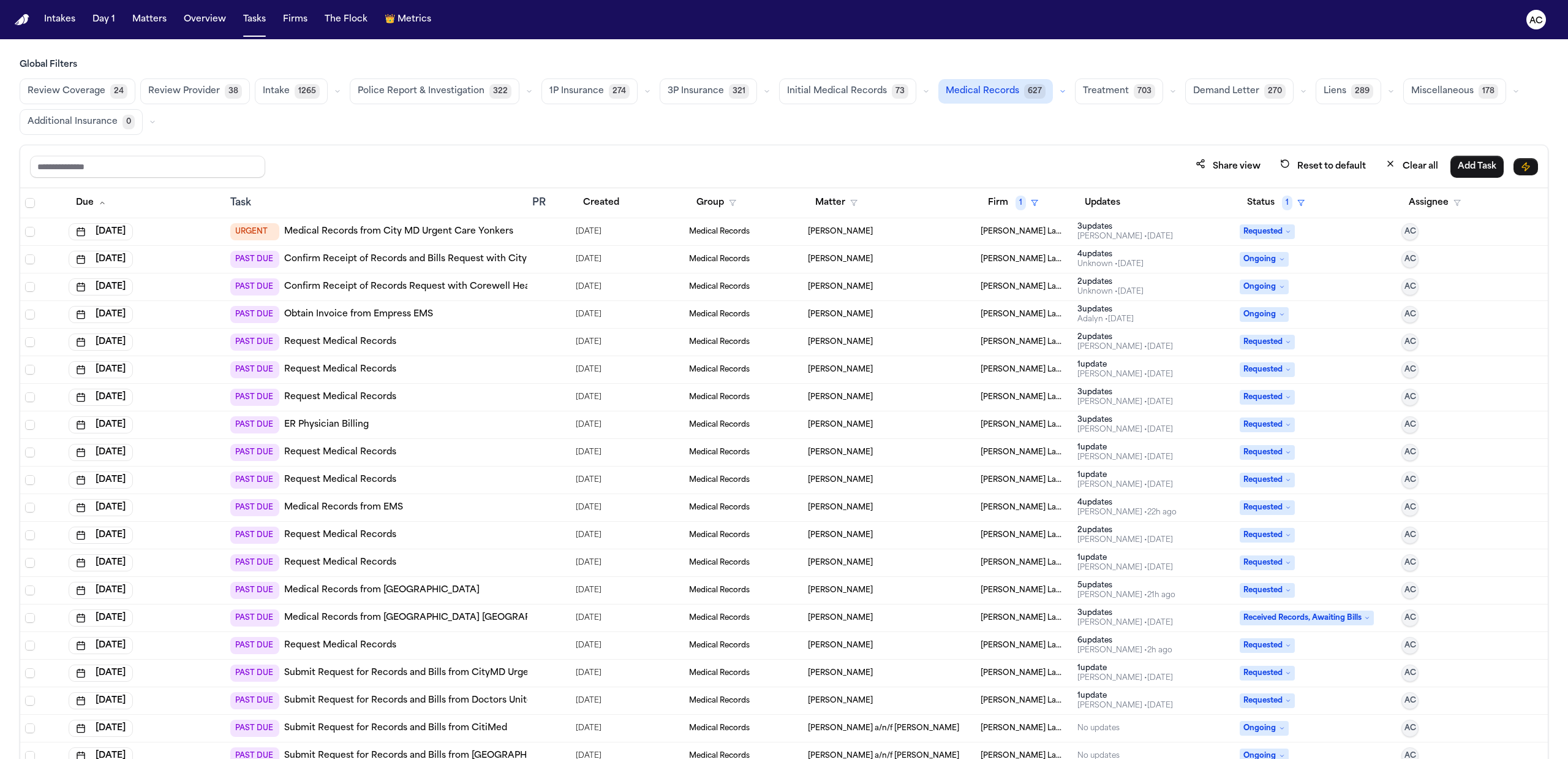
click at [814, 287] on span "Francoise Butrico" at bounding box center [840, 286] width 65 height 10
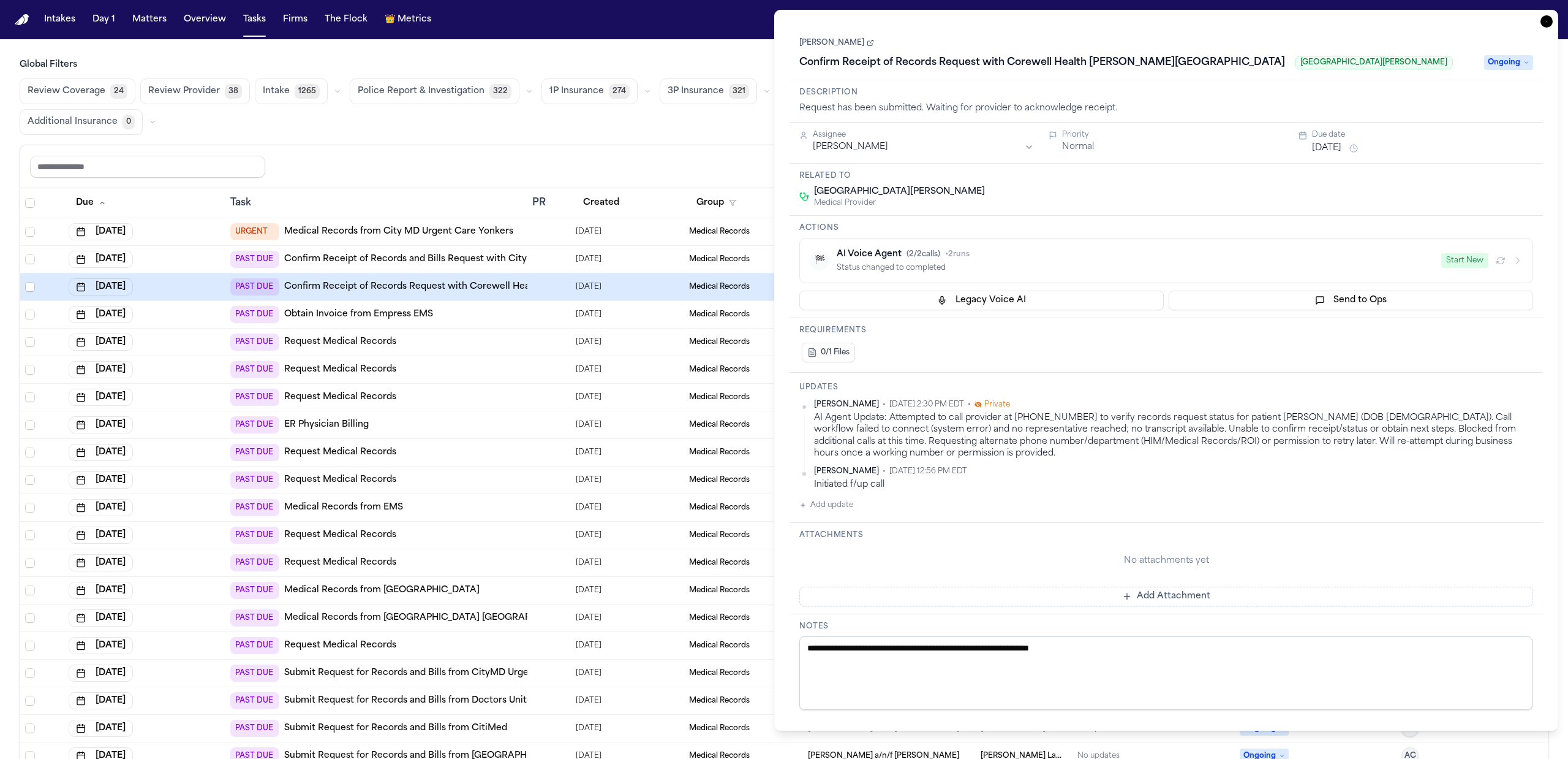
click at [684, 77] on div "Global Filters Review Coverage 24 Review Provider 38 Intake 1265 Police Report …" at bounding box center [783, 96] width 1529 height 76
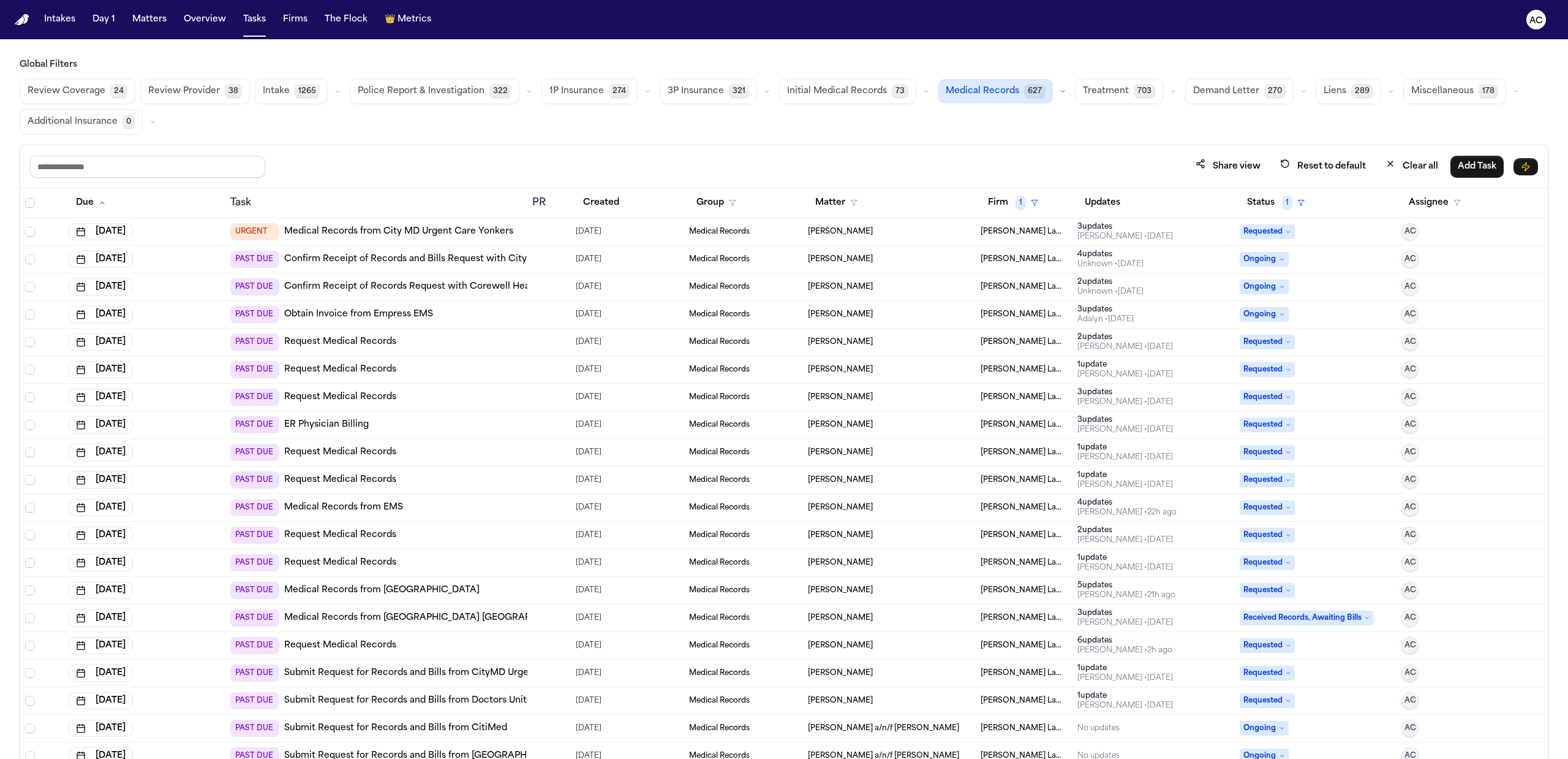
click at [842, 228] on td "Francoise Butrico" at bounding box center [890, 232] width 173 height 28
click at [736, 136] on div "Global Filters Review Coverage 24 Review Provider 38 Intake 1265 Police Report …" at bounding box center [783, 435] width 1529 height 754
click at [834, 312] on span "Diana Brown" at bounding box center [840, 314] width 65 height 10
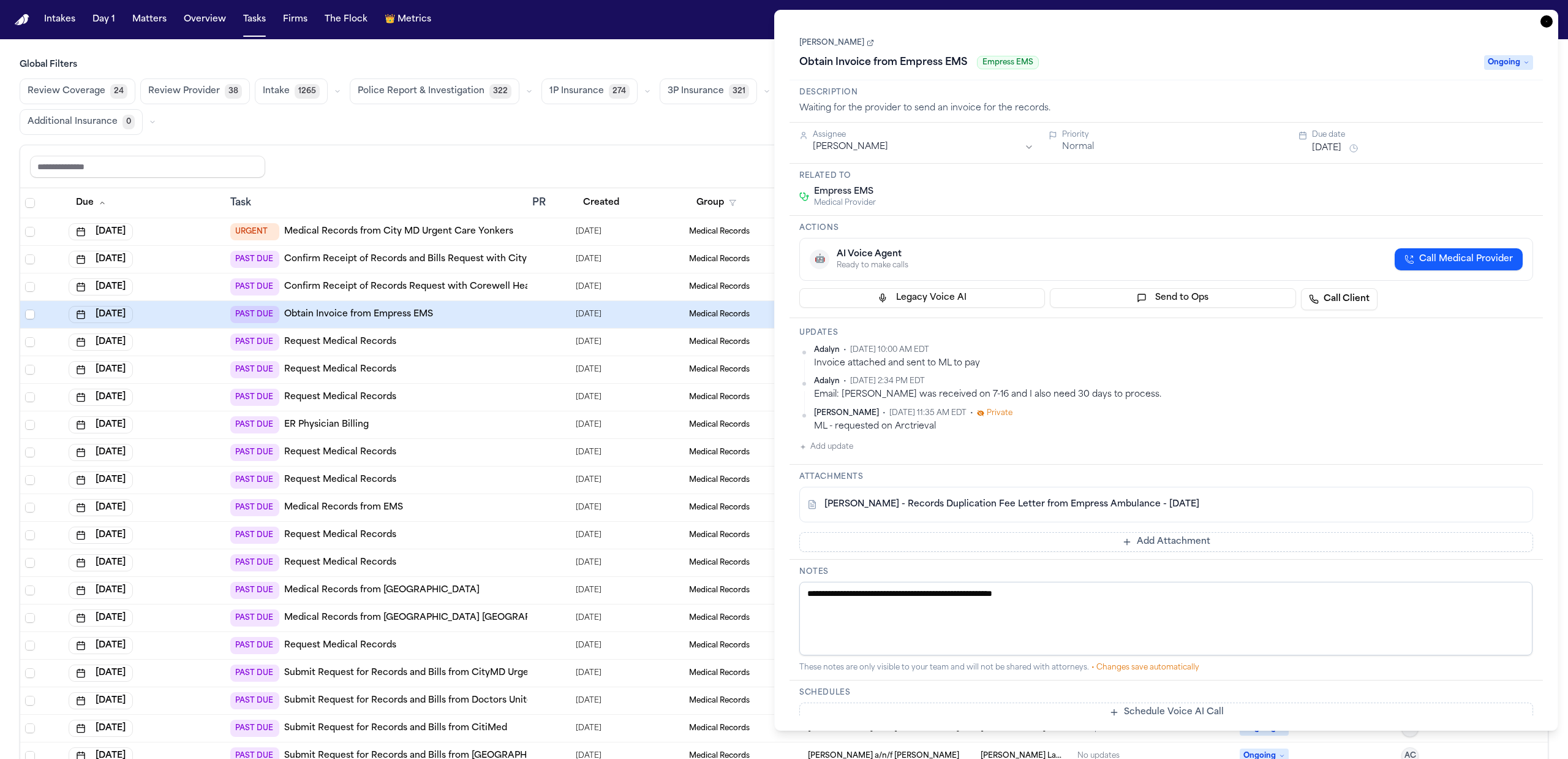
click at [735, 172] on div "Share view Reset to default Clear all Add Task" at bounding box center [783, 167] width 1508 height 23
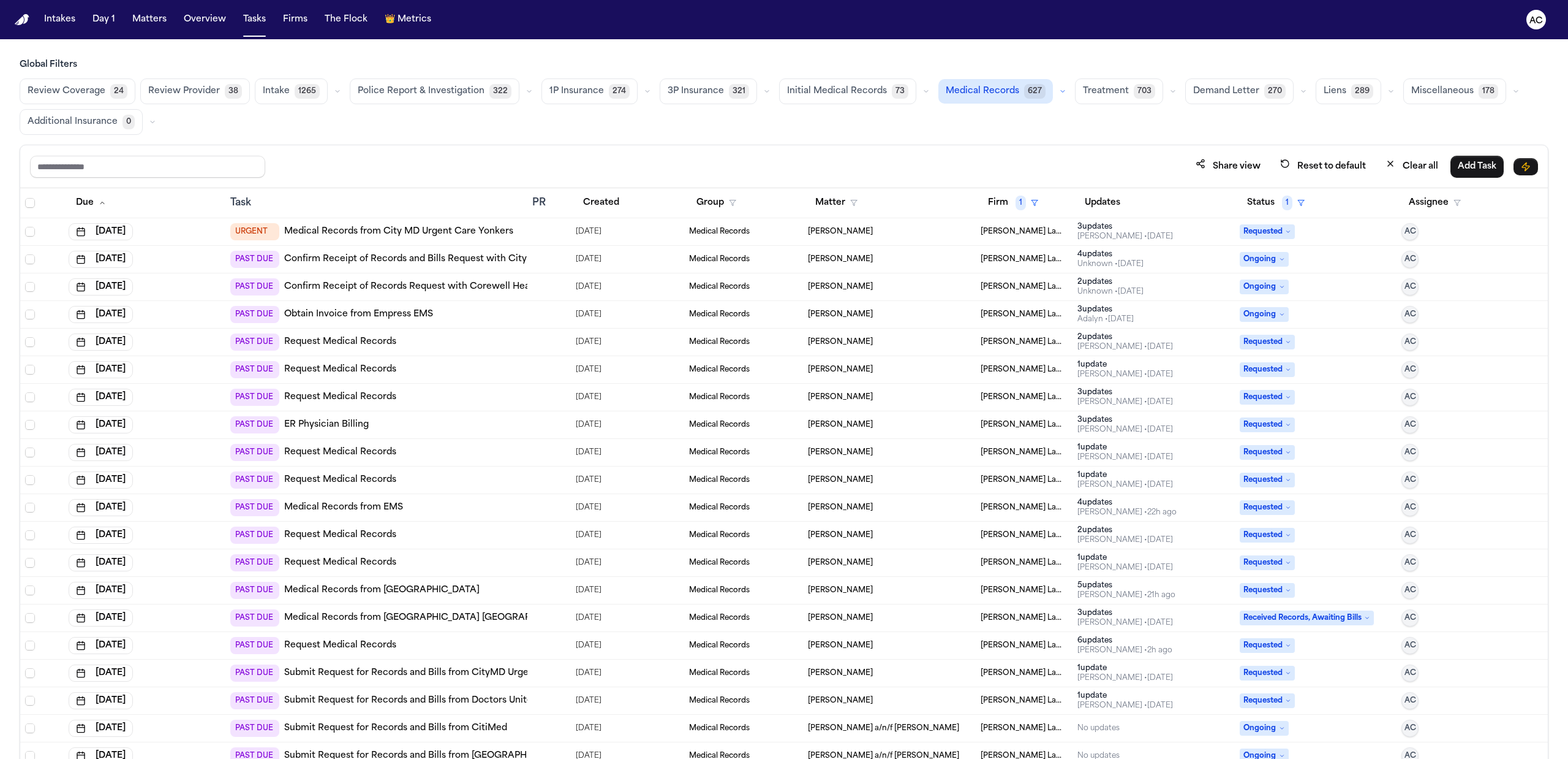
click at [828, 345] on span "Carlos Portillo" at bounding box center [840, 341] width 65 height 10
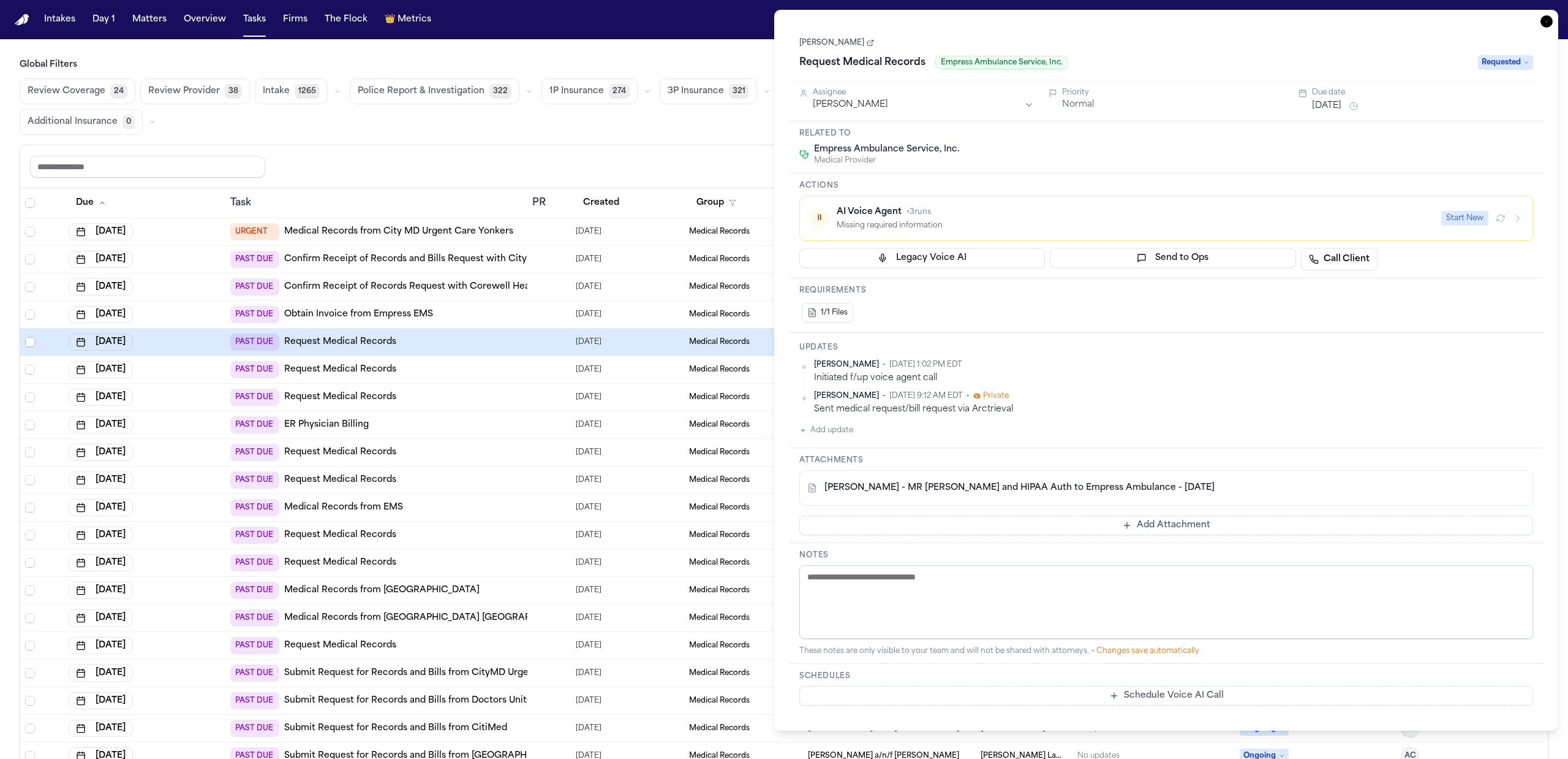
click at [714, 147] on div "Share view Reset to default Clear all Add Task" at bounding box center [784, 166] width 1528 height 43
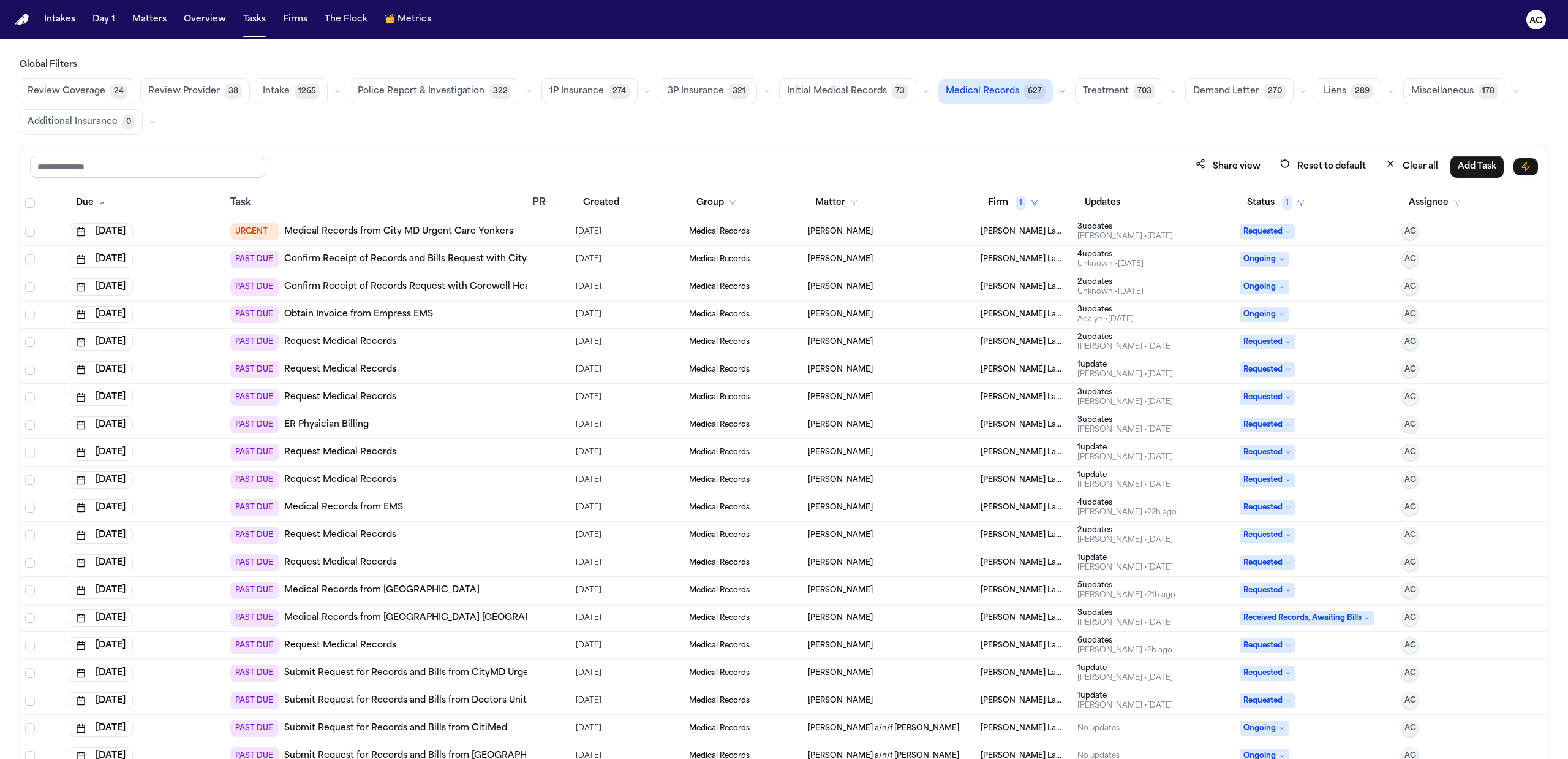
click at [838, 373] on span "Jenni Perez" at bounding box center [840, 369] width 65 height 10
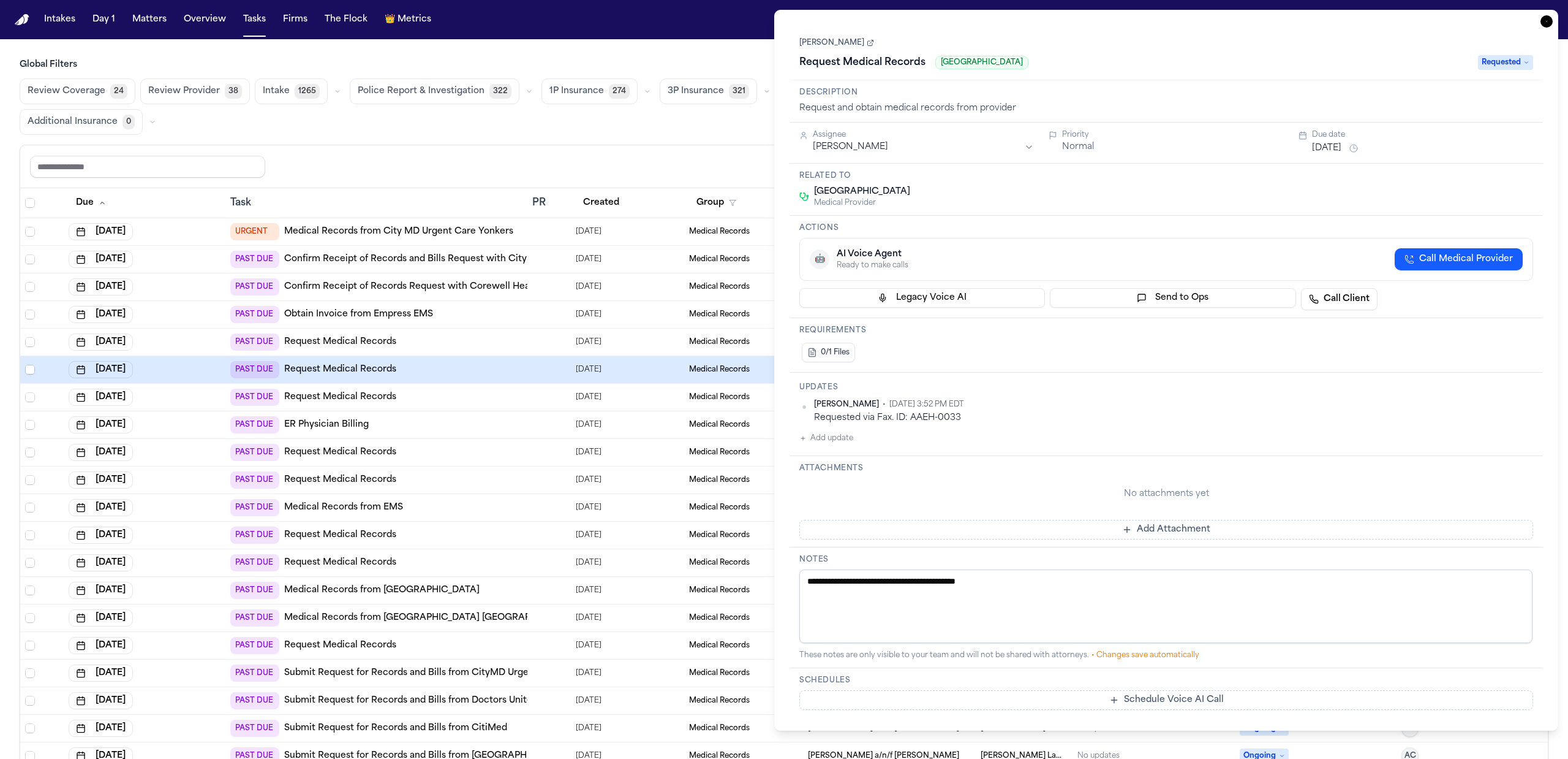
click at [745, 173] on div "Share view Reset to default Clear all Add Task" at bounding box center [783, 167] width 1508 height 23
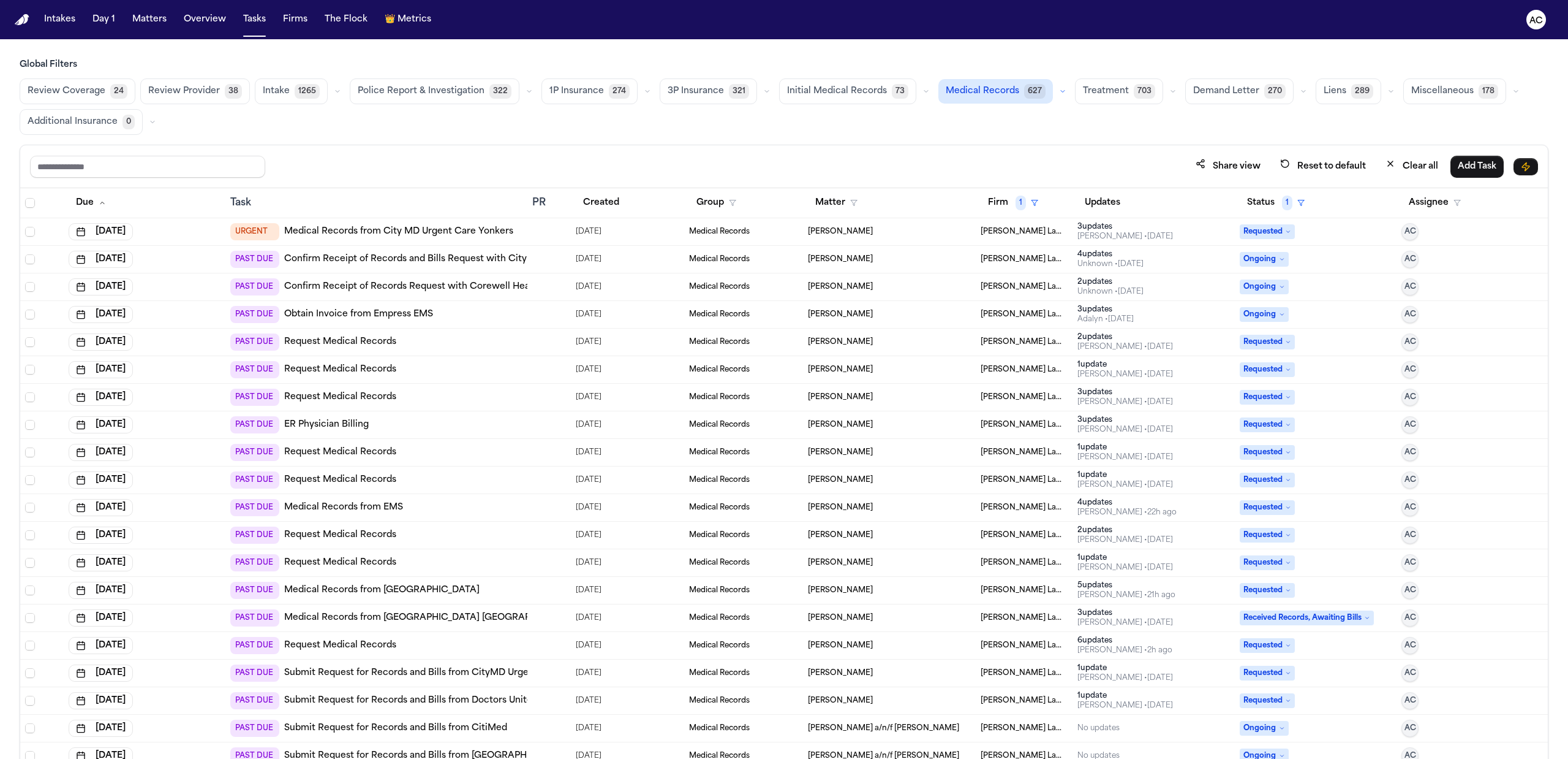
click at [830, 454] on span "Juan Gonzalez" at bounding box center [840, 452] width 65 height 10
click at [730, 172] on div "Share view Reset to default Clear all Add Task" at bounding box center [783, 167] width 1508 height 23
click at [833, 536] on span "Navelle Wilson" at bounding box center [840, 535] width 65 height 10
click at [721, 161] on div "Share view Reset to default Clear all Add Task" at bounding box center [783, 167] width 1508 height 23
click at [851, 647] on span "Francoise Butrico" at bounding box center [840, 645] width 65 height 10
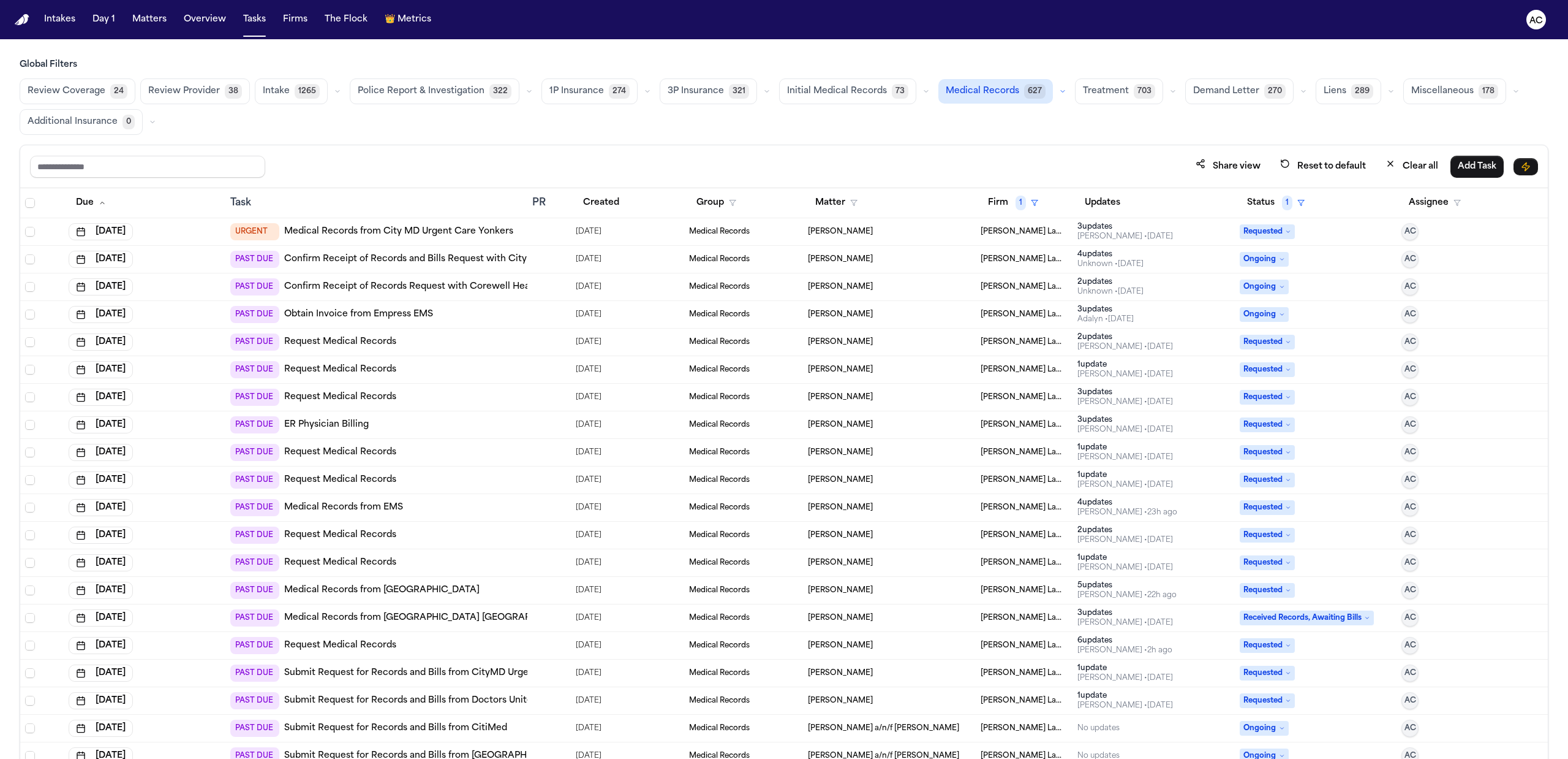
click at [726, 137] on div "Global Filters Review Coverage 24 Review Provider 38 Intake 1265 Police Report …" at bounding box center [783, 435] width 1529 height 754
click at [603, 199] on button "Created" at bounding box center [601, 202] width 51 height 22
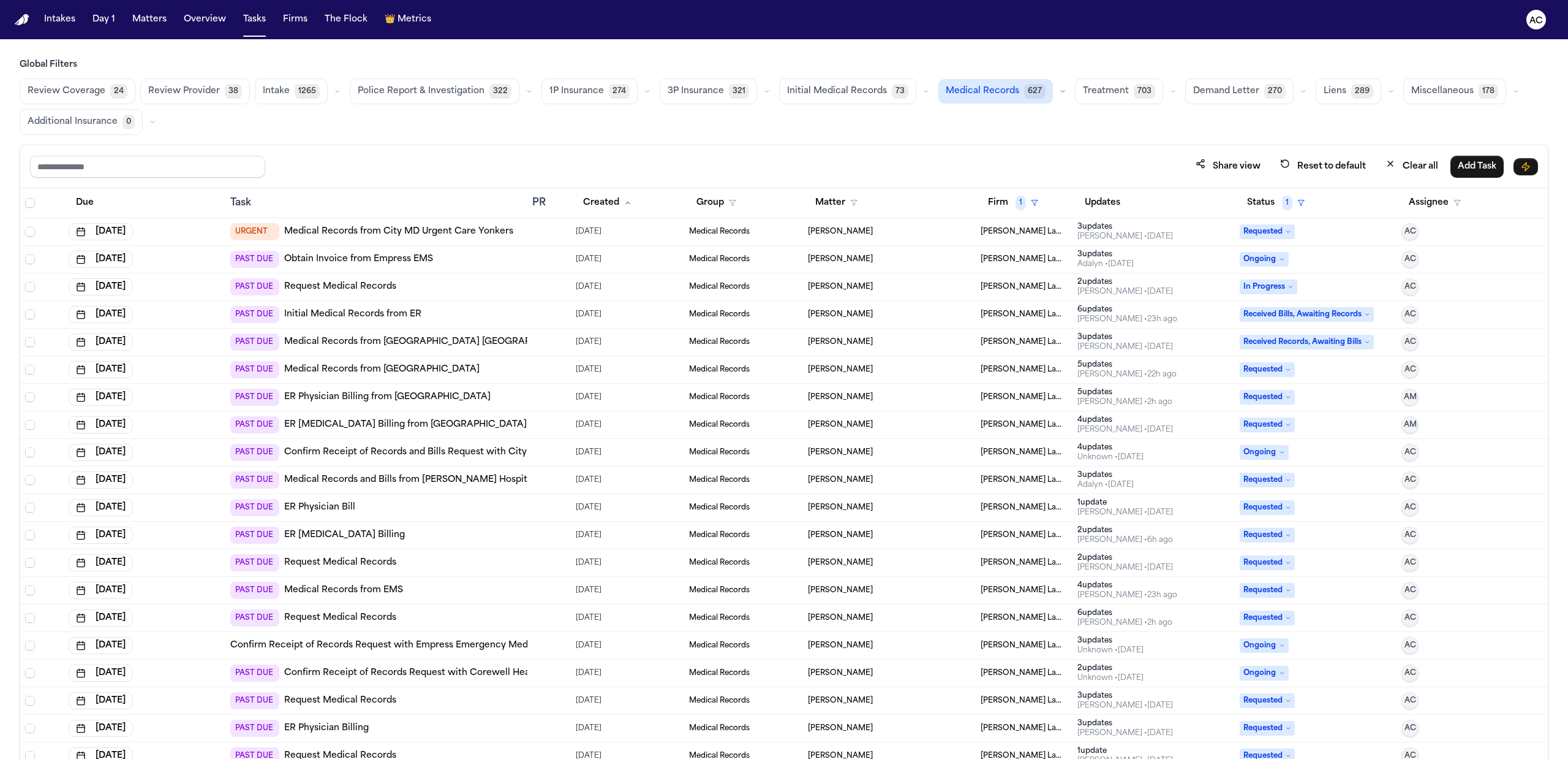
click at [331, 263] on link "Obtain Invoice from Empress EMS" at bounding box center [358, 259] width 149 height 12
click at [365, 292] on link "Request Medical Records" at bounding box center [340, 287] width 112 height 12
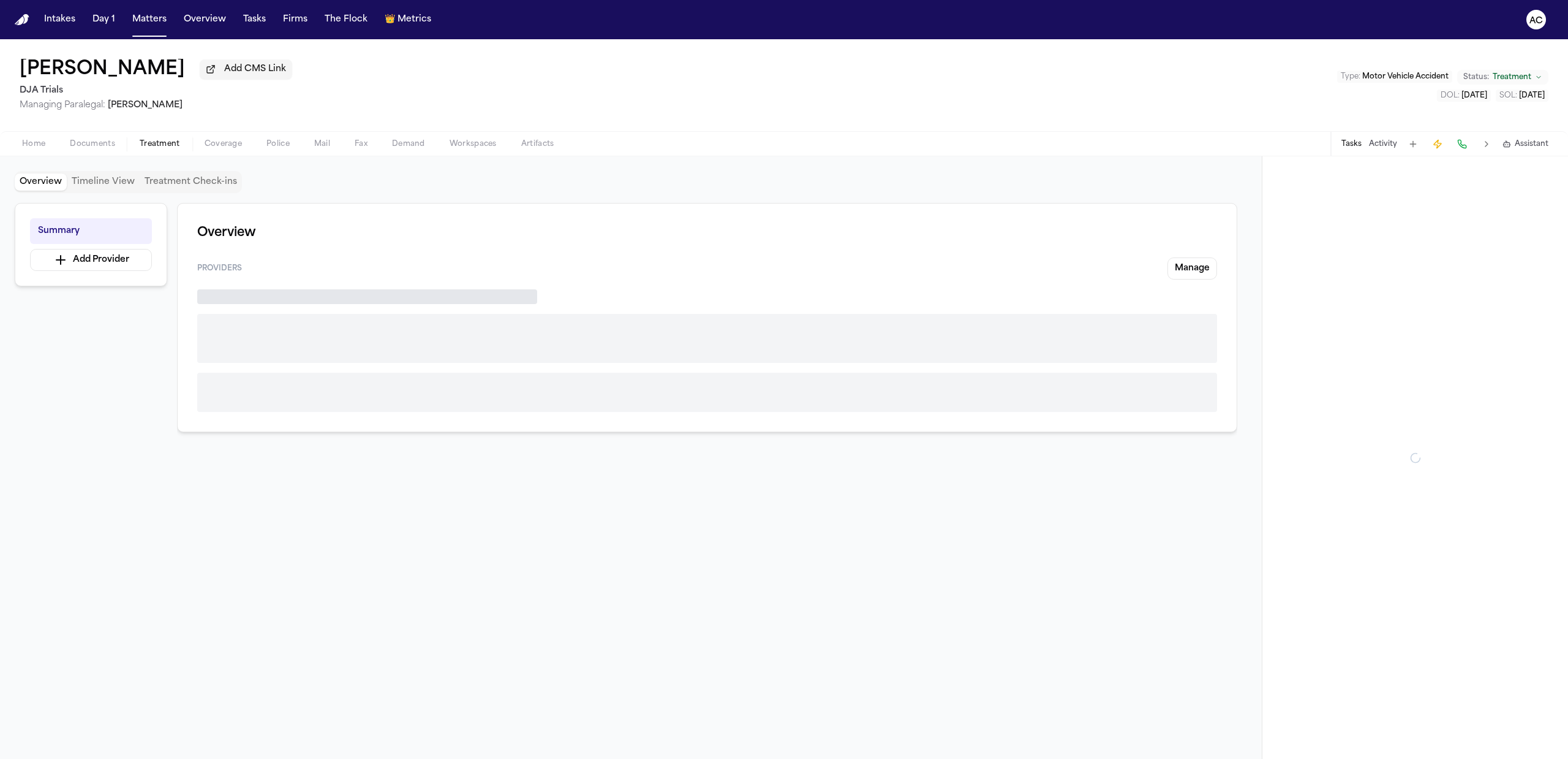
click at [151, 147] on span "Treatment" at bounding box center [160, 143] width 40 height 10
click at [153, 140] on span "Treatment" at bounding box center [160, 143] width 40 height 10
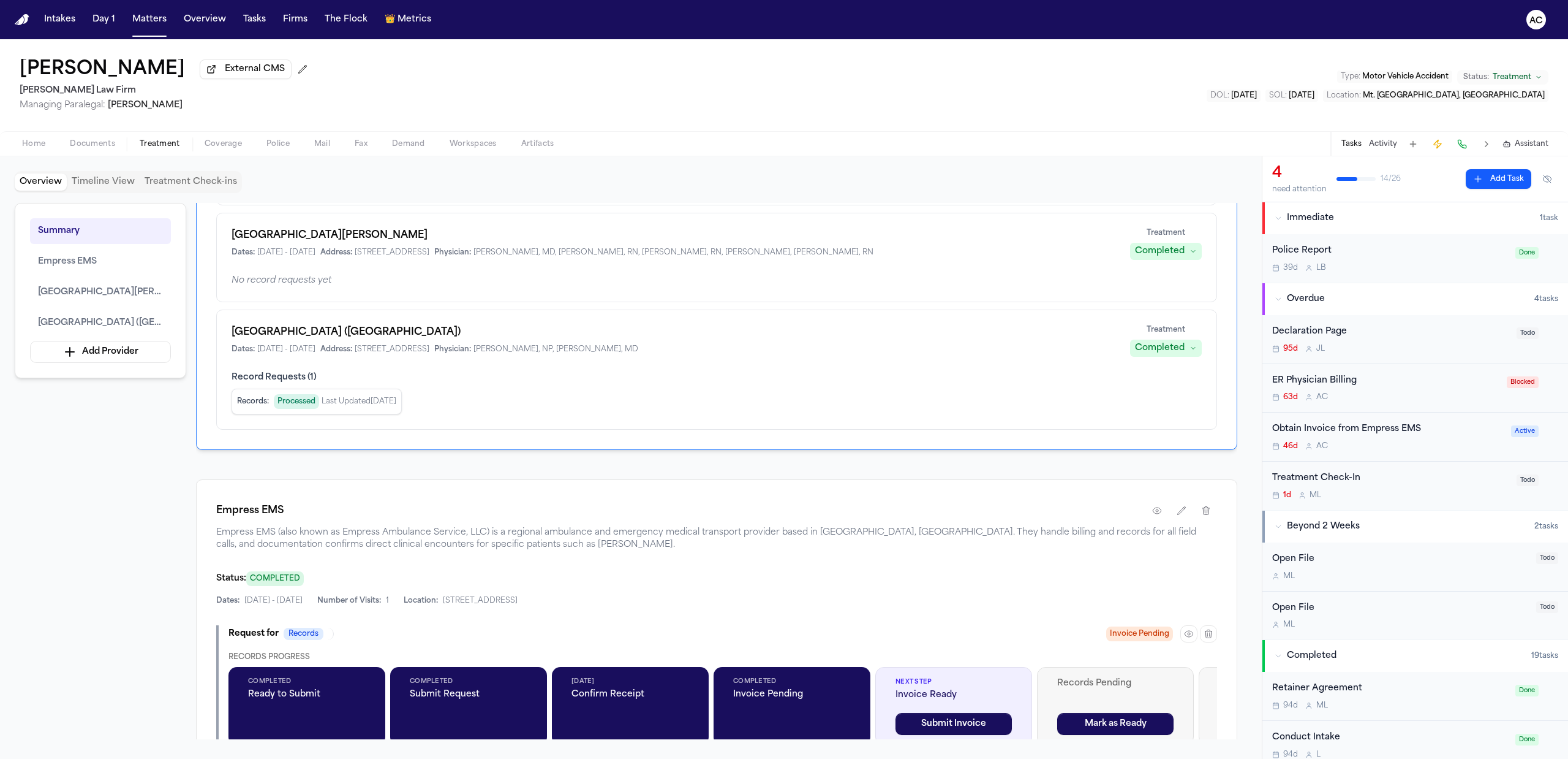
scroll to position [245, 0]
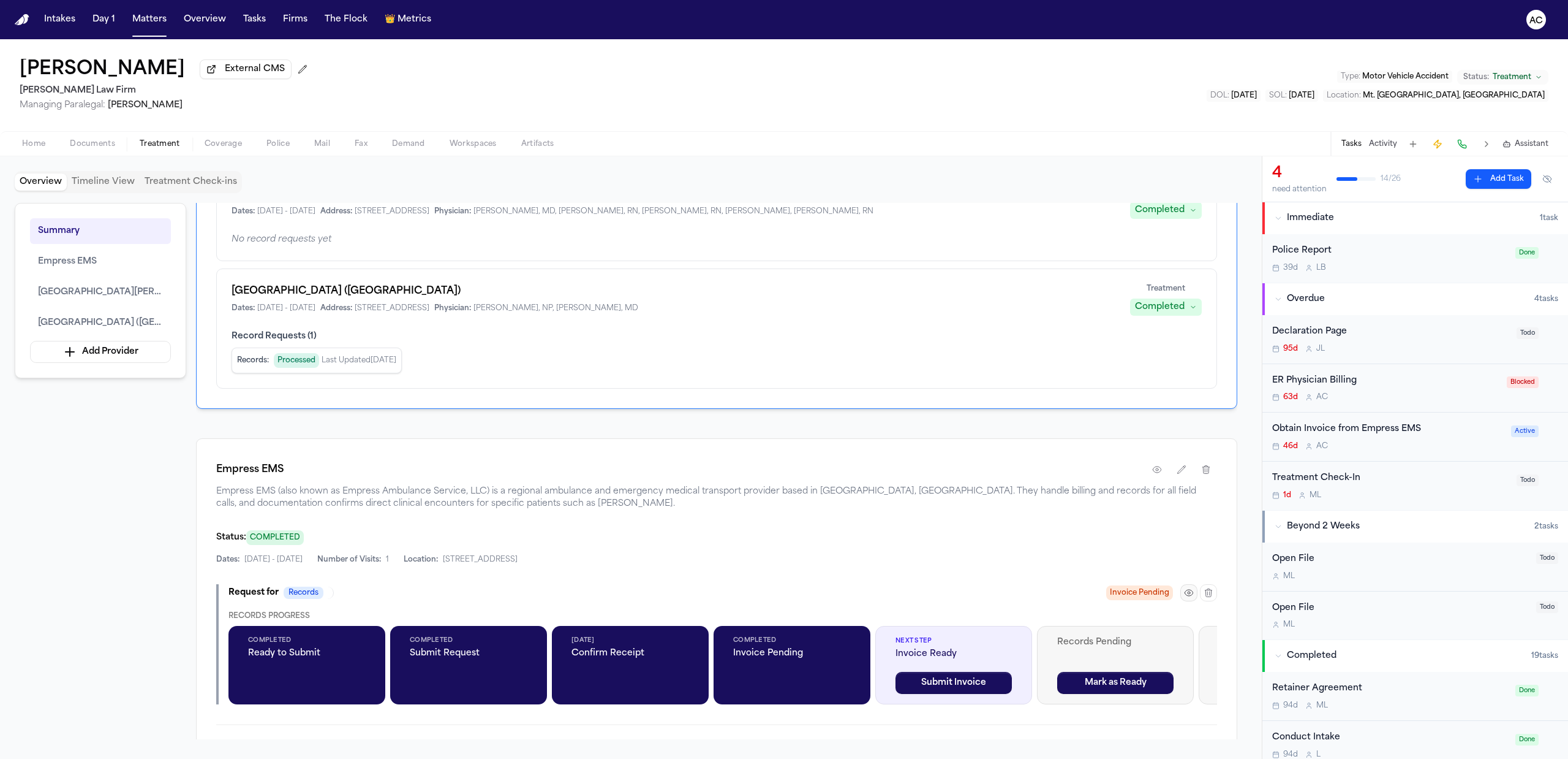
click at [1189, 596] on icon "button" at bounding box center [1189, 592] width 10 height 10
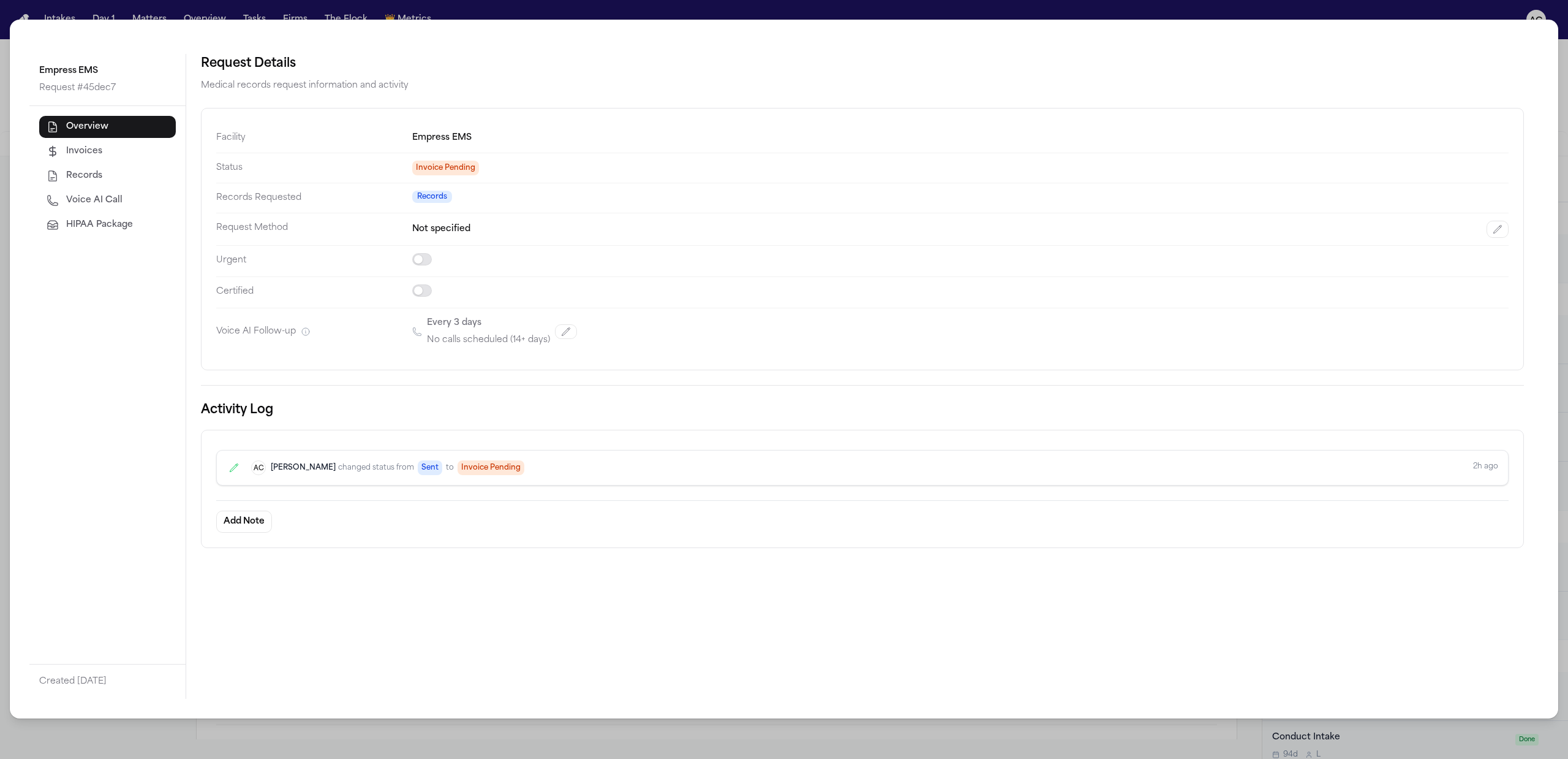
click at [96, 200] on span "Voice AI Call" at bounding box center [94, 201] width 57 height 12
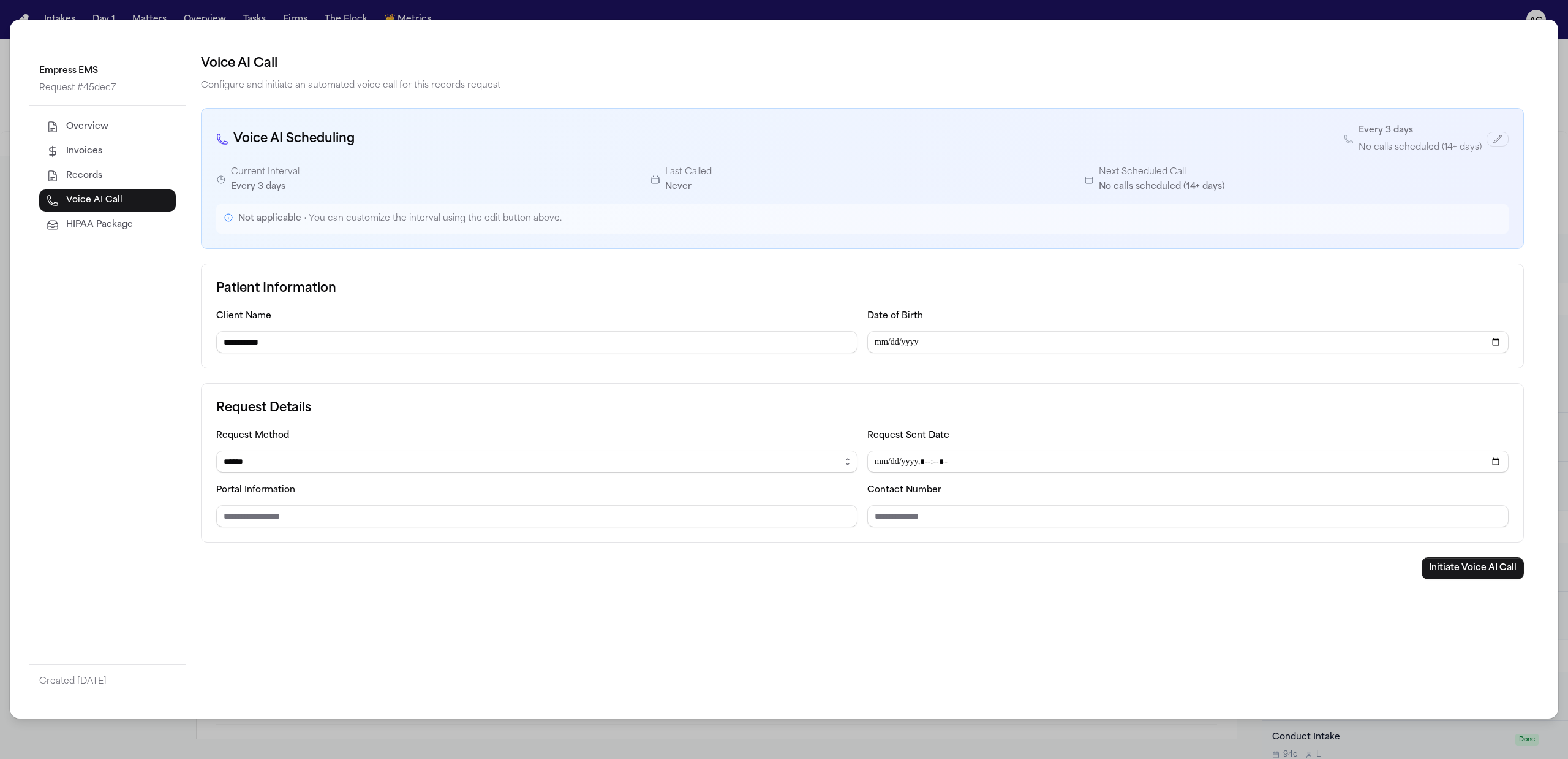
click at [1233, 7] on div "**********" at bounding box center [784, 380] width 1568 height 759
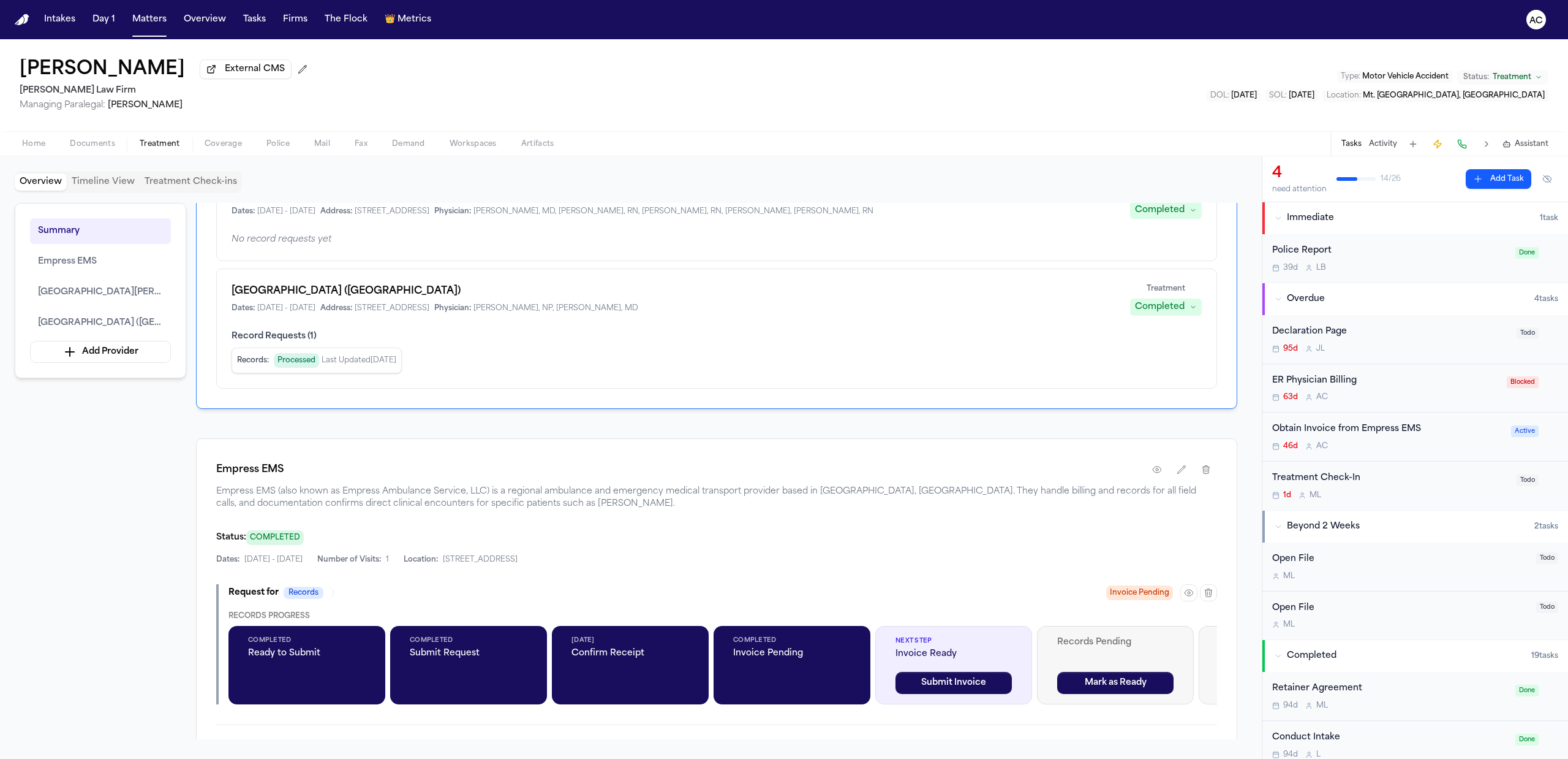
click at [1353, 427] on div "Obtain Invoice from Empress EMS" at bounding box center [1387, 429] width 231 height 14
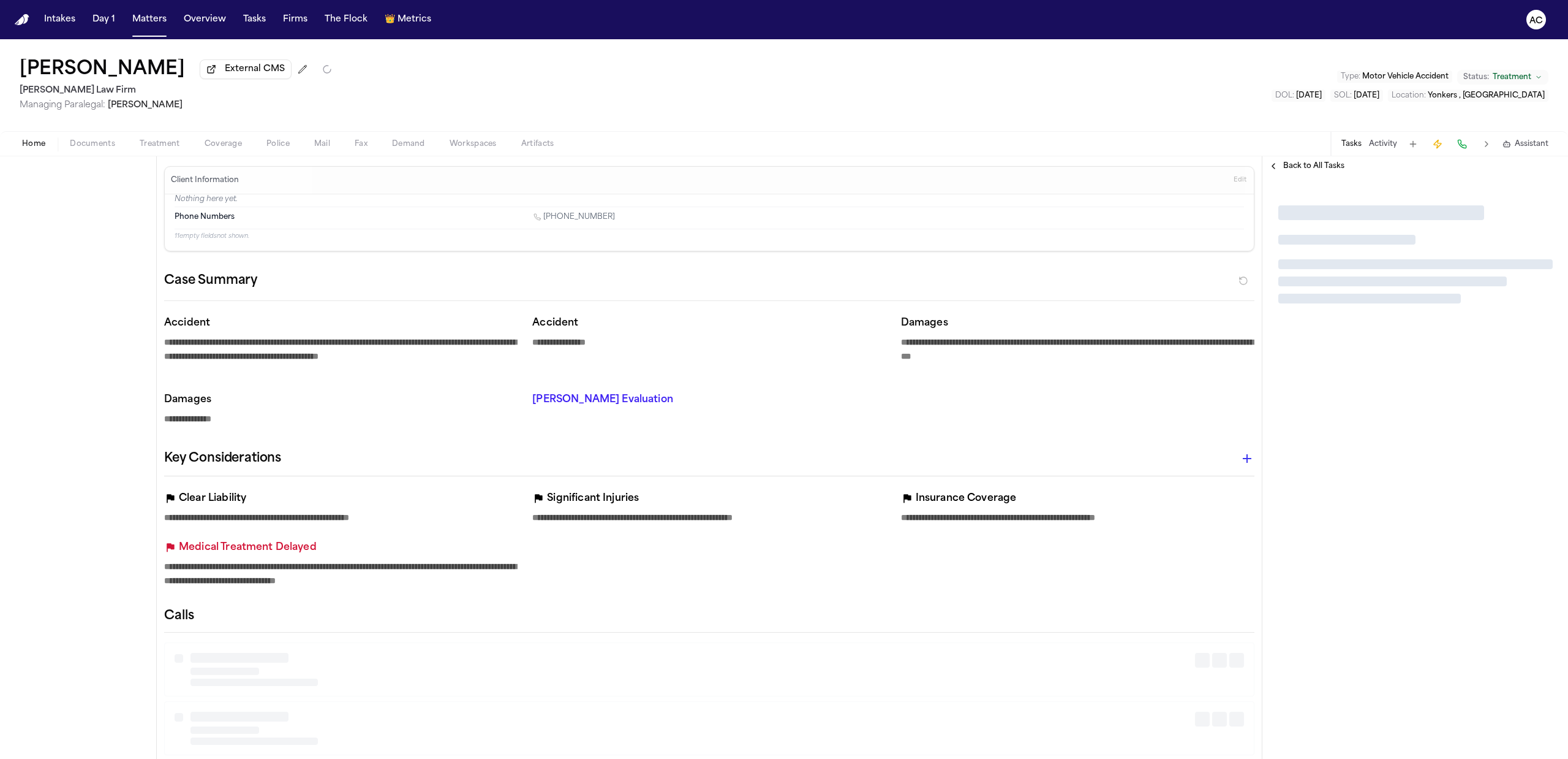
type textarea "*"
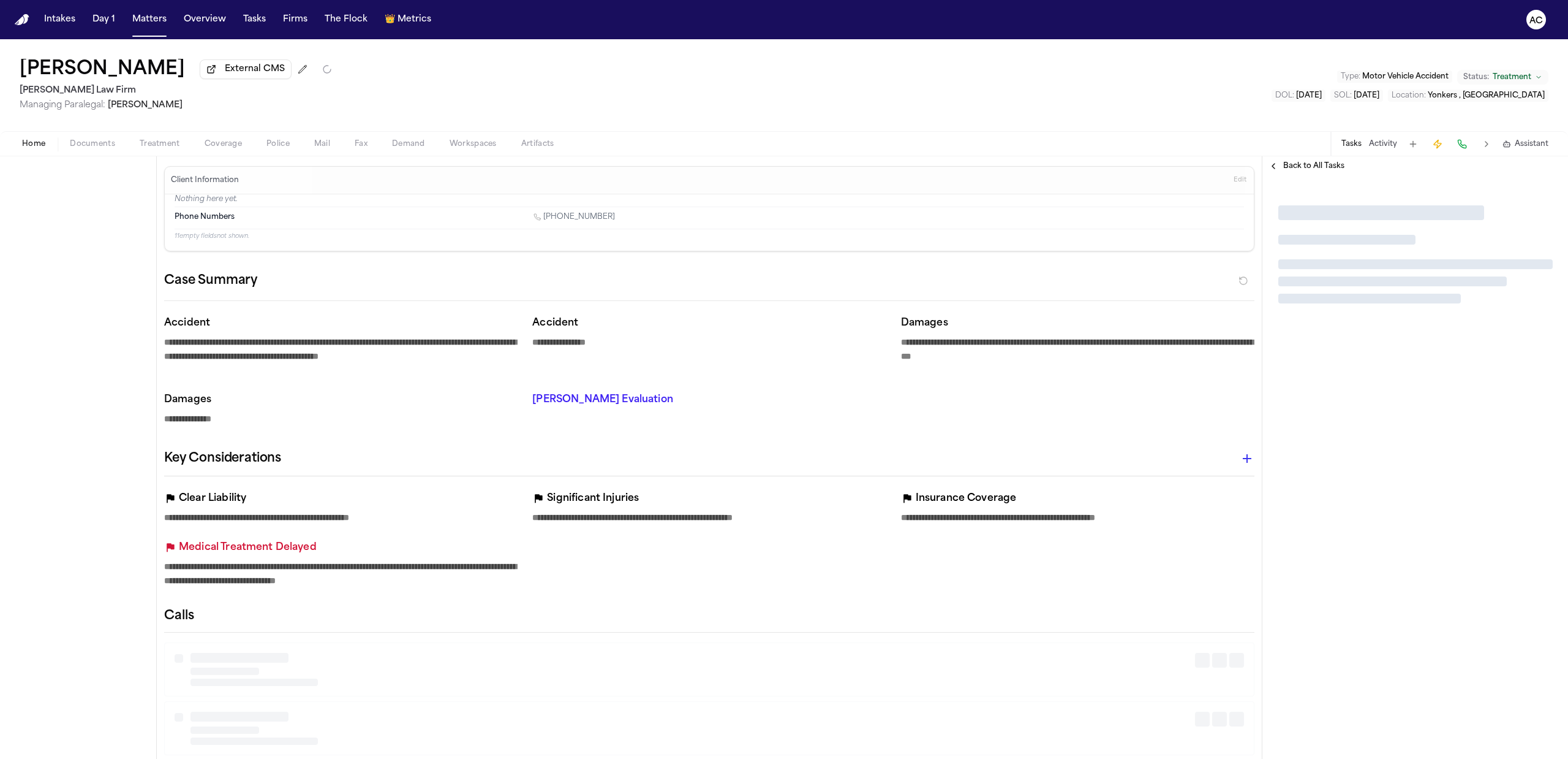
type textarea "*"
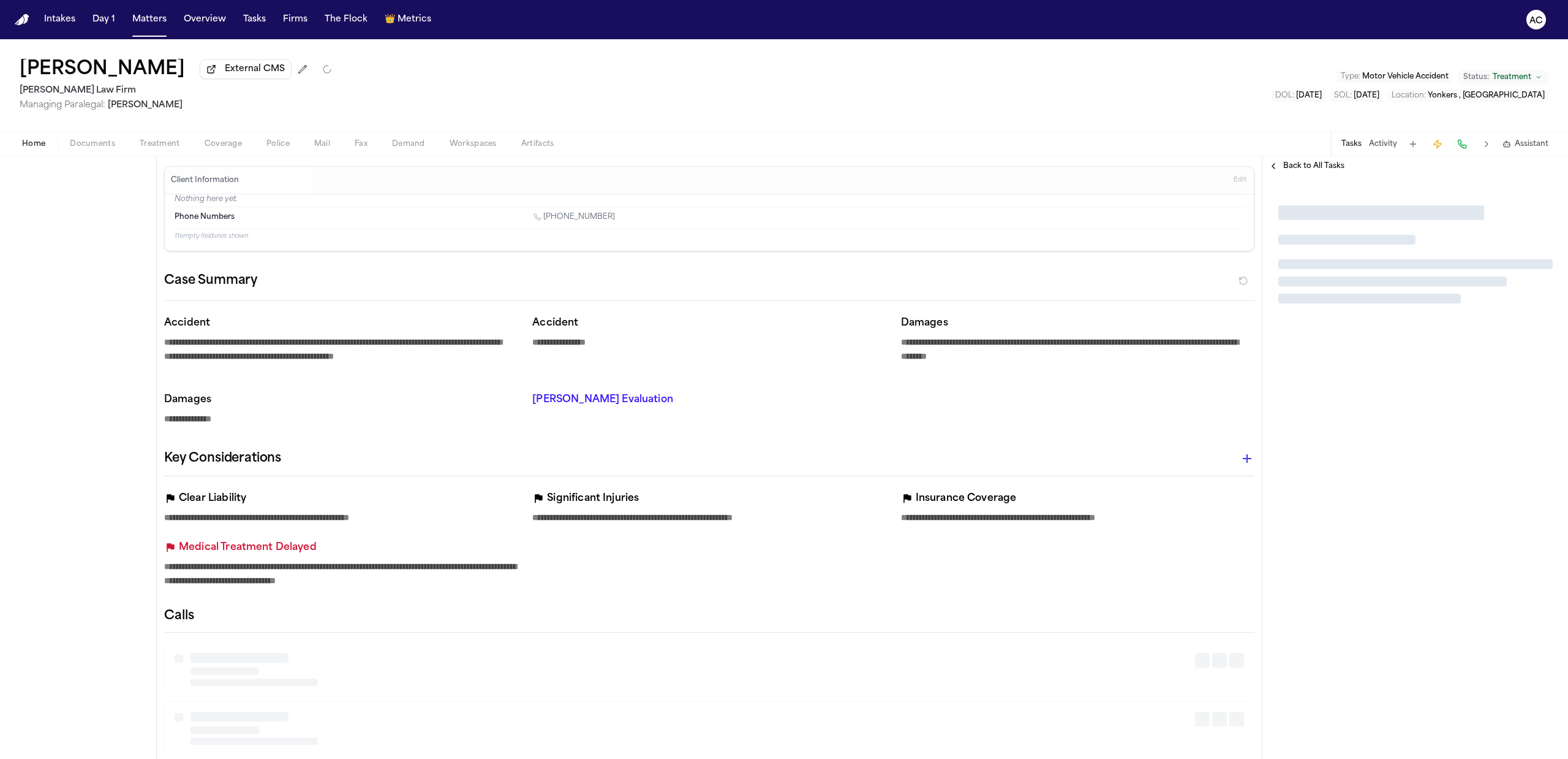
type textarea "*"
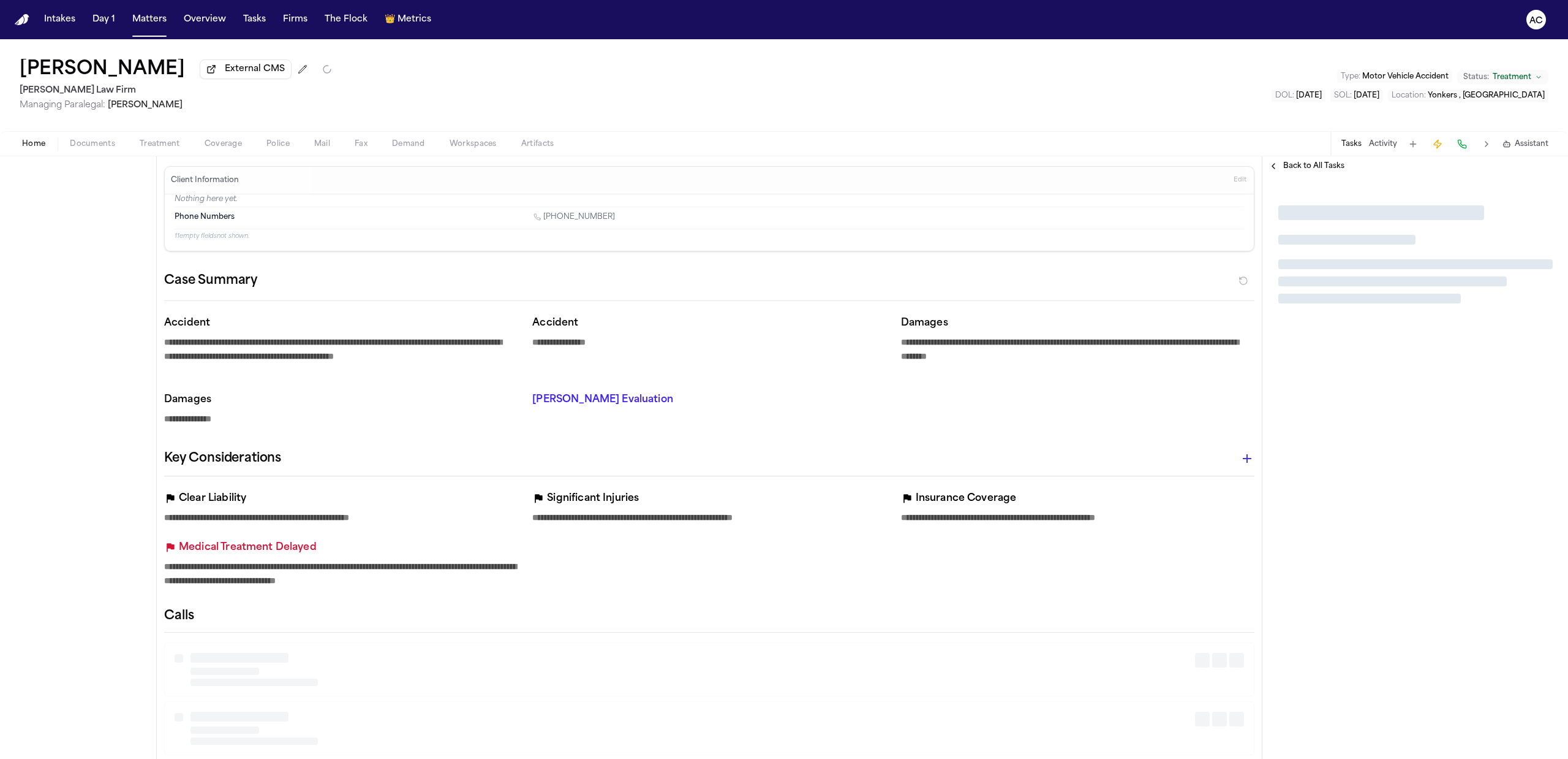
type textarea "*"
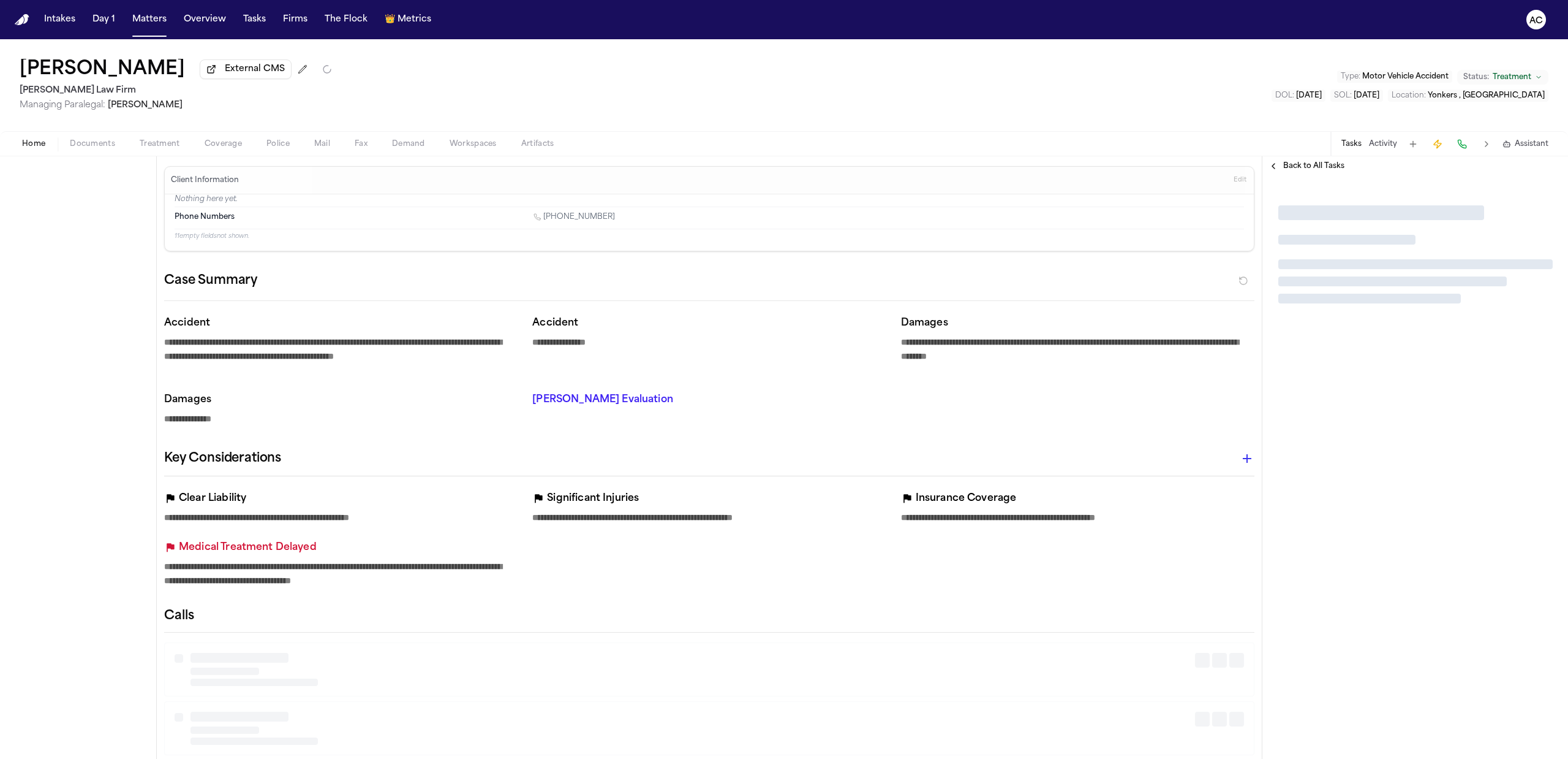
type textarea "*"
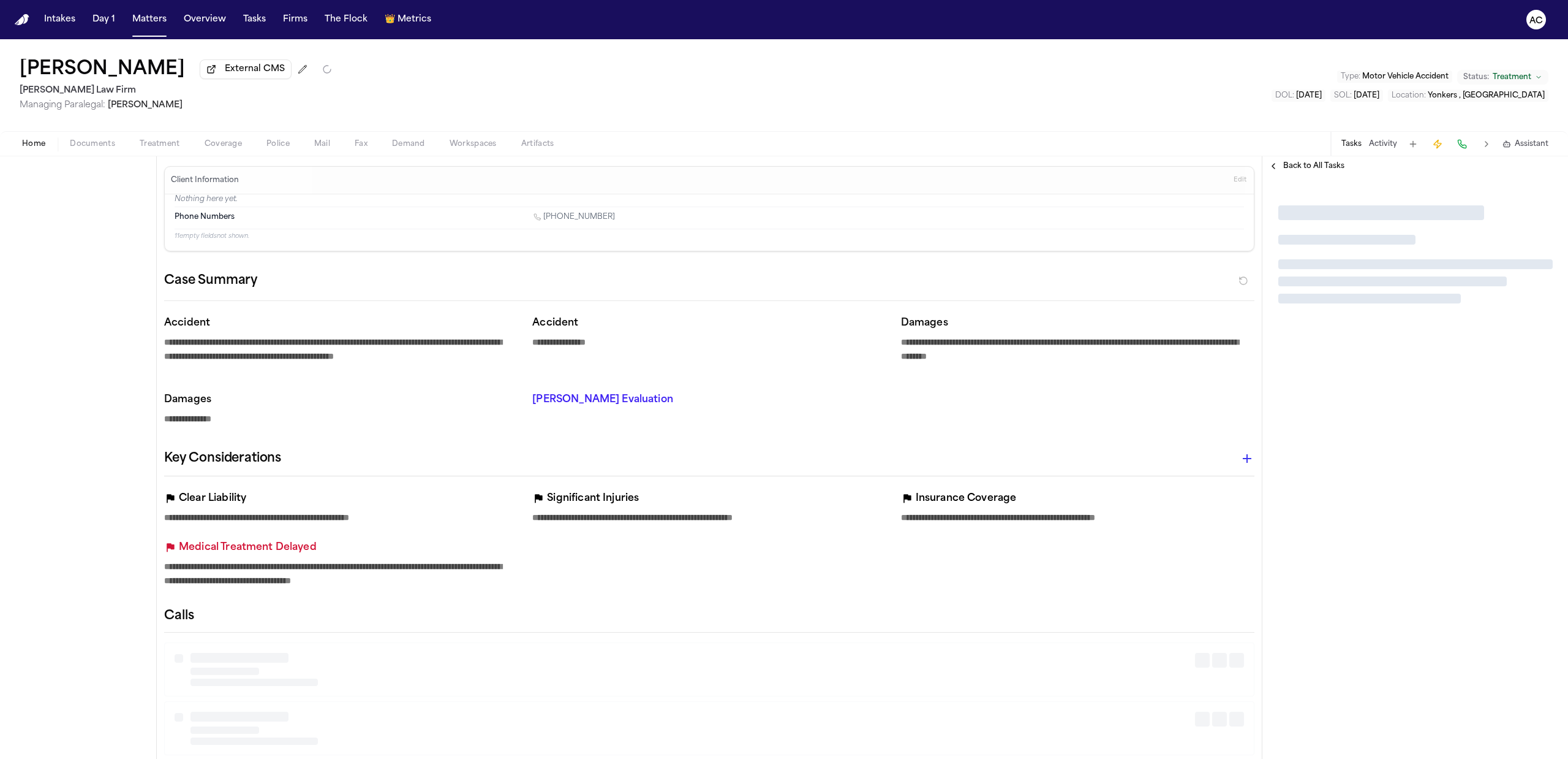
type textarea "*"
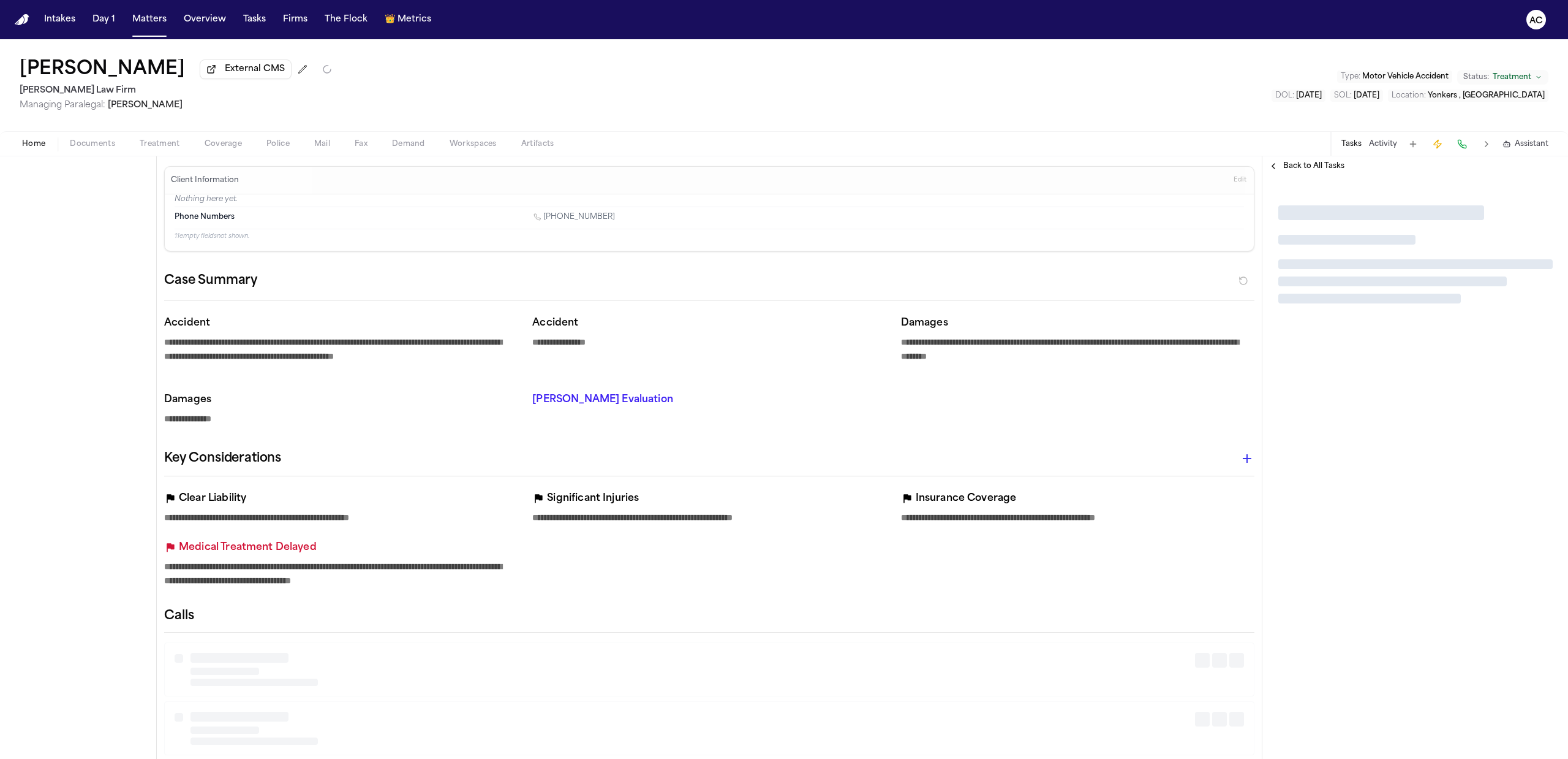
type textarea "*"
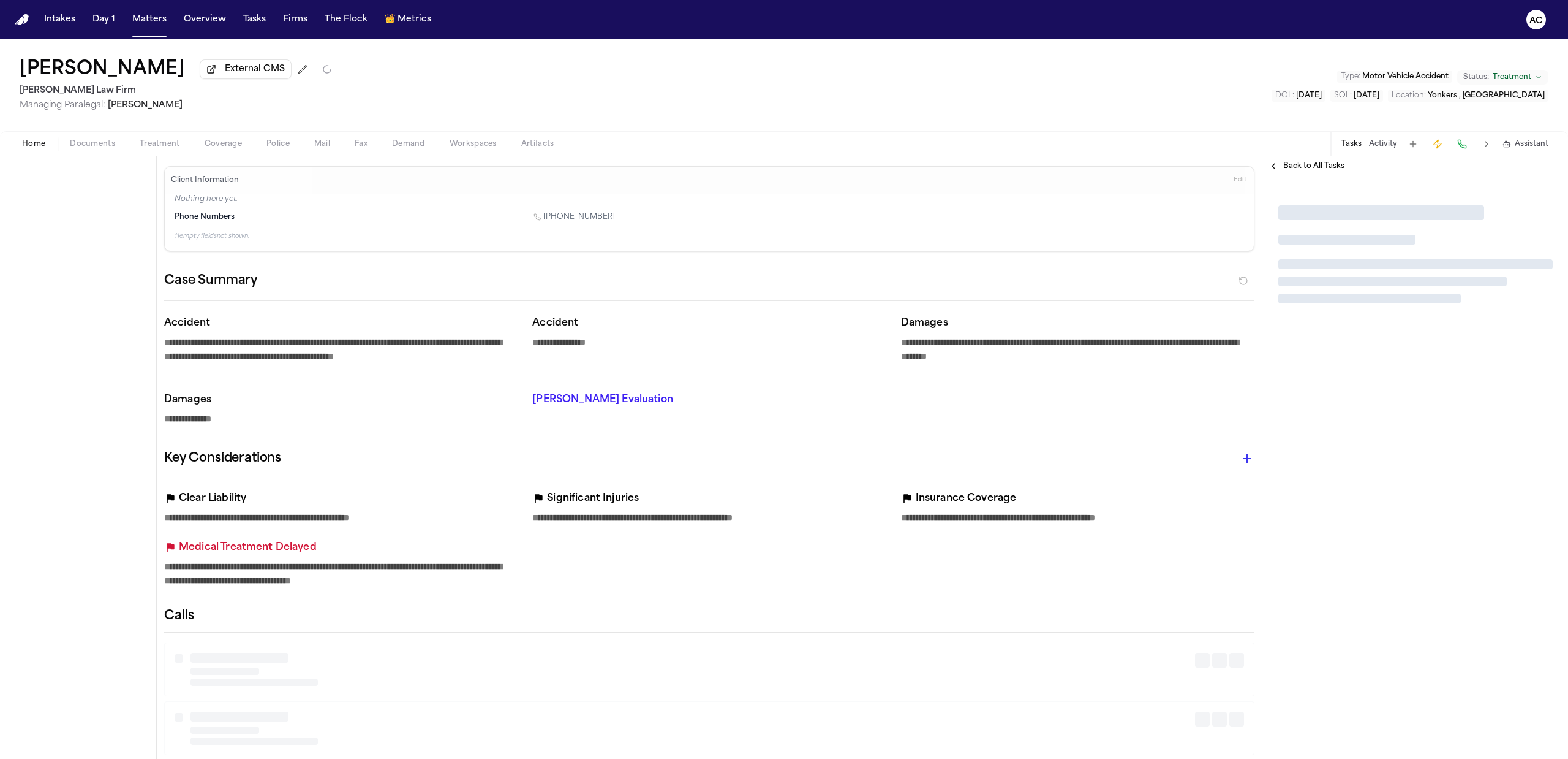
type textarea "*"
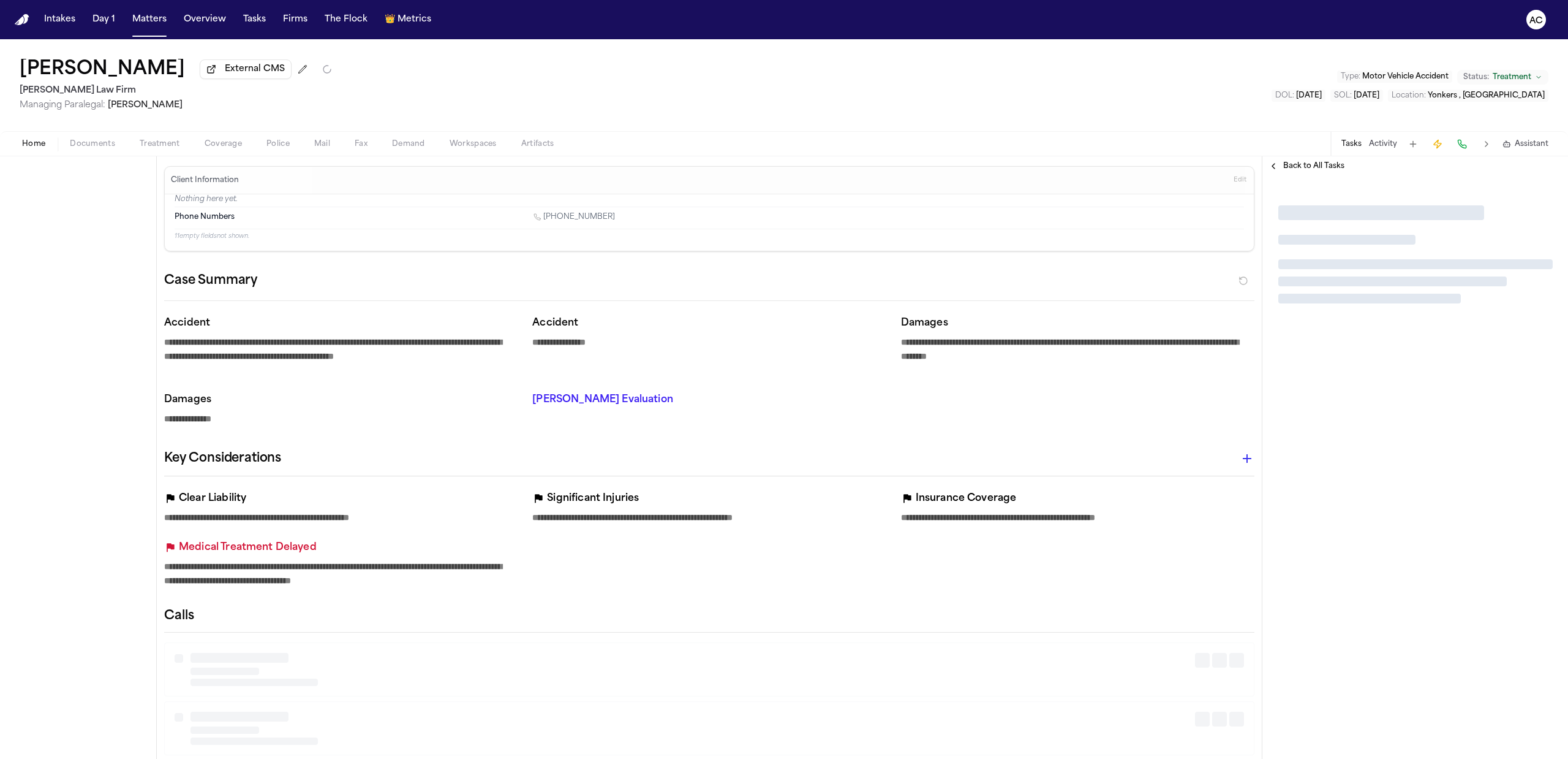
type textarea "*"
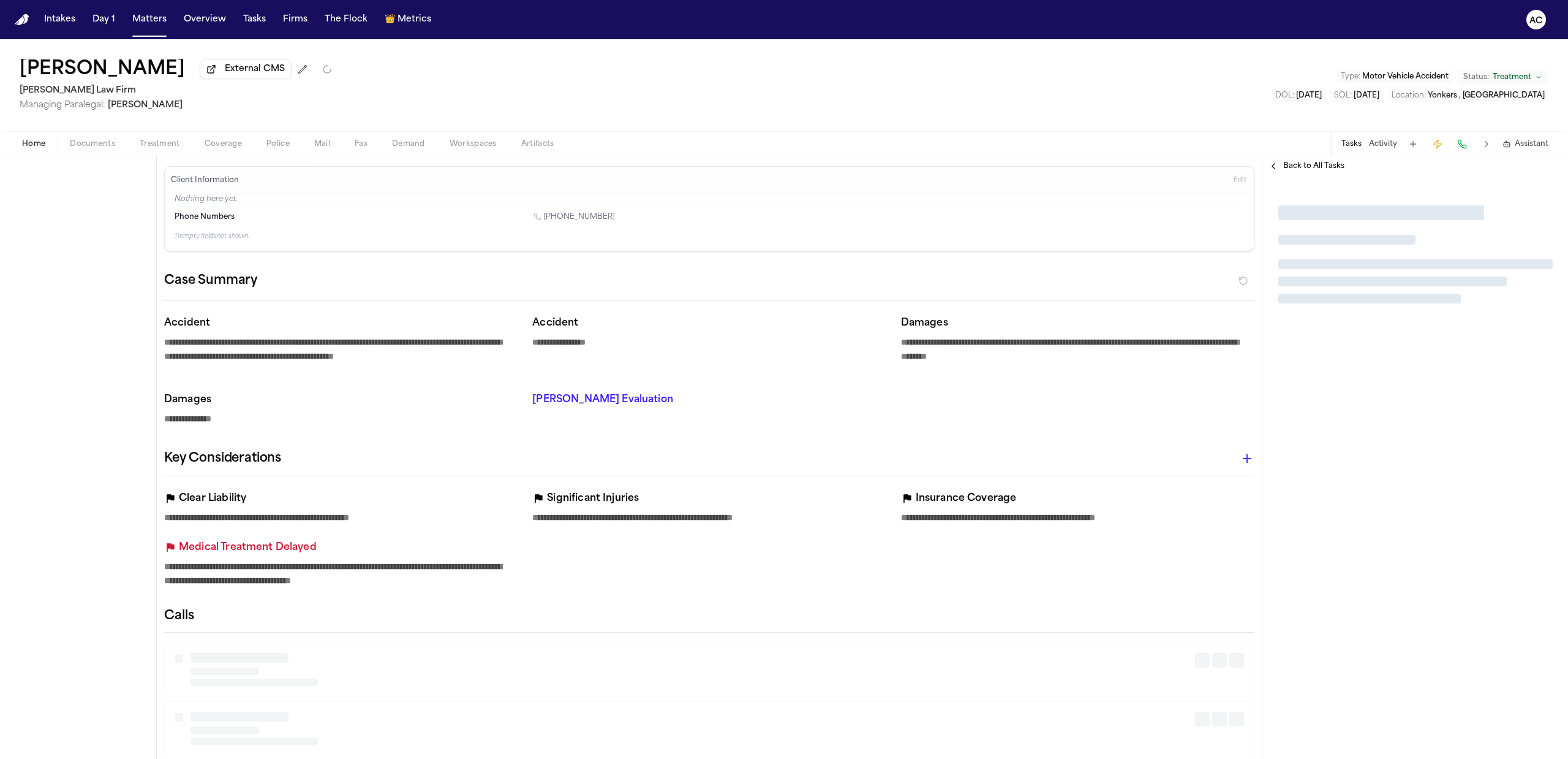
type textarea "*"
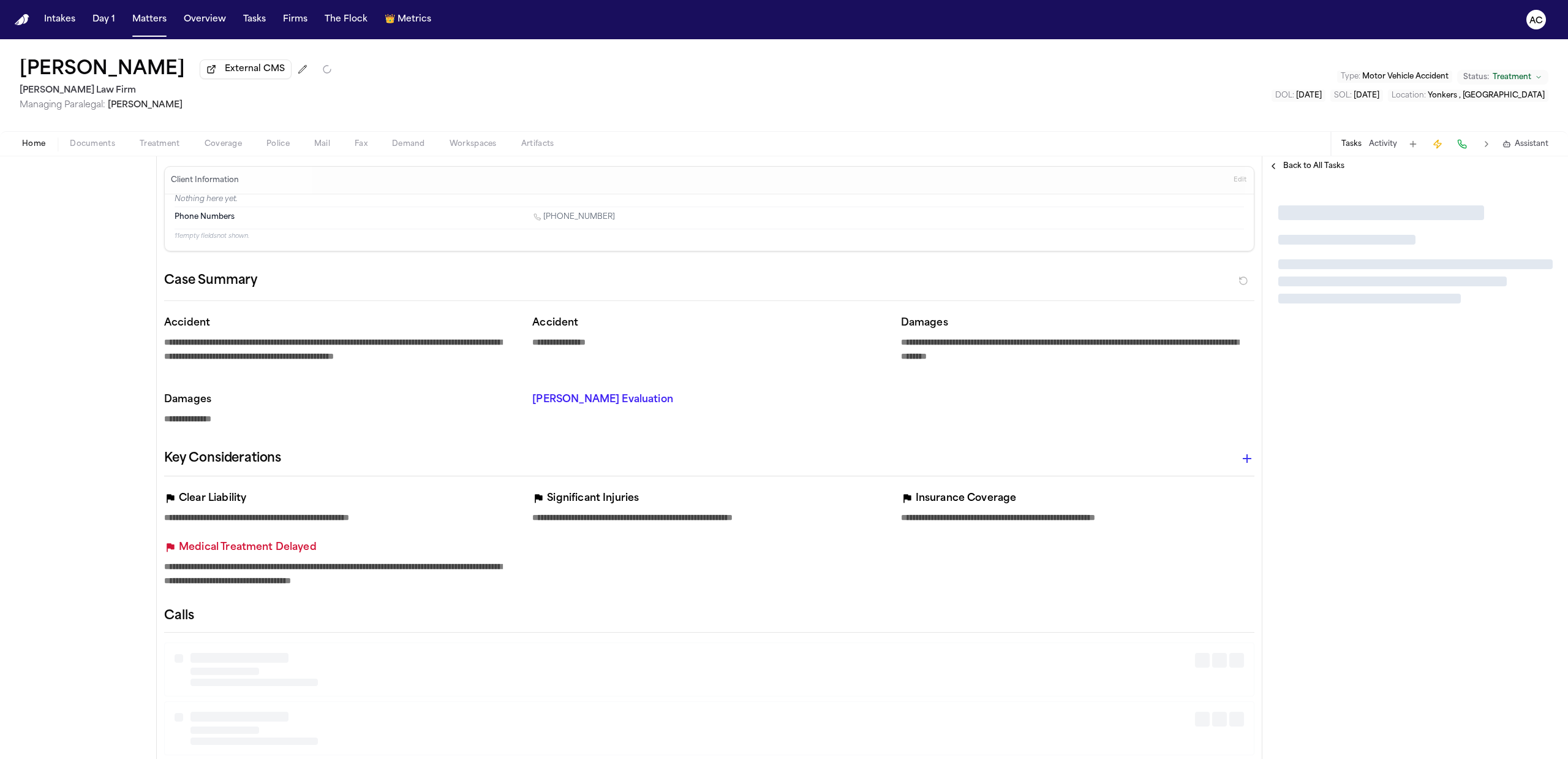
type textarea "*"
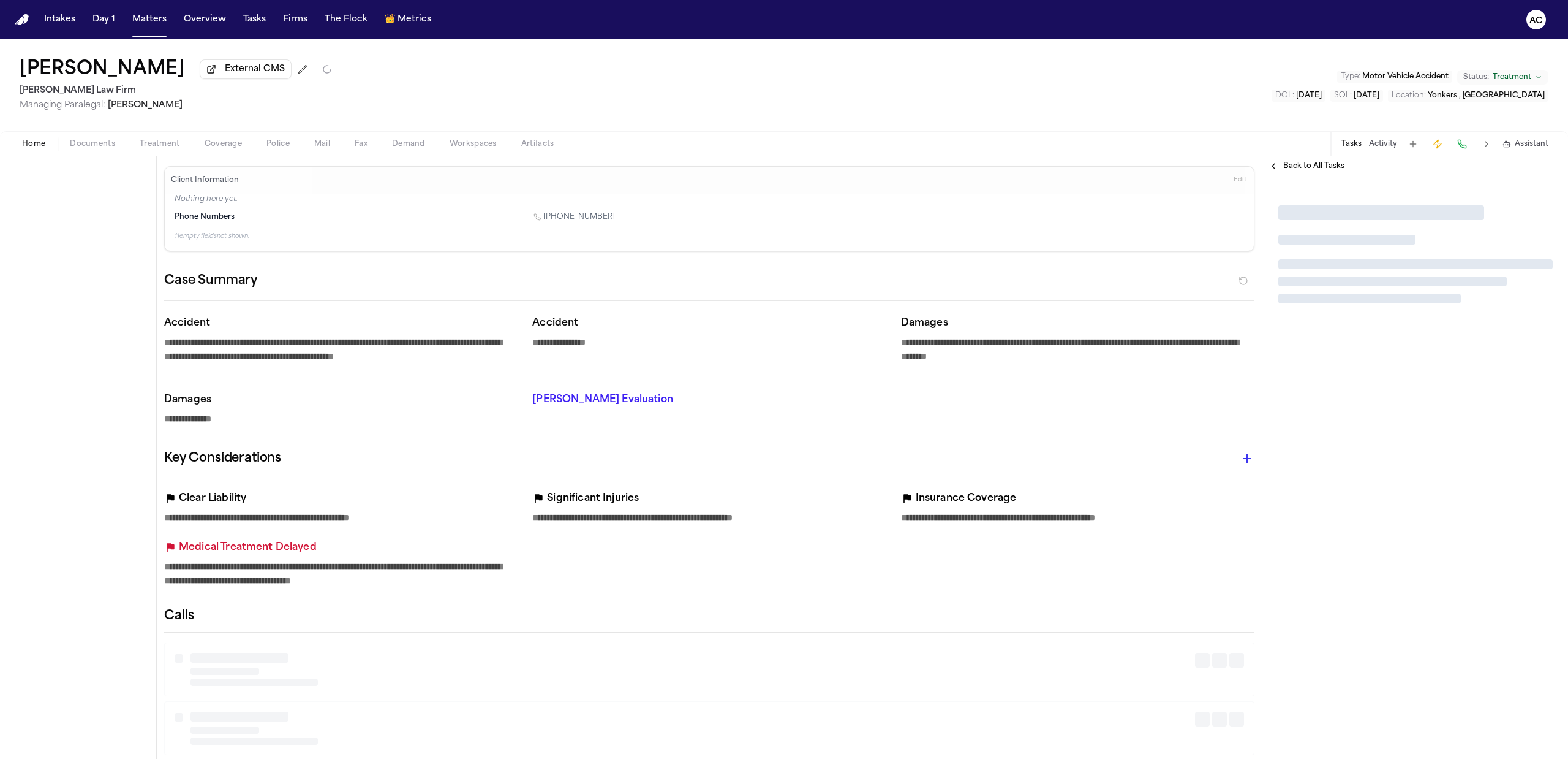
type textarea "*"
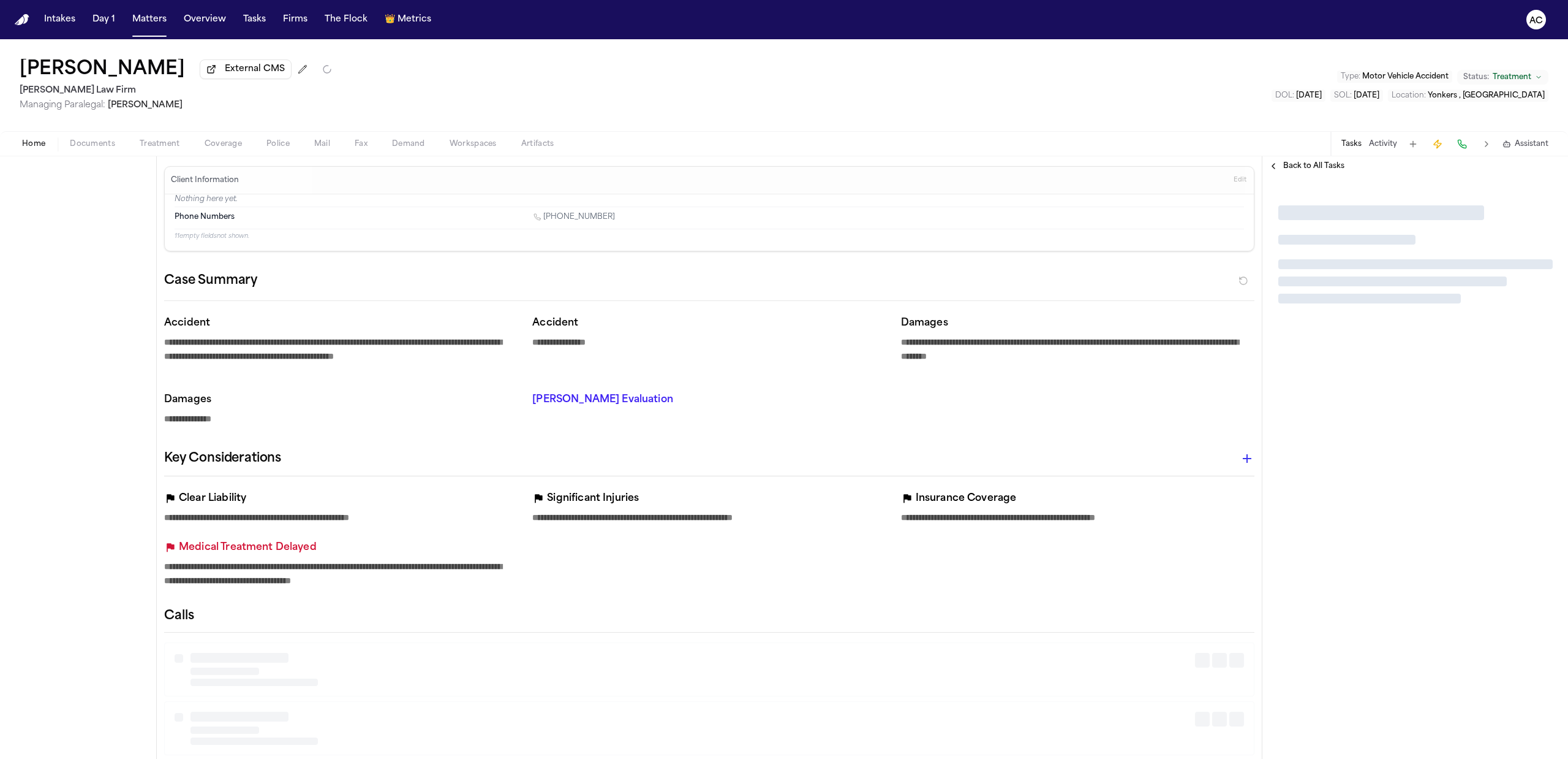
type textarea "*"
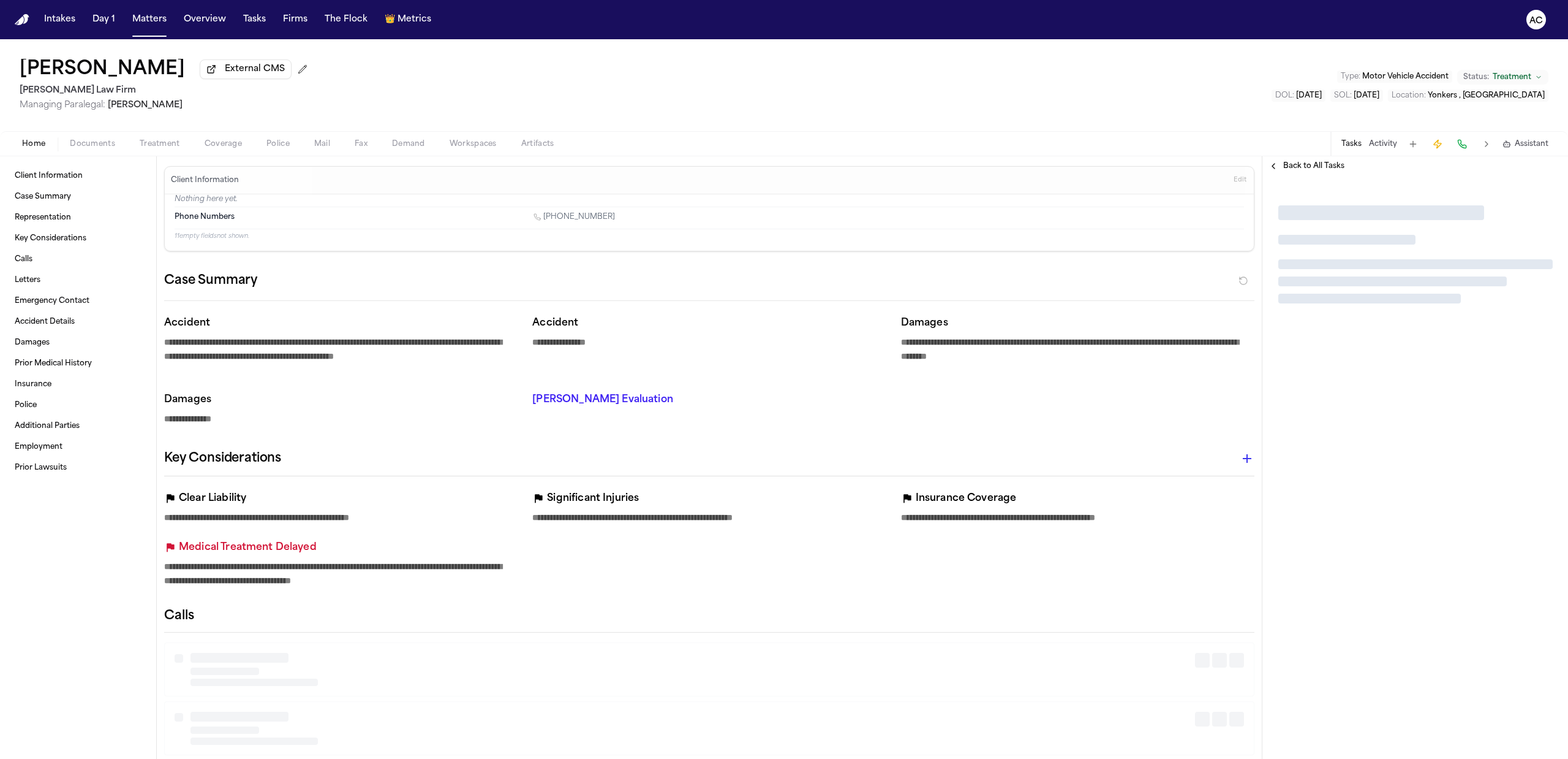
type textarea "*"
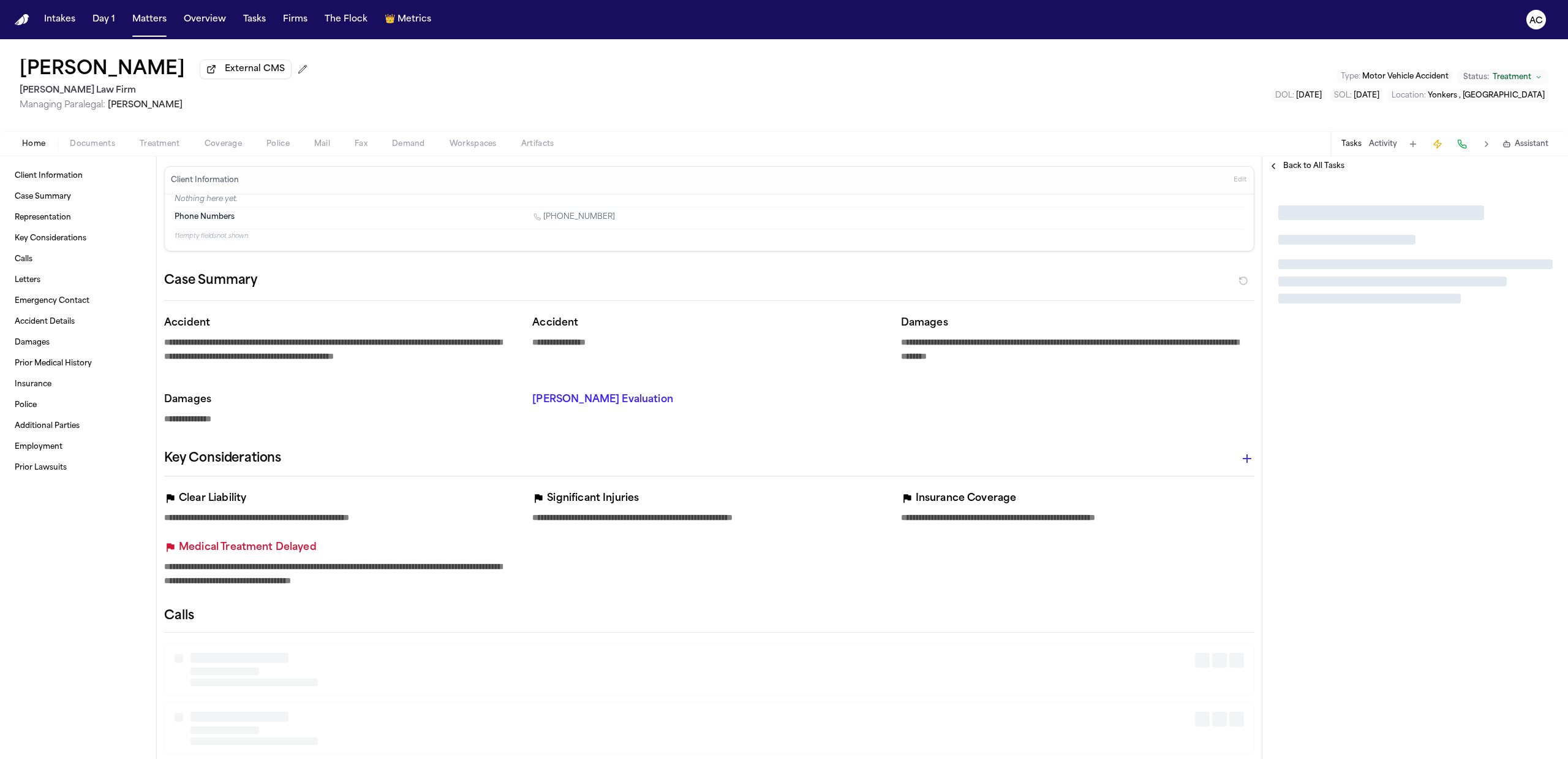
type textarea "*"
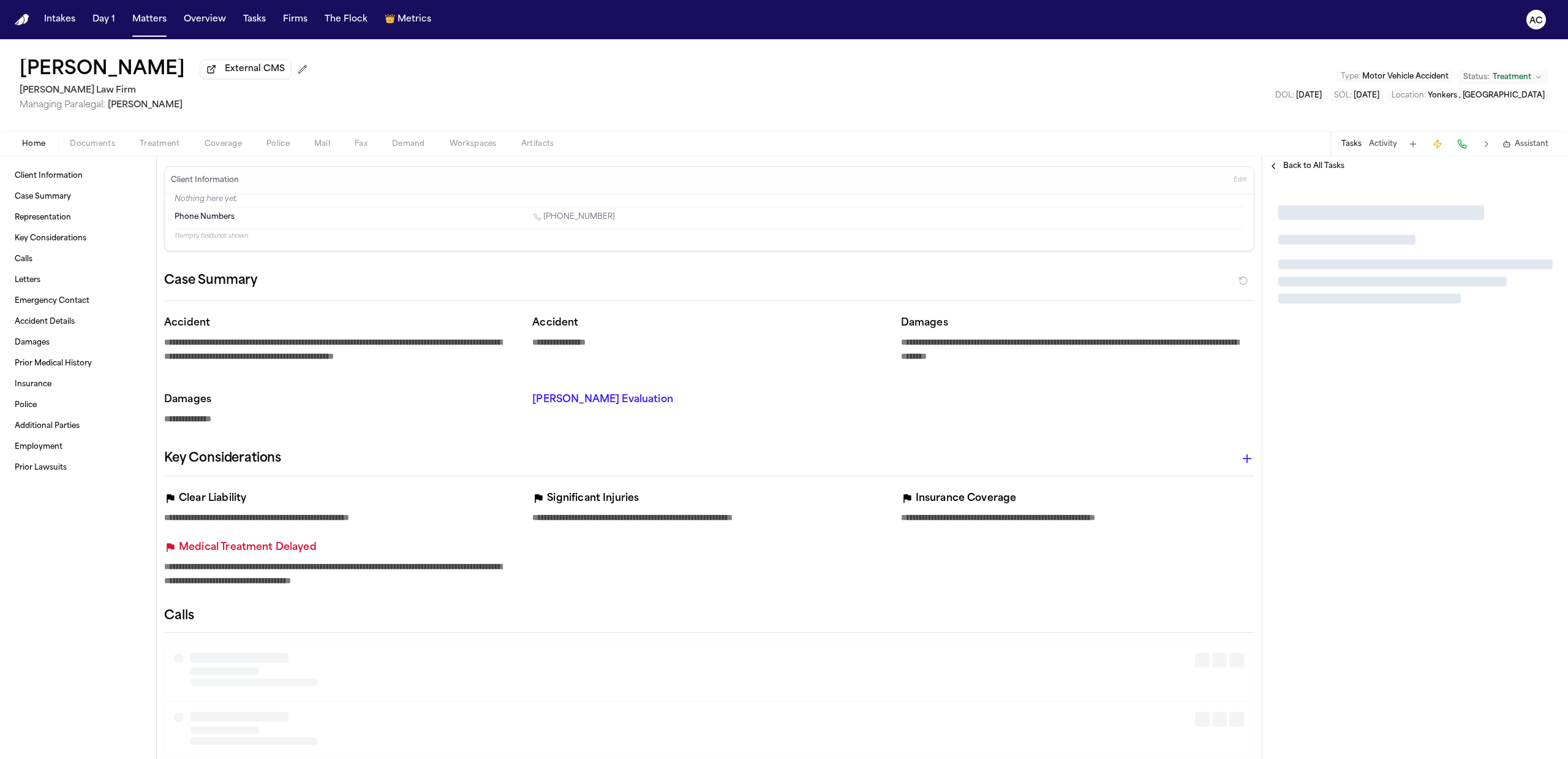
type textarea "*"
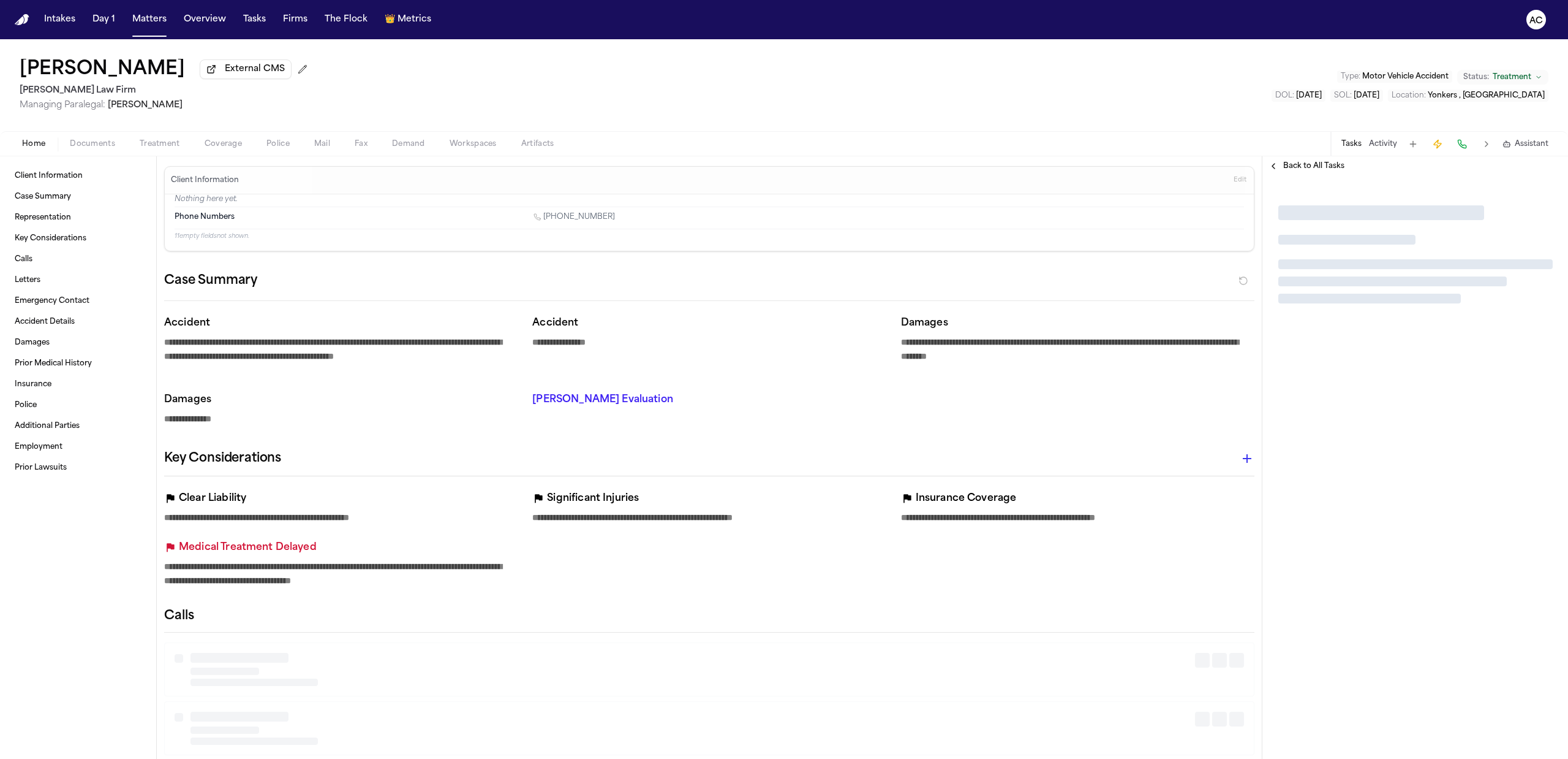
type textarea "*"
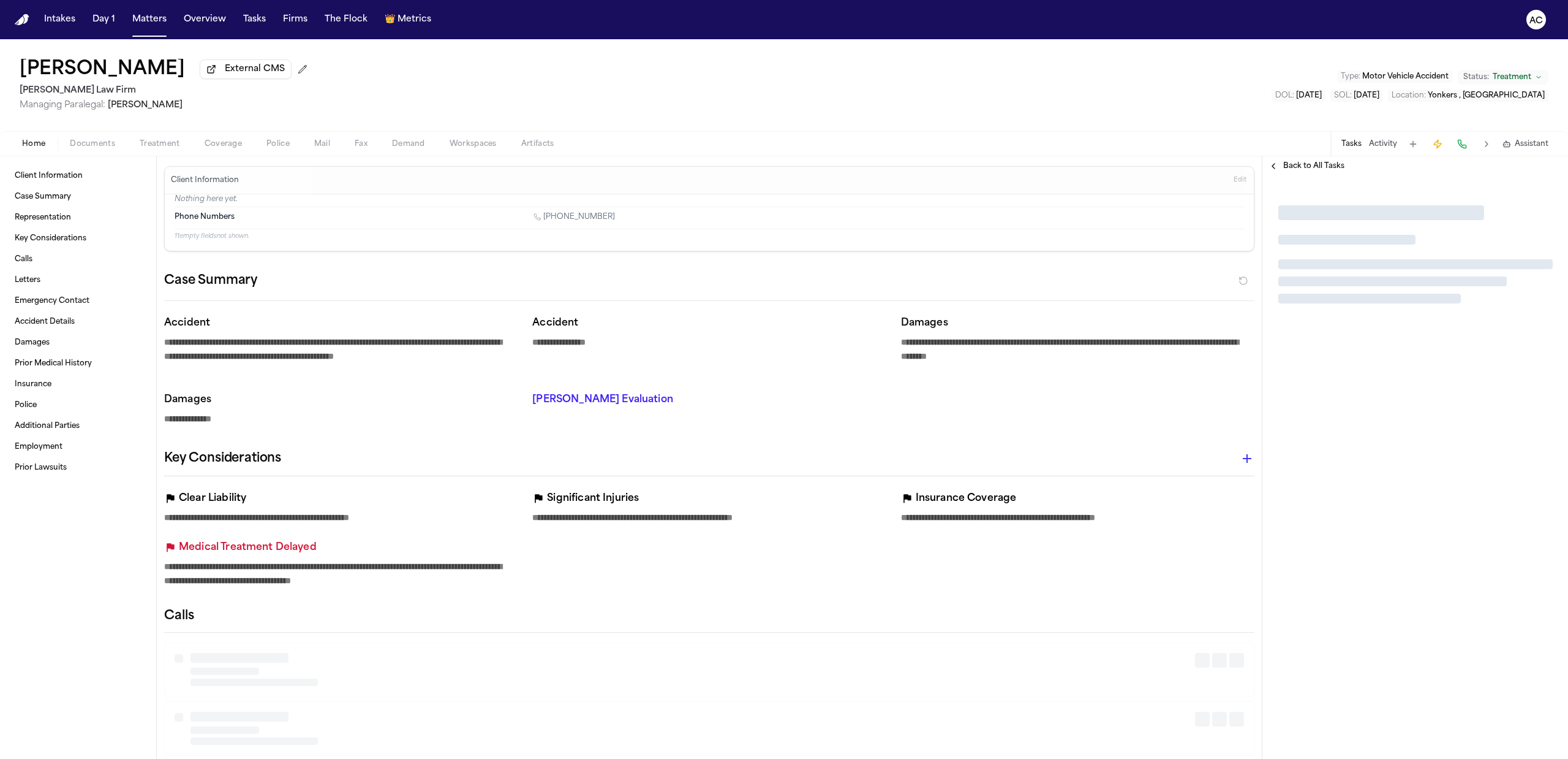
type textarea "*"
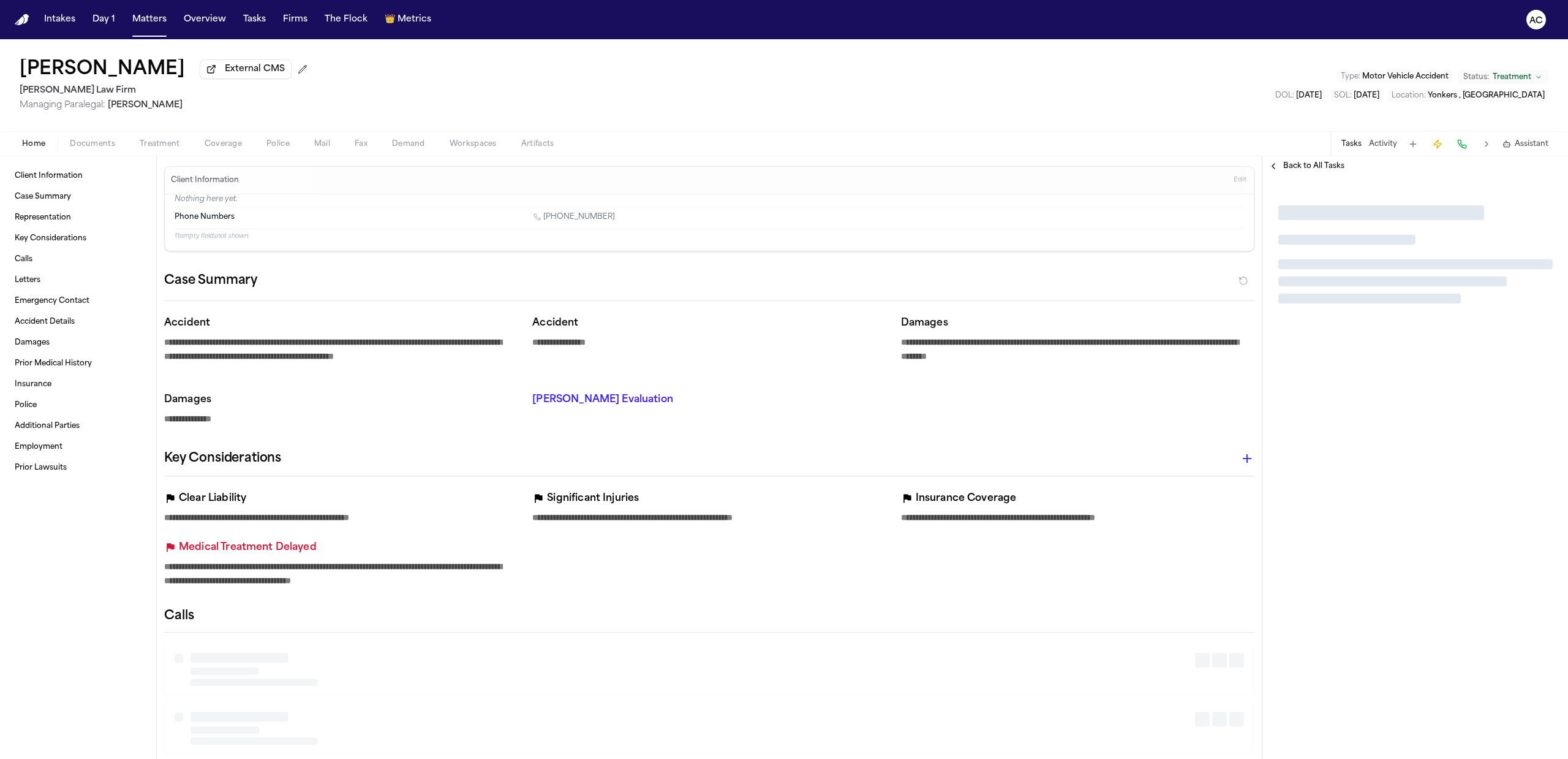
type textarea "*"
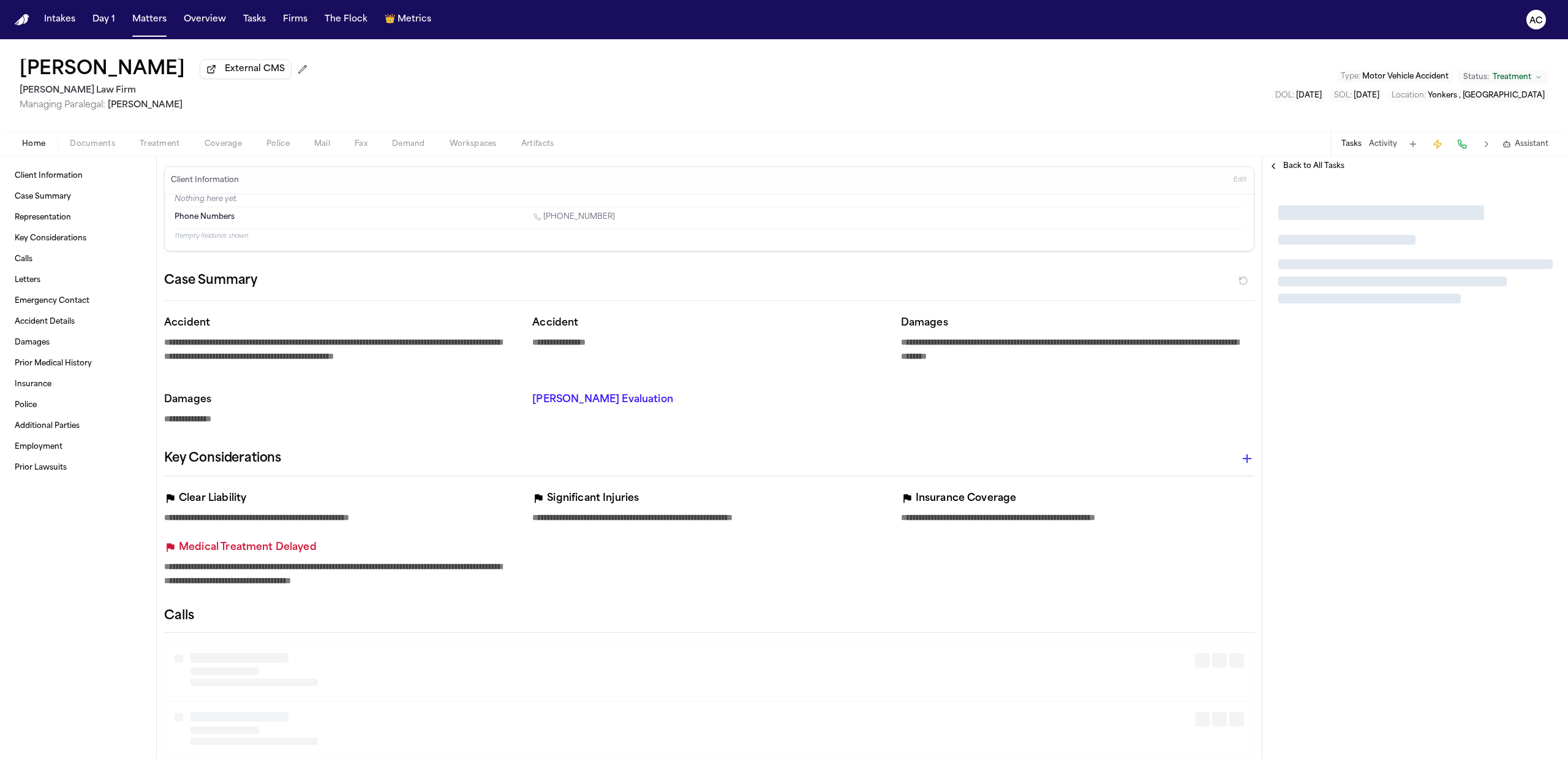
type textarea "*"
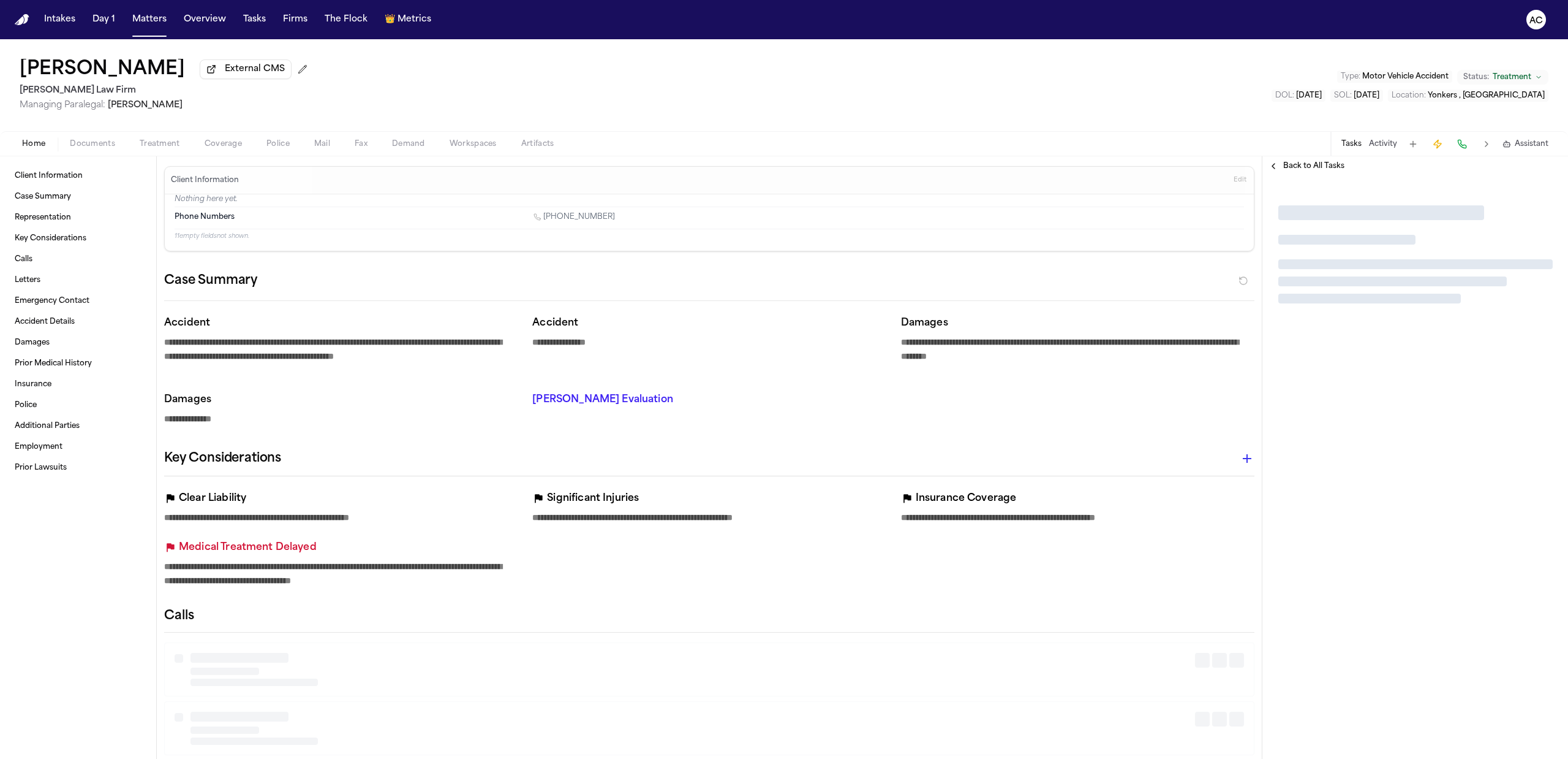
type textarea "*"
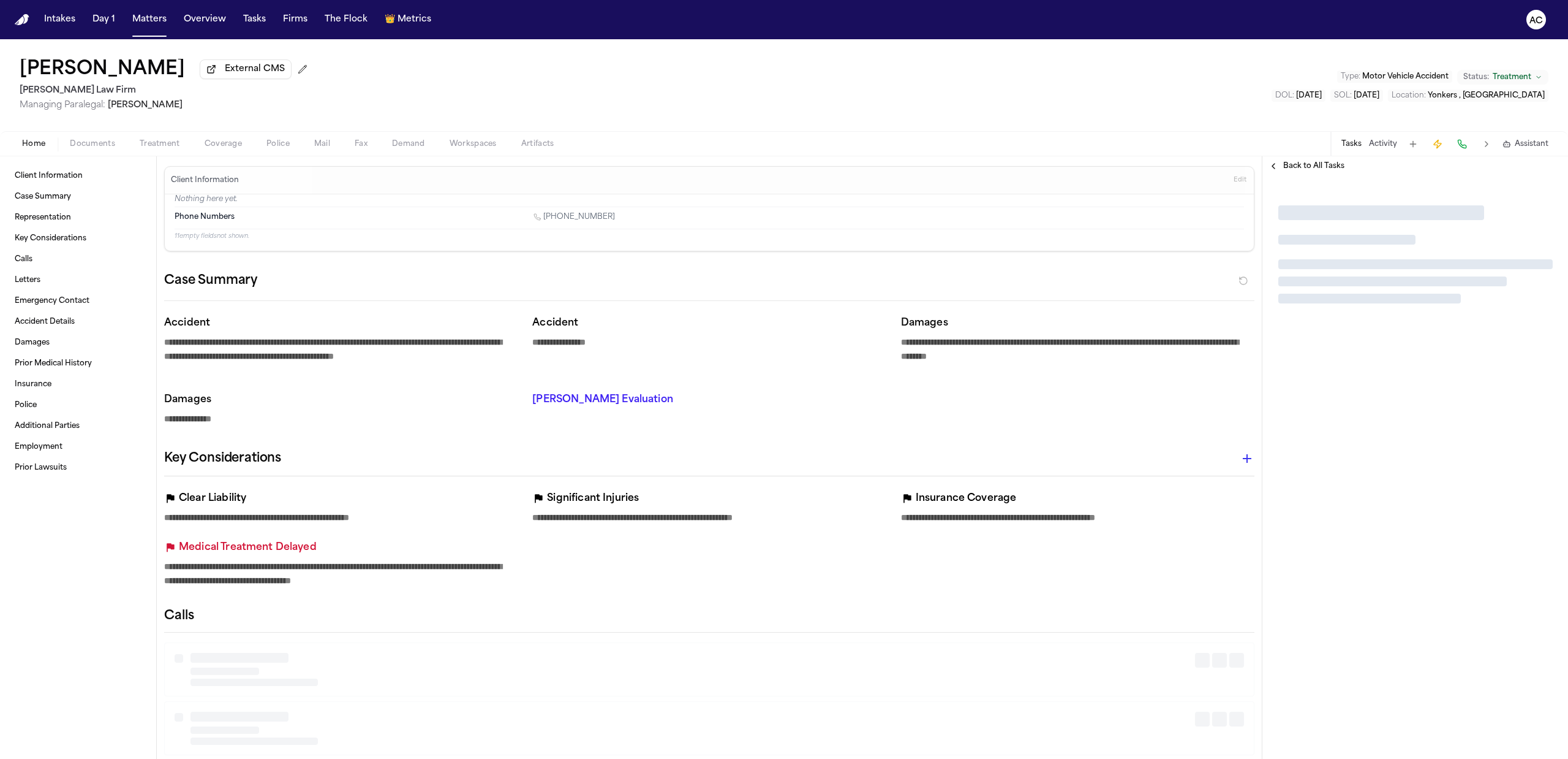
type textarea "*"
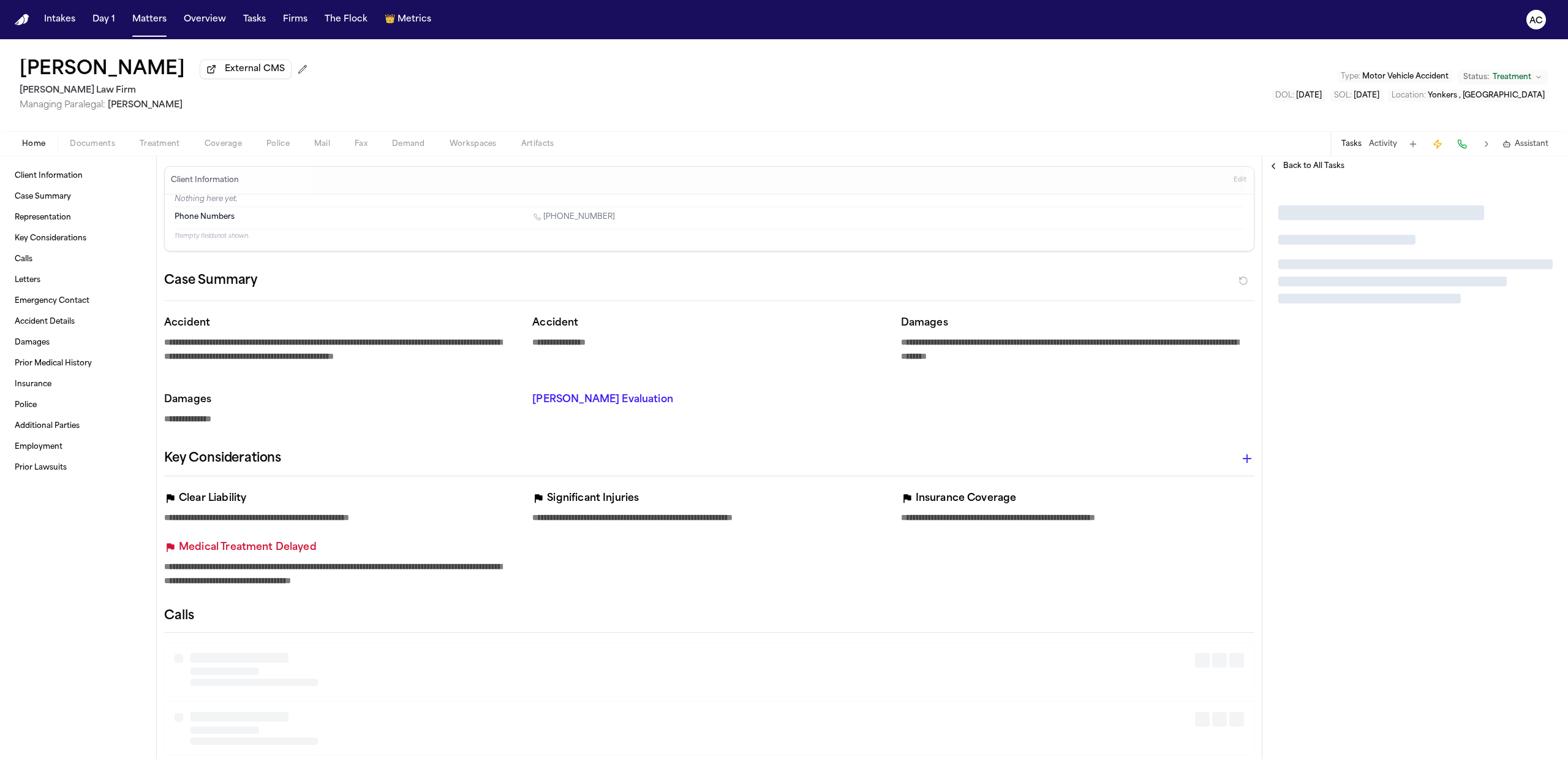
type textarea "*"
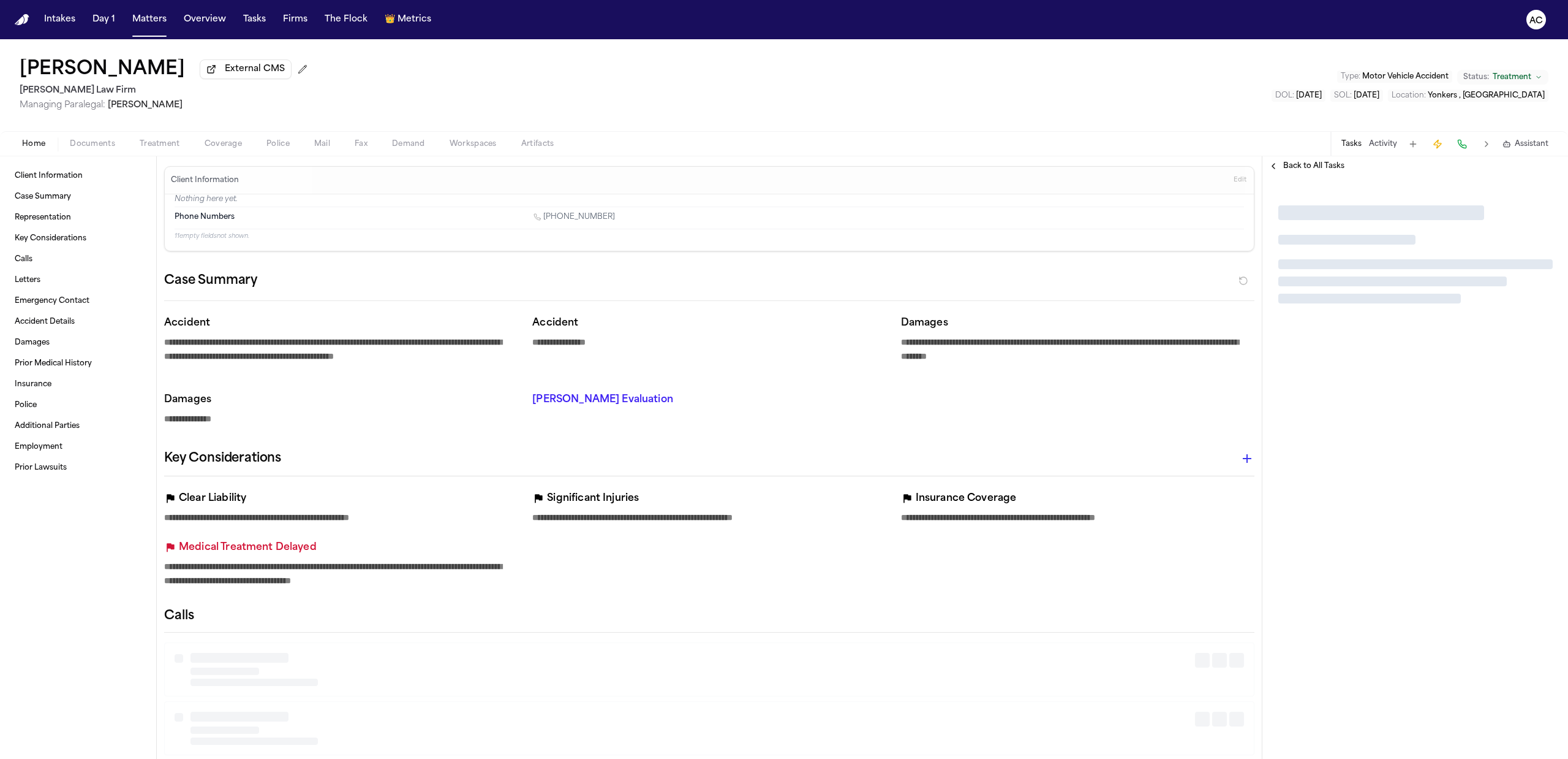
type textarea "*"
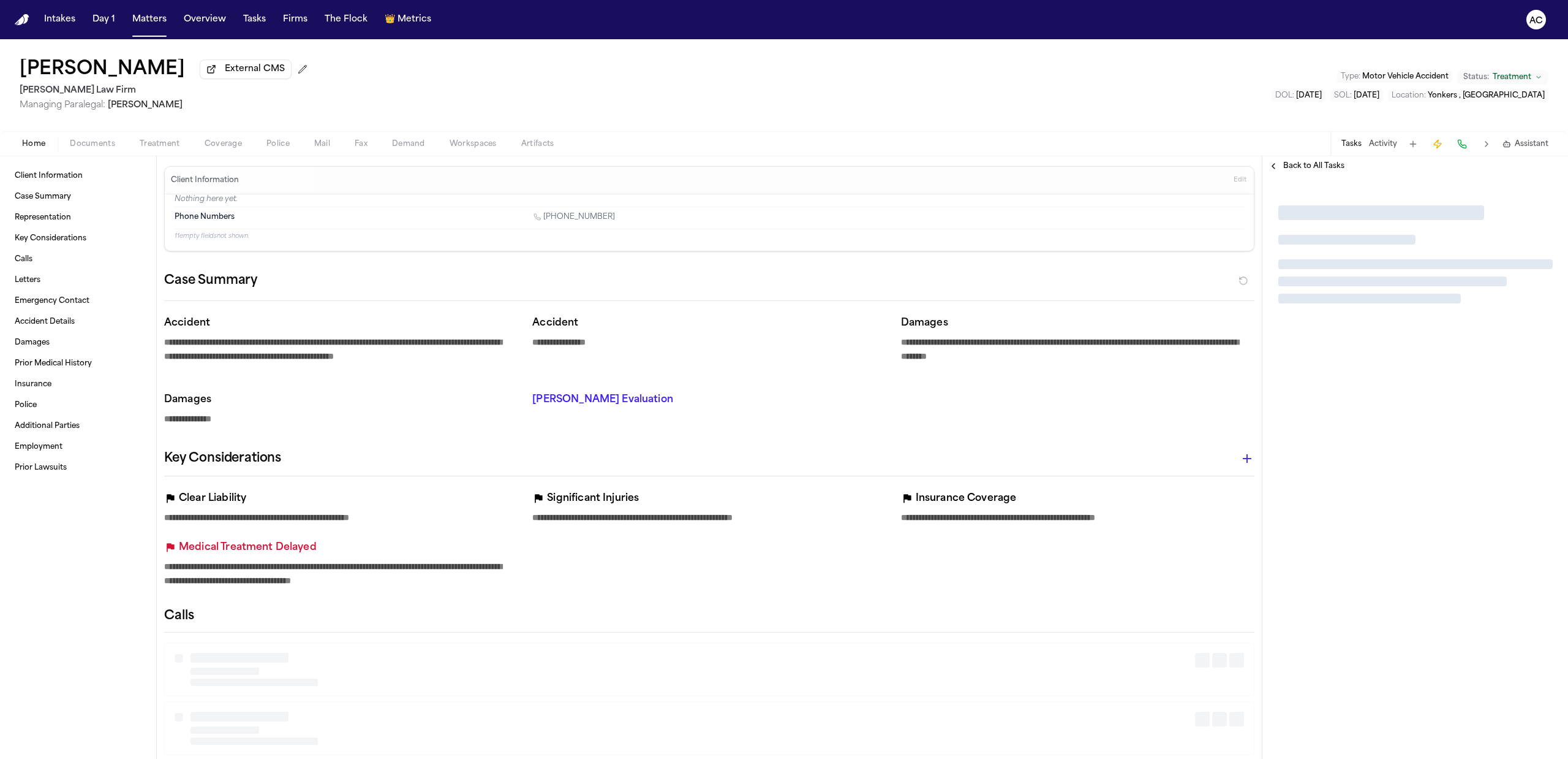
type textarea "*"
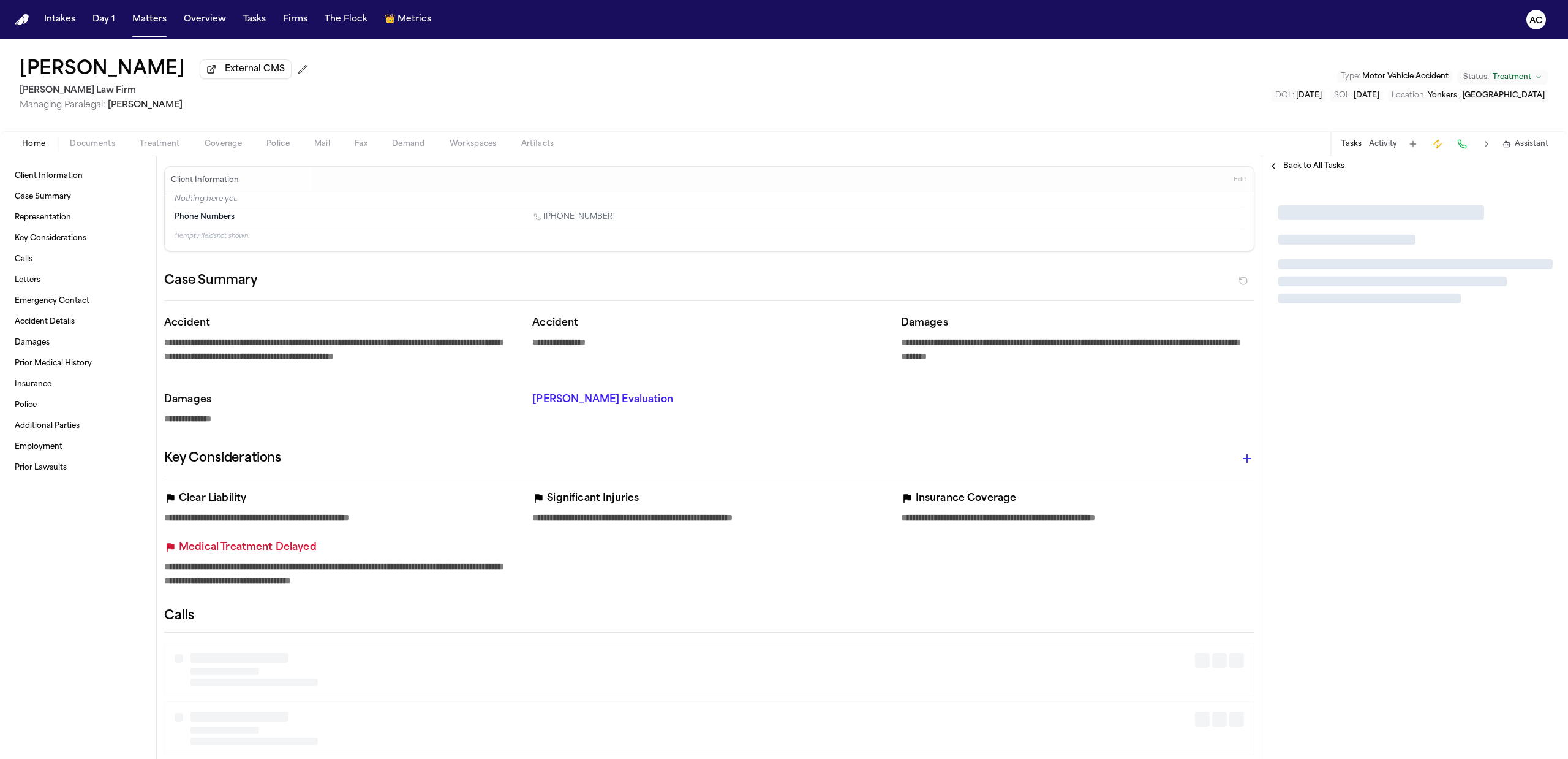
type textarea "*"
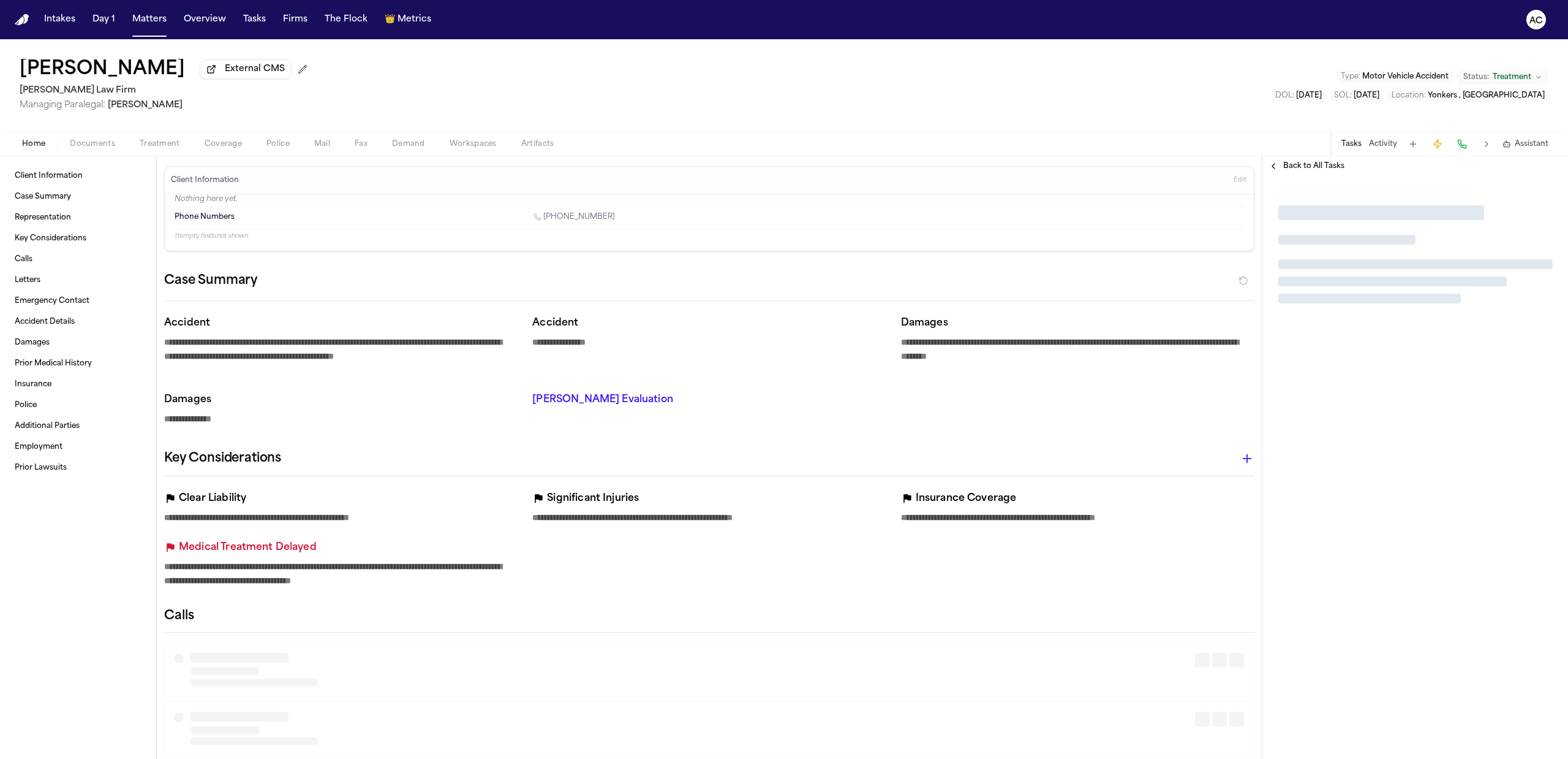
type textarea "*"
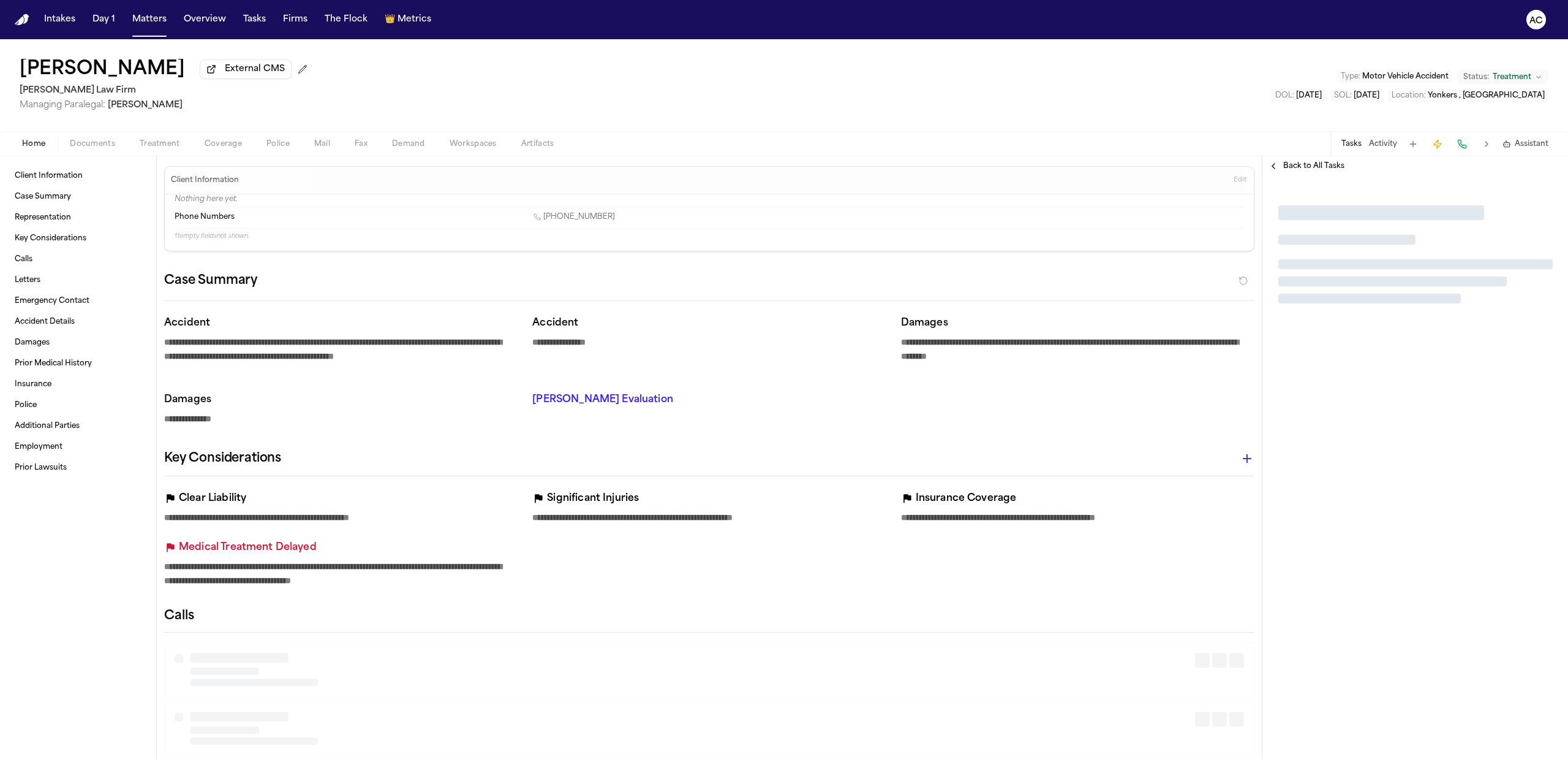
type textarea "*"
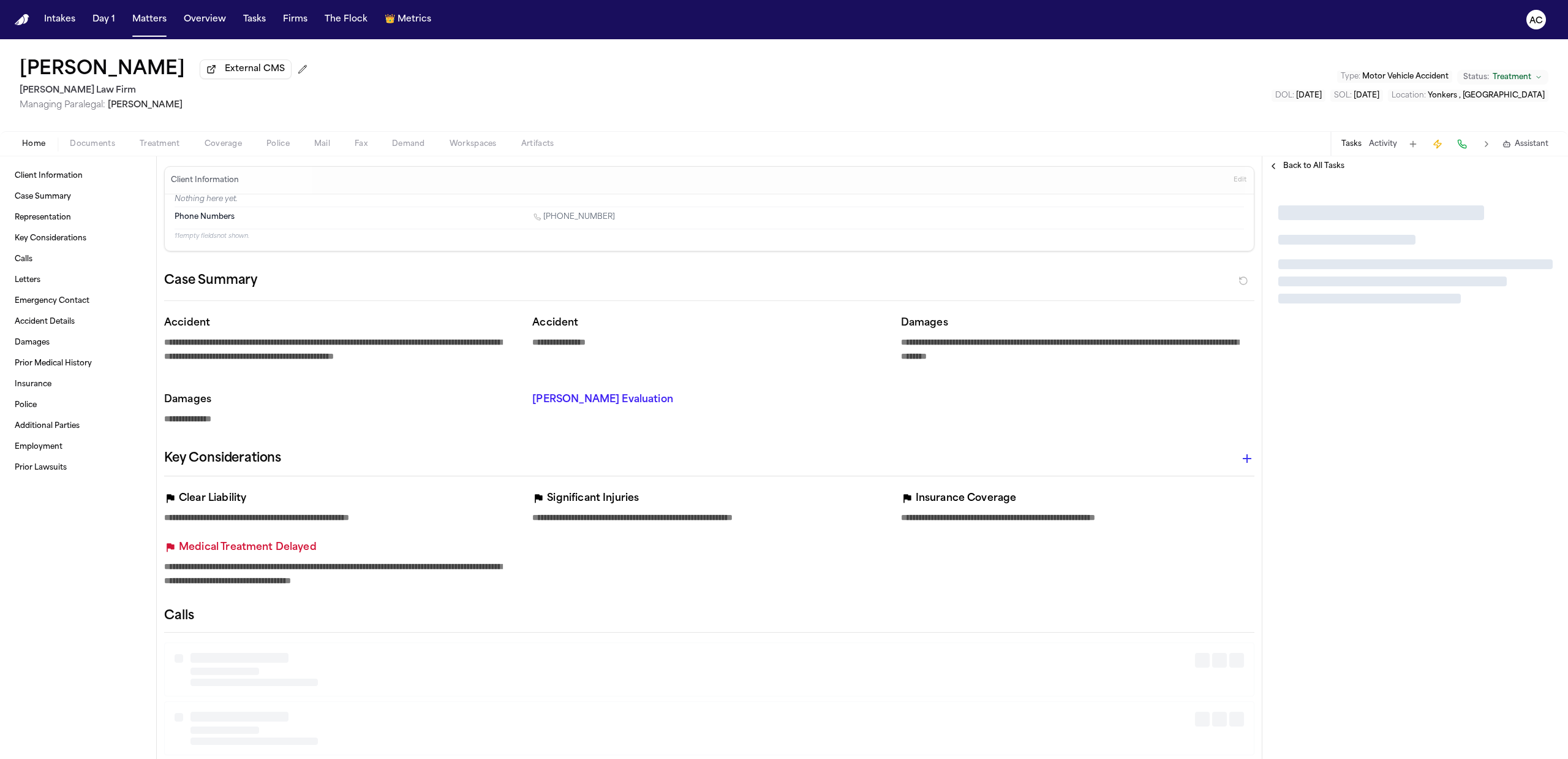
type textarea "*"
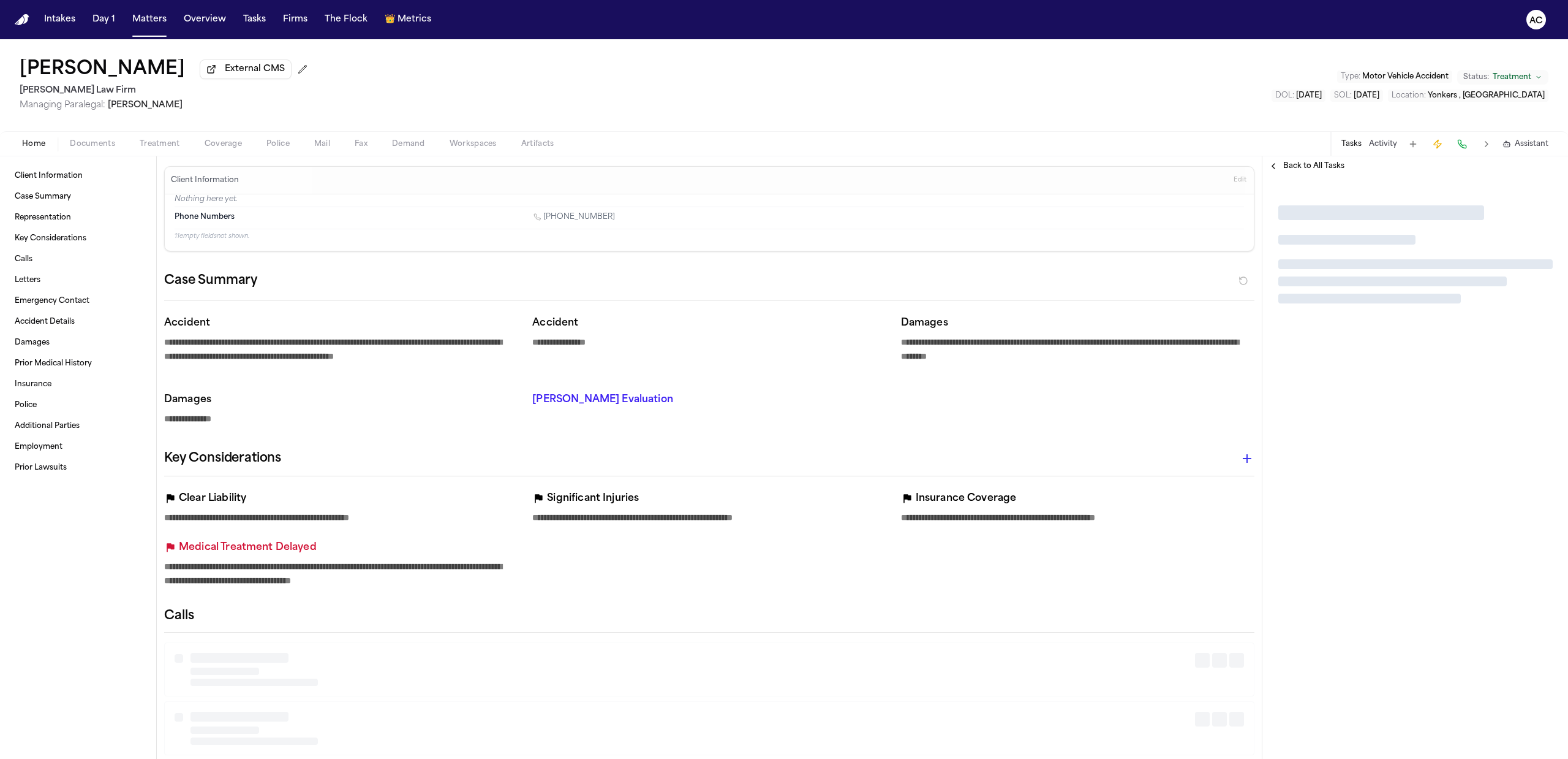
type textarea "*"
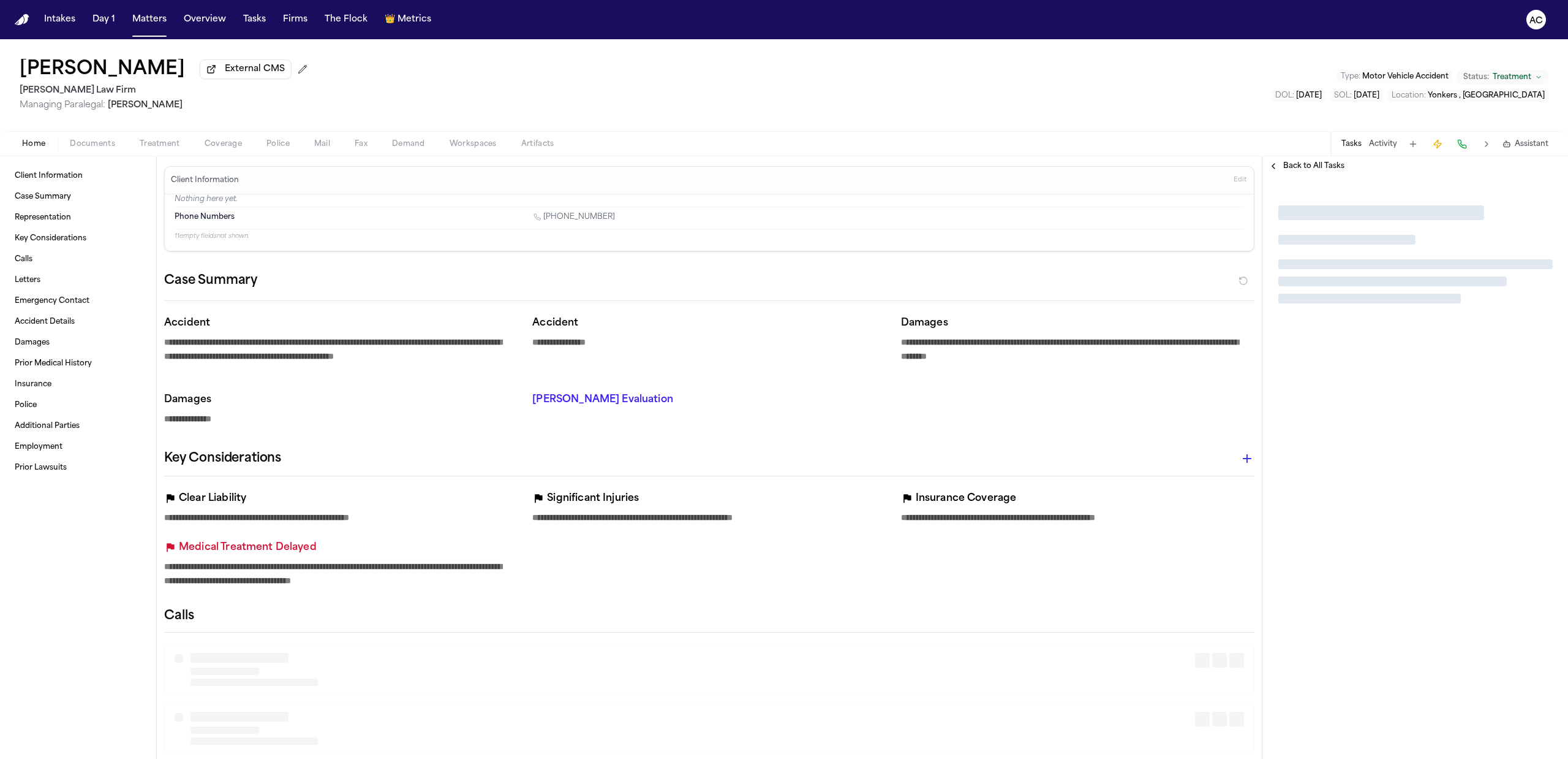
type textarea "*"
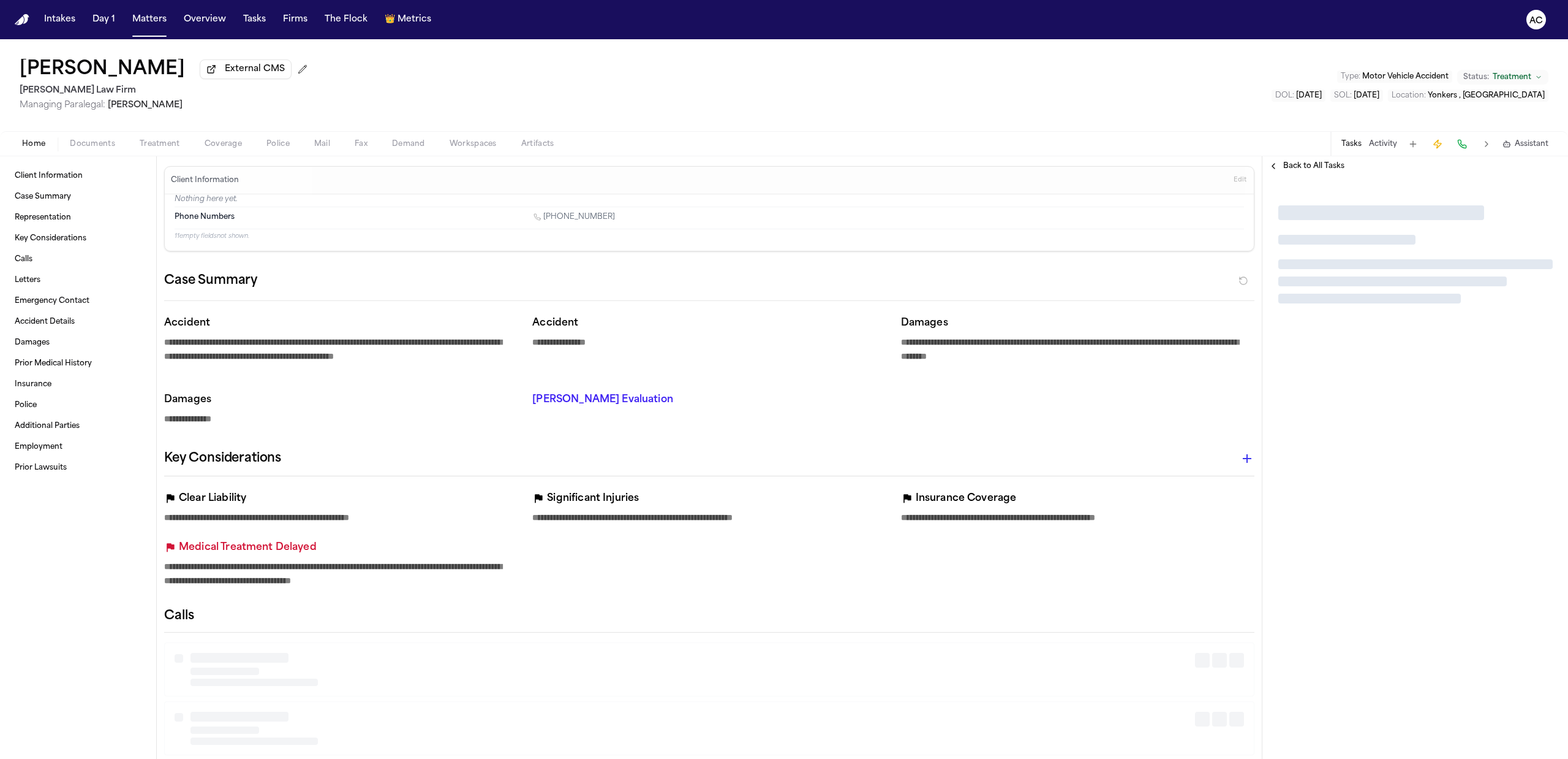
type textarea "*"
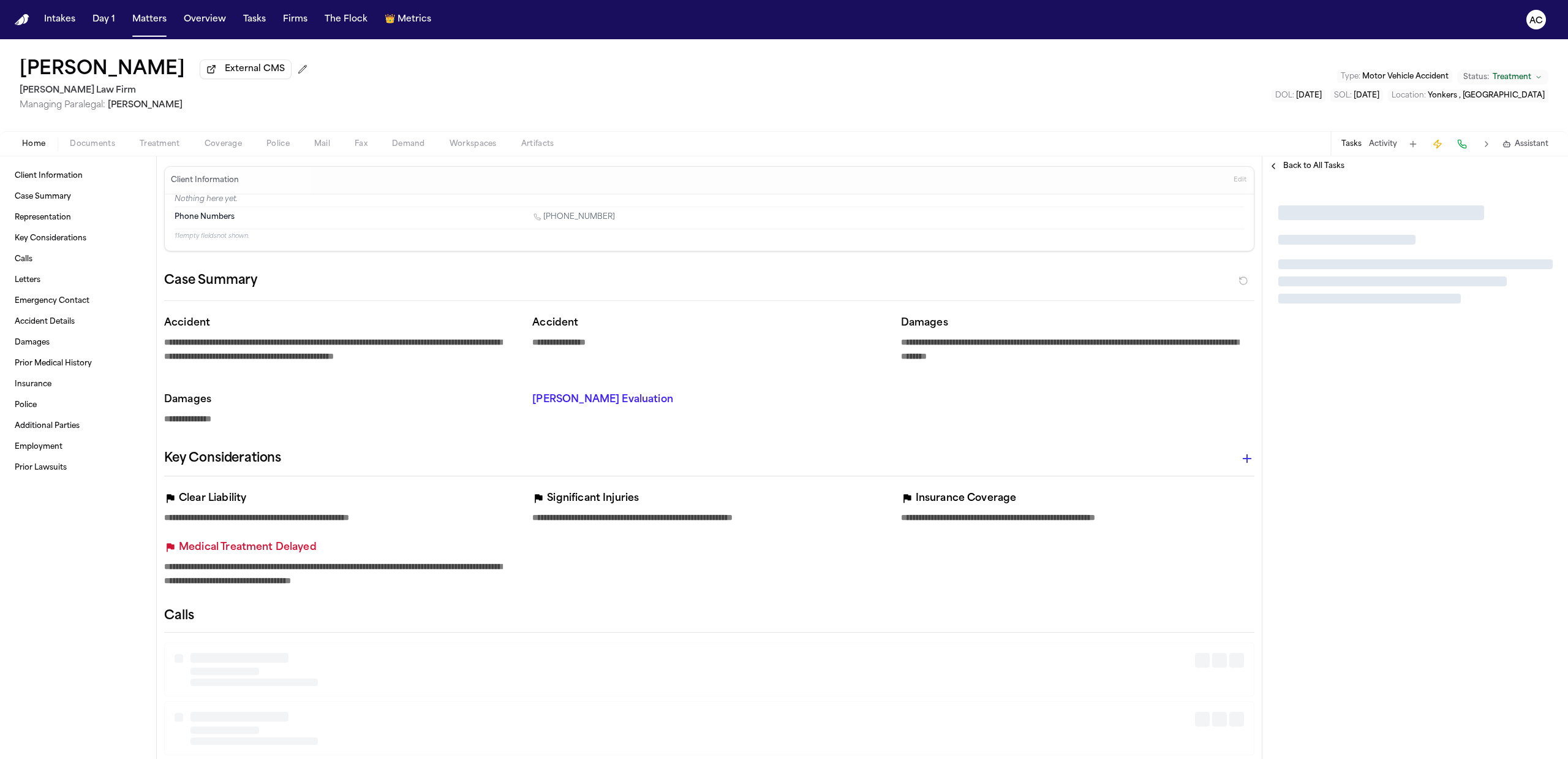
type textarea "*"
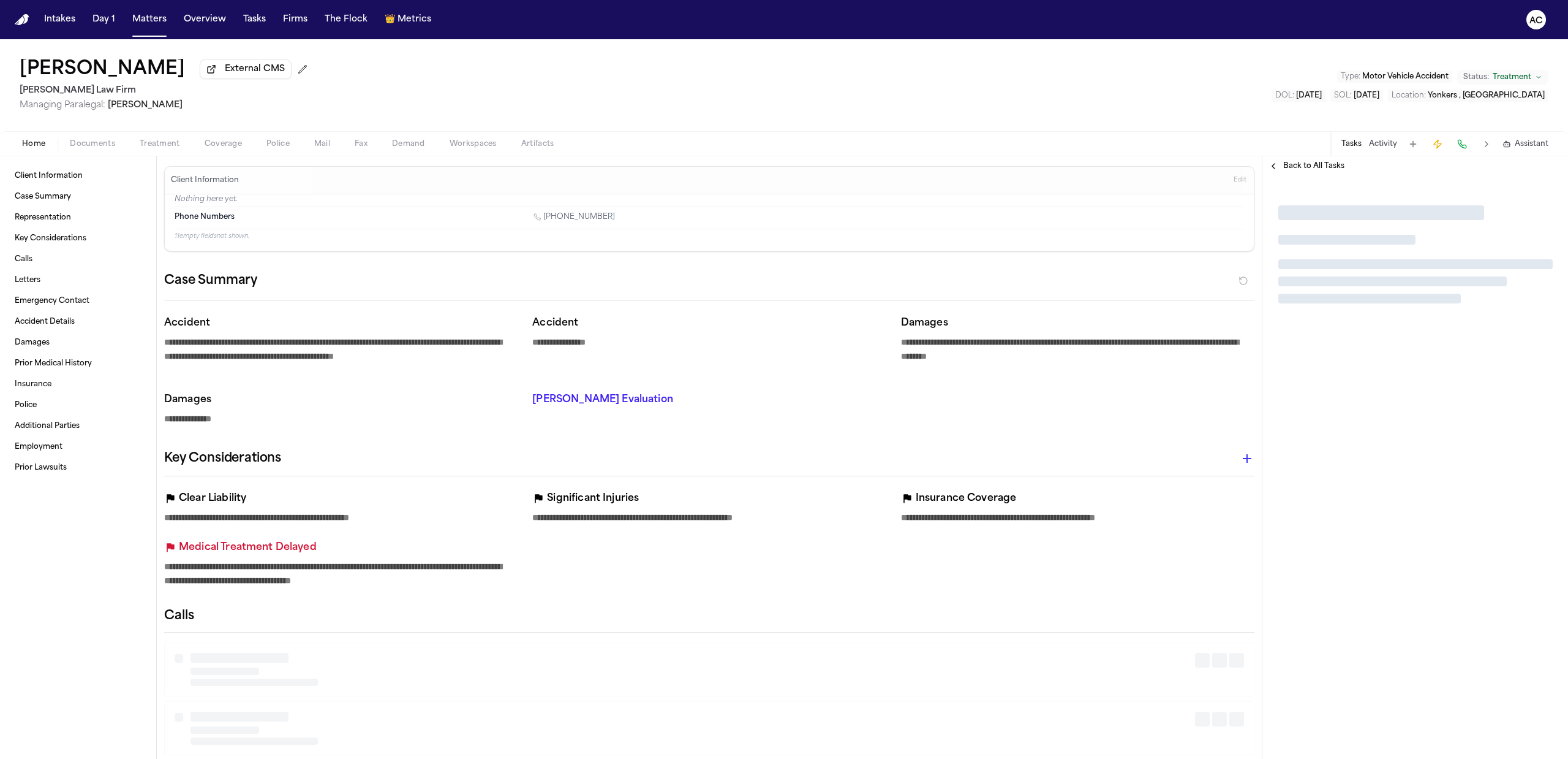
type textarea "*"
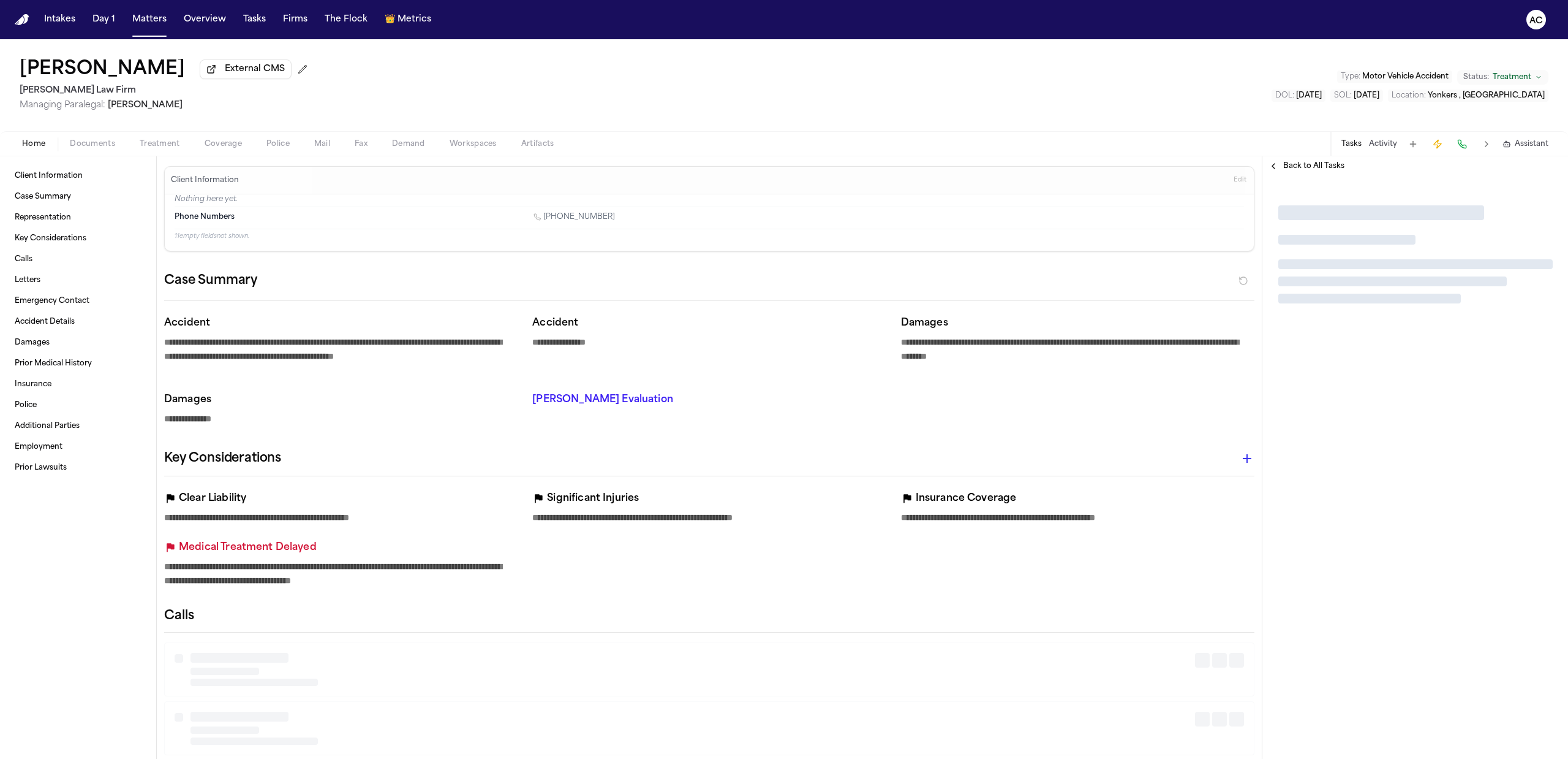
type textarea "*"
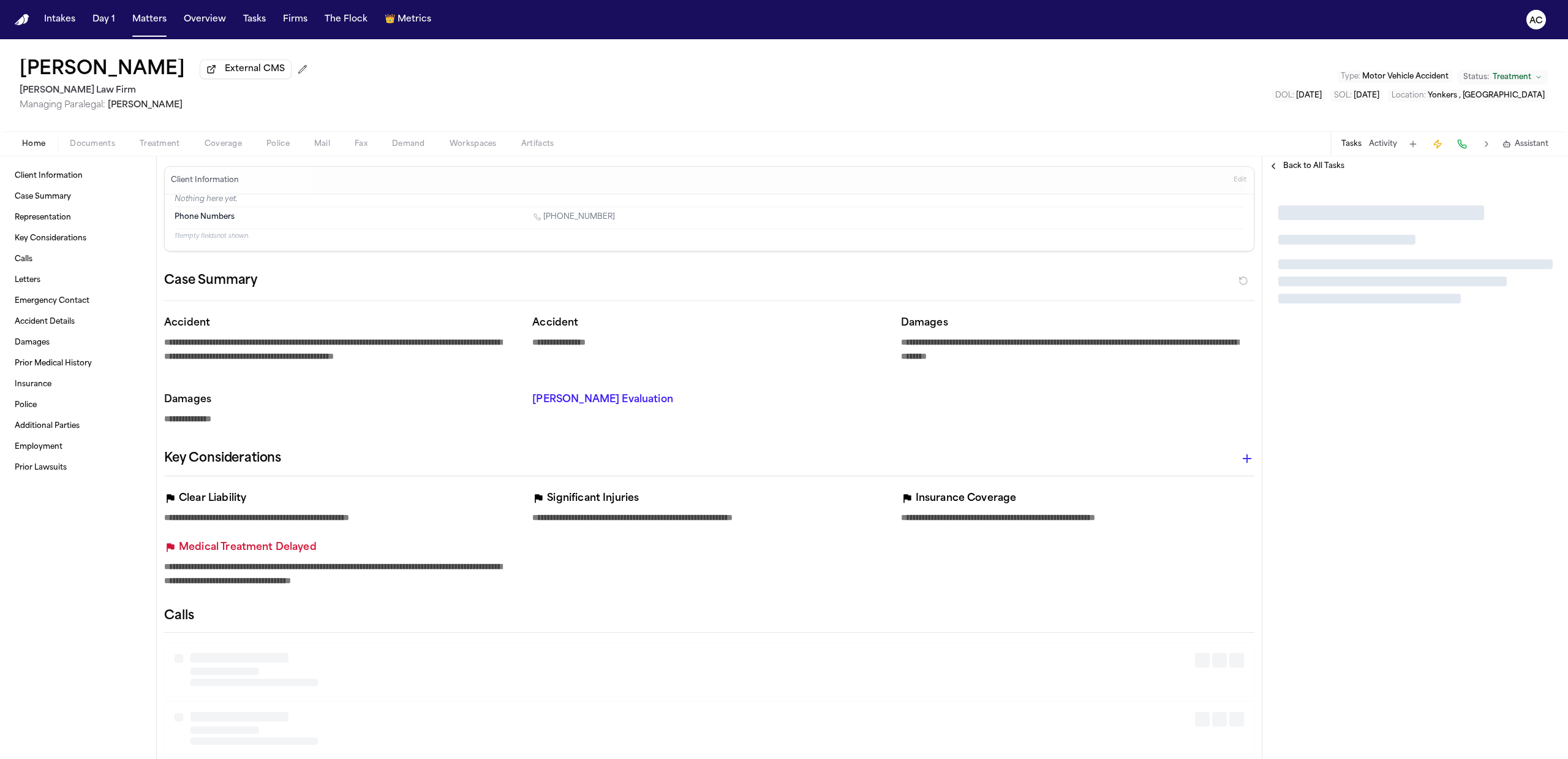
type textarea "*"
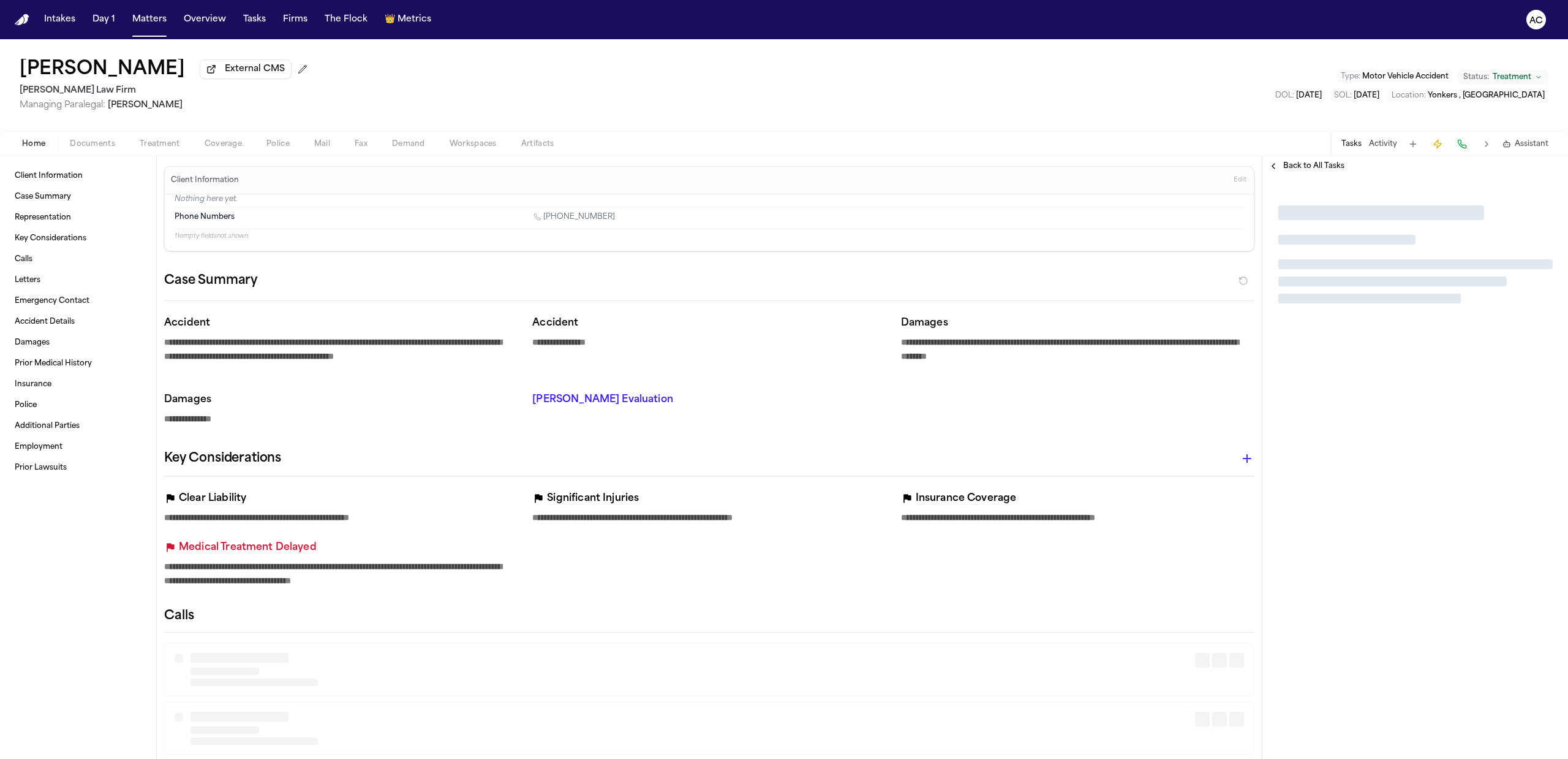
type textarea "*"
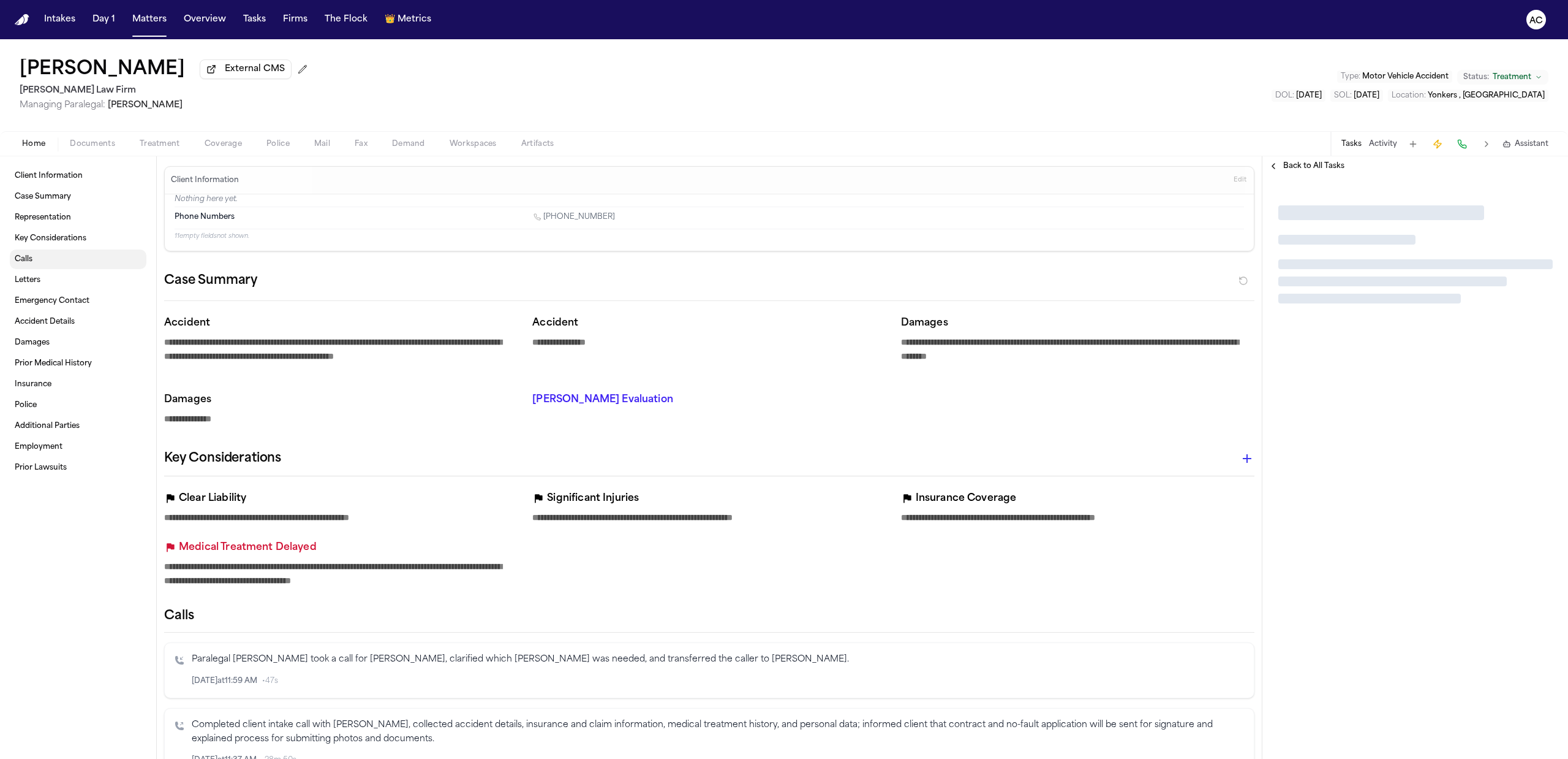
type textarea "*"
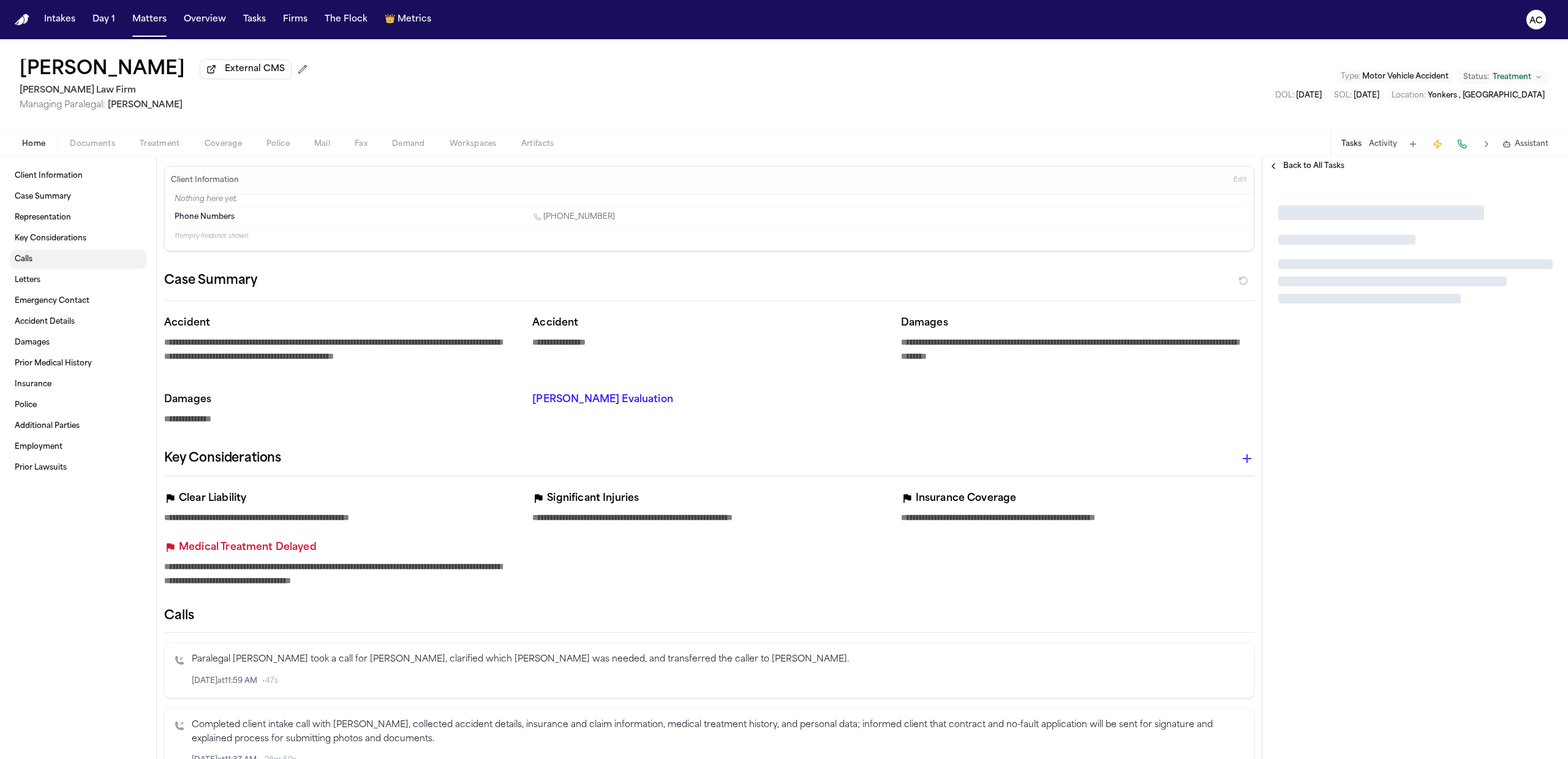
type textarea "*"
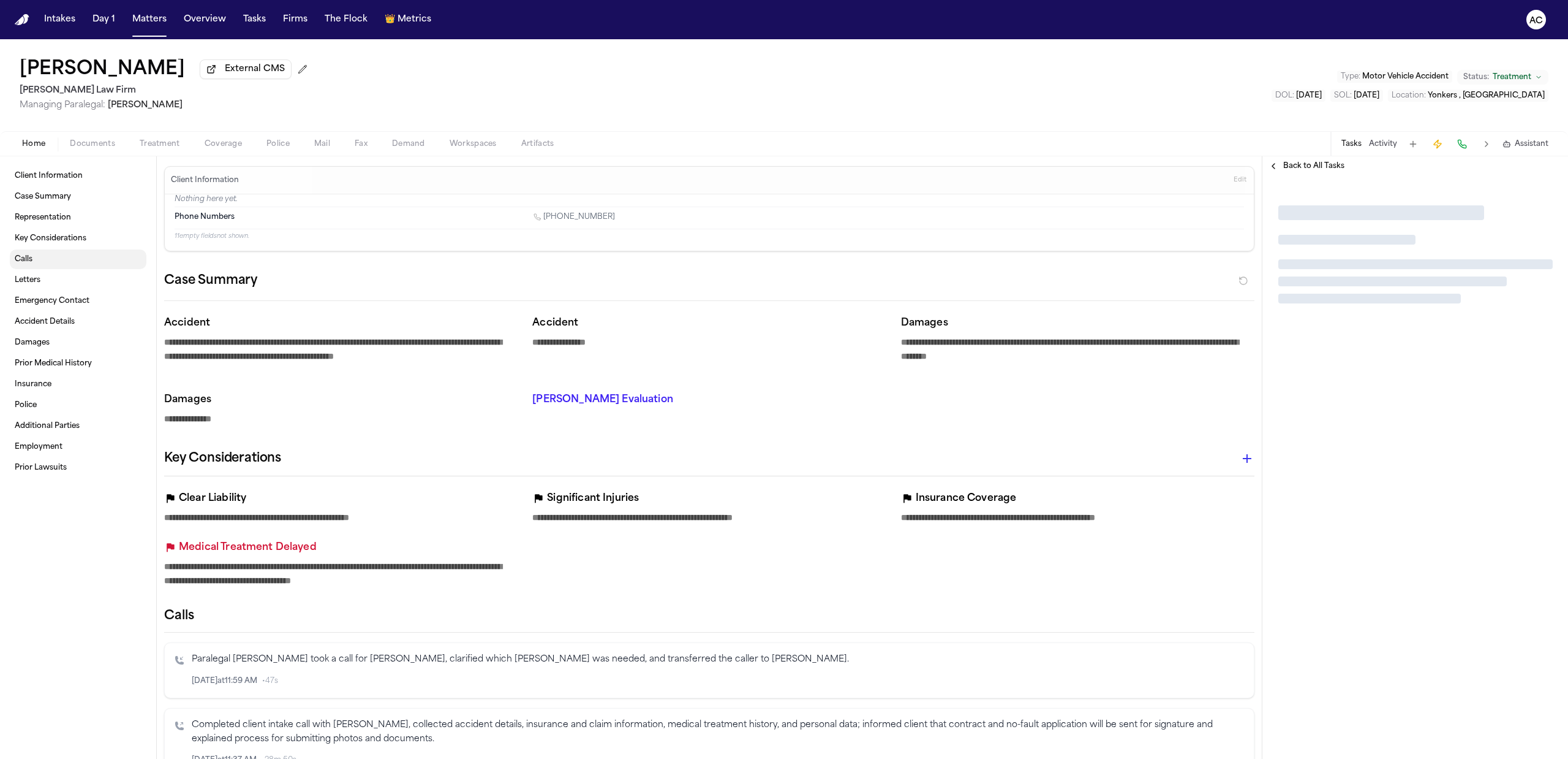
type textarea "*"
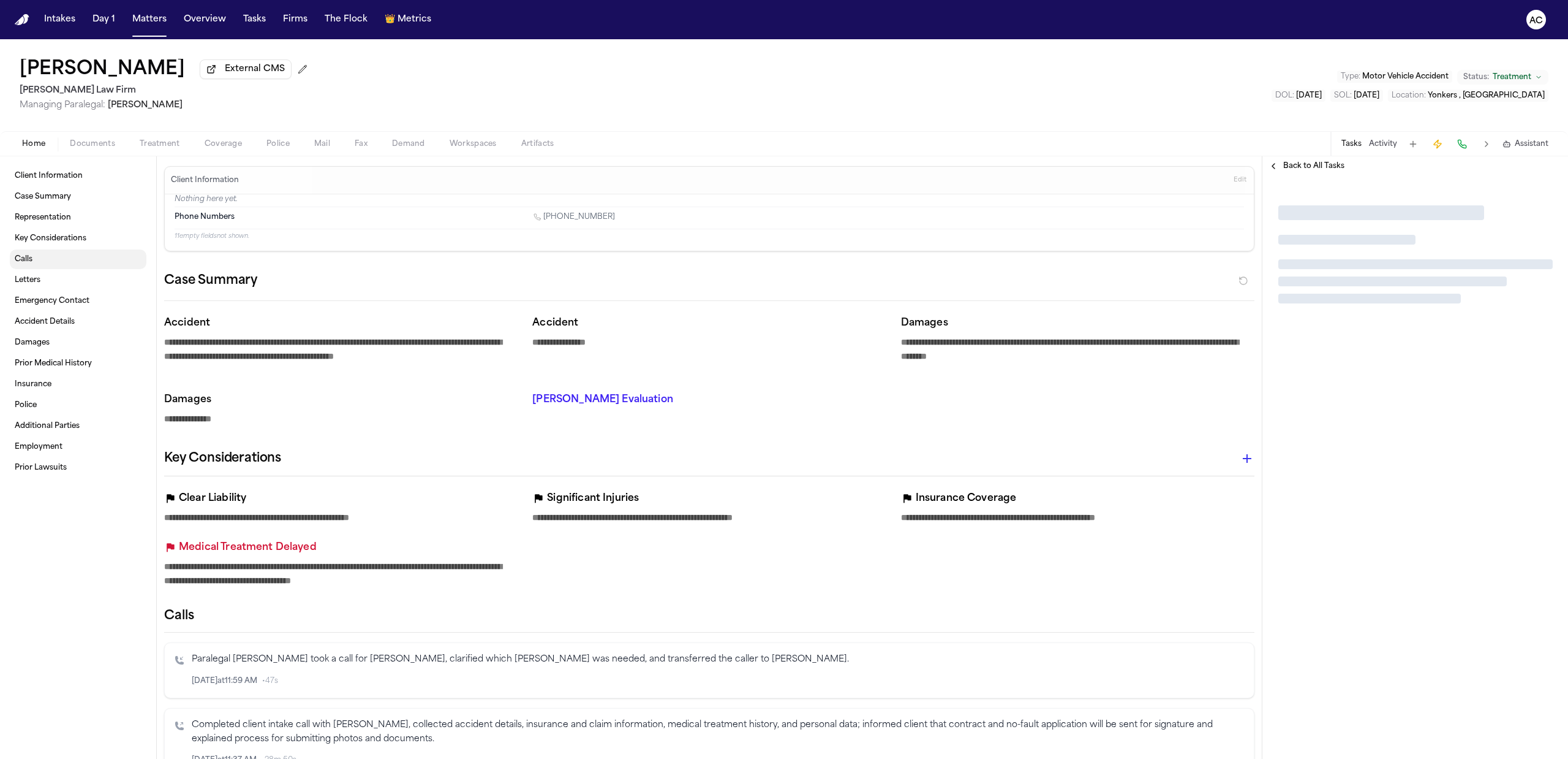
type textarea "*"
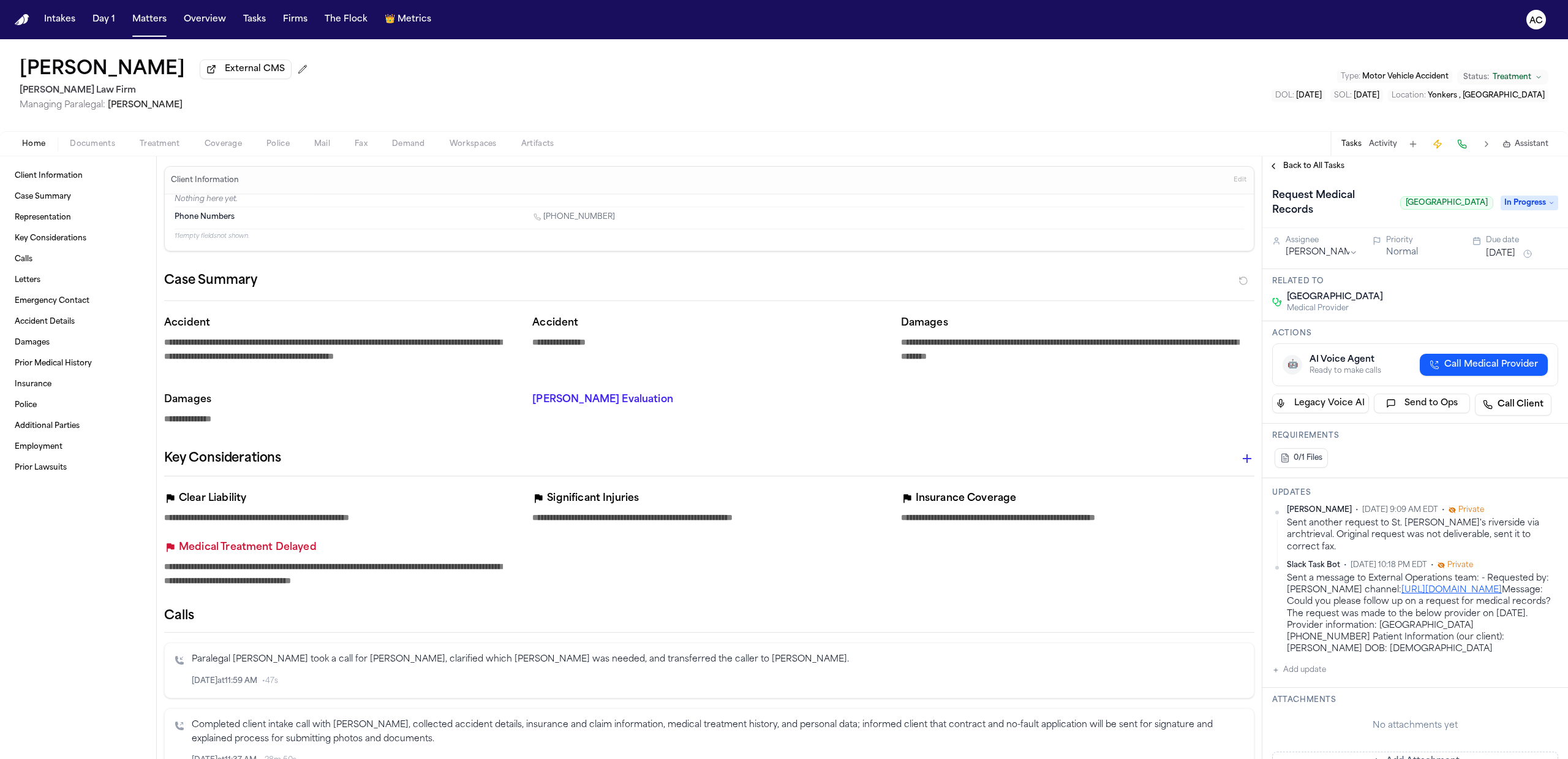
click at [1446, 368] on span "Call Medical Provider" at bounding box center [1490, 365] width 93 height 12
click at [1537, 363] on button "🤖 AI Voice Agent Scheduled to start at [DATE] 19:42:53 UTC (sleeping for 5 seco…" at bounding box center [1415, 366] width 286 height 45
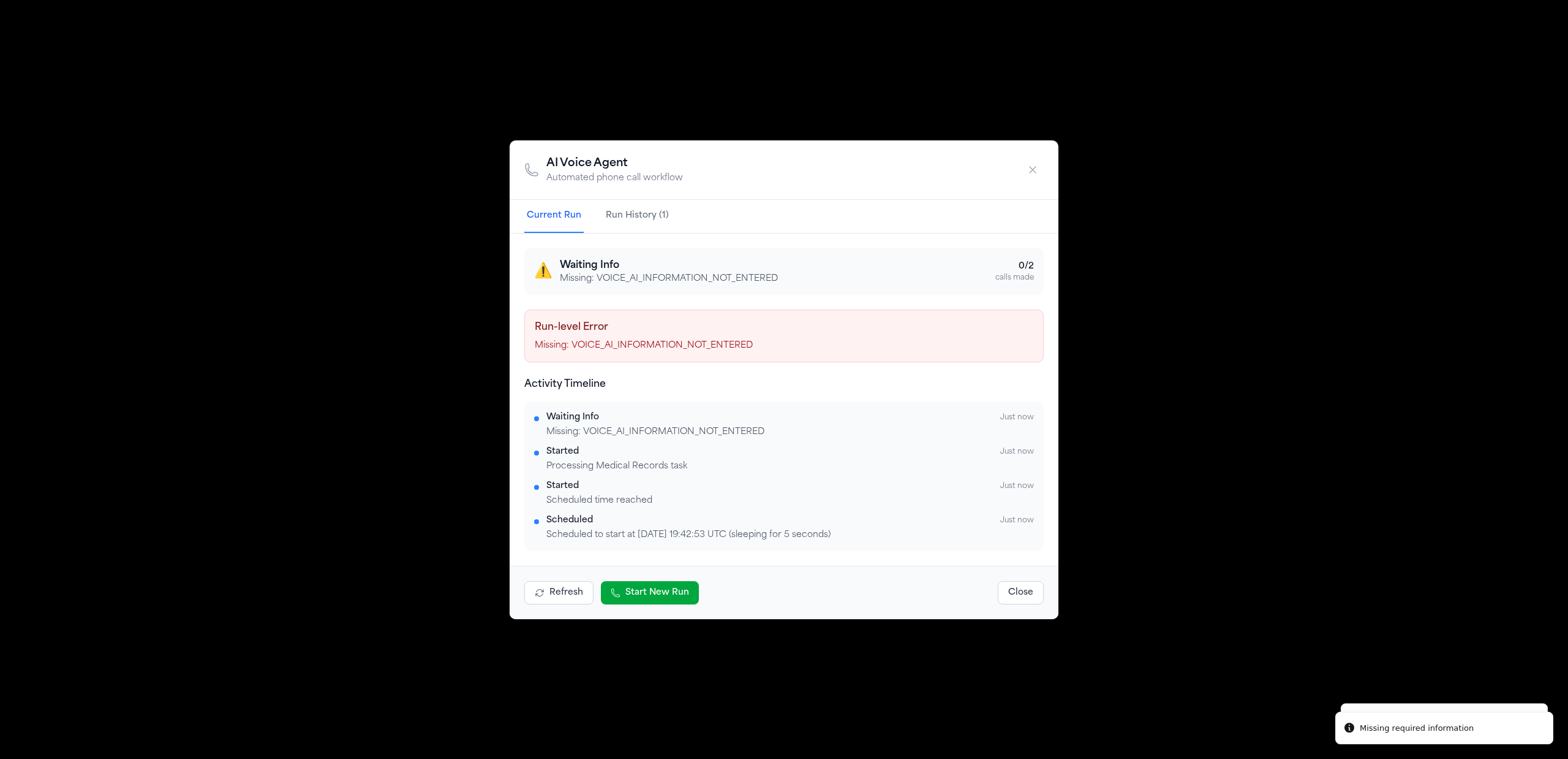
click at [1035, 165] on icon "button" at bounding box center [1033, 170] width 12 height 12
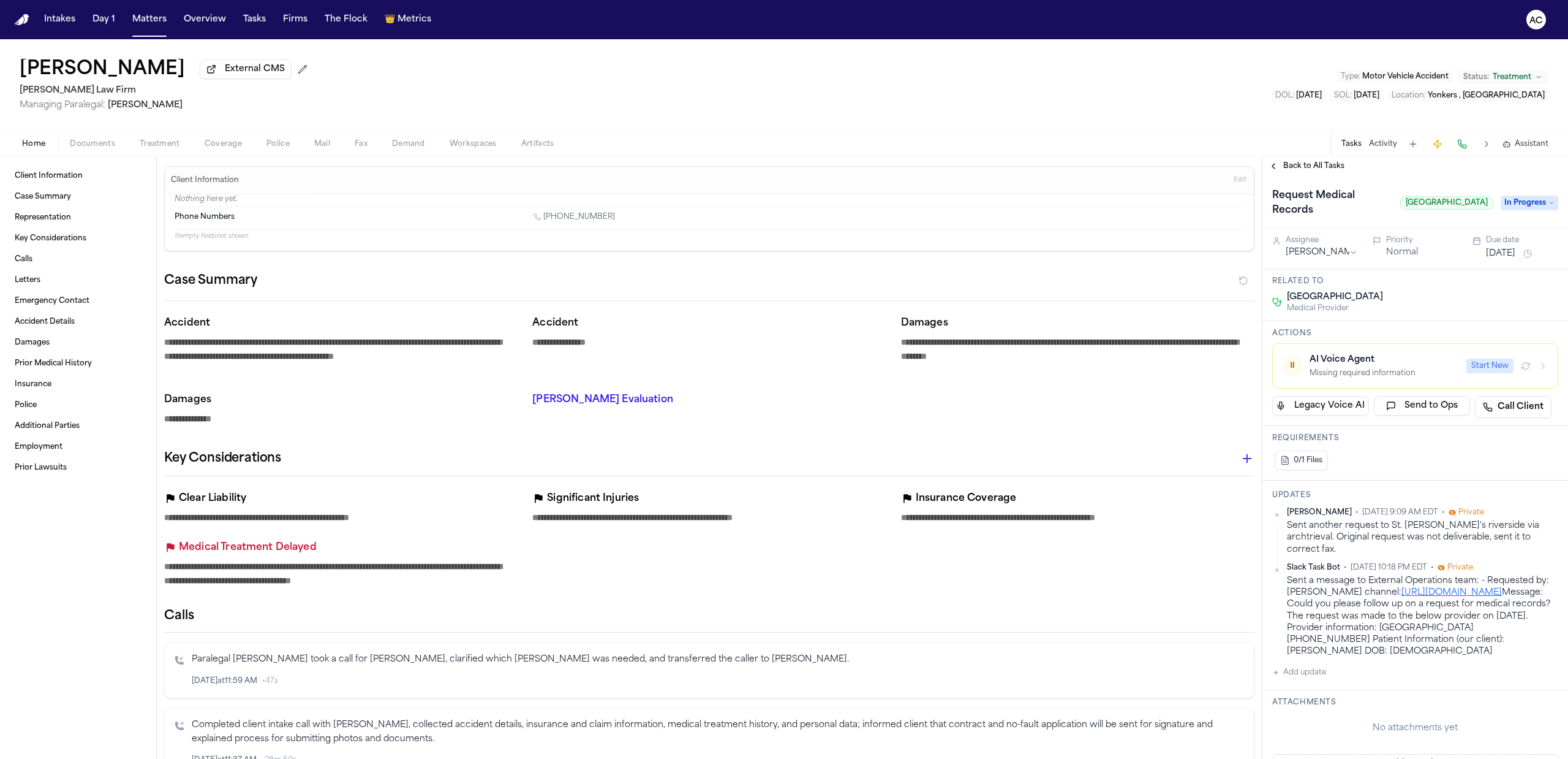
click at [157, 143] on span "Treatment" at bounding box center [160, 143] width 40 height 10
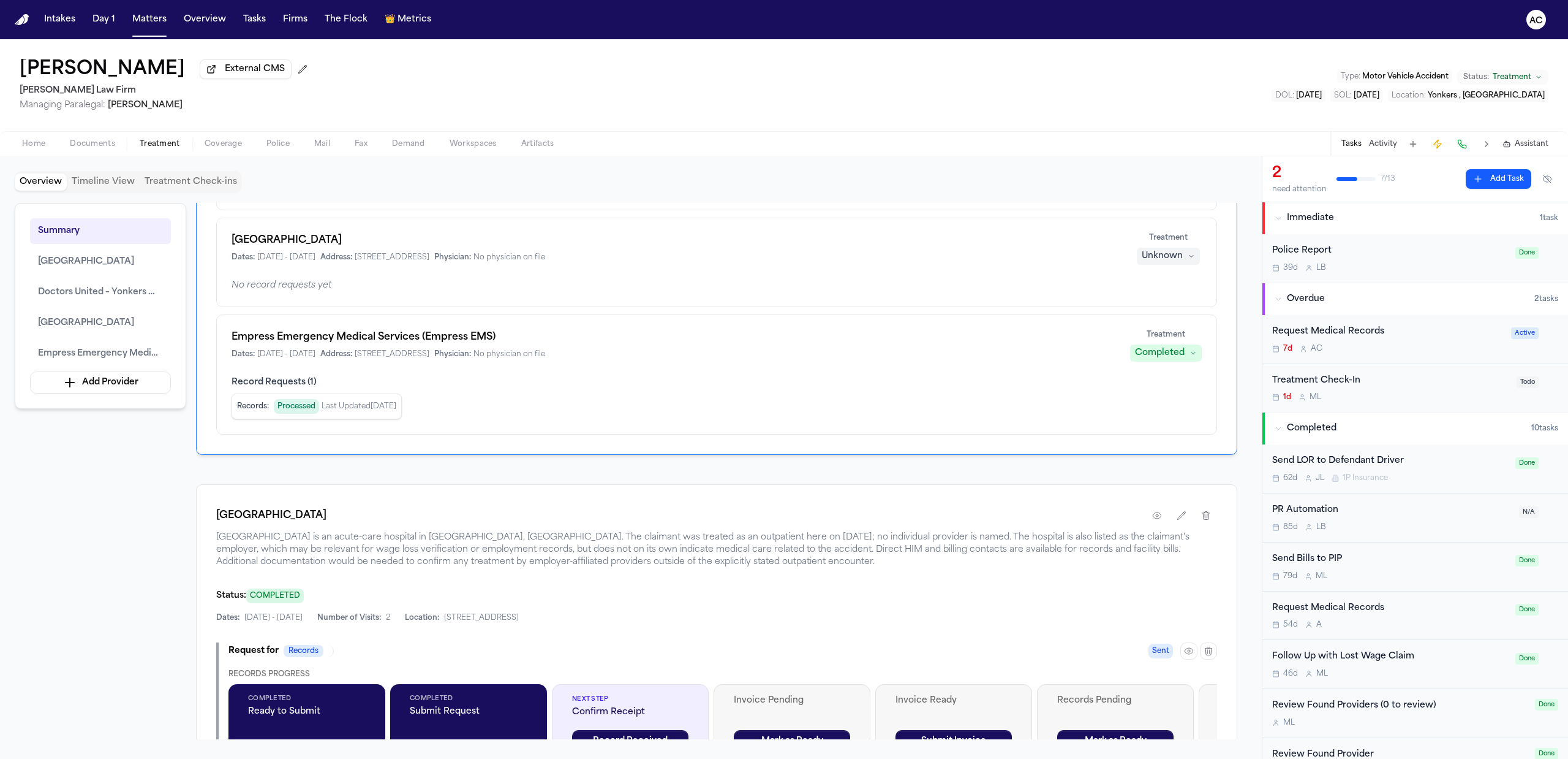
click at [1369, 326] on div "Request Medical Records" at bounding box center [1387, 332] width 231 height 14
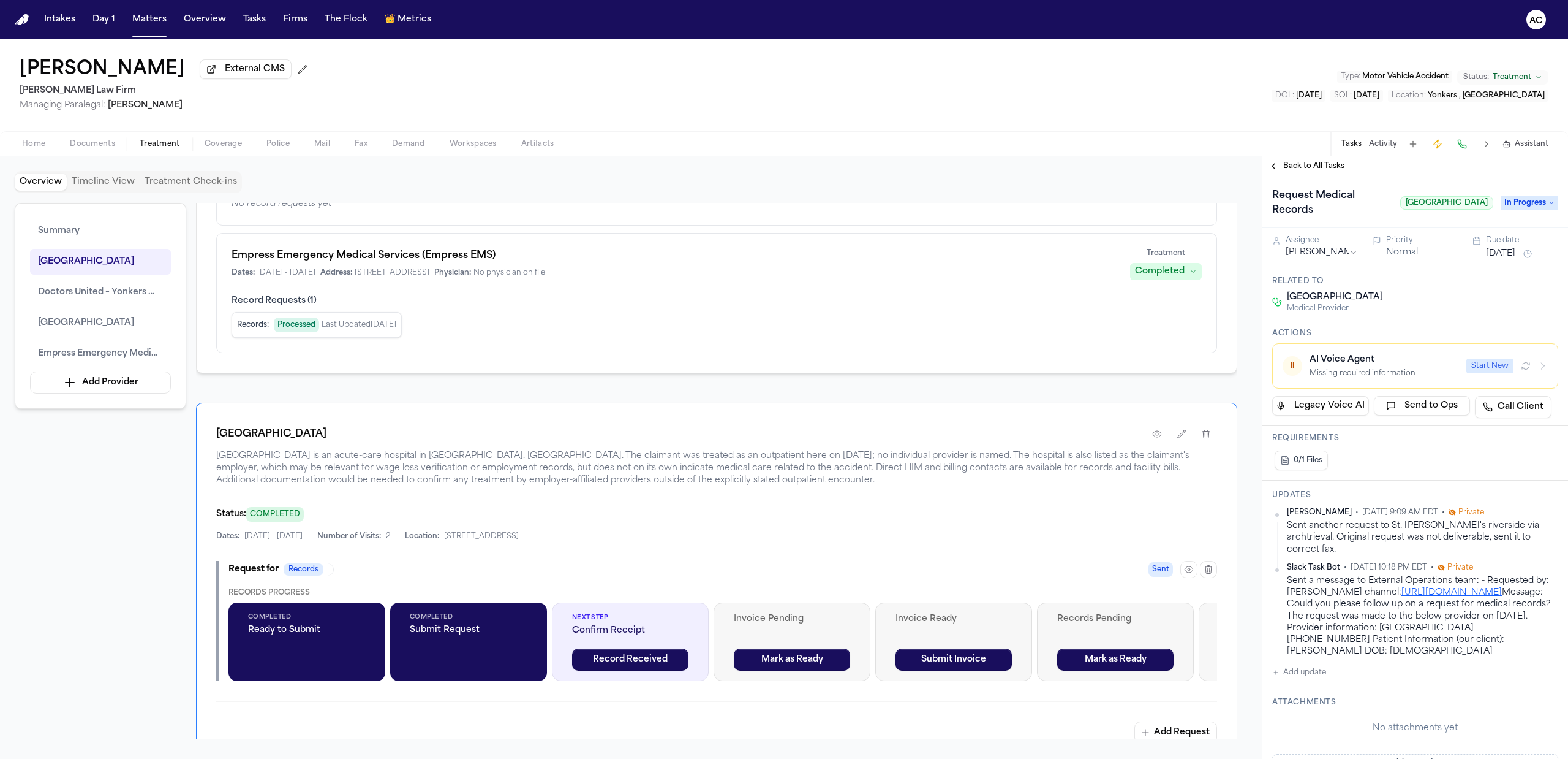
scroll to position [490, 0]
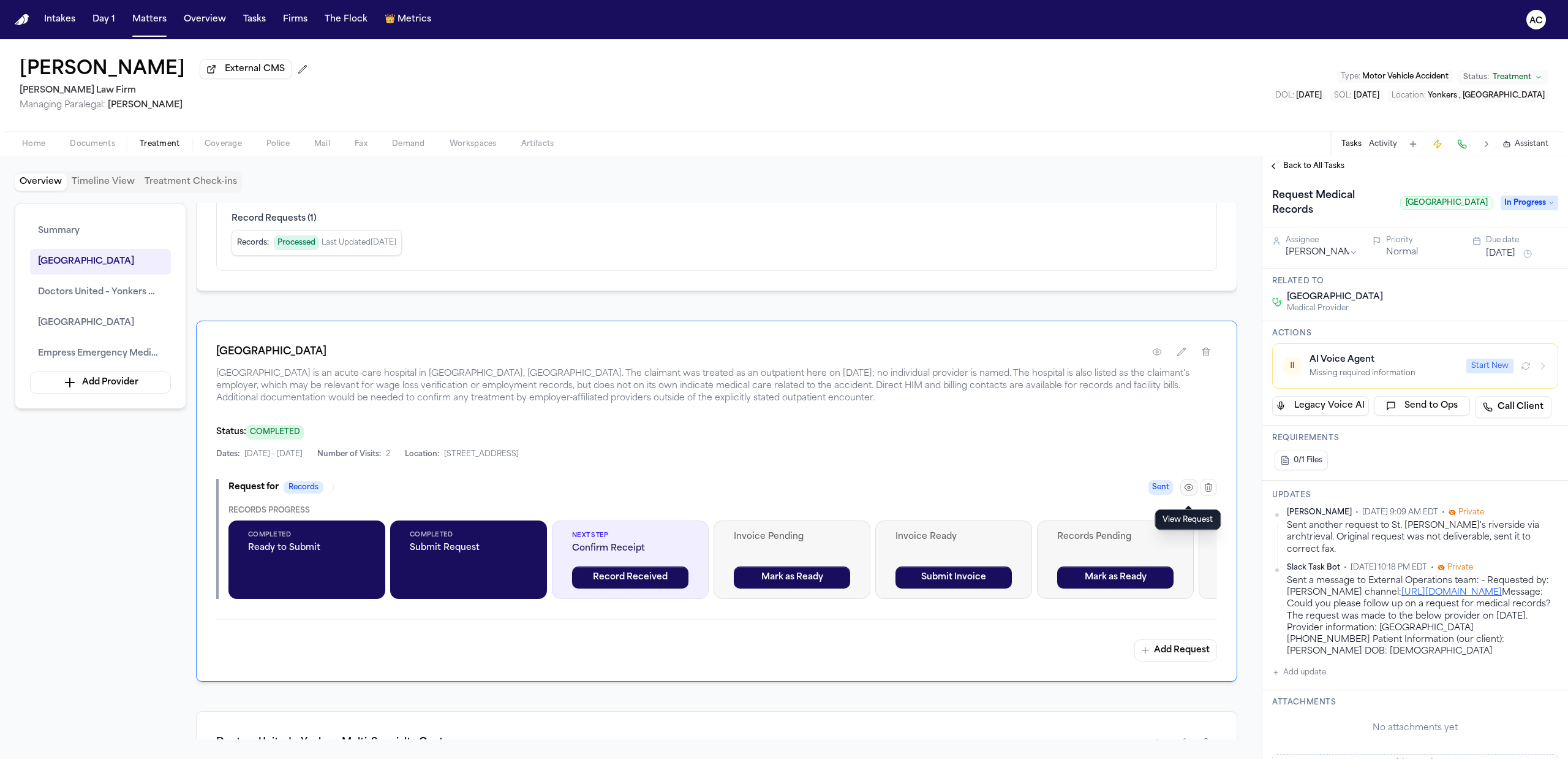
click at [1186, 488] on icon "button" at bounding box center [1189, 487] width 10 height 10
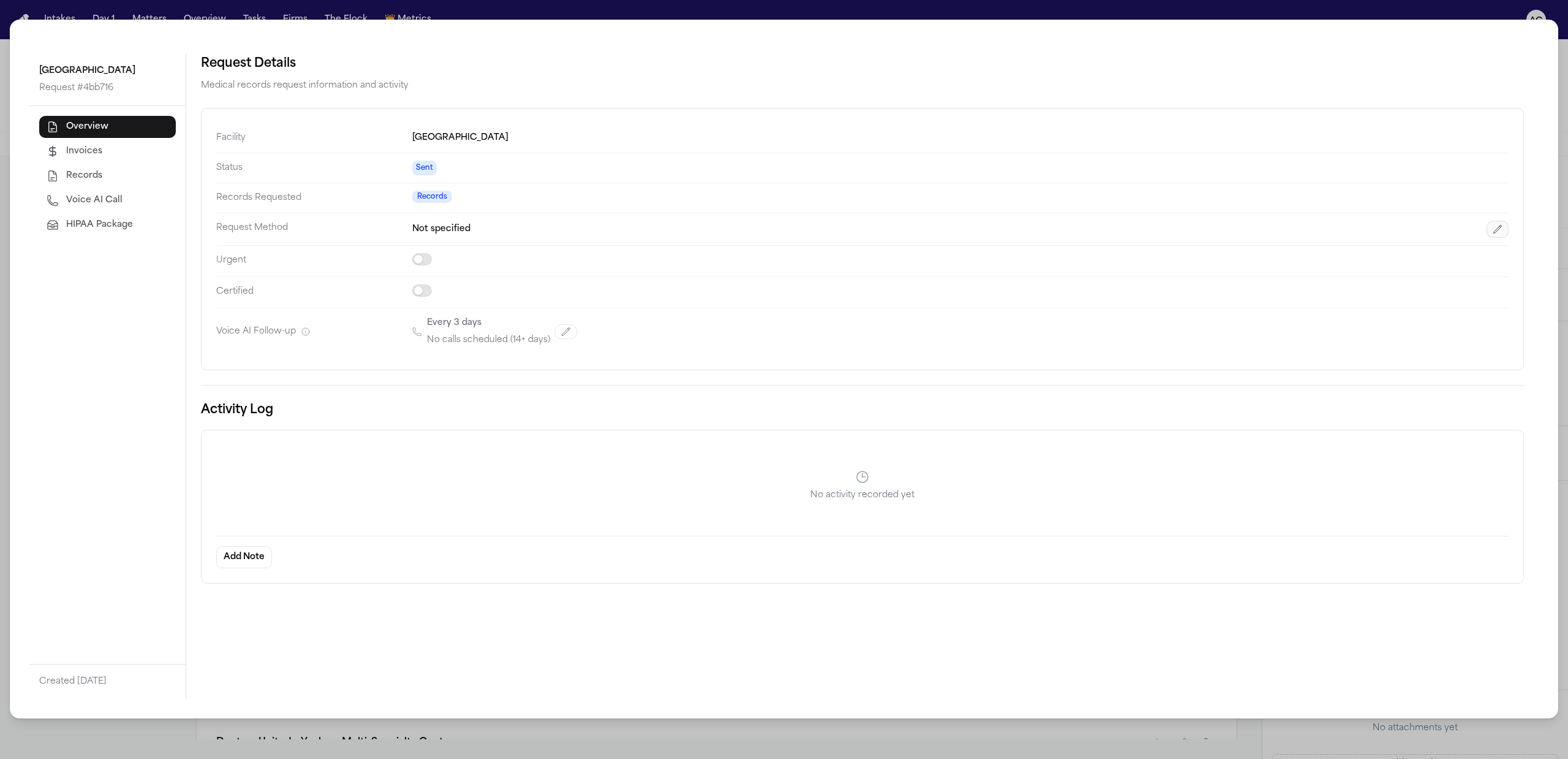
click at [1495, 233] on icon "button" at bounding box center [1497, 229] width 10 height 10
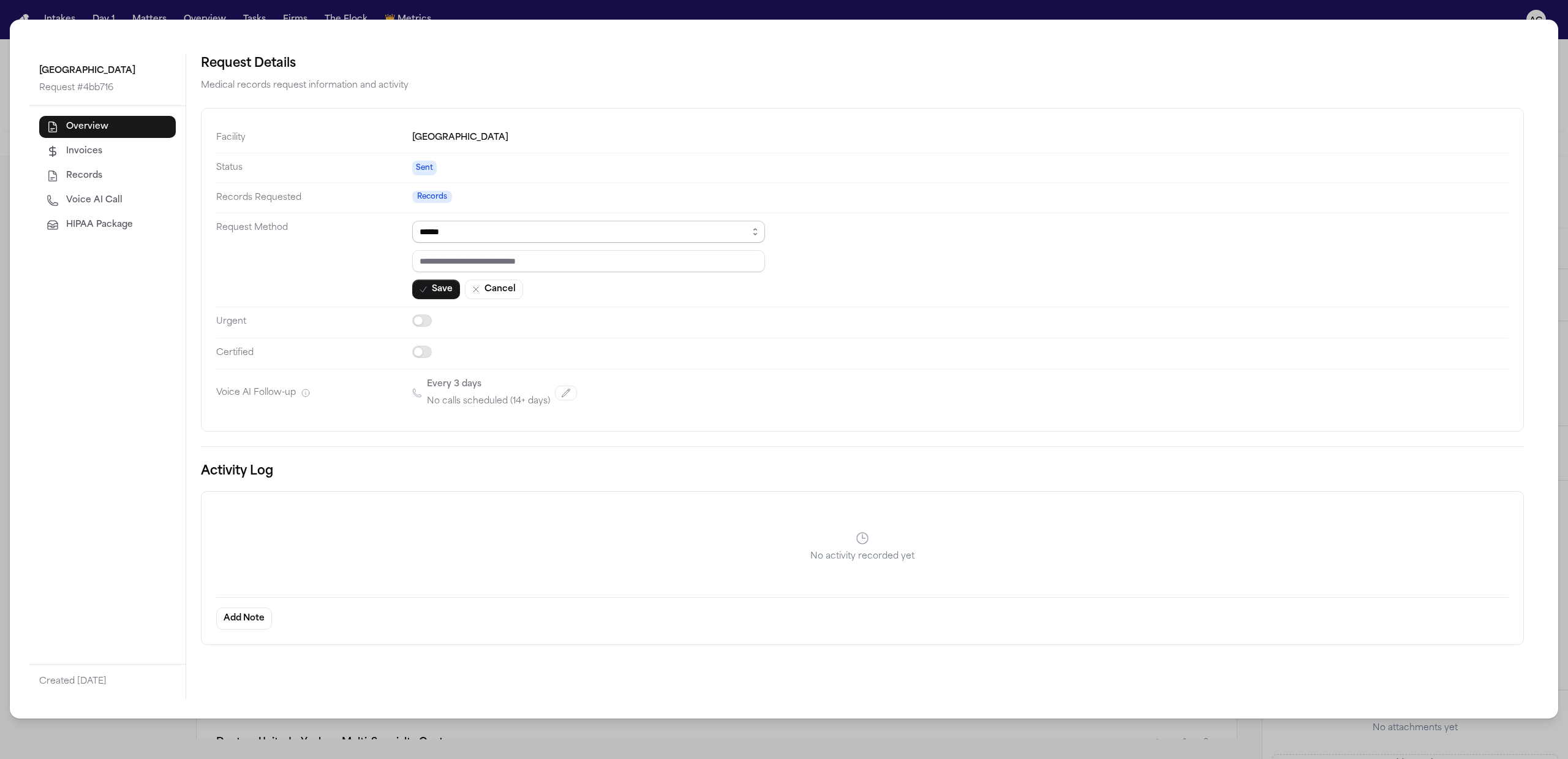
click at [522, 234] on select "****** ***** *** ****" at bounding box center [589, 231] width 353 height 22
click at [412, 222] on select "****** ***** *** ****" at bounding box center [589, 231] width 353 height 22
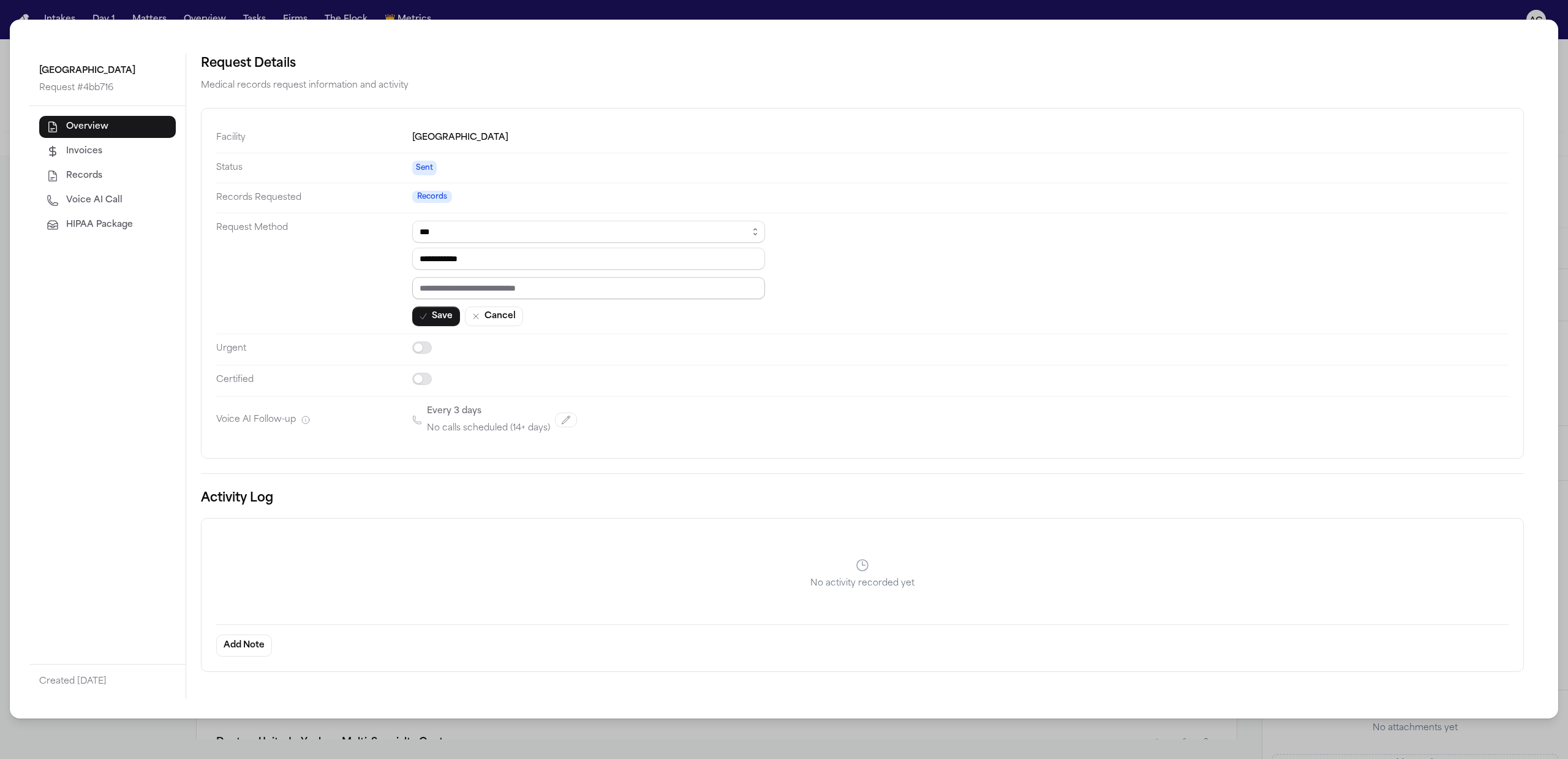
click at [461, 285] on input "text" at bounding box center [589, 287] width 353 height 22
paste input "*********"
drag, startPoint x: 490, startPoint y: 260, endPoint x: 358, endPoint y: 263, distance: 132.0
click at [358, 263] on dl "**********" at bounding box center [862, 283] width 1292 height 320
paste input "**"
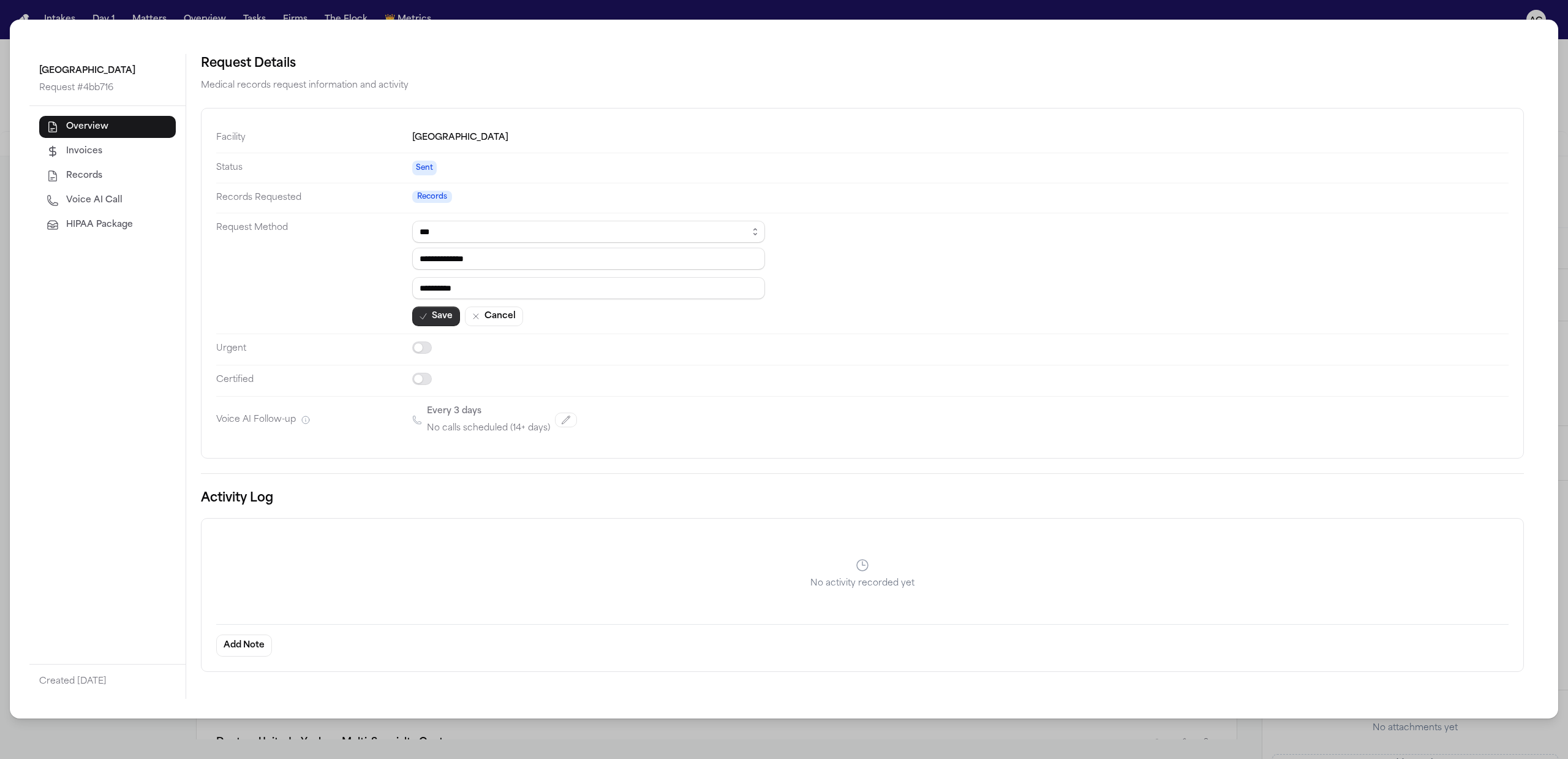
click at [422, 315] on icon "button" at bounding box center [423, 316] width 10 height 10
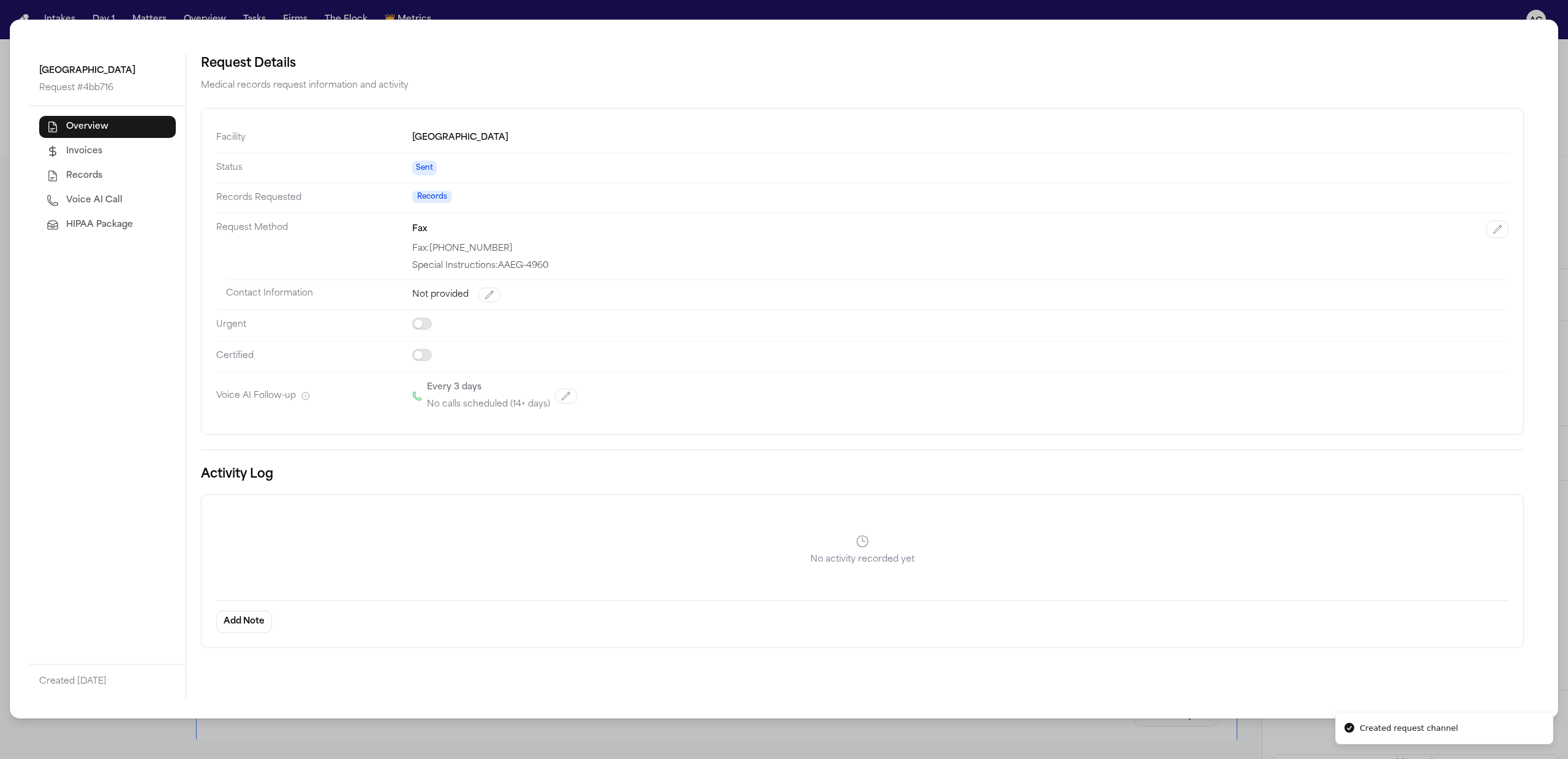
click at [100, 200] on span "Voice AI Call" at bounding box center [94, 201] width 57 height 12
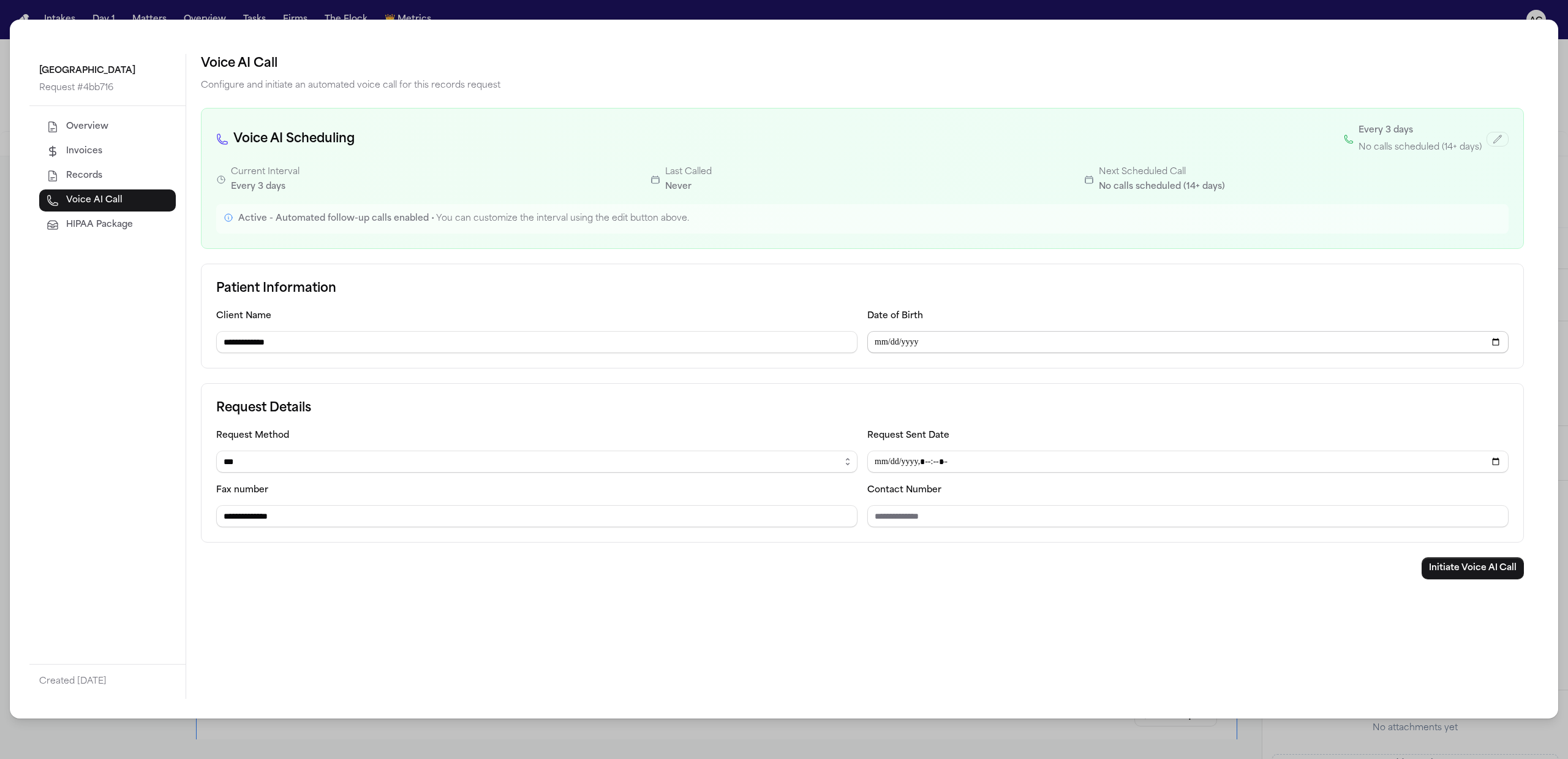
drag, startPoint x: 878, startPoint y: 337, endPoint x: 892, endPoint y: 346, distance: 16.6
click at [878, 338] on input "Date of Birth" at bounding box center [1188, 341] width 641 height 22
click at [894, 343] on input "Date of Birth" at bounding box center [1188, 341] width 641 height 22
click at [942, 349] on input "**********" at bounding box center [1188, 341] width 641 height 22
click at [942, 345] on input "**********" at bounding box center [1188, 341] width 641 height 22
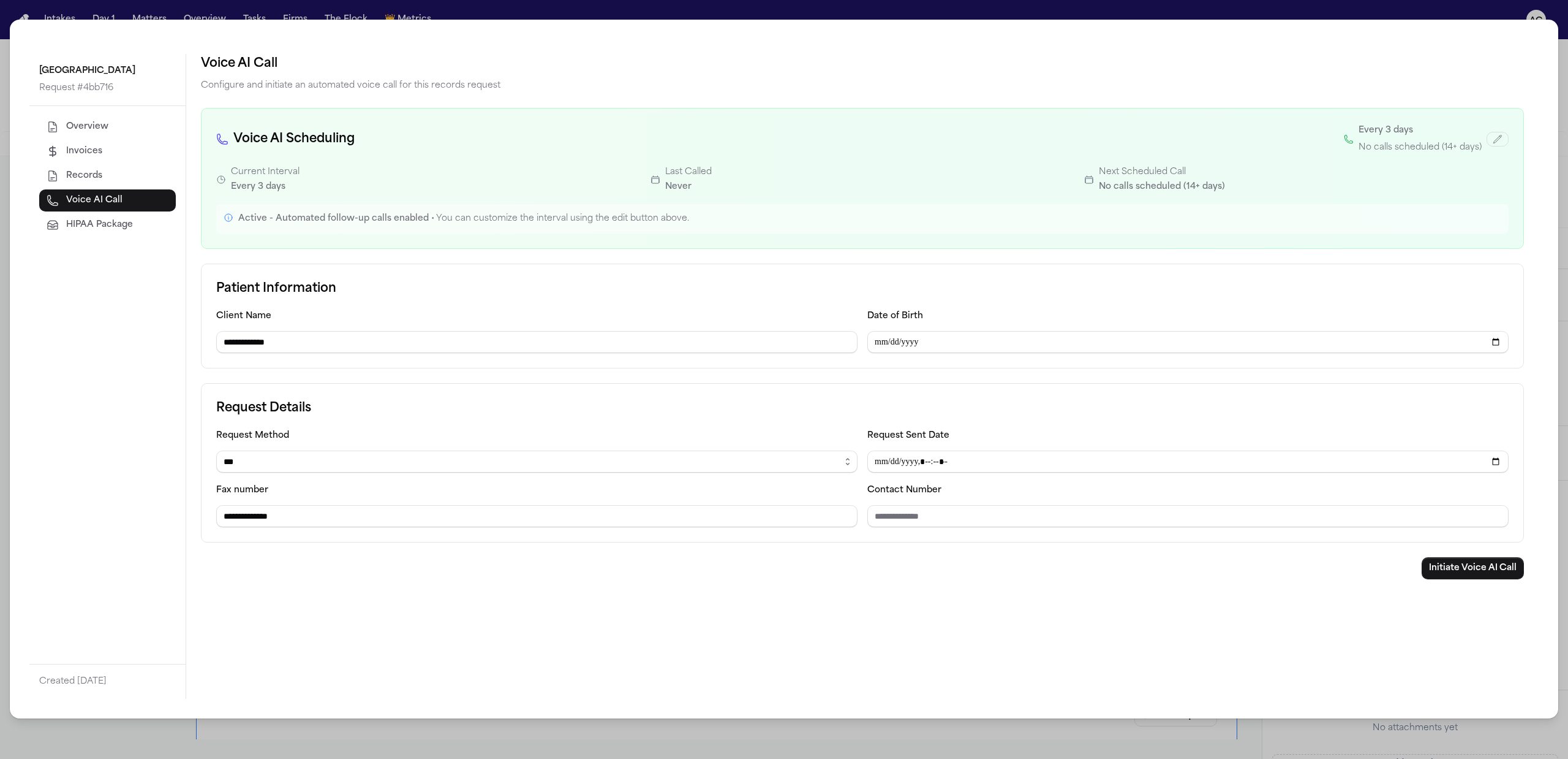
click at [904, 393] on div "**********" at bounding box center [862, 462] width 1323 height 160
click at [245, 518] on input "**********" at bounding box center [536, 516] width 641 height 22
paste input "**********"
click at [302, 457] on select "****** ***** ***** *** ****" at bounding box center [536, 461] width 641 height 22
click at [216, 452] on select "****** ***** ***** *** ****" at bounding box center [536, 461] width 641 height 22
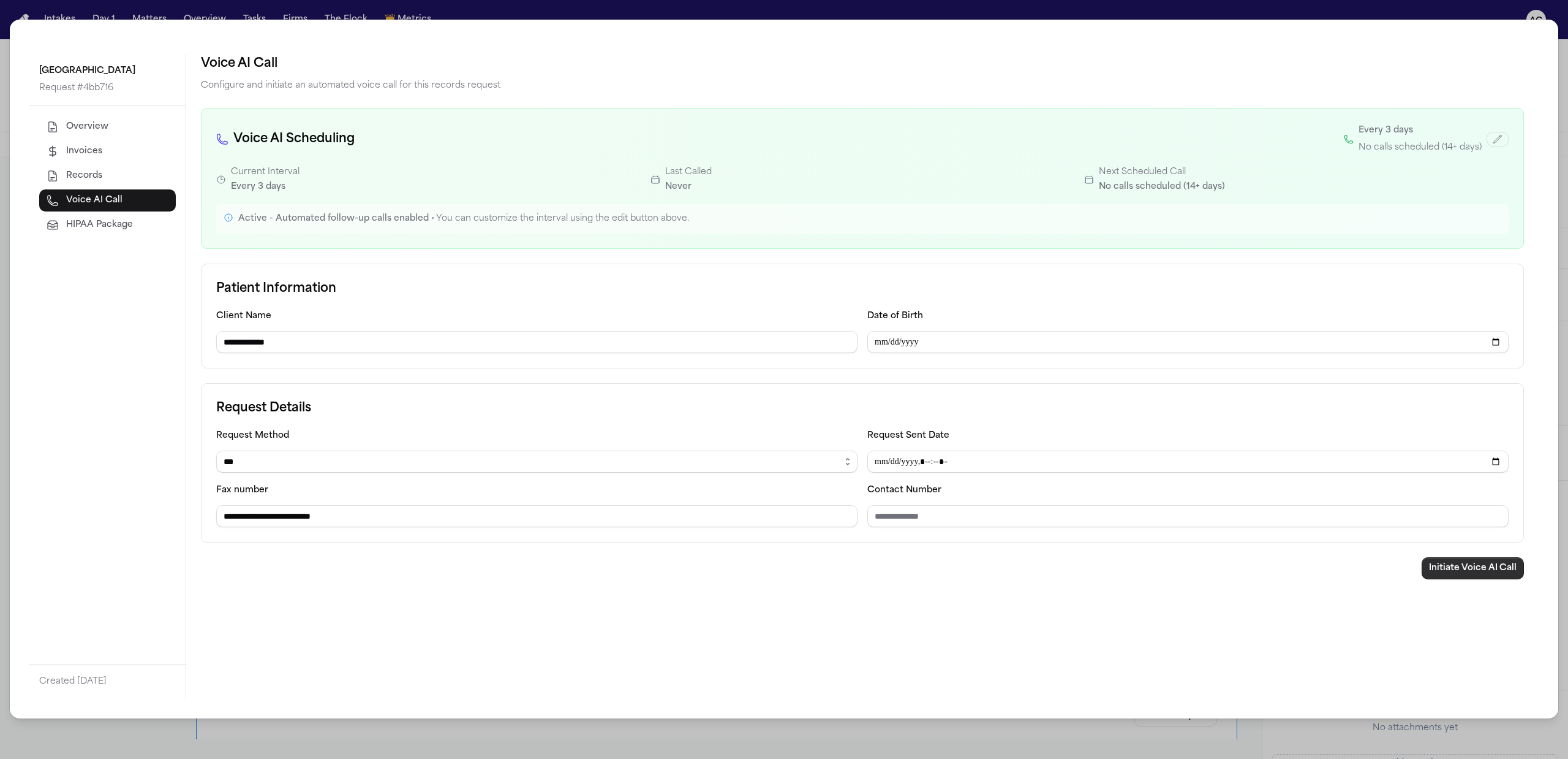
click at [1460, 570] on button "Initiate Voice AI Call" at bounding box center [1472, 567] width 102 height 22
click at [1562, 28] on div "**********" at bounding box center [784, 380] width 1568 height 759
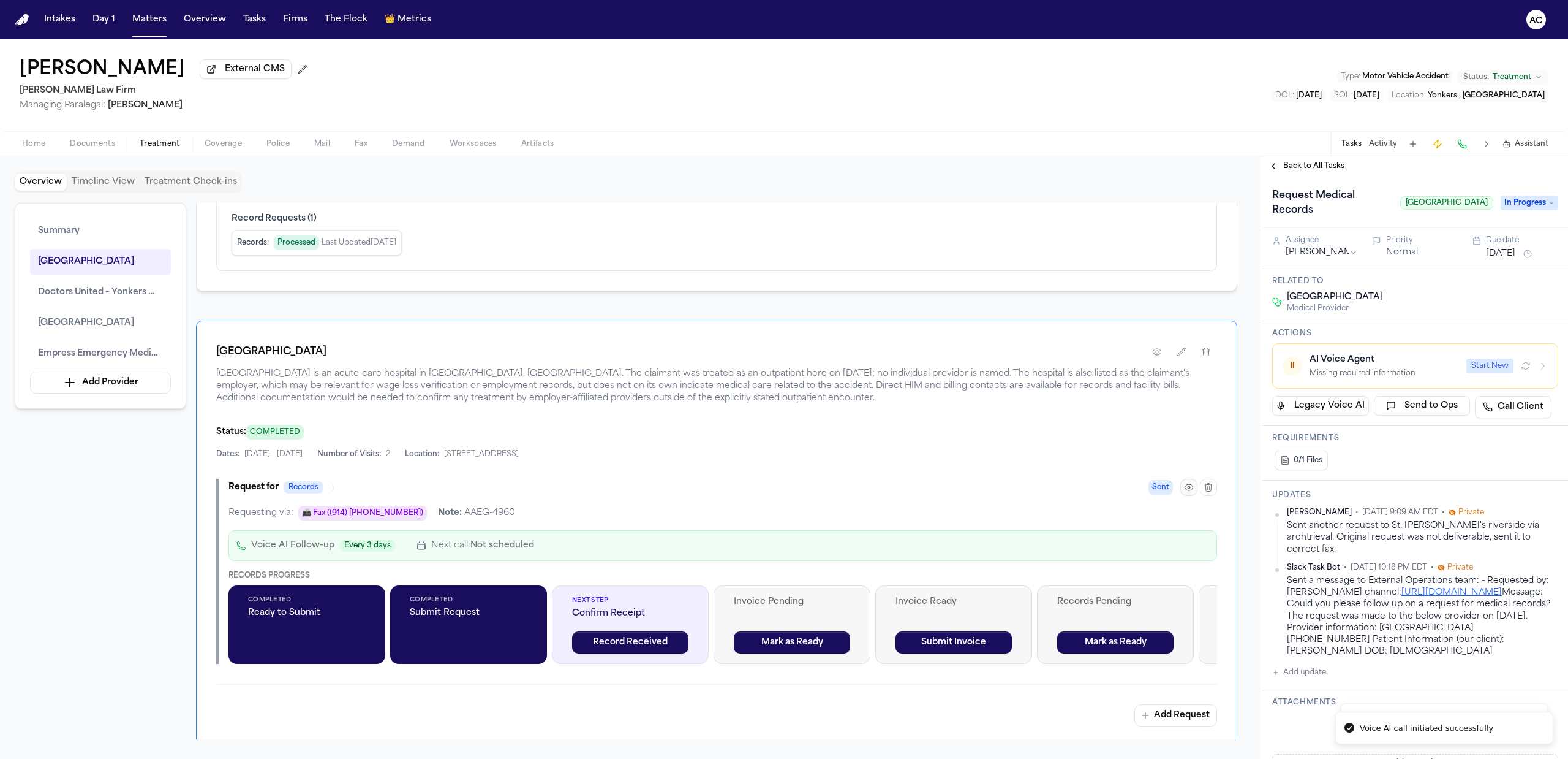
click at [1186, 492] on icon "button" at bounding box center [1189, 487] width 10 height 10
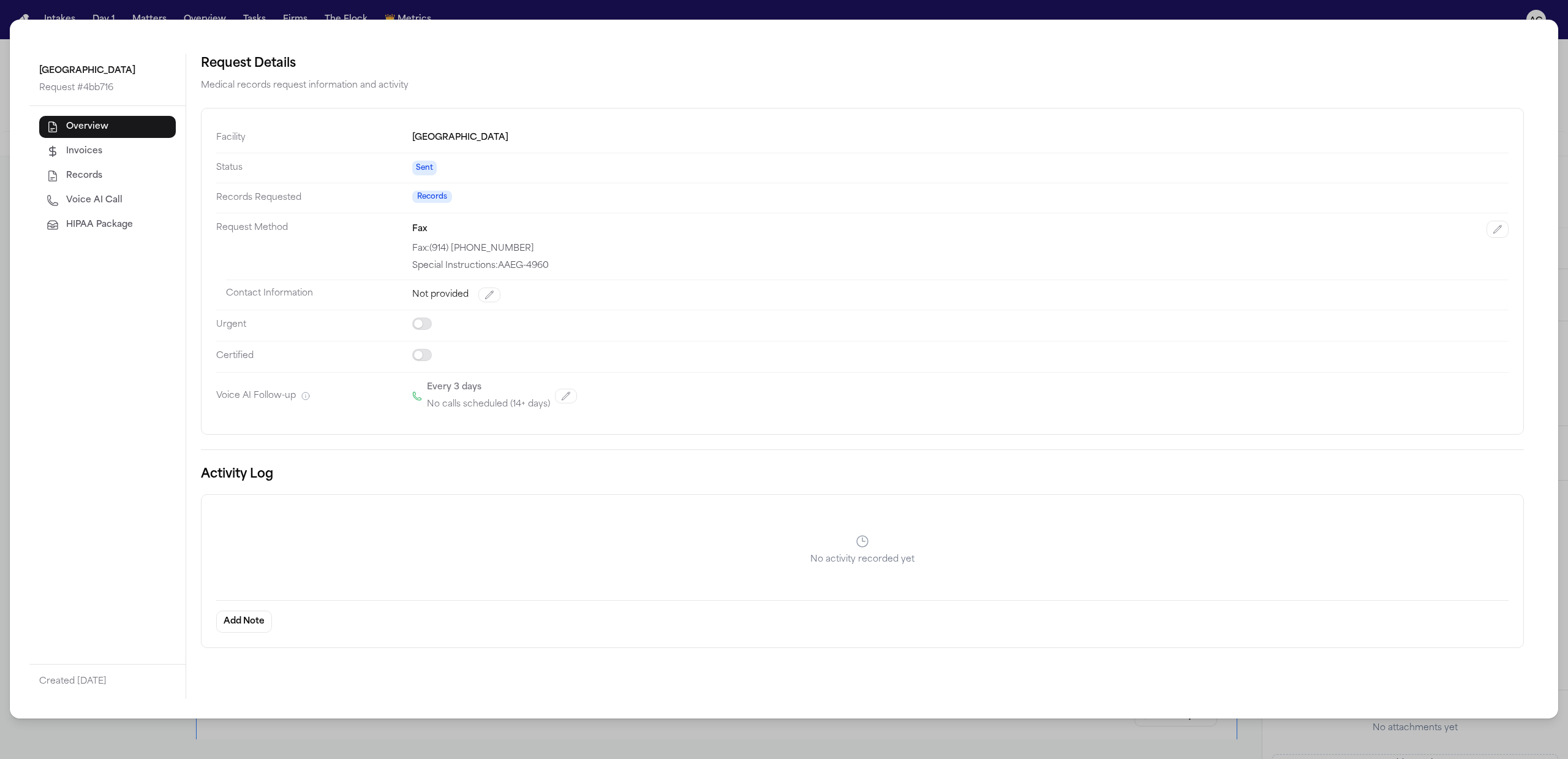
click at [1504, 231] on button "button" at bounding box center [1497, 229] width 22 height 17
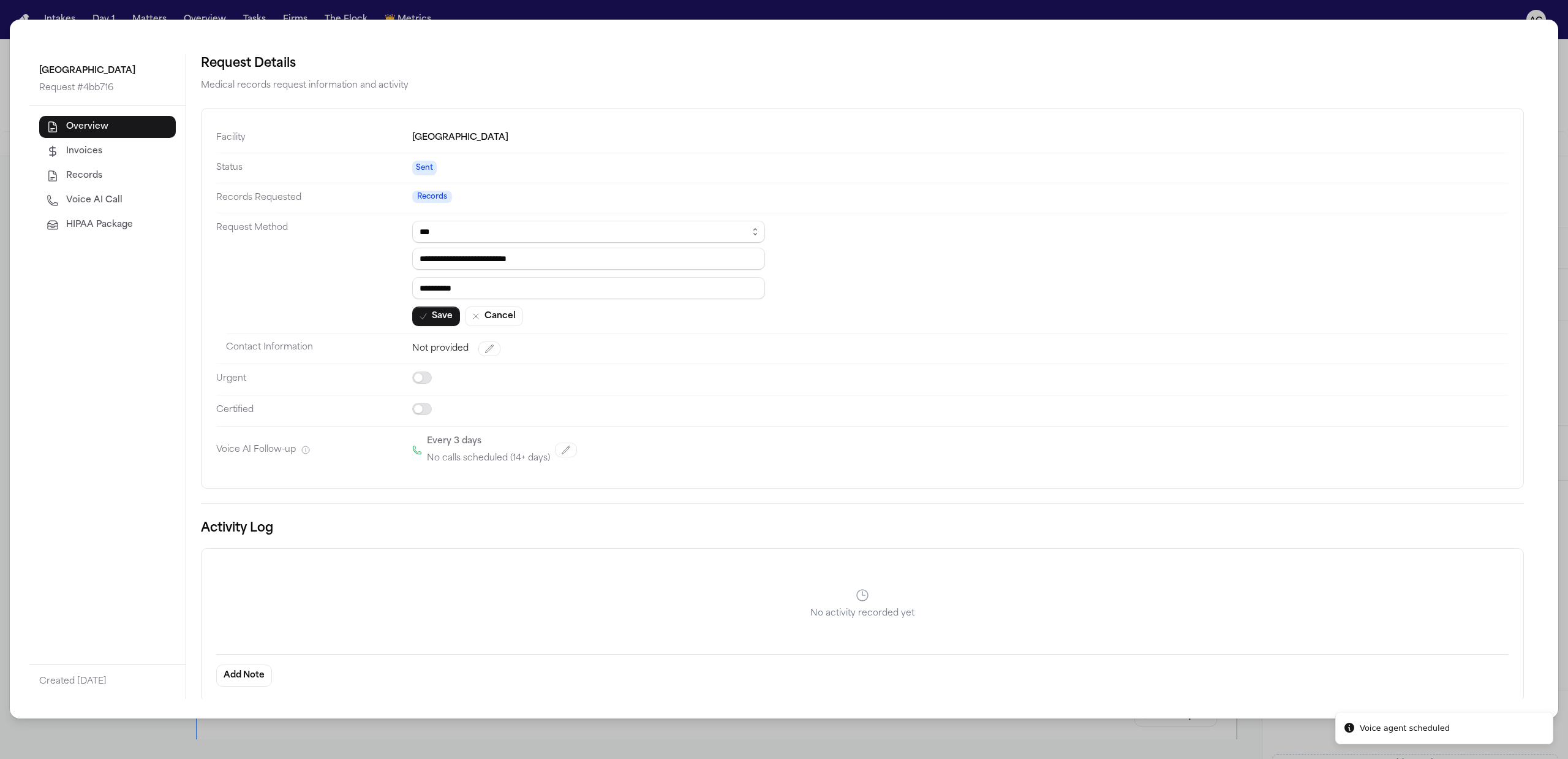
drag, startPoint x: 490, startPoint y: 287, endPoint x: 373, endPoint y: 285, distance: 117.0
click at [373, 285] on dl "**********" at bounding box center [862, 297] width 1292 height 350
drag, startPoint x: 540, startPoint y: 260, endPoint x: 572, endPoint y: 79, distance: 183.8
click at [418, 256] on input "**********" at bounding box center [589, 258] width 353 height 22
click at [579, 258] on input "**********" at bounding box center [589, 258] width 353 height 22
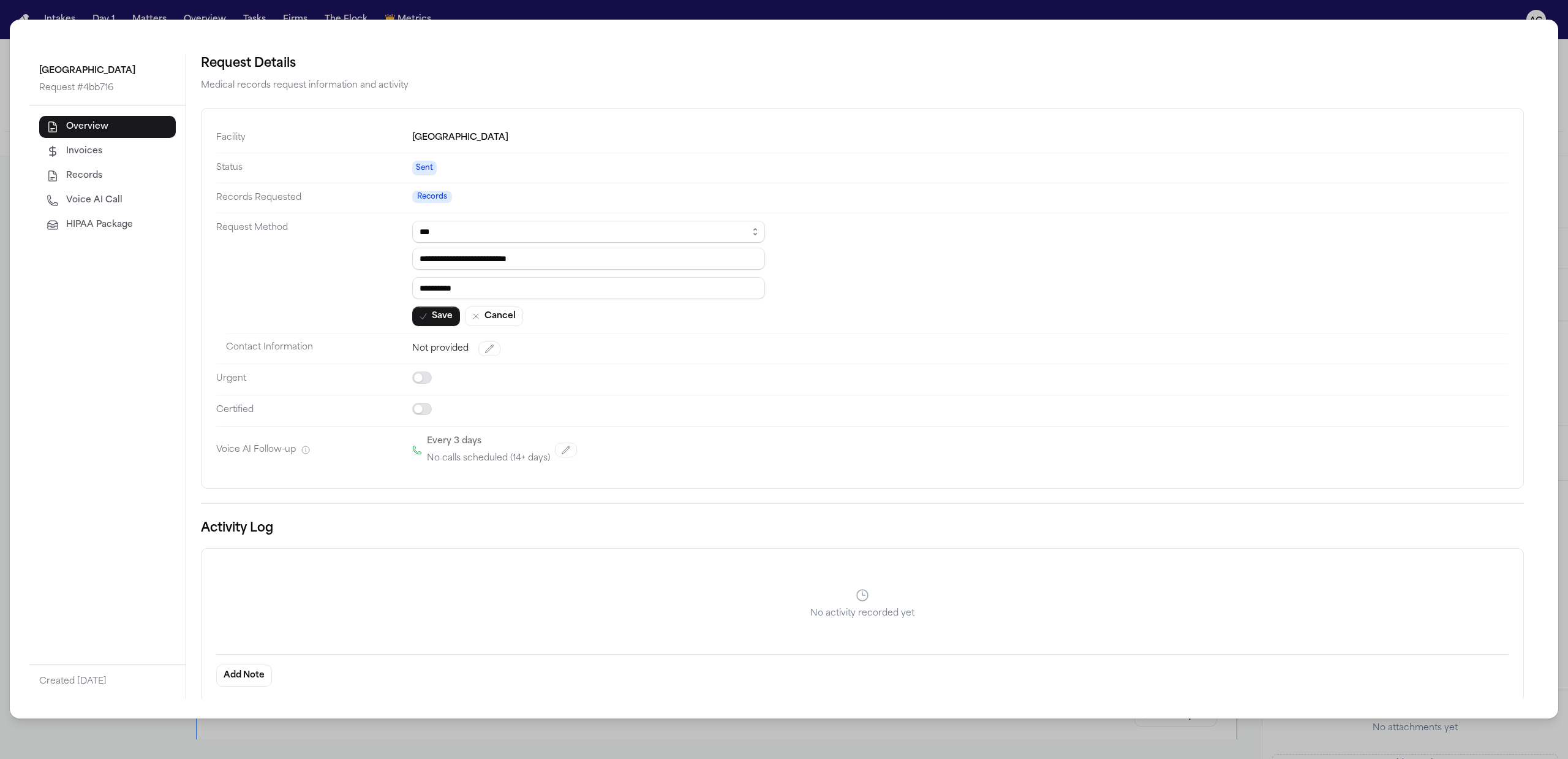
drag, startPoint x: 508, startPoint y: 252, endPoint x: 349, endPoint y: 244, distance: 159.2
click at [349, 244] on dl "**********" at bounding box center [862, 297] width 1292 height 350
paste input "tel"
click at [436, 314] on button "Save" at bounding box center [436, 316] width 48 height 19
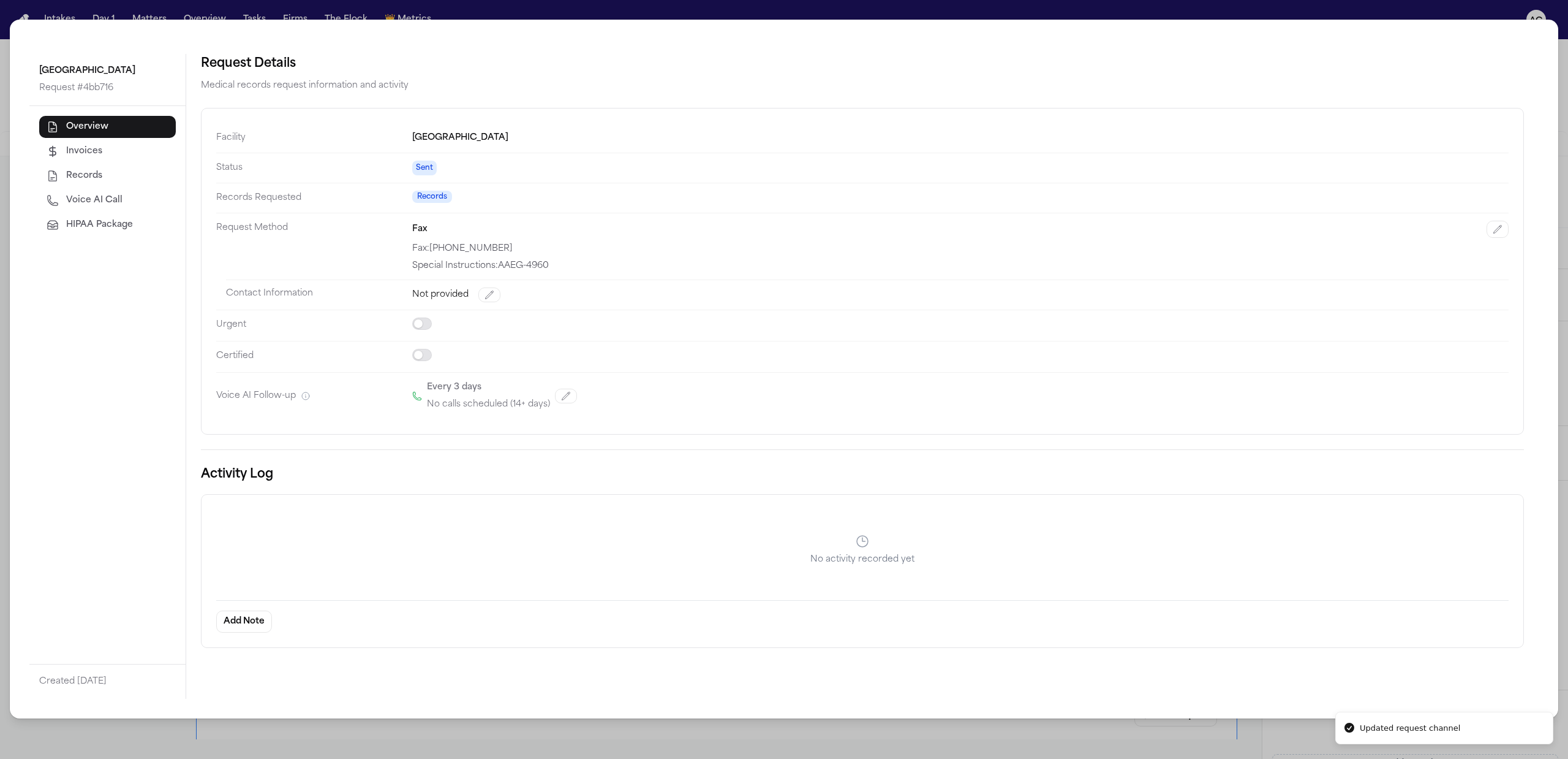
click at [755, 5] on div "St. John's Episcopal Hospital Request # 4bb716 Overview Invoices Records Voice …" at bounding box center [784, 380] width 1568 height 759
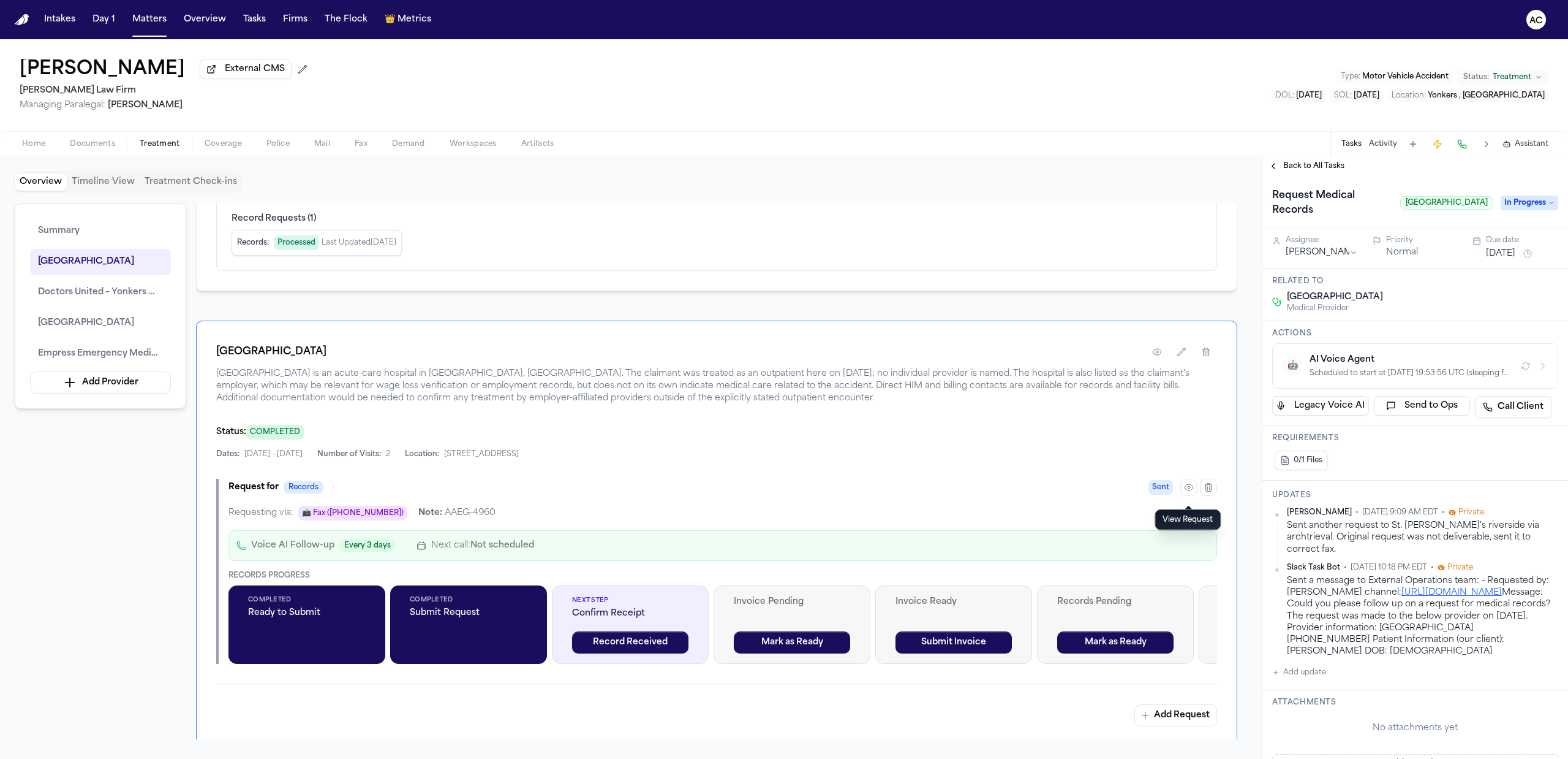
click at [1295, 673] on button "Add update" at bounding box center [1299, 672] width 54 height 15
click at [1294, 711] on button "Private" at bounding box center [1296, 711] width 10 height 10
click at [1335, 685] on textarea "Add your update" at bounding box center [1422, 682] width 262 height 24
click at [1532, 708] on button "Add" at bounding box center [1540, 711] width 25 height 15
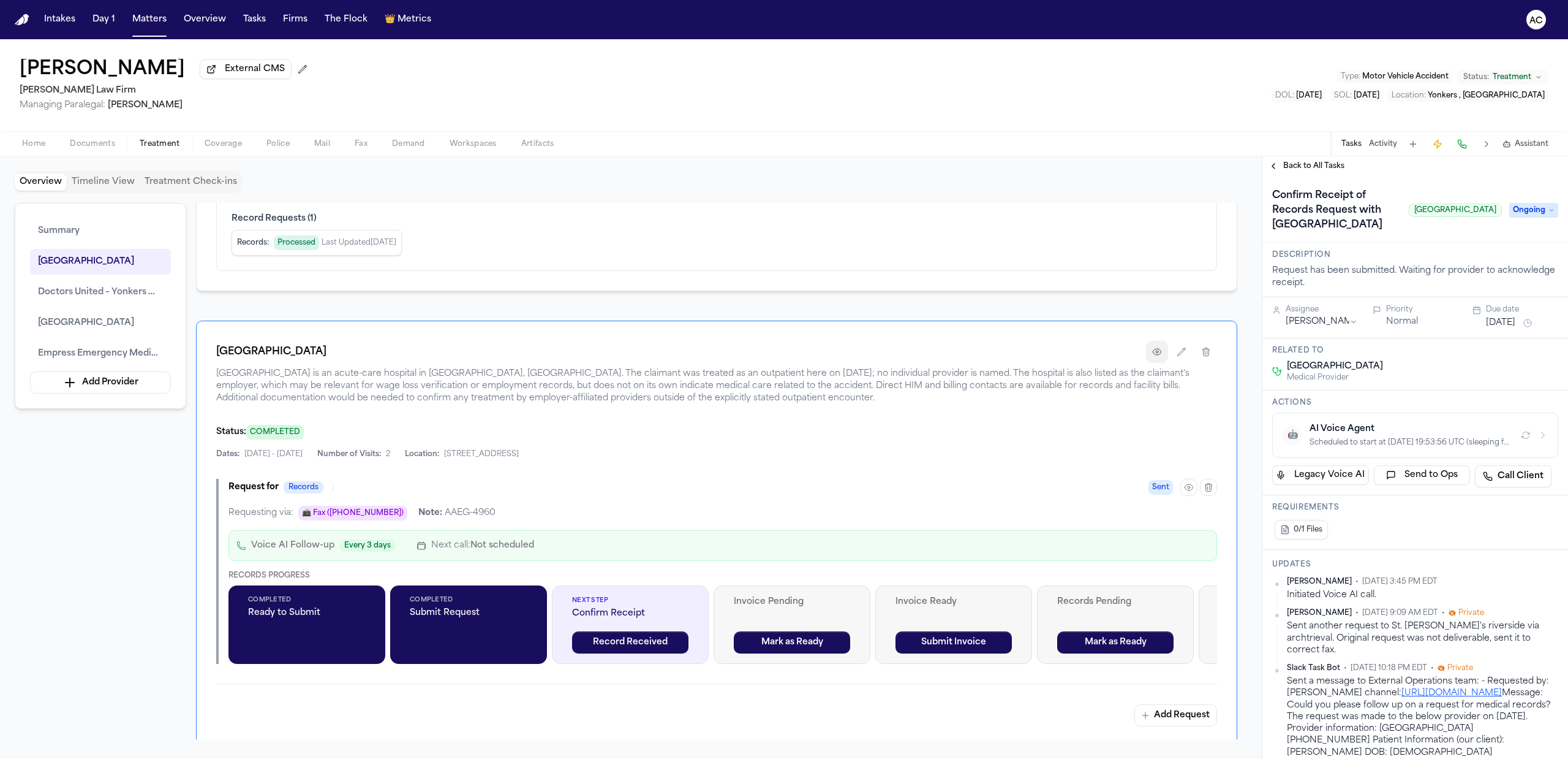
click at [1160, 354] on icon "button" at bounding box center [1156, 352] width 10 height 10
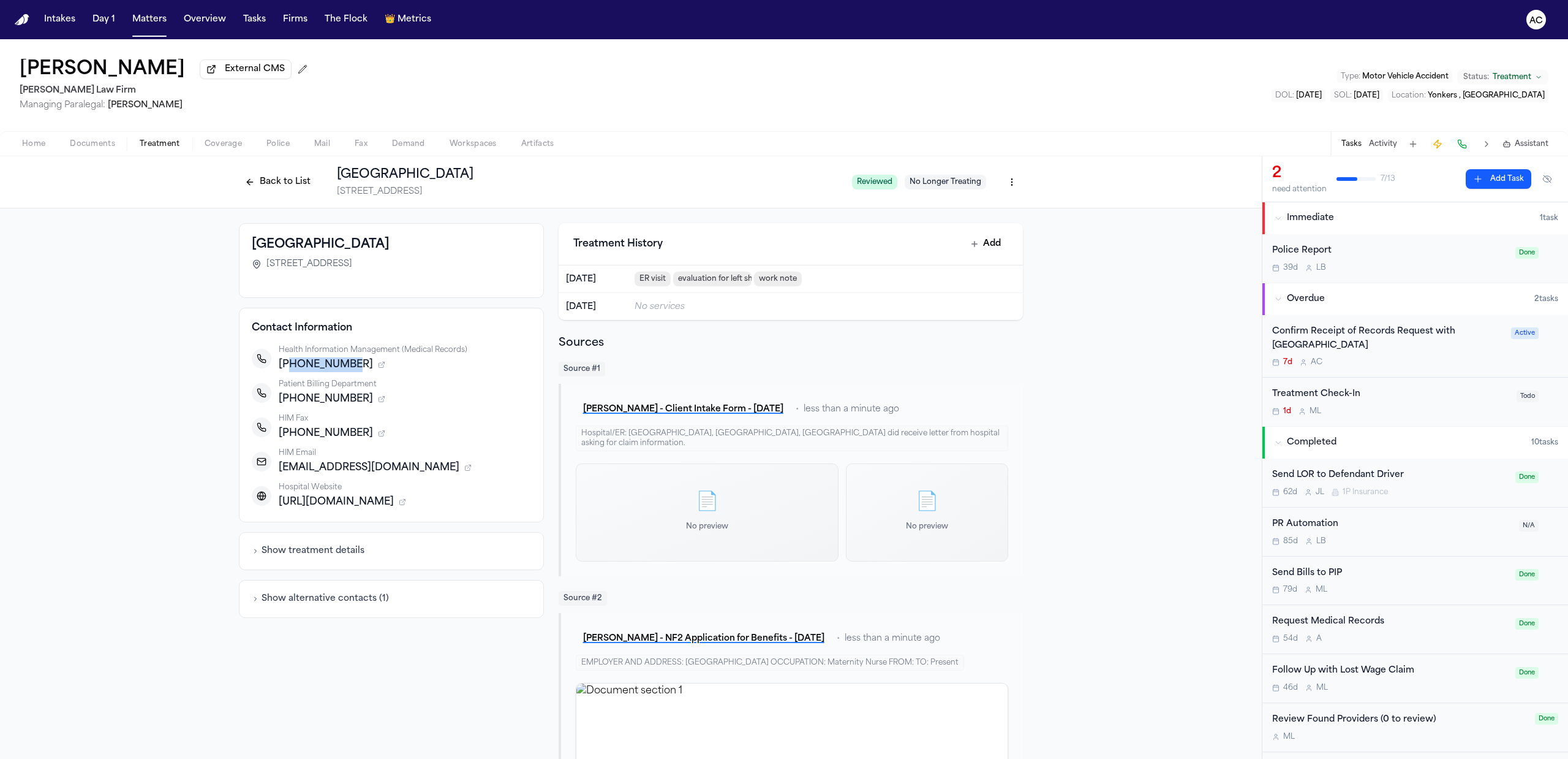
drag, startPoint x: 341, startPoint y: 361, endPoint x: 283, endPoint y: 361, distance: 58.0
click at [283, 361] on div "+17188697797" at bounding box center [405, 364] width 252 height 15
copy span "7188697797"
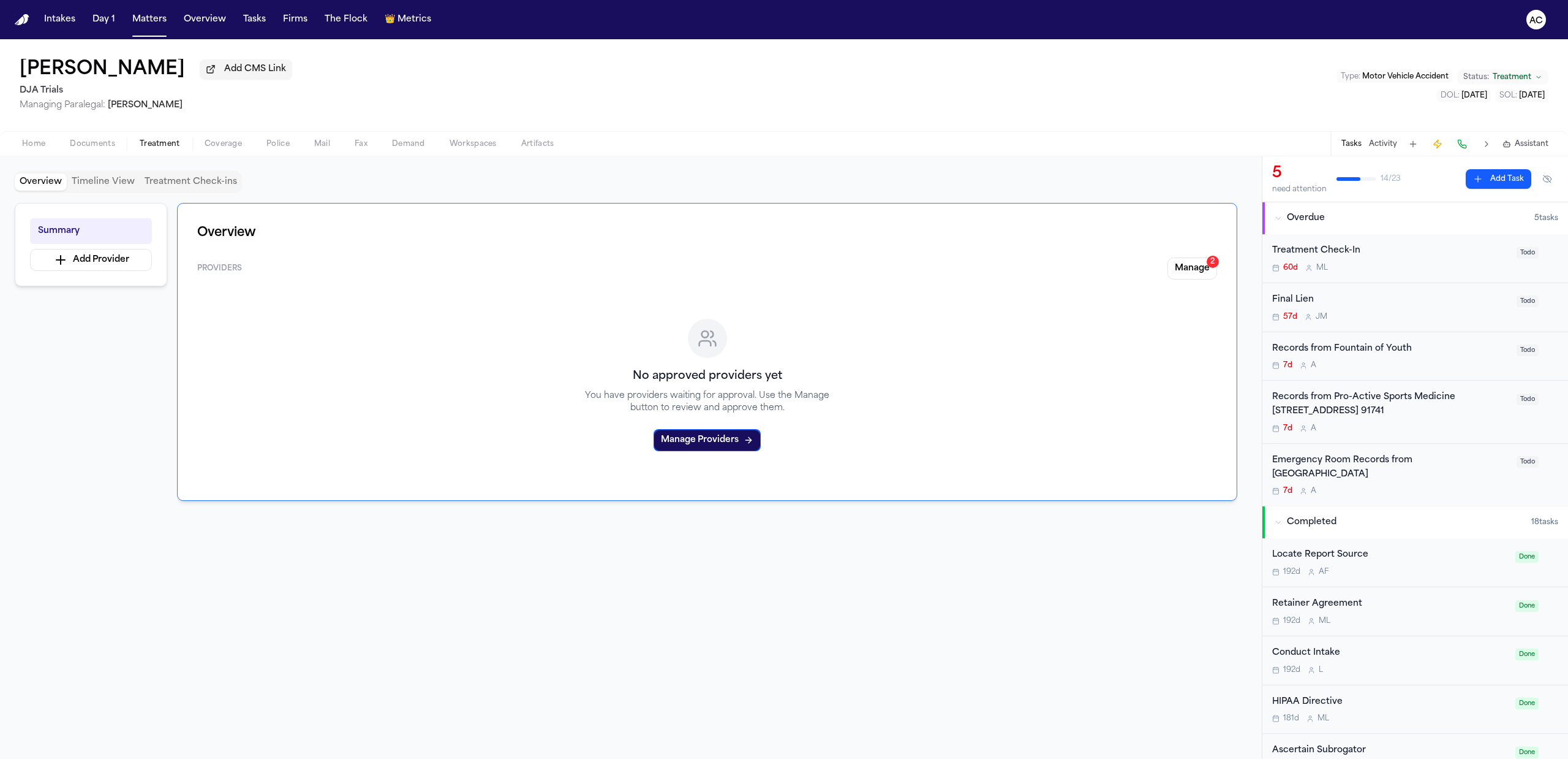
click at [1316, 469] on div "Emergency Room Records from [GEOGRAPHIC_DATA]" at bounding box center [1391, 468] width 237 height 28
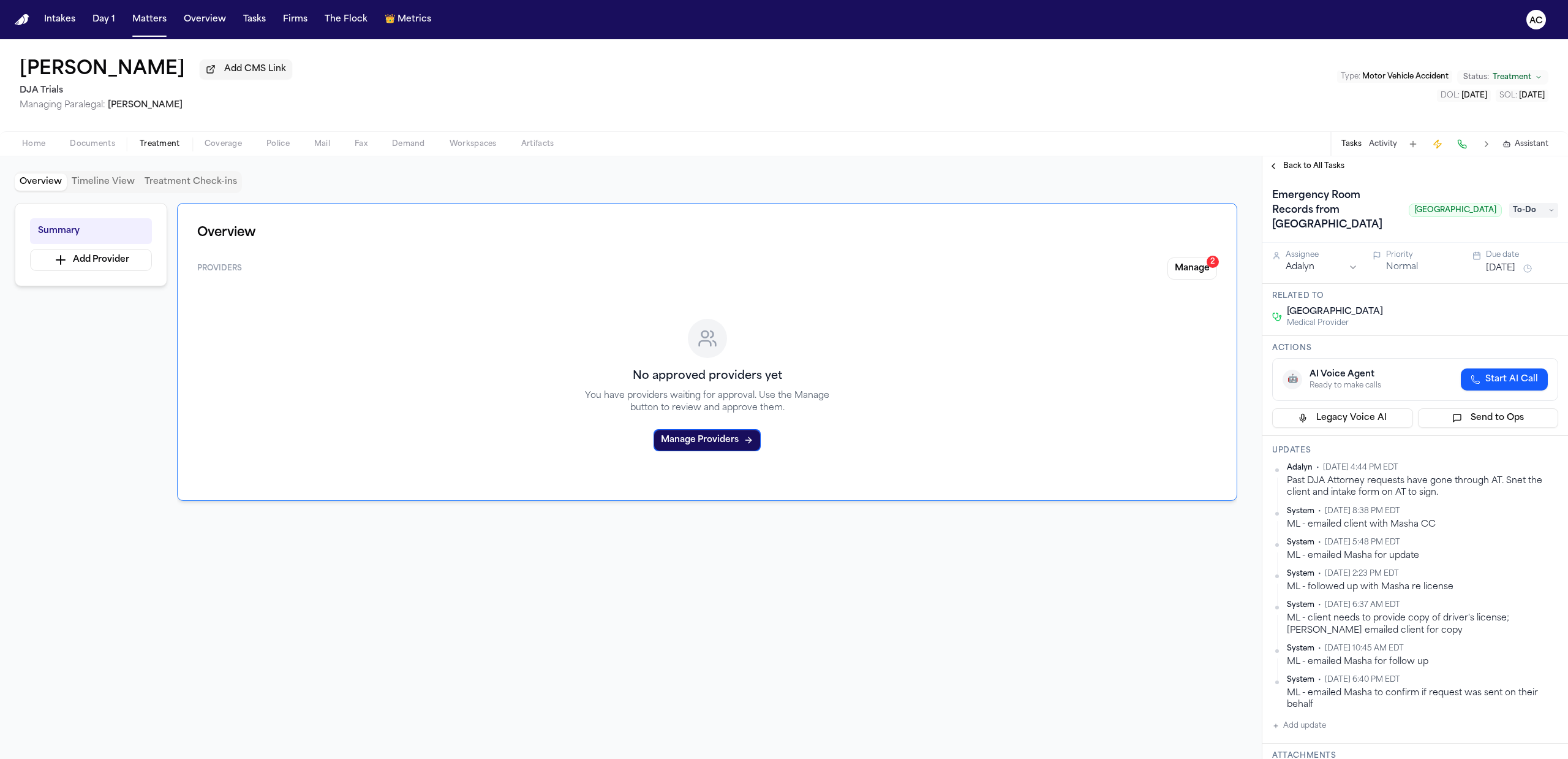
click at [1318, 169] on span "Back to All Tasks" at bounding box center [1313, 166] width 61 height 10
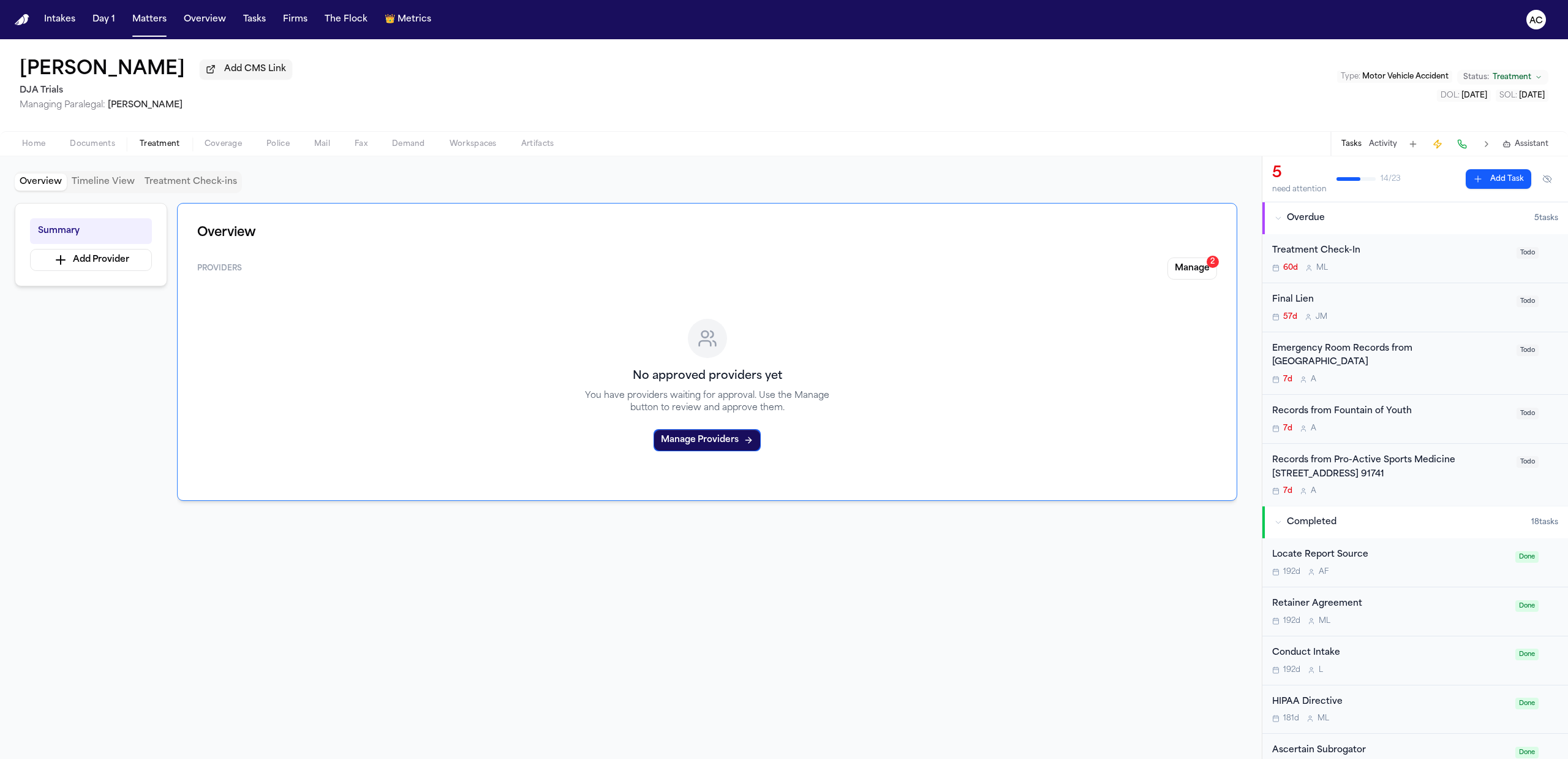
click at [1326, 409] on div "Records from Fountain of Youth" at bounding box center [1391, 412] width 237 height 14
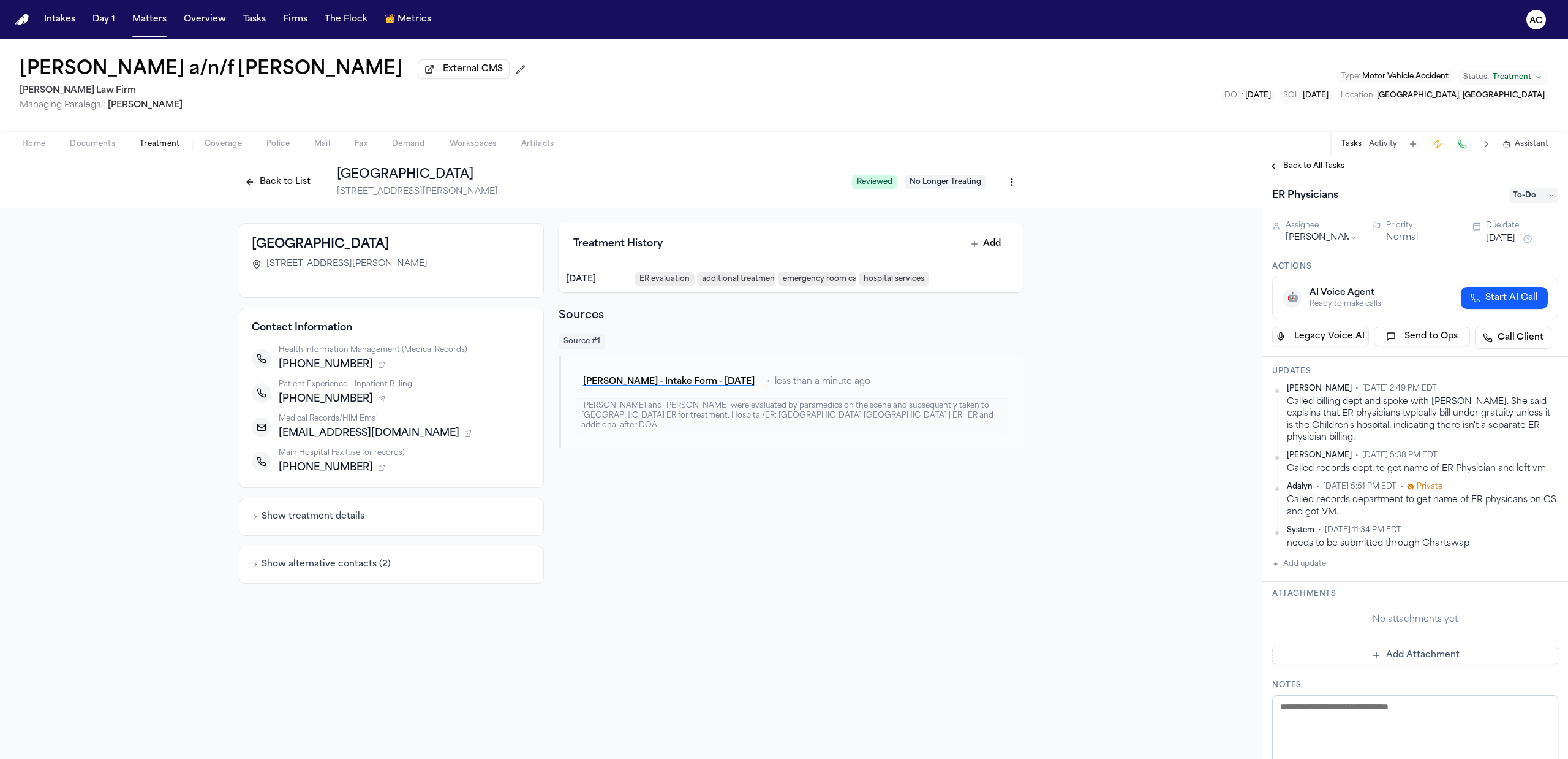
click at [1525, 194] on span "To-Do" at bounding box center [1534, 195] width 49 height 15
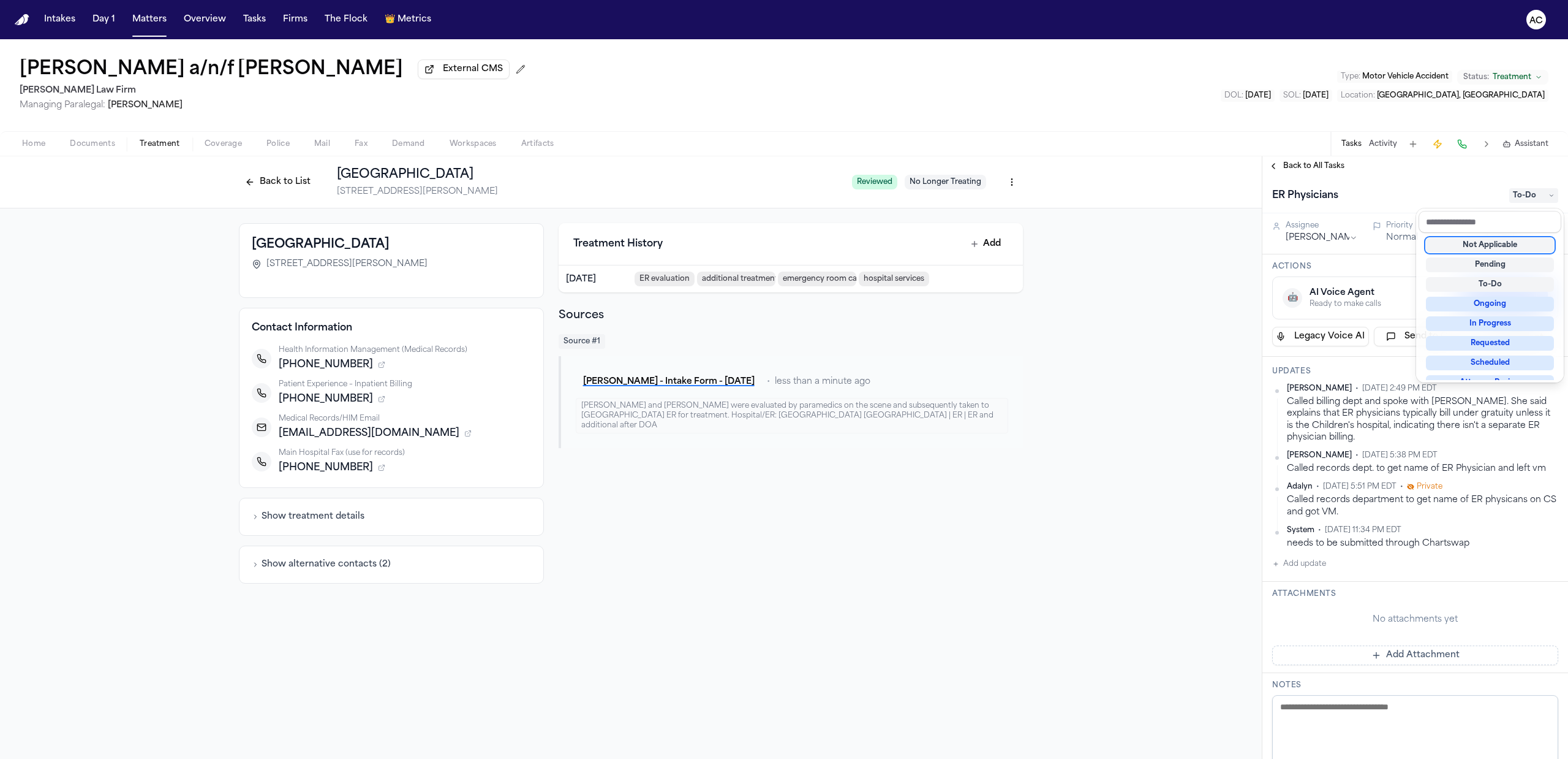
click at [1507, 245] on div "Not Applicable" at bounding box center [1490, 245] width 128 height 15
click at [1417, 188] on div "ER Physicians Not Applicable" at bounding box center [1415, 195] width 286 height 19
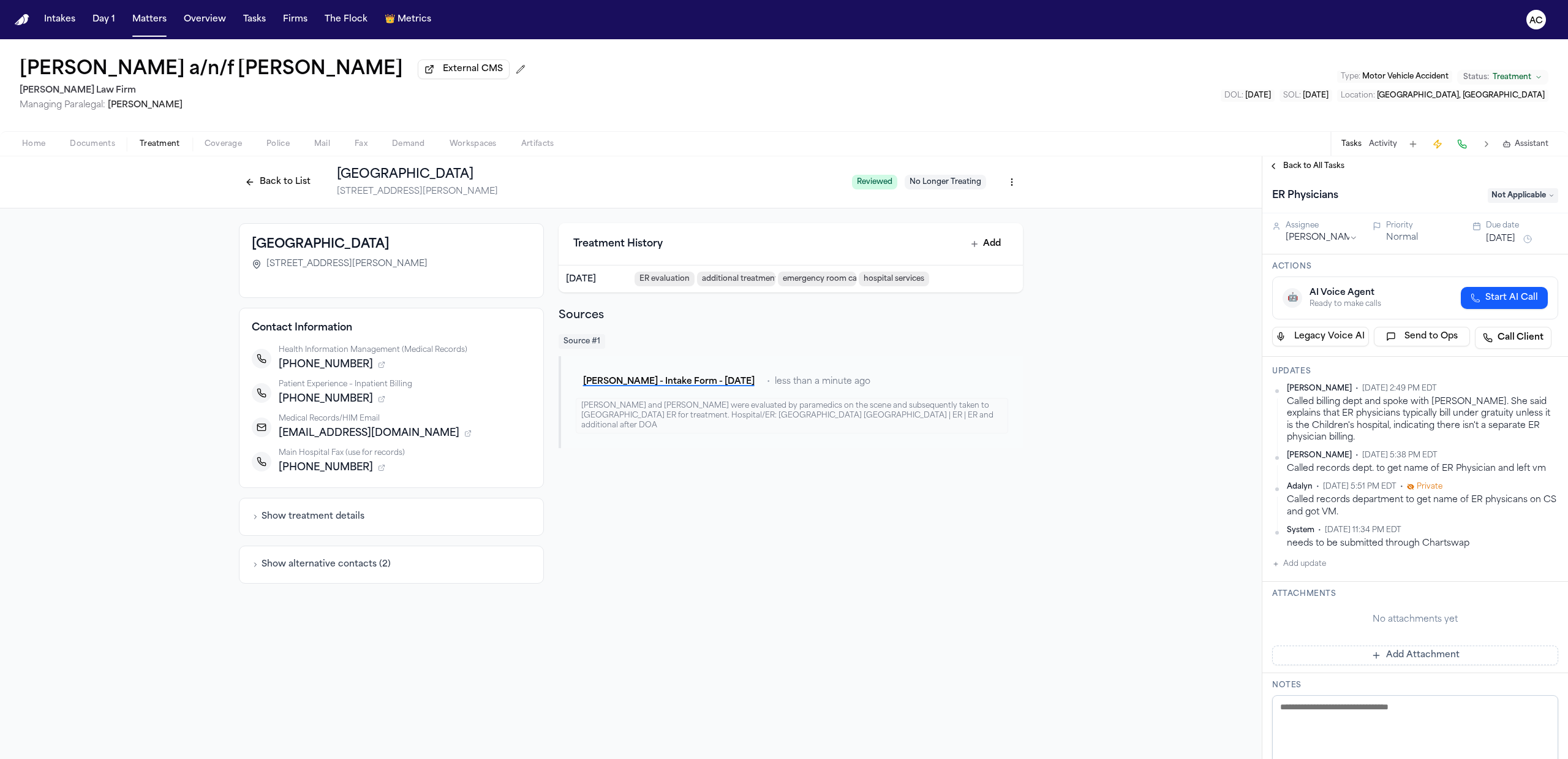
click at [1542, 390] on html "Intakes Day 1 Matters Overview Tasks Firms The Flock 👑 Metrics AC [PERSON_NAME]…" at bounding box center [784, 380] width 1568 height 759
click at [1490, 412] on div "Edit" at bounding box center [1506, 409] width 72 height 17
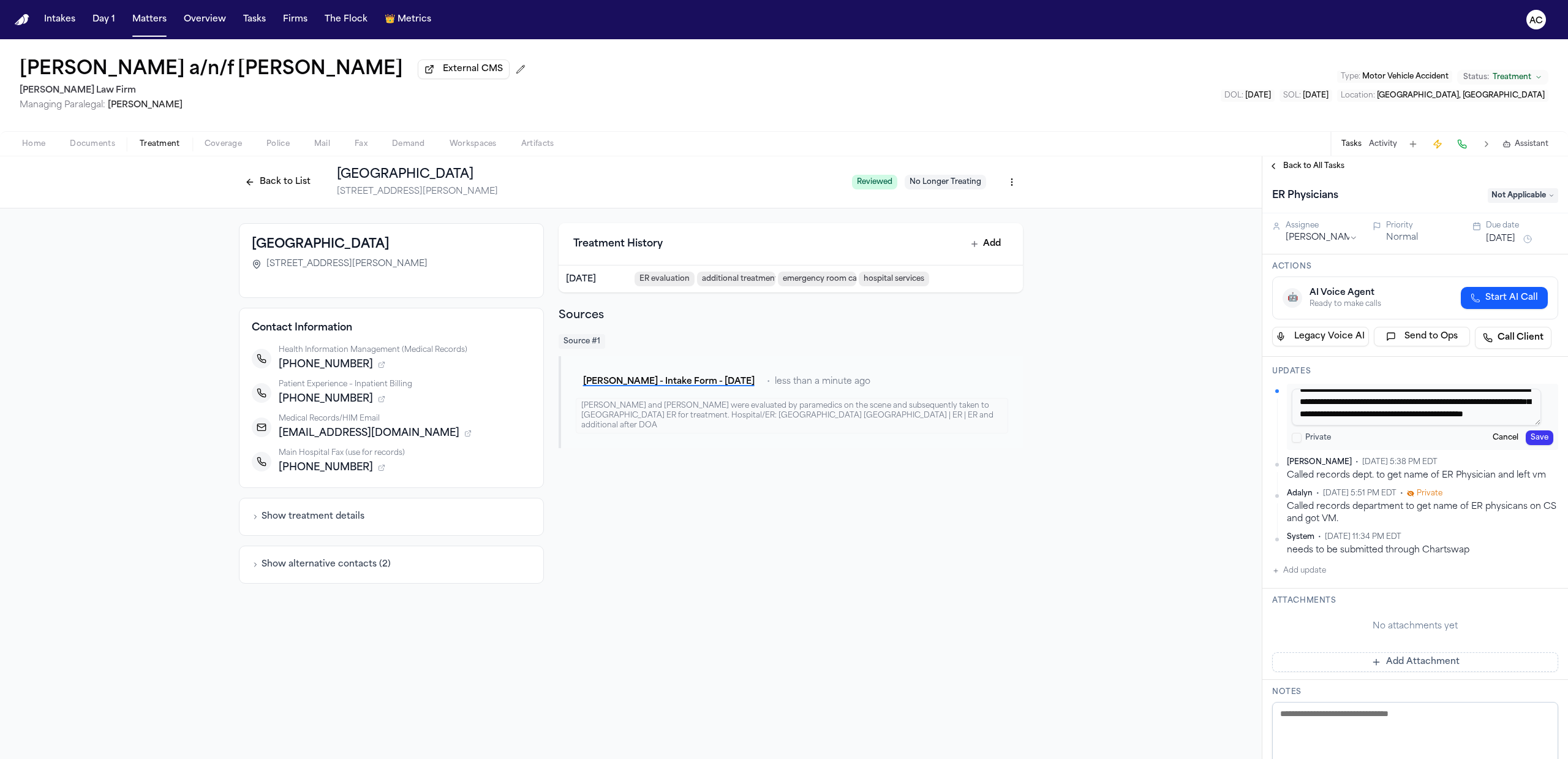
scroll to position [24, 0]
click at [1476, 411] on textarea "**********" at bounding box center [1416, 407] width 249 height 37
type textarea "**********"
click at [1537, 442] on button "Save" at bounding box center [1540, 437] width 28 height 15
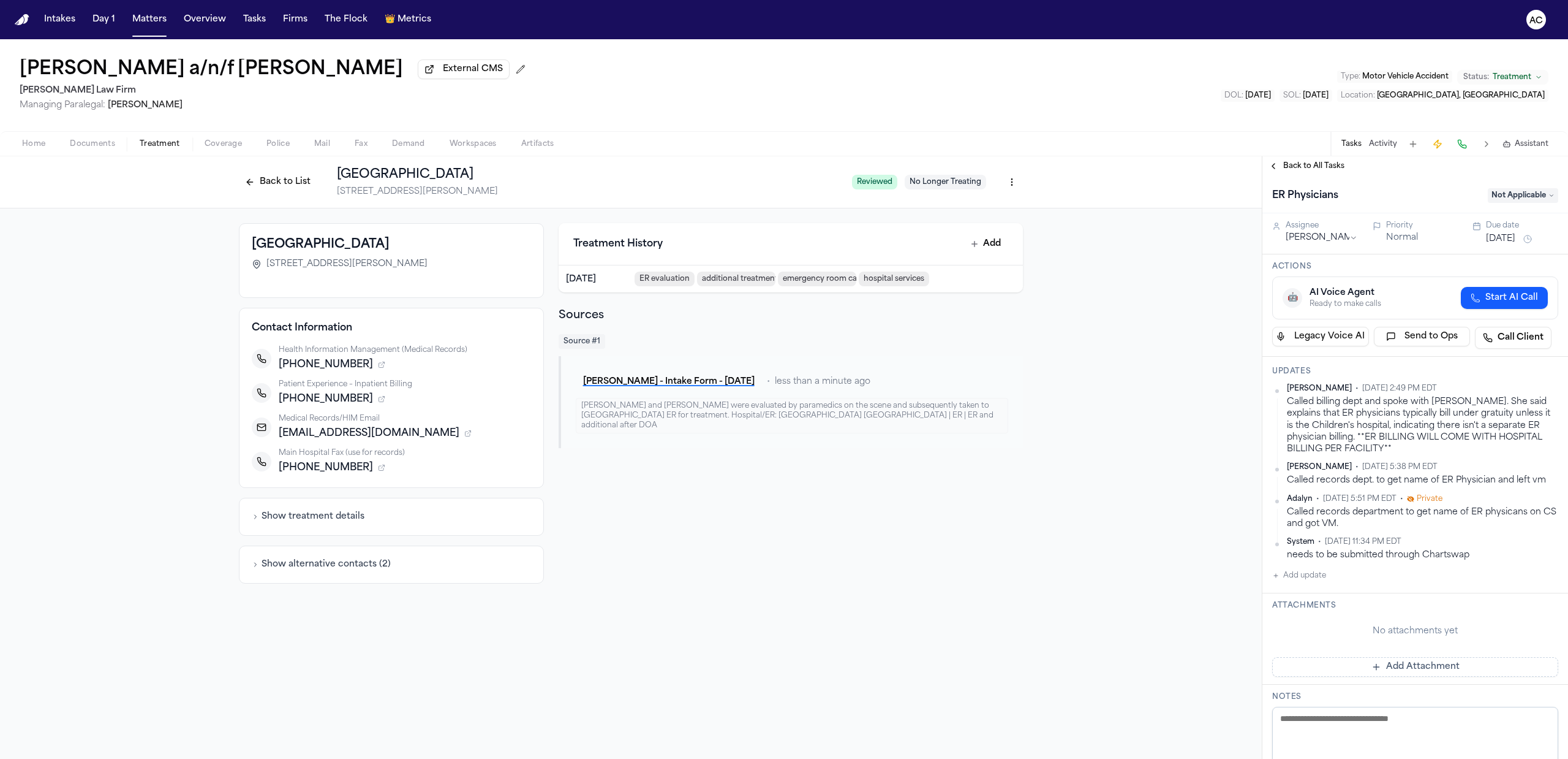
click at [1316, 165] on span "Back to All Tasks" at bounding box center [1313, 166] width 61 height 10
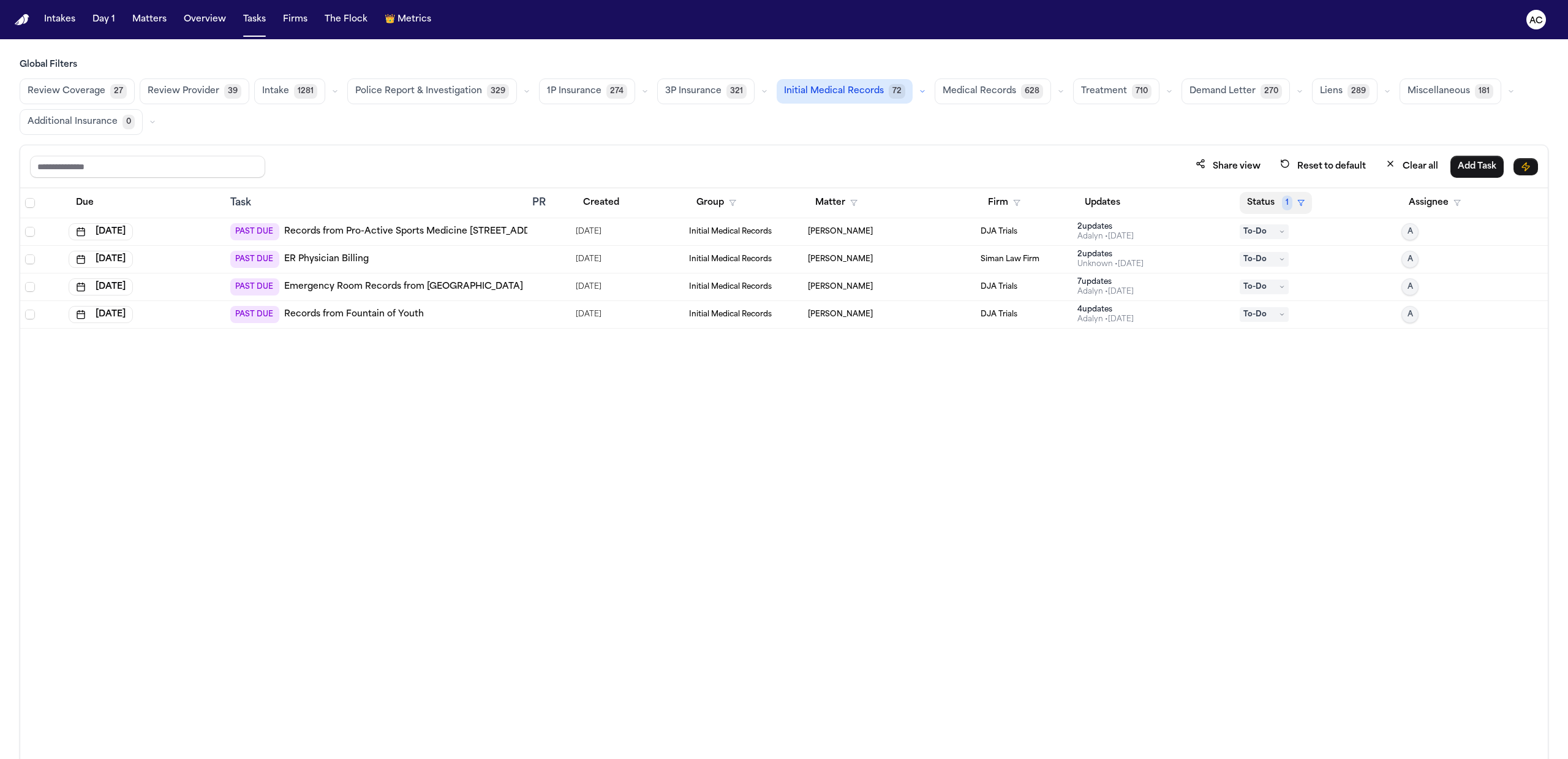
click at [1265, 201] on button "Status 1" at bounding box center [1276, 202] width 72 height 22
click at [1267, 203] on button "Status 1" at bounding box center [1276, 202] width 72 height 22
click at [267, 516] on div "Due Task PR Created Group Matter Firm Updates Status 1 Assignee Sep 23, 2025 PA…" at bounding box center [784, 500] width 1528 height 624
click at [1011, 234] on span "DJA Trials" at bounding box center [999, 231] width 37 height 10
click at [650, 434] on div "Due Task PR Created Group Matter Firm Updates Status 1 Assignee Sep 23, 2025 PA…" at bounding box center [784, 500] width 1528 height 624
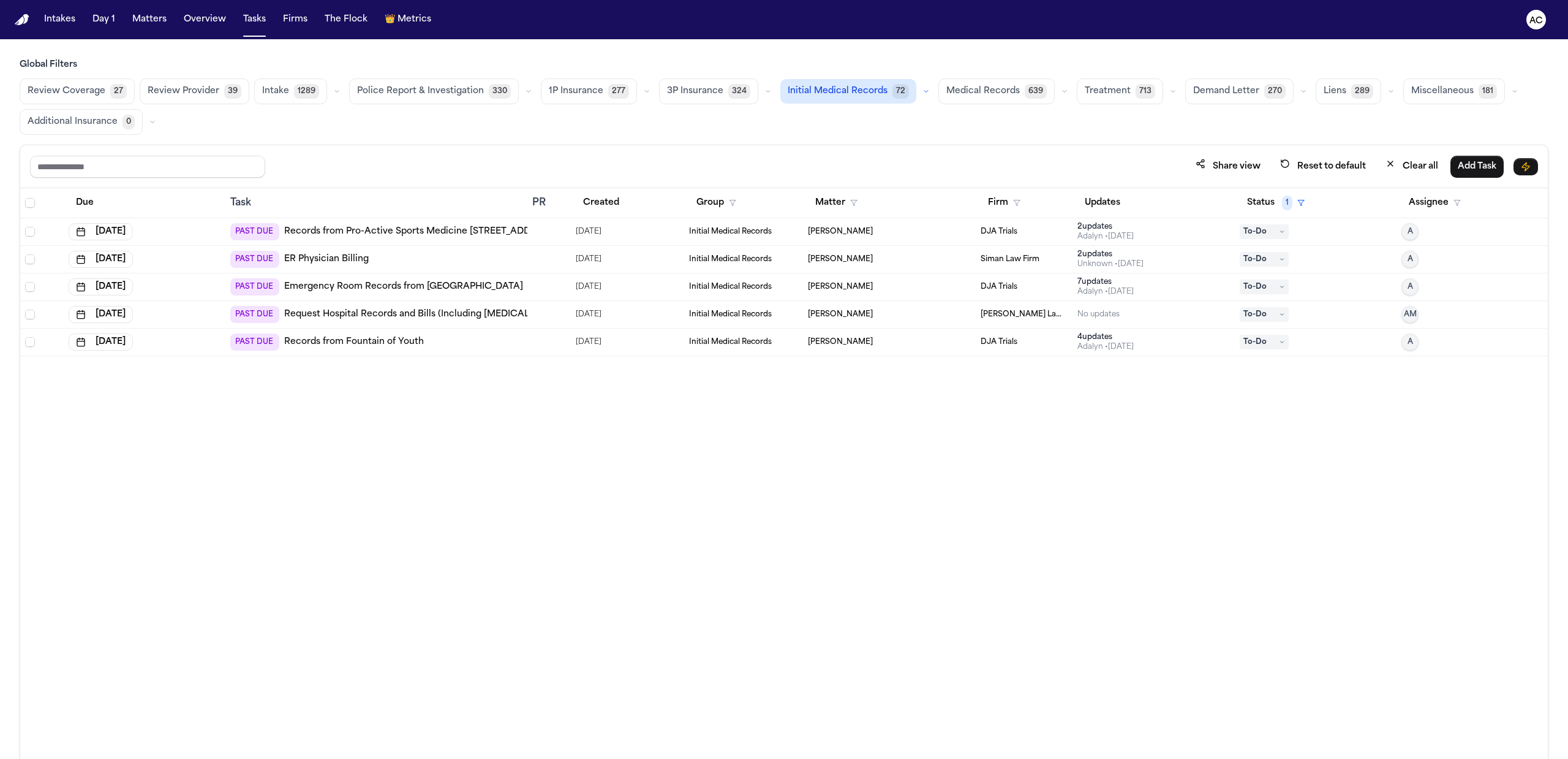
click at [990, 89] on span "Medical Records" at bounding box center [983, 92] width 73 height 12
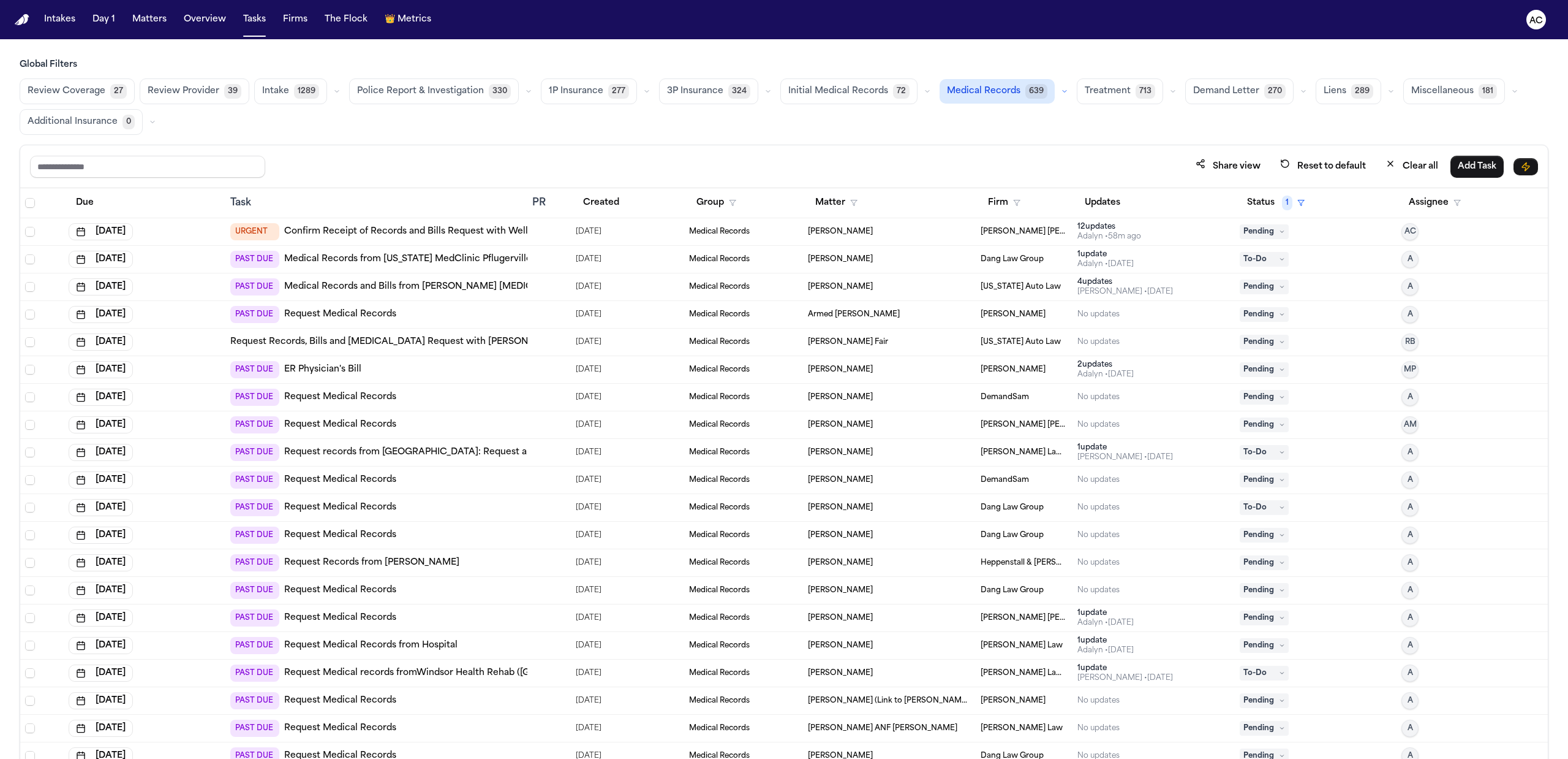
click at [378, 176] on div "Share view Reset to default Clear all Add Task" at bounding box center [783, 167] width 1508 height 23
click at [606, 203] on button "Created" at bounding box center [601, 202] width 51 height 22
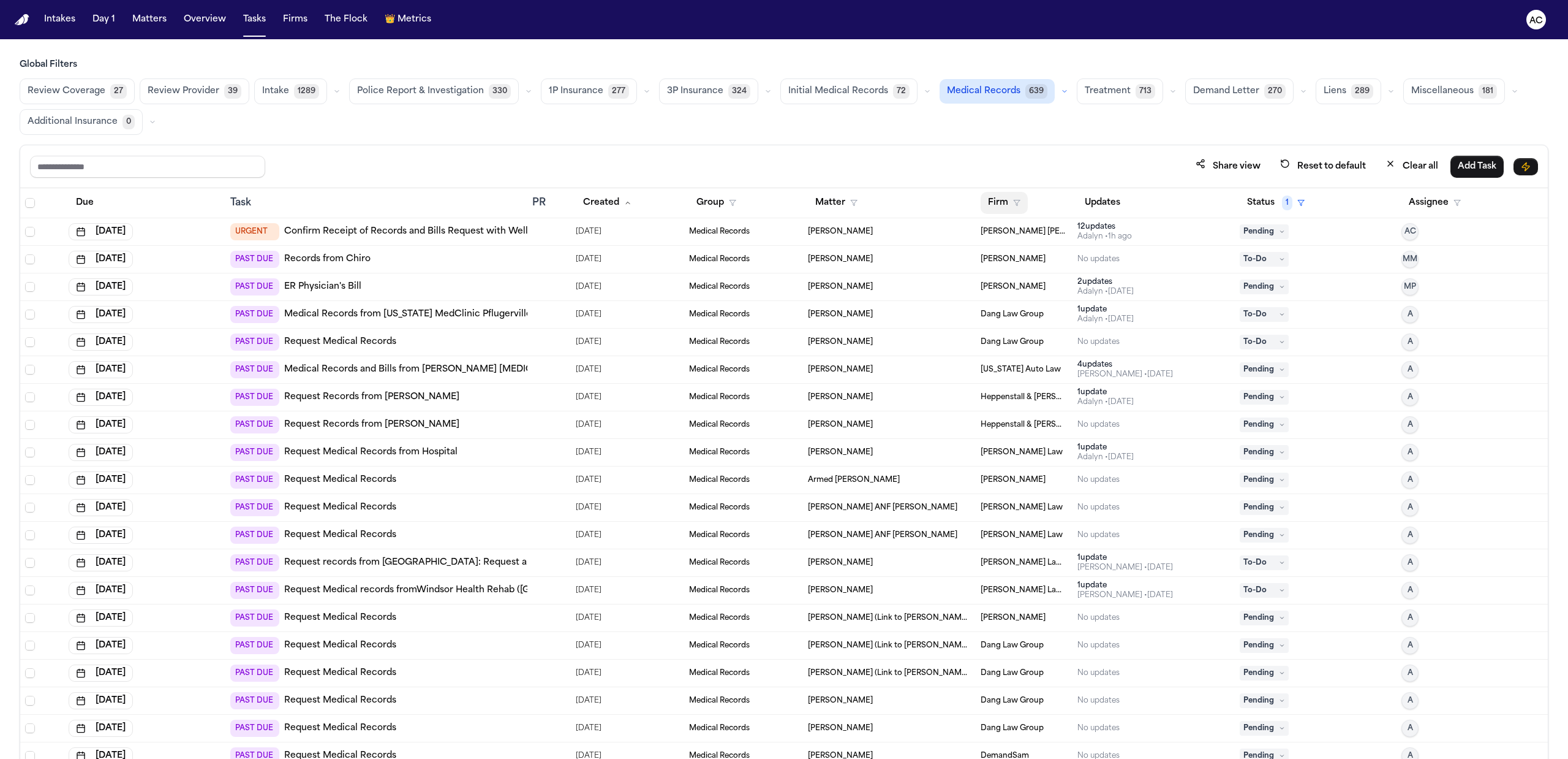
click at [992, 203] on button "Firm" at bounding box center [1004, 202] width 47 height 22
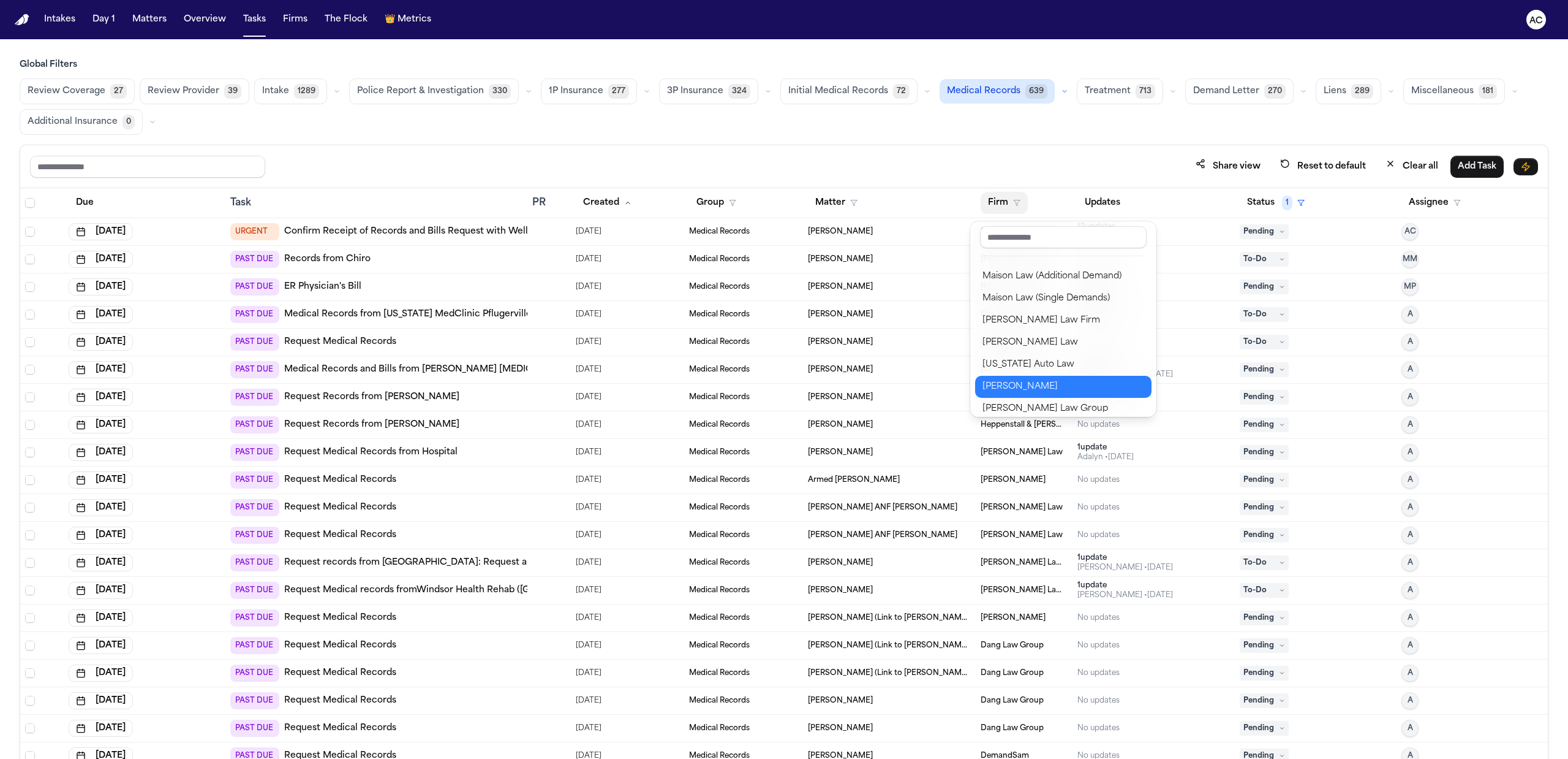
scroll to position [899, 0]
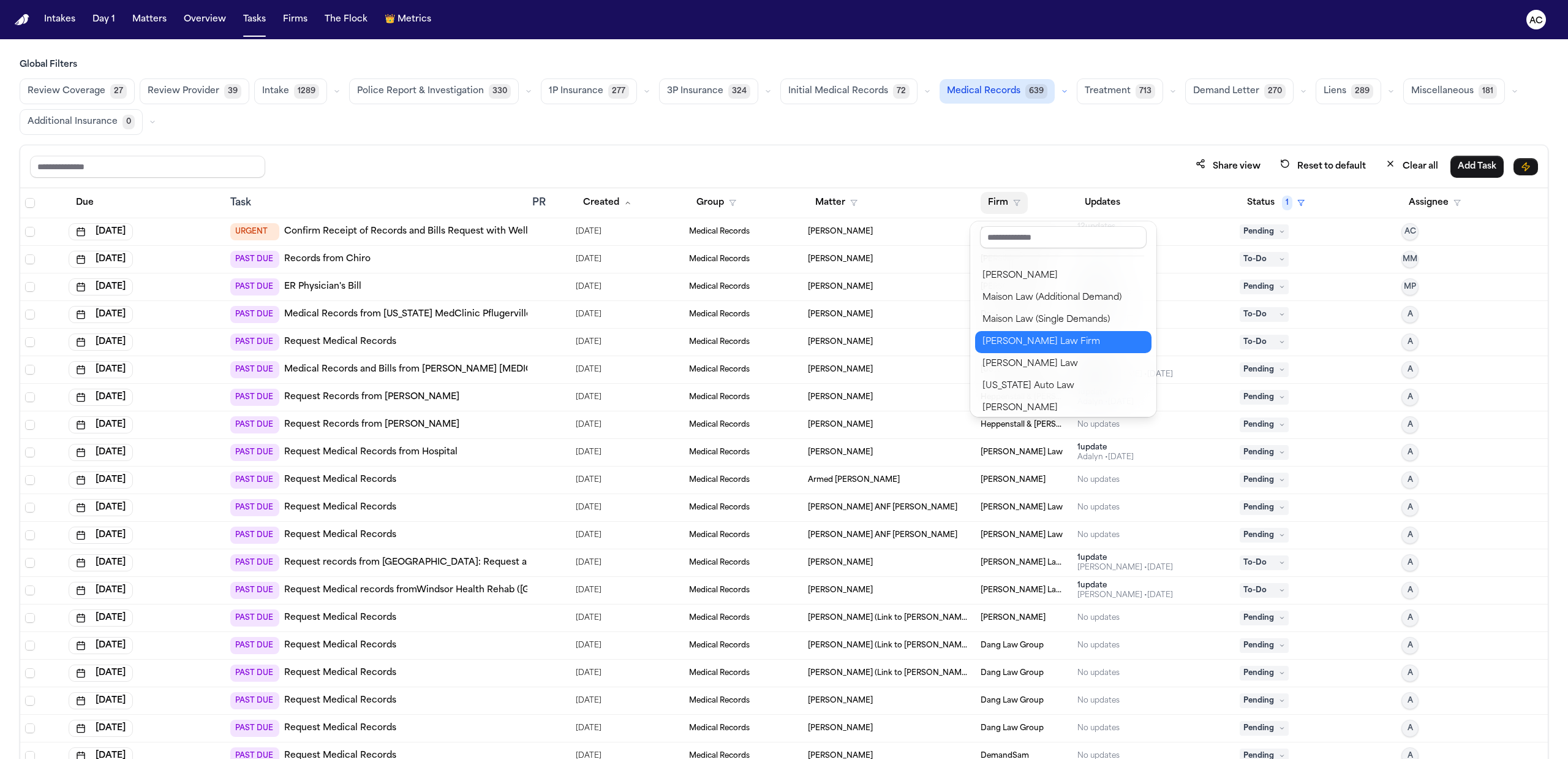
click at [1056, 339] on div "Martello Law Firm" at bounding box center [1063, 341] width 161 height 15
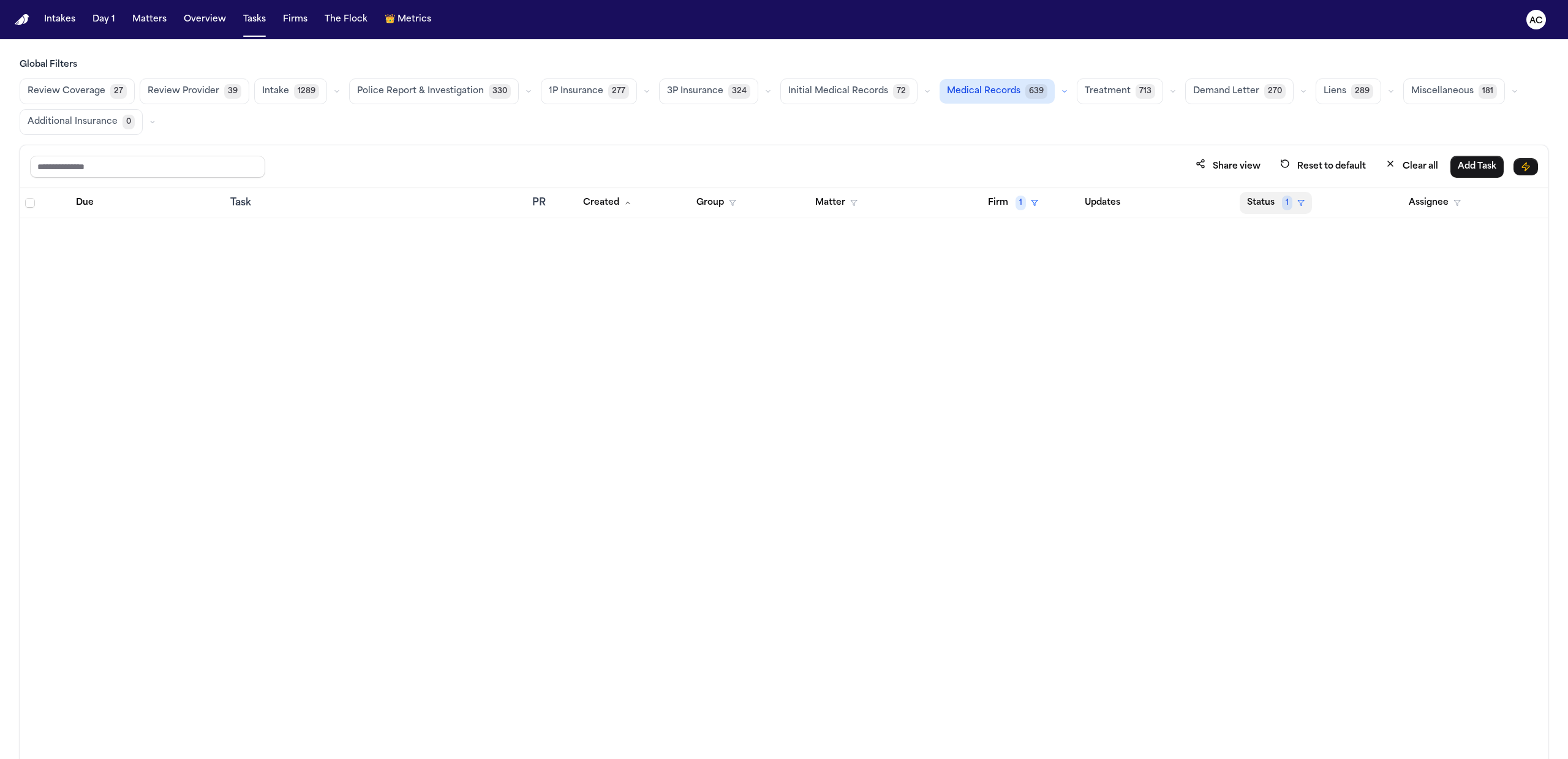
click at [1268, 205] on button "Status 1" at bounding box center [1276, 202] width 72 height 22
click at [1293, 362] on div "In Progress" at bounding box center [1312, 354] width 102 height 15
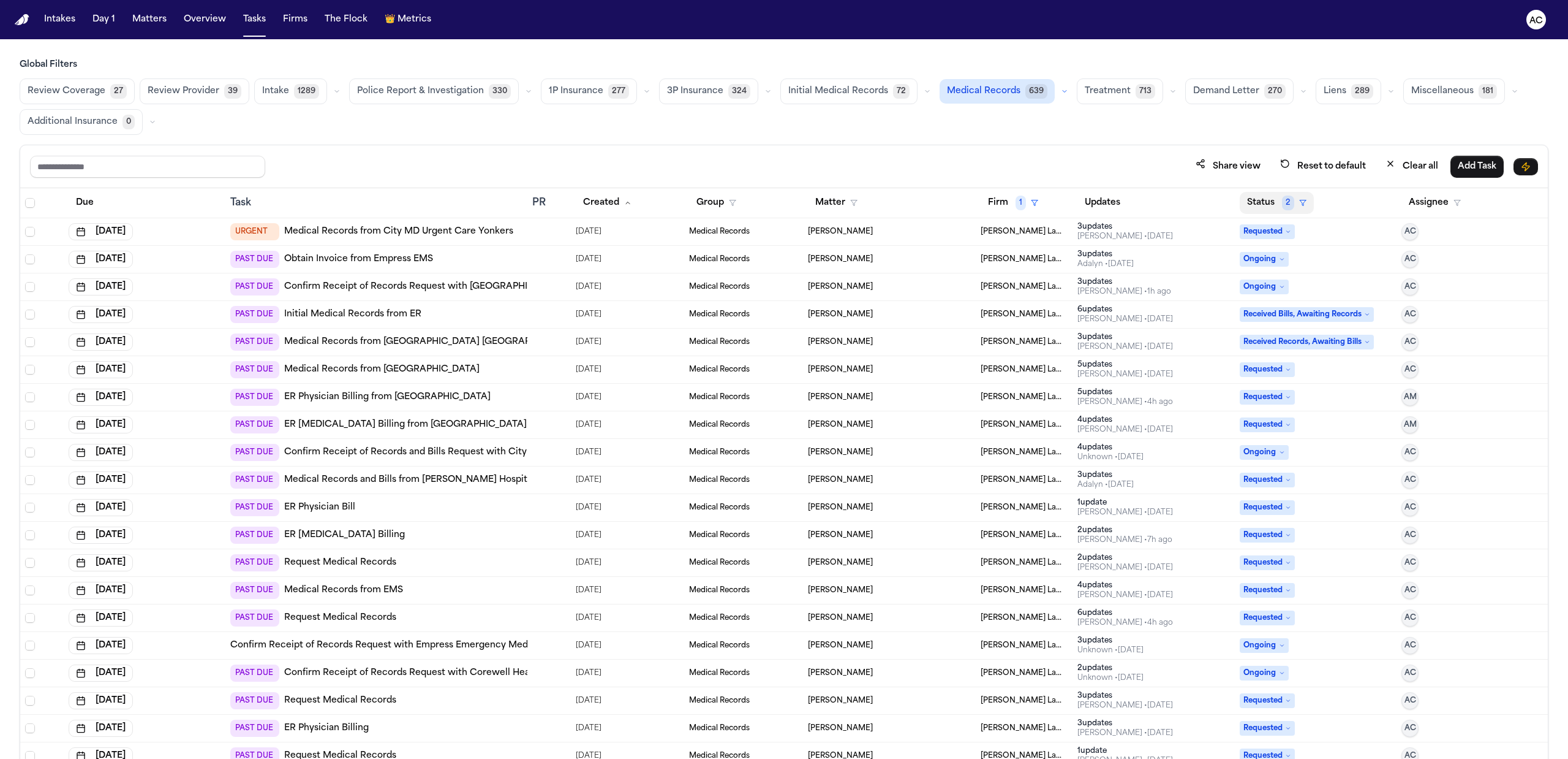
click at [1253, 199] on button "Status 2" at bounding box center [1277, 202] width 74 height 22
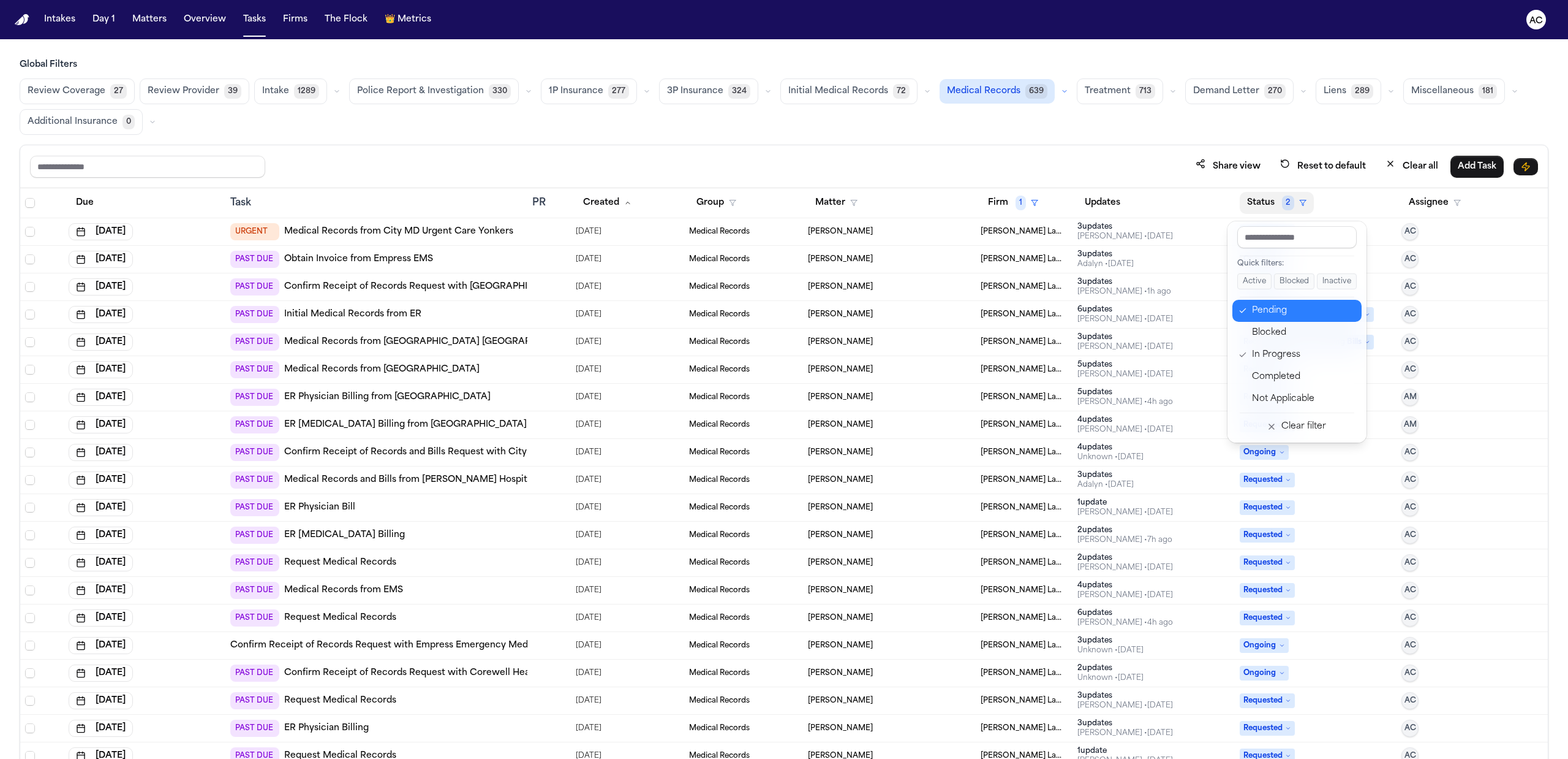
click at [1277, 308] on div "Pending" at bounding box center [1303, 311] width 102 height 15
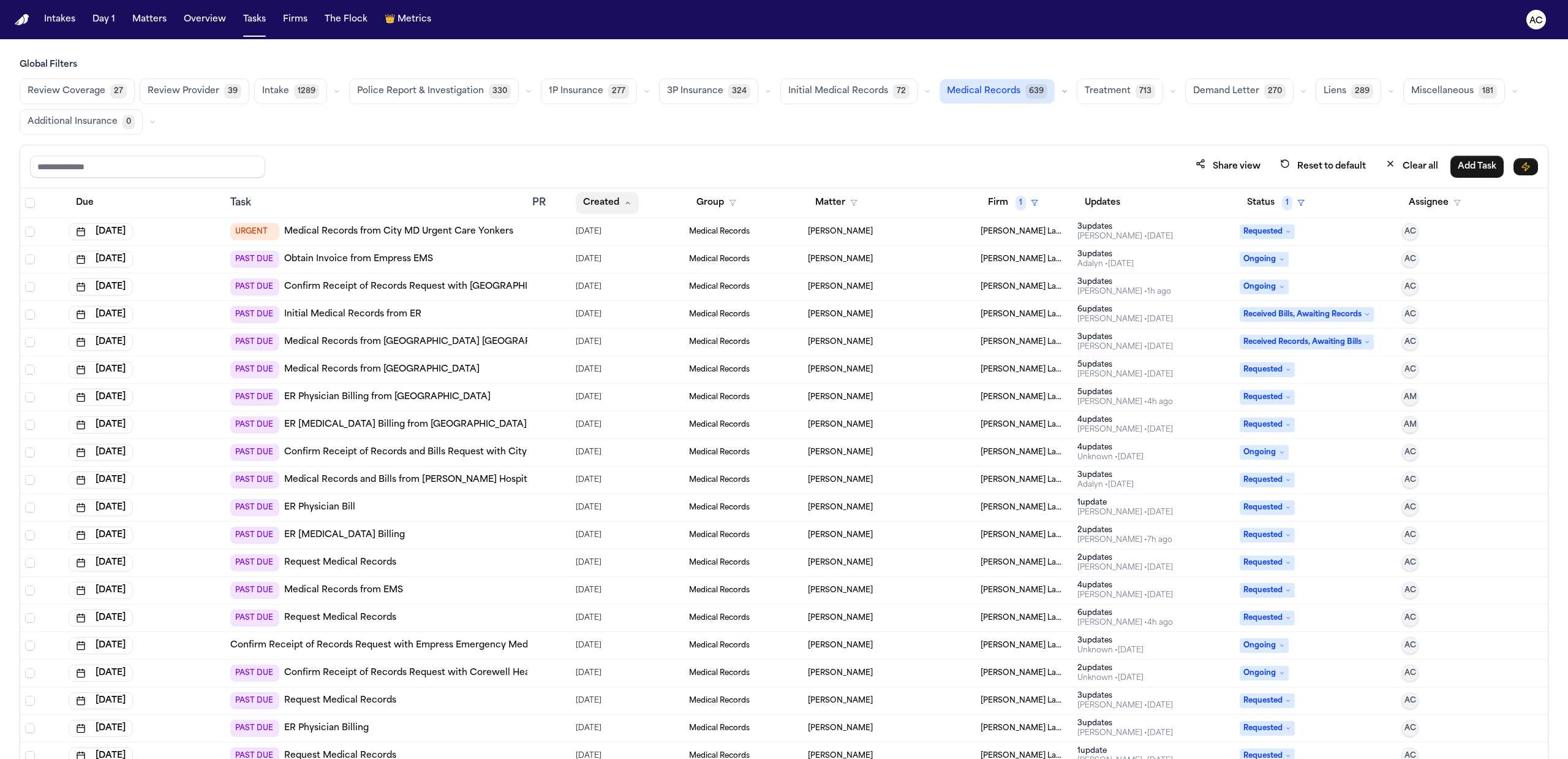
click at [594, 199] on button "Created" at bounding box center [607, 202] width 63 height 22
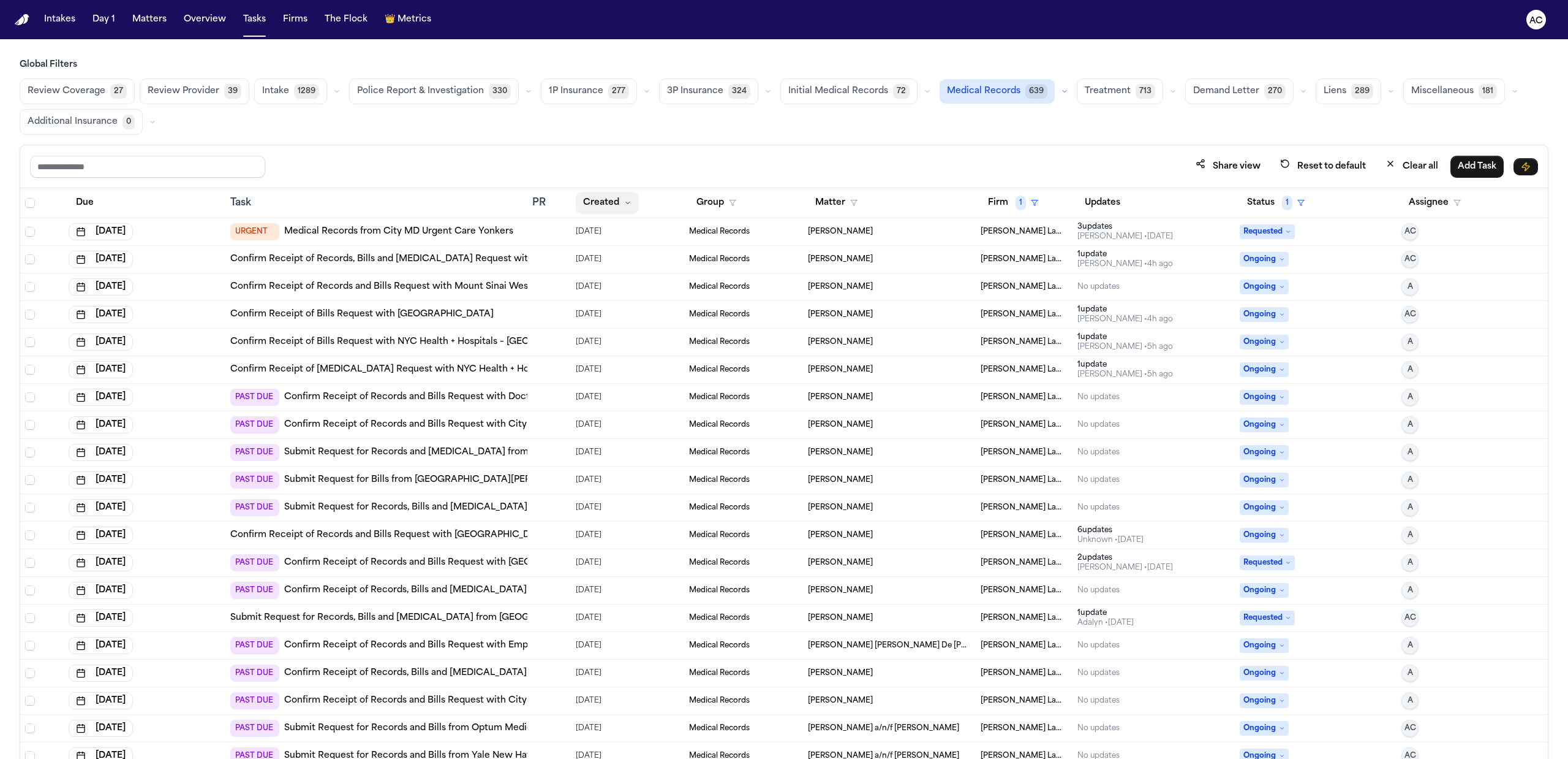
click at [594, 199] on button "Created" at bounding box center [607, 202] width 63 height 22
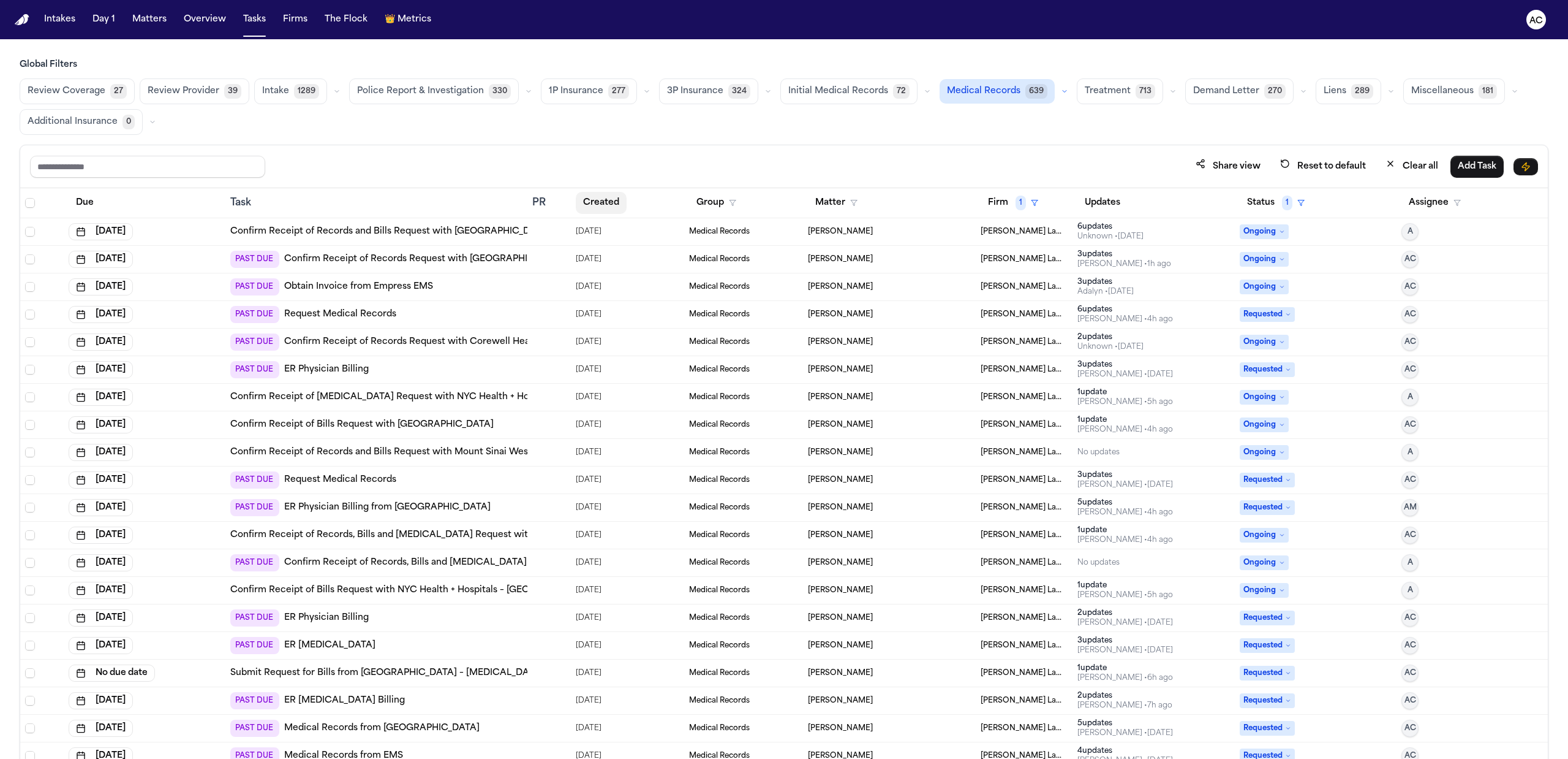
click at [606, 202] on button "Created" at bounding box center [601, 202] width 51 height 22
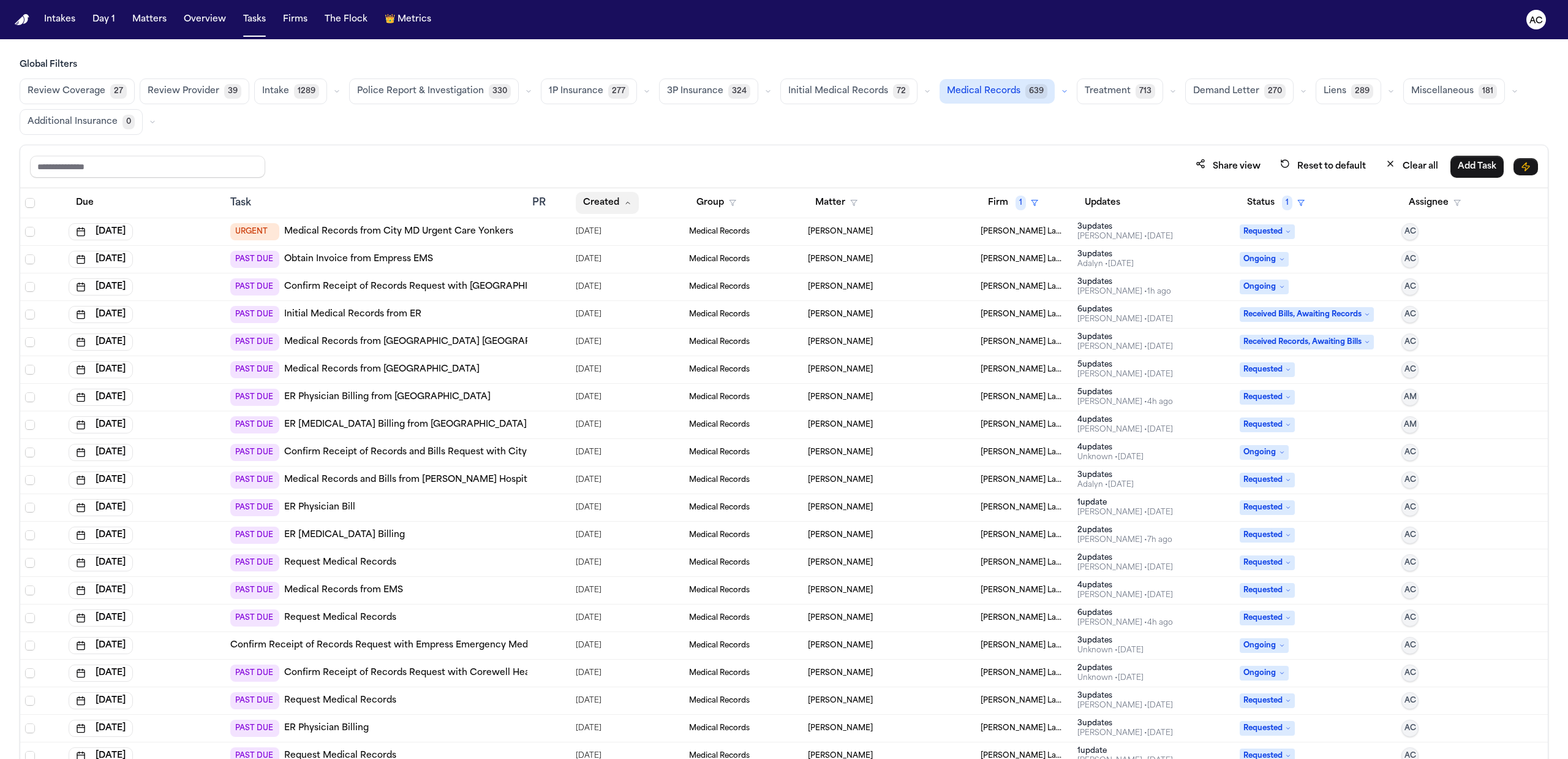
click at [606, 202] on button "Created" at bounding box center [607, 202] width 63 height 22
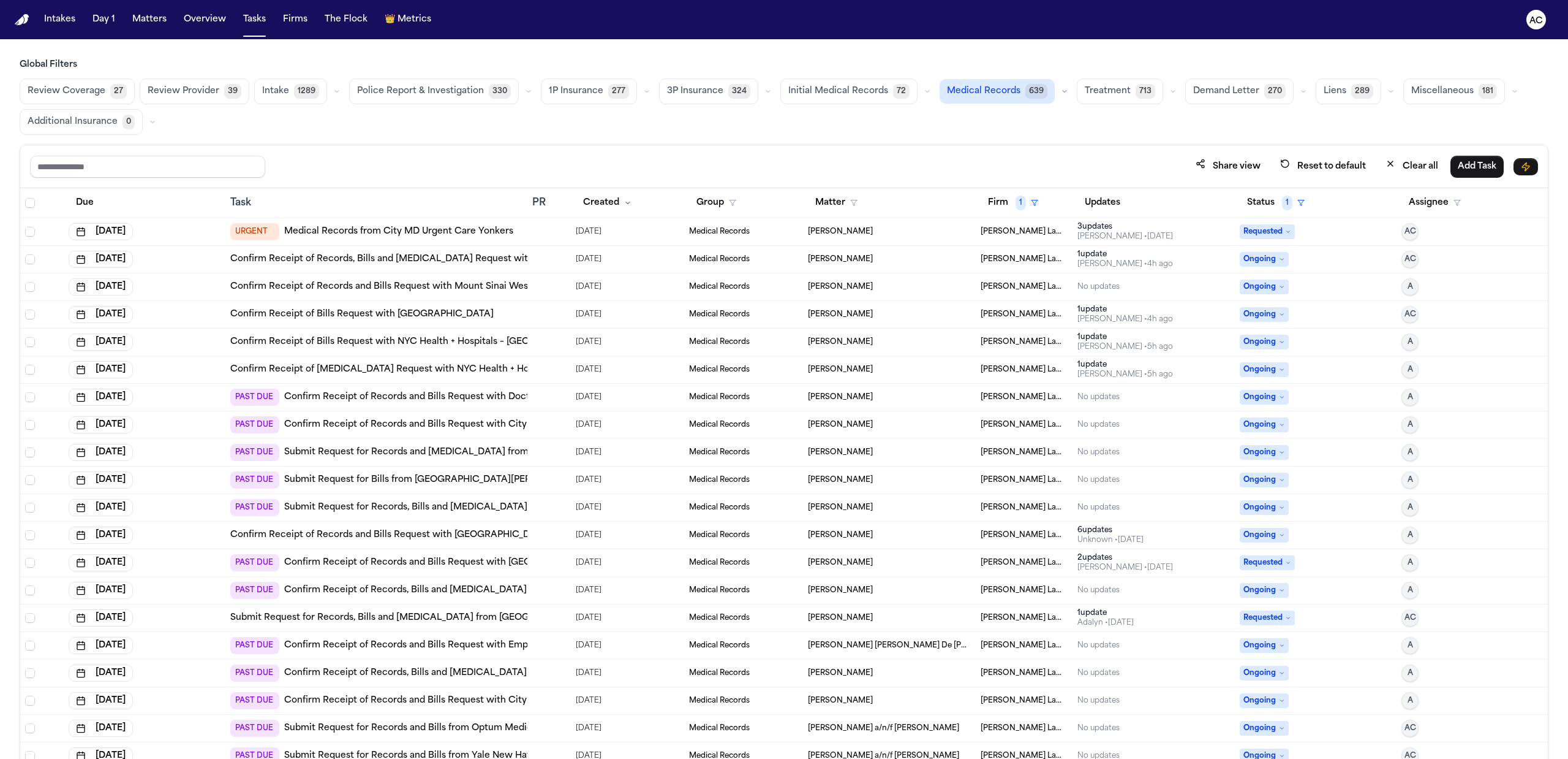
click at [433, 287] on link "Confirm Receipt of Records and Bills Request with Mount Sinai West Health EMS" at bounding box center [407, 287] width 355 height 12
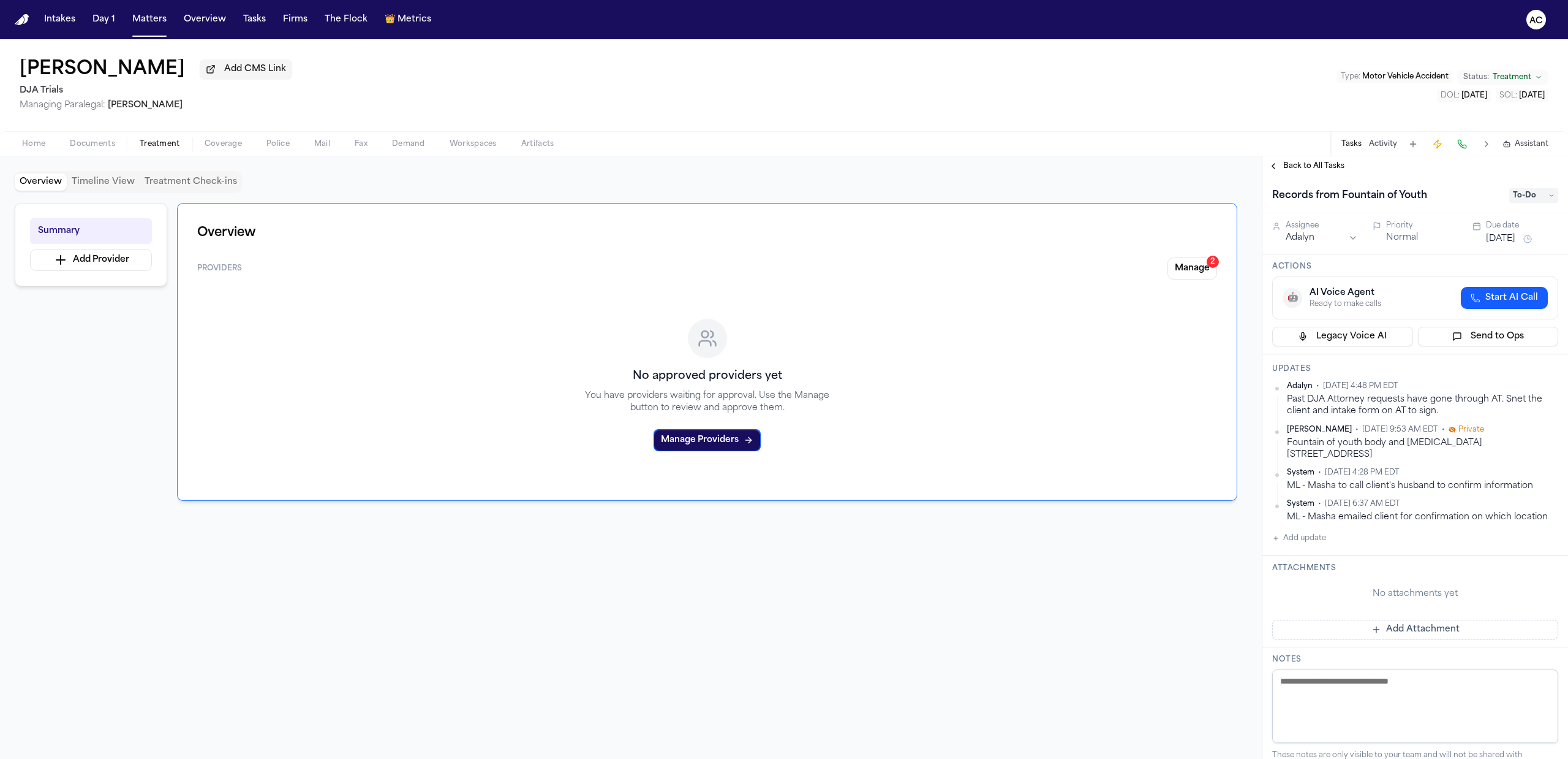
click at [1313, 164] on span "Back to All Tasks" at bounding box center [1313, 166] width 61 height 10
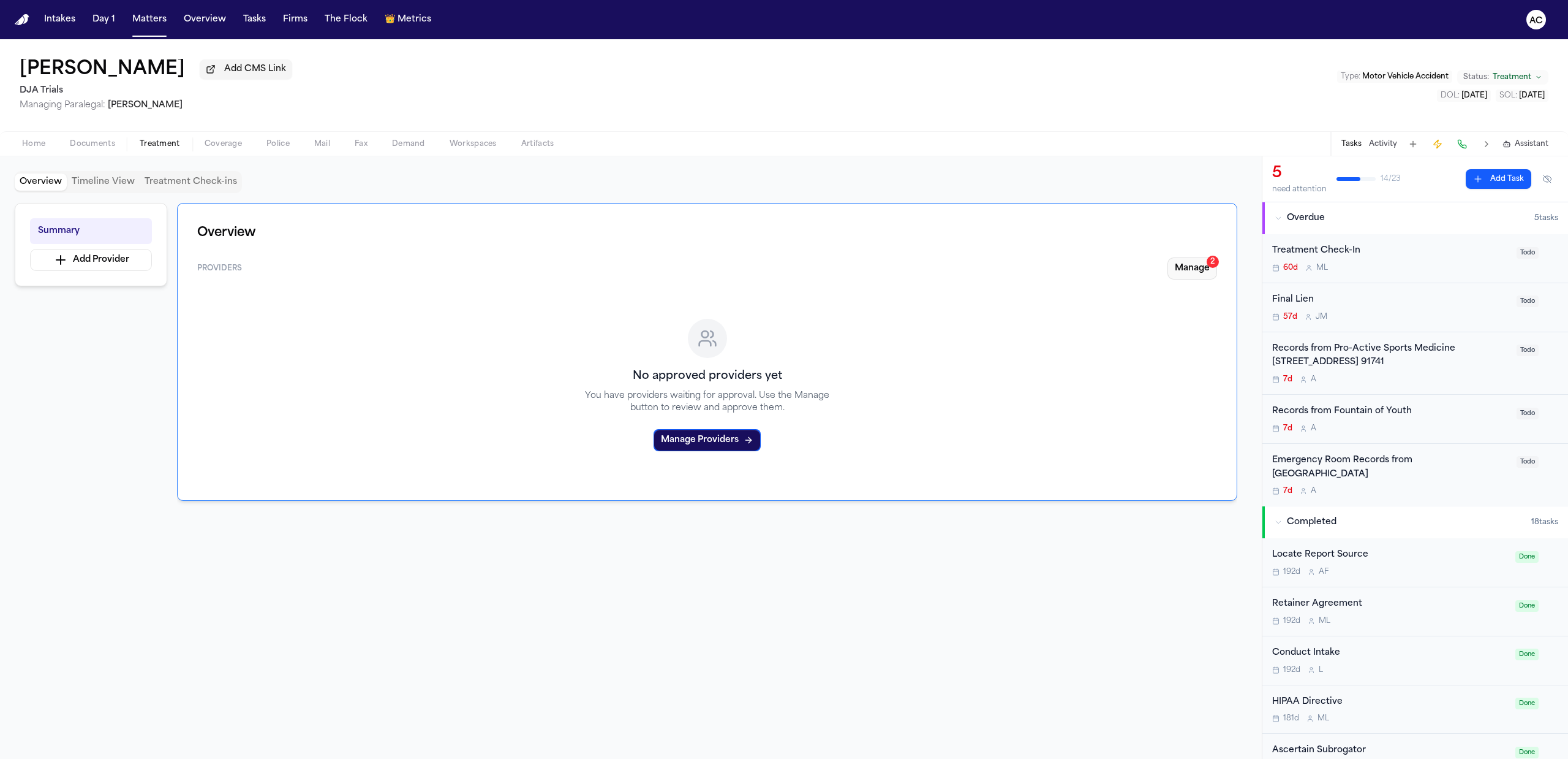
click at [1196, 270] on button "Manage 2" at bounding box center [1192, 268] width 50 height 22
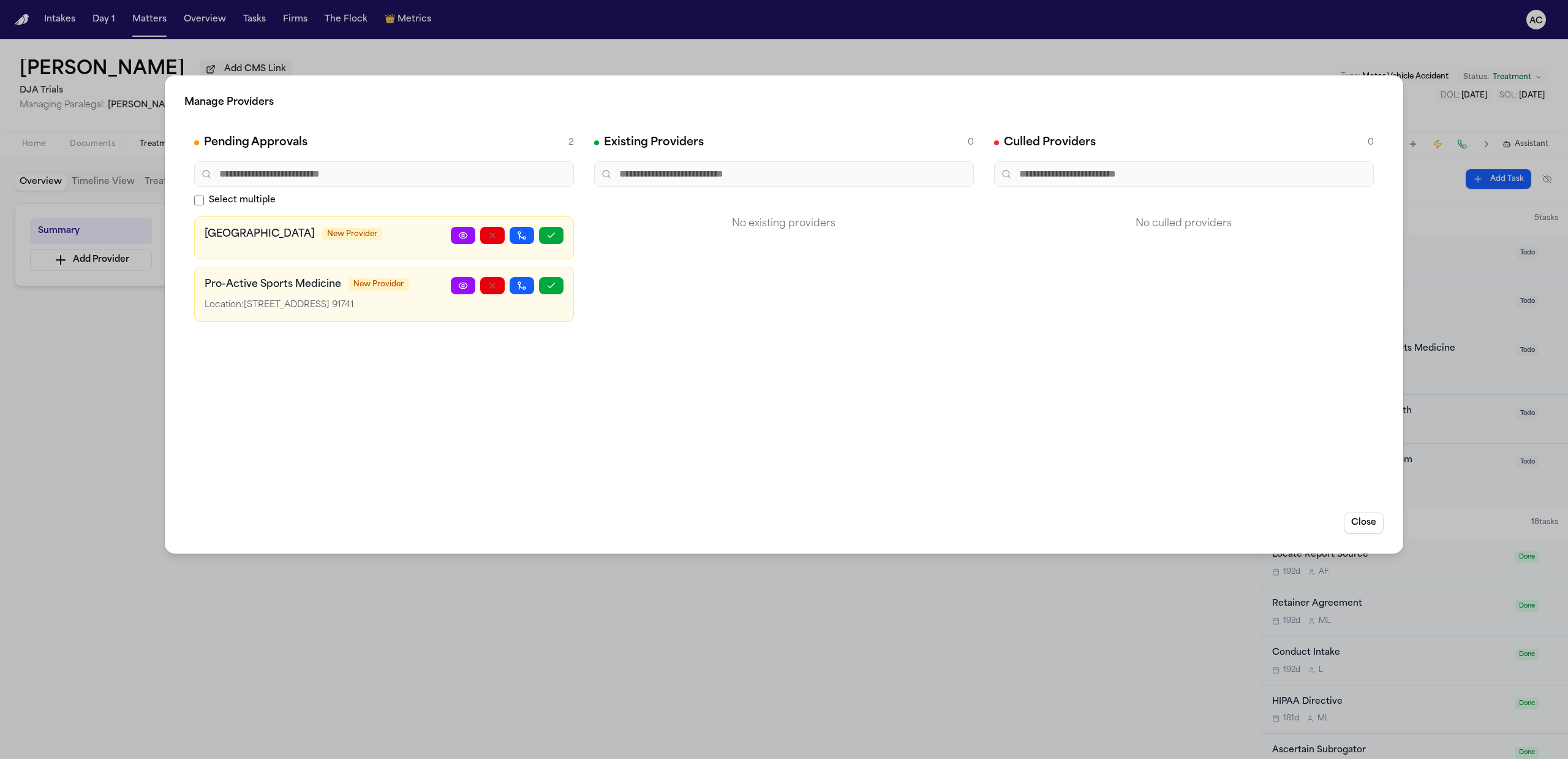
click at [459, 231] on icon at bounding box center [462, 235] width 10 height 10
click at [816, 60] on div "Manage Providers Pending Approvals 2 Select multiple [GEOGRAPHIC_DATA] New Prov…" at bounding box center [784, 380] width 1568 height 759
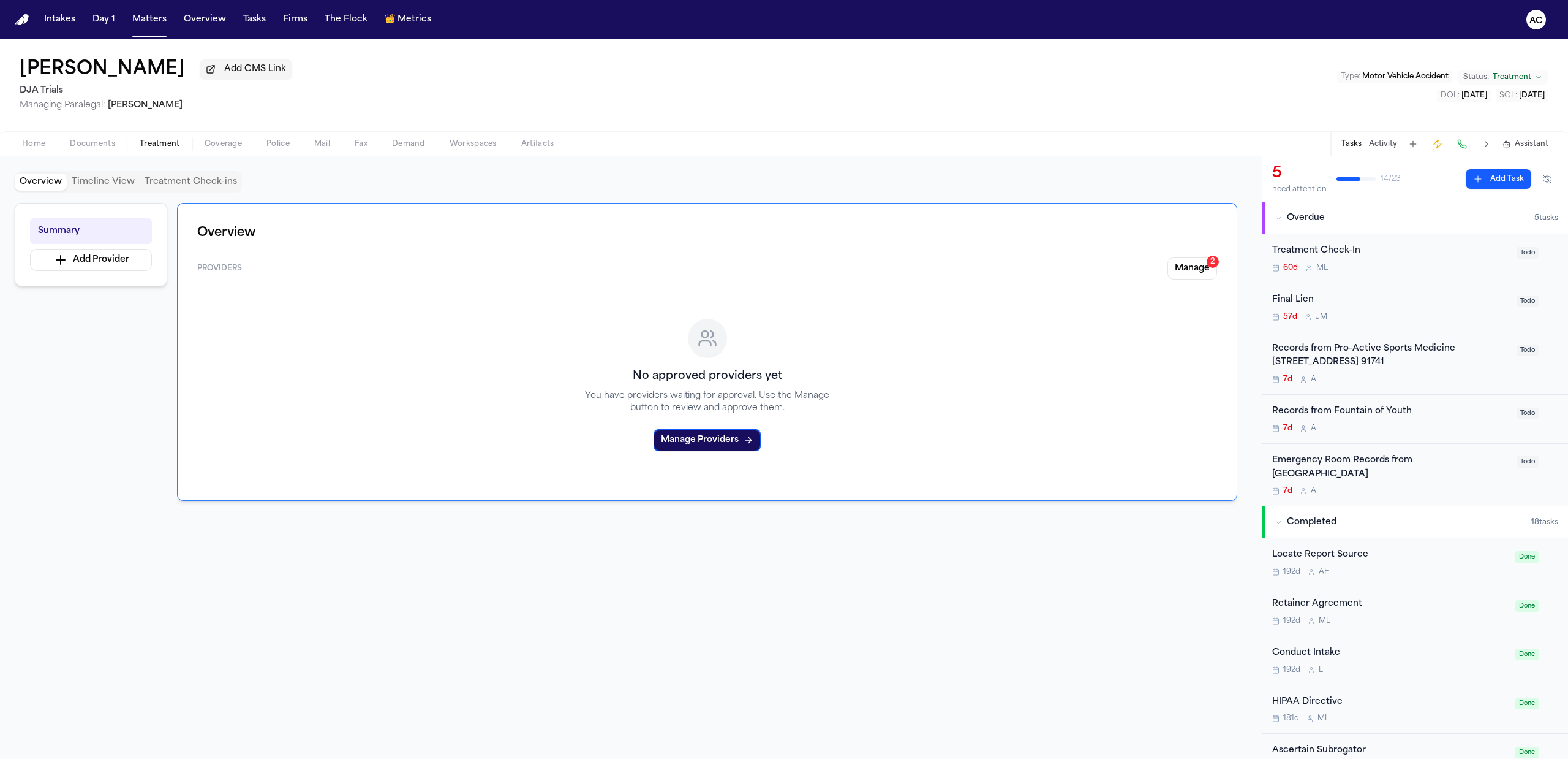
drag, startPoint x: 1336, startPoint y: 472, endPoint x: 1415, endPoint y: 456, distance: 80.6
click at [1415, 456] on div "Emergency Room Records from [GEOGRAPHIC_DATA]" at bounding box center [1391, 468] width 237 height 28
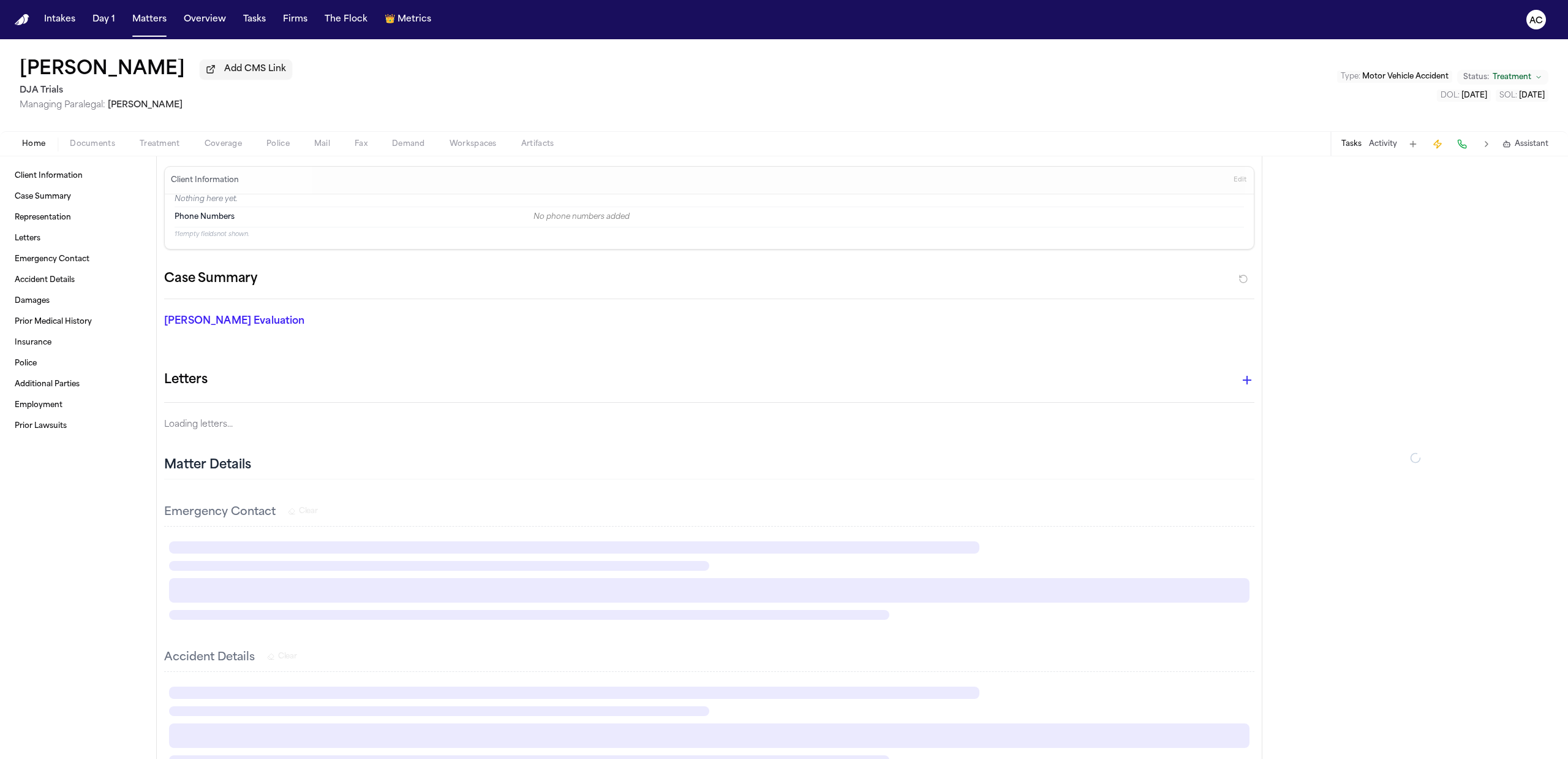
click at [39, 148] on button "Home" at bounding box center [33, 144] width 48 height 15
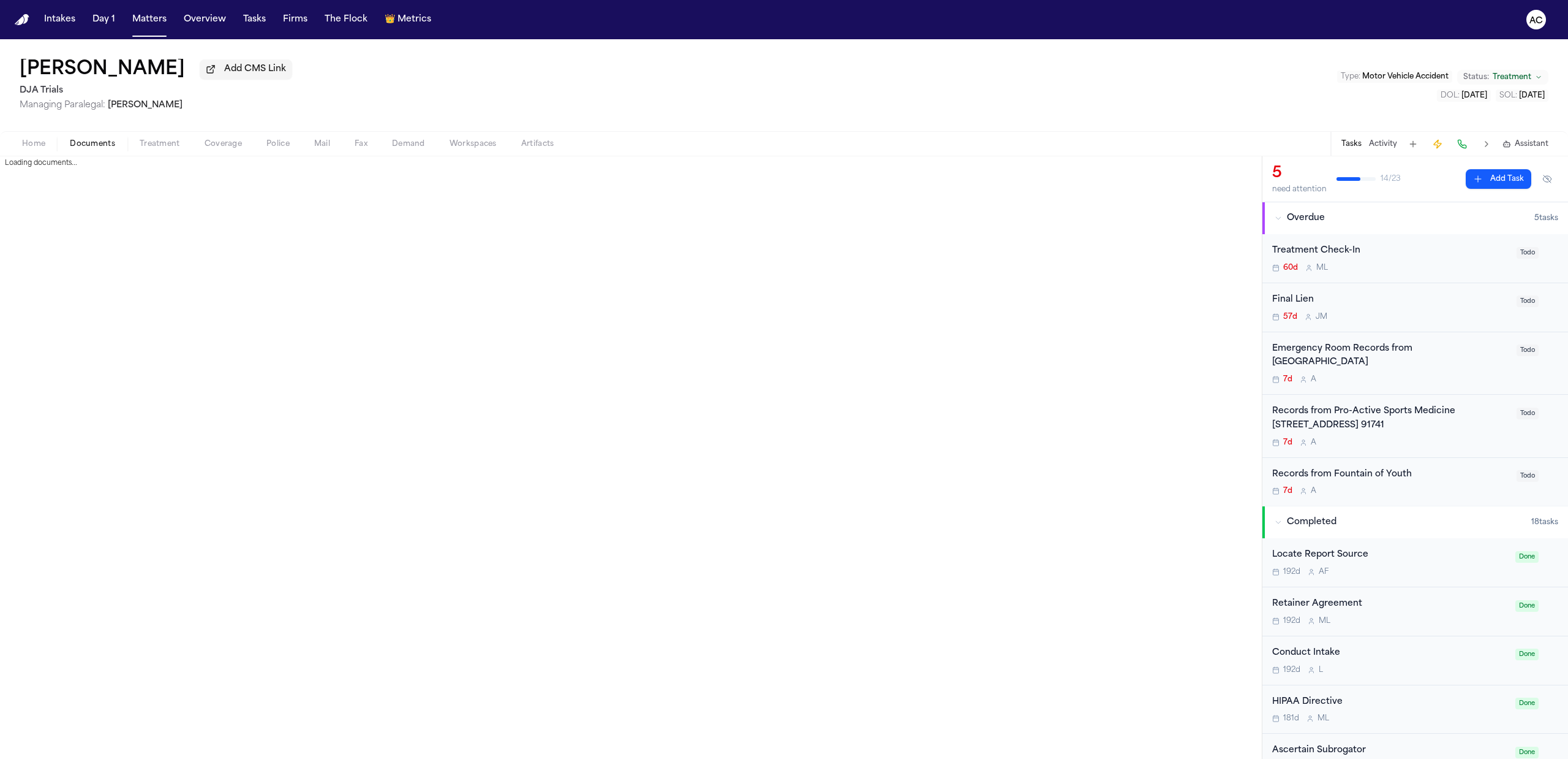
click at [96, 140] on span "Documents" at bounding box center [92, 143] width 45 height 10
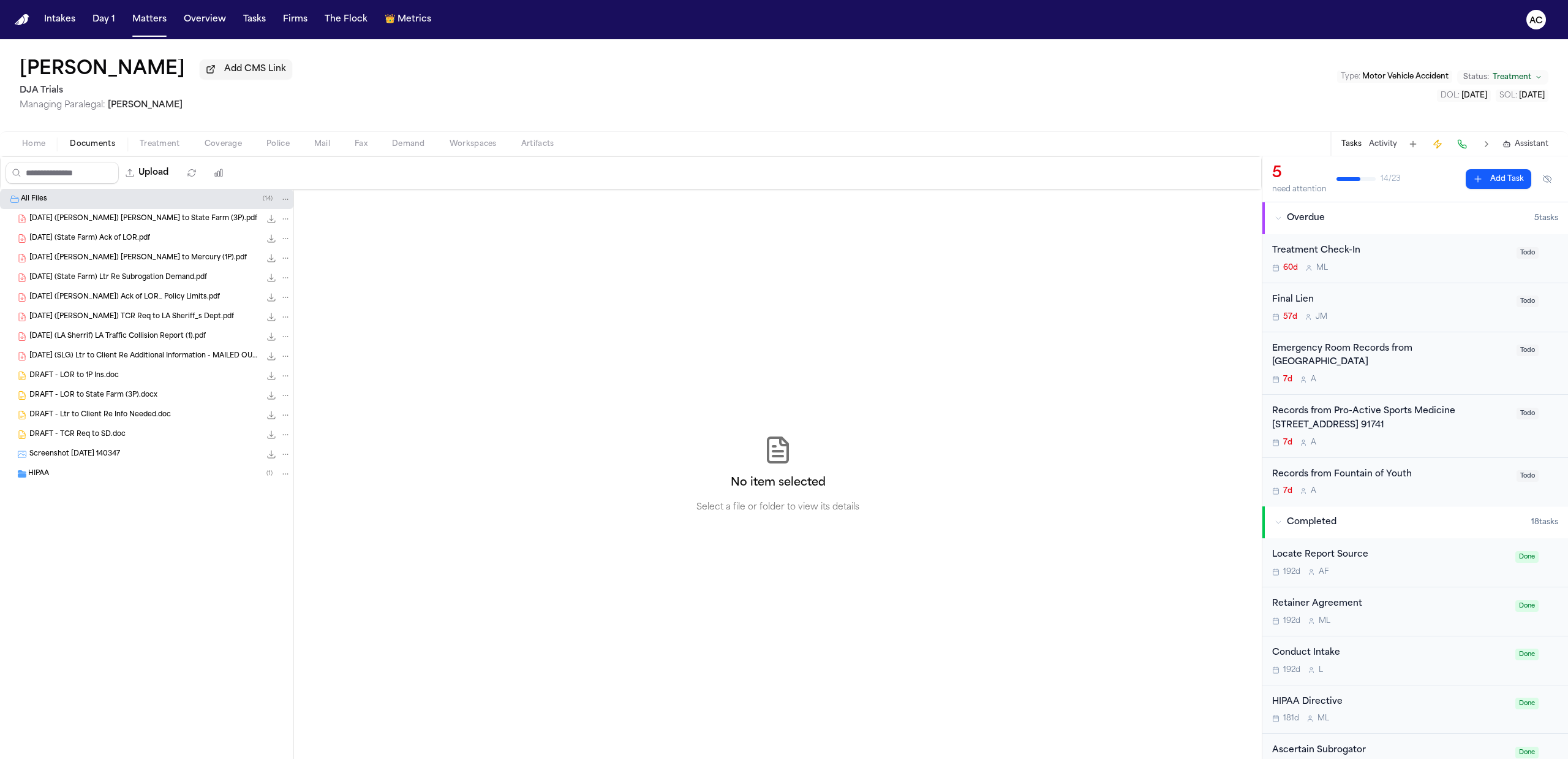
click at [179, 354] on span "[DATE] (SLG) Ltr to Client Re Additional Information - MAILED OUT.pdf" at bounding box center [145, 356] width 231 height 10
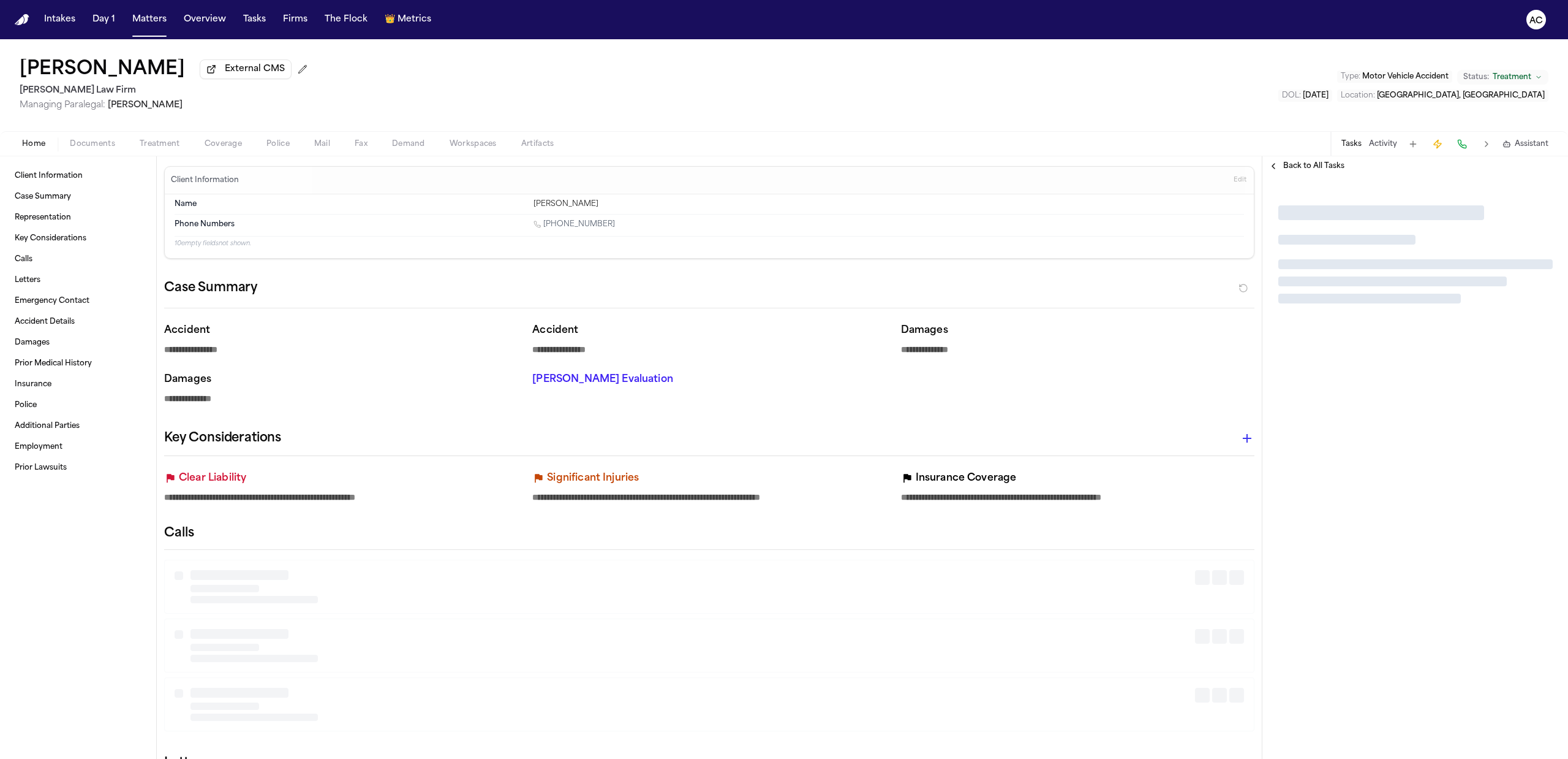
type textarea "*"
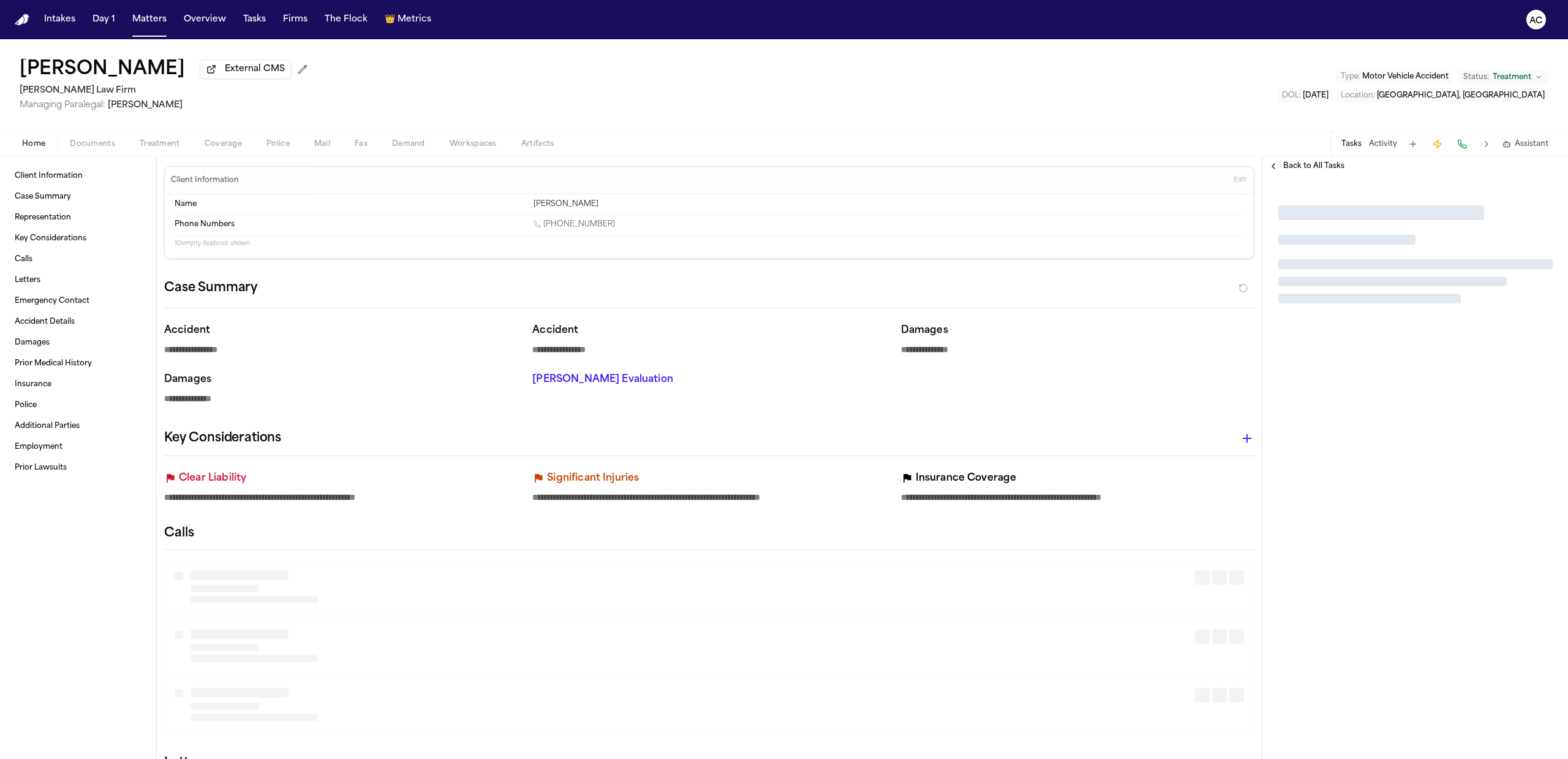
type textarea "*"
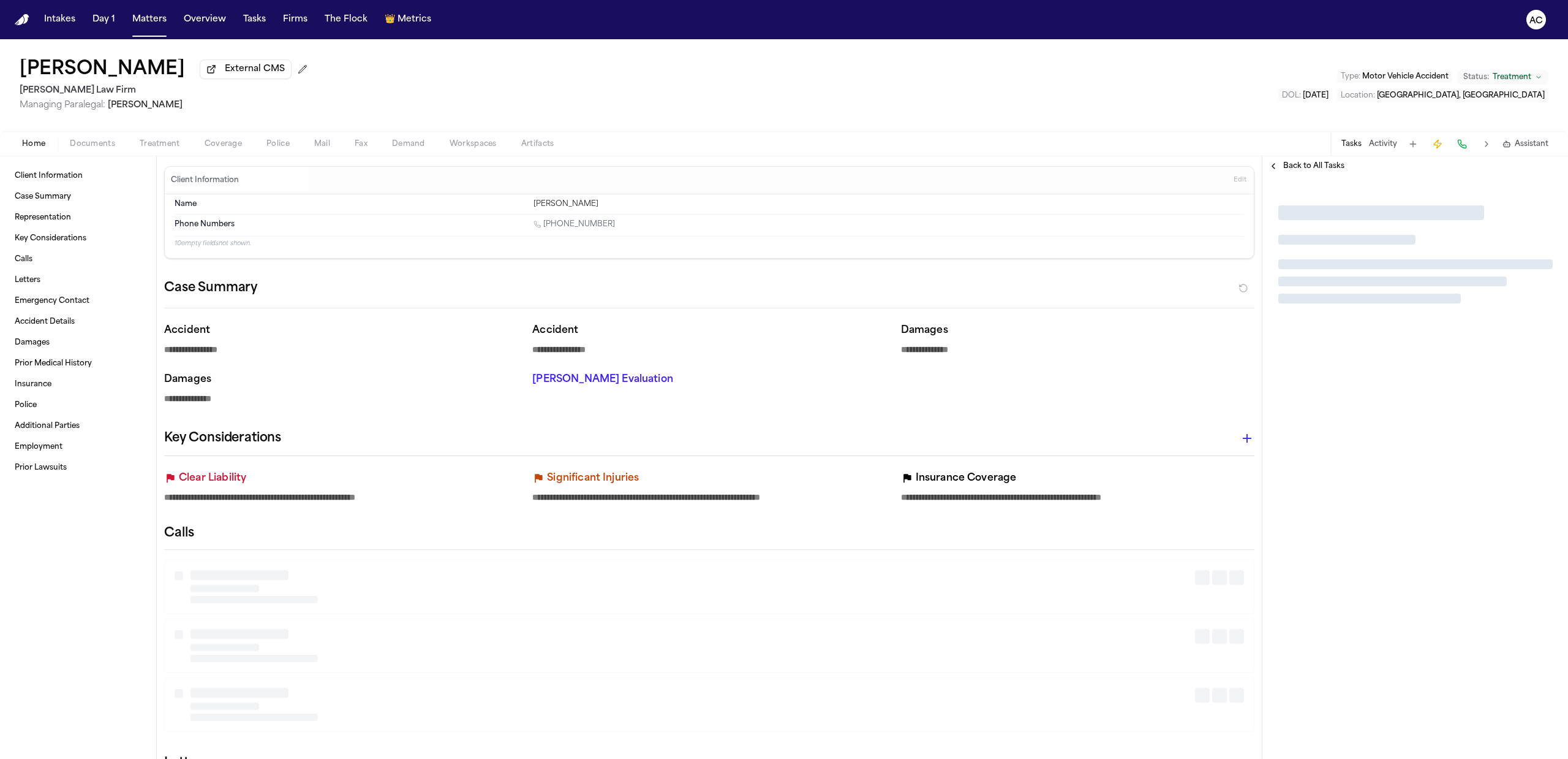
type textarea "*"
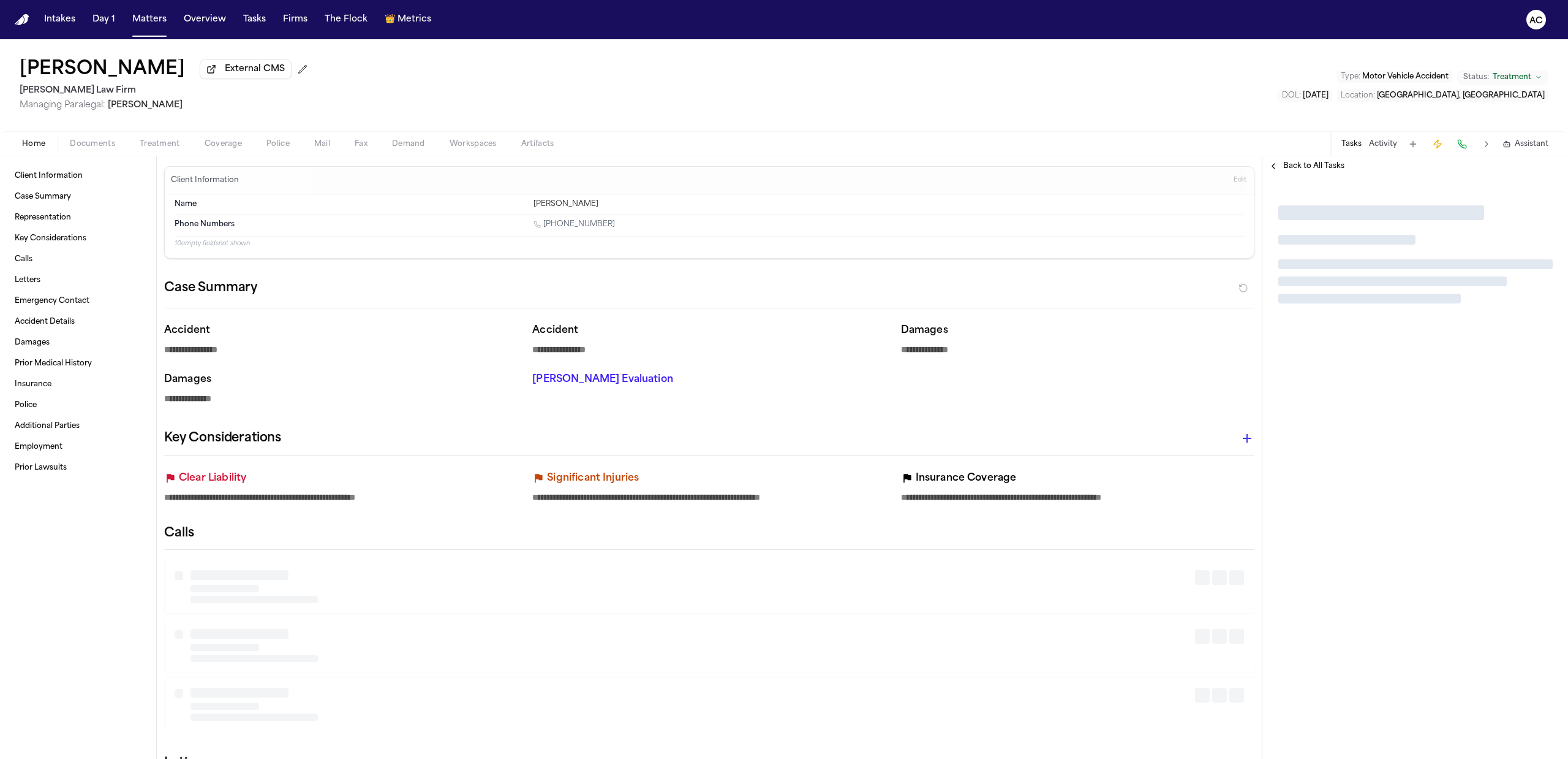
type textarea "*"
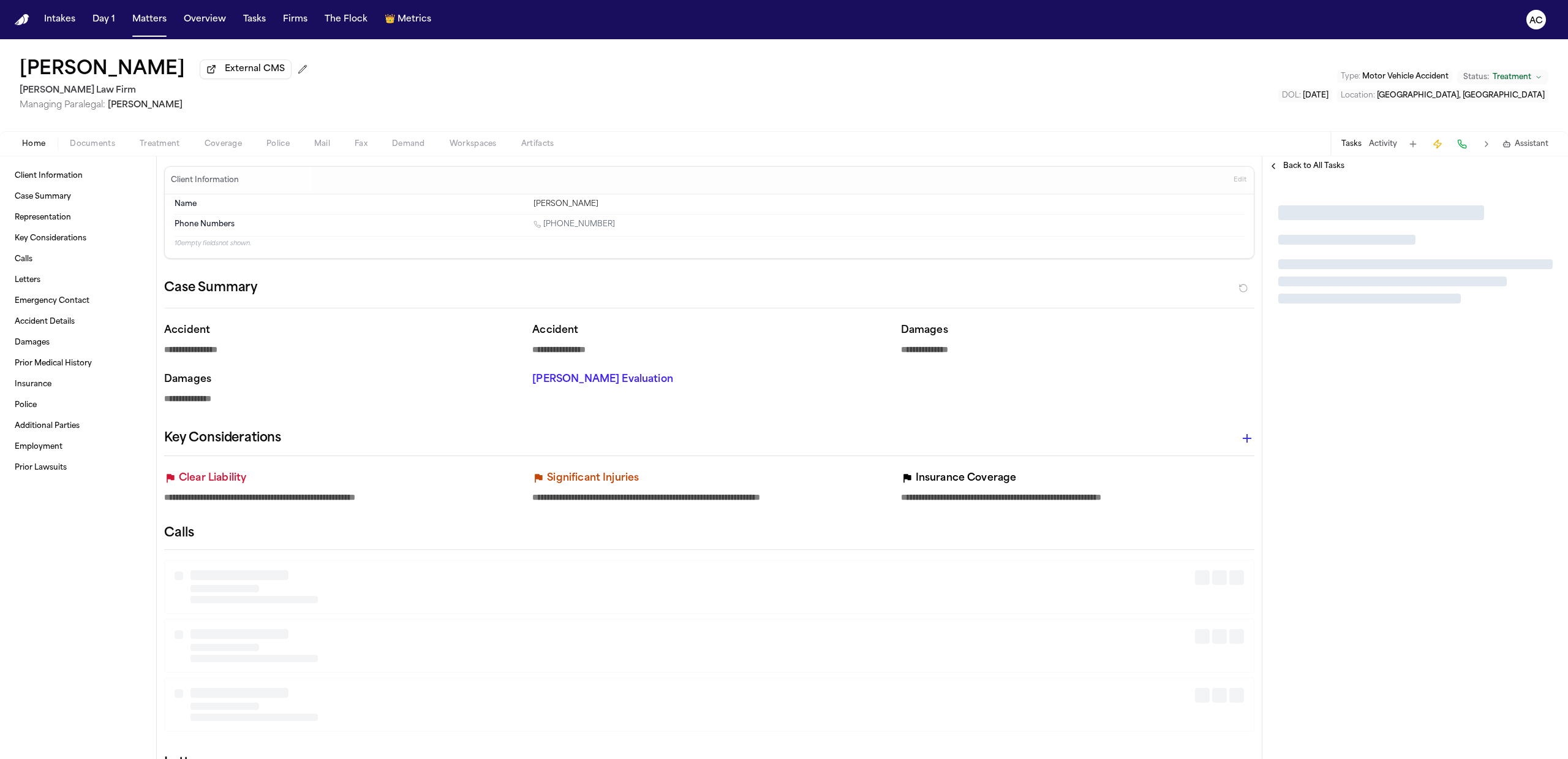
type textarea "*"
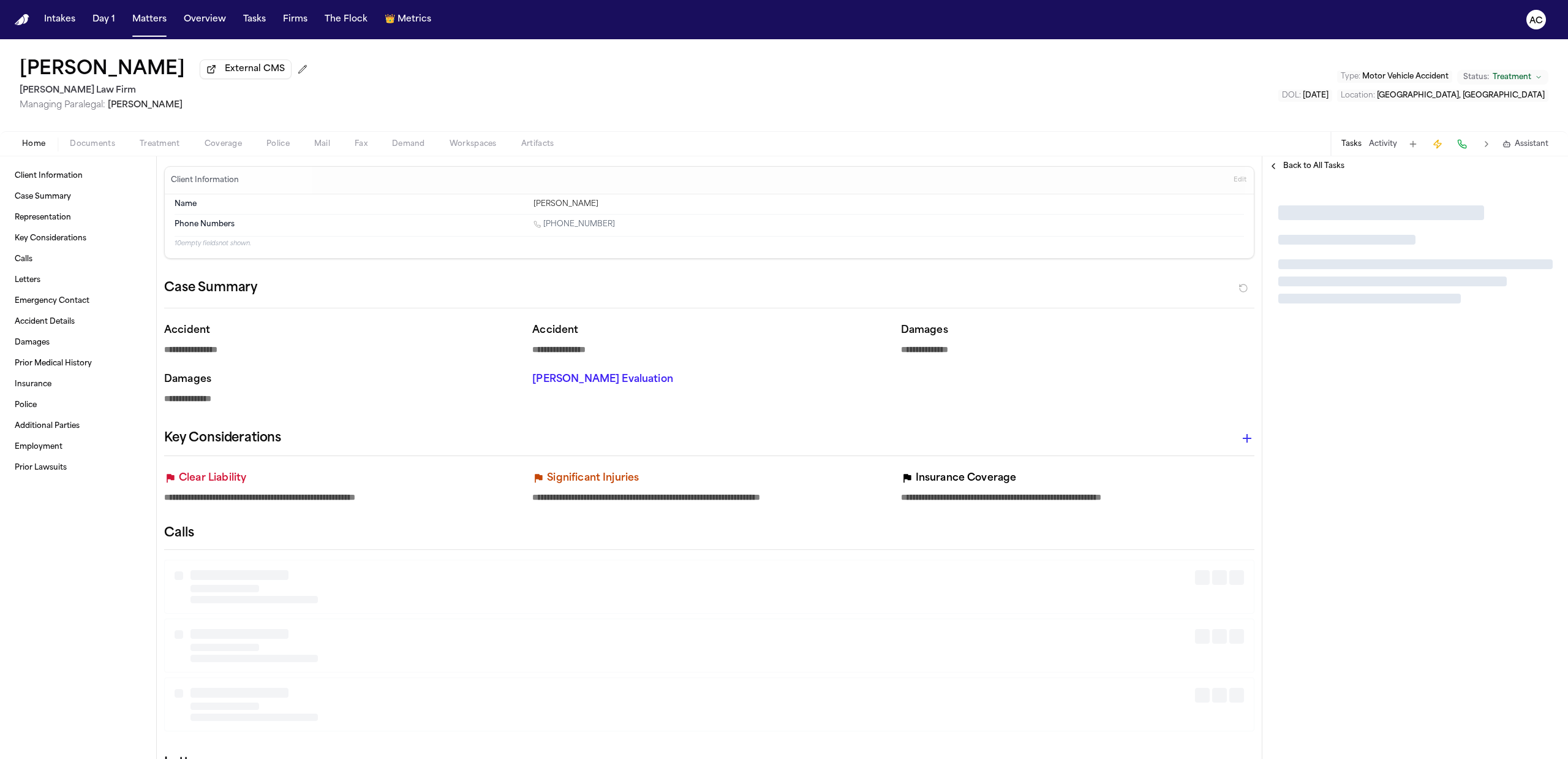
type textarea "*"
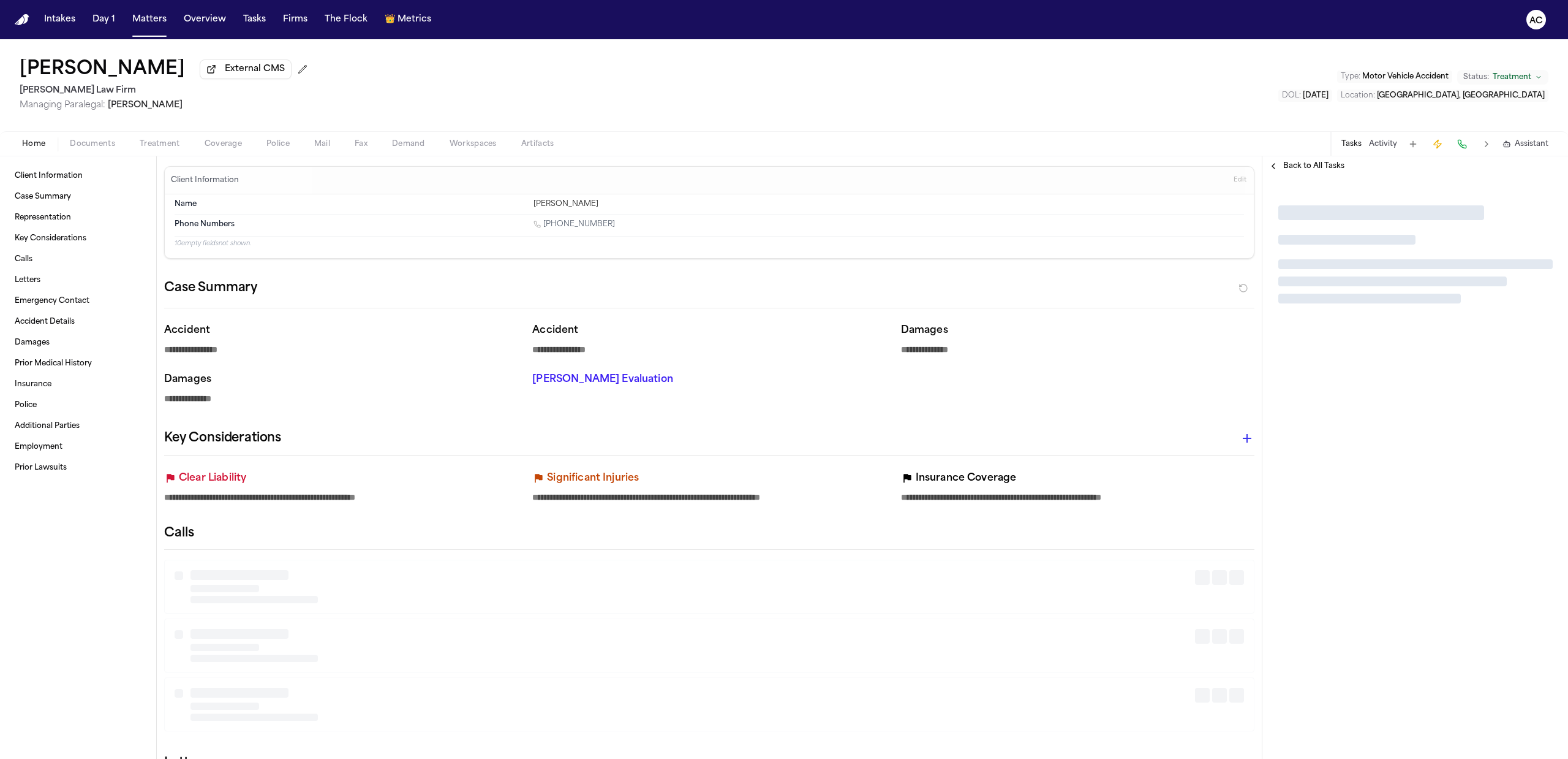
type textarea "*"
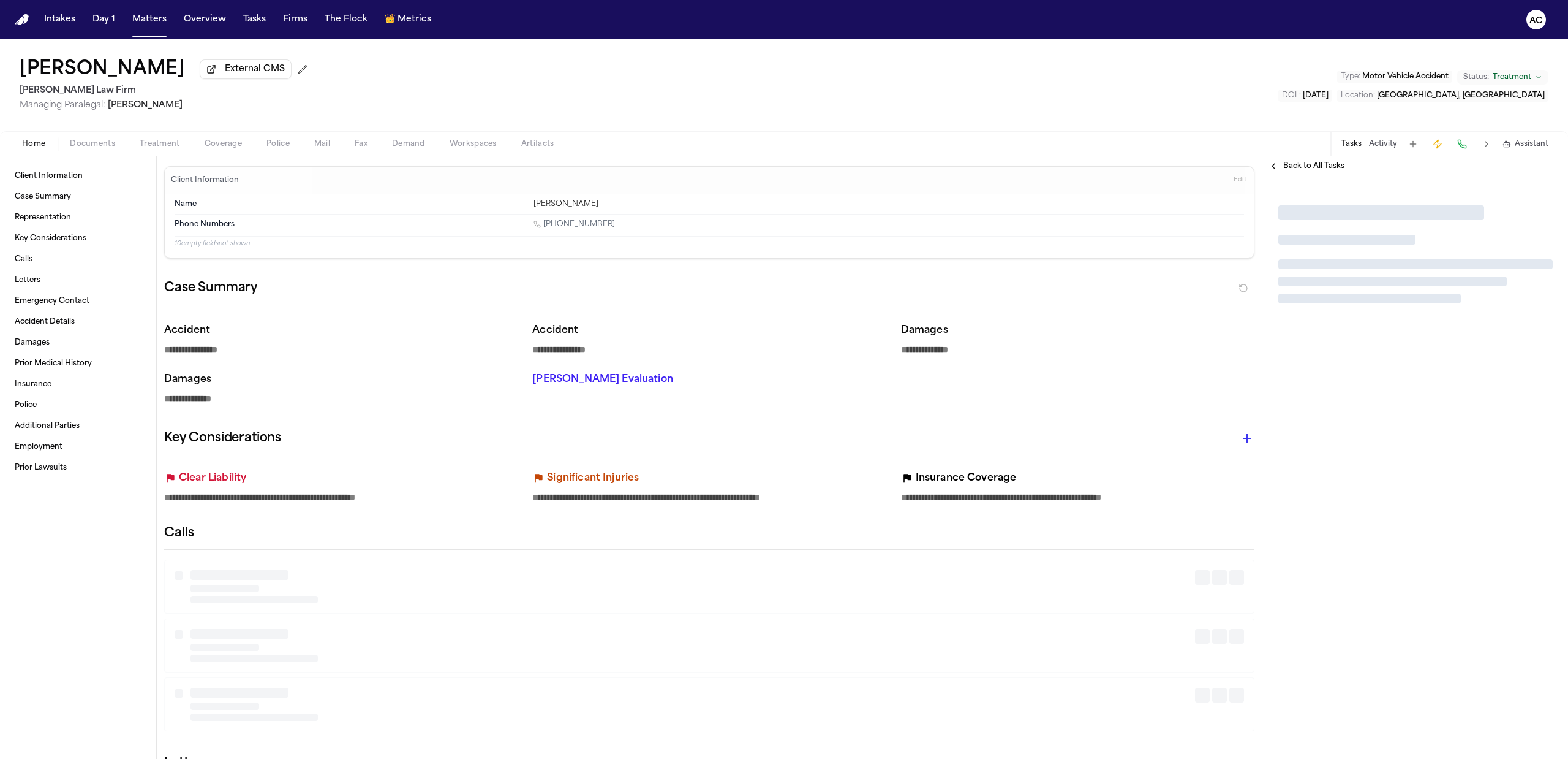
type textarea "*"
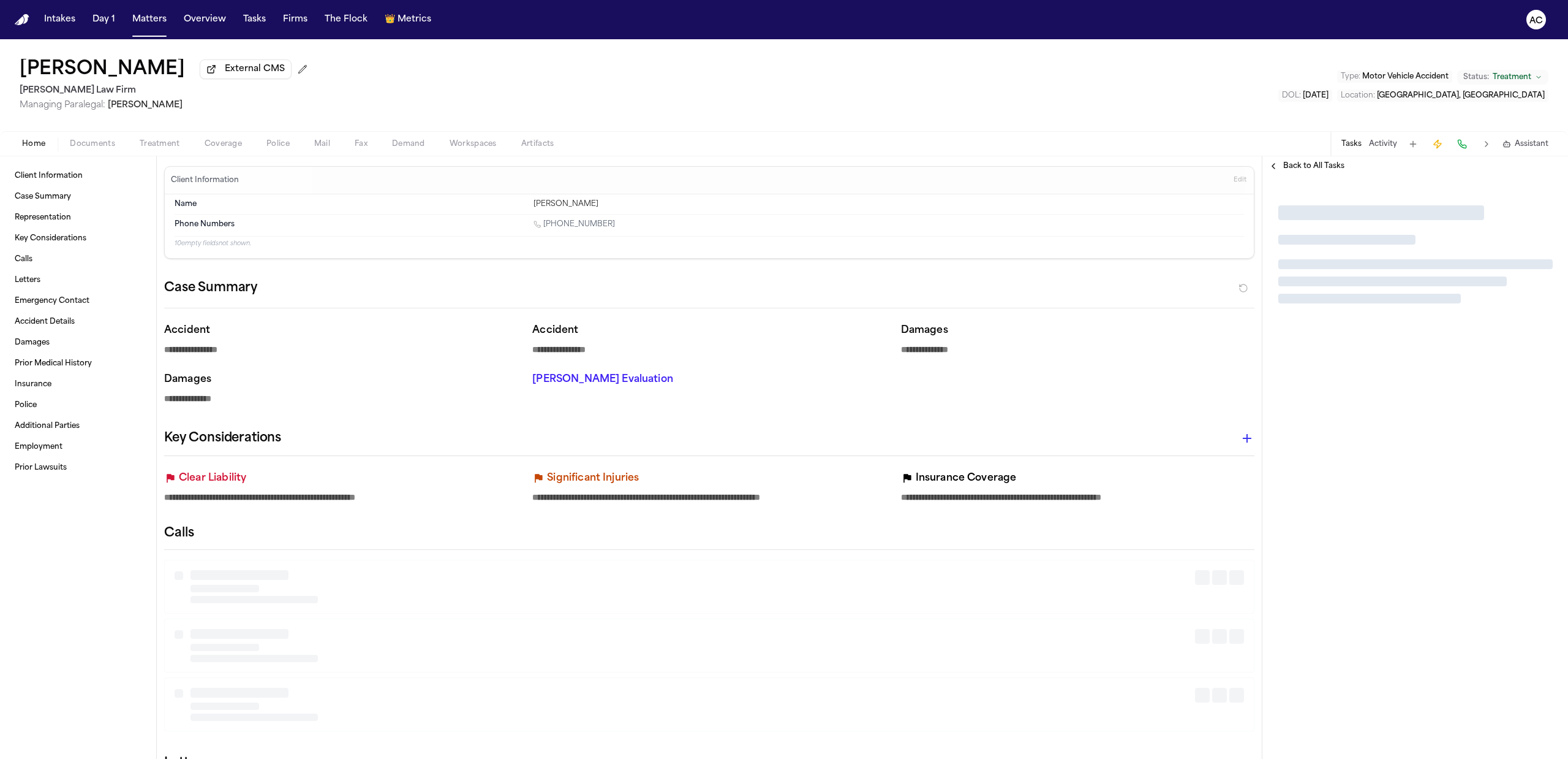
type textarea "*"
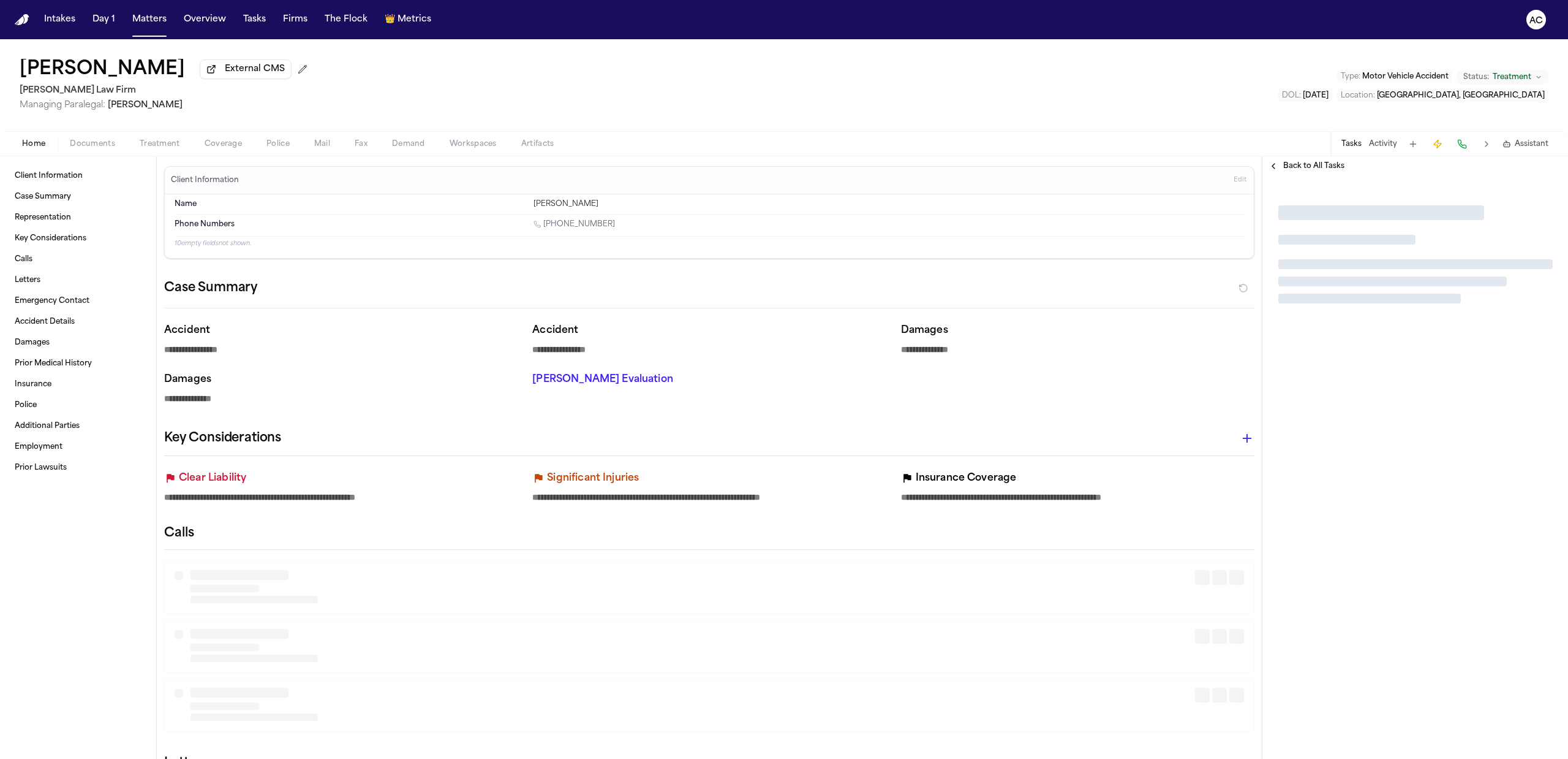
type textarea "*"
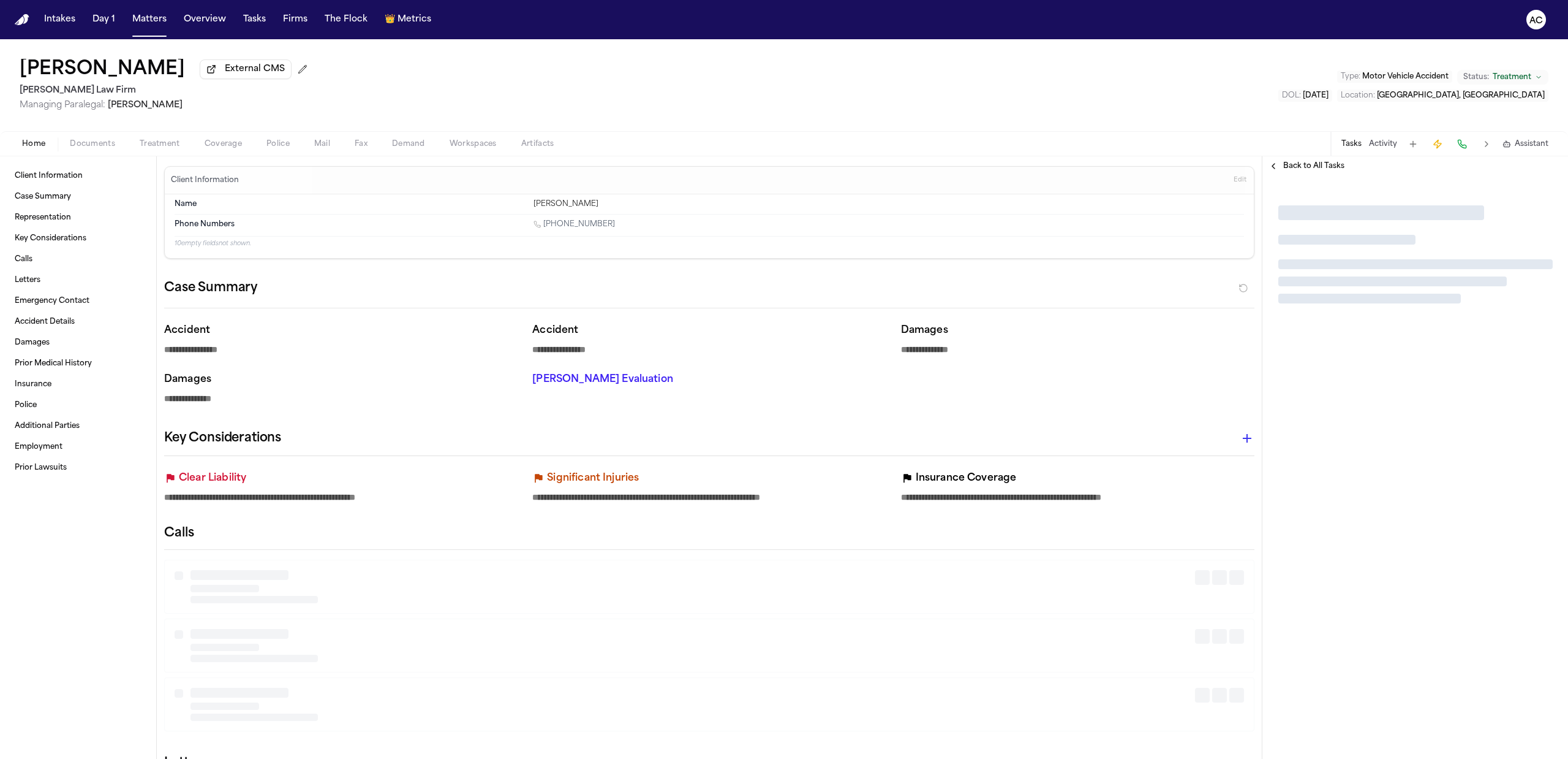
type textarea "*"
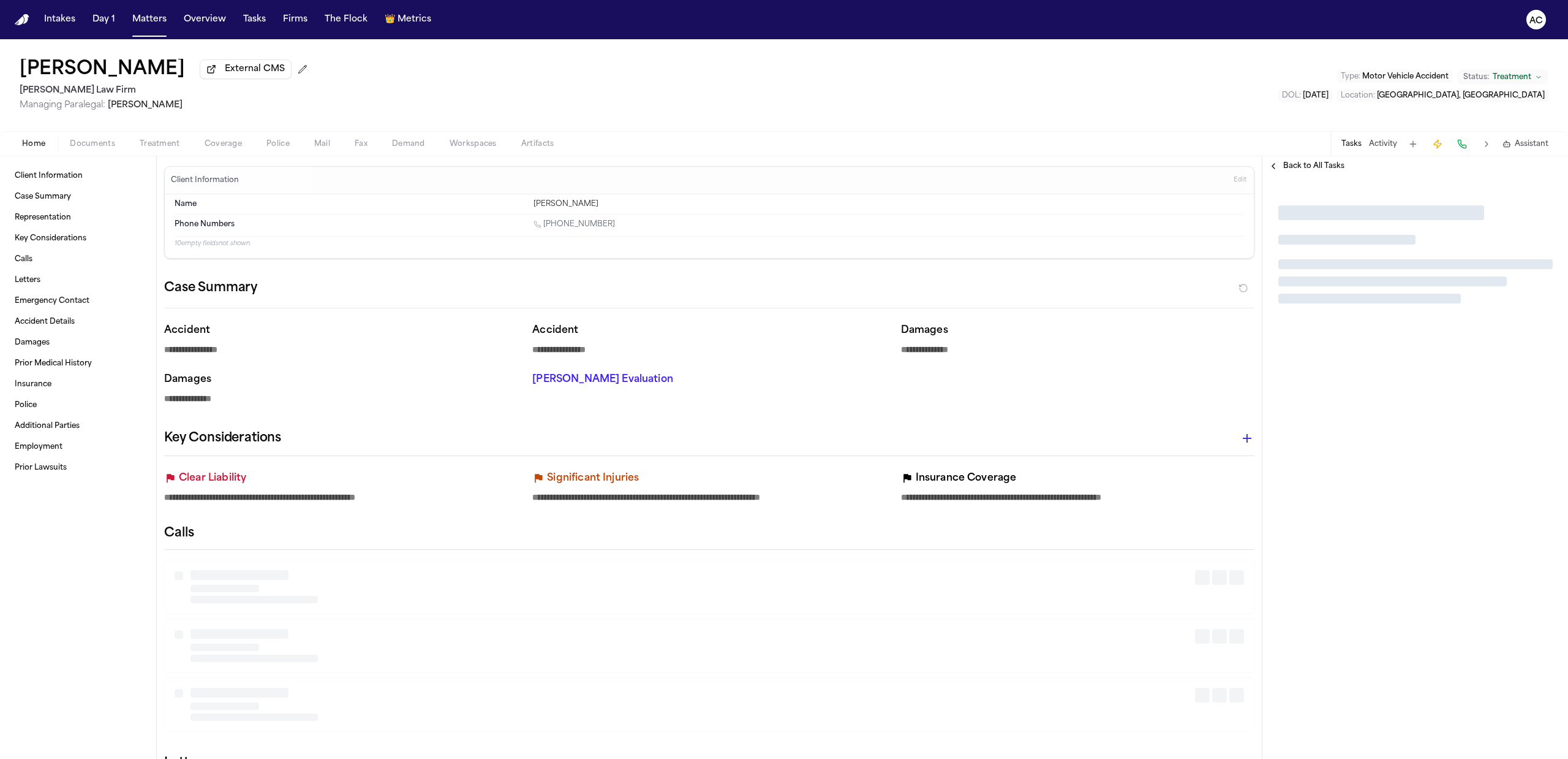
type textarea "*"
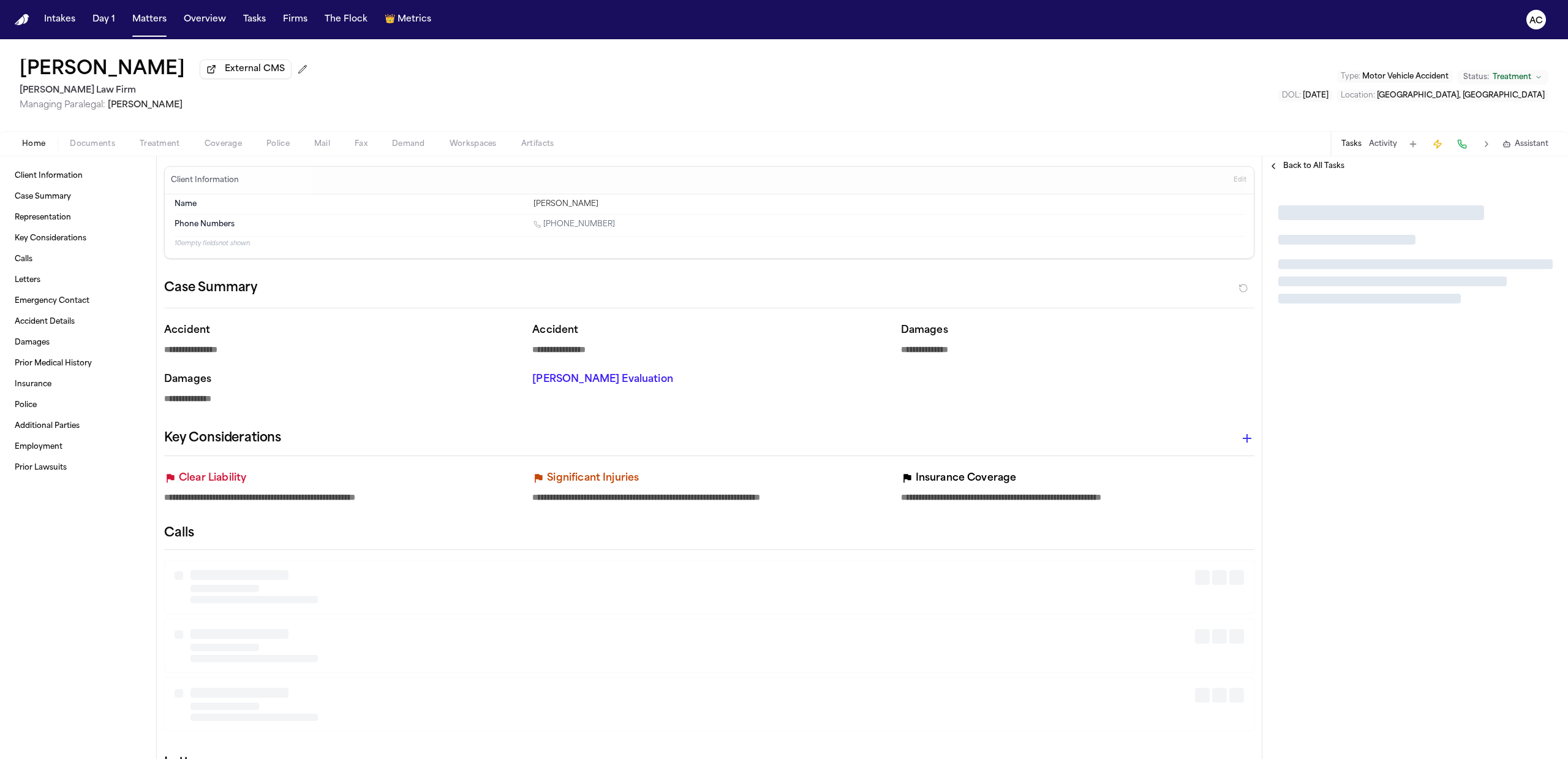
type textarea "*"
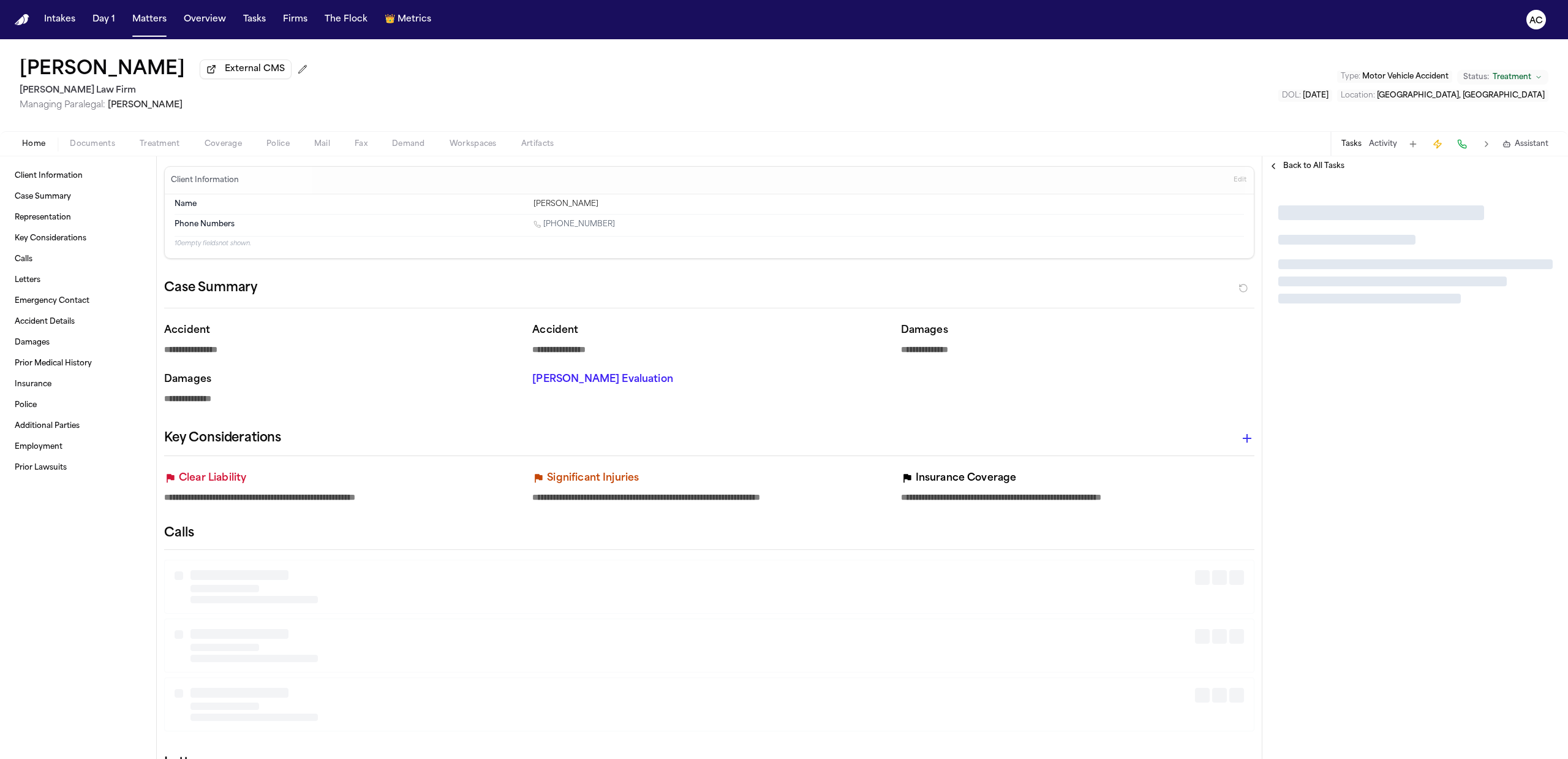
type textarea "*"
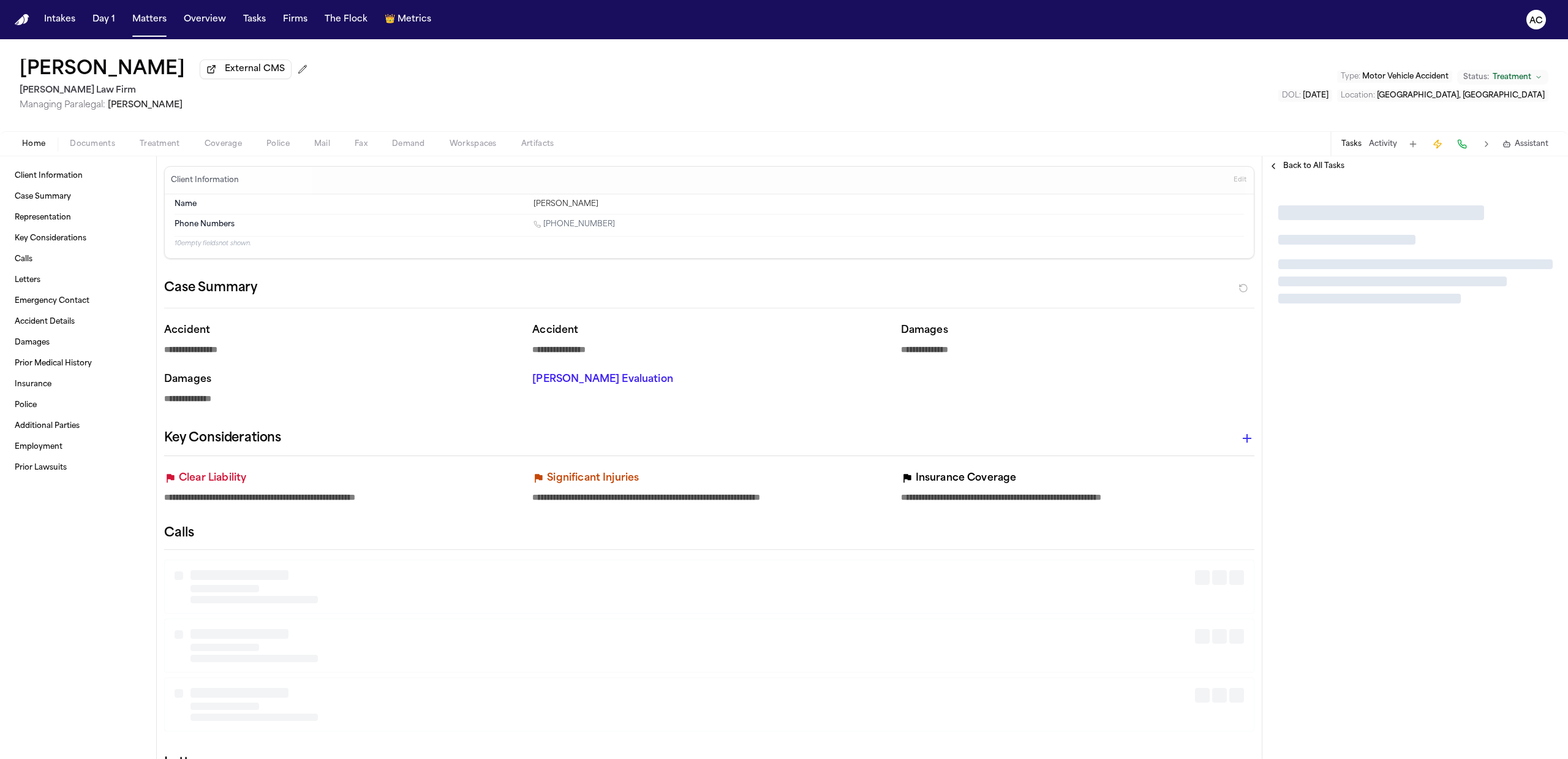
type textarea "*"
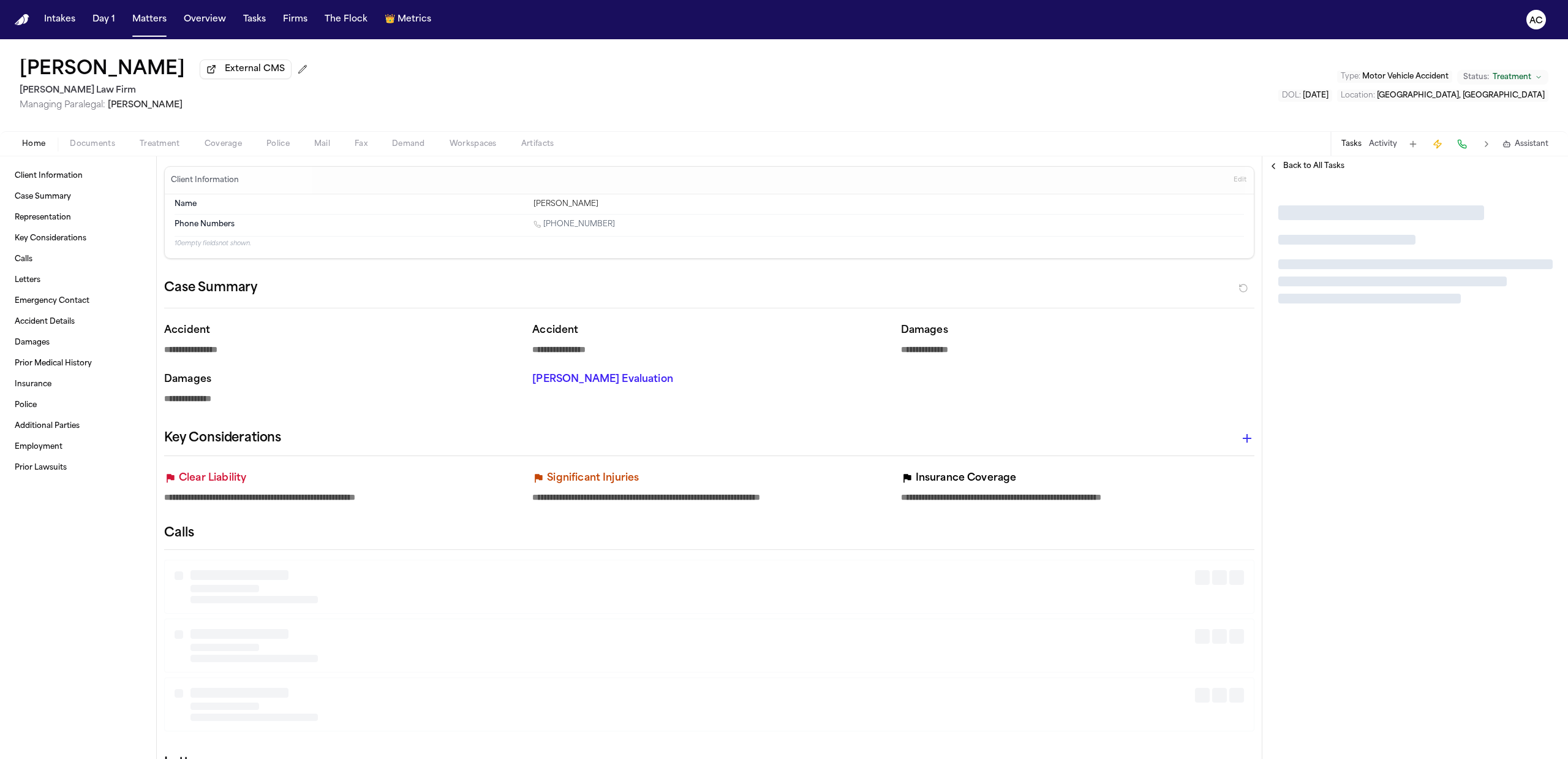
type textarea "*"
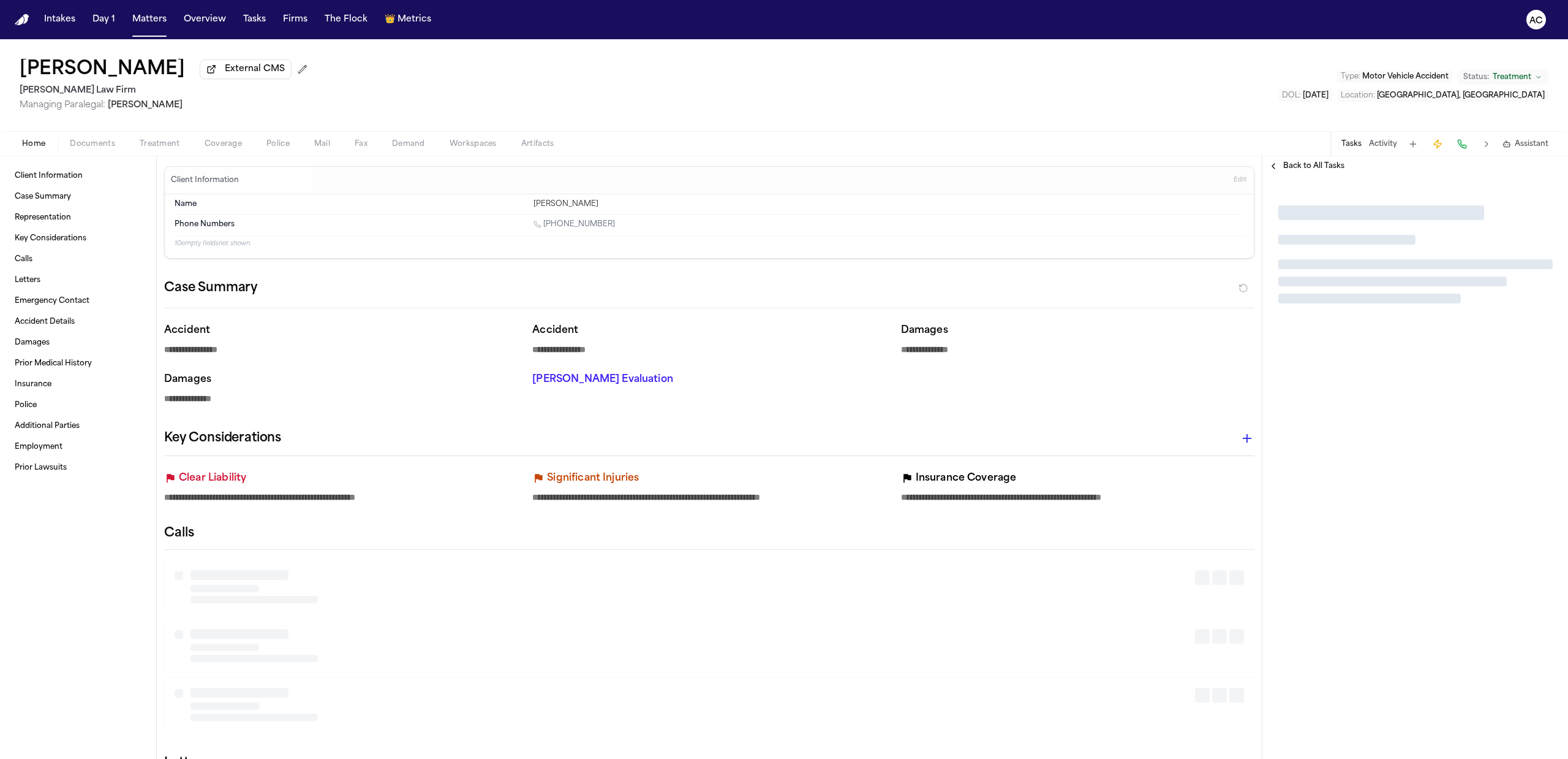
type textarea "*"
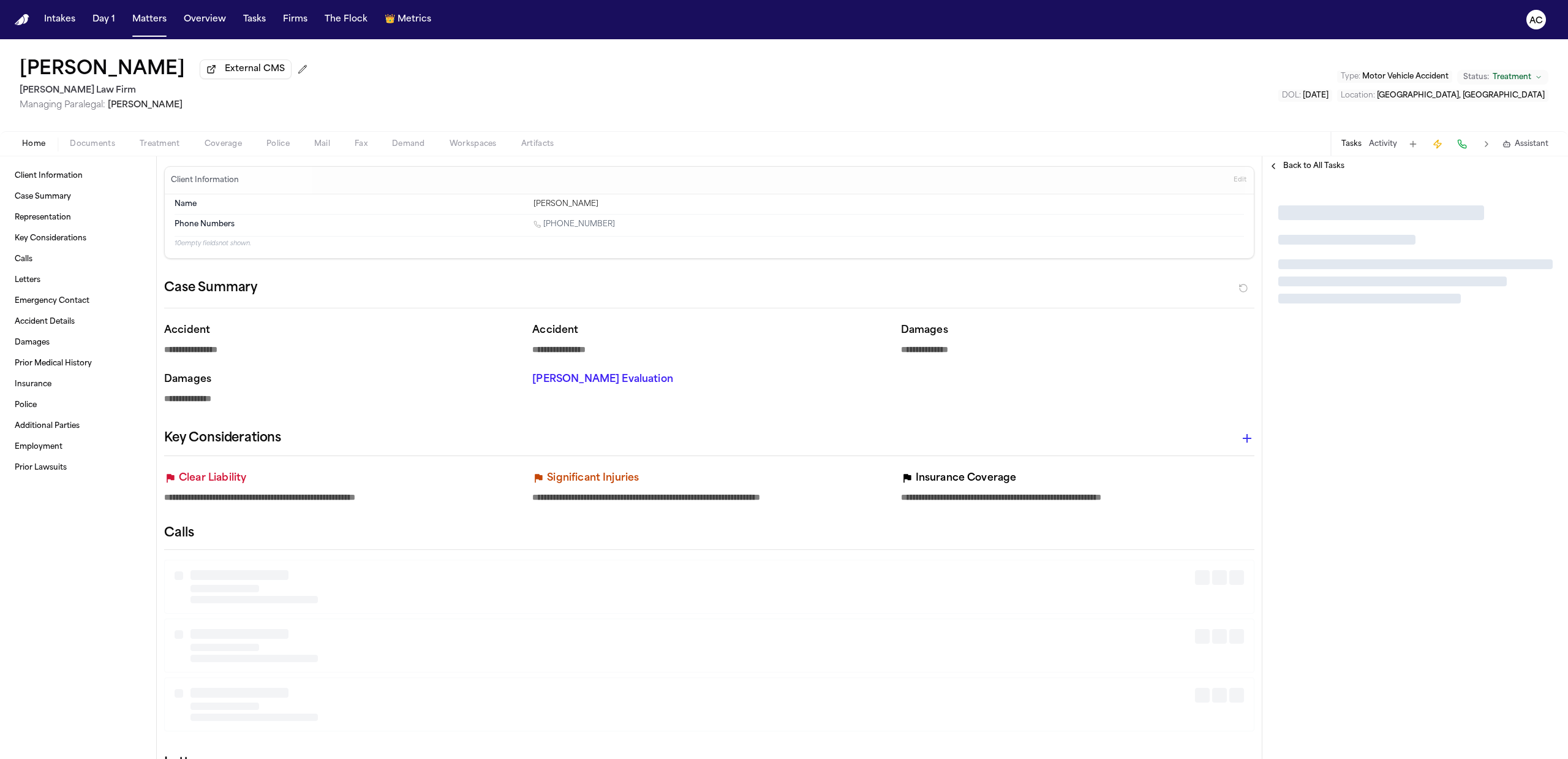
type textarea "*"
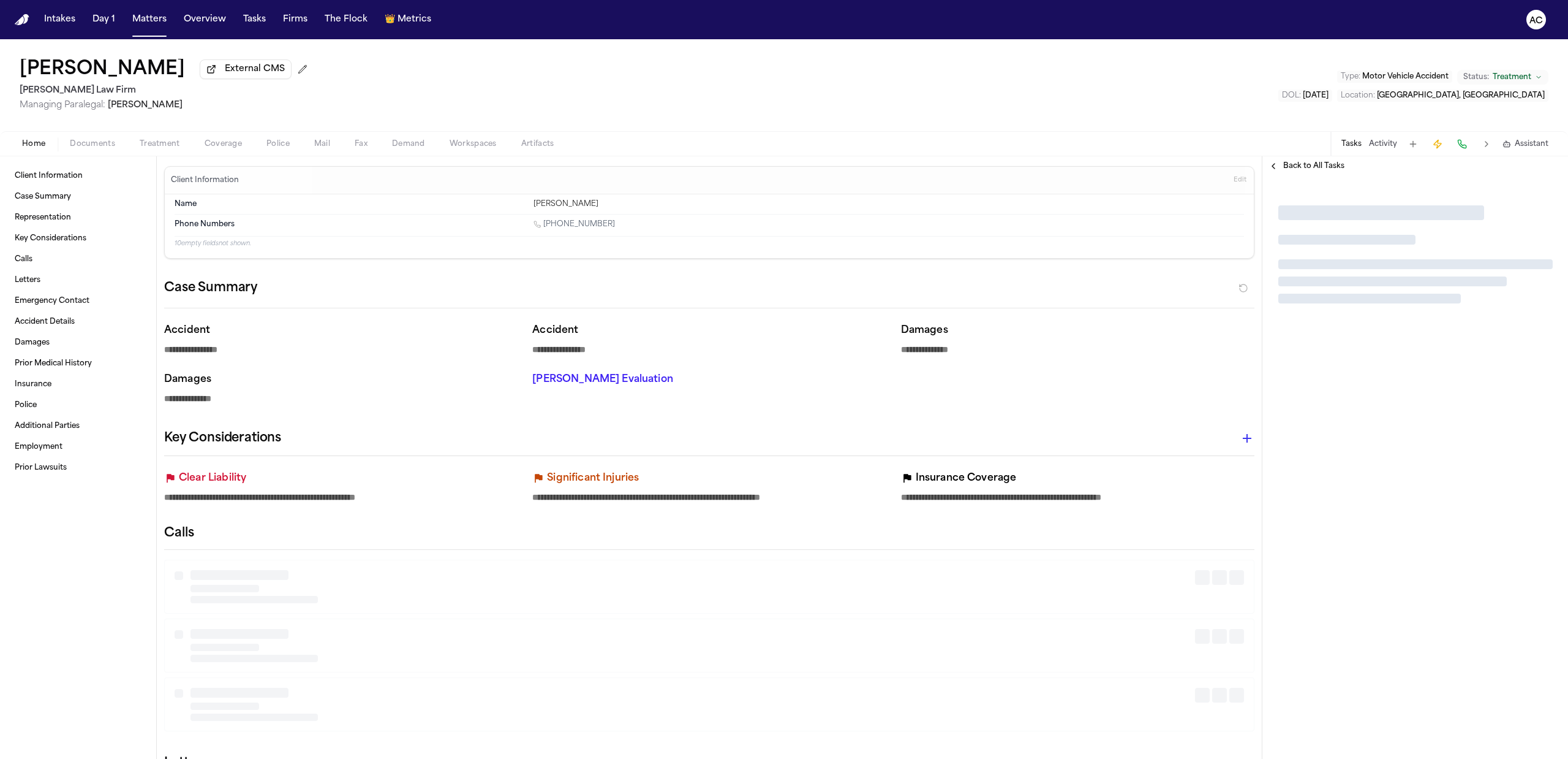
type textarea "*"
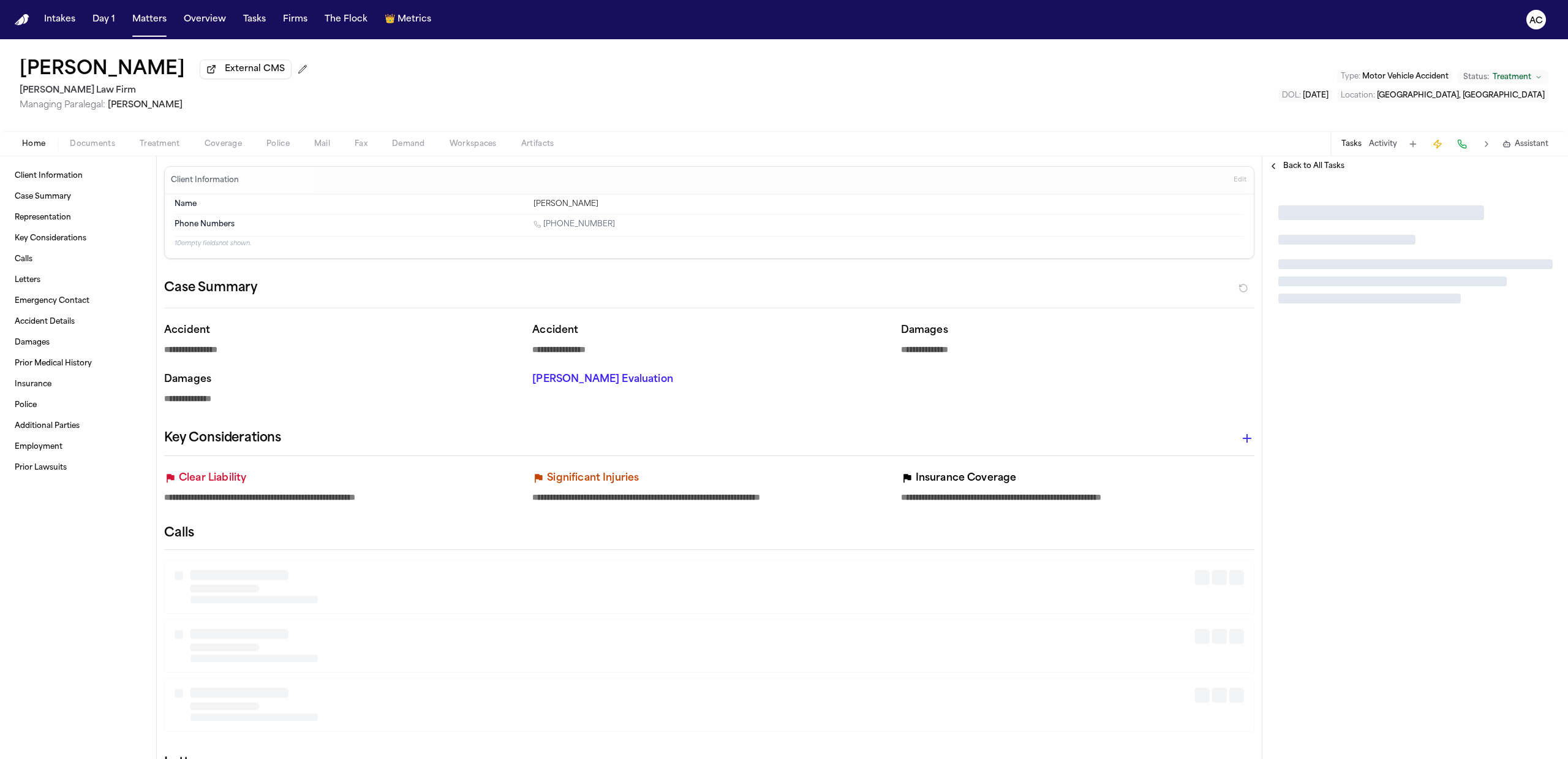
type textarea "*"
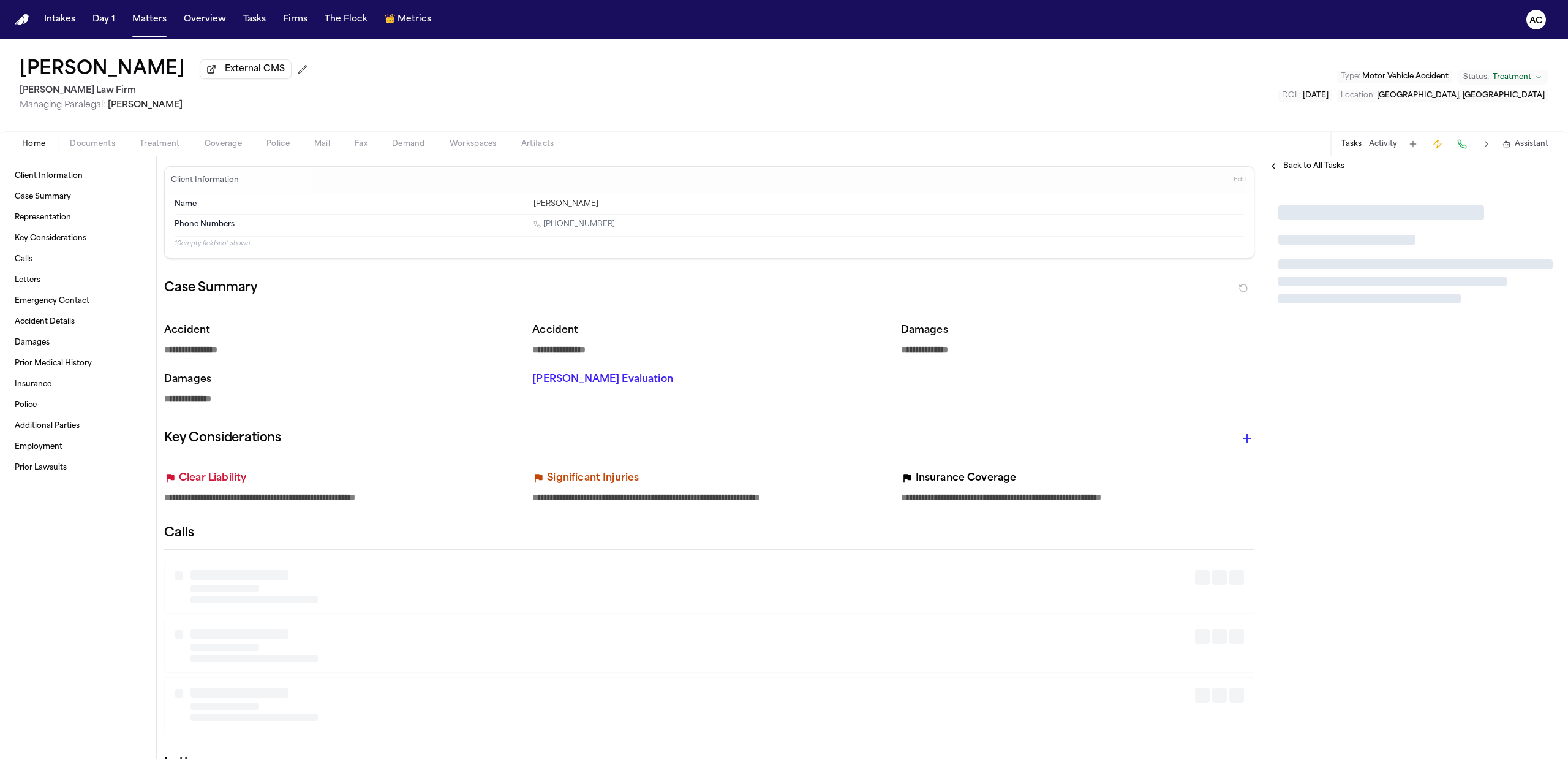
type textarea "*"
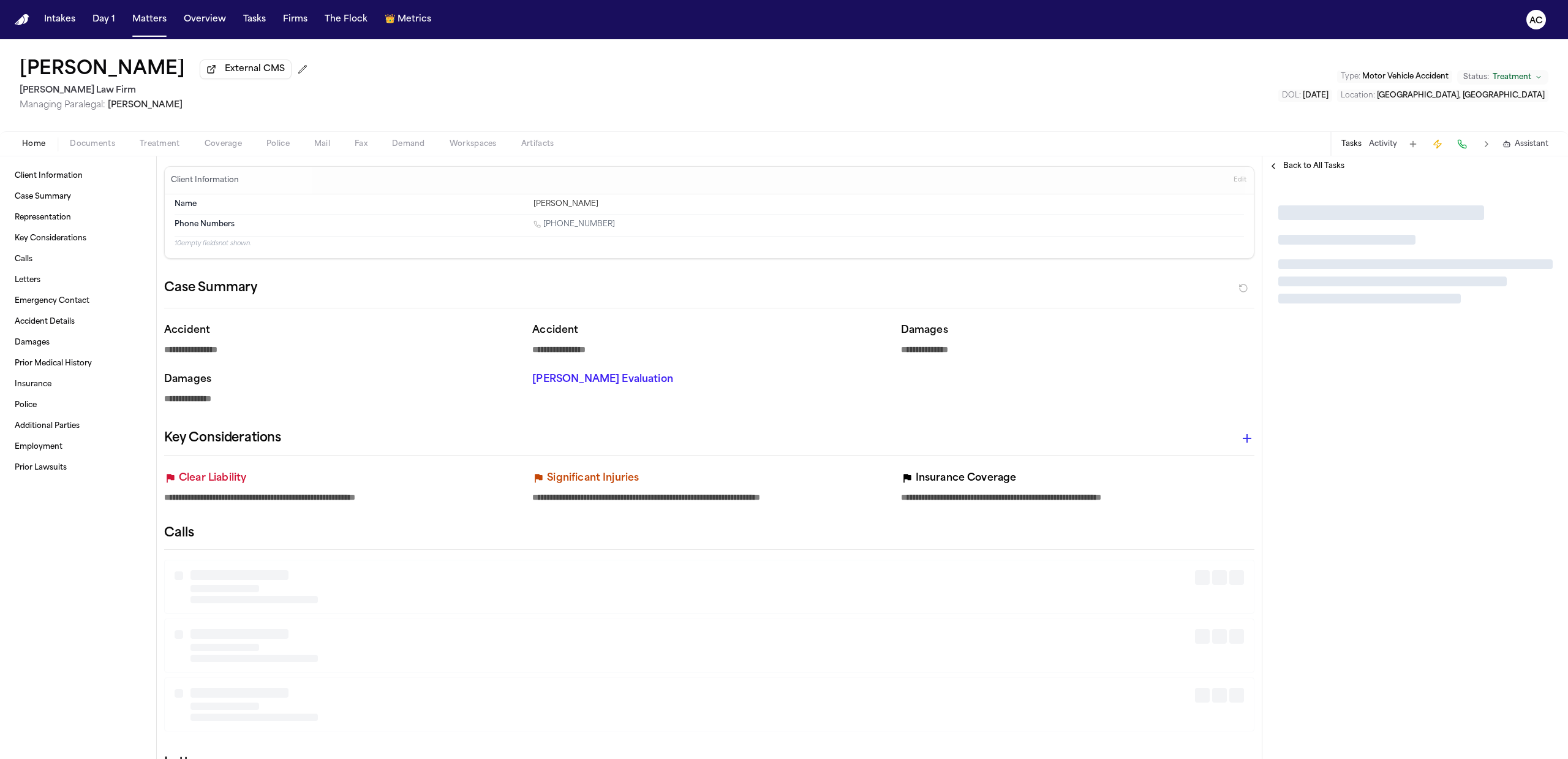
type textarea "*"
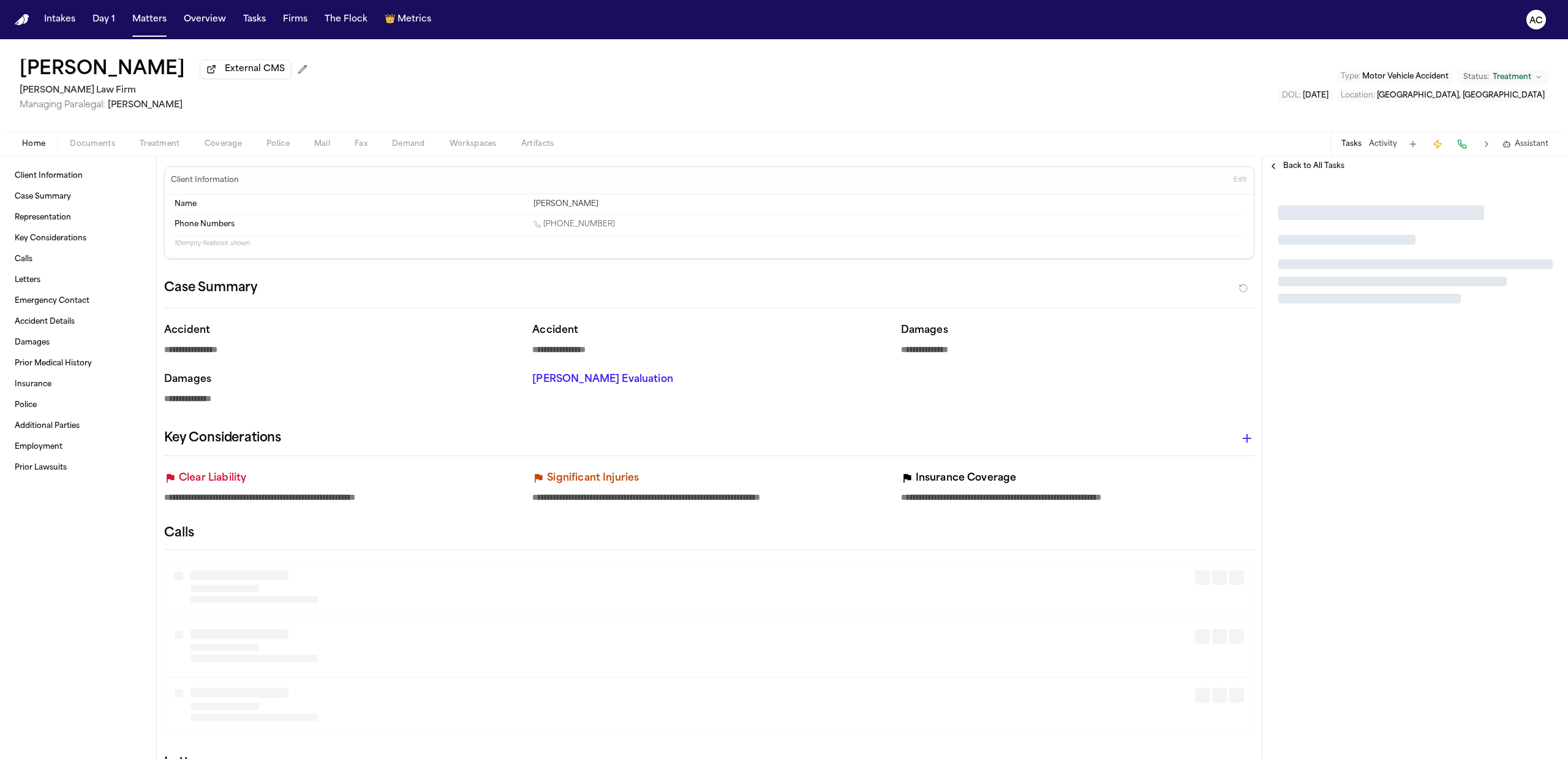
type textarea "*"
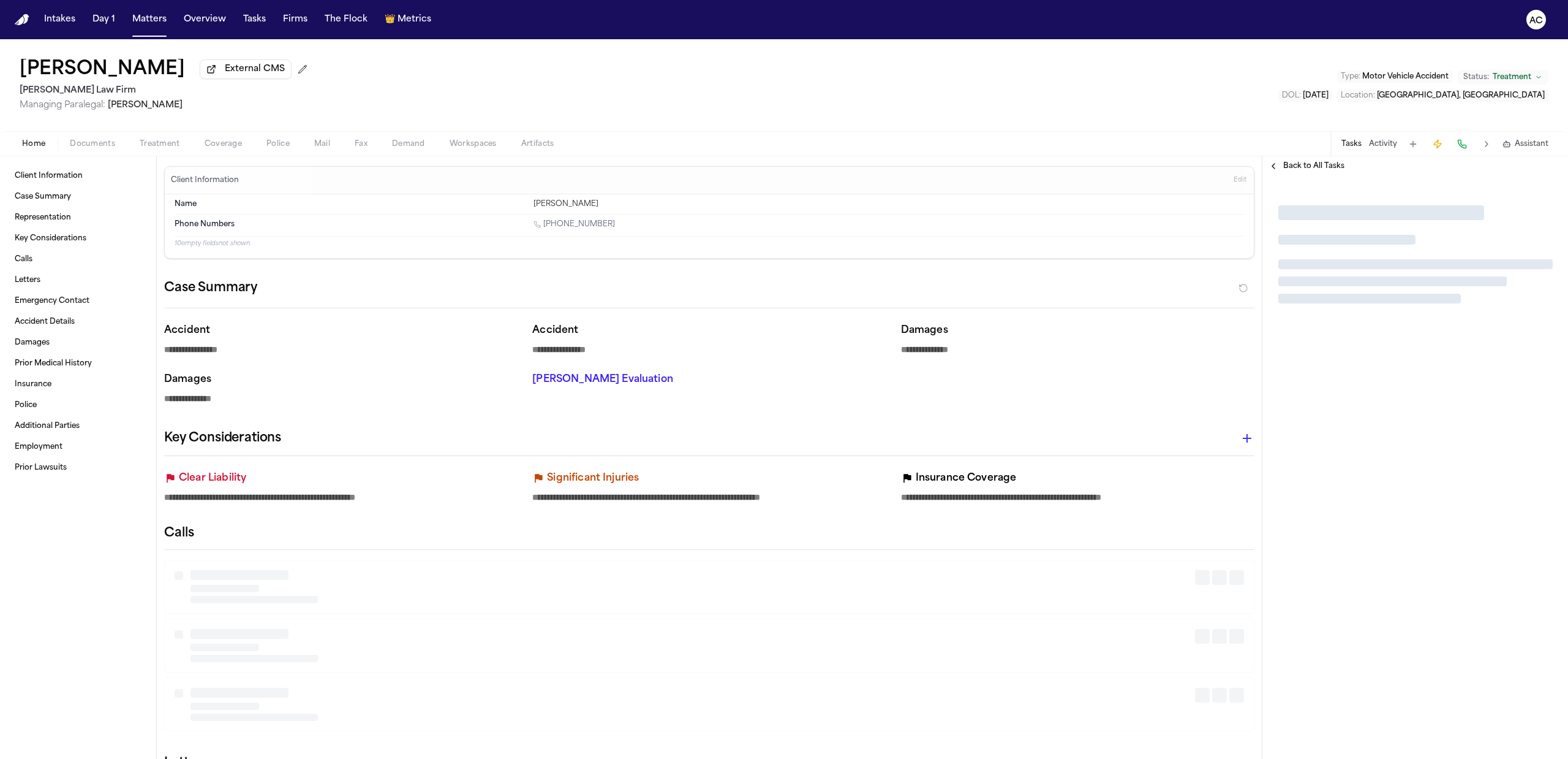
type textarea "*"
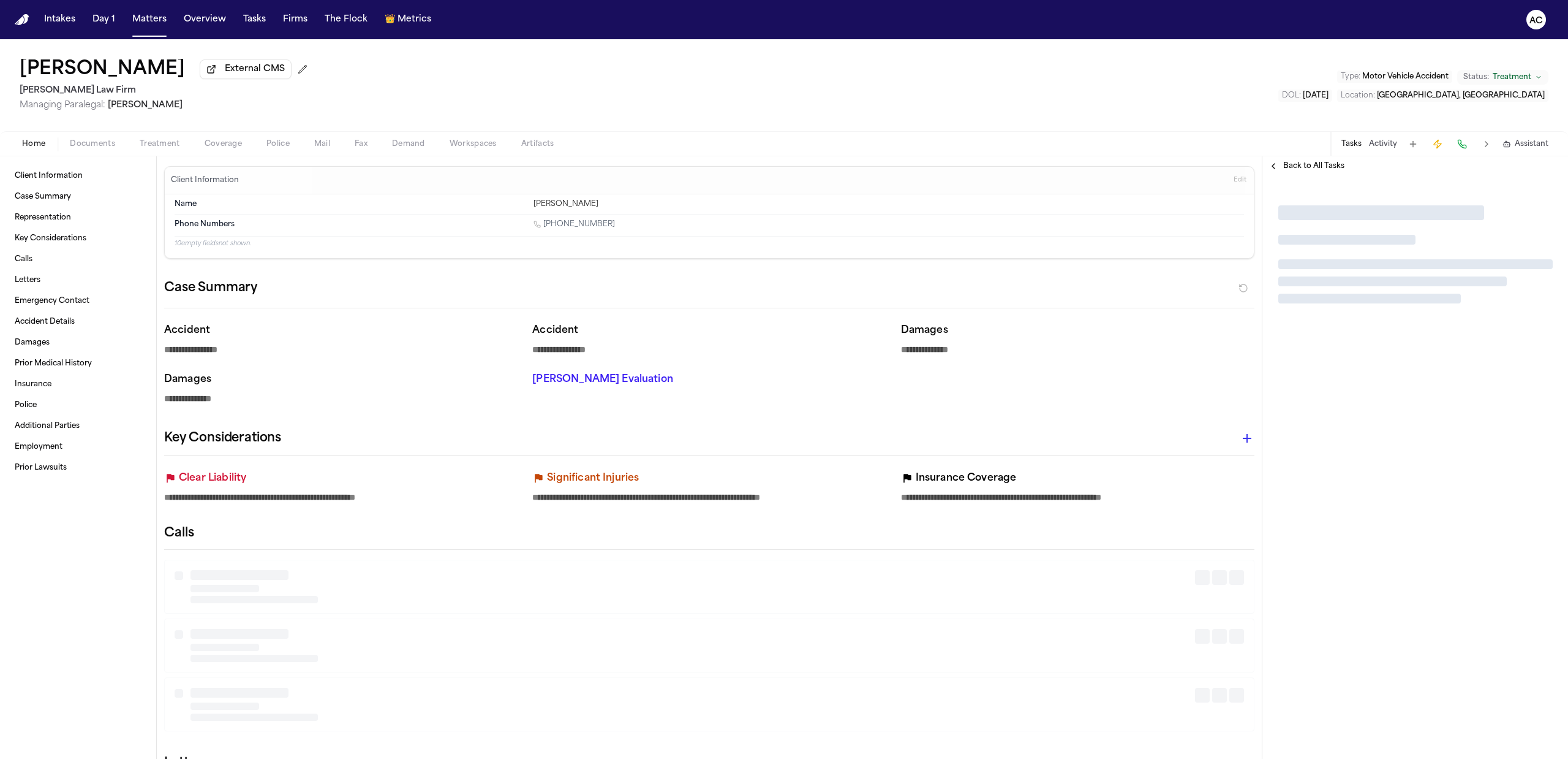
type textarea "*"
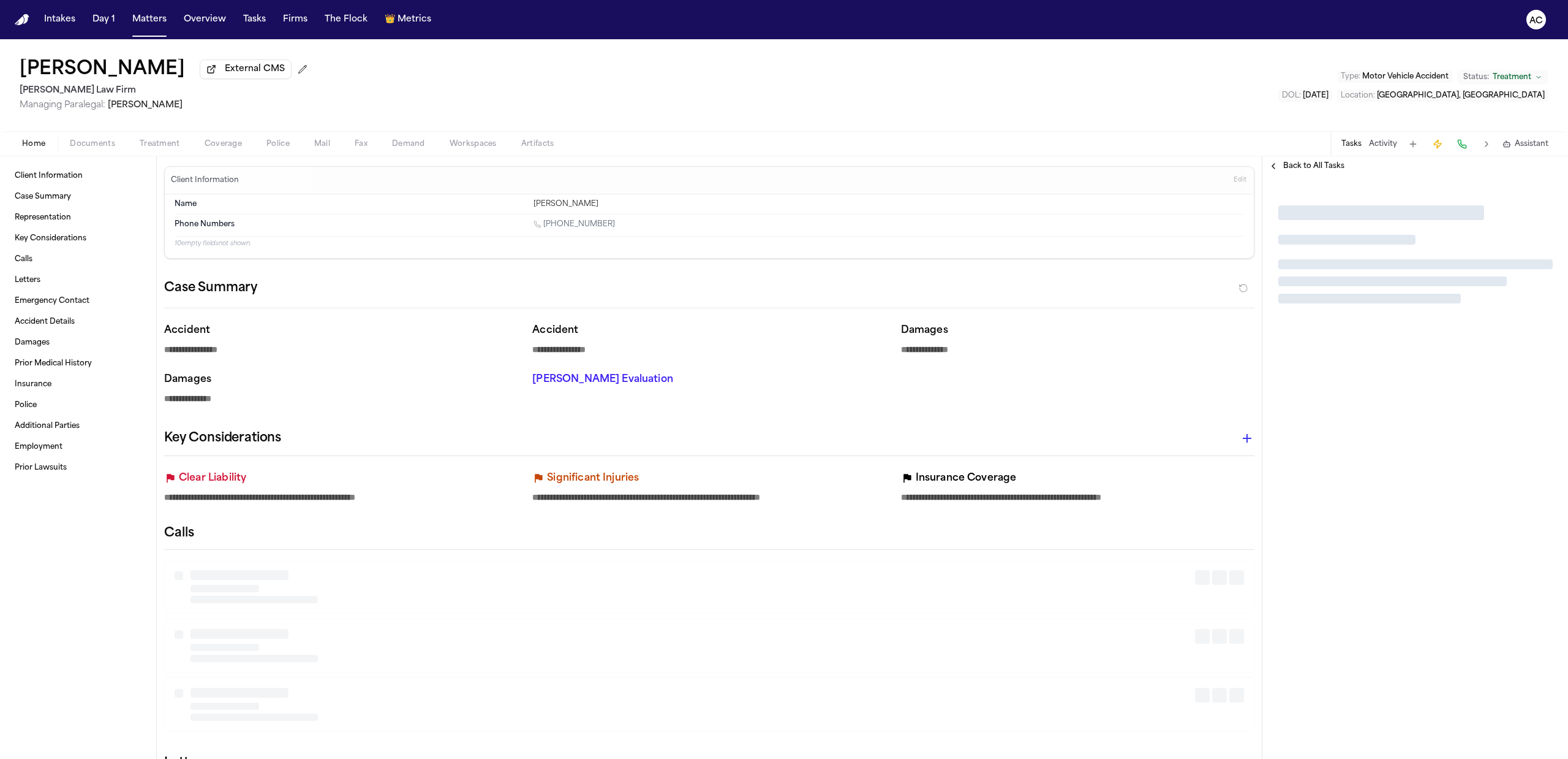
type textarea "*"
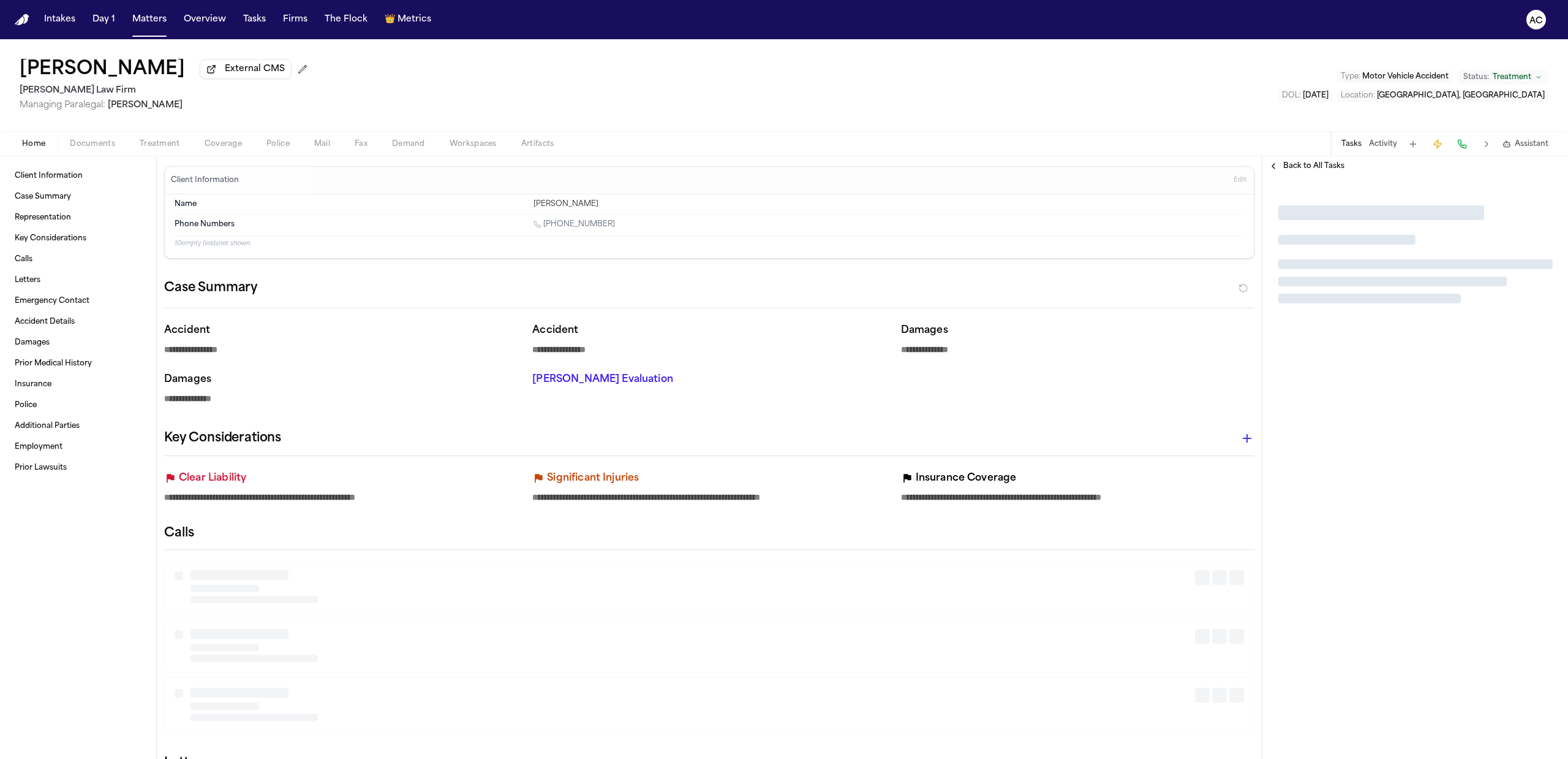
type textarea "*"
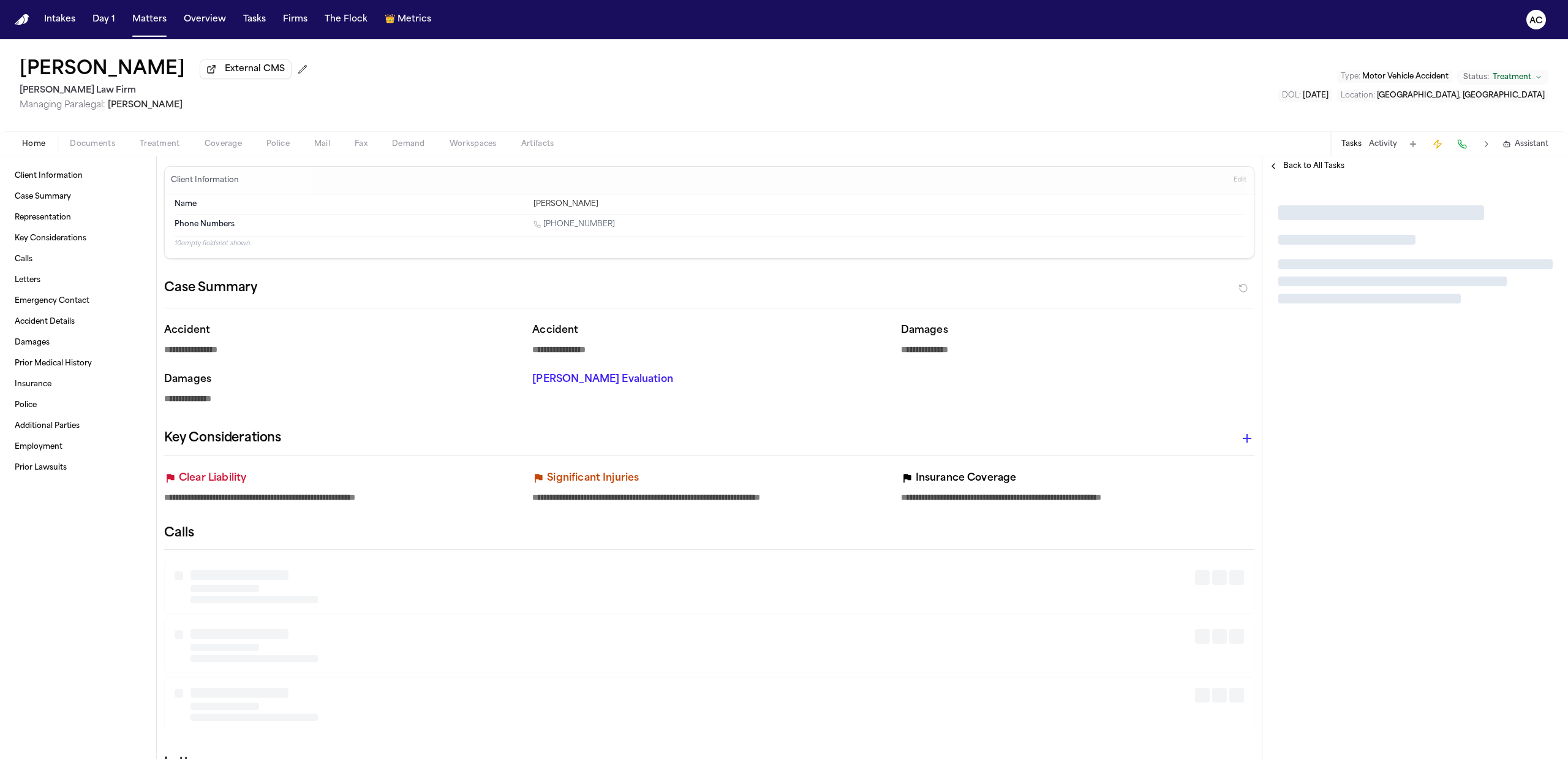
type textarea "*"
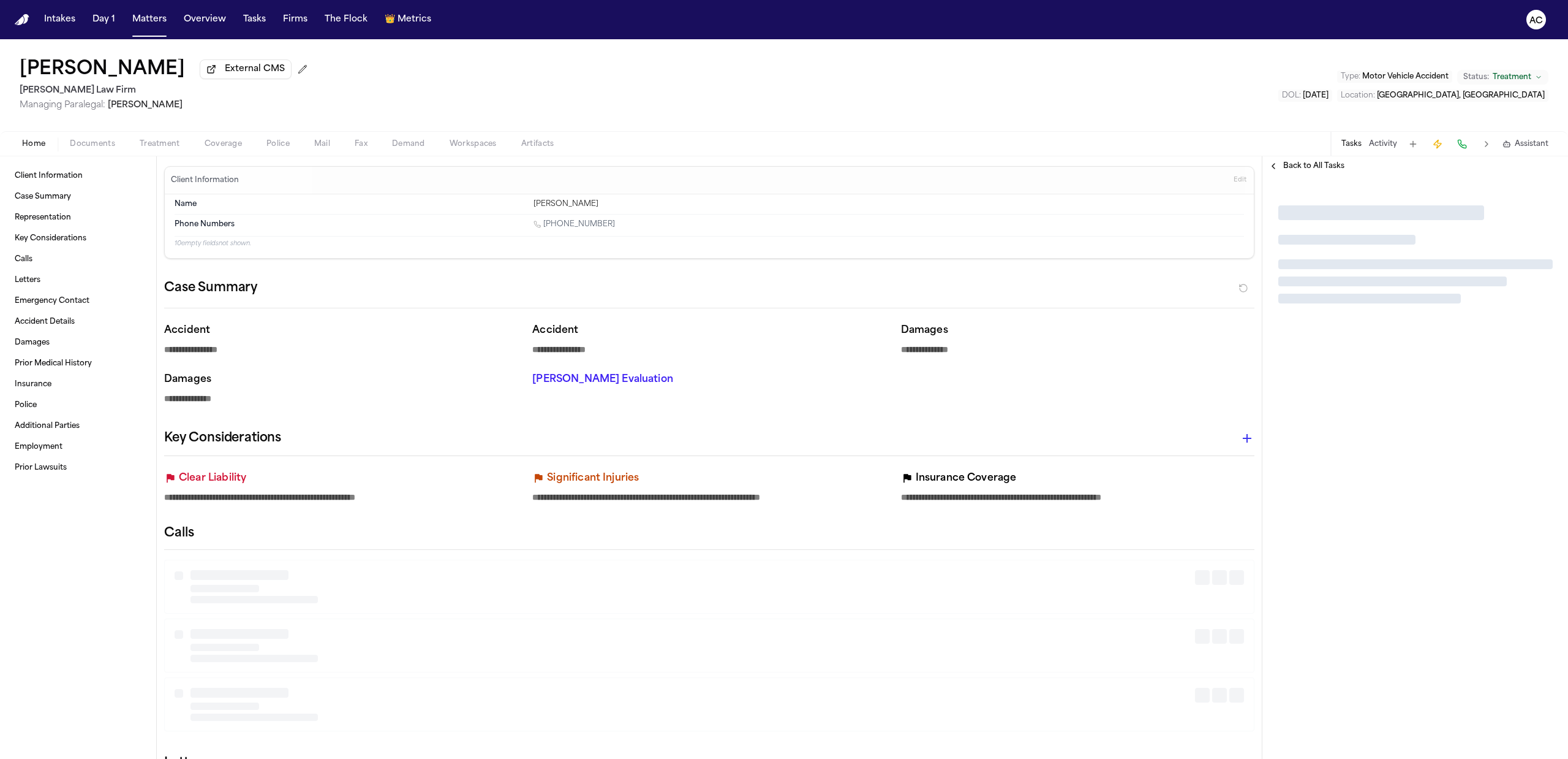
type textarea "*"
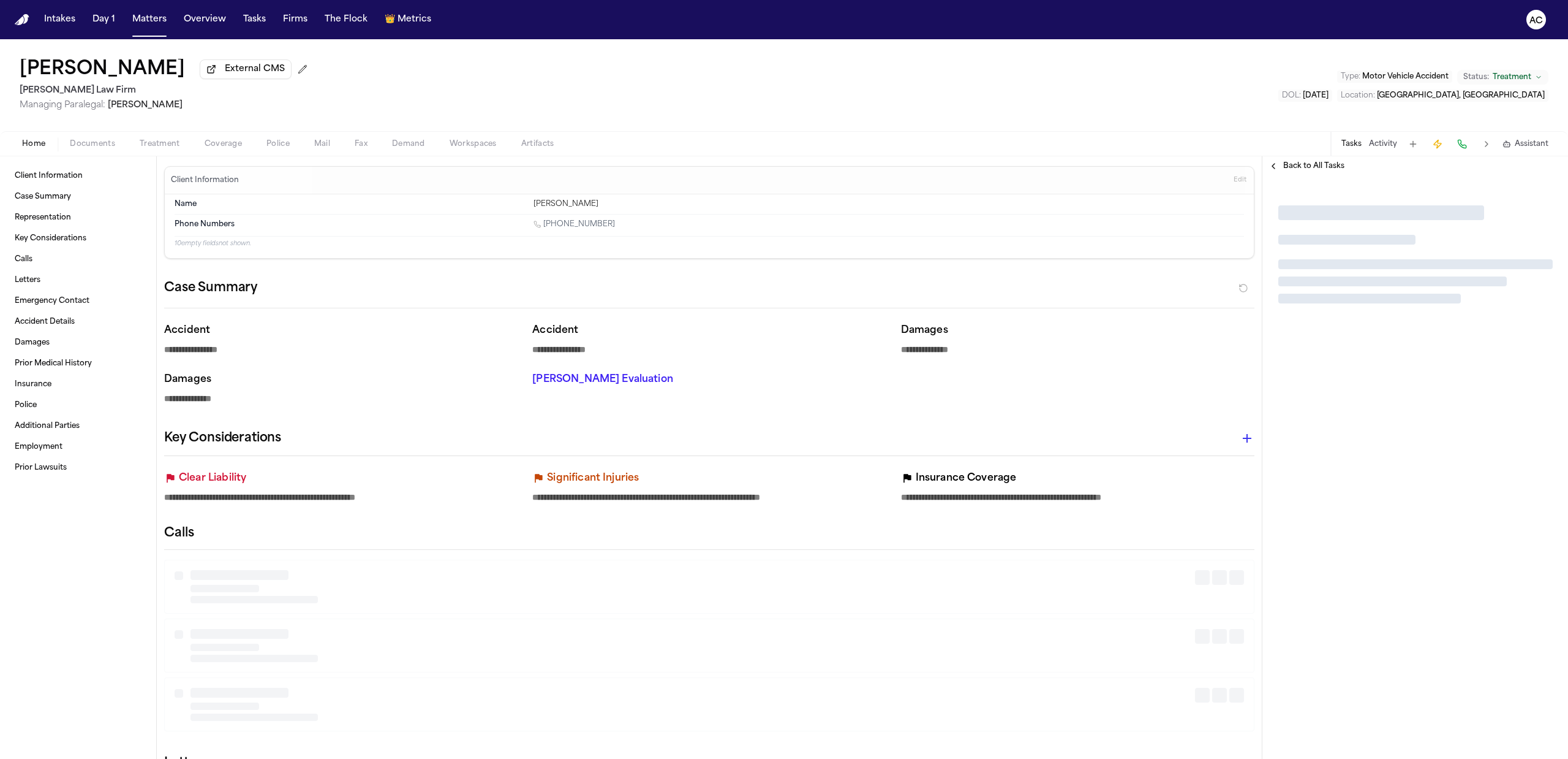
type textarea "*"
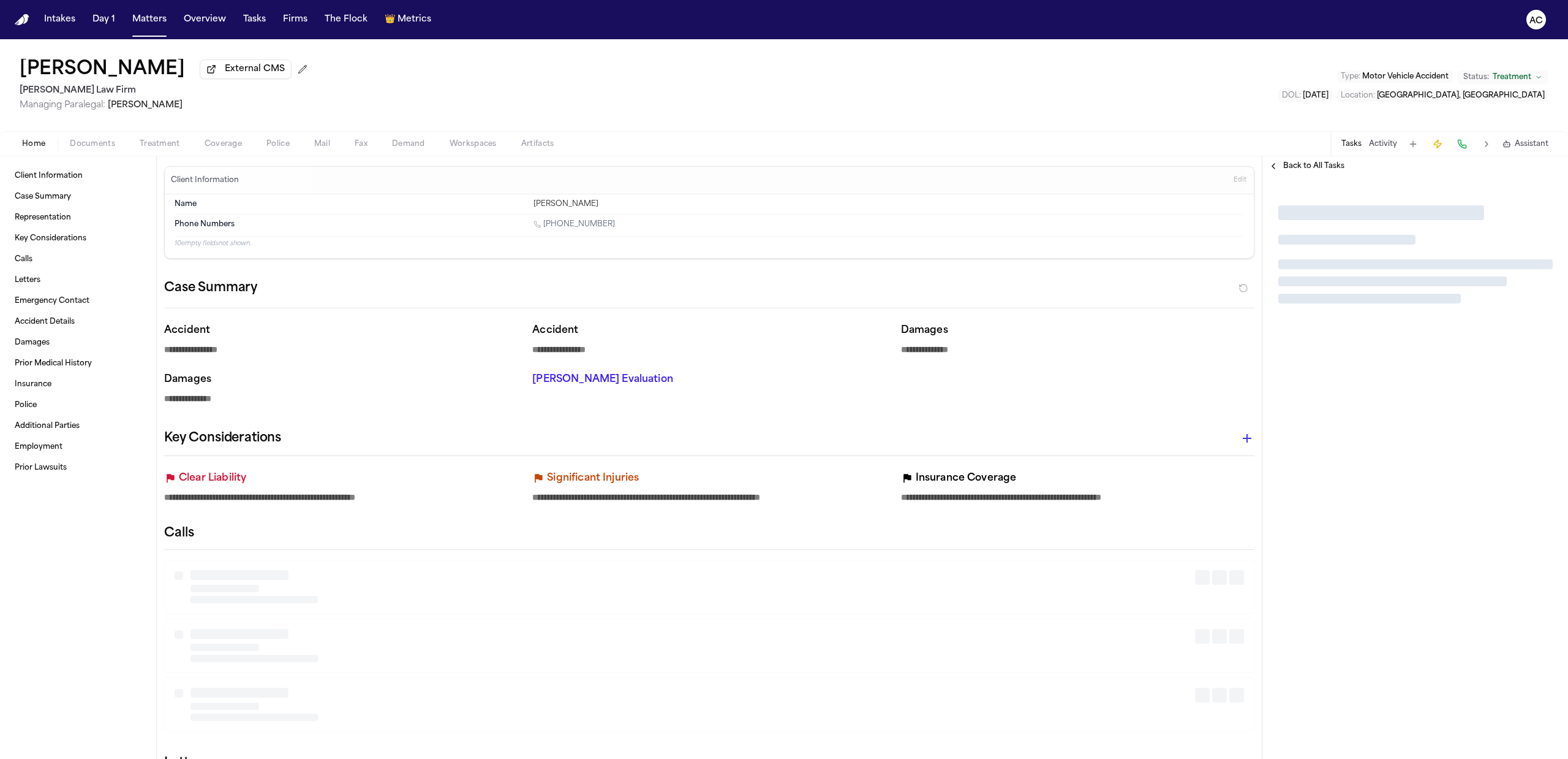
type textarea "*"
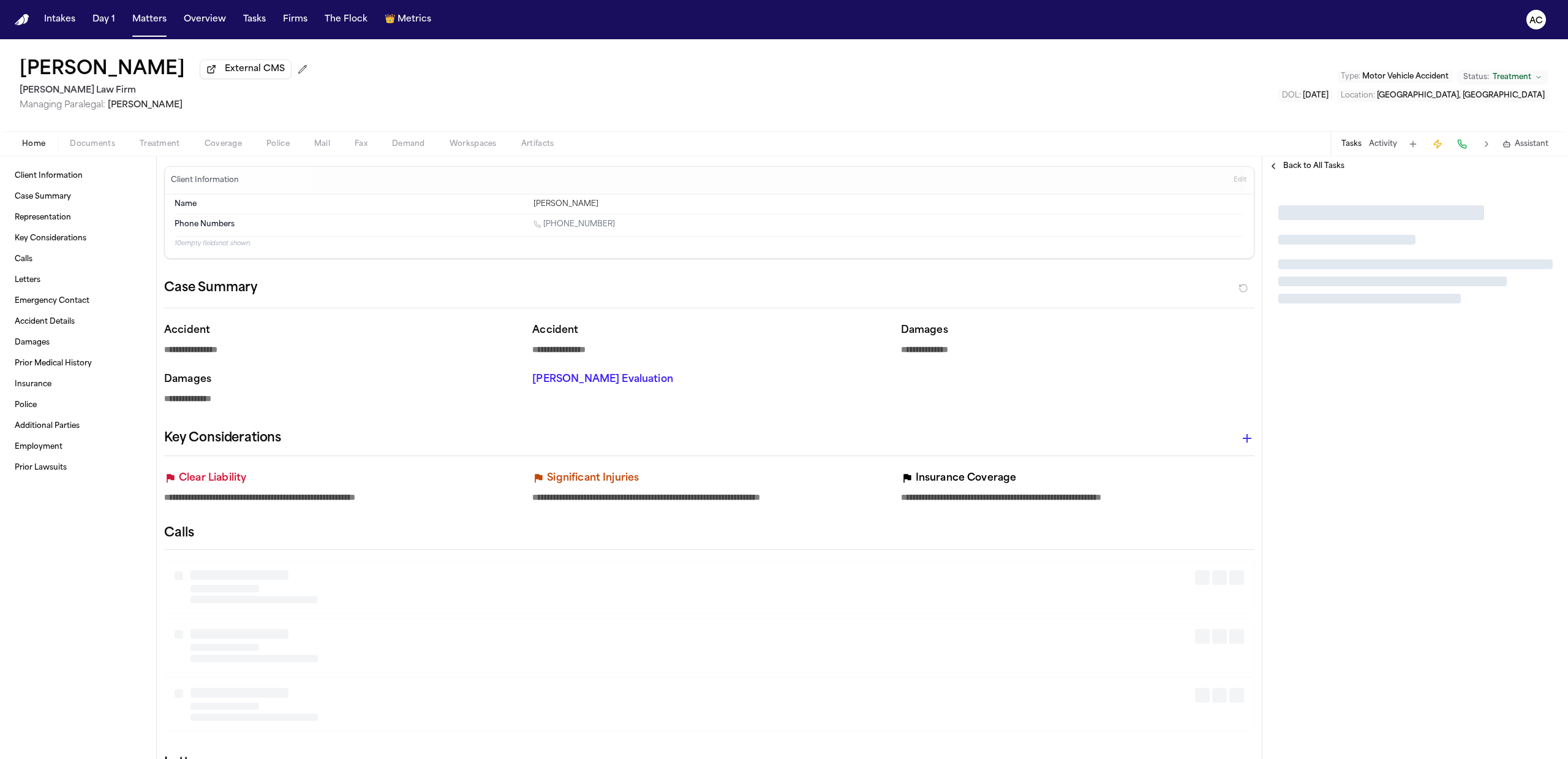
type textarea "*"
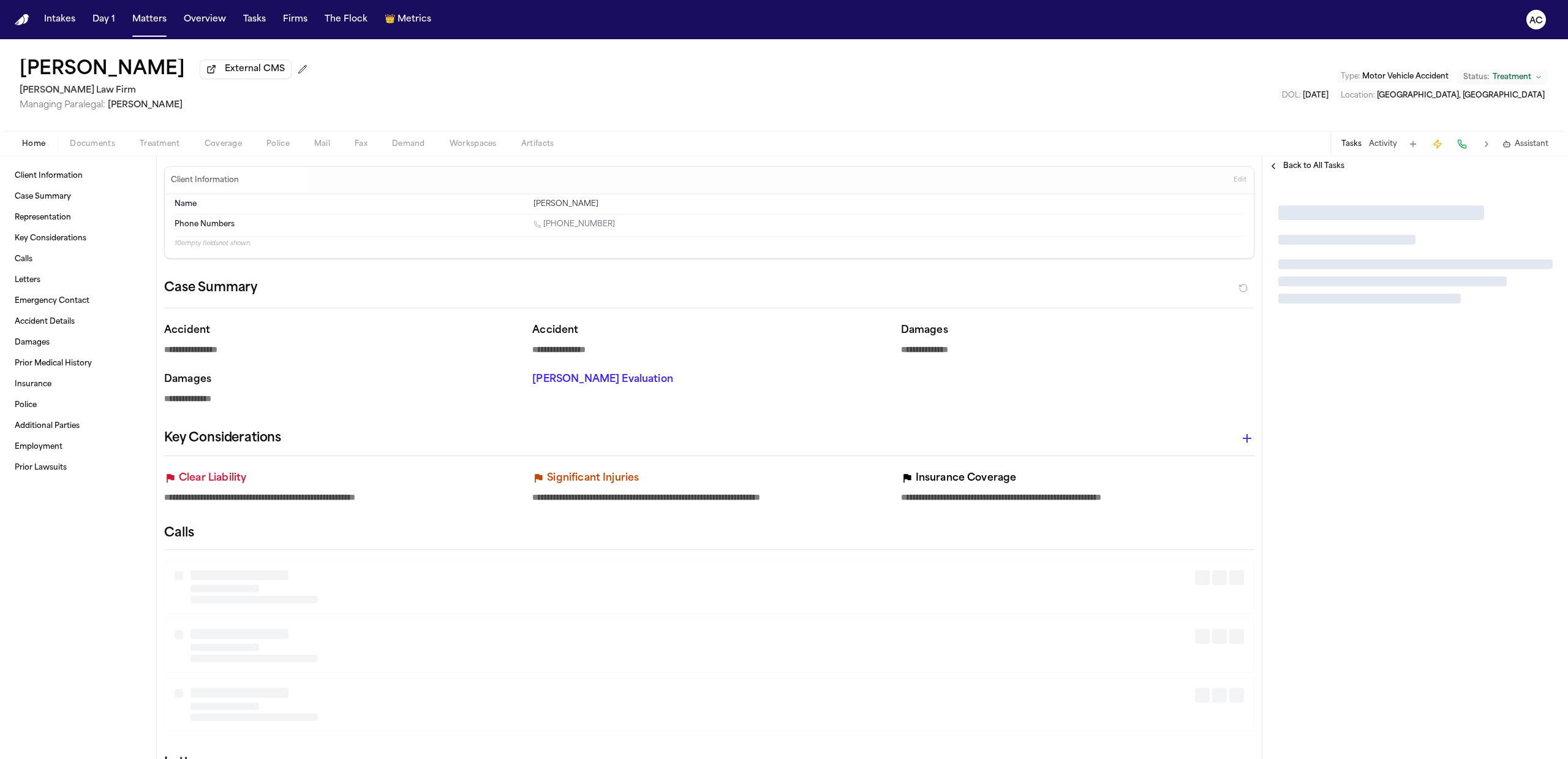
type textarea "*"
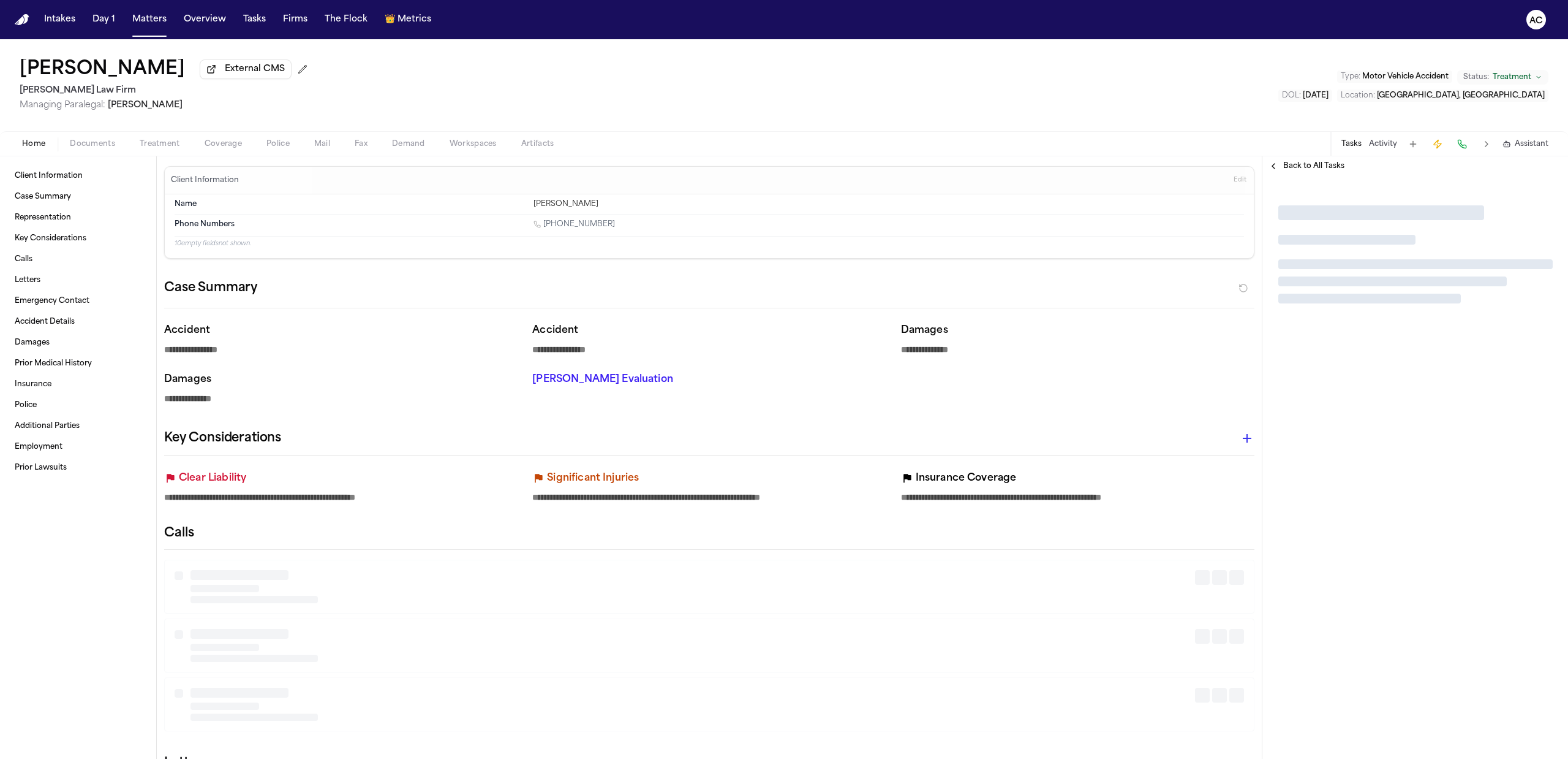
type textarea "*"
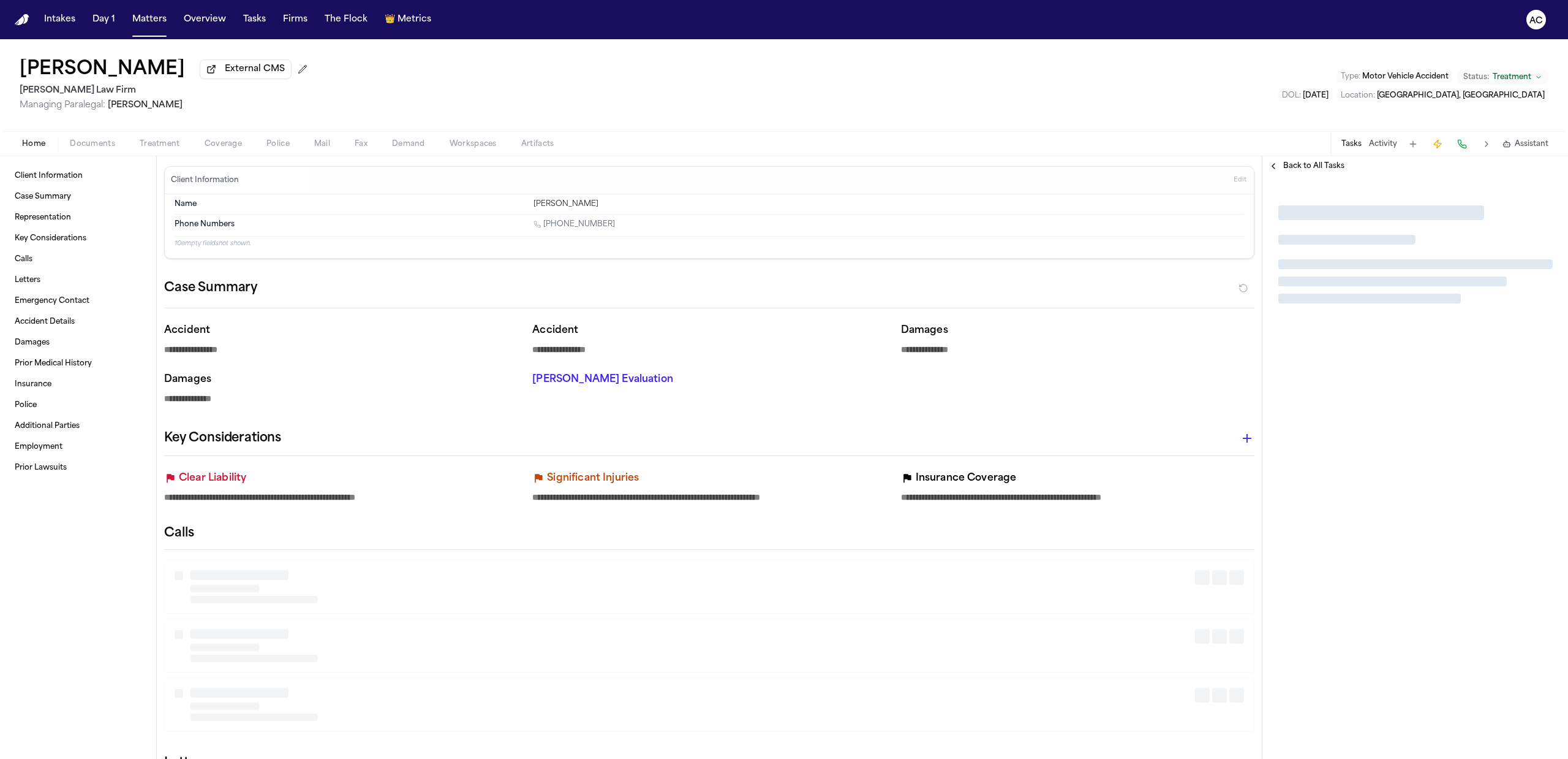
type textarea "*"
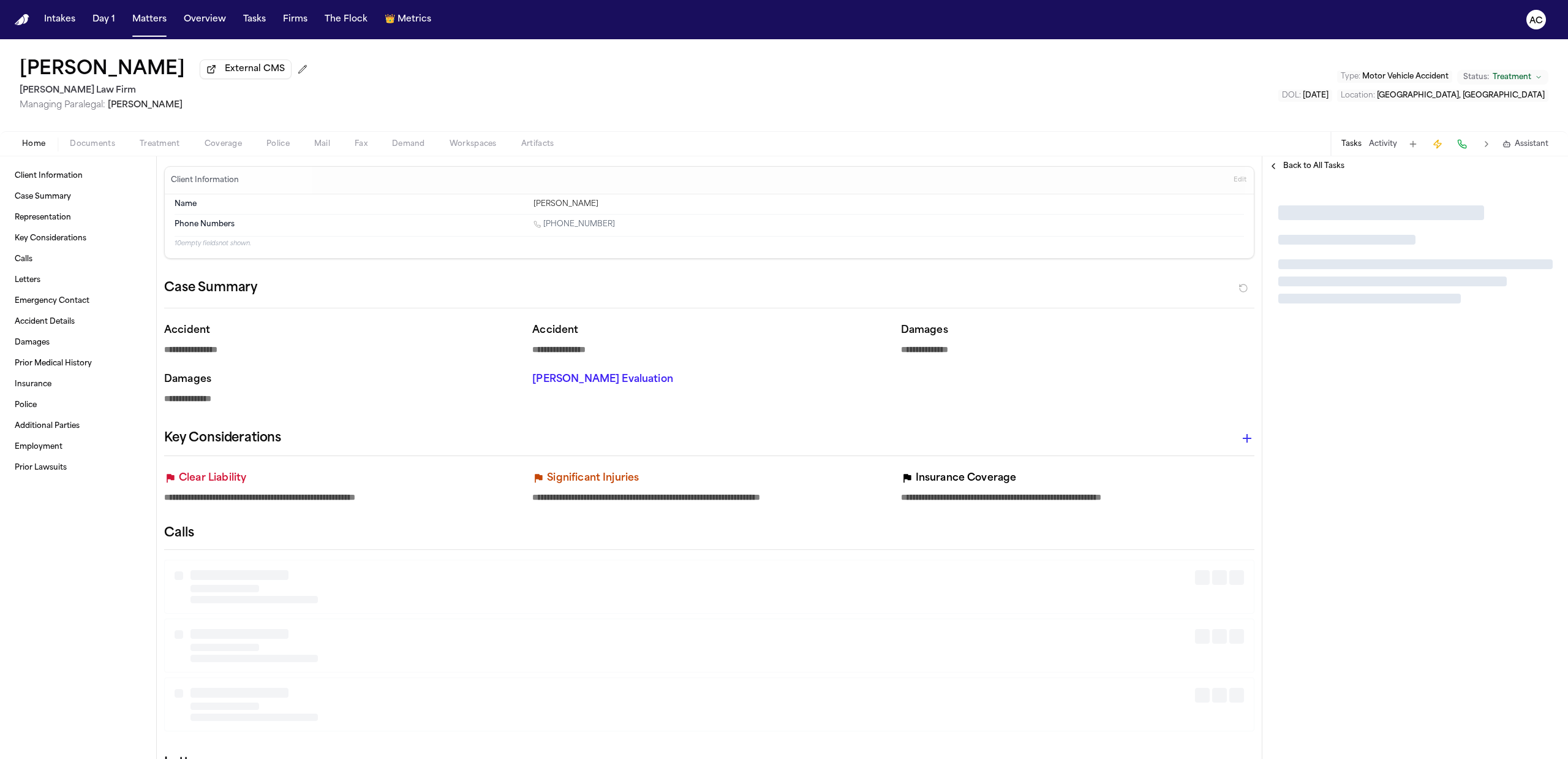
type textarea "*"
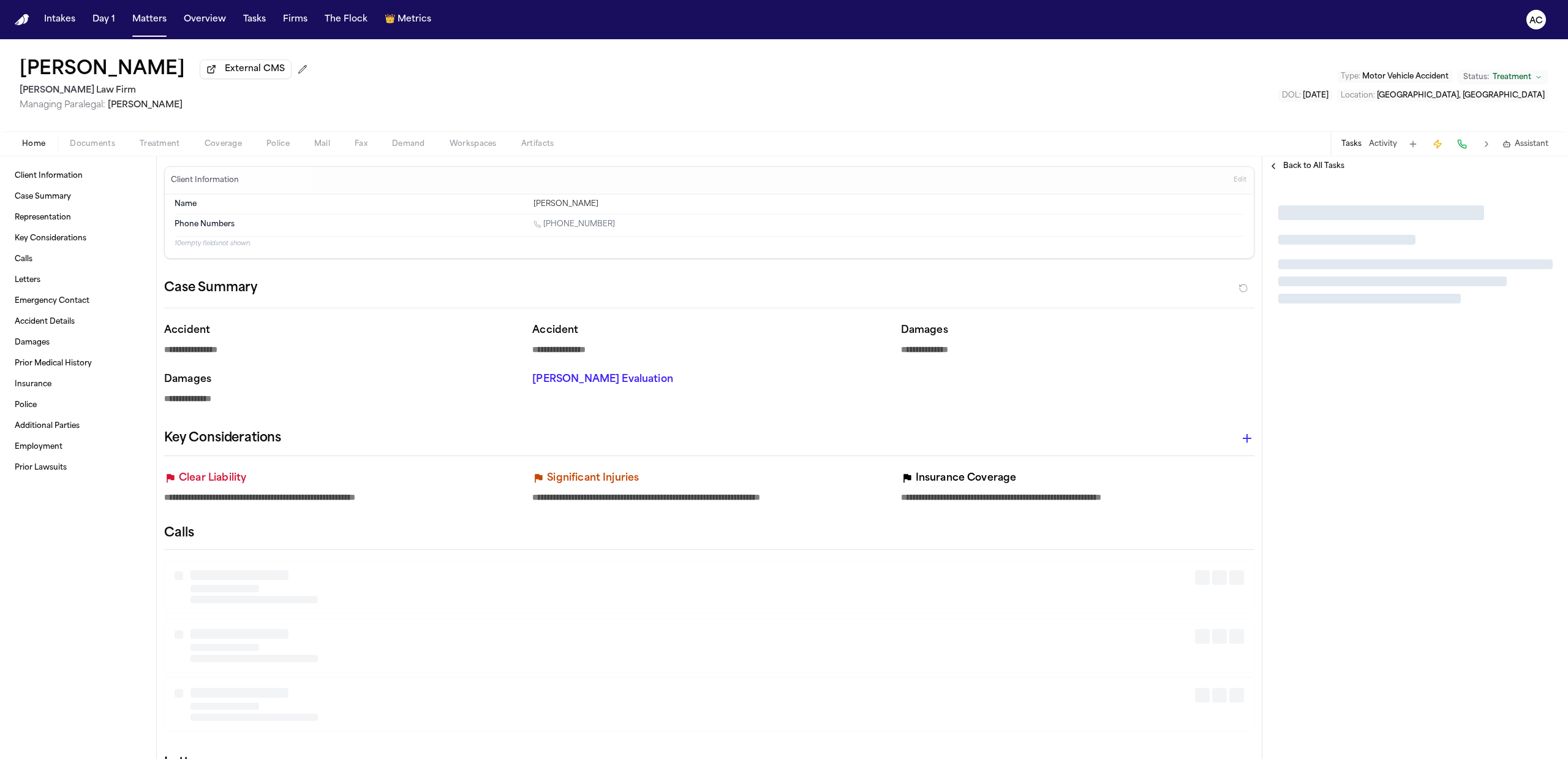
type textarea "*"
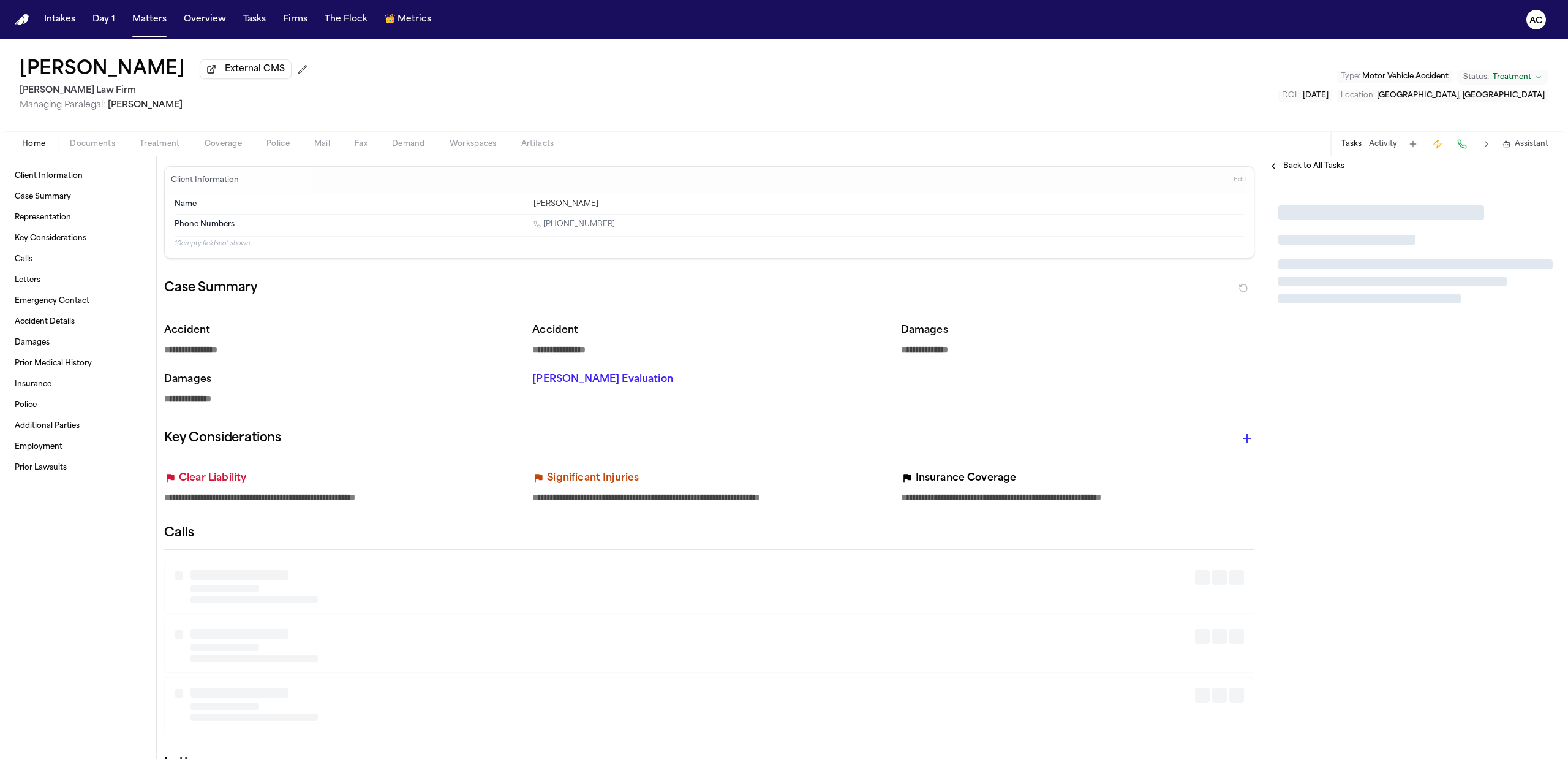
type textarea "*"
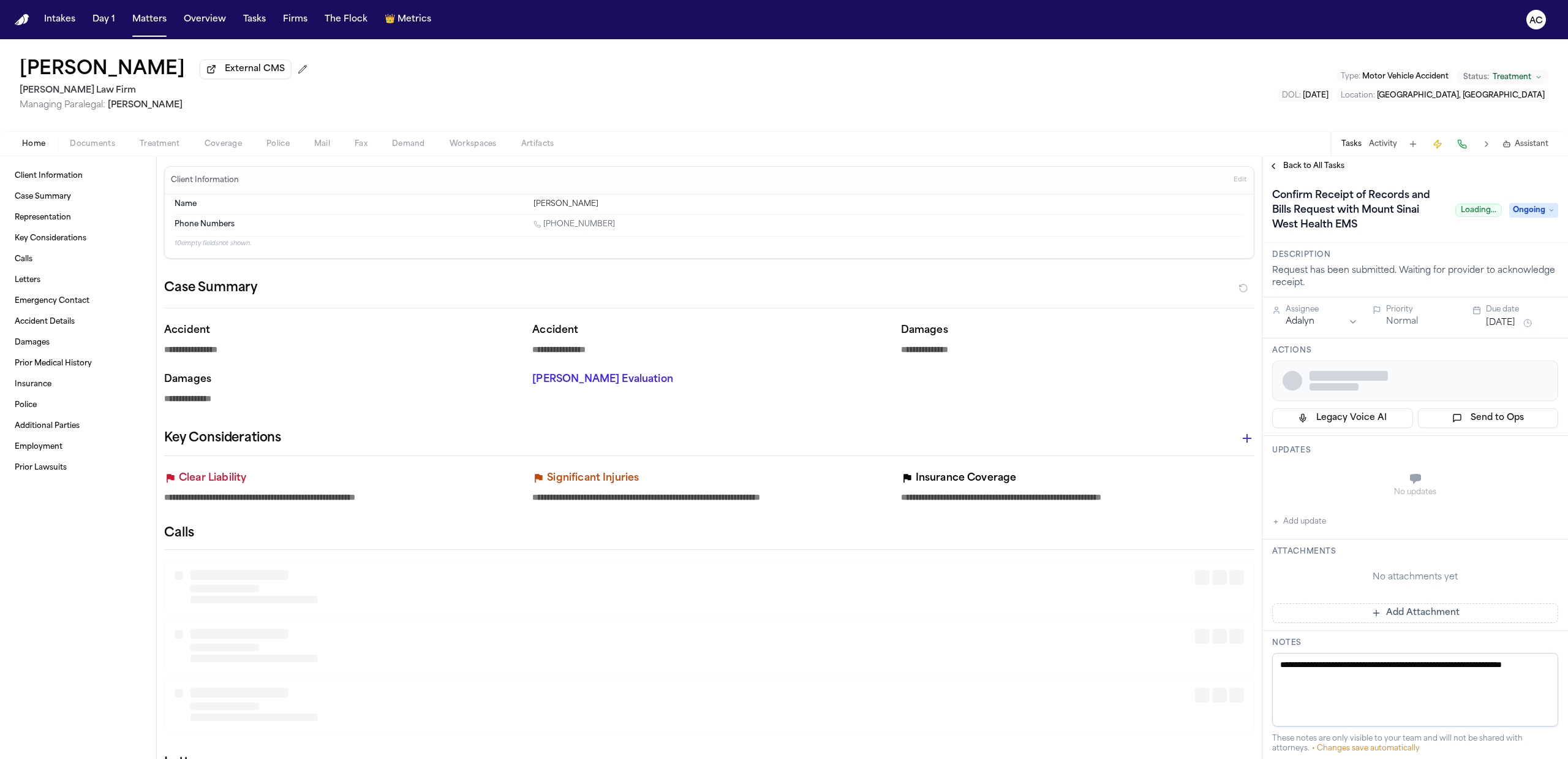
type textarea "*"
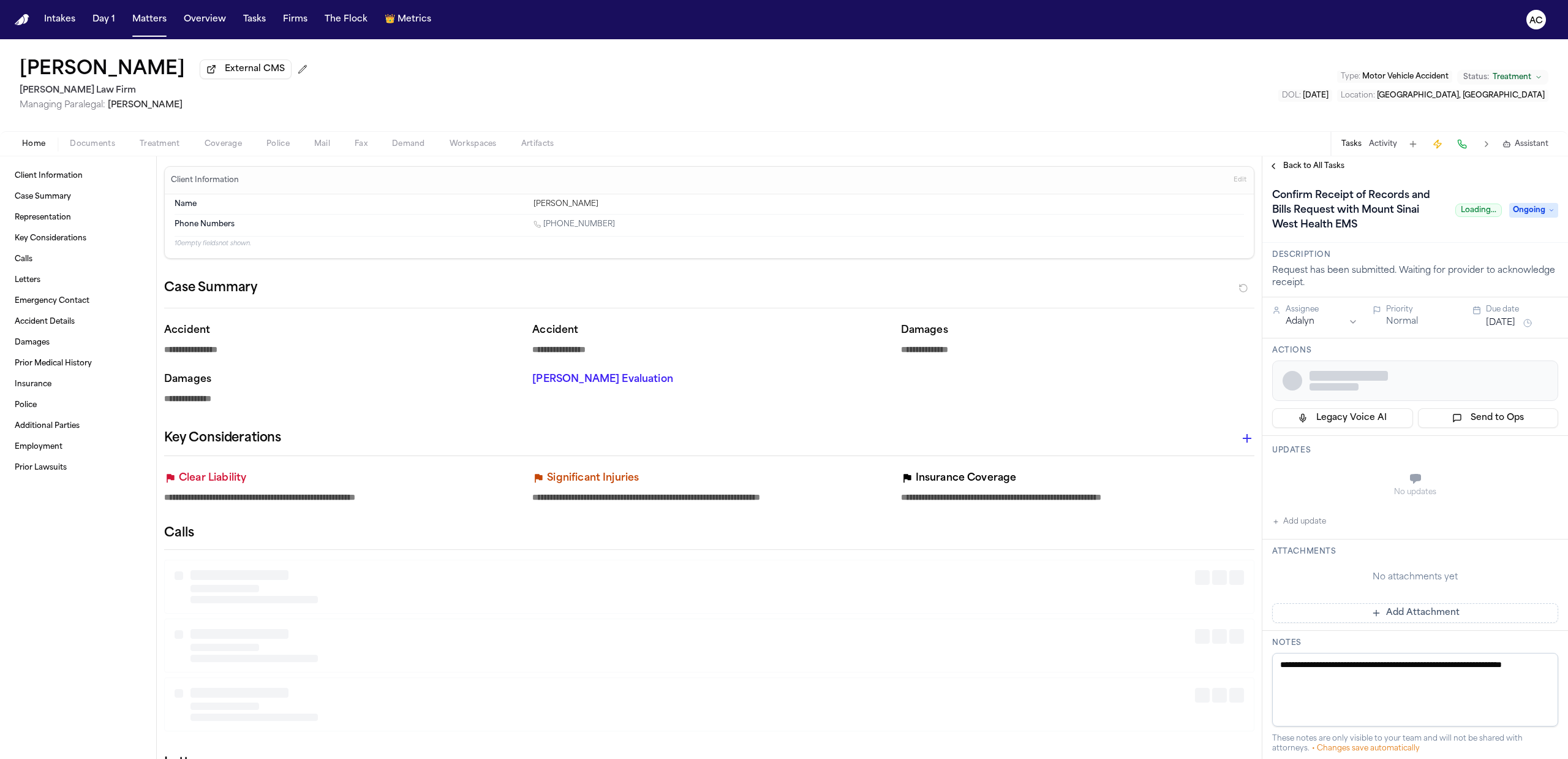
type textarea "*"
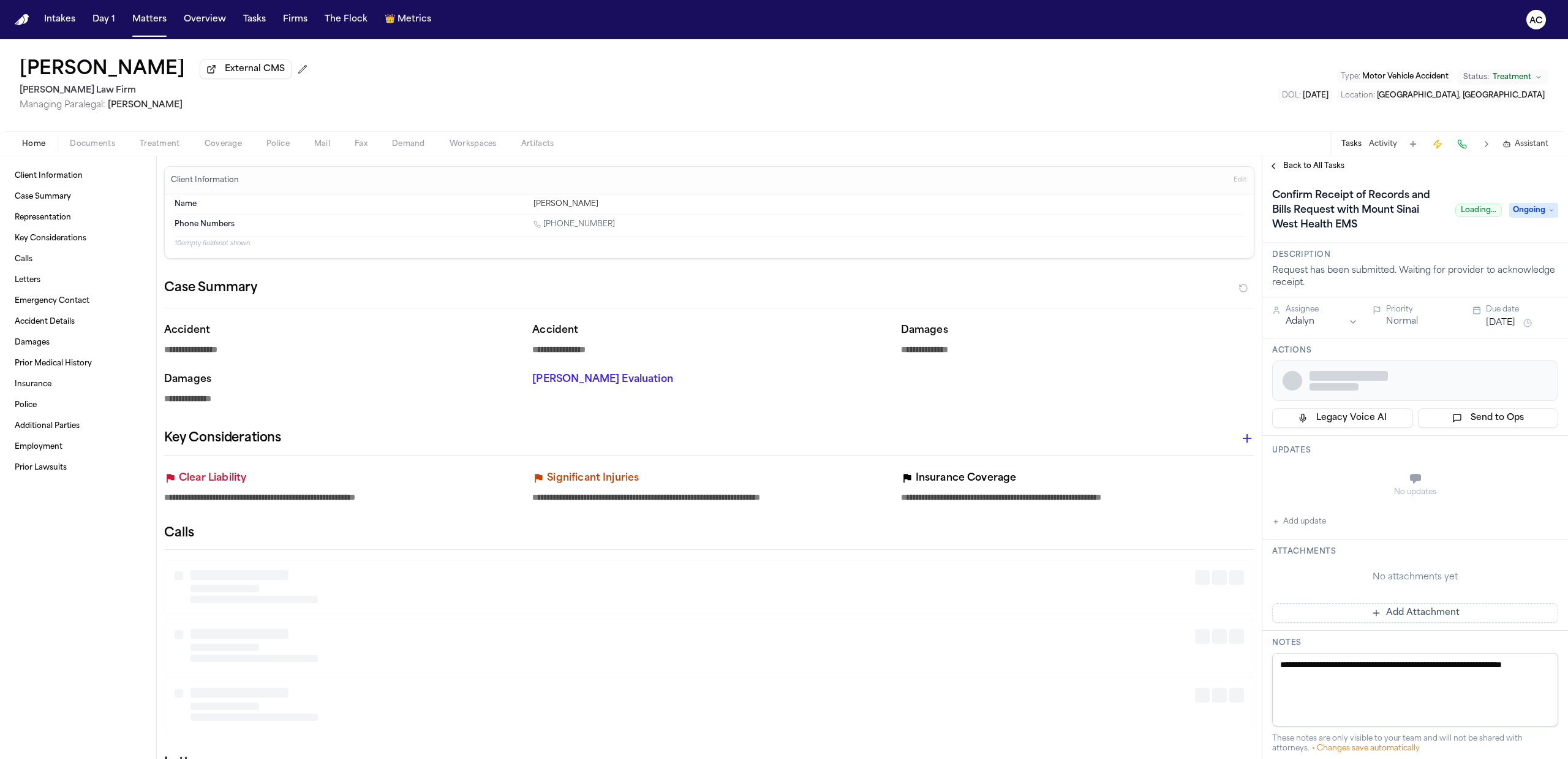
type textarea "*"
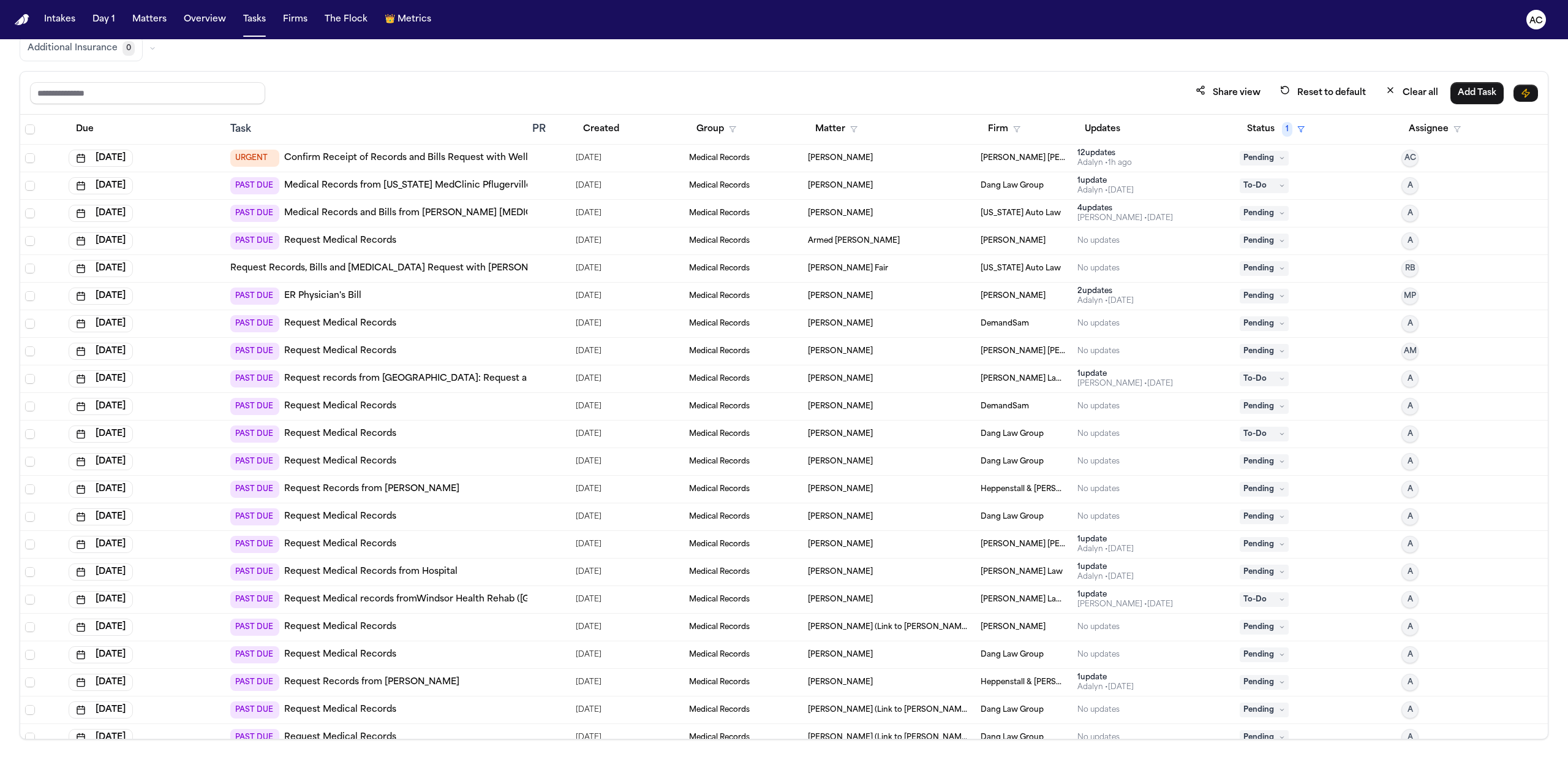
click at [406, 157] on link "Confirm Receipt of Records and Bills Request with Wellstar [PERSON_NAME][GEOGRA…" at bounding box center [501, 158] width 433 height 12
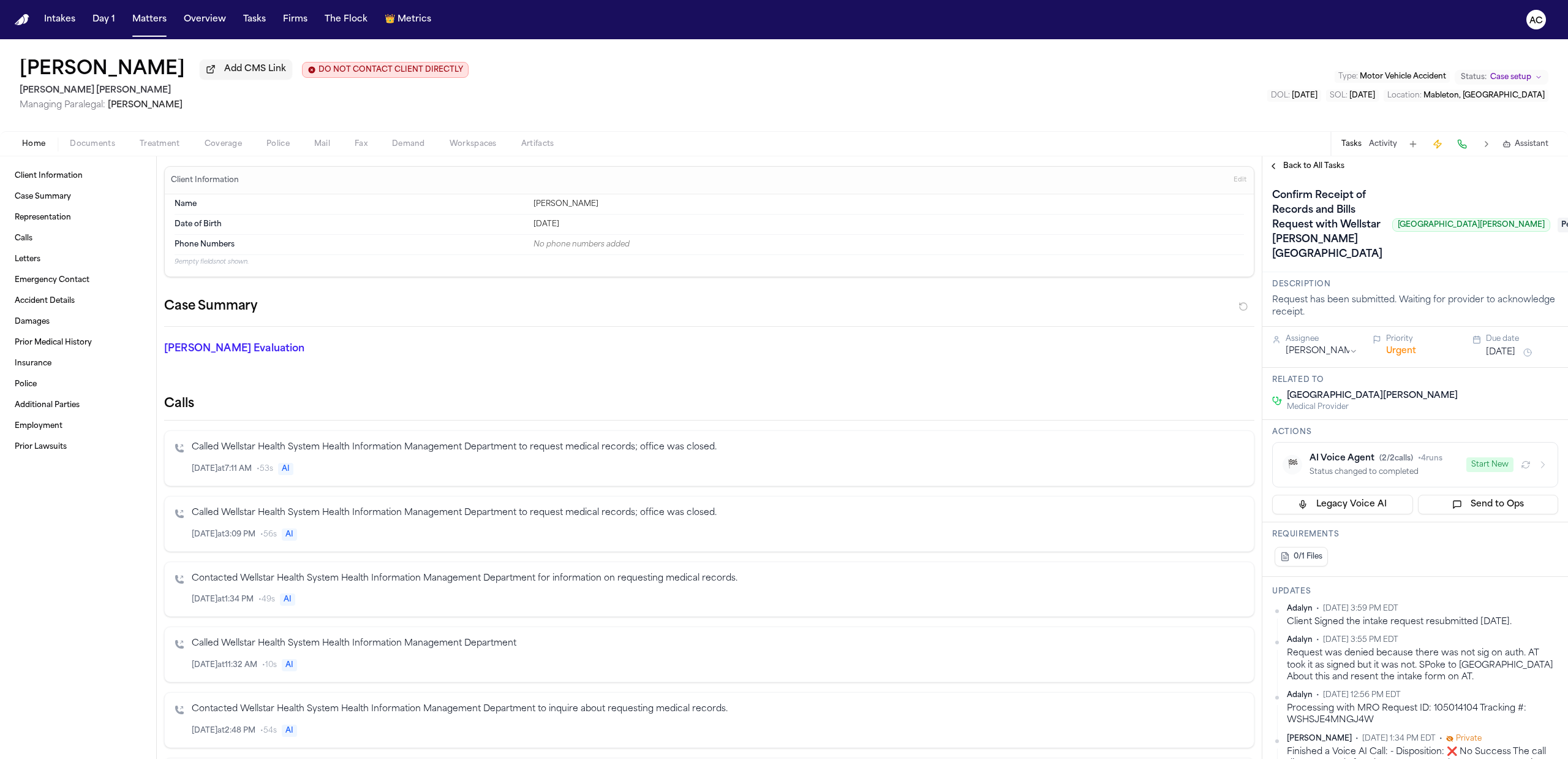
click at [827, 74] on div "[PERSON_NAME] Add CMS Link DO NOT CONTACT CLIENT DIRECTLY DO NOT CONTACT [PERSO…" at bounding box center [784, 85] width 1568 height 92
click at [914, 125] on div "[PERSON_NAME] Add CMS Link DO NOT CONTACT CLIENT DIRECTLY DO NOT CONTACT [PERSO…" at bounding box center [784, 85] width 1568 height 92
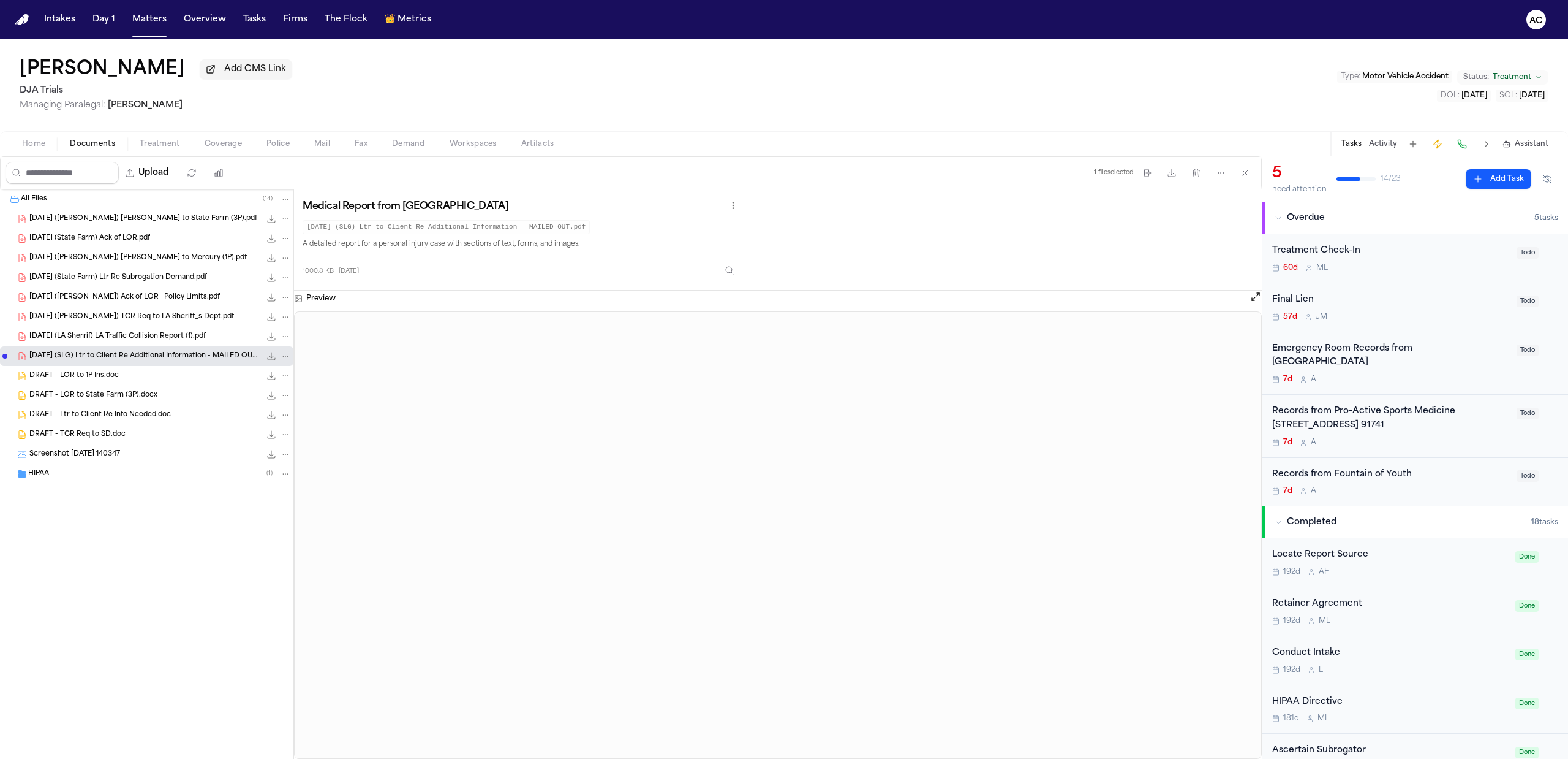
click at [1355, 351] on div "Emergency Room Records from Pomona Valley Health Center" at bounding box center [1391, 356] width 237 height 28
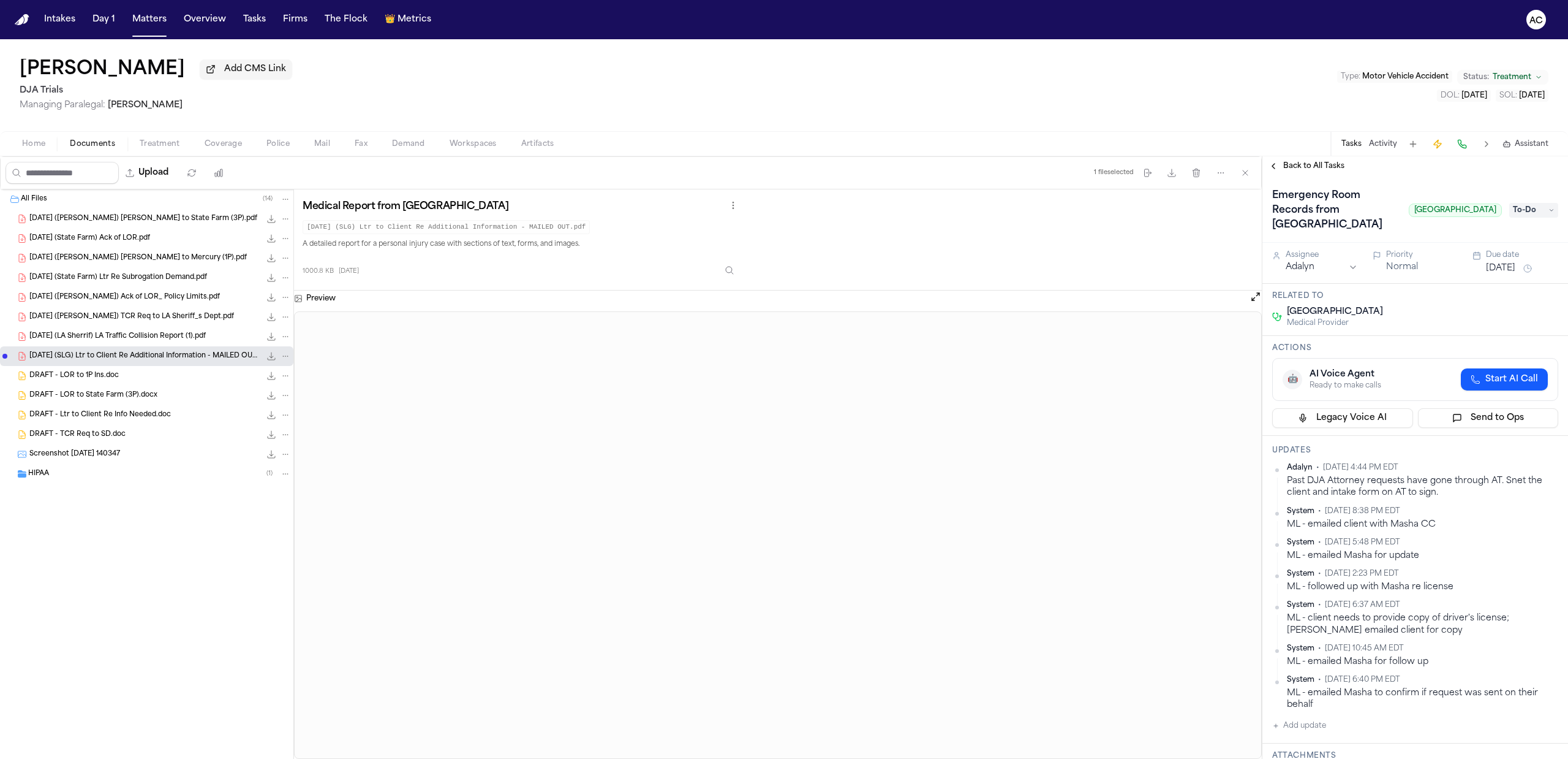
scroll to position [81, 0]
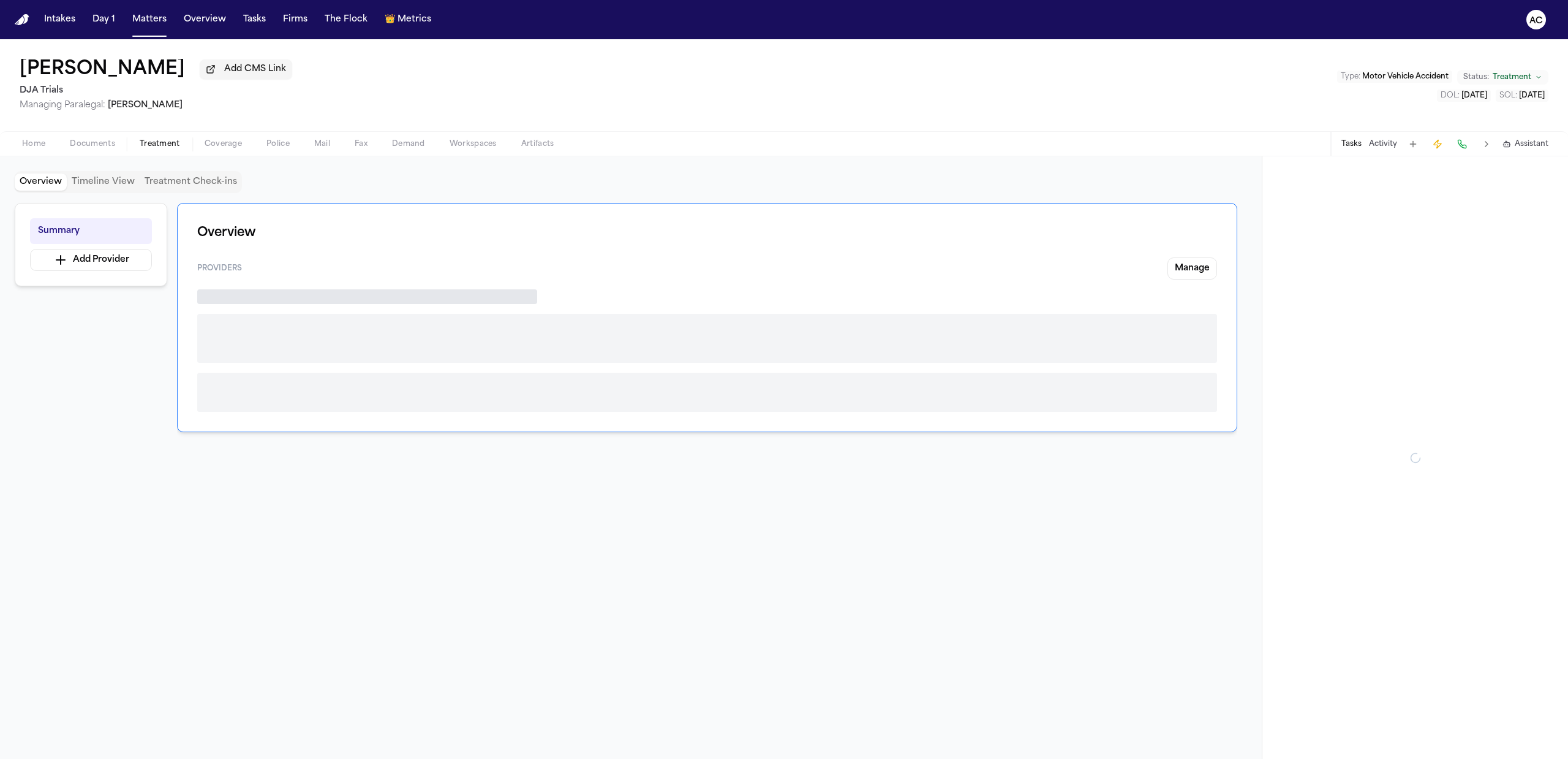
click at [145, 145] on span "Treatment" at bounding box center [160, 143] width 40 height 10
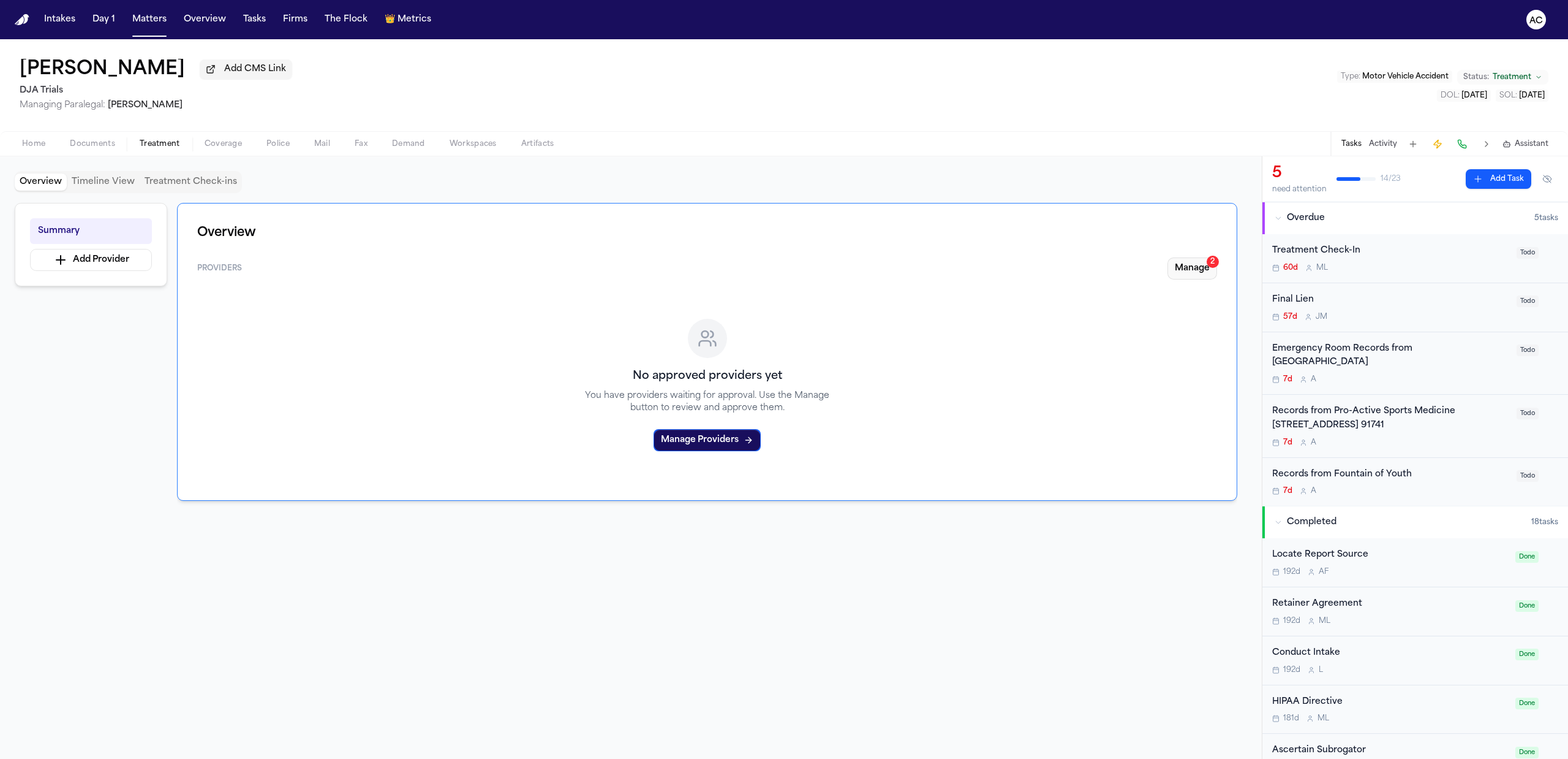
click at [1196, 272] on button "Manage 2" at bounding box center [1192, 268] width 50 height 22
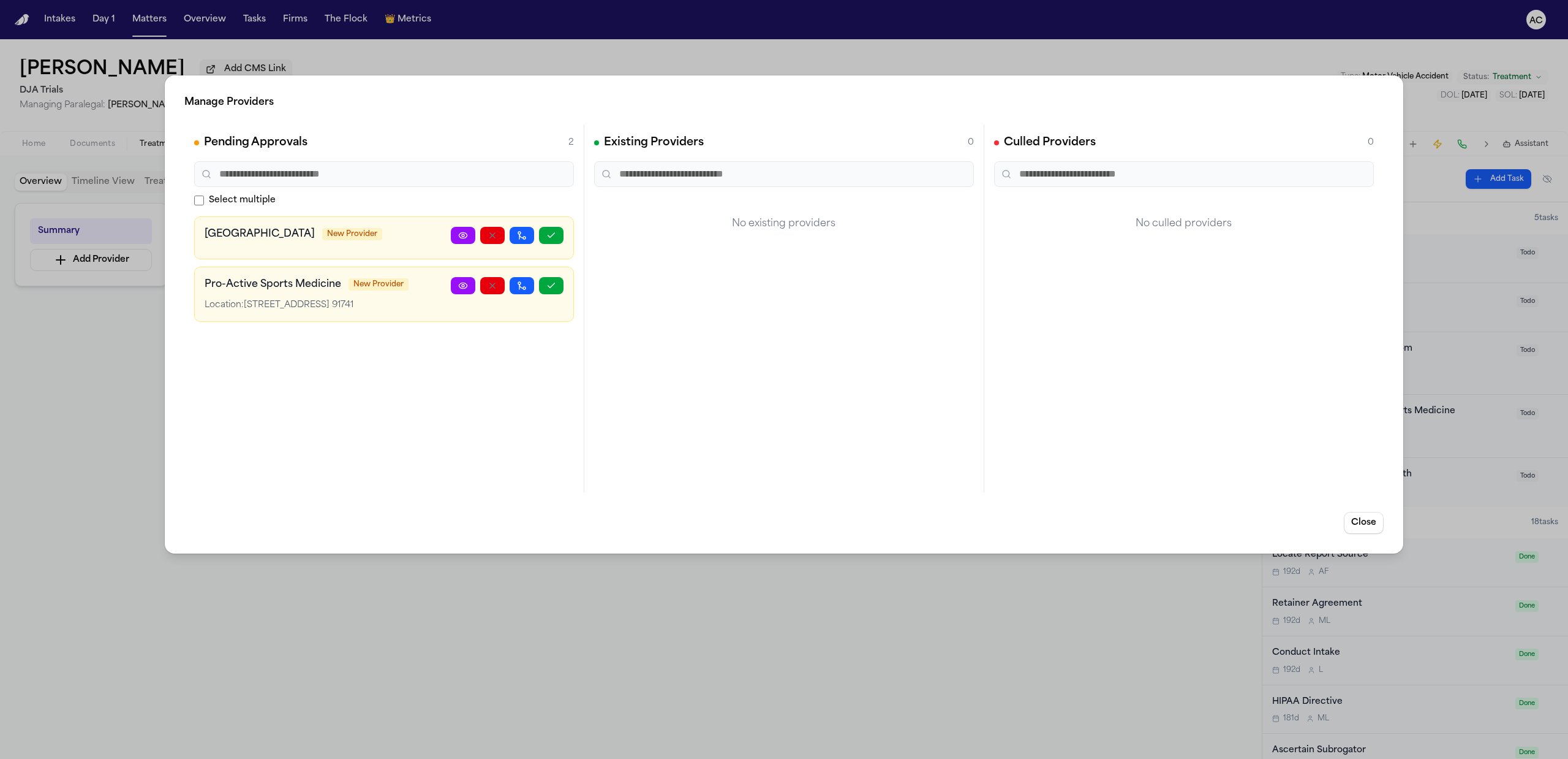
click at [143, 637] on div "Manage Providers Pending Approvals 2 Select multiple Pomona Valley Health Cente…" at bounding box center [784, 380] width 1568 height 759
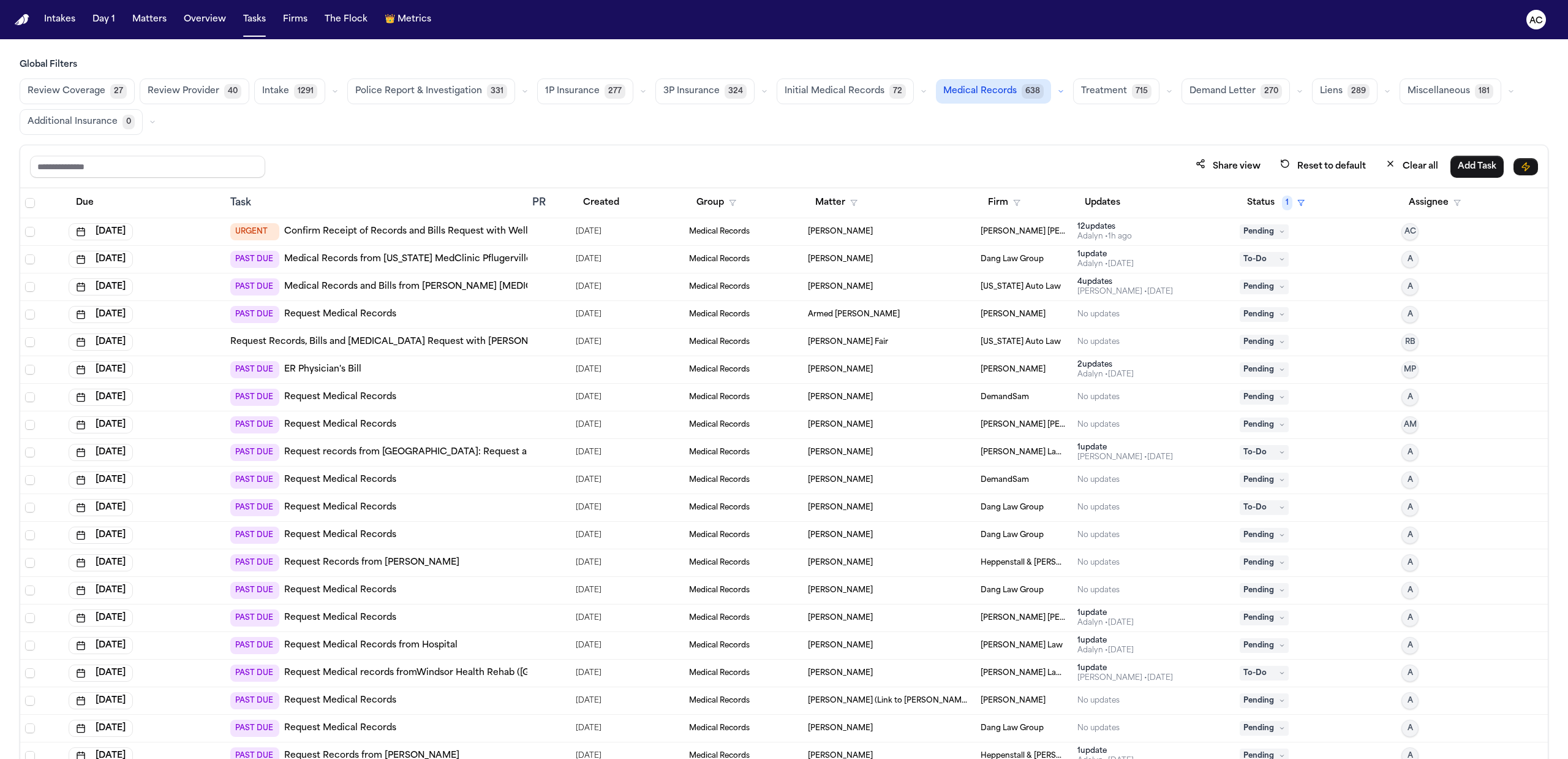
click at [711, 52] on main "Global Filters Review Coverage 27 Review Provider 40 Intake 1291 Police Report …" at bounding box center [784, 399] width 1568 height 720
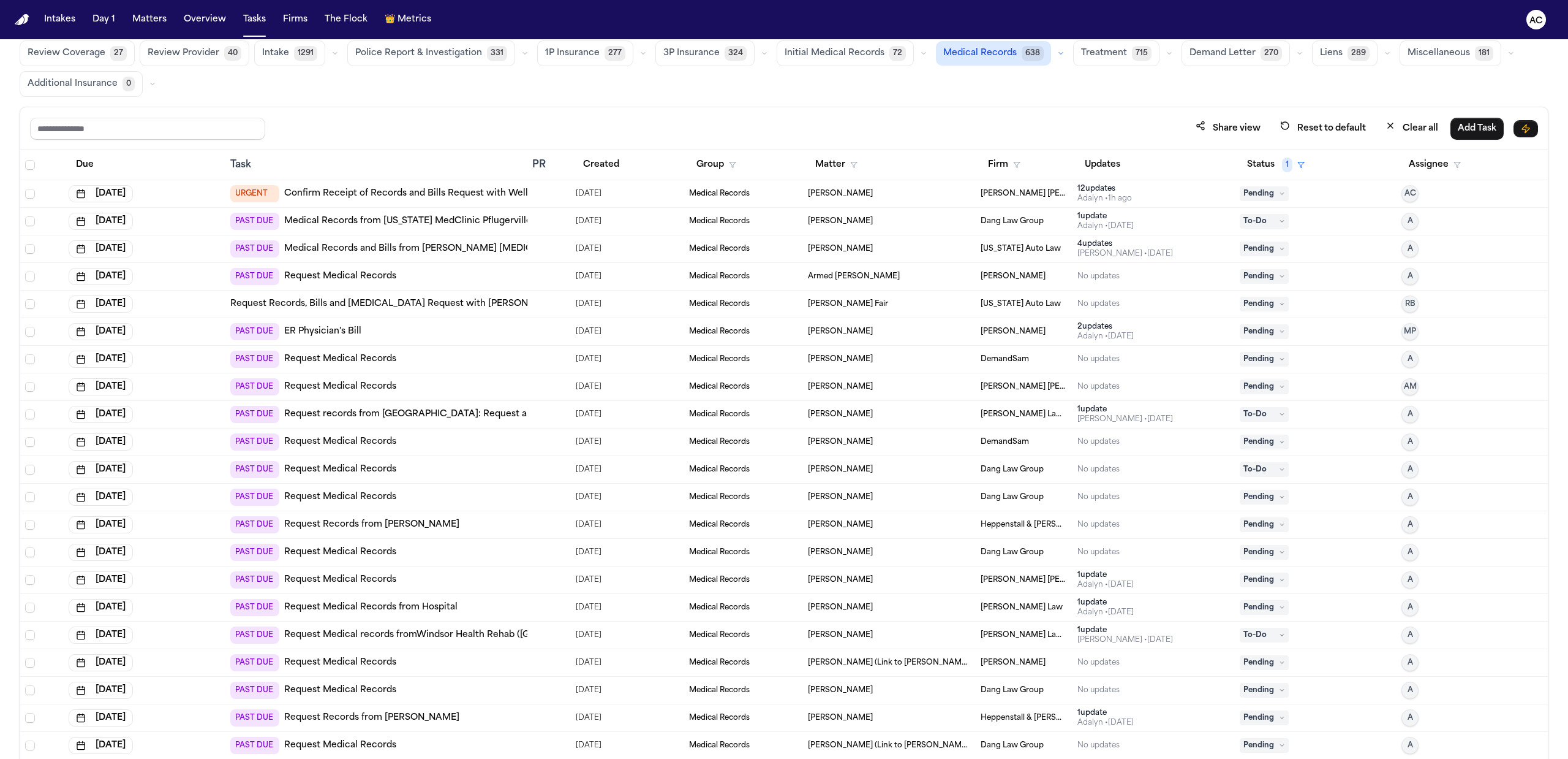
scroll to position [76, 0]
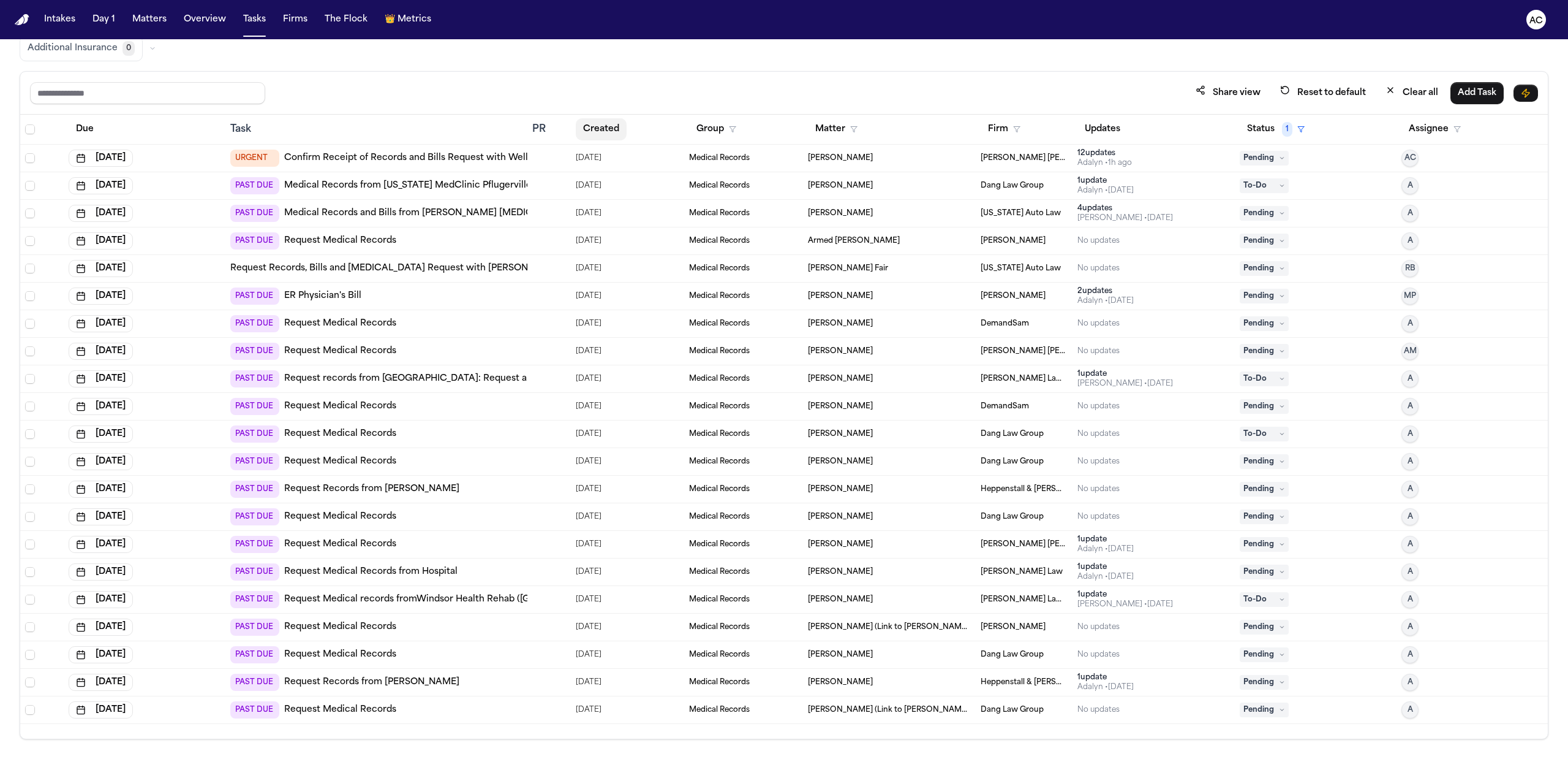
click at [608, 127] on button "Created" at bounding box center [601, 129] width 51 height 22
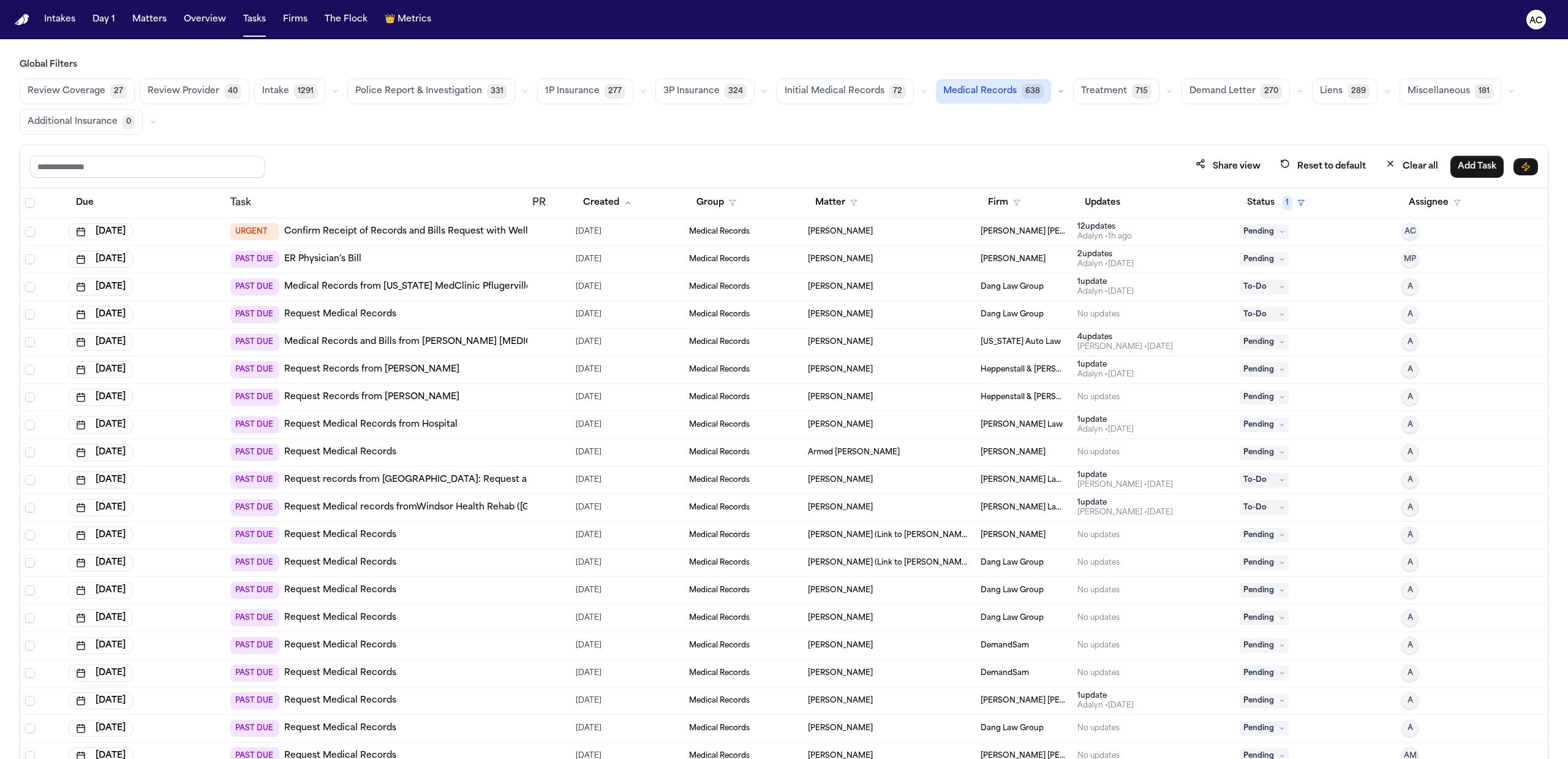
click at [331, 258] on link "ER Physician's Bill" at bounding box center [323, 259] width 77 height 12
click at [358, 368] on link "Request Records from Dr. Bakari" at bounding box center [372, 369] width 175 height 12
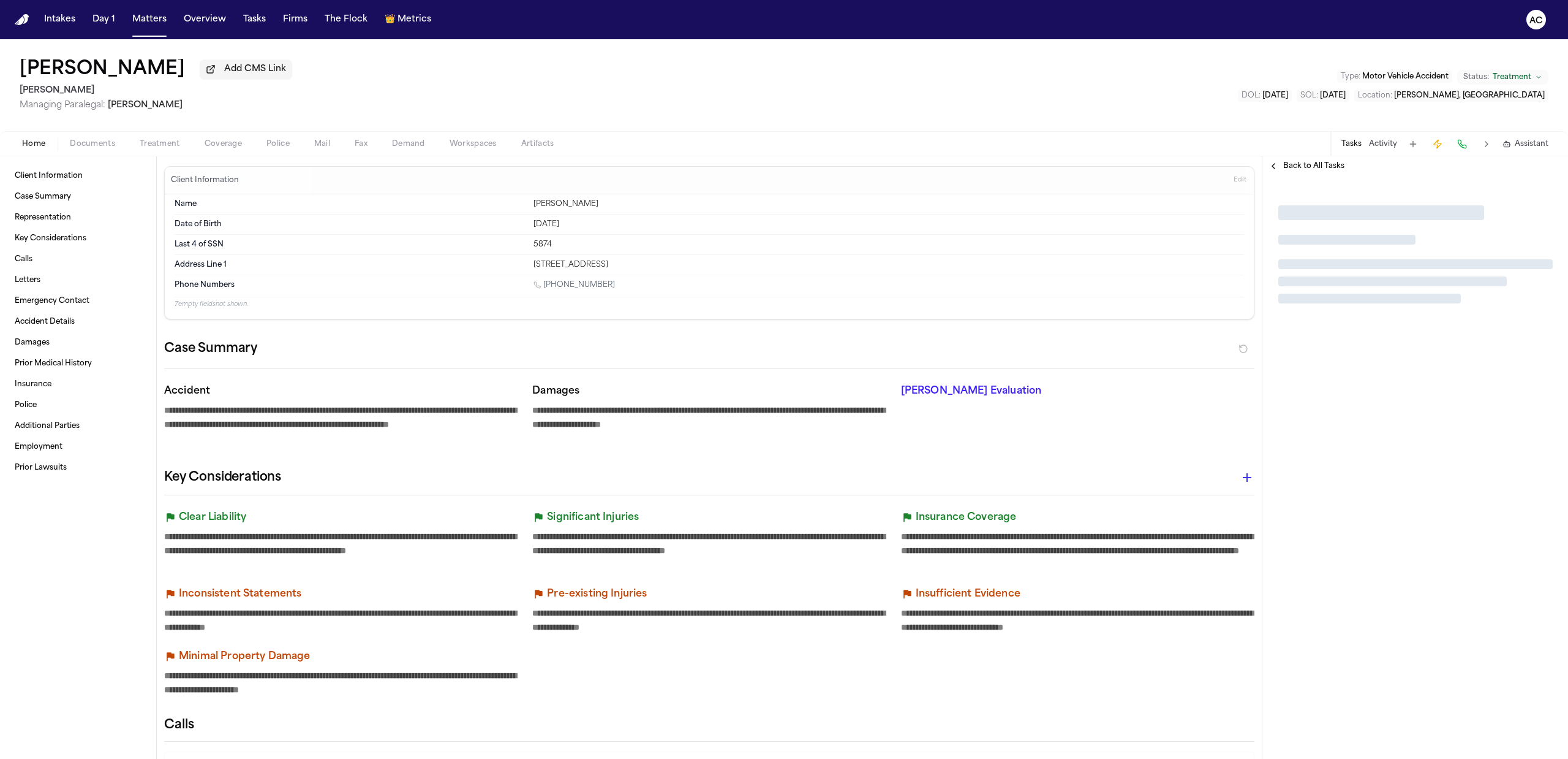
type textarea "*"
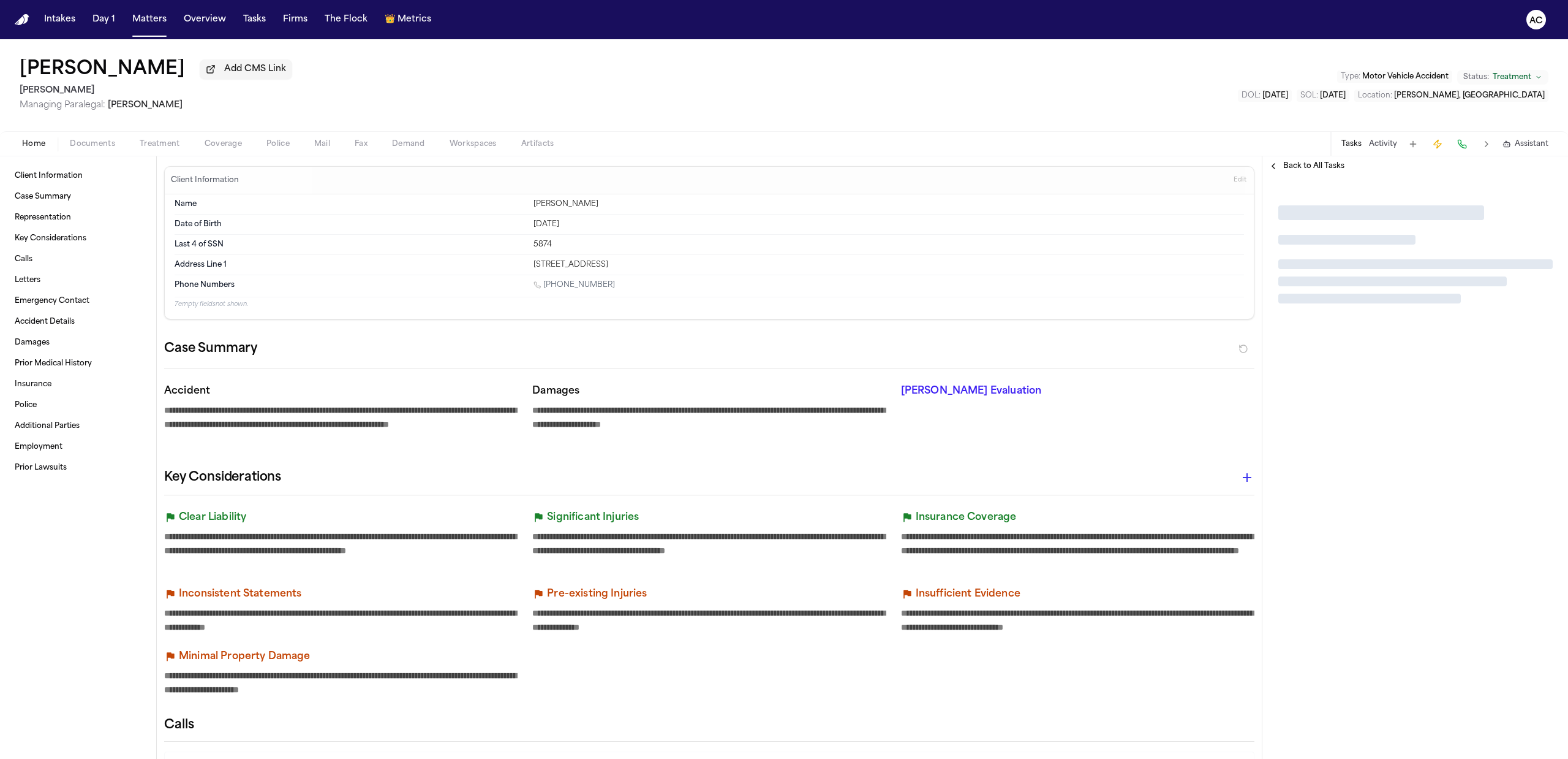
type textarea "*"
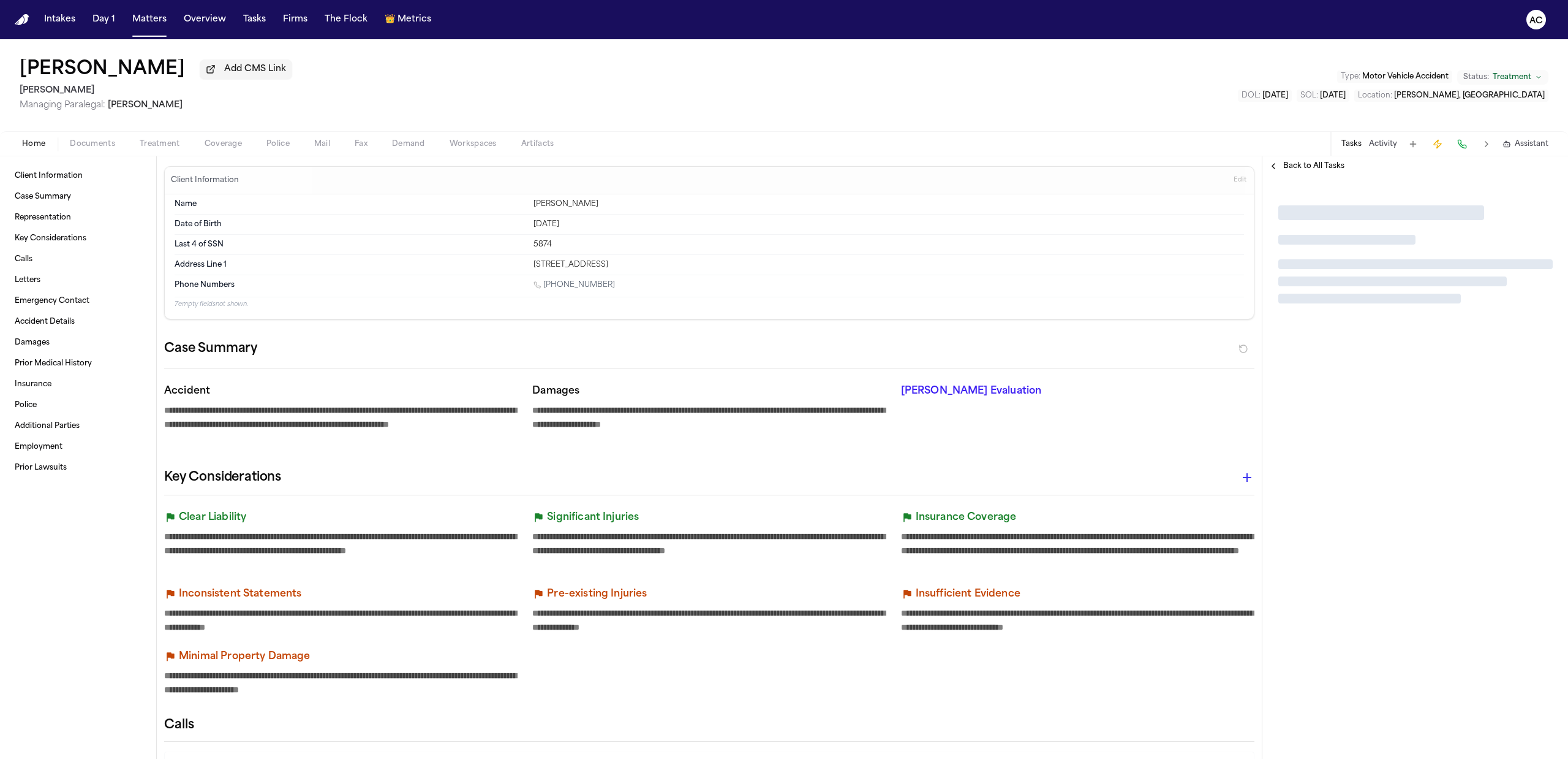
type textarea "*"
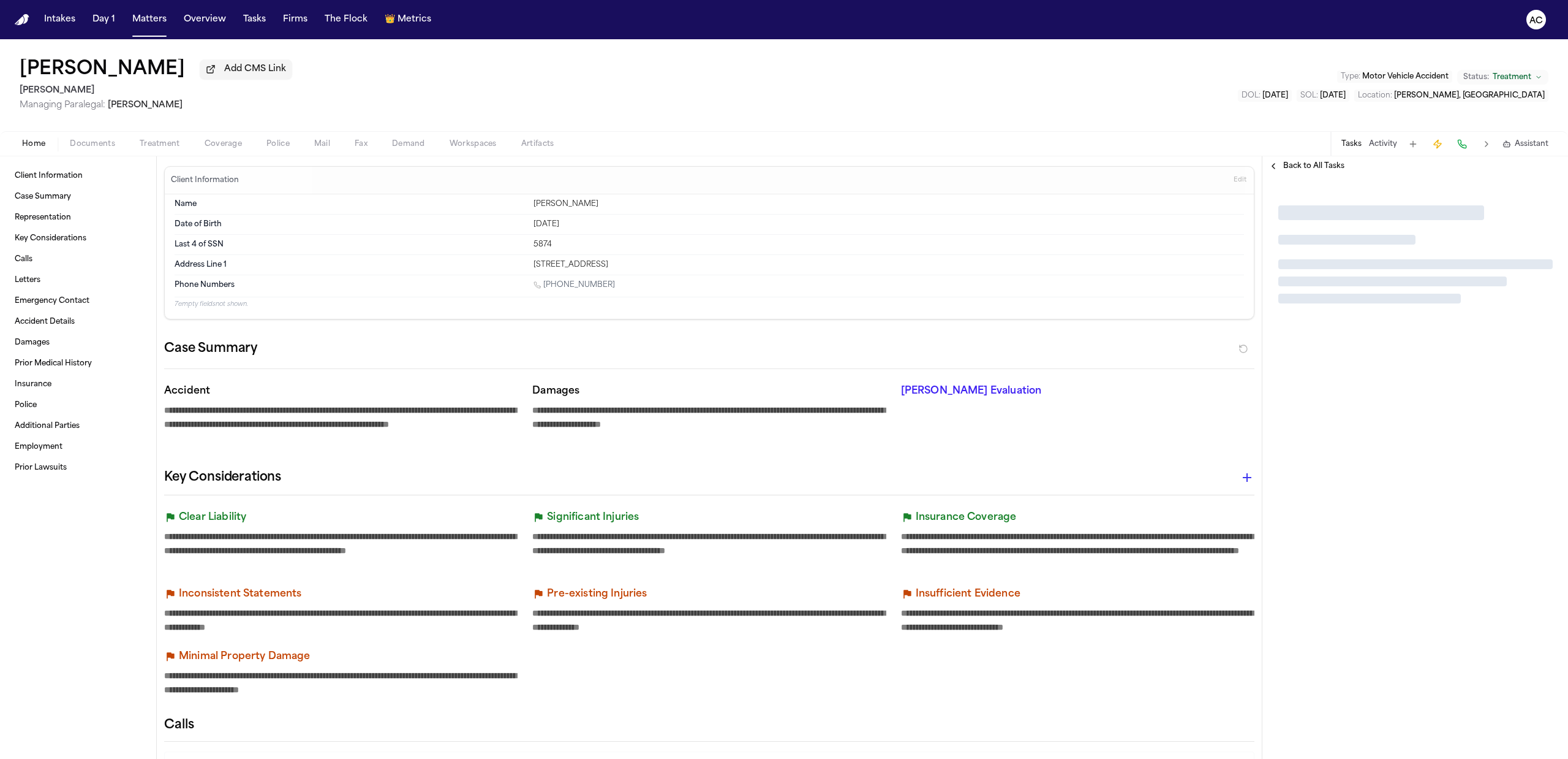
type textarea "*"
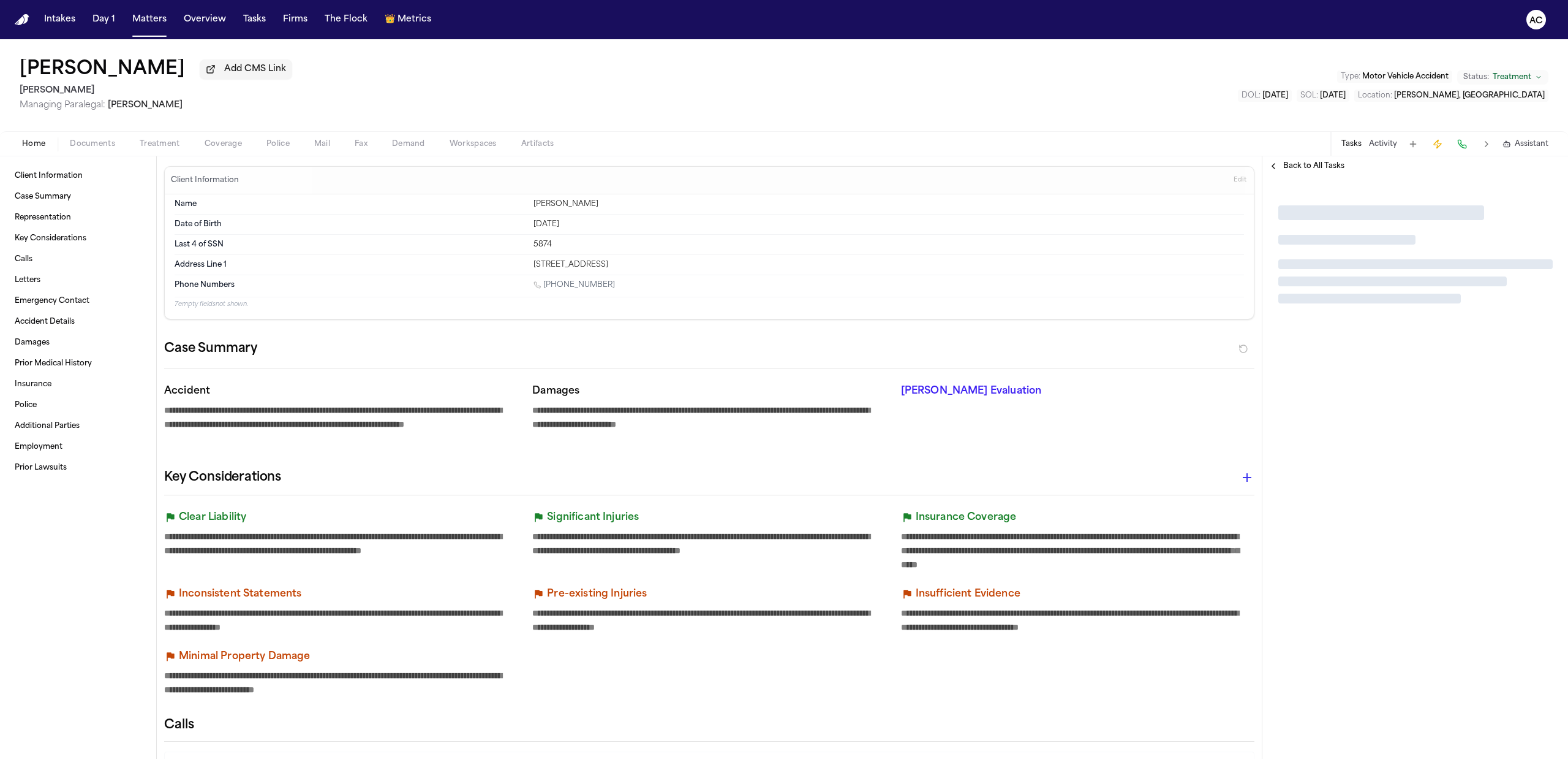
type textarea "*"
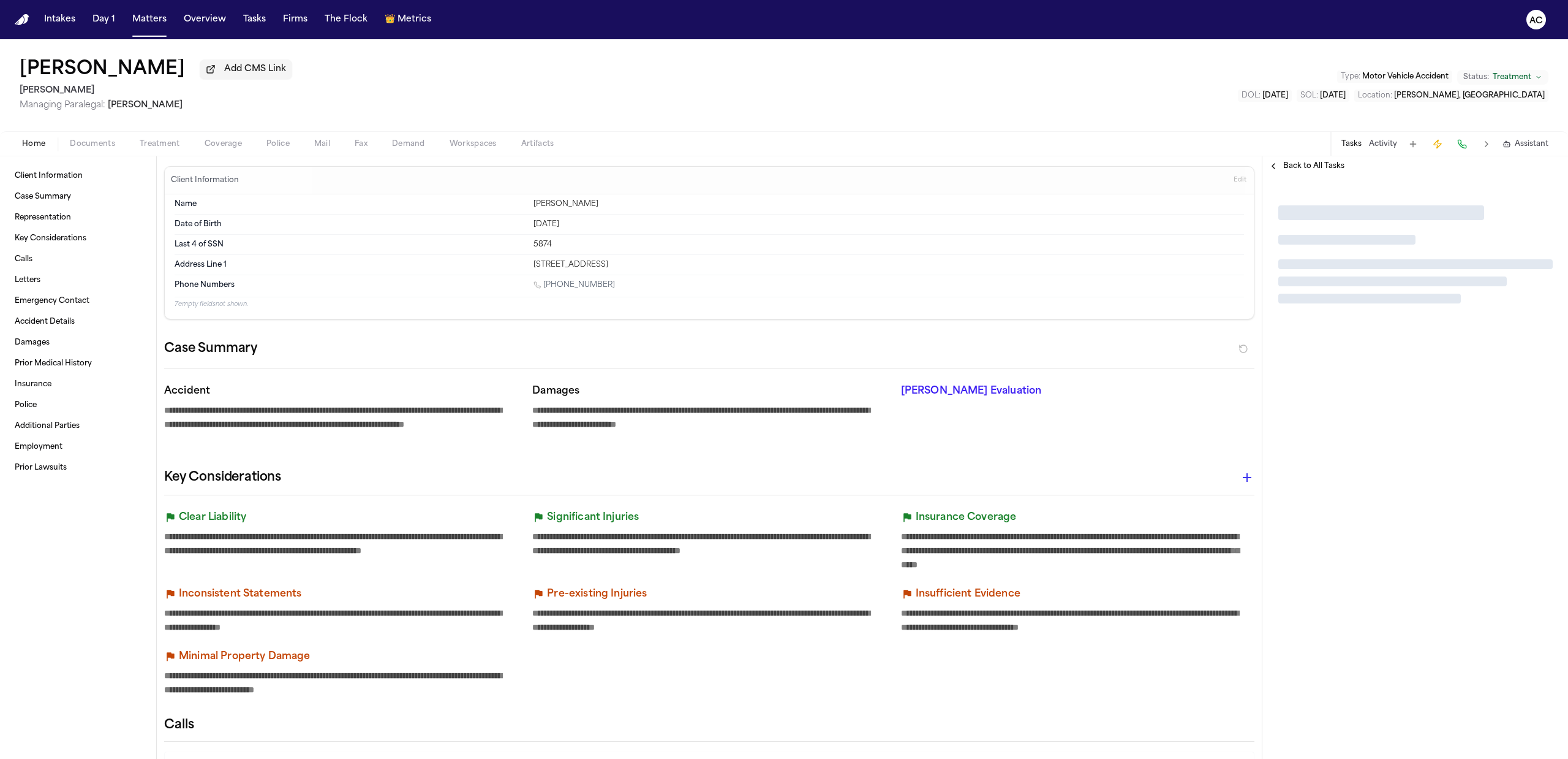
type textarea "*"
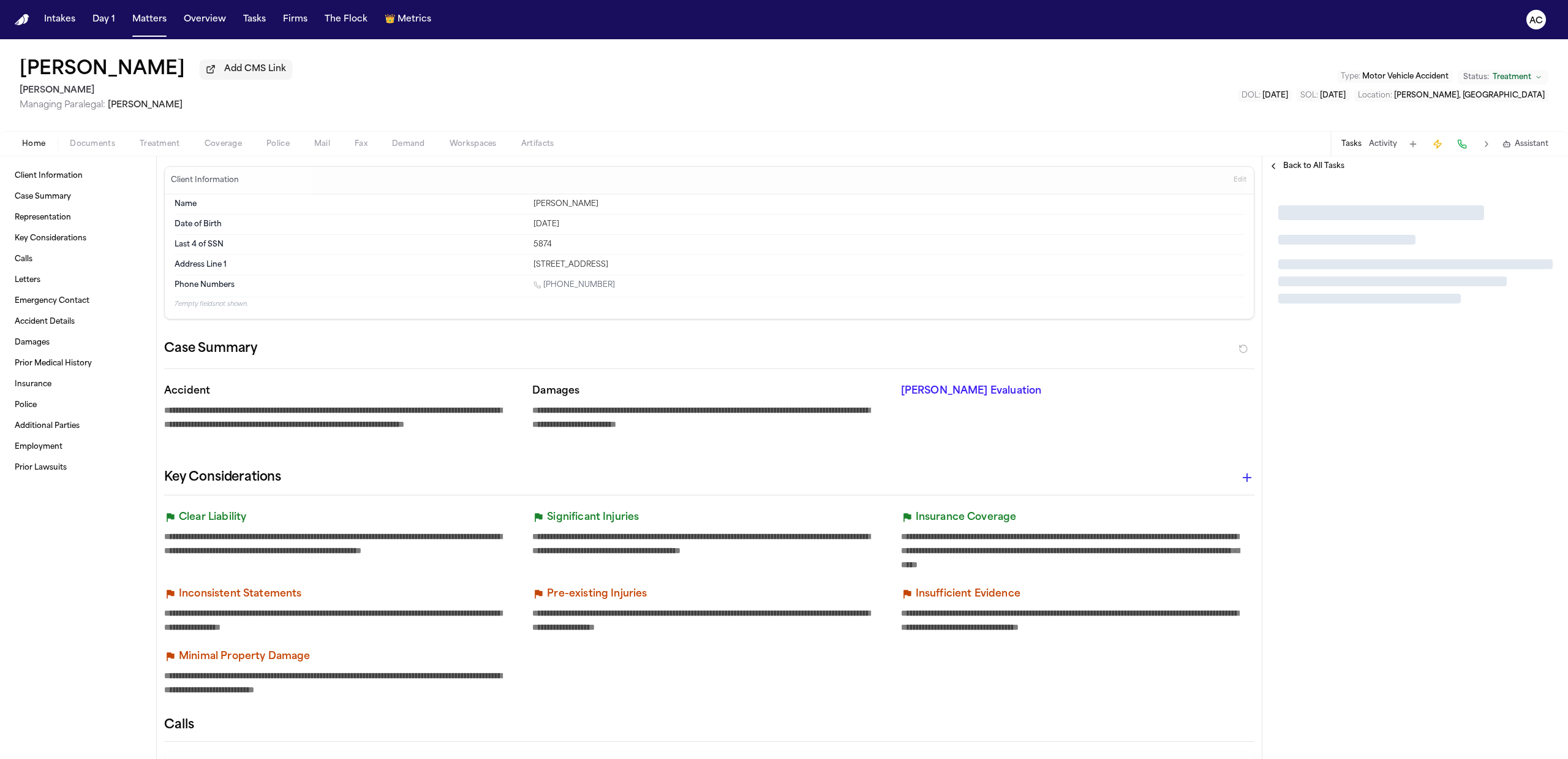
type textarea "*"
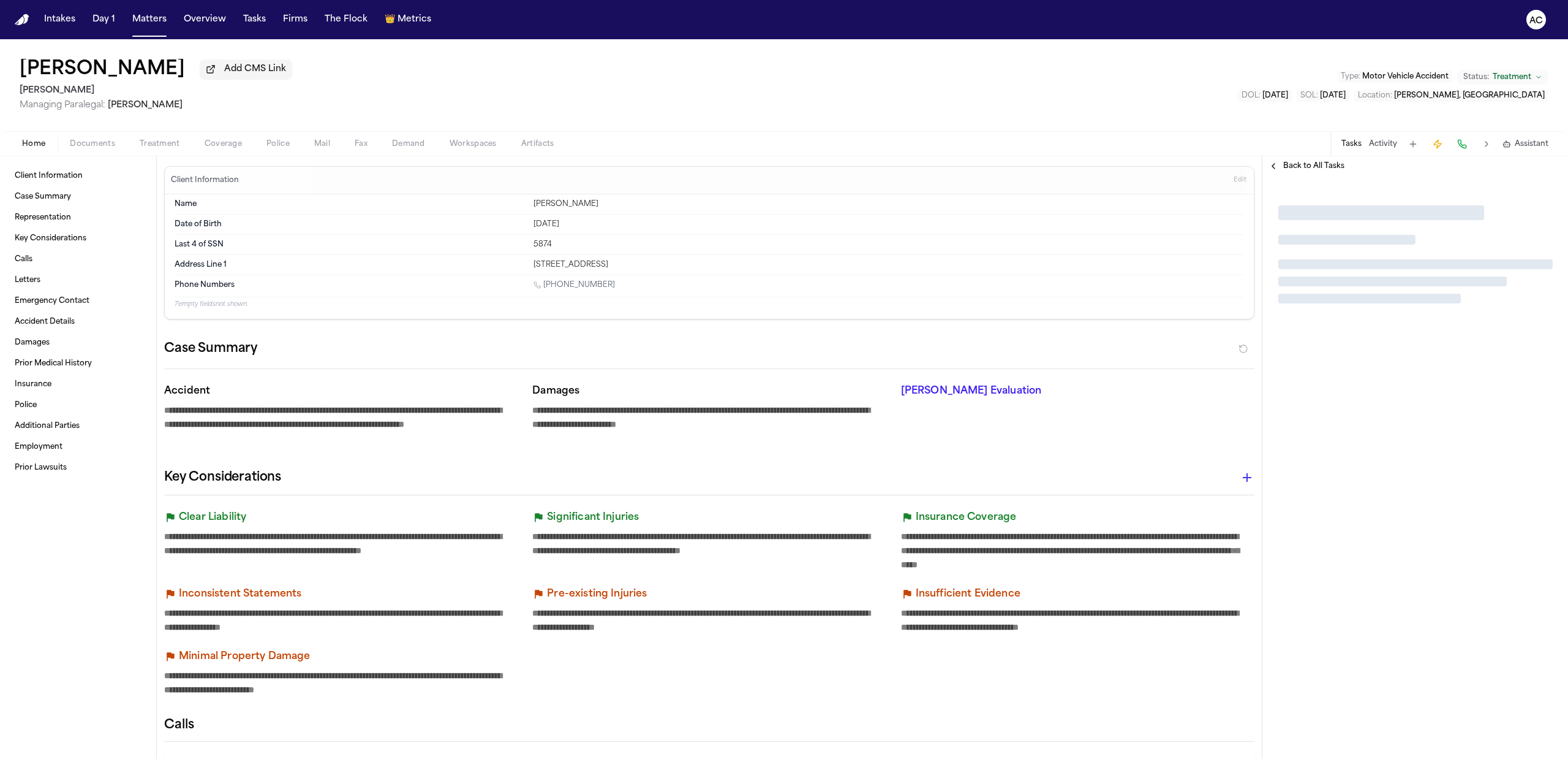
type textarea "*"
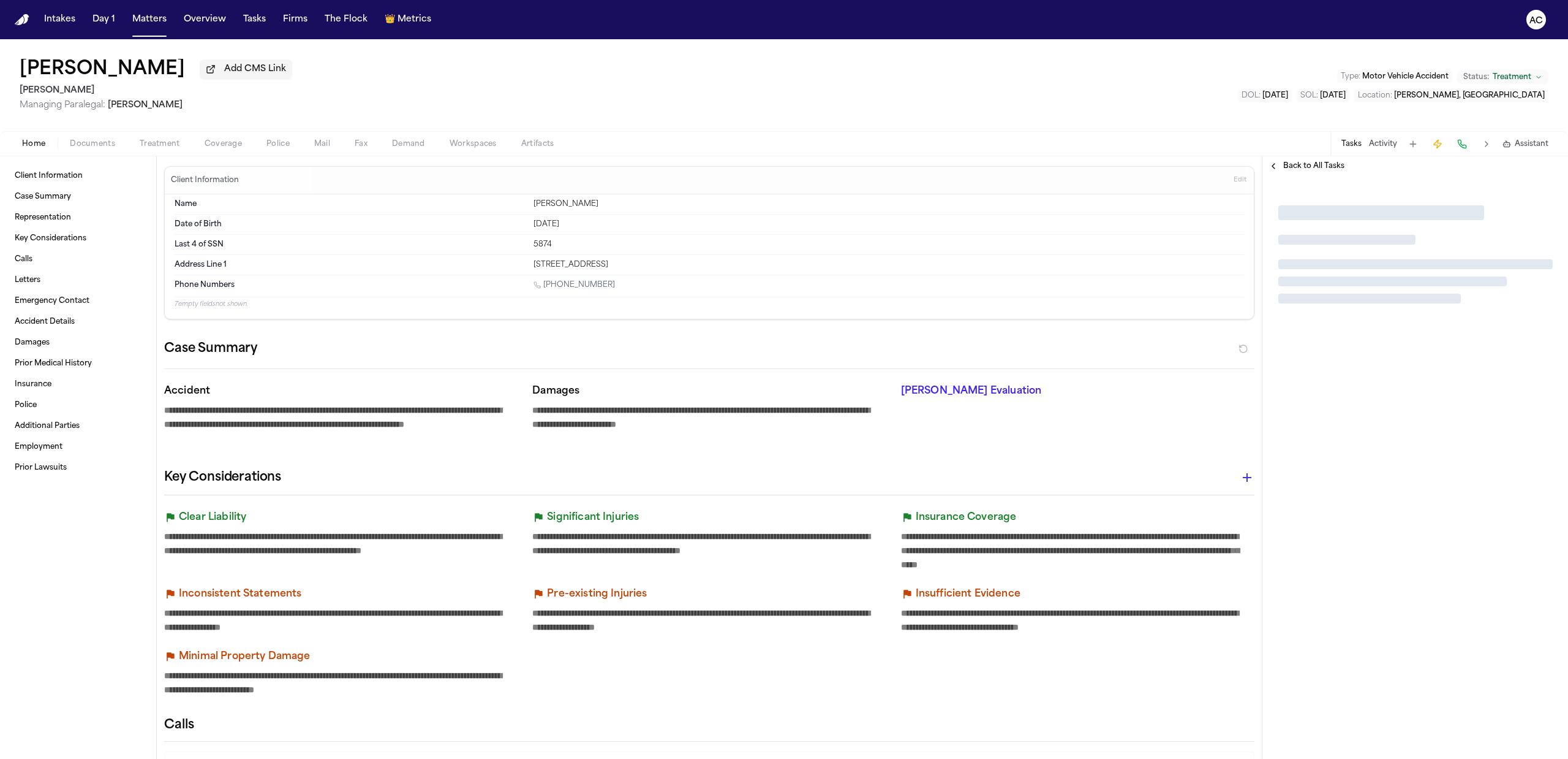
type textarea "*"
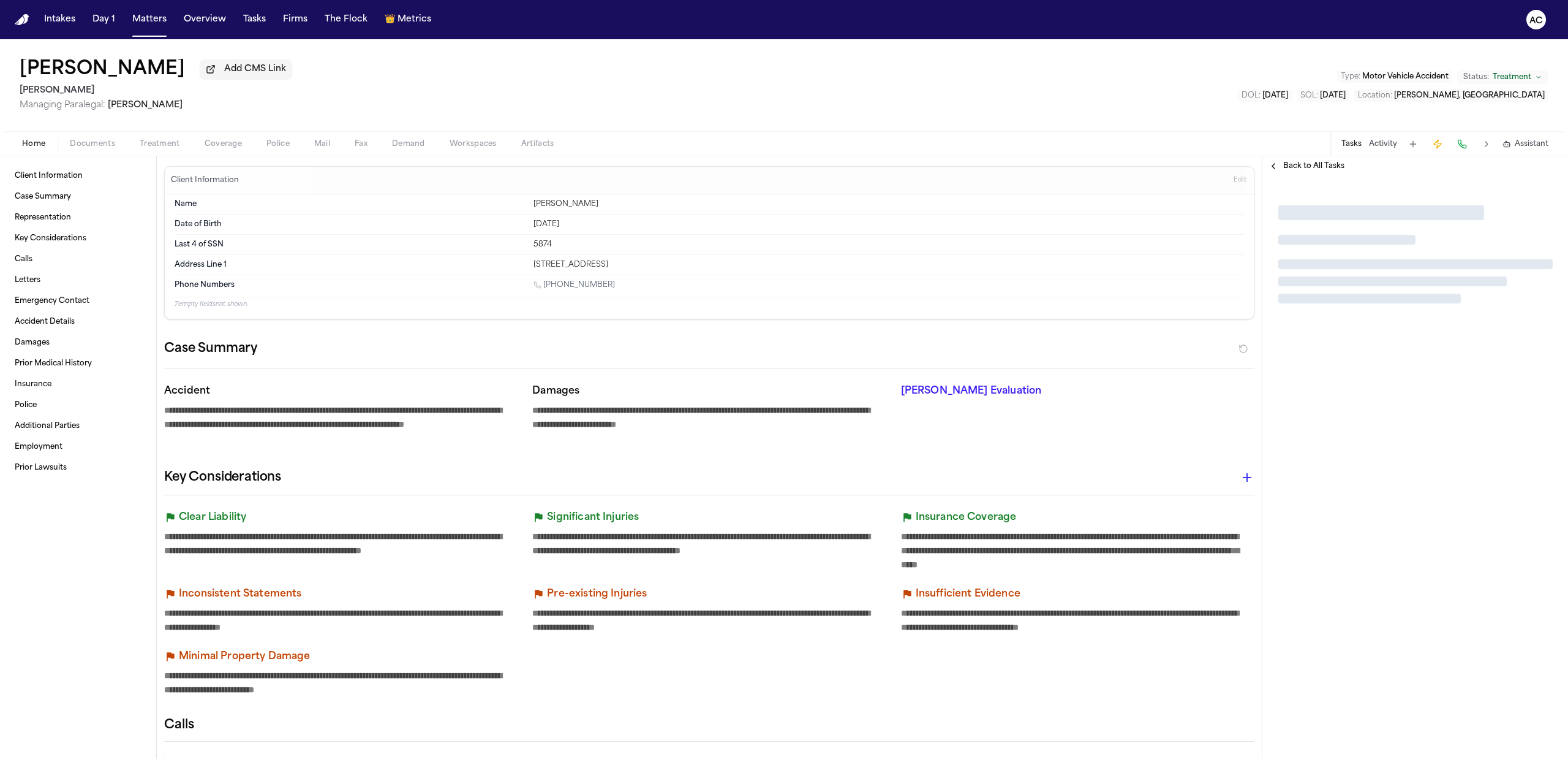
type textarea "*"
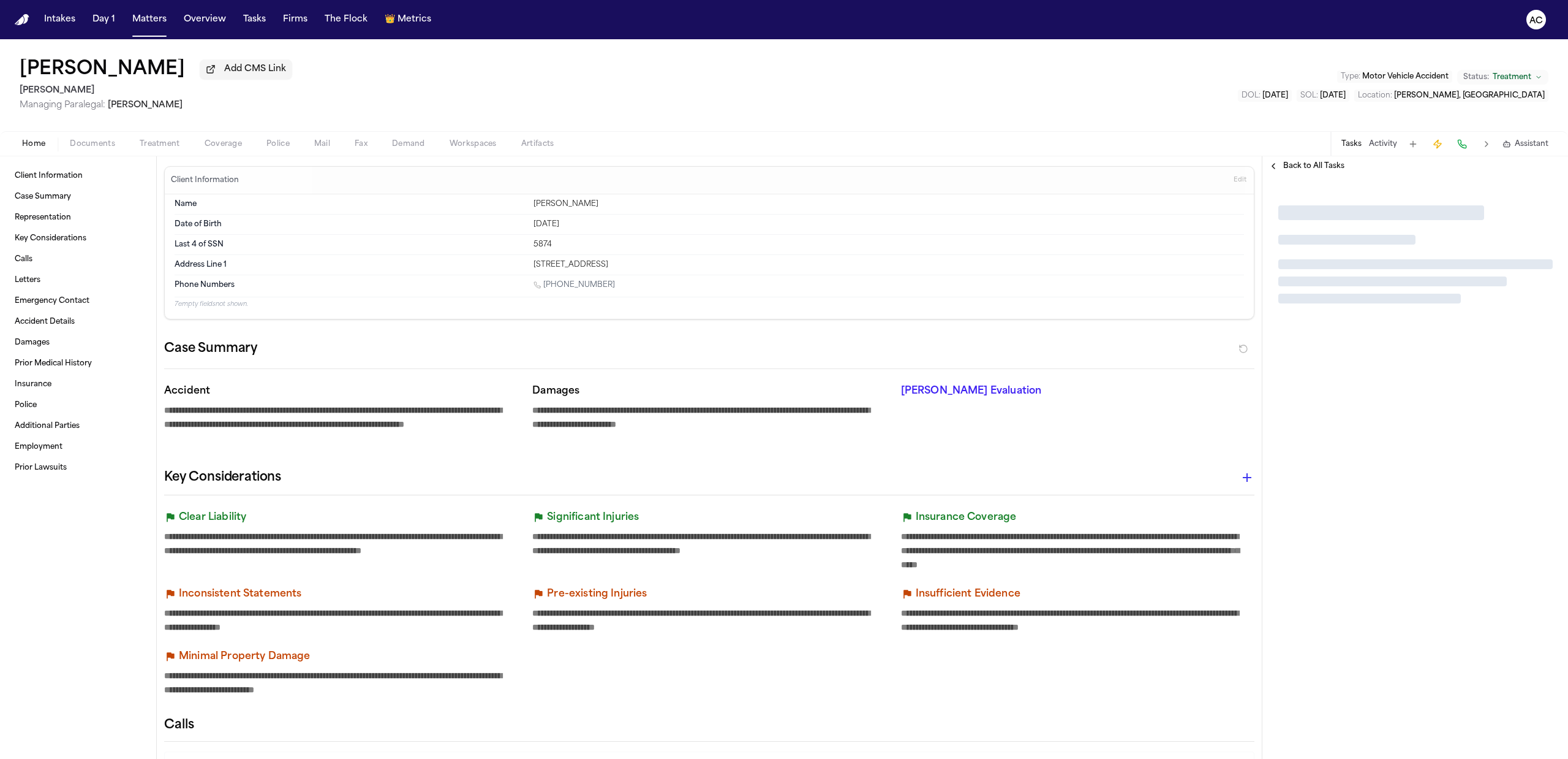
type textarea "*"
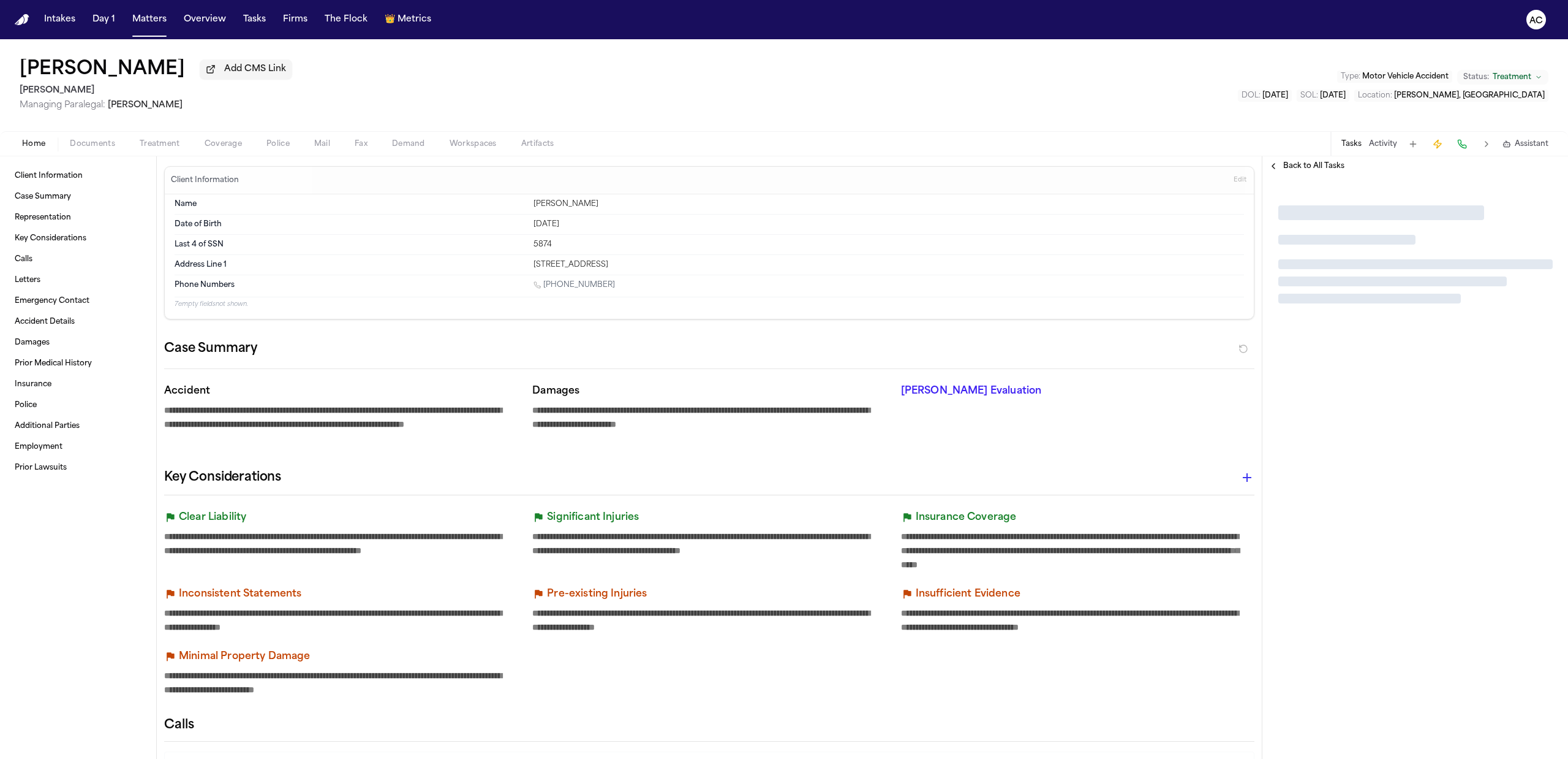
type textarea "*"
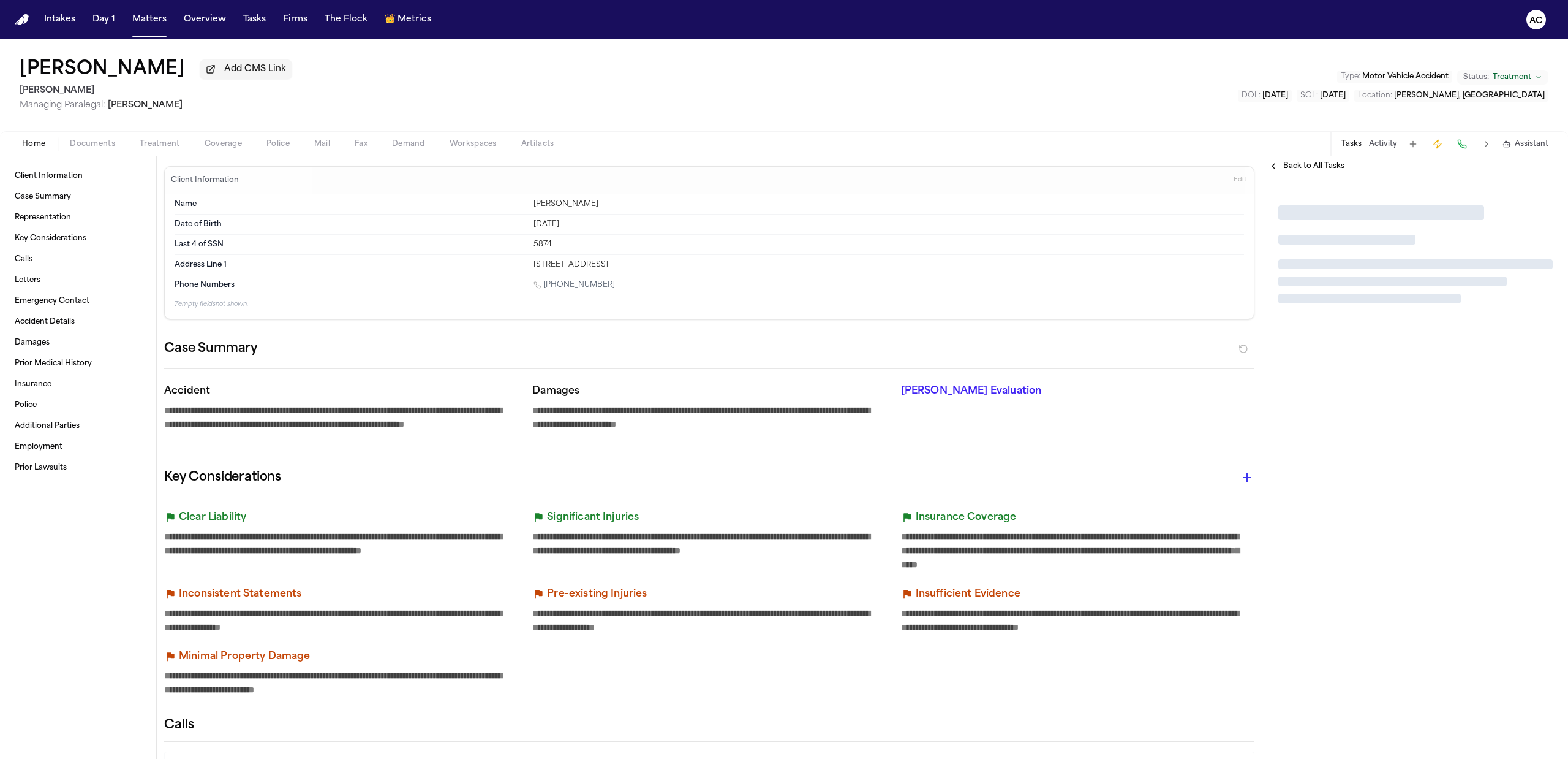
type textarea "*"
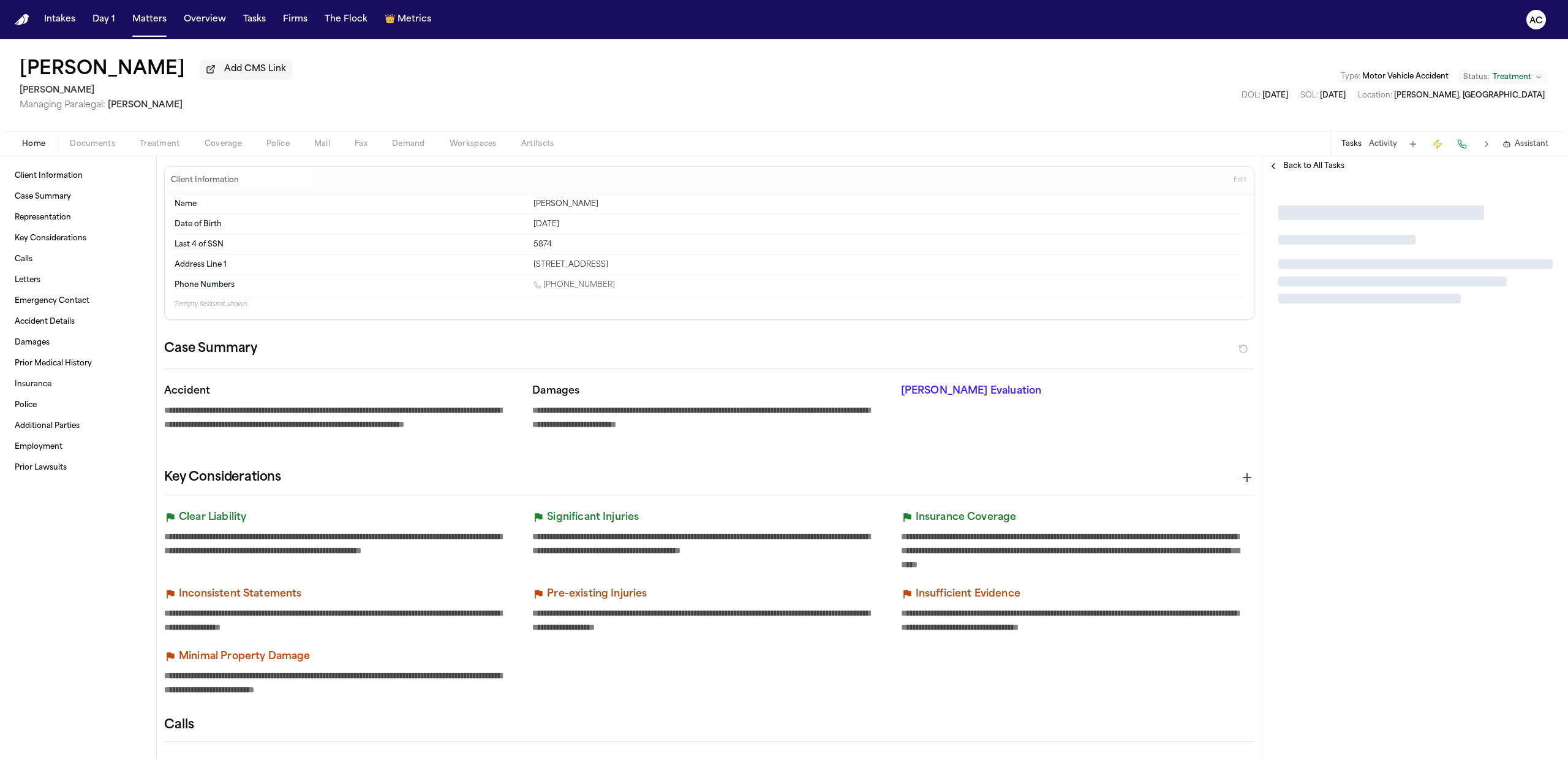
type textarea "*"
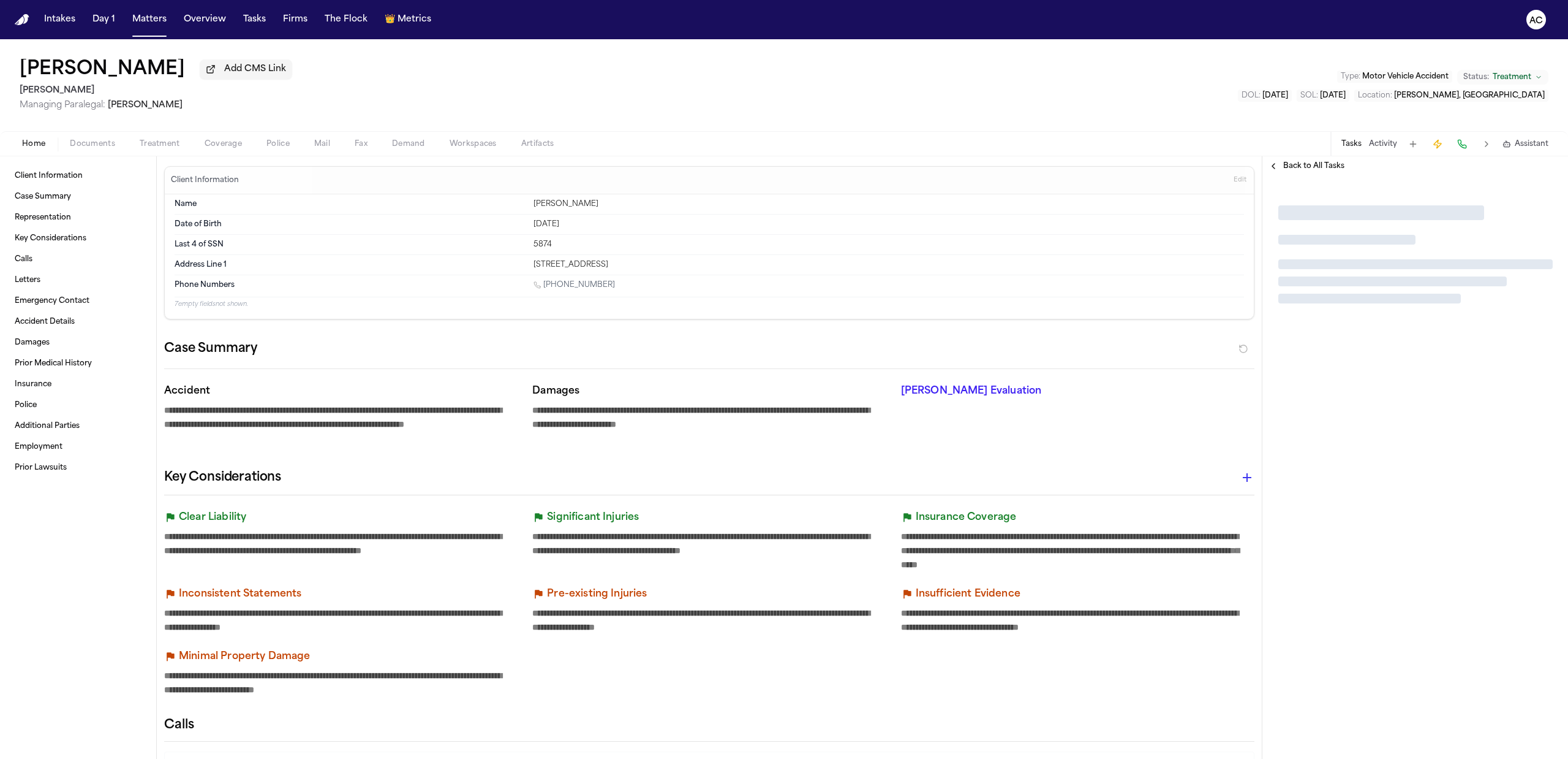
type textarea "*"
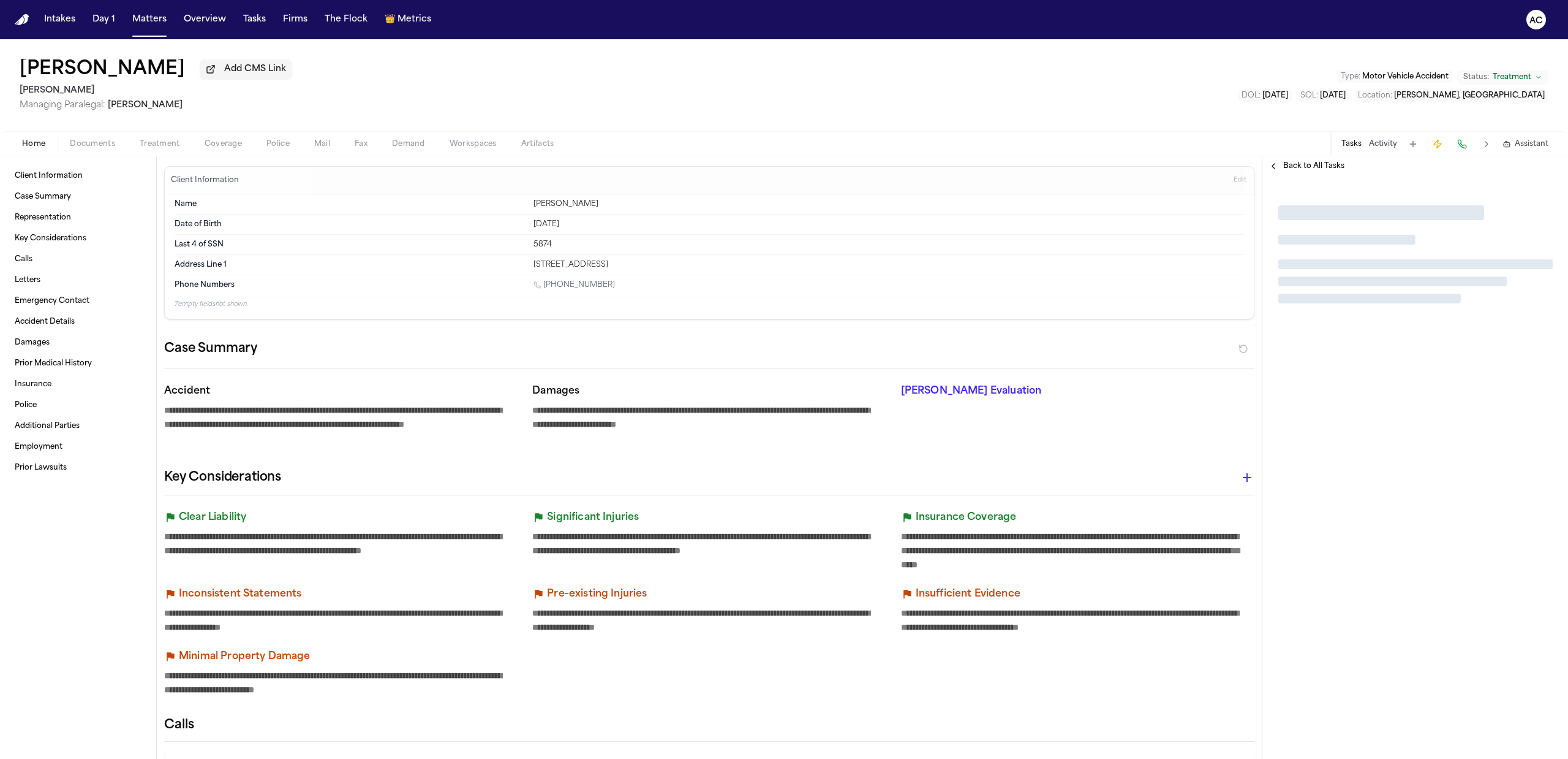
type textarea "*"
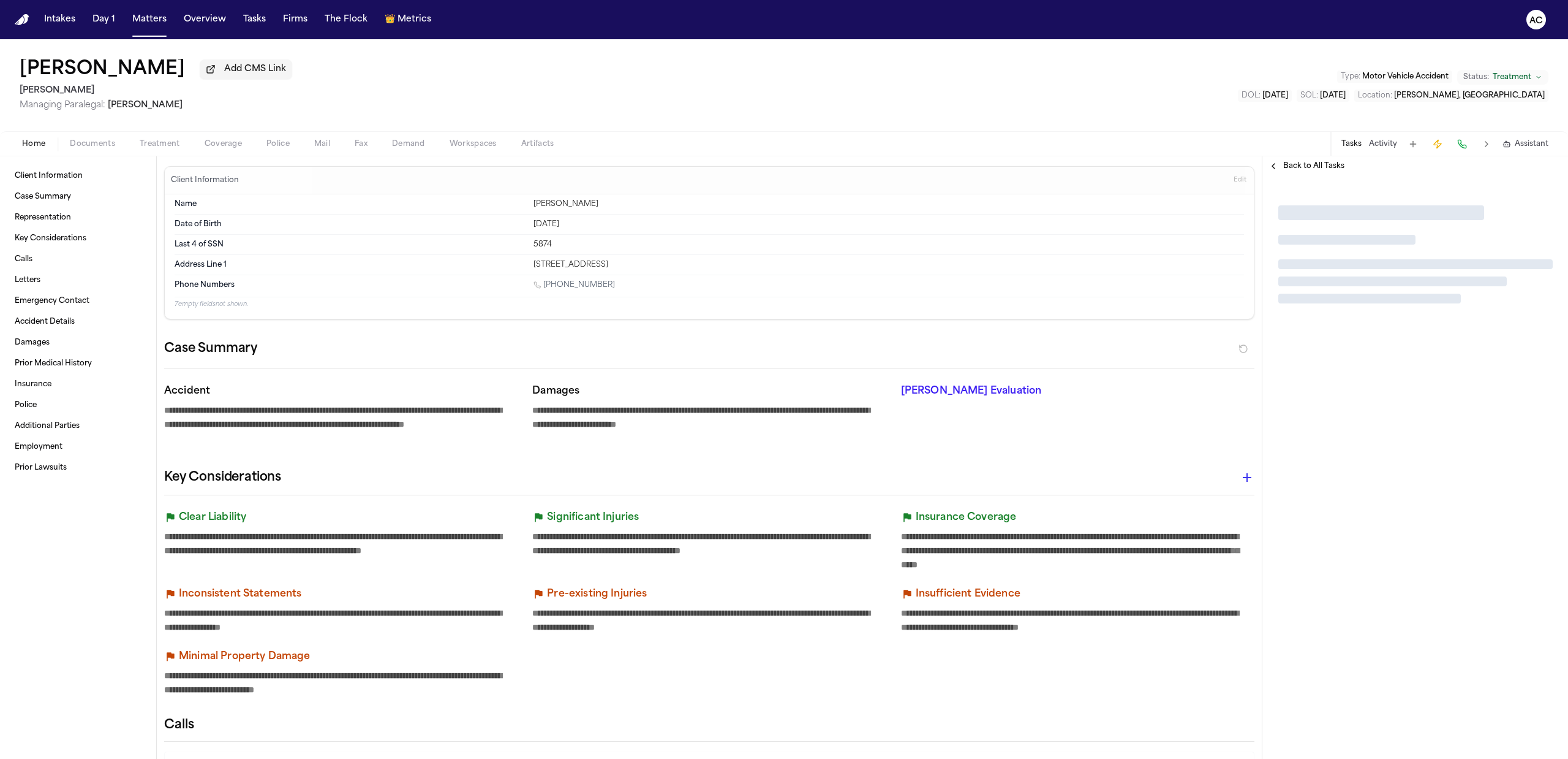
type textarea "*"
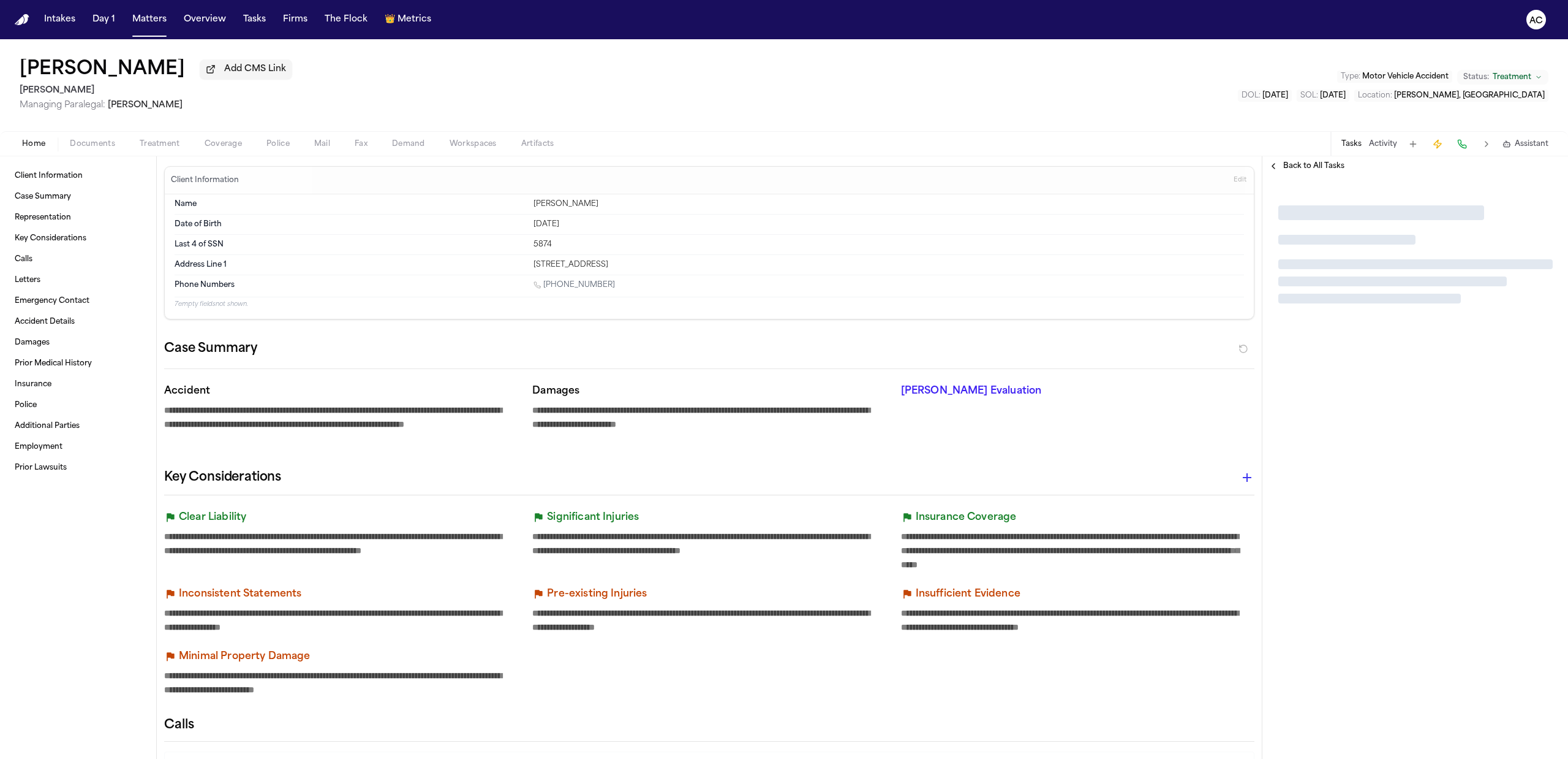
type textarea "*"
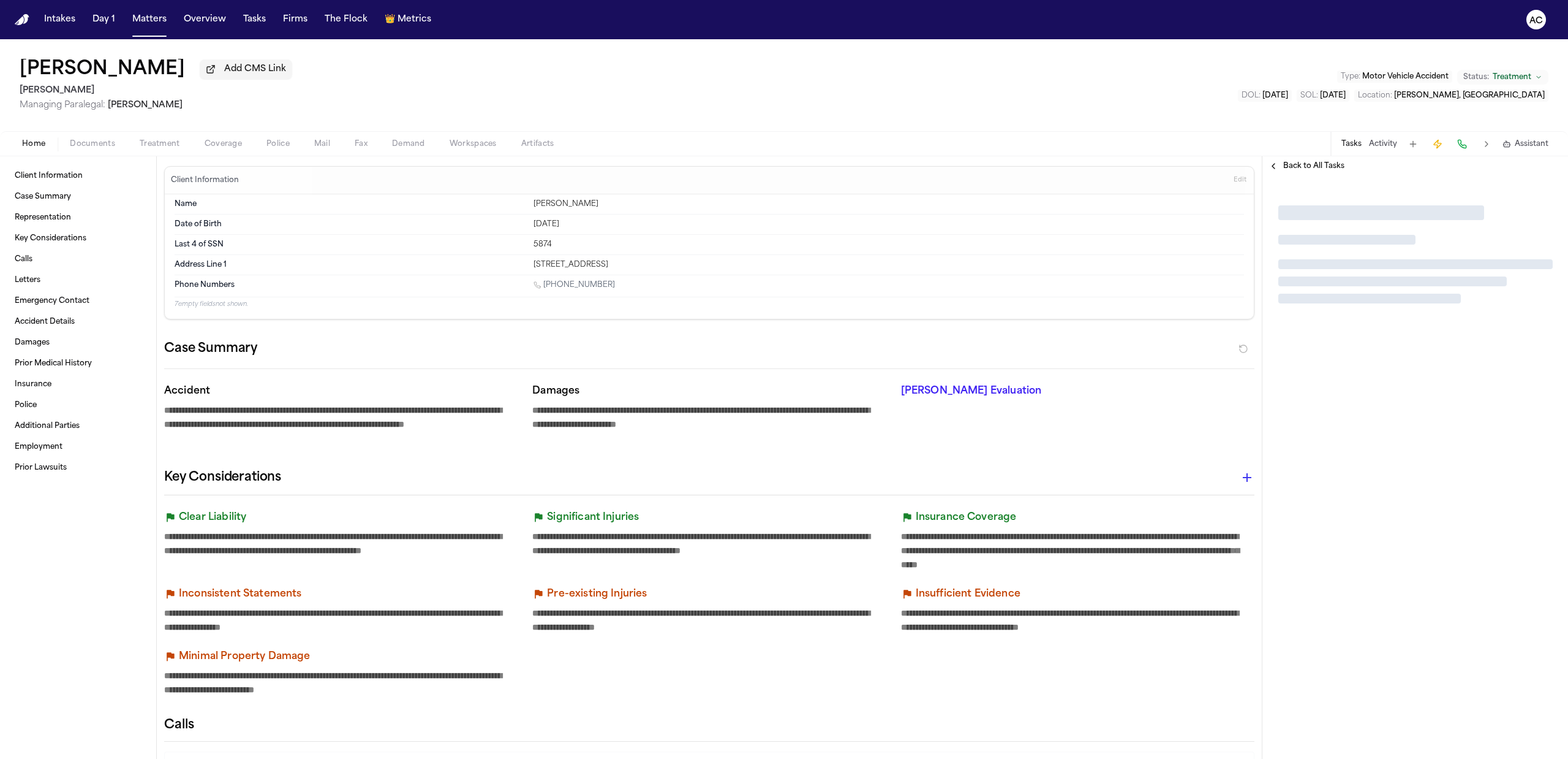
type textarea "*"
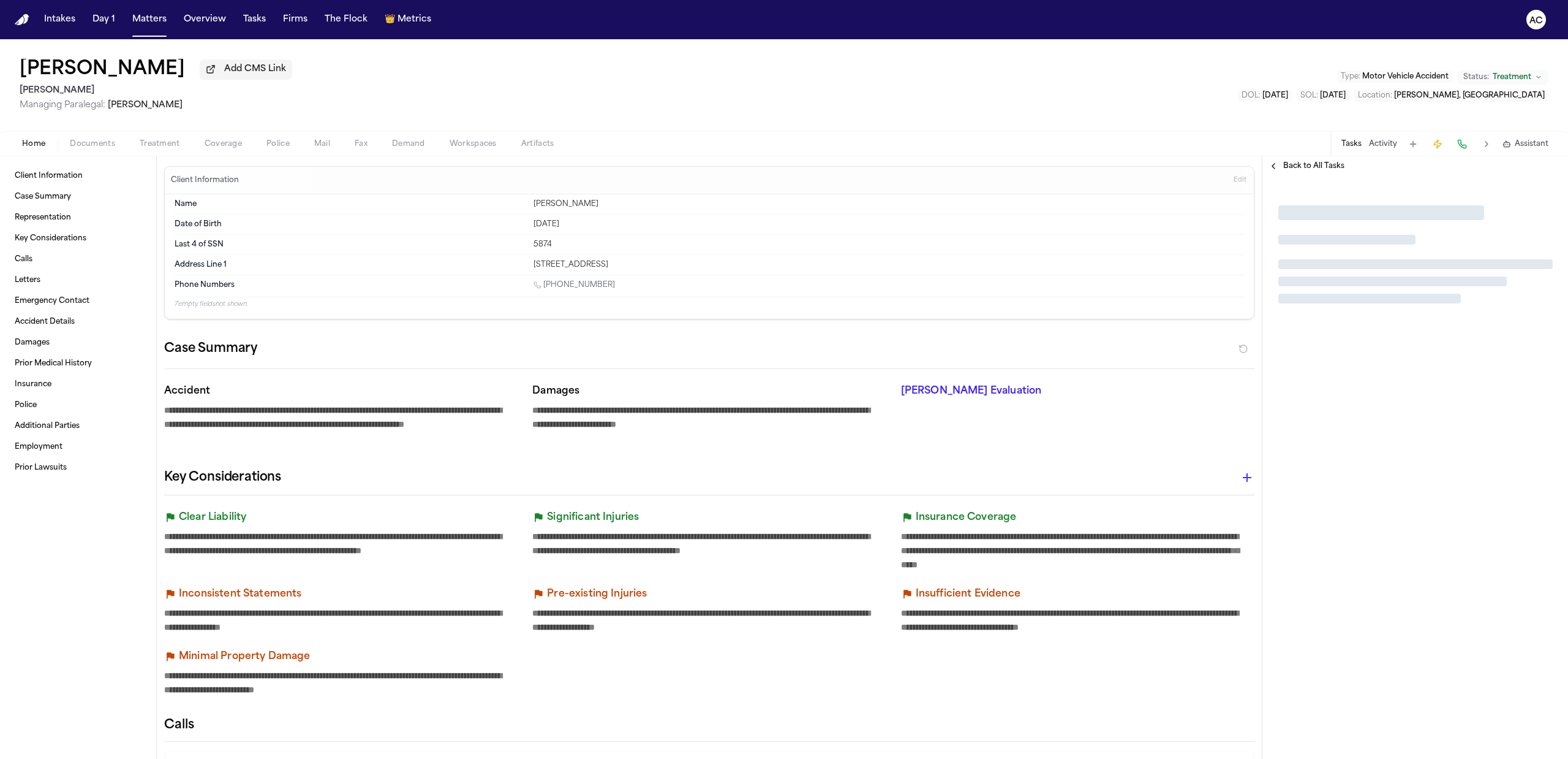
type textarea "*"
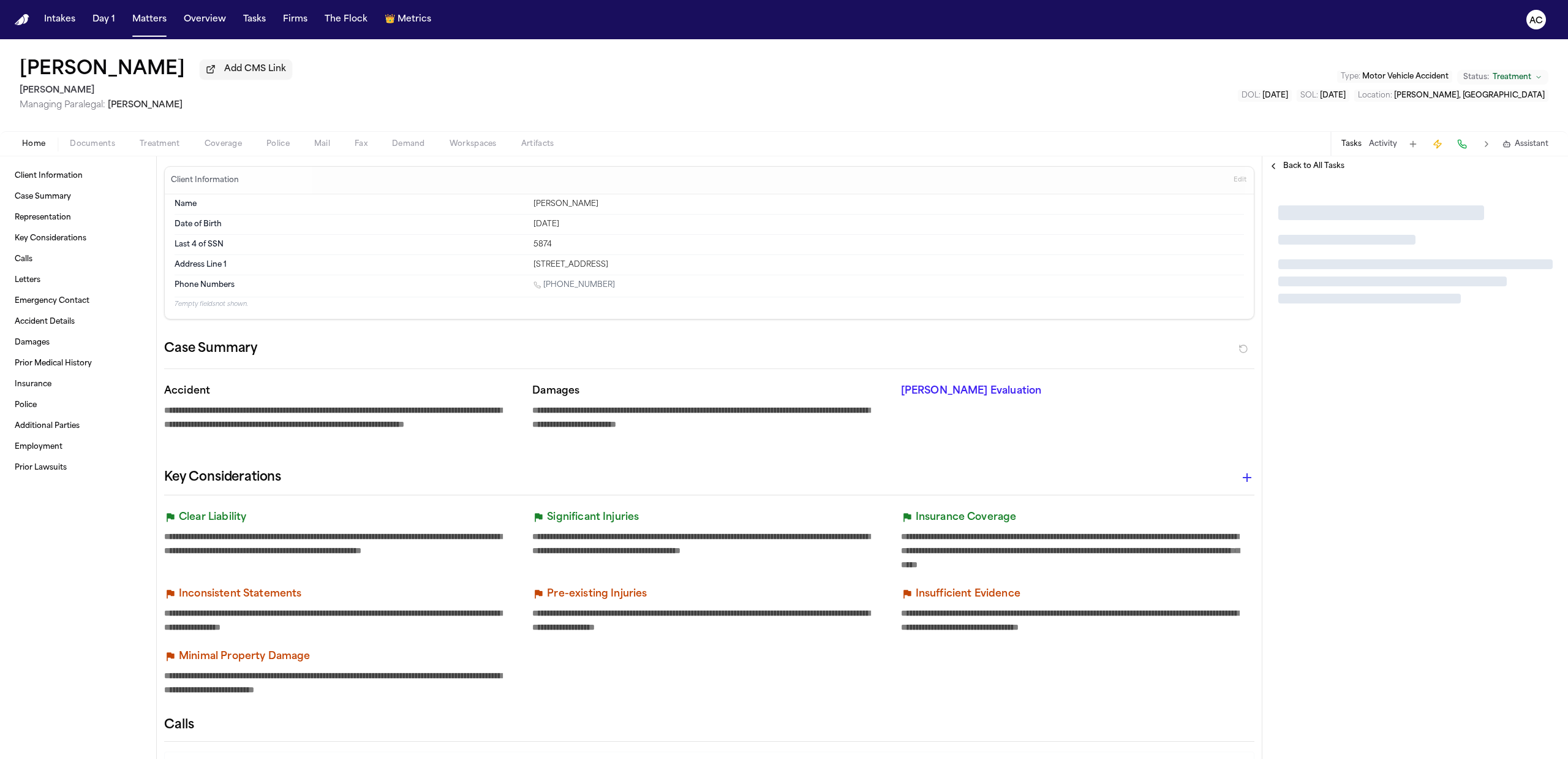
type textarea "*"
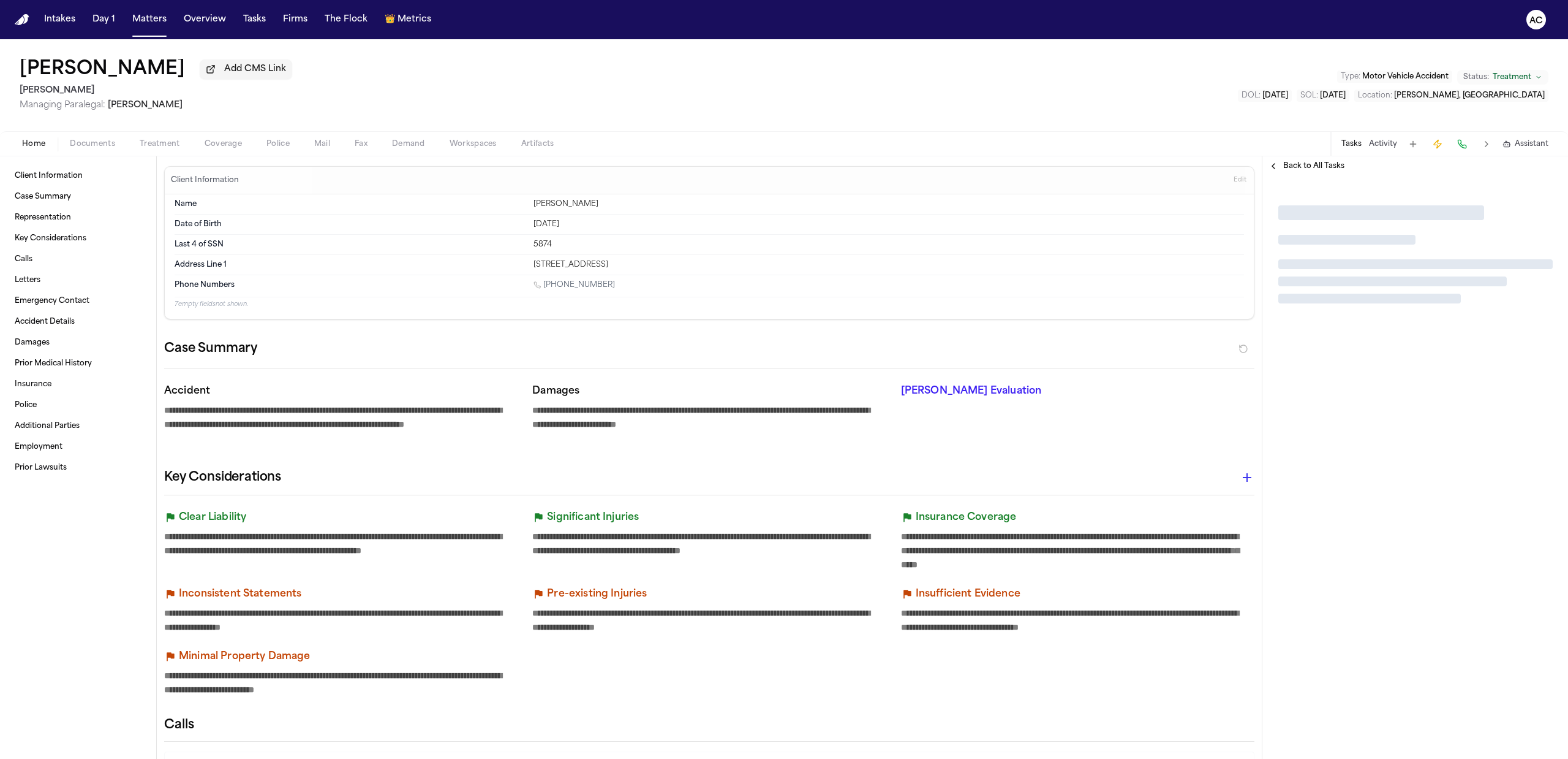
type textarea "*"
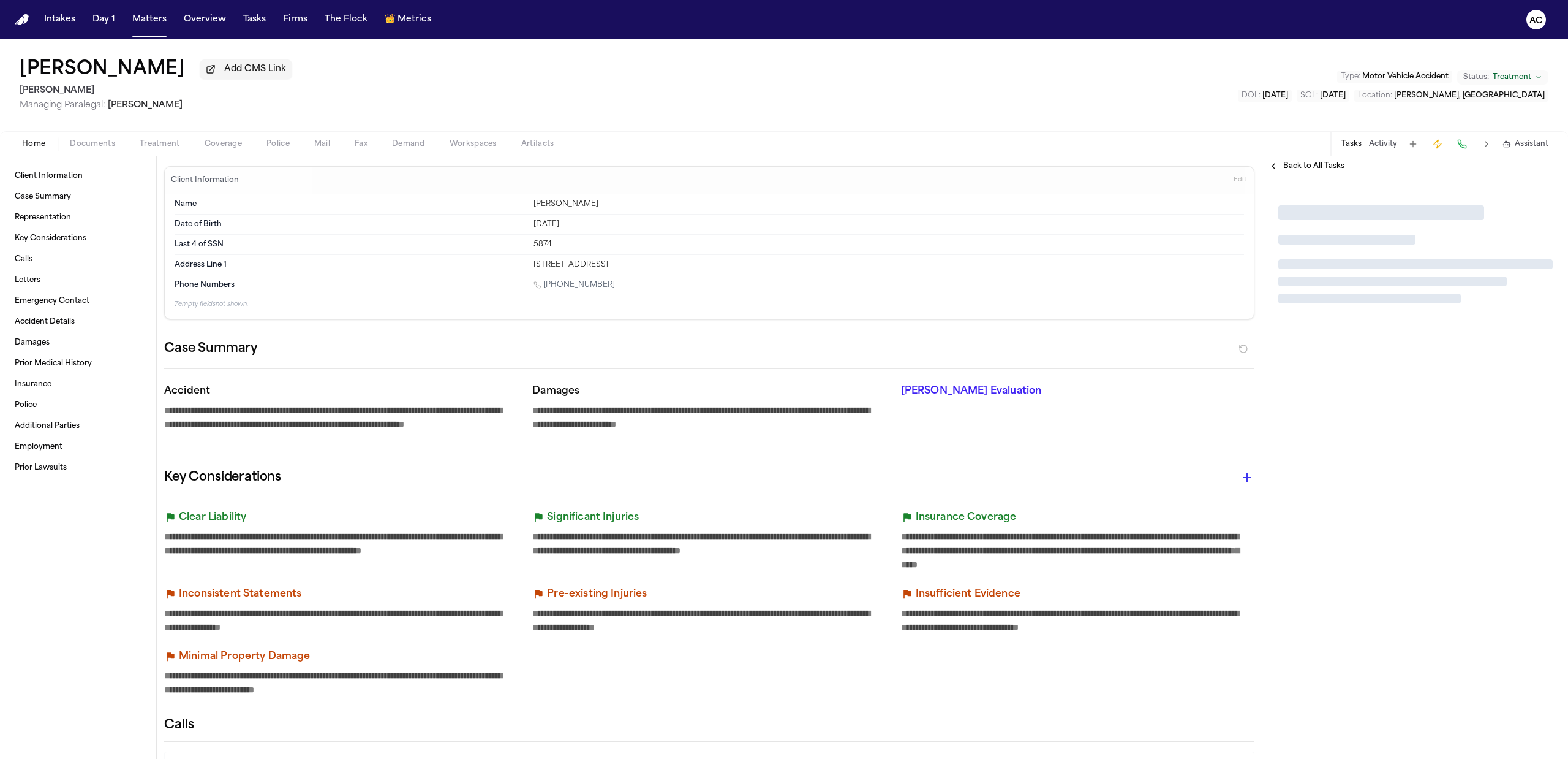
type textarea "*"
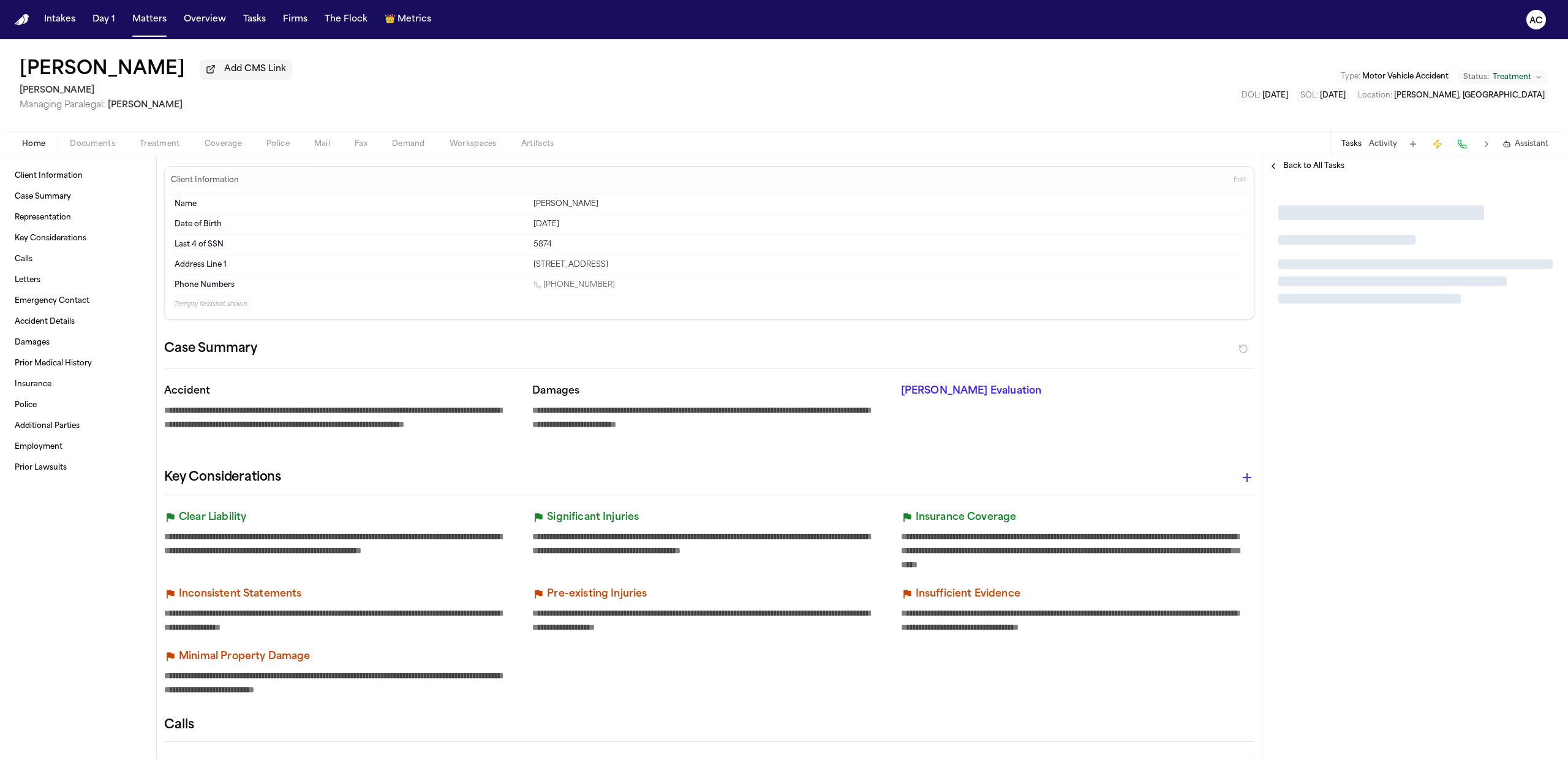
type textarea "*"
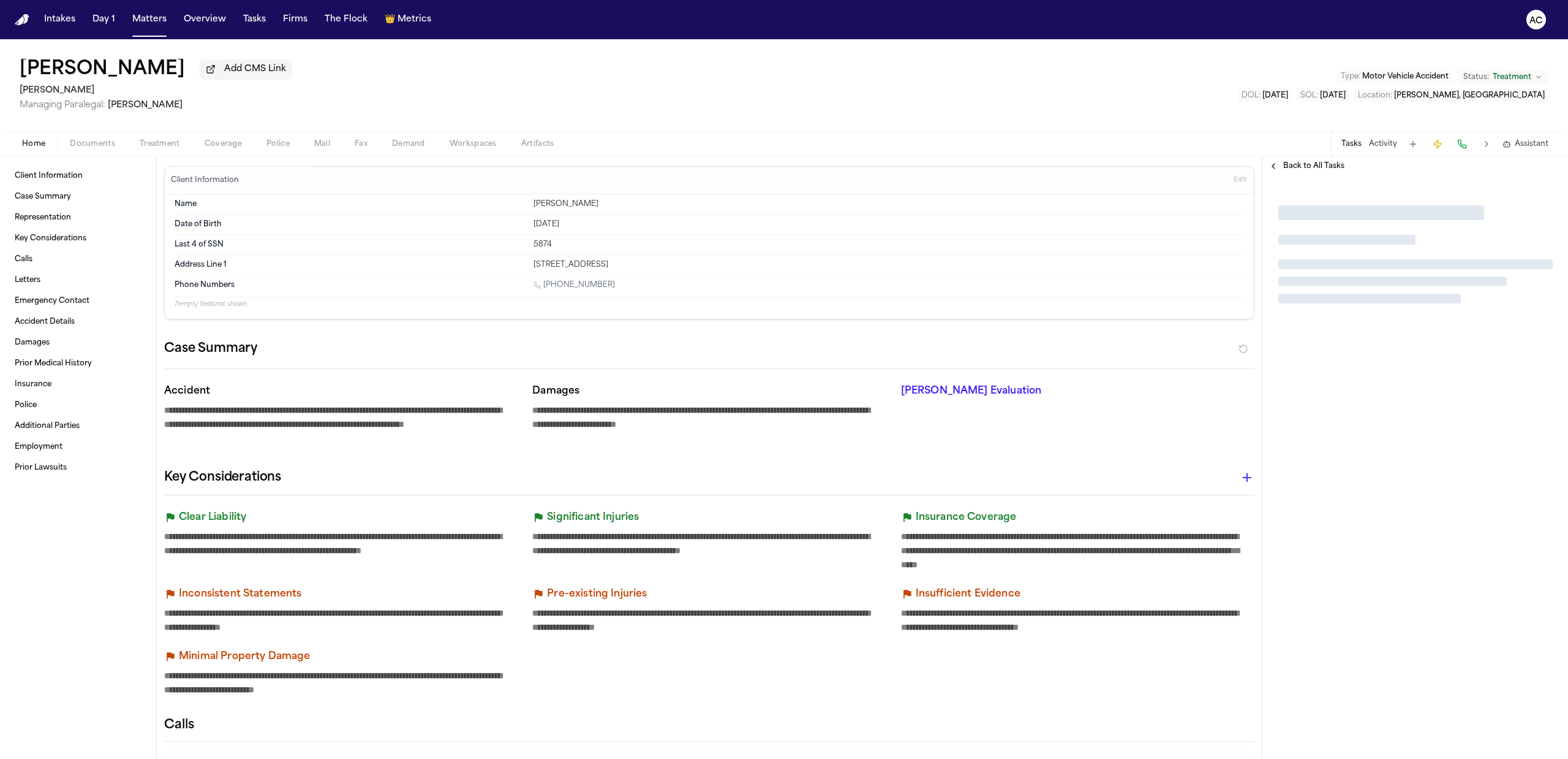
type textarea "*"
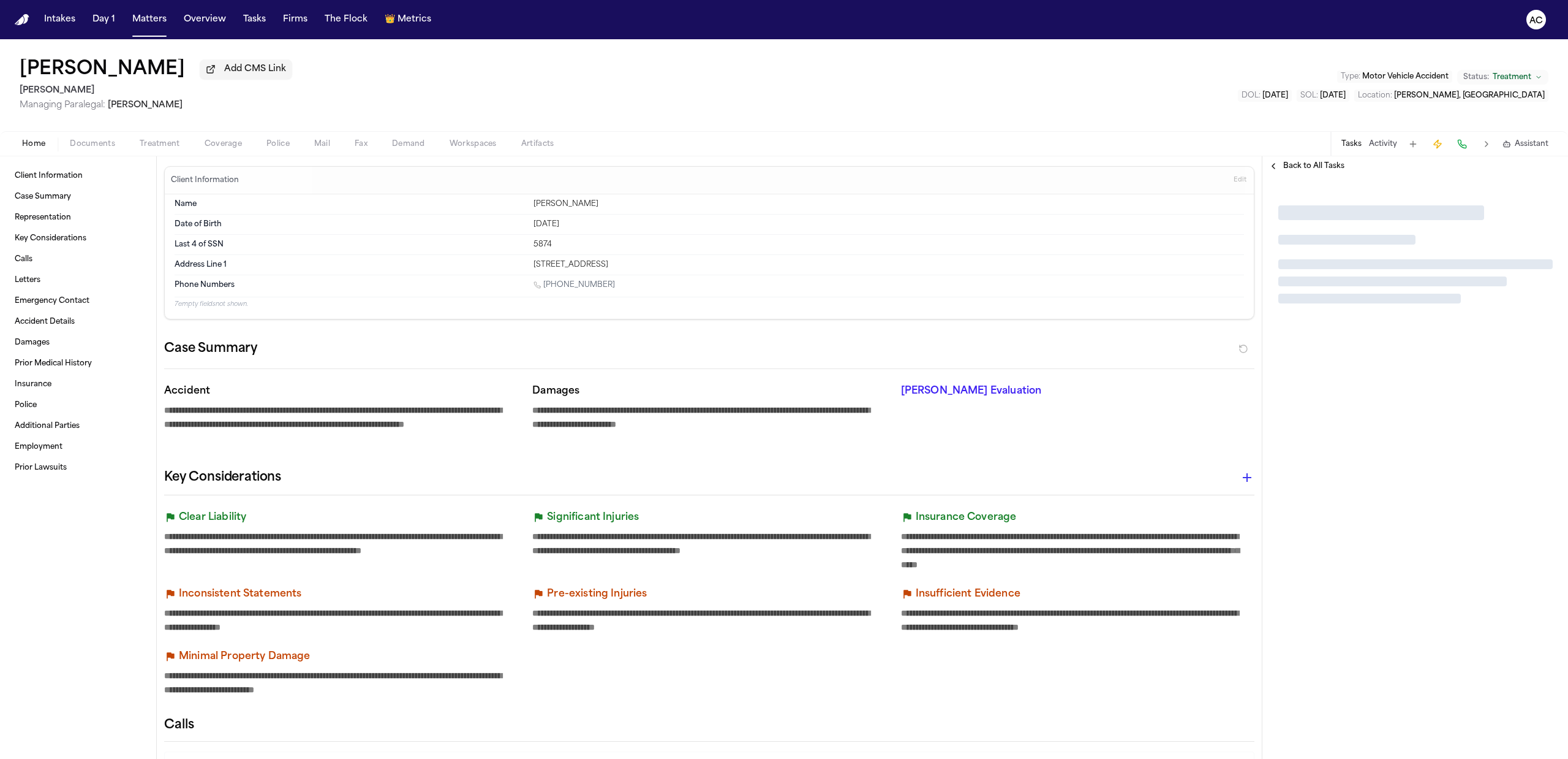
type textarea "*"
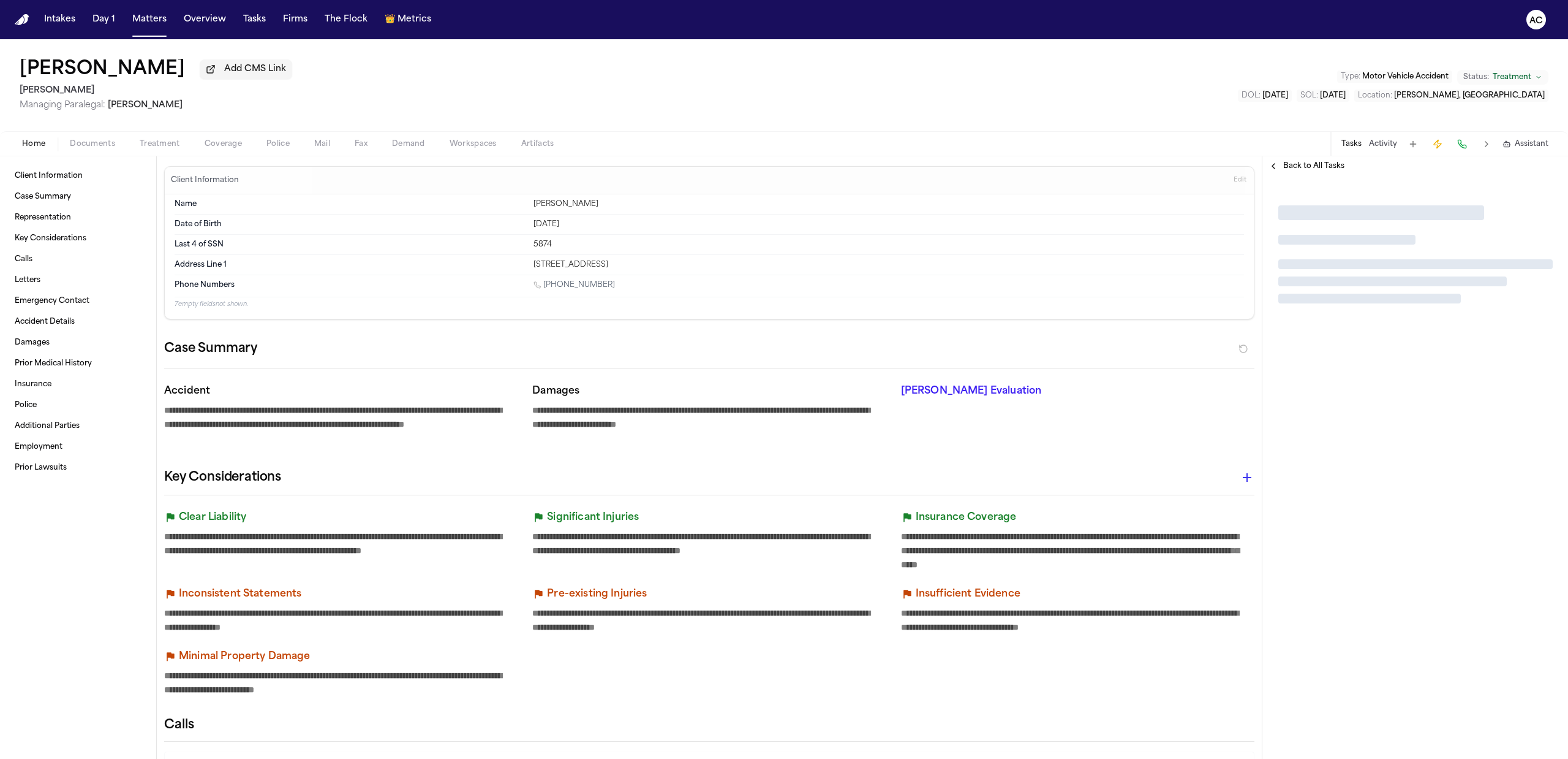
type textarea "*"
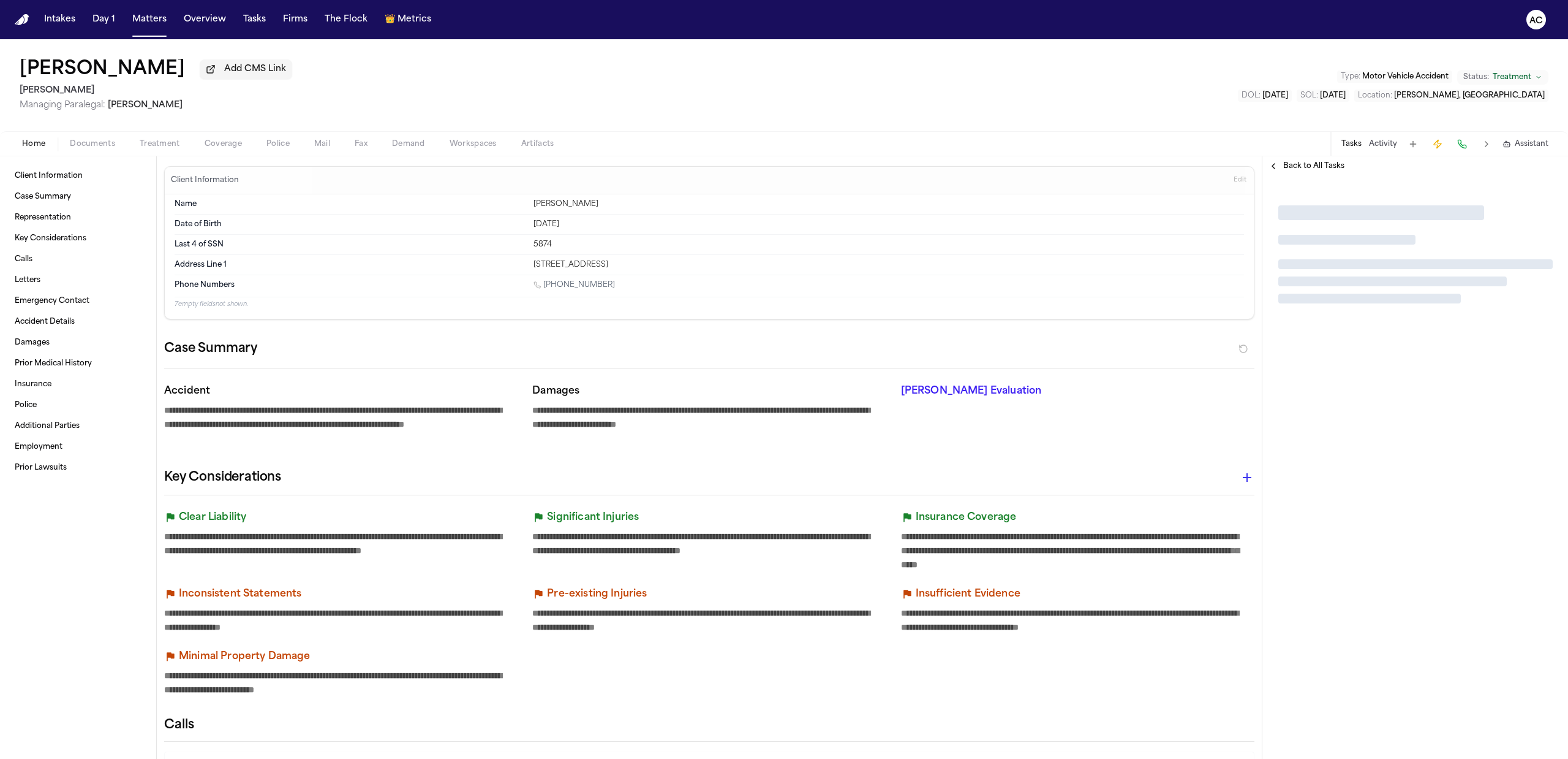
type textarea "*"
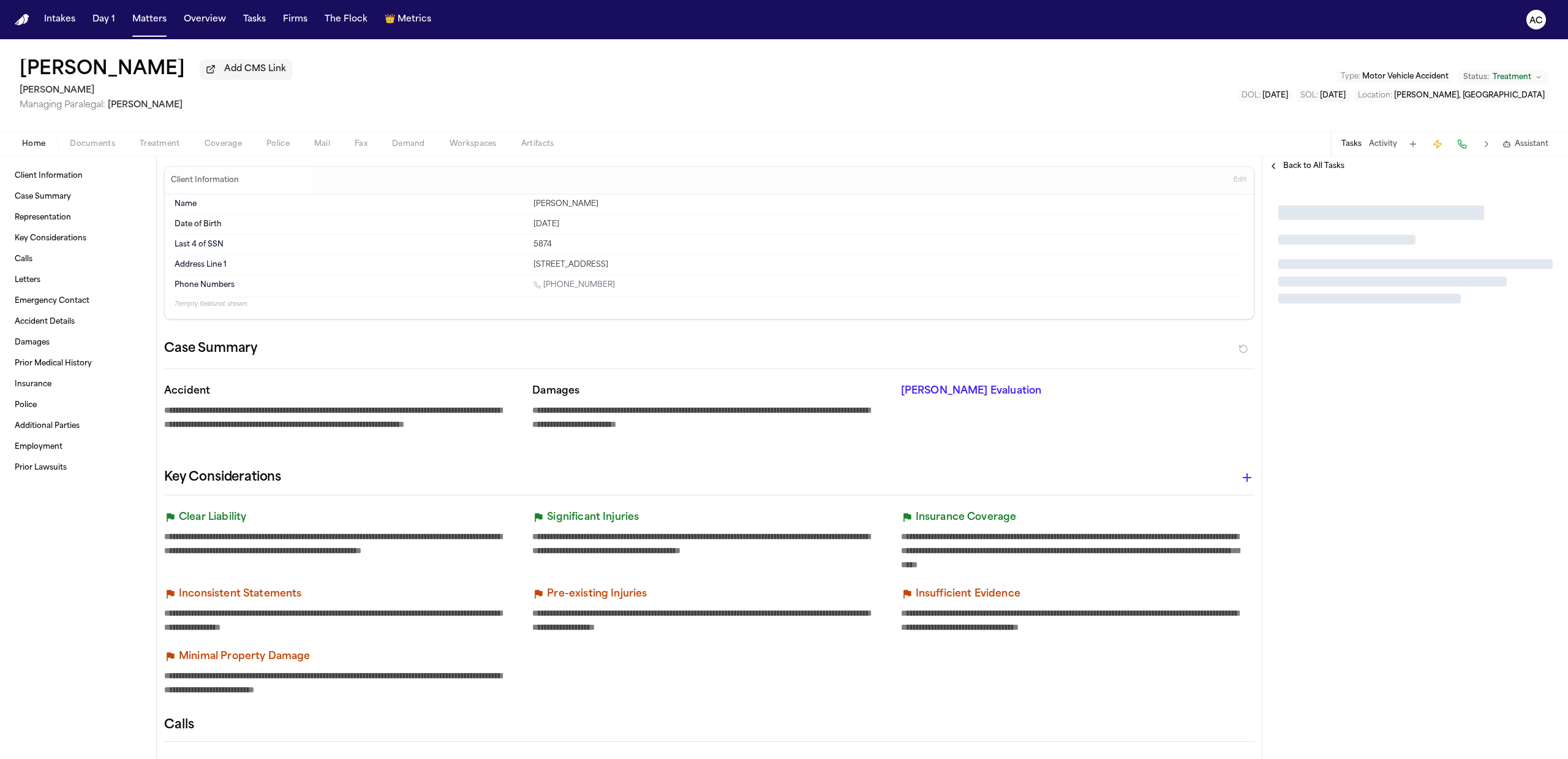
type textarea "*"
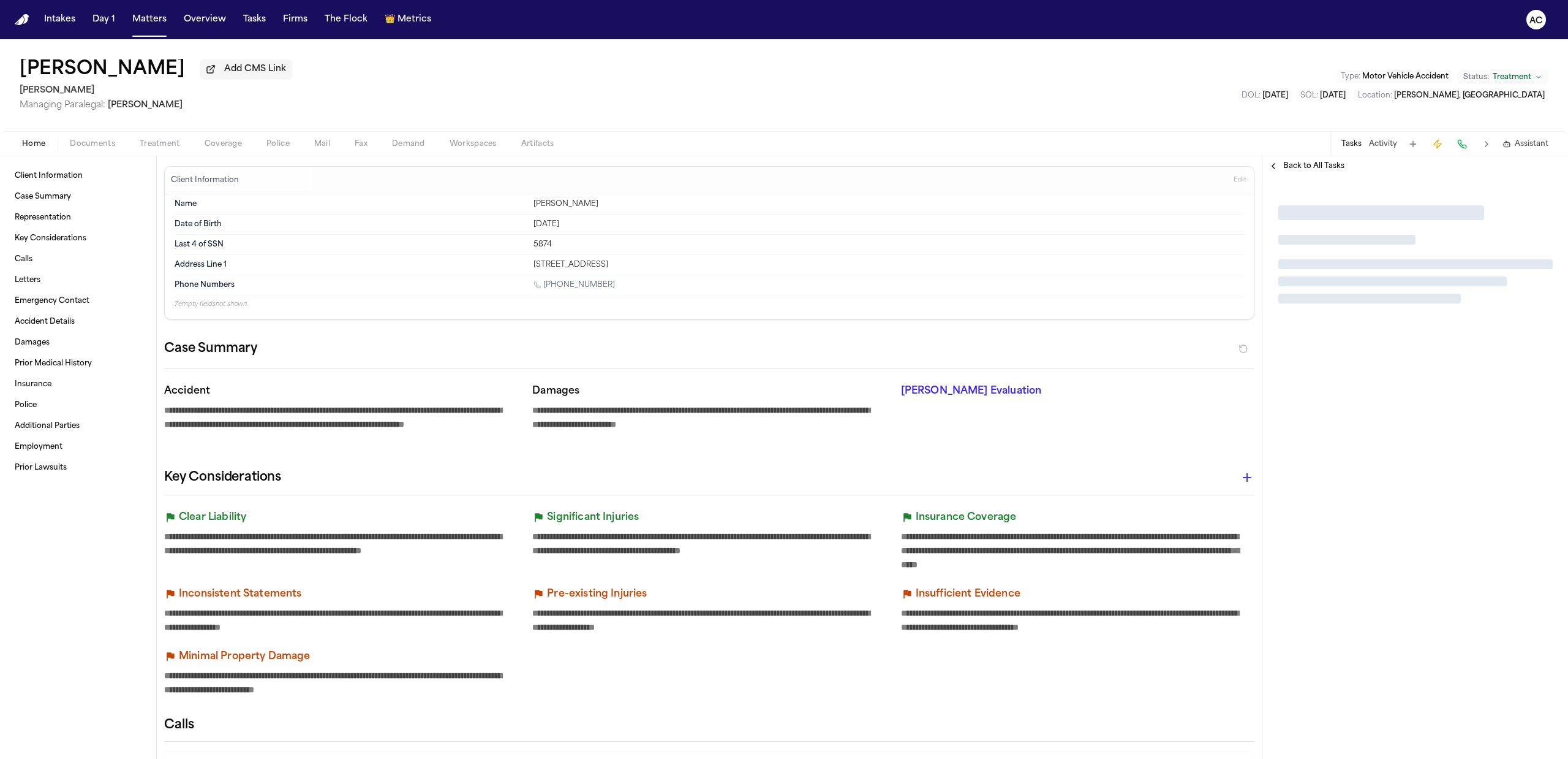
type textarea "*"
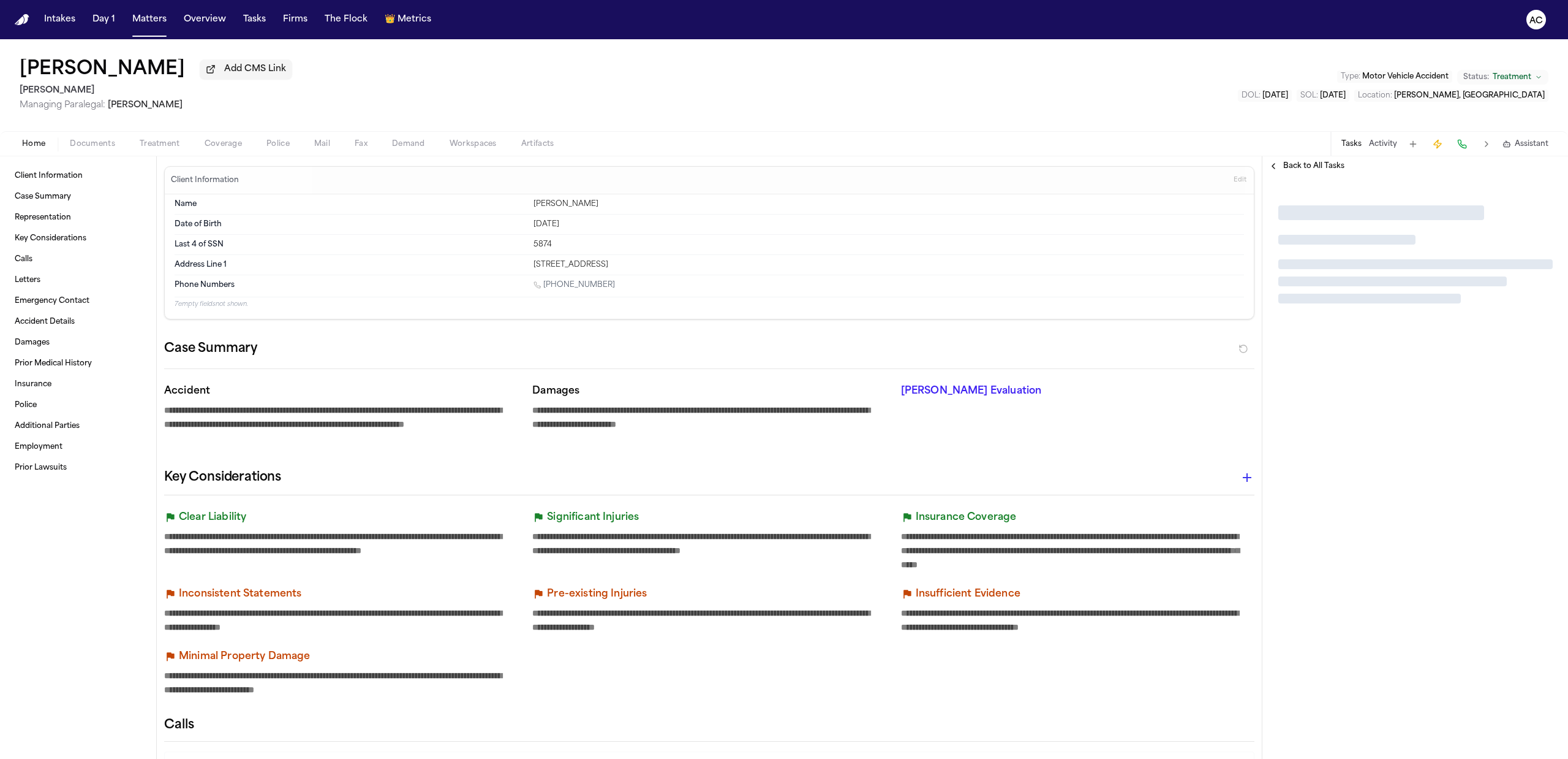
type textarea "*"
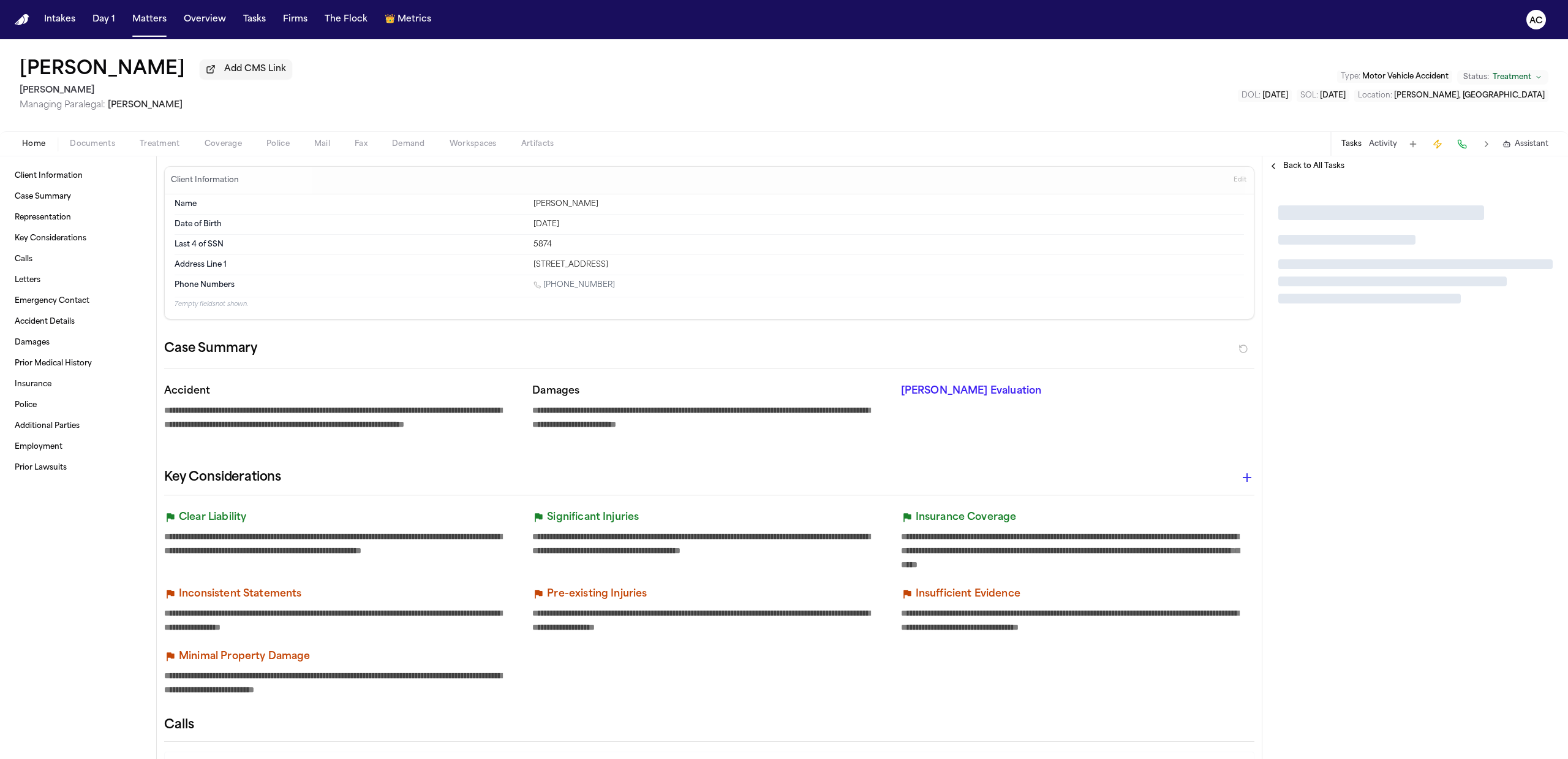
type textarea "*"
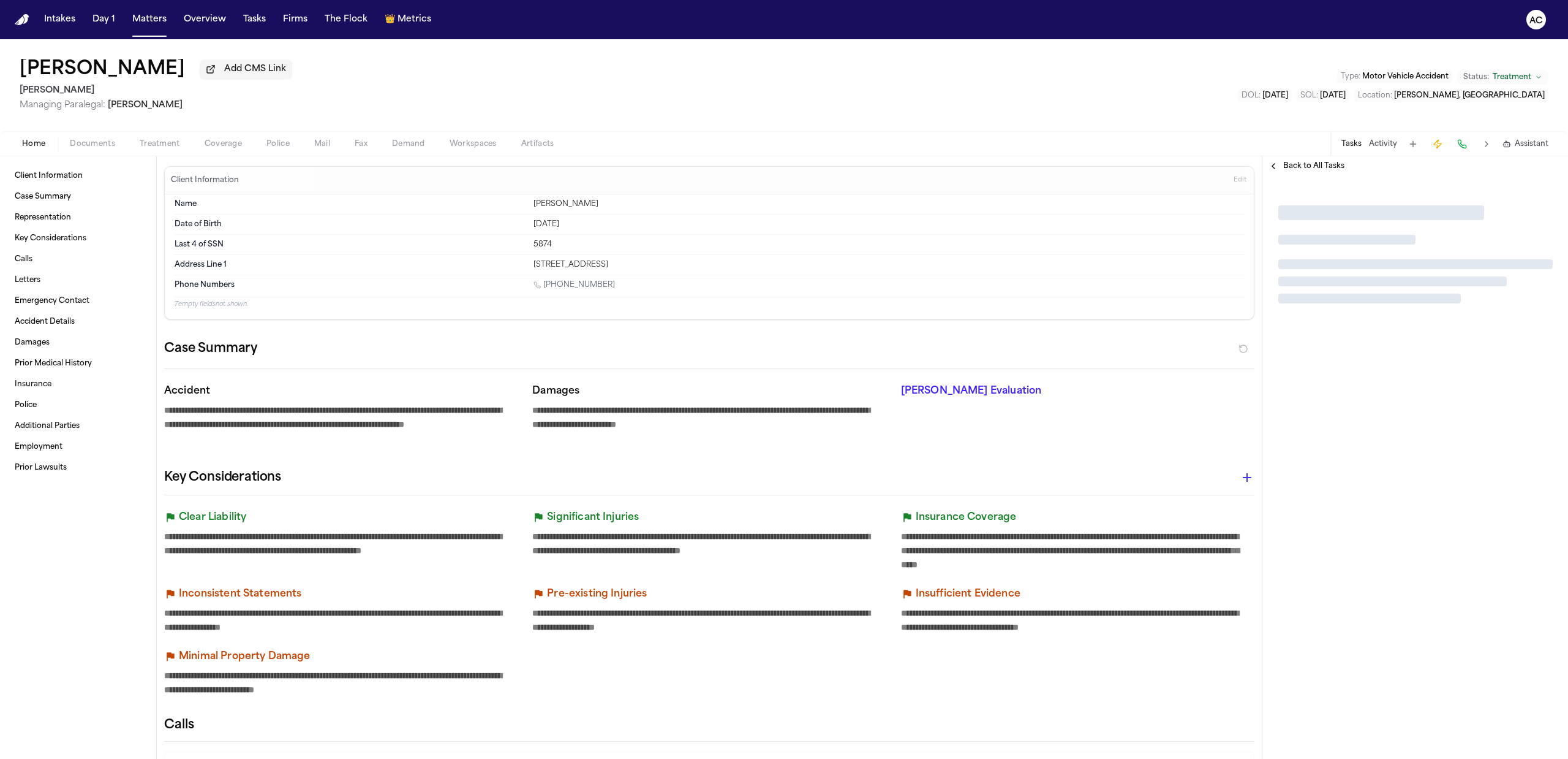
type textarea "*"
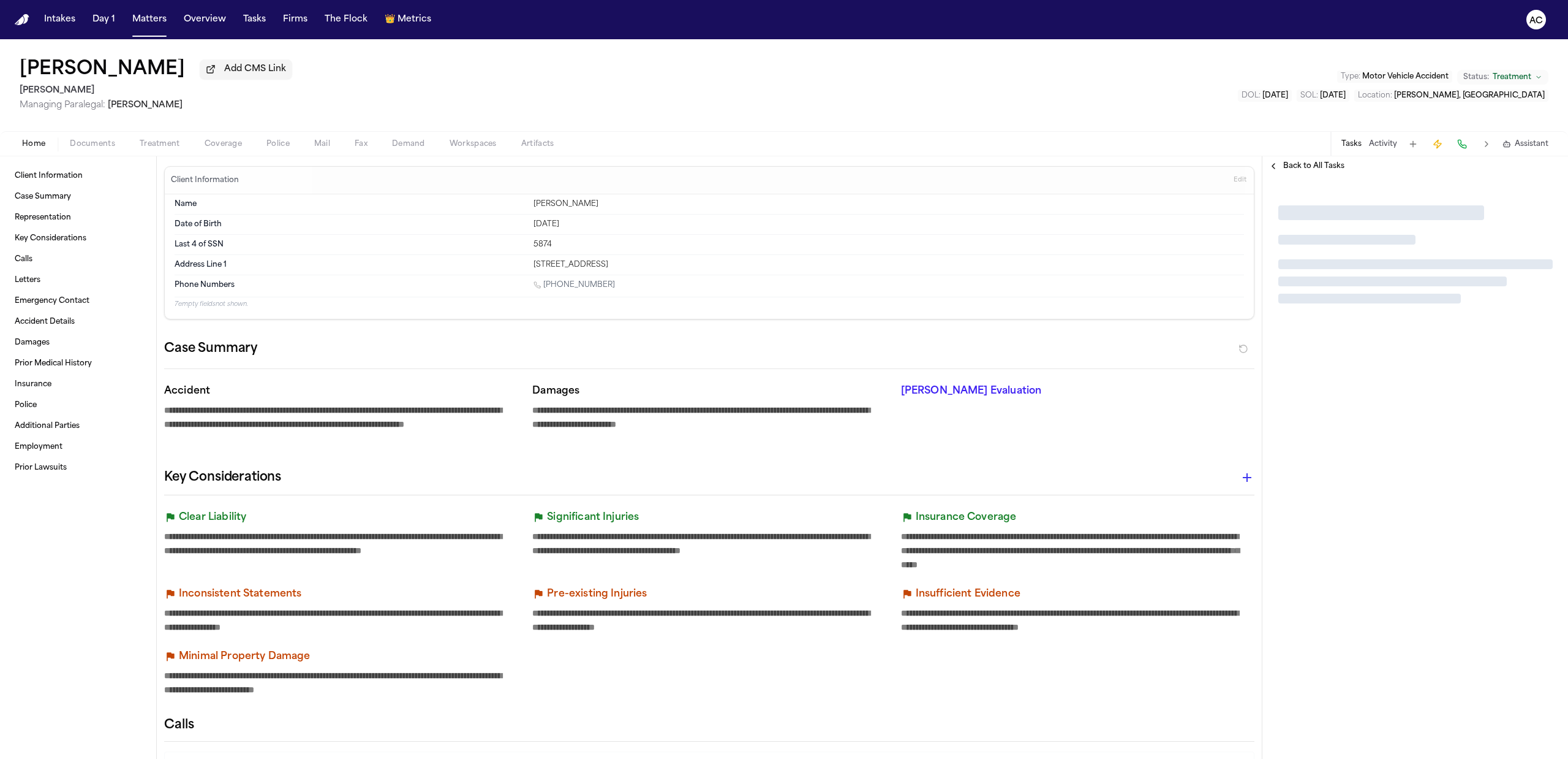
type textarea "*"
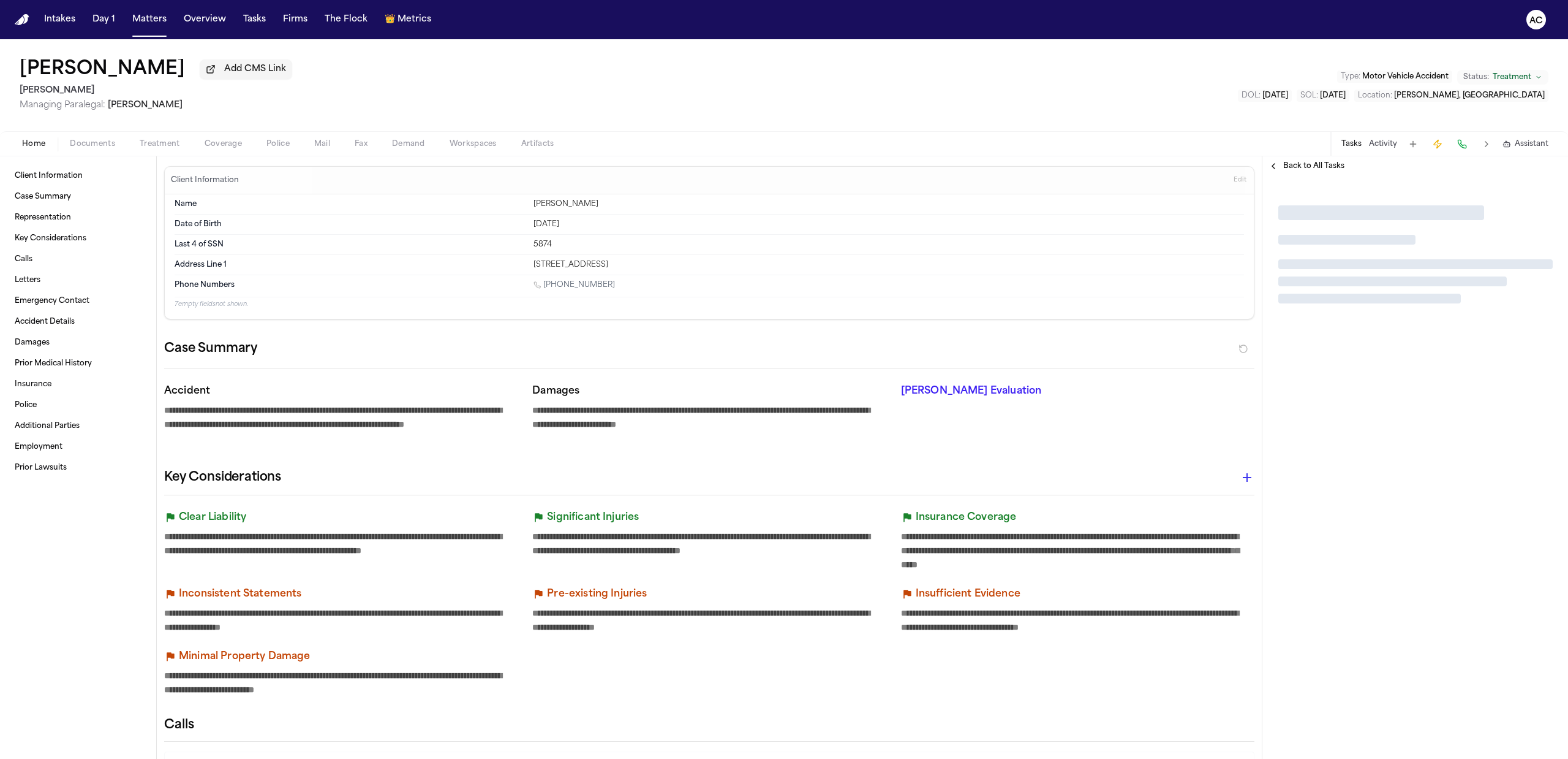
type textarea "*"
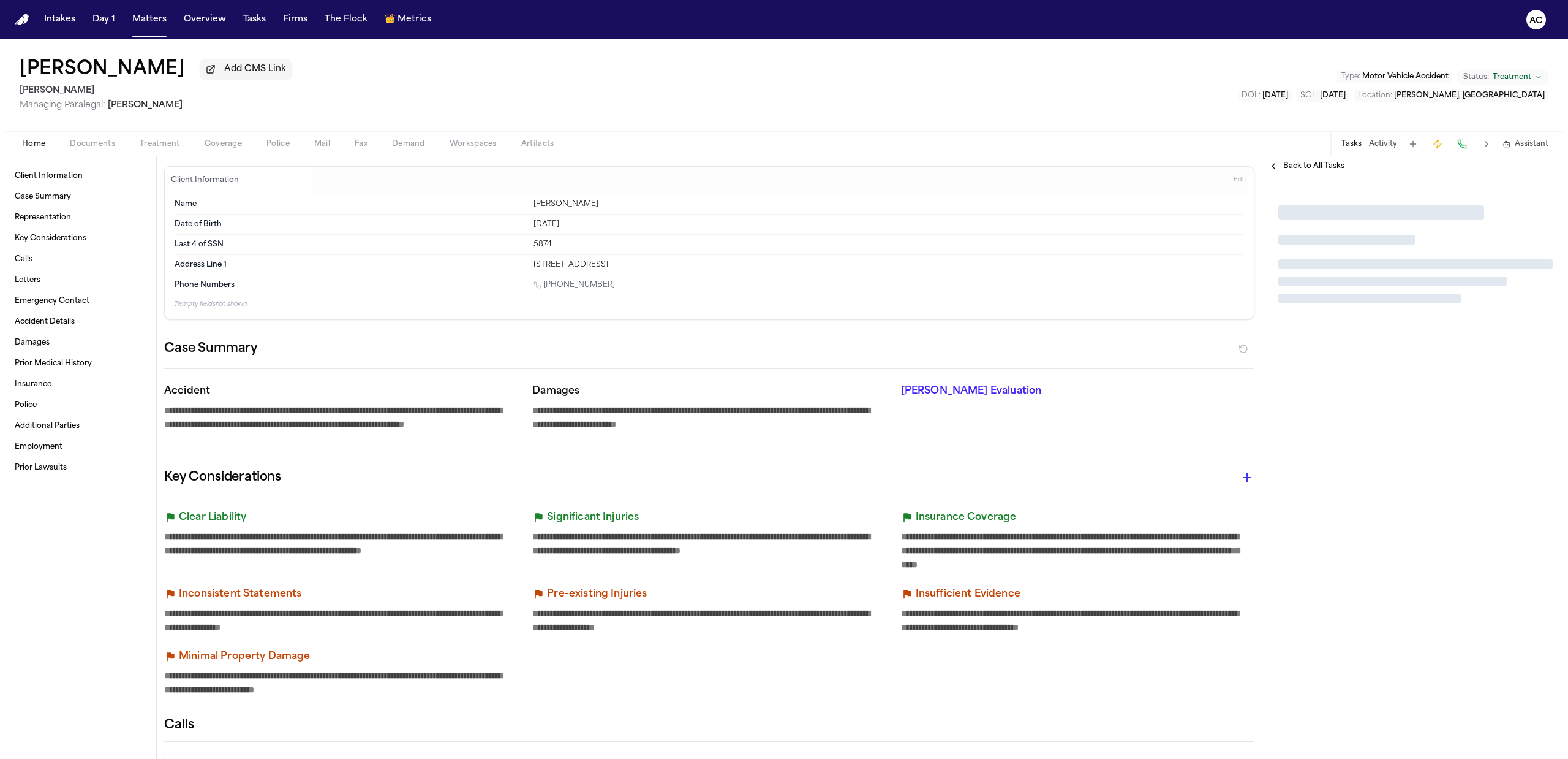
type textarea "*"
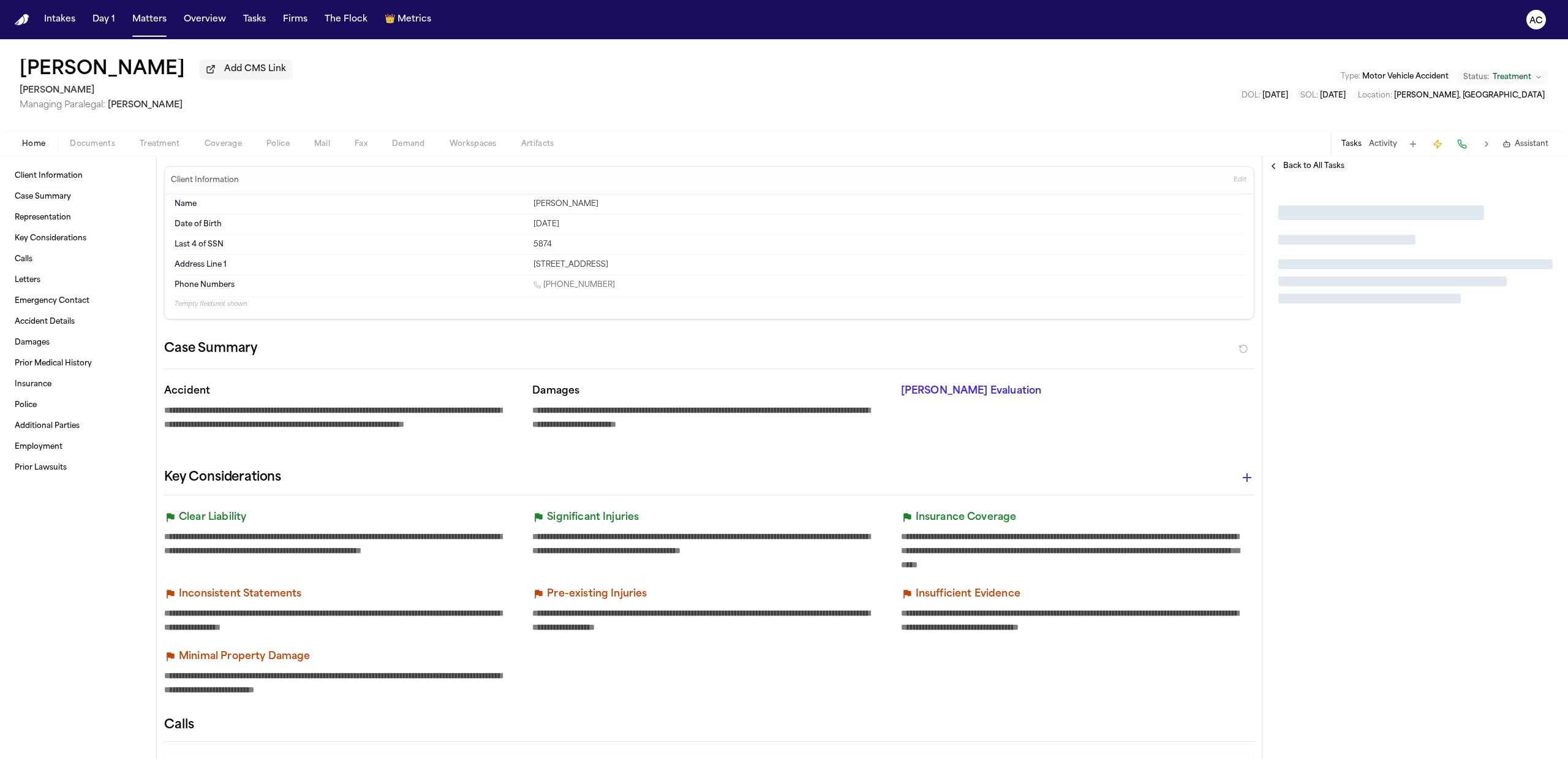
type textarea "*"
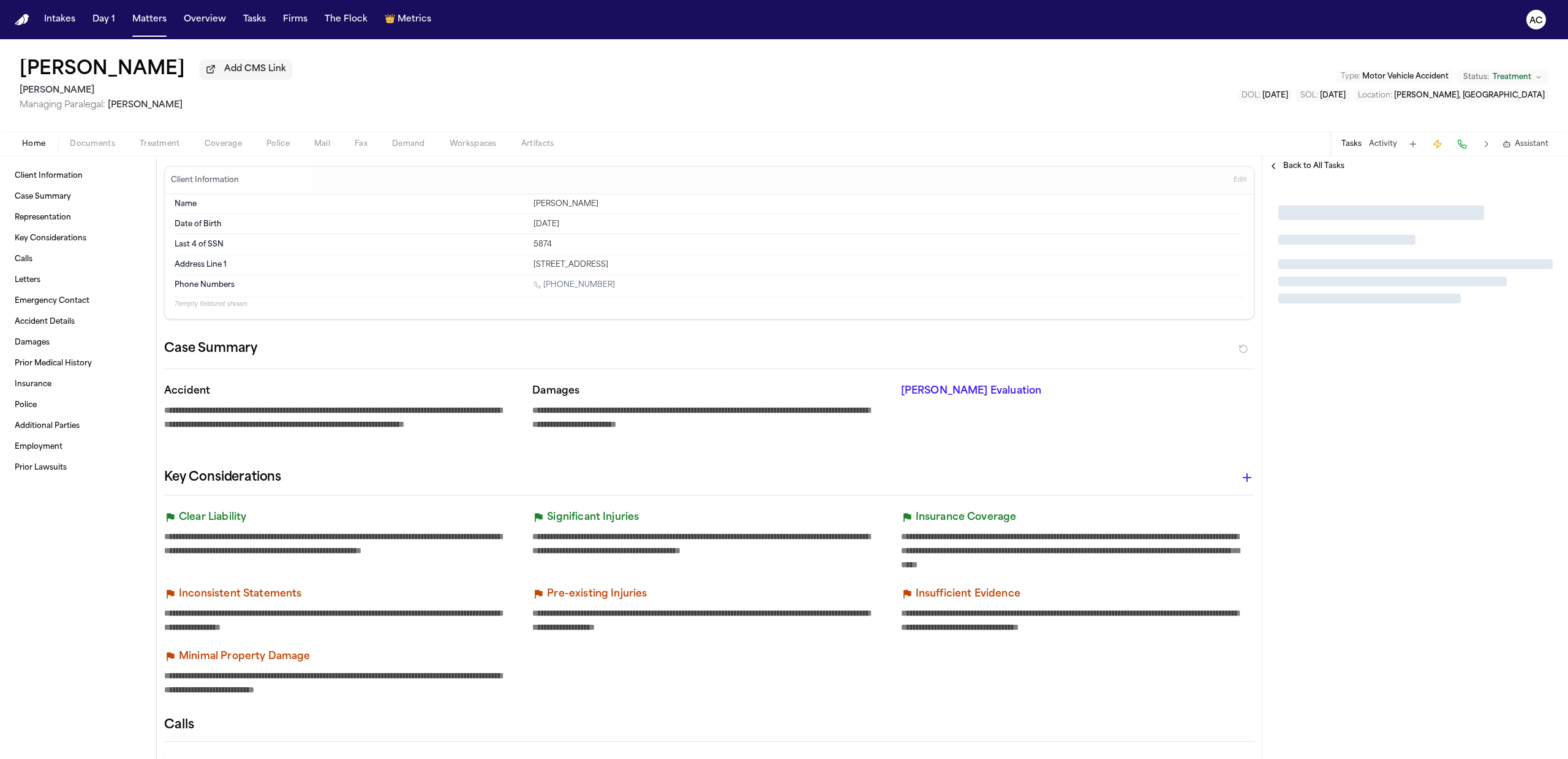
type textarea "*"
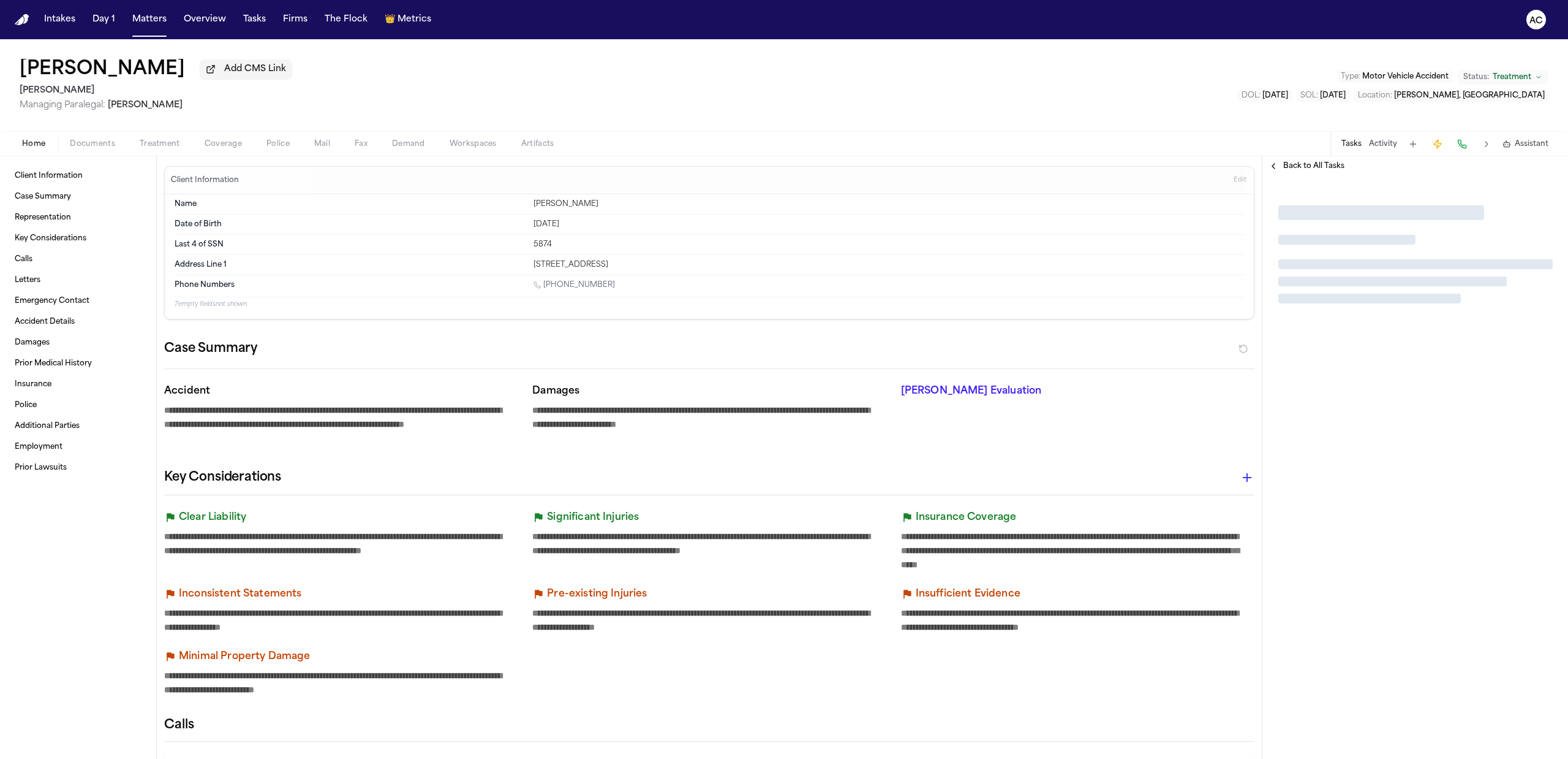
type textarea "*"
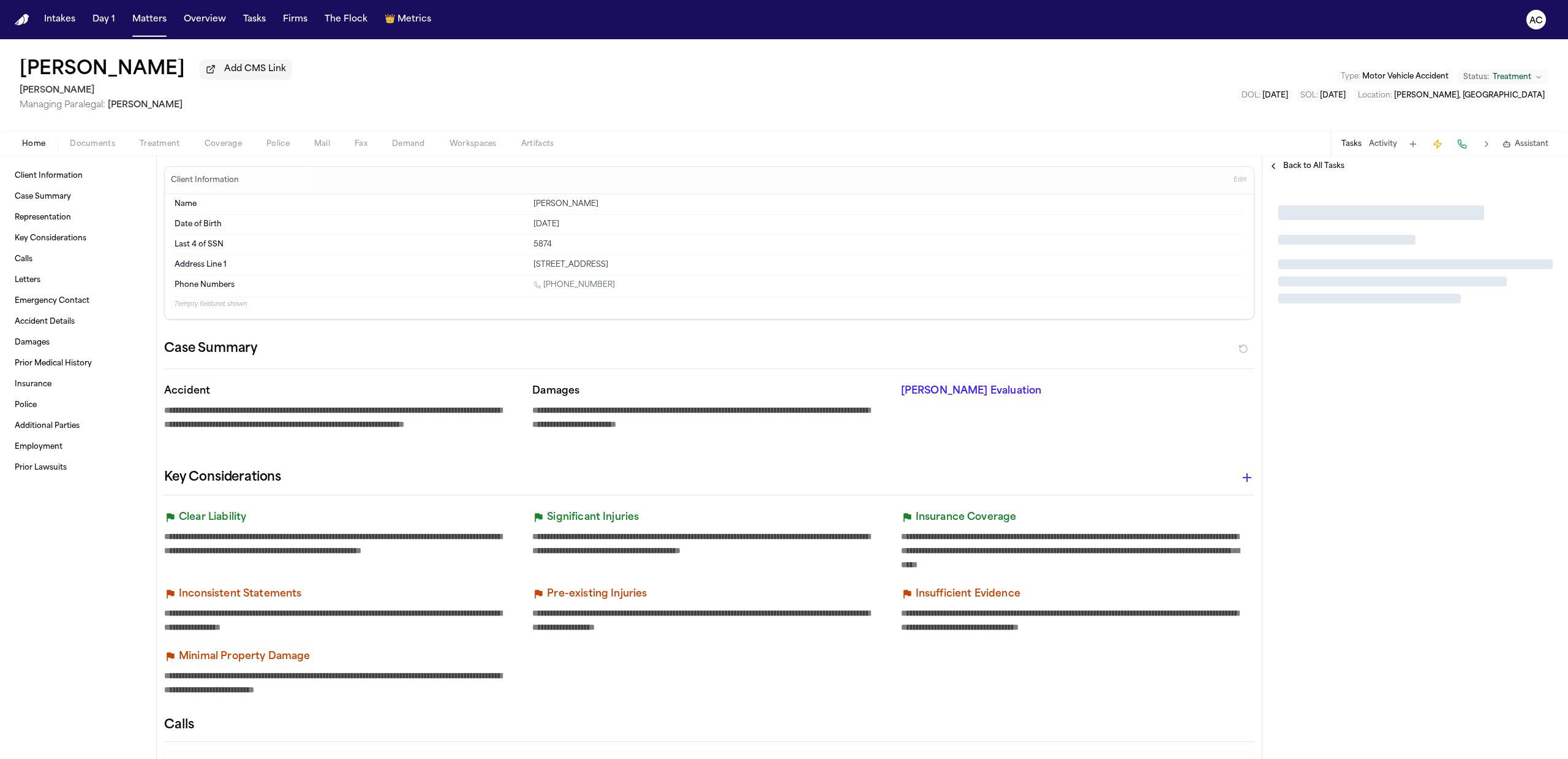
type textarea "*"
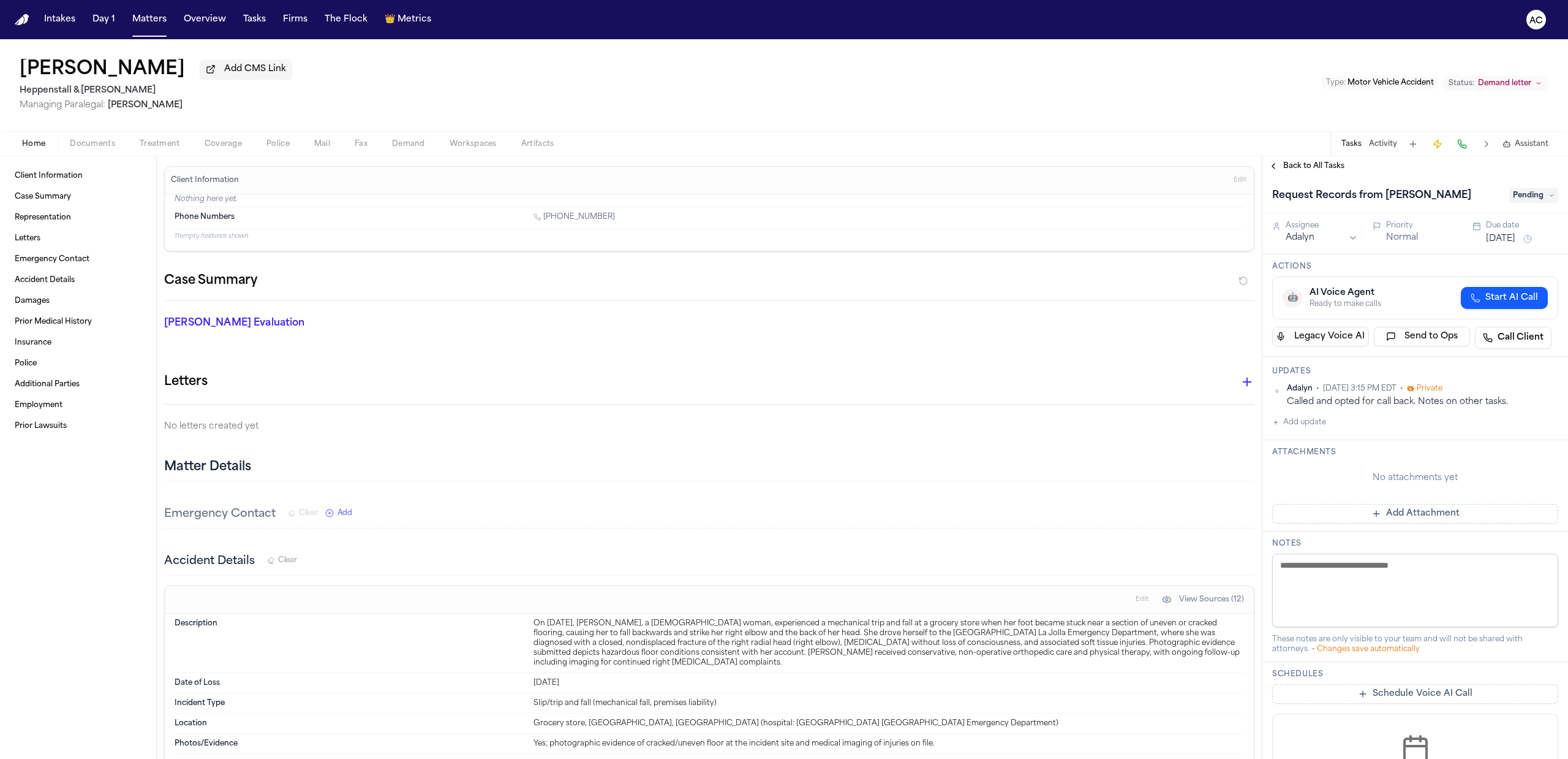
click at [182, 137] on button "Treatment" at bounding box center [160, 144] width 65 height 15
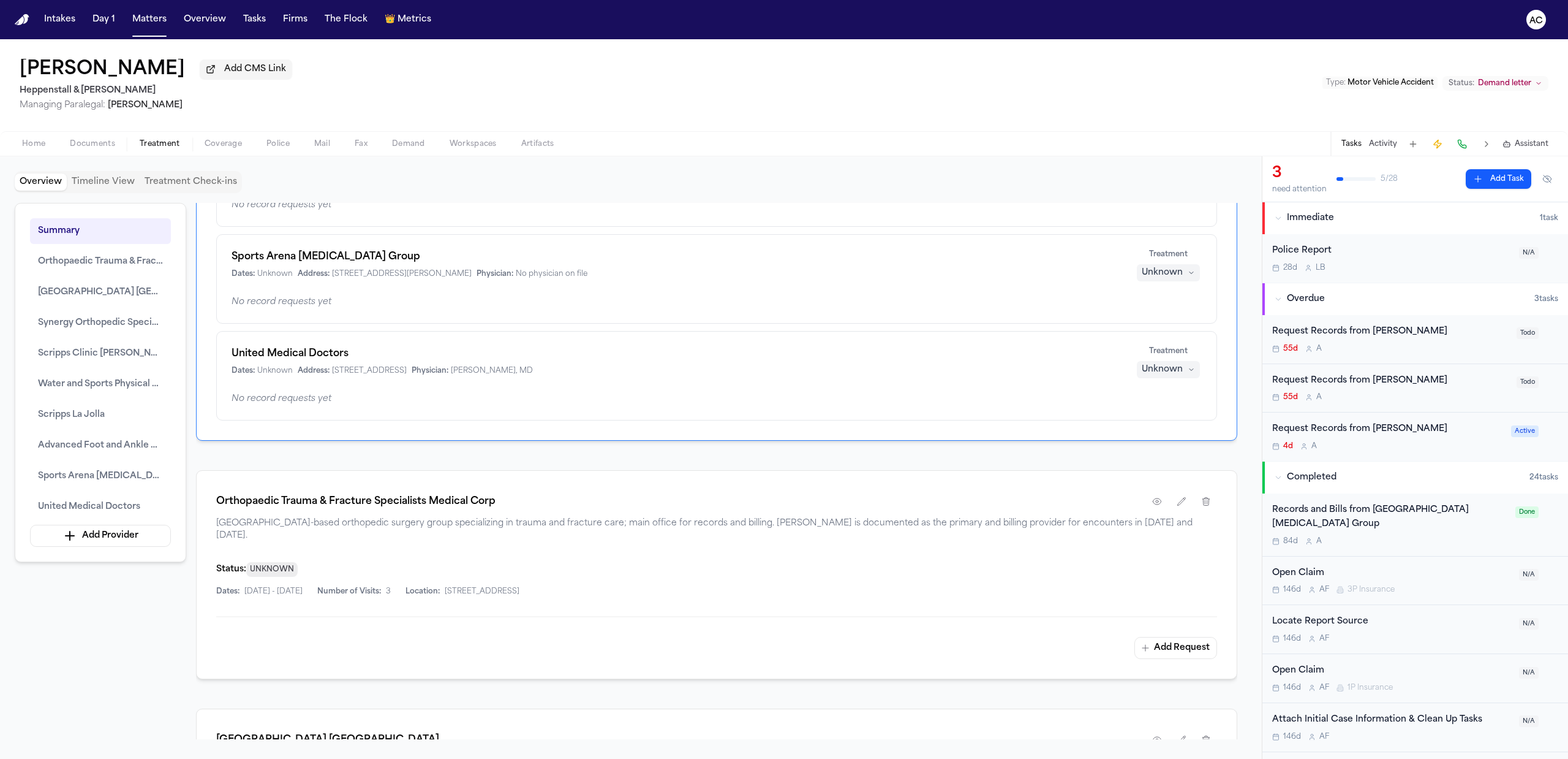
scroll to position [735, 0]
click at [909, 88] on div "[PERSON_NAME] Add CMS Link [PERSON_NAME] & [PERSON_NAME] Managing Paralegal: [P…" at bounding box center [784, 85] width 1568 height 92
click at [1373, 385] on div "Request Records from [PERSON_NAME]" at bounding box center [1391, 380] width 237 height 14
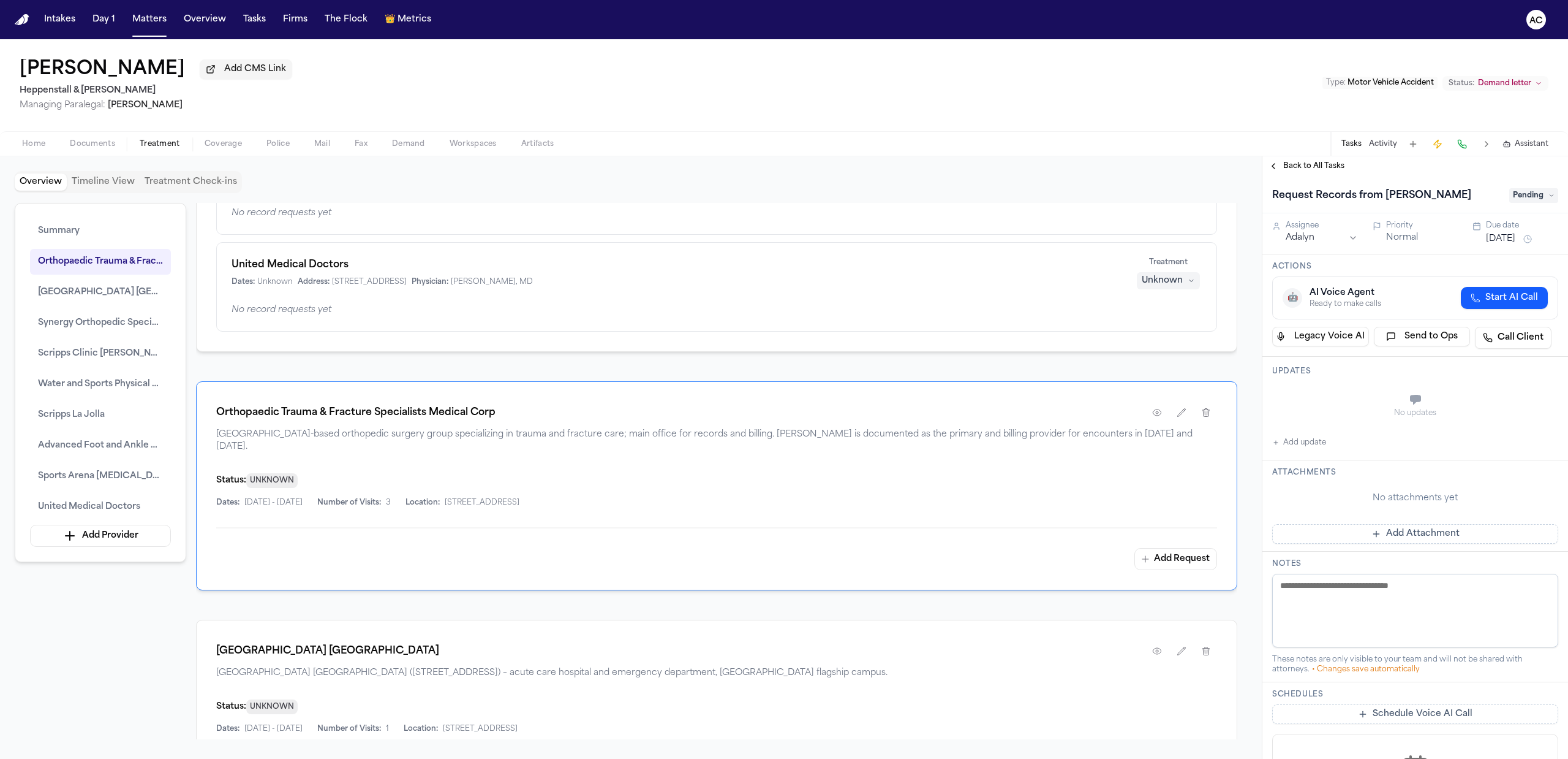
scroll to position [817, 0]
drag, startPoint x: 513, startPoint y: 413, endPoint x: 191, endPoint y: 430, distance: 322.4
click at [191, 430] on div "Summary Orthopaedic Trauma & Fracture Specialists Medical Corp [GEOGRAPHIC_DATA…" at bounding box center [631, 470] width 1232 height 537
copy h1 "Orthopaedic Trauma & Fracture Specialists Medical Corp"
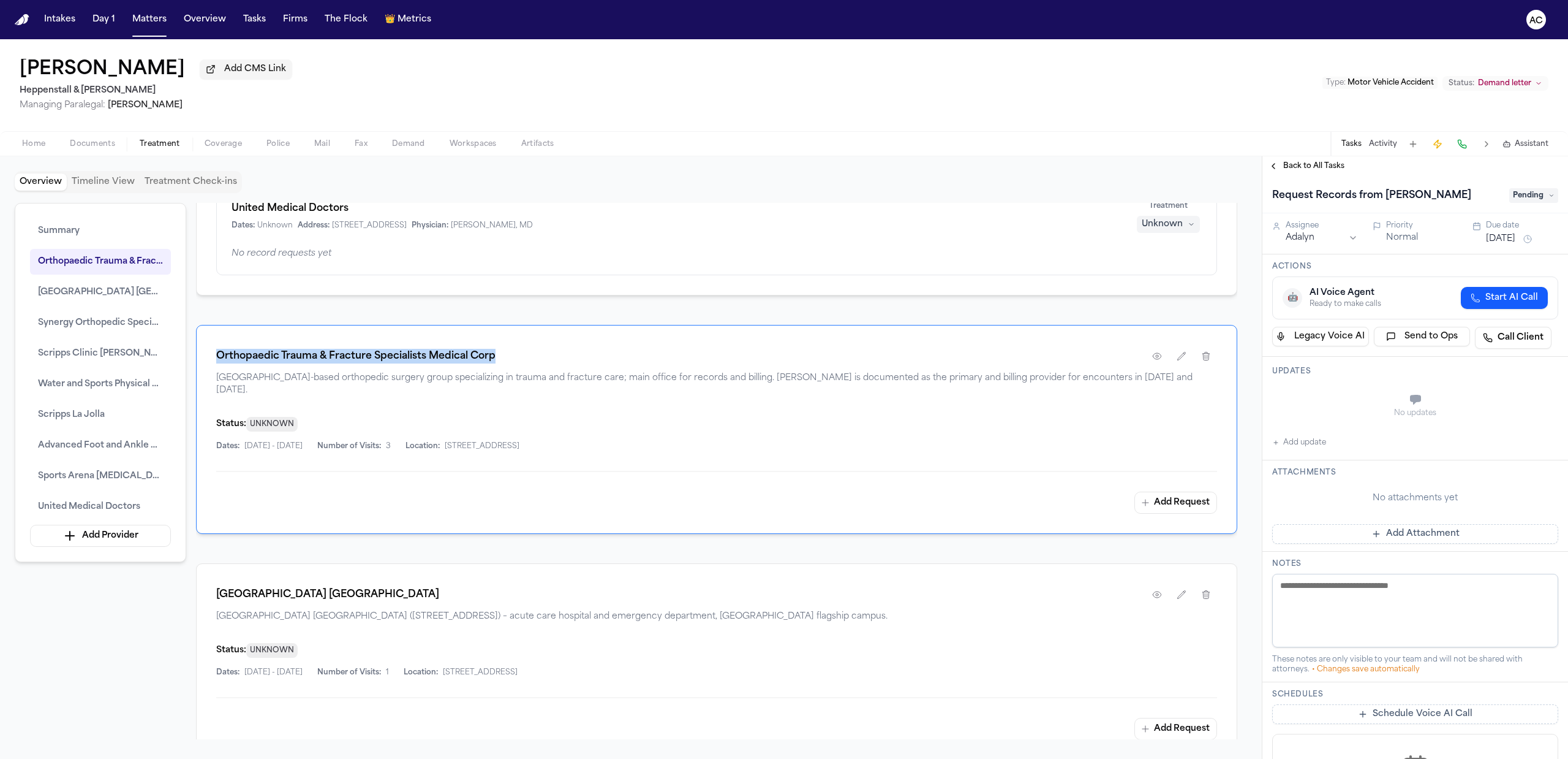
scroll to position [981, 0]
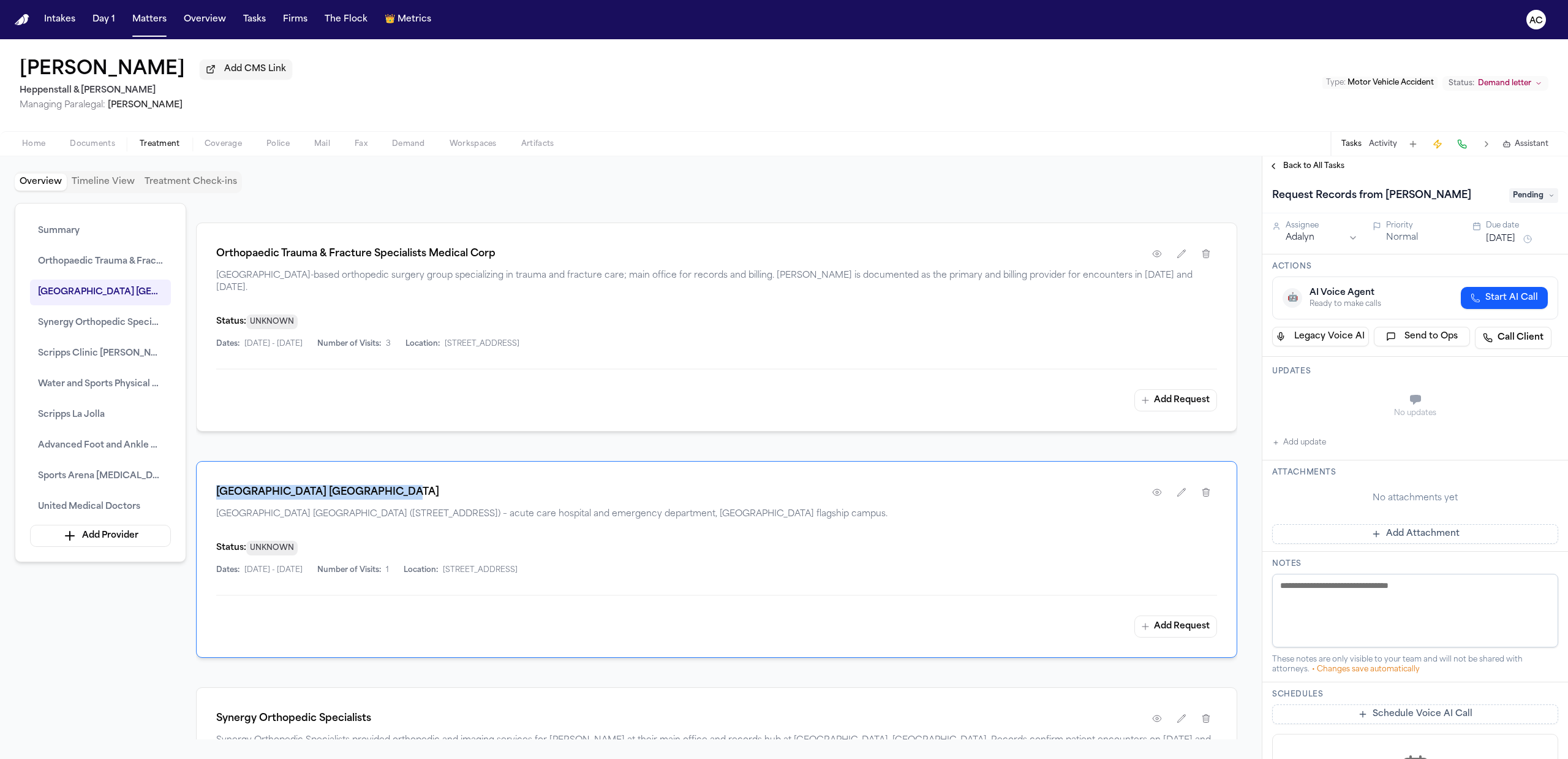
drag, startPoint x: 393, startPoint y: 491, endPoint x: 211, endPoint y: 479, distance: 182.4
click at [211, 479] on div "[GEOGRAPHIC_DATA] [GEOGRAPHIC_DATA] [GEOGRAPHIC_DATA] ([STREET_ADDRESS]) – acut…" at bounding box center [717, 558] width 1041 height 196
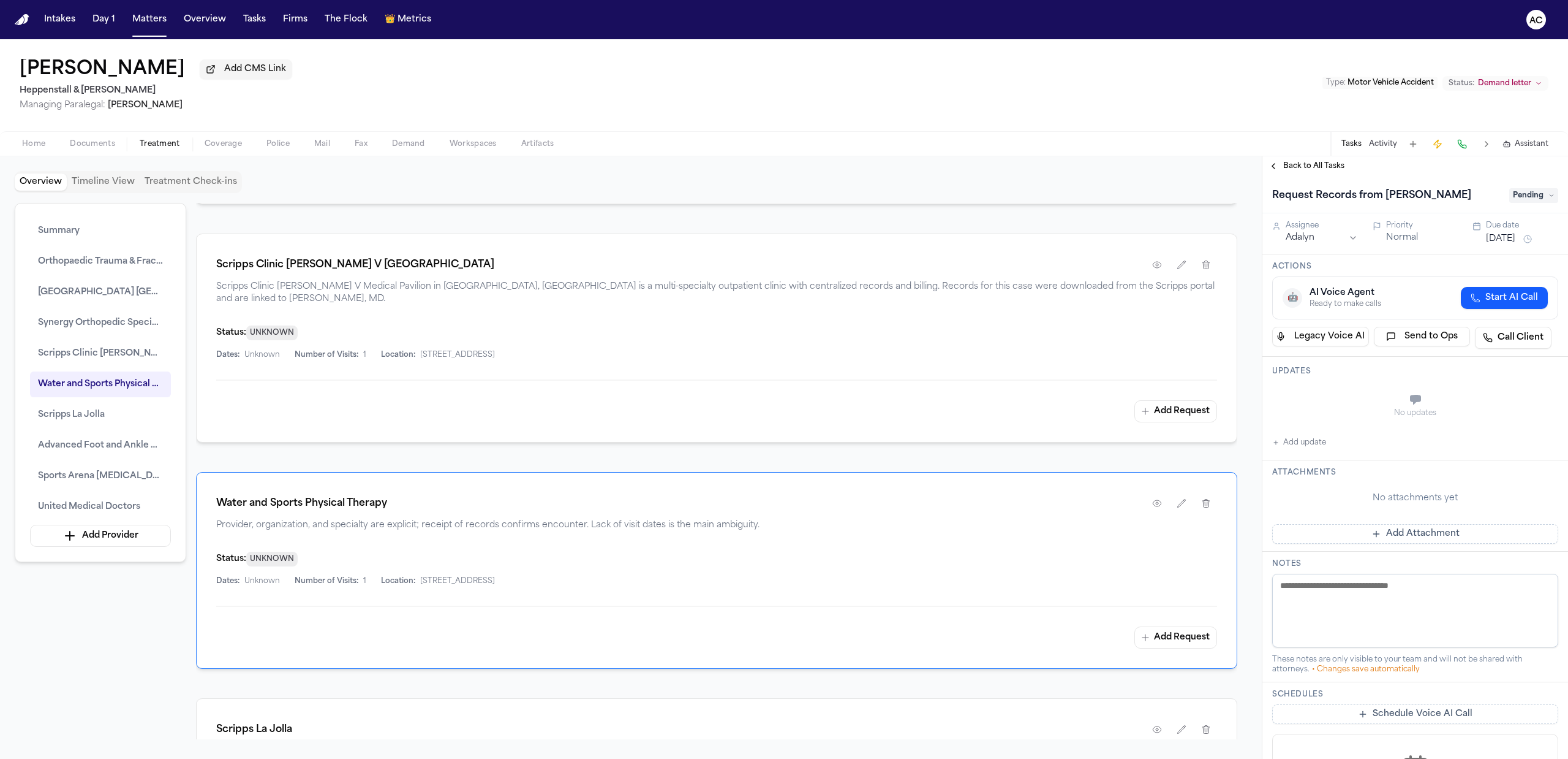
scroll to position [1716, 0]
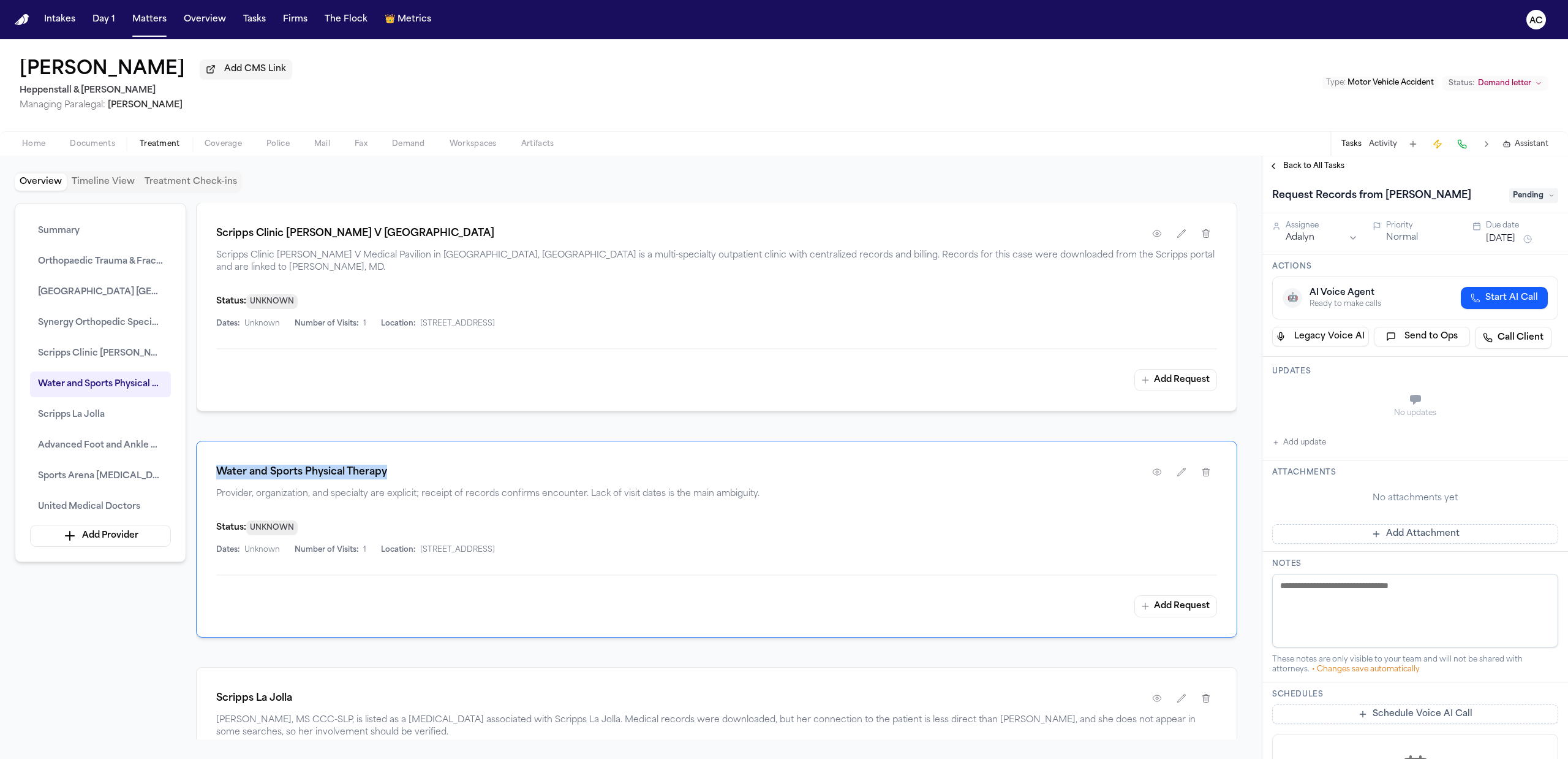
drag, startPoint x: 385, startPoint y: 467, endPoint x: 215, endPoint y: 466, distance: 170.0
click at [216, 464] on div "Water and Sports Physical Therapy" at bounding box center [717, 471] width 1001 height 22
copy h1 "Water and Sports Physical Therapy"
click at [32, 143] on span "Home" at bounding box center [33, 143] width 24 height 10
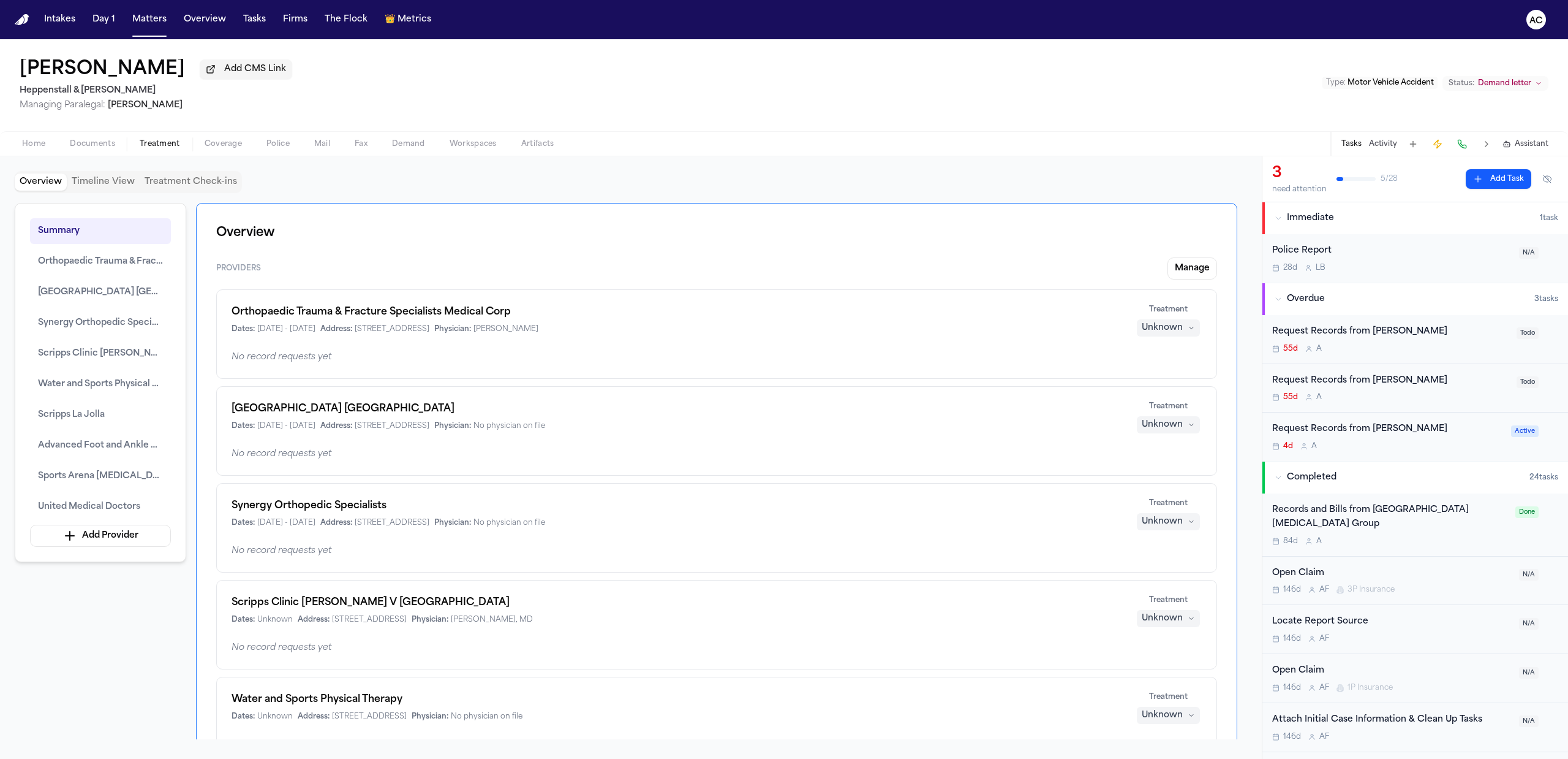
click at [151, 143] on span "Treatment" at bounding box center [160, 143] width 40 height 10
click at [1356, 331] on div "Request Records from [PERSON_NAME]" at bounding box center [1391, 332] width 237 height 14
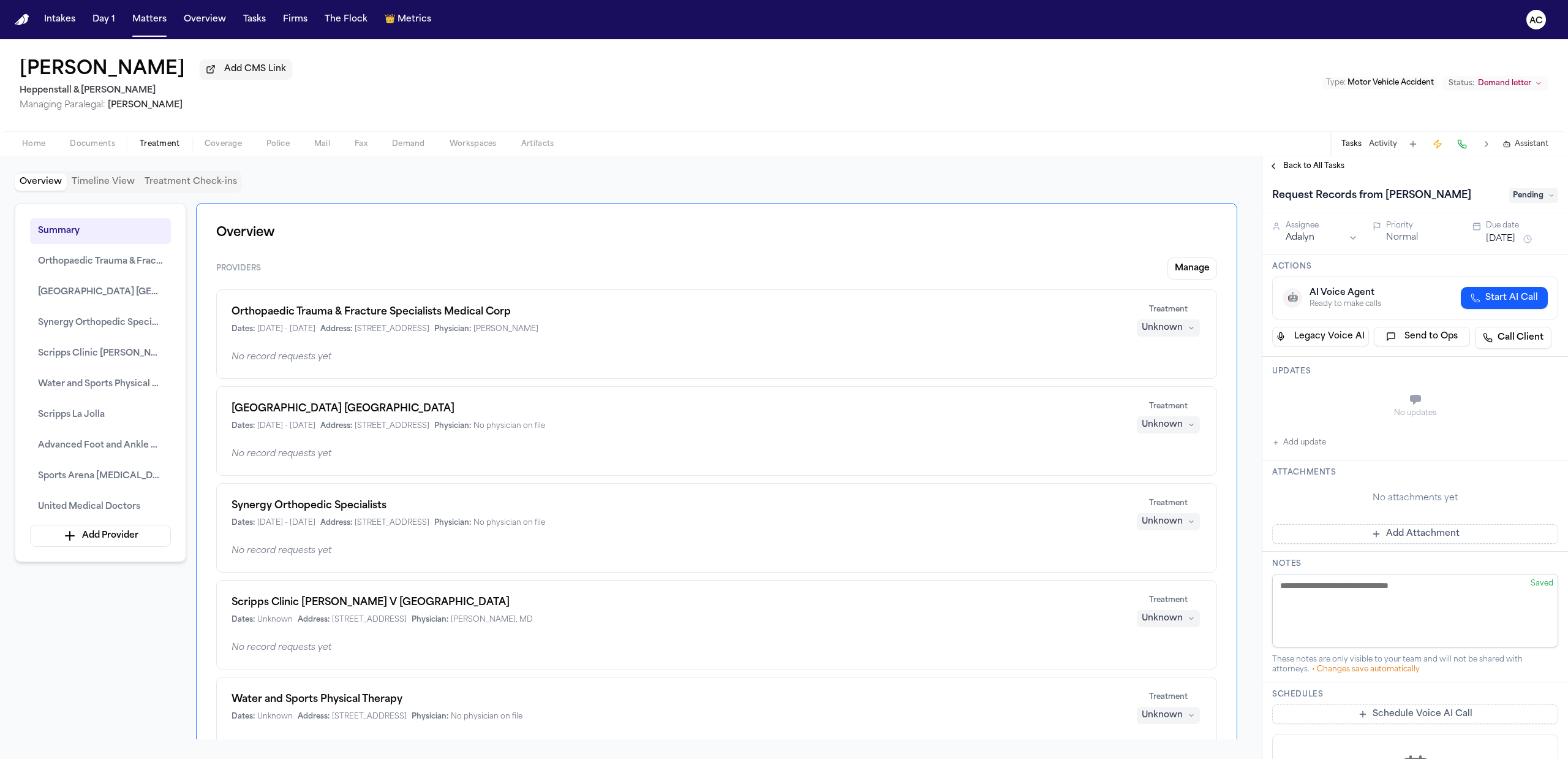
click at [1292, 163] on span "Back to All Tasks" at bounding box center [1313, 166] width 61 height 10
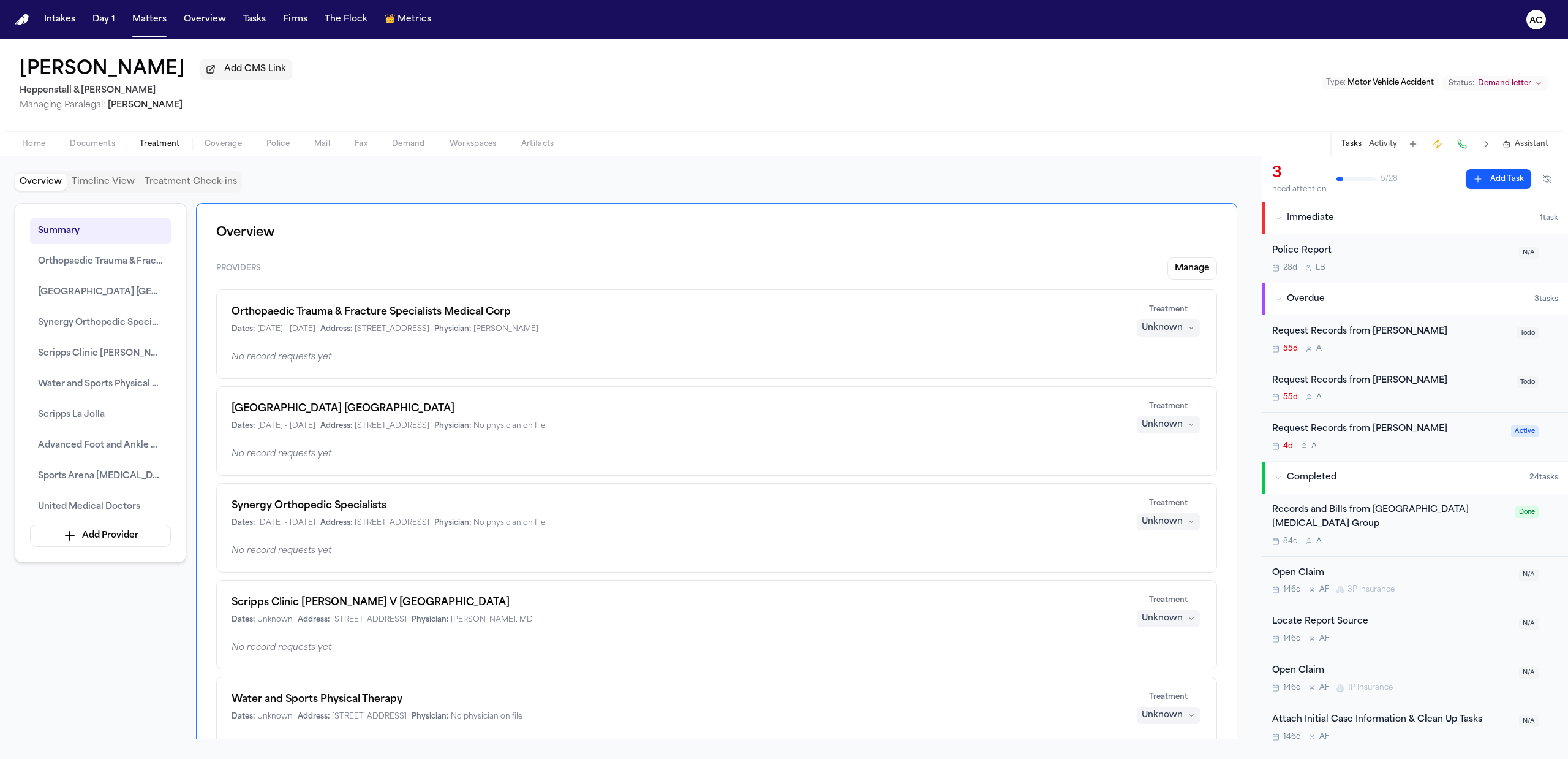
click at [1377, 378] on div "Request Records from [PERSON_NAME]" at bounding box center [1391, 380] width 237 height 14
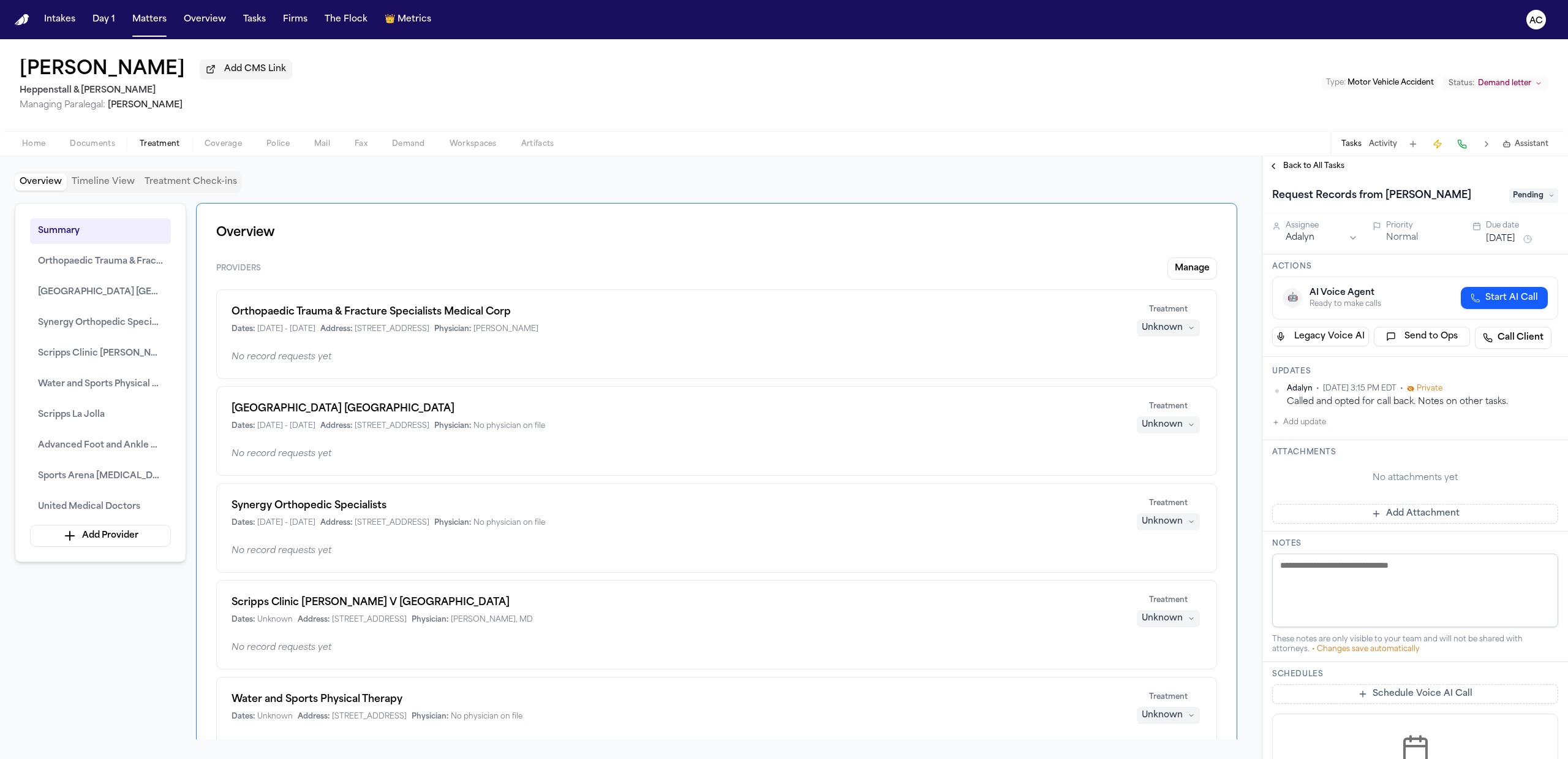
click at [818, 84] on div "[PERSON_NAME] Add CMS Link [PERSON_NAME] & [PERSON_NAME] Managing Paralegal: [P…" at bounding box center [784, 85] width 1568 height 92
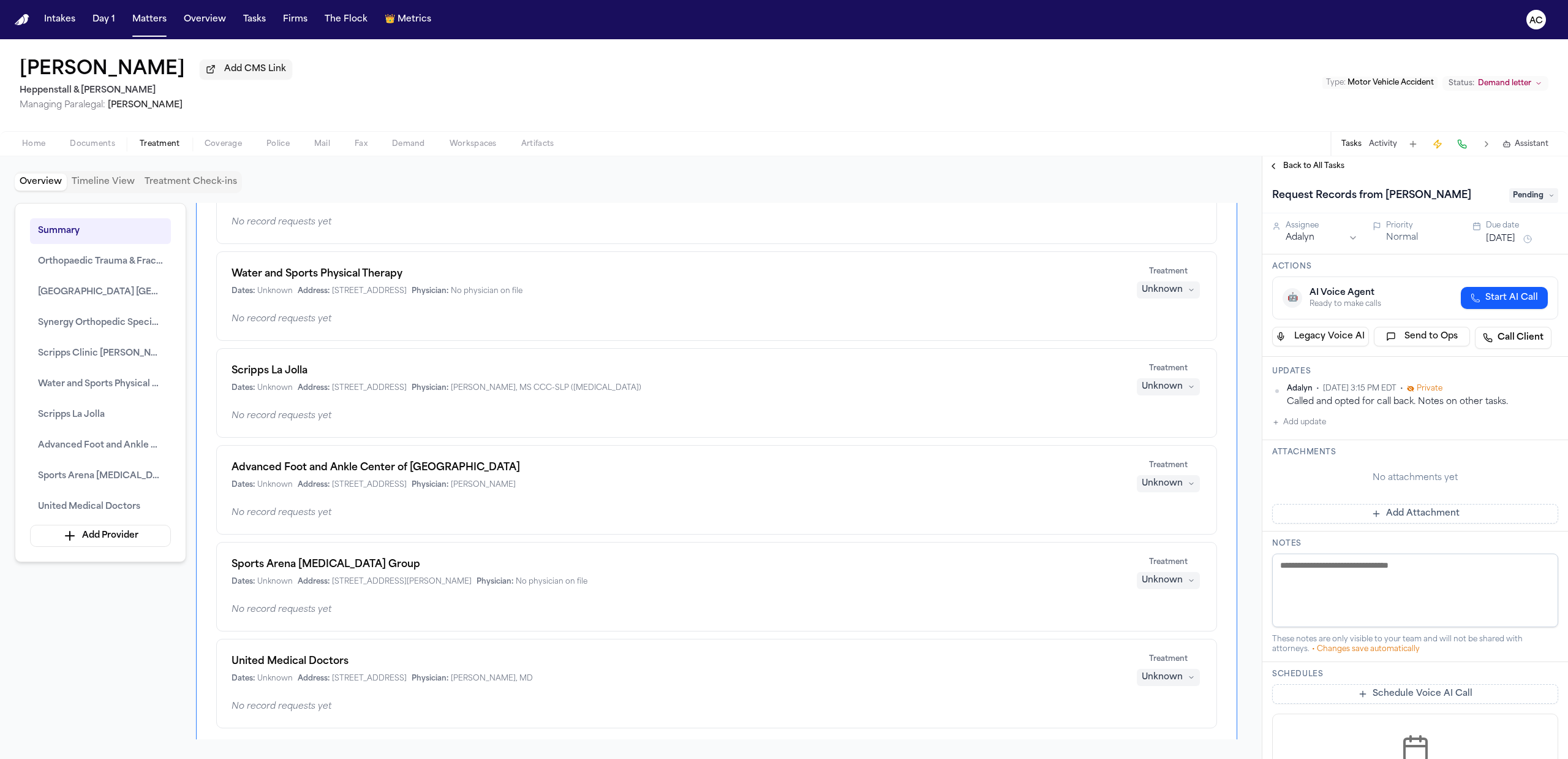
scroll to position [490, 0]
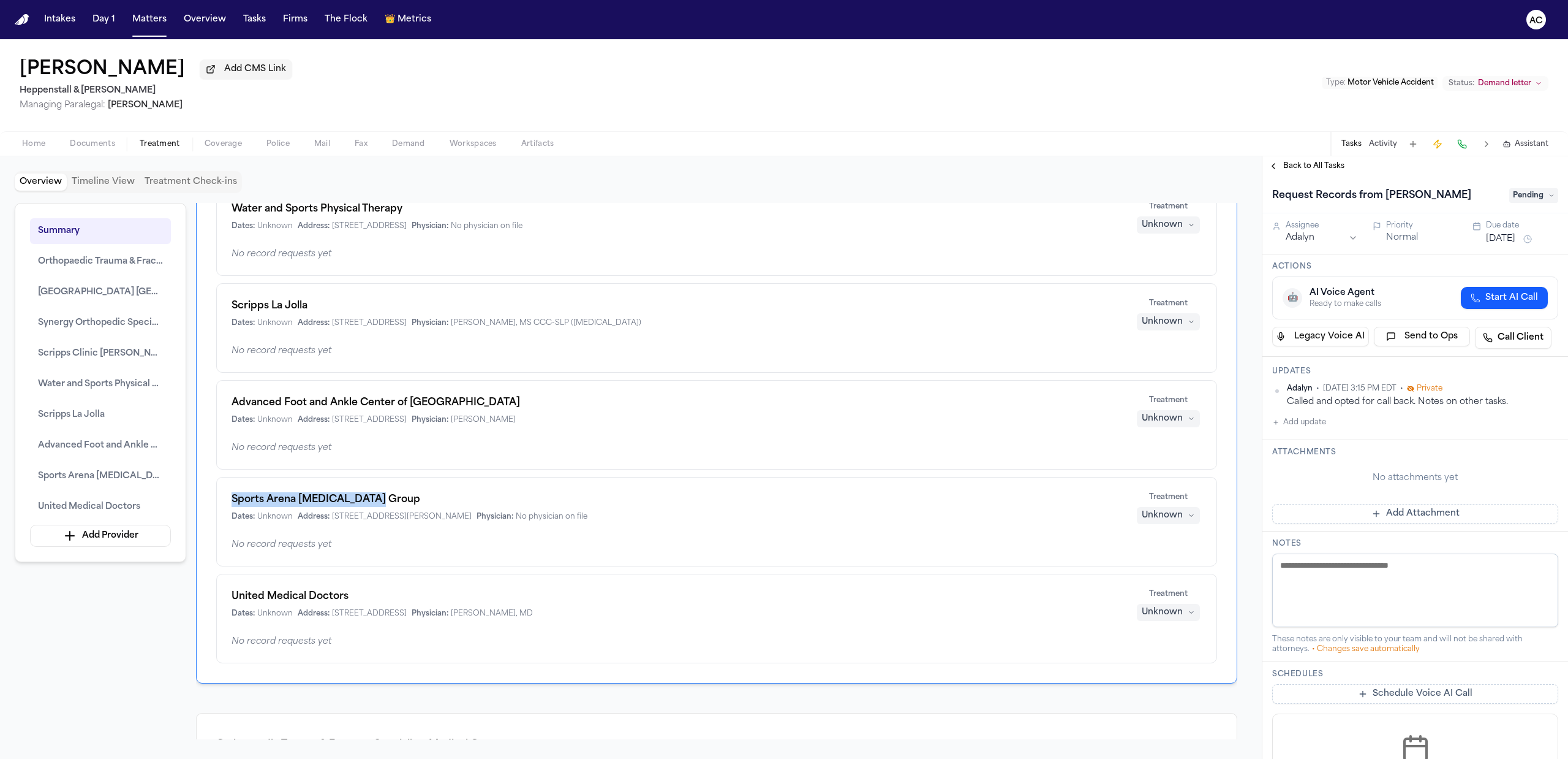
drag, startPoint x: 373, startPoint y: 502, endPoint x: 223, endPoint y: 503, distance: 150.0
click at [223, 503] on div "Sports Arena [MEDICAL_DATA] Group Dates: Unknown Address: [STREET_ADDRESS][PERS…" at bounding box center [717, 521] width 1001 height 90
copy h1 "Sports Arena [MEDICAL_DATA] Group"
click at [1316, 160] on div "Back to All Tasks" at bounding box center [1415, 166] width 305 height 19
click at [1316, 163] on span "Back to All Tasks" at bounding box center [1313, 166] width 61 height 10
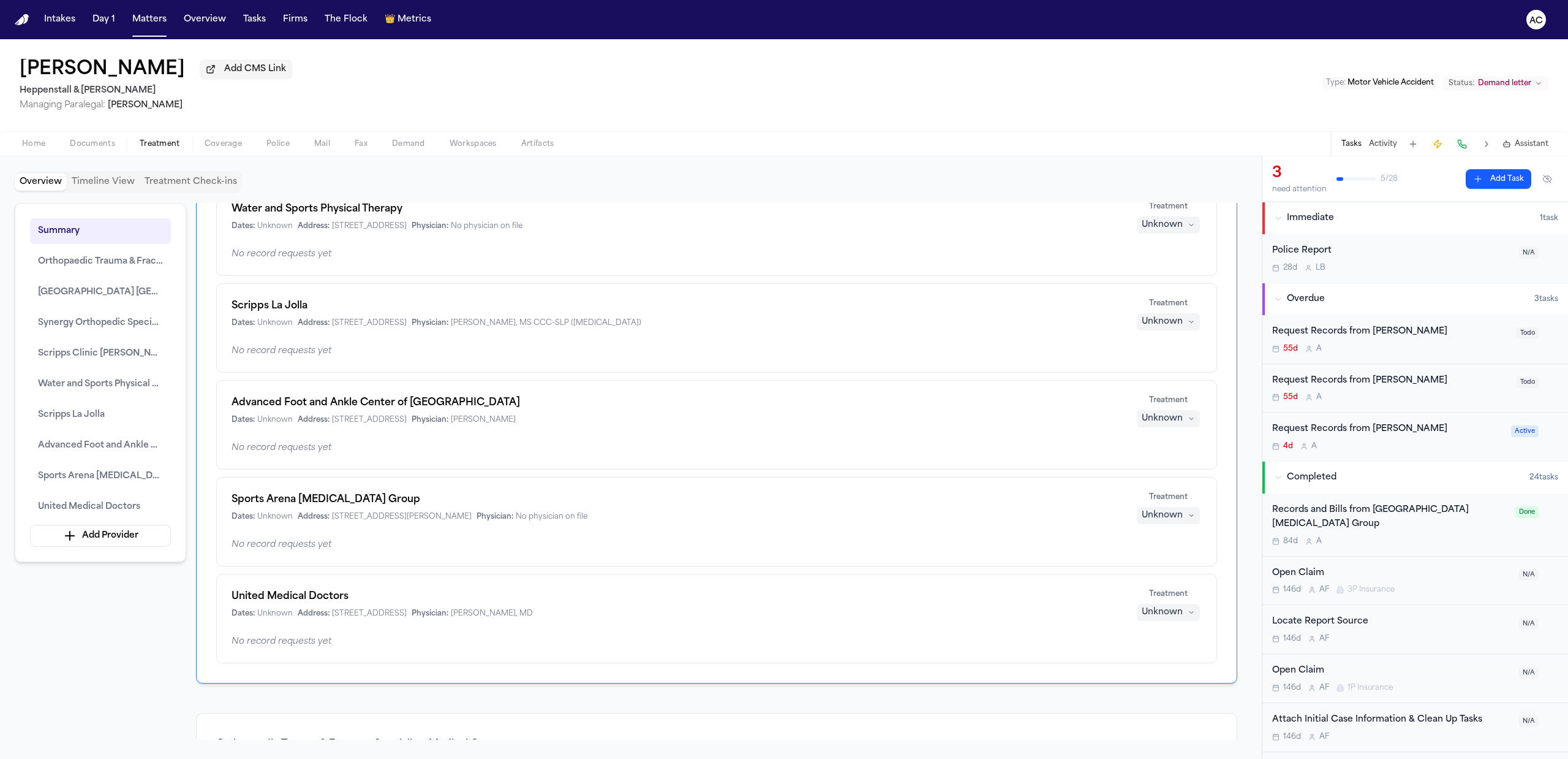
click at [1377, 380] on div "Request Records from [PERSON_NAME]" at bounding box center [1391, 380] width 237 height 14
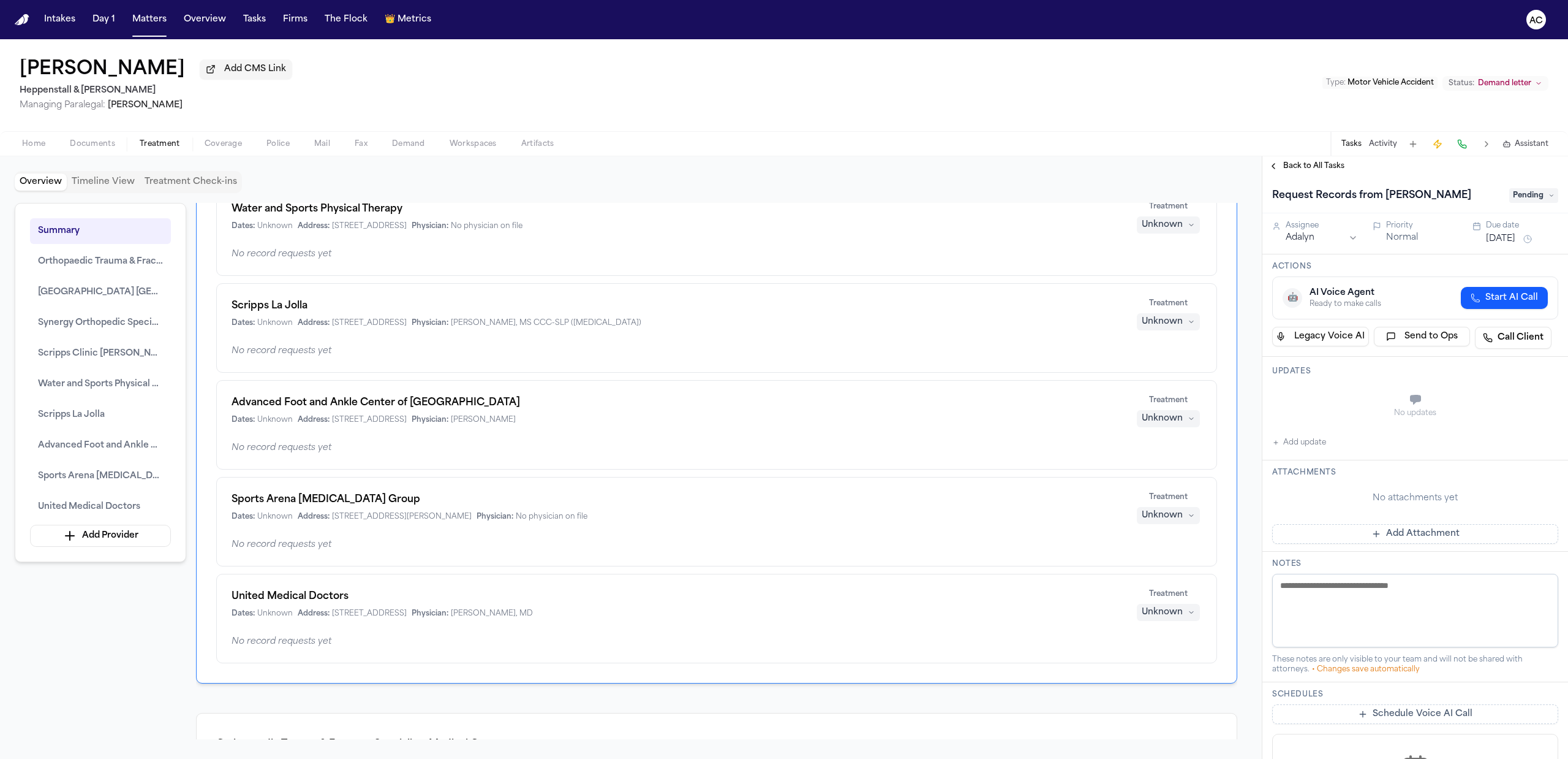
click at [1292, 170] on span "Back to All Tasks" at bounding box center [1313, 166] width 61 height 10
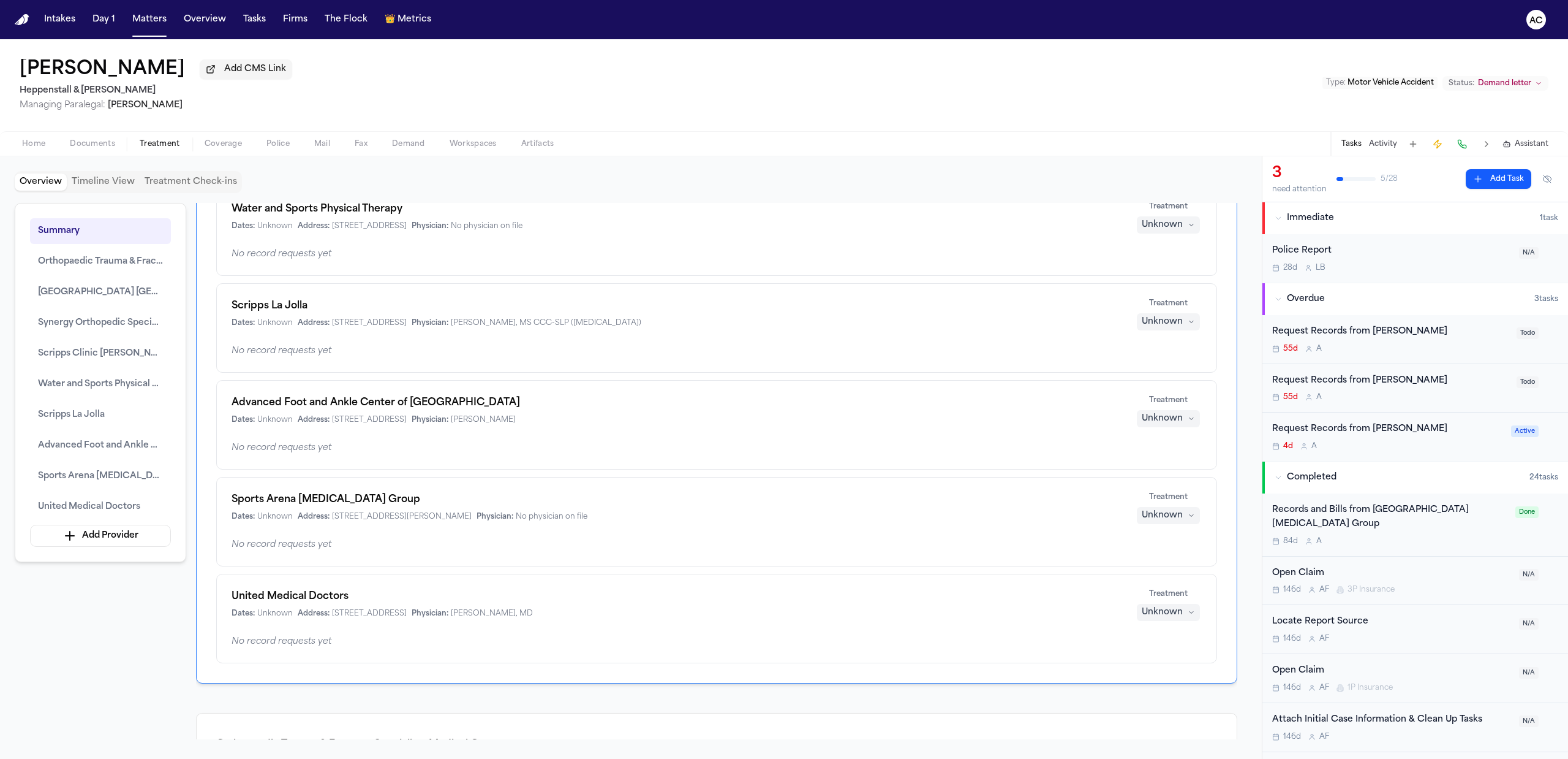
click at [1396, 425] on div "Request Records from [PERSON_NAME]" at bounding box center [1387, 429] width 231 height 14
